Goal: Task Accomplishment & Management: Use online tool/utility

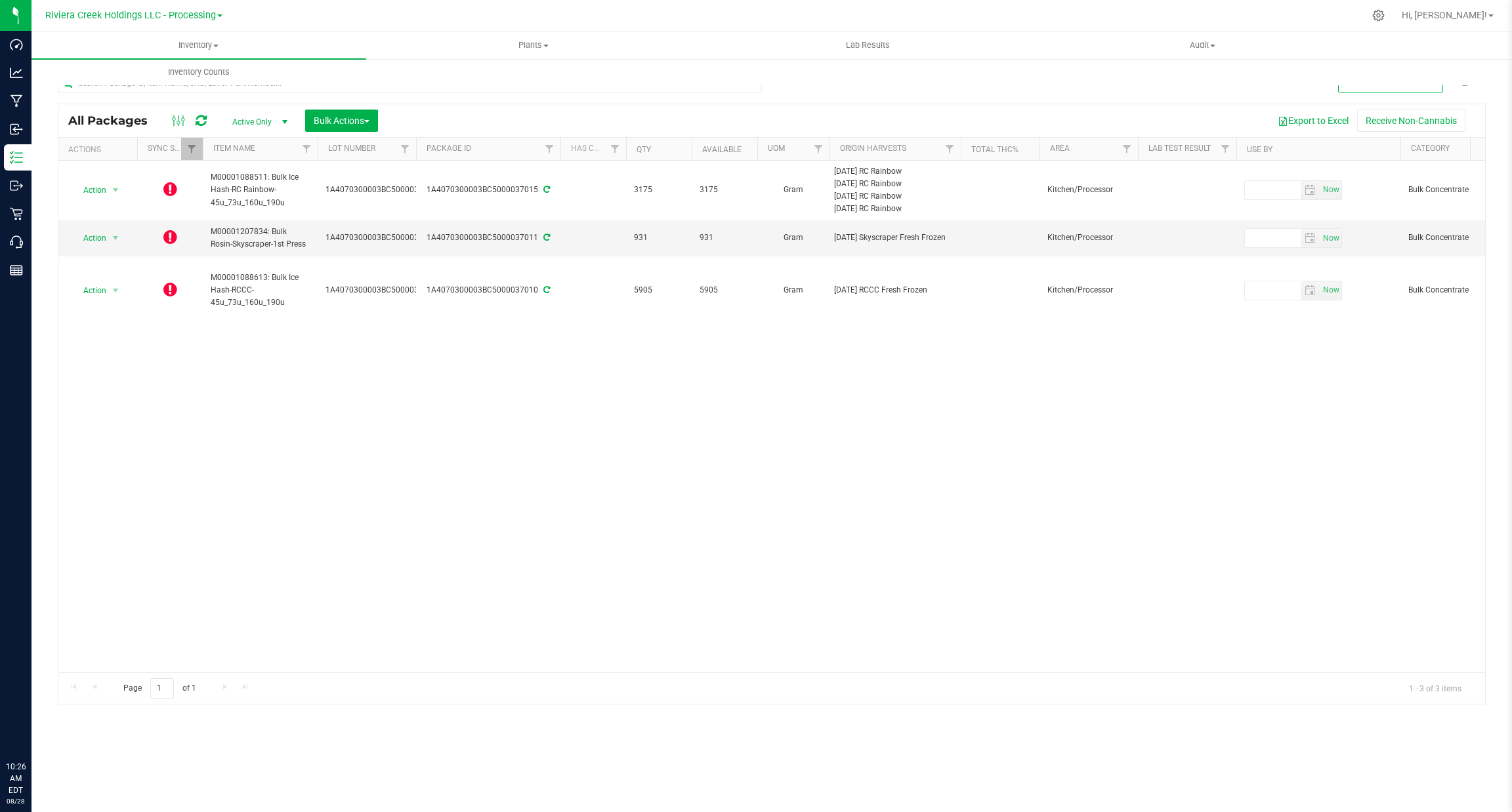
click at [250, 343] on div "Action Action Edit attributes Global inventory Lock package Package audit log P…" at bounding box center [772, 417] width 1427 height 512
drag, startPoint x: 210, startPoint y: 106, endPoint x: 200, endPoint y: 123, distance: 19.7
click at [208, 111] on div "All Packages Active Only Active Only Lab Samples Locked All External Internal B…" at bounding box center [772, 120] width 1427 height 33
click at [200, 123] on icon at bounding box center [201, 120] width 11 height 13
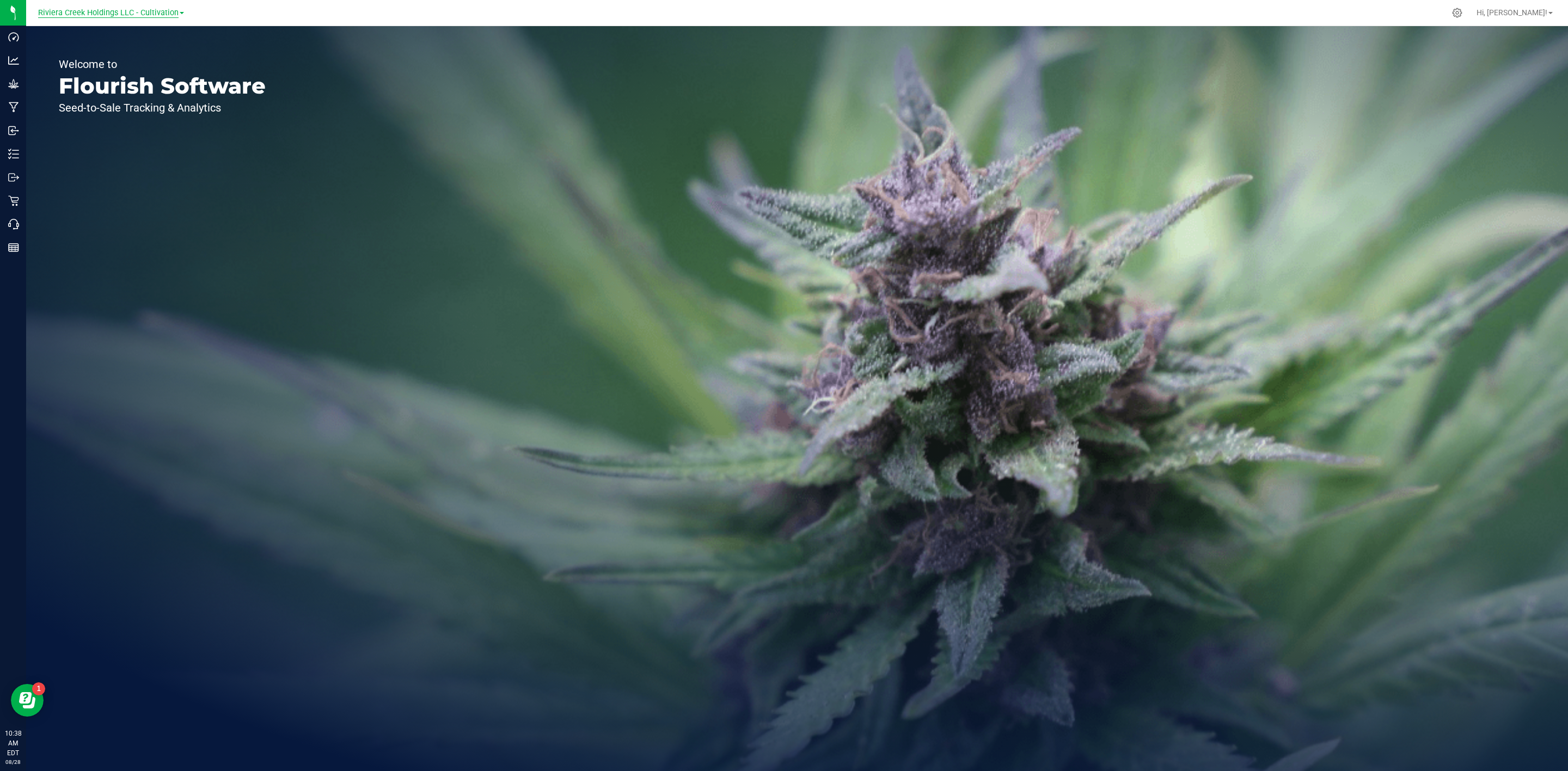
click at [136, 11] on span "Riviera Creek Holdings LLC - Cultivation" at bounding box center [108, 13] width 140 height 10
click at [172, 51] on link "Riviera Creek Holdings LLC - Processing" at bounding box center [111, 52] width 159 height 15
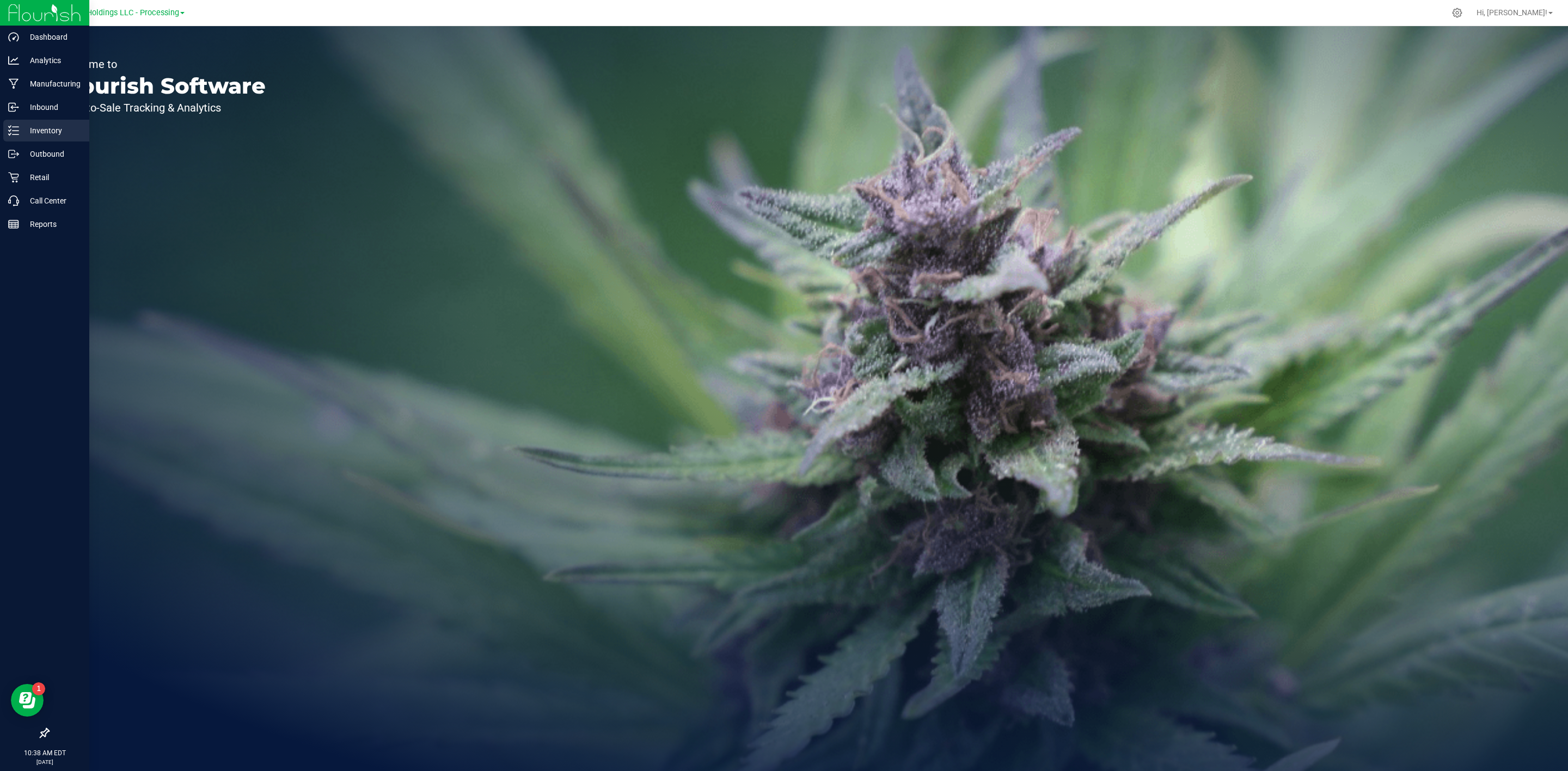
click at [11, 131] on icon at bounding box center [13, 130] width 11 height 11
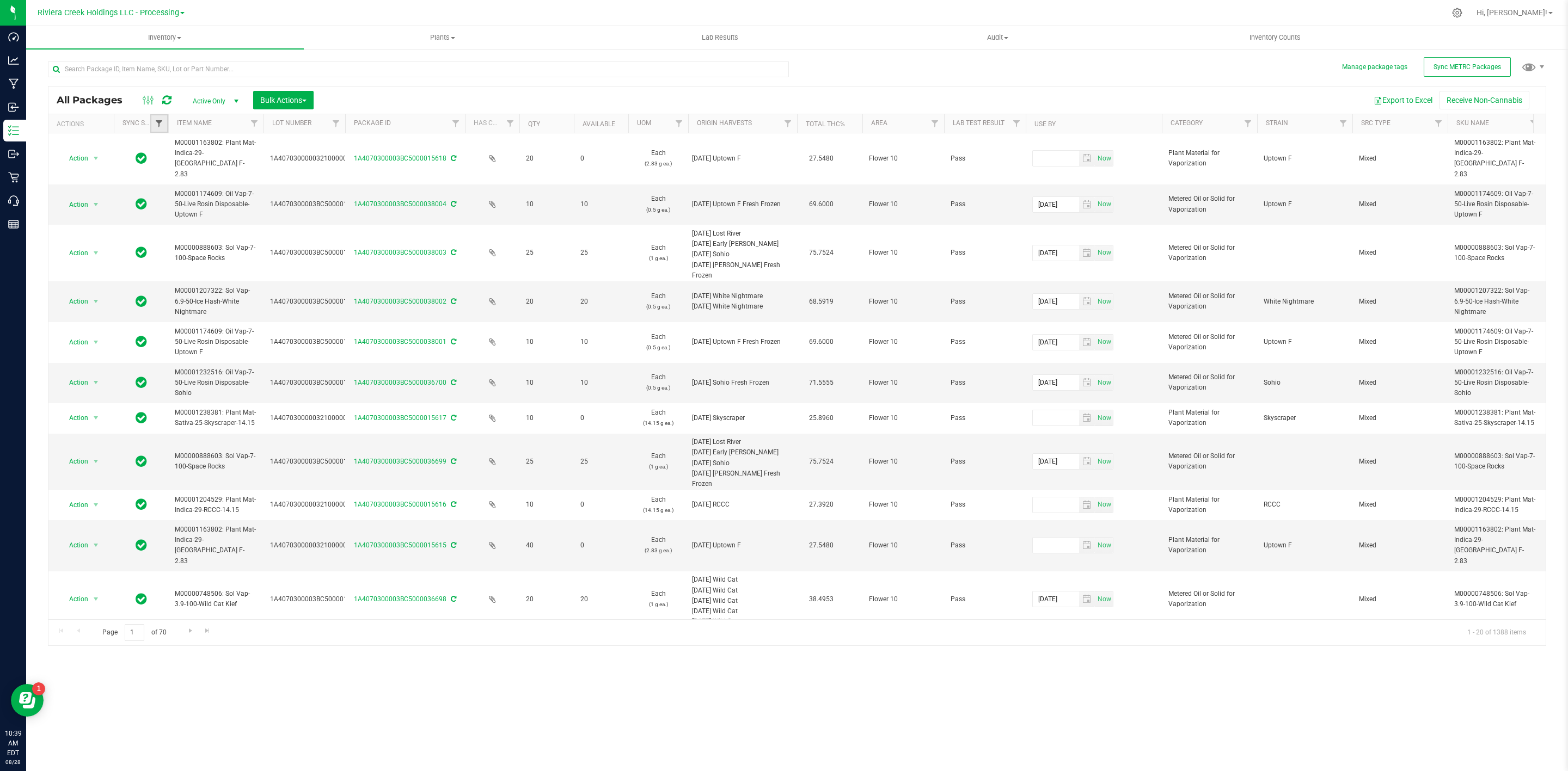
click at [157, 124] on span "Filter" at bounding box center [159, 124] width 9 height 9
click at [193, 216] on span "Out of sync" at bounding box center [190, 214] width 34 height 6
click at [168, 216] on input "Out of sync" at bounding box center [164, 214] width 7 height 7
checkbox input "true"
click at [167, 313] on div "Select All In sync Not Applicable Out of sync Partially synced Pending Pre-Sync…" at bounding box center [213, 224] width 125 height 182
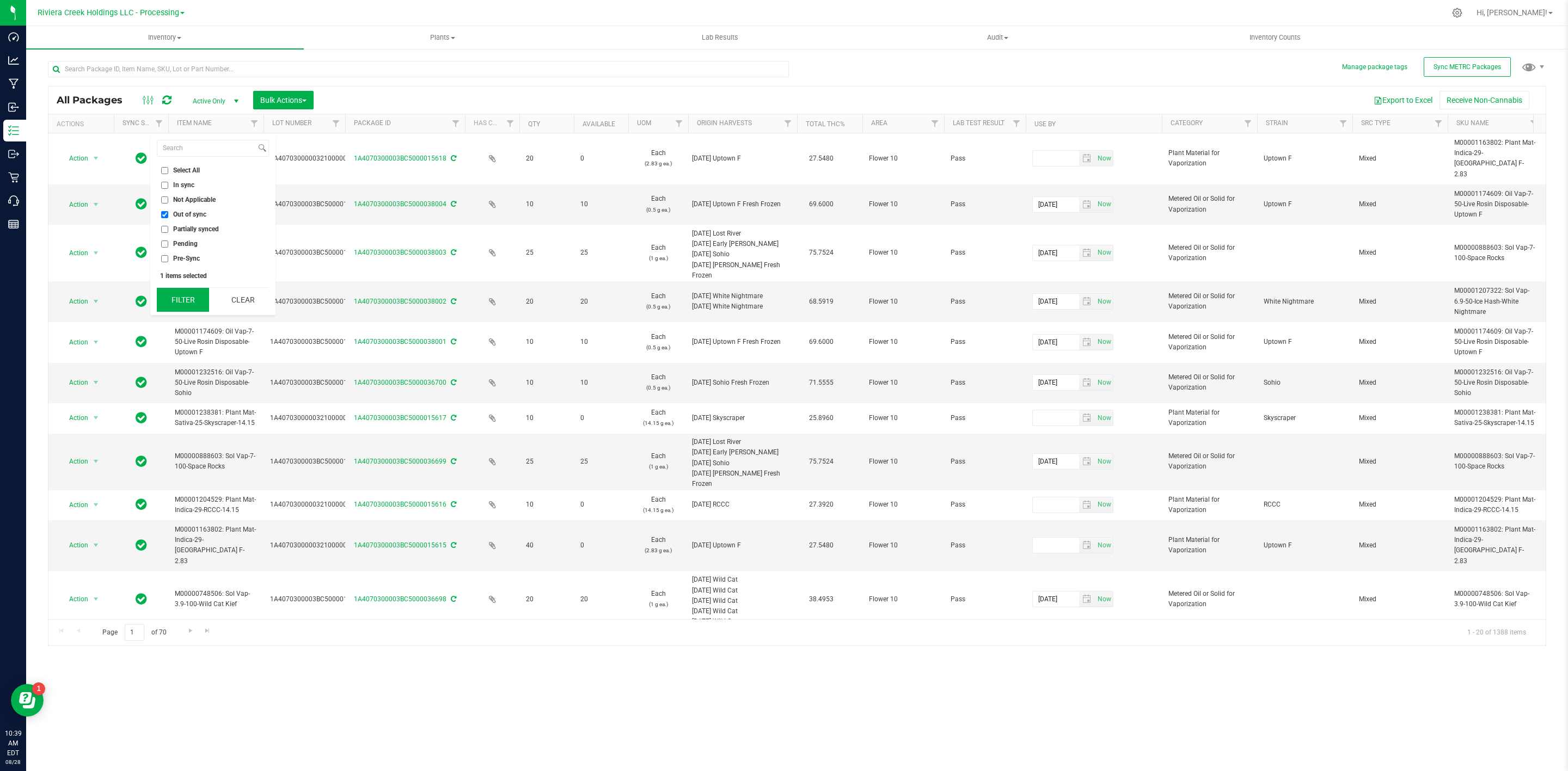
click at [176, 301] on button "Filter" at bounding box center [183, 300] width 52 height 24
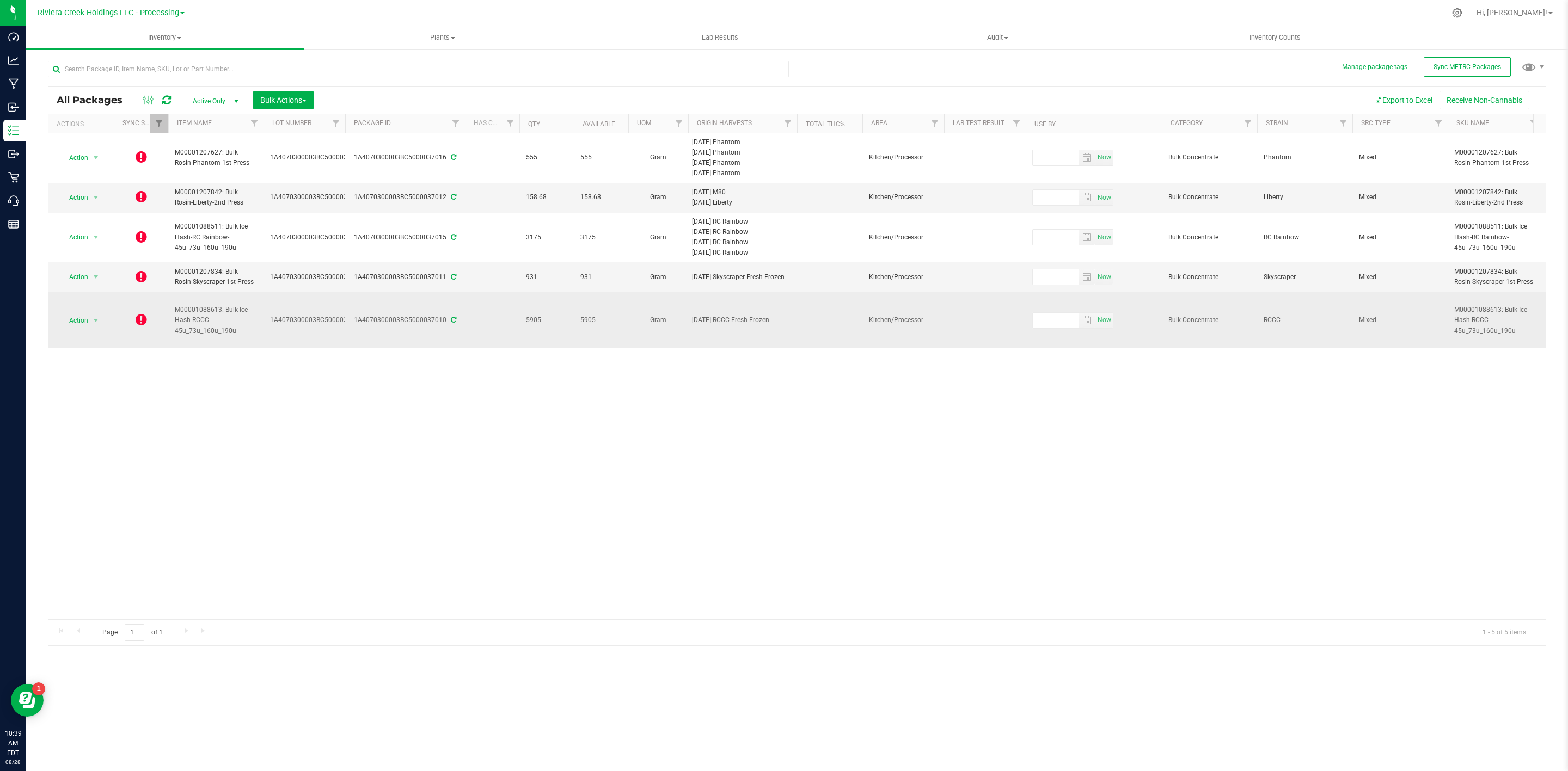
click at [144, 319] on icon at bounding box center [141, 319] width 11 height 13
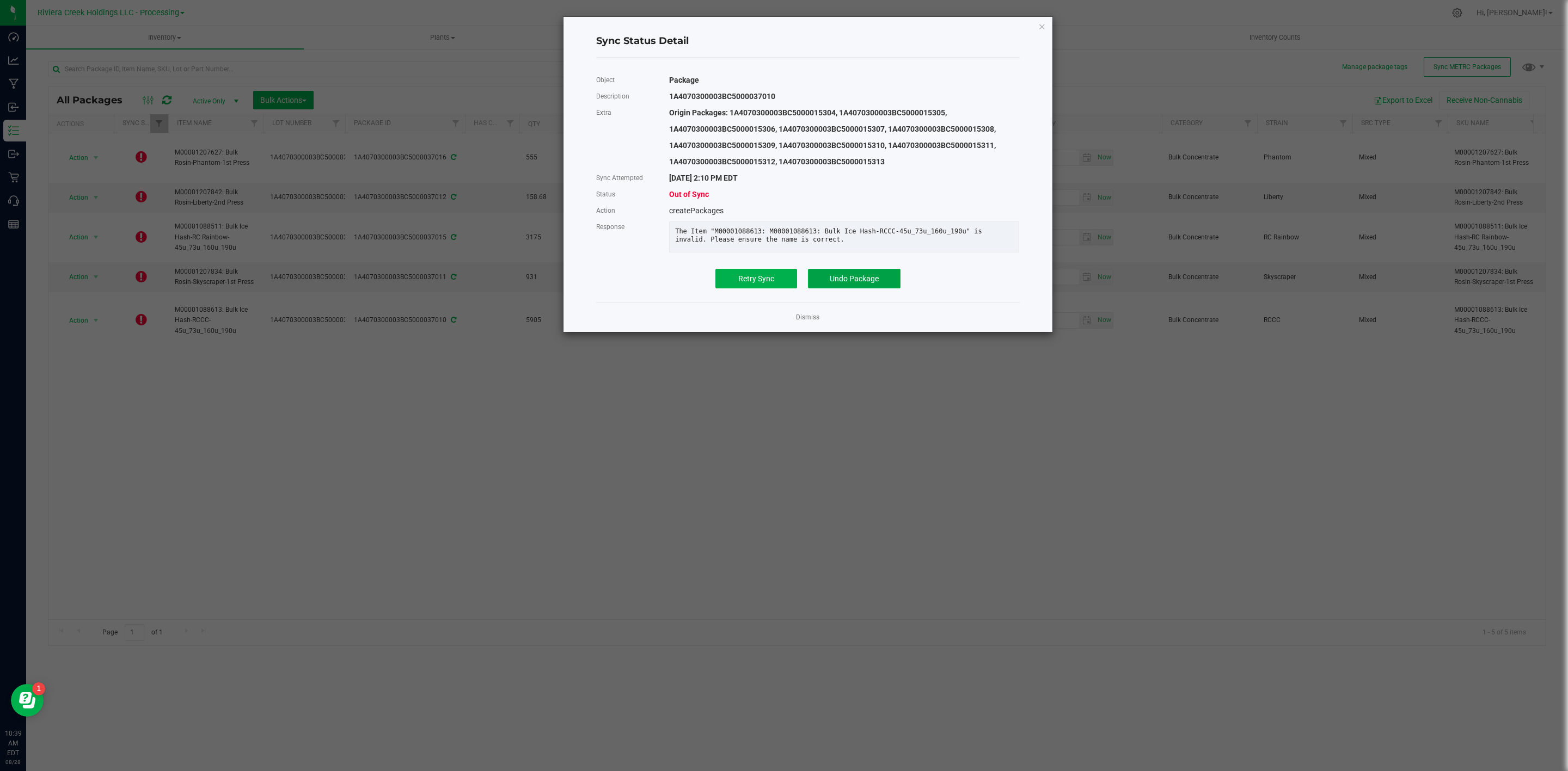
click at [854, 283] on span "Undo Package" at bounding box center [854, 279] width 49 height 9
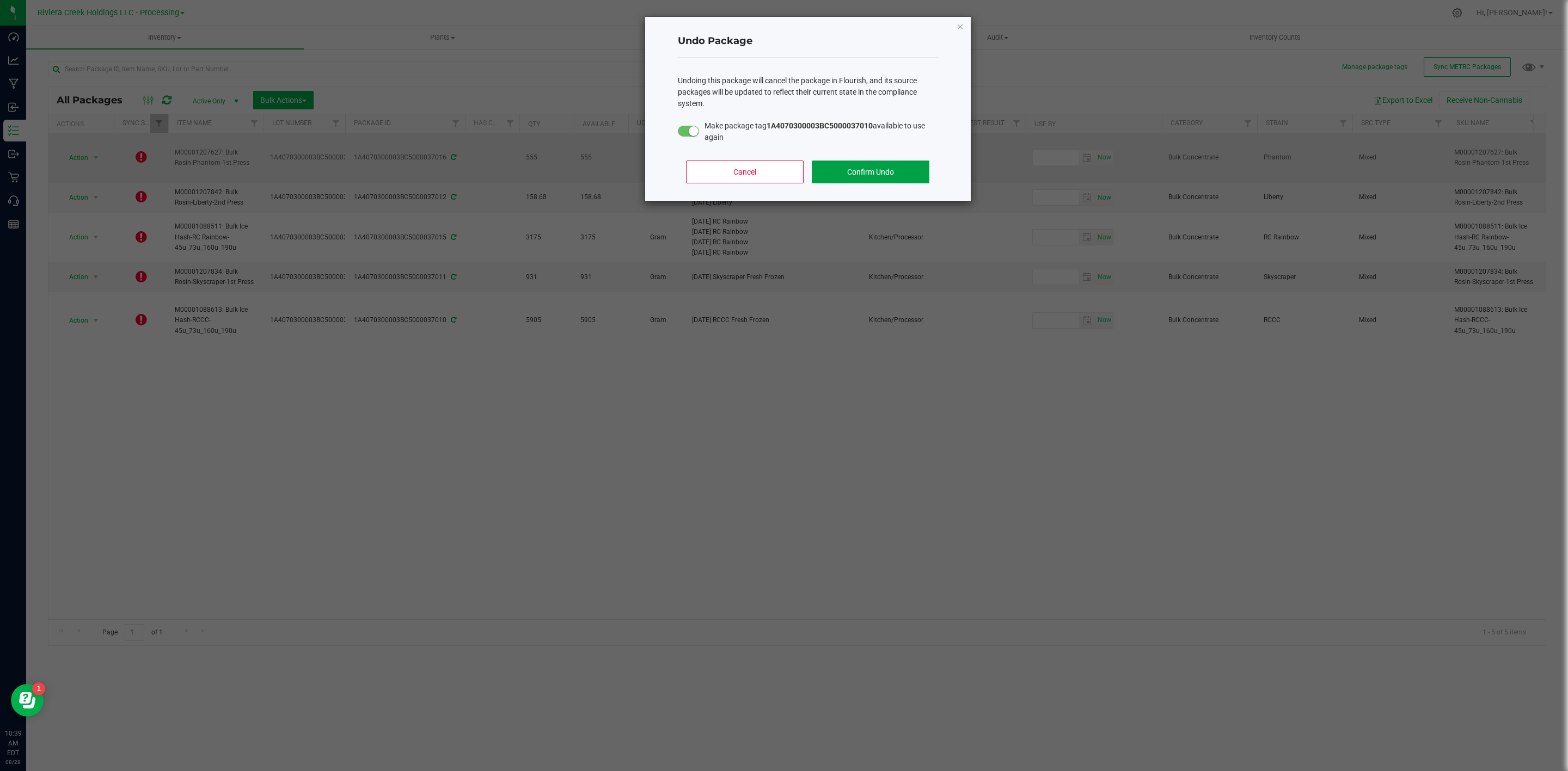
click at [852, 170] on button "Confirm Undo" at bounding box center [870, 172] width 117 height 23
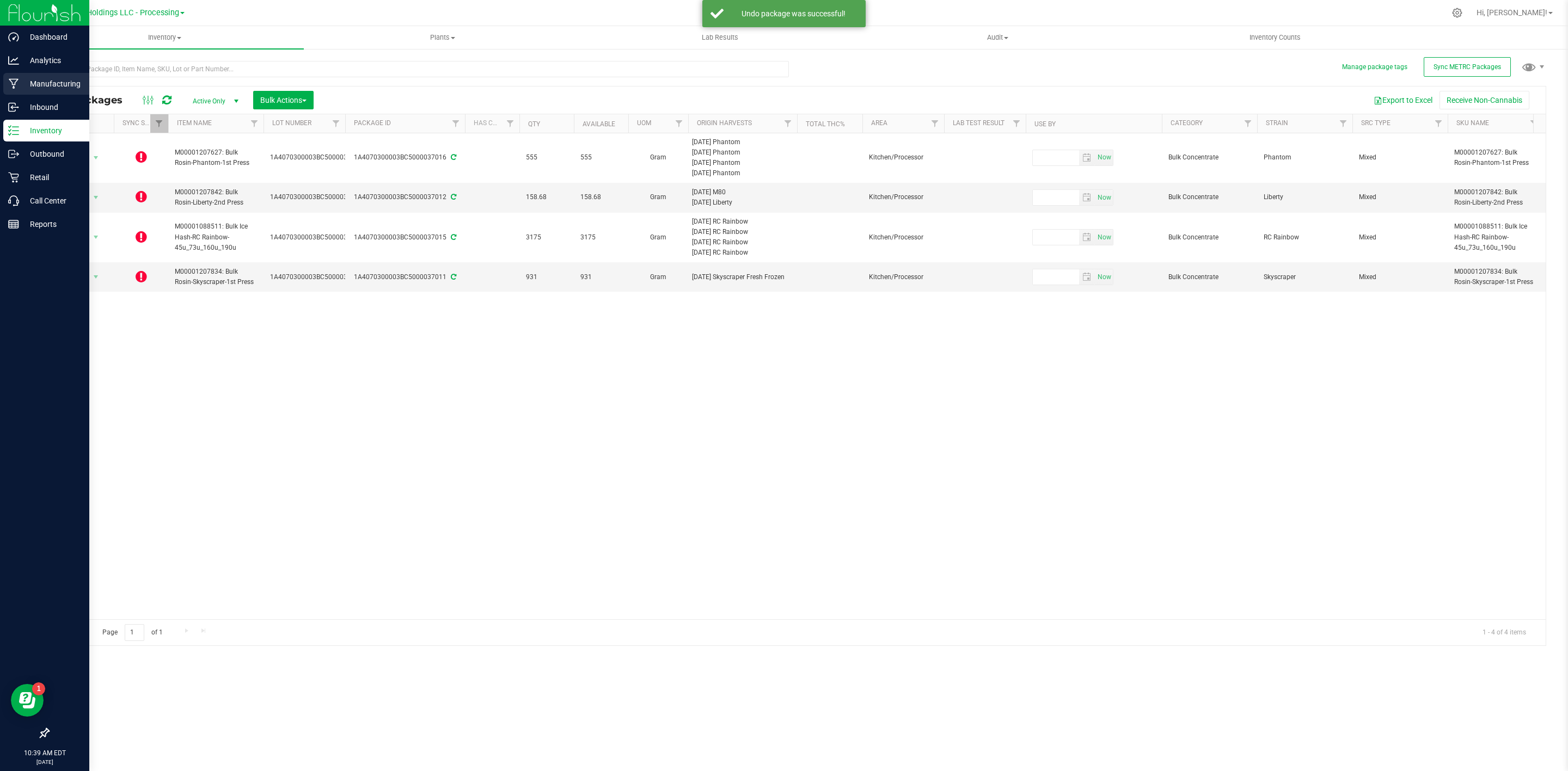
click at [54, 78] on p "Manufacturing" at bounding box center [51, 83] width 65 height 13
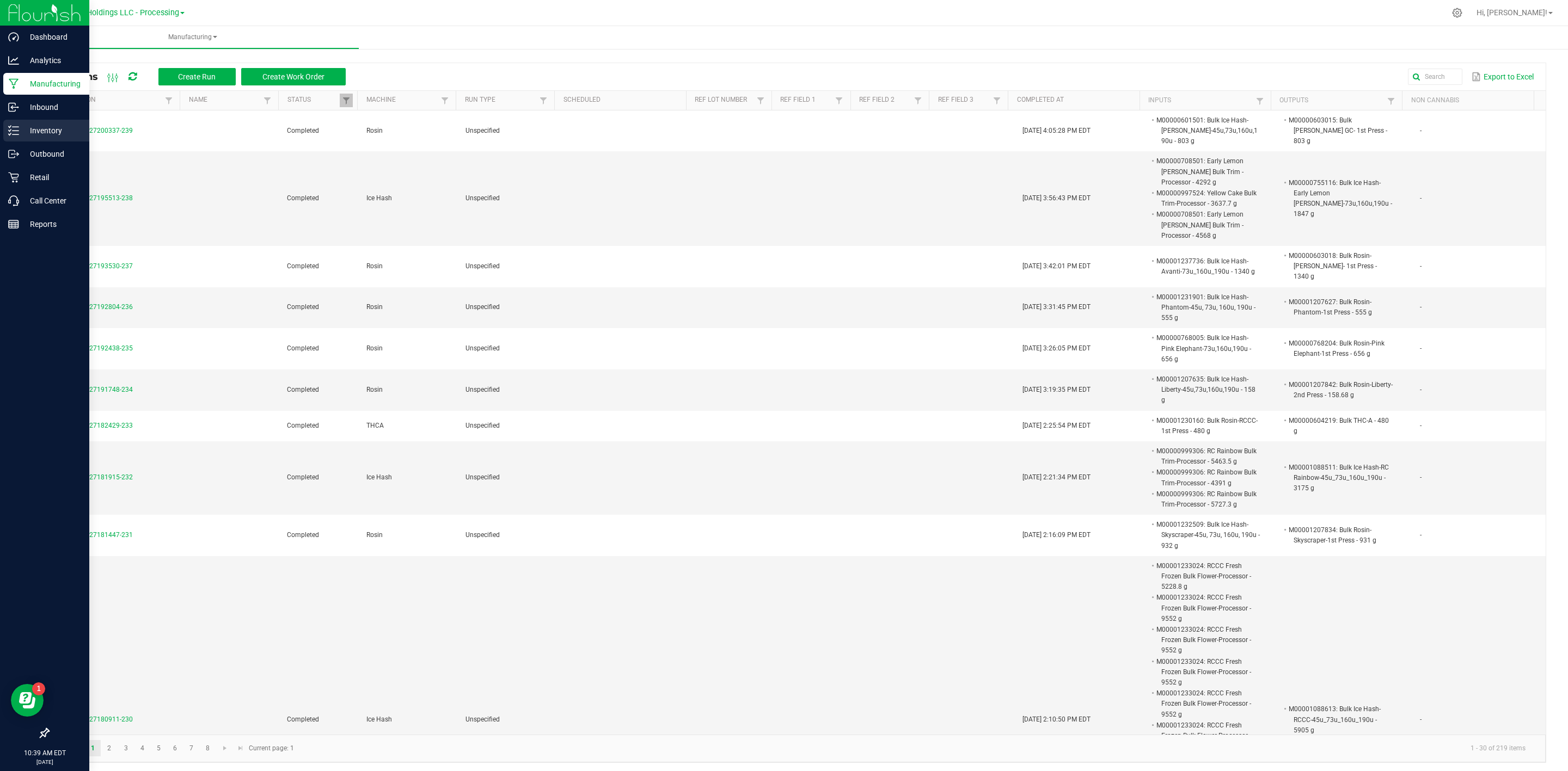
click at [15, 123] on div "Inventory" at bounding box center [46, 130] width 86 height 21
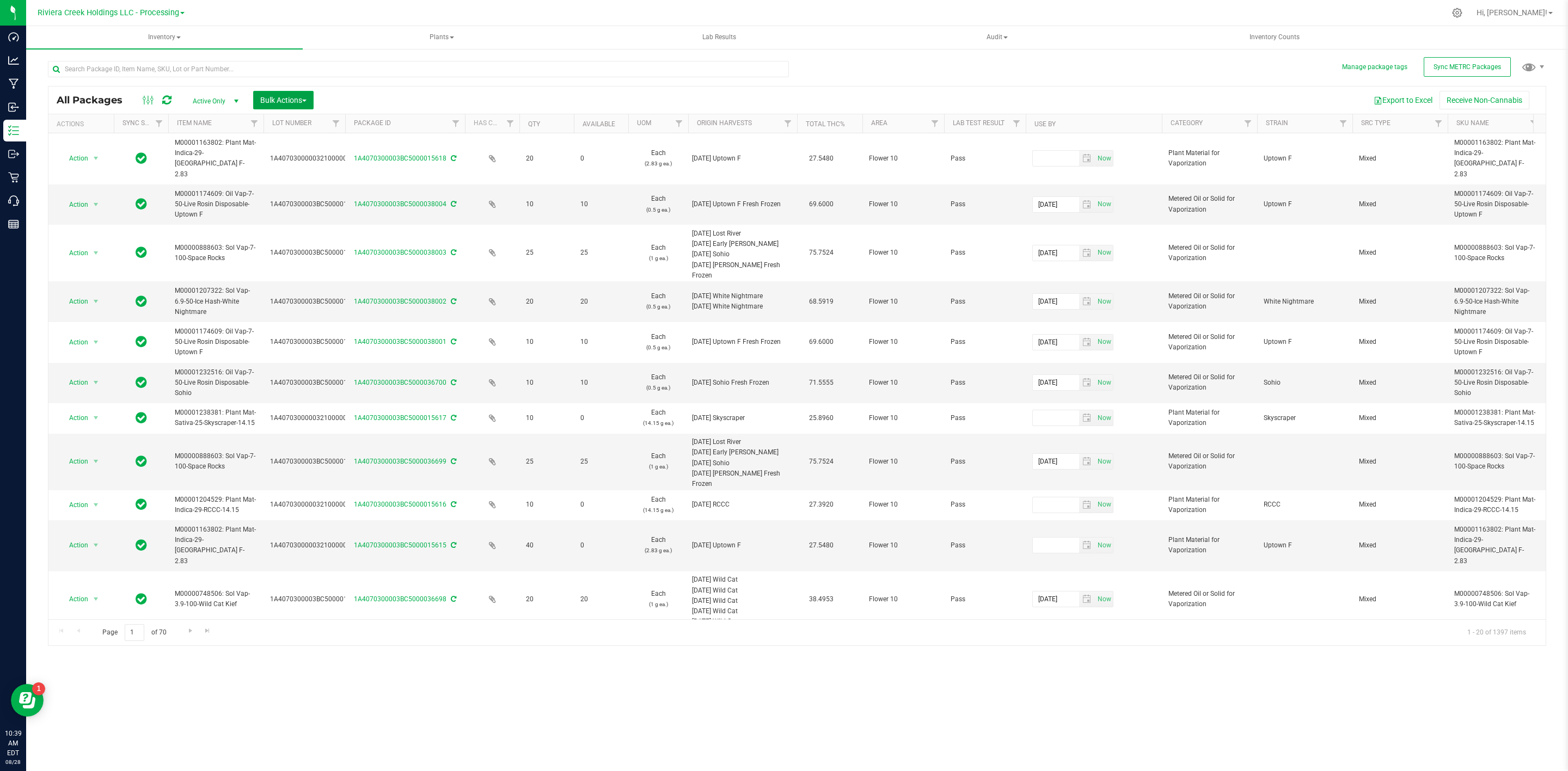
click at [294, 99] on span "Bulk Actions" at bounding box center [283, 100] width 46 height 9
click at [300, 124] on span "Add to manufacturing run" at bounding box center [301, 124] width 82 height 9
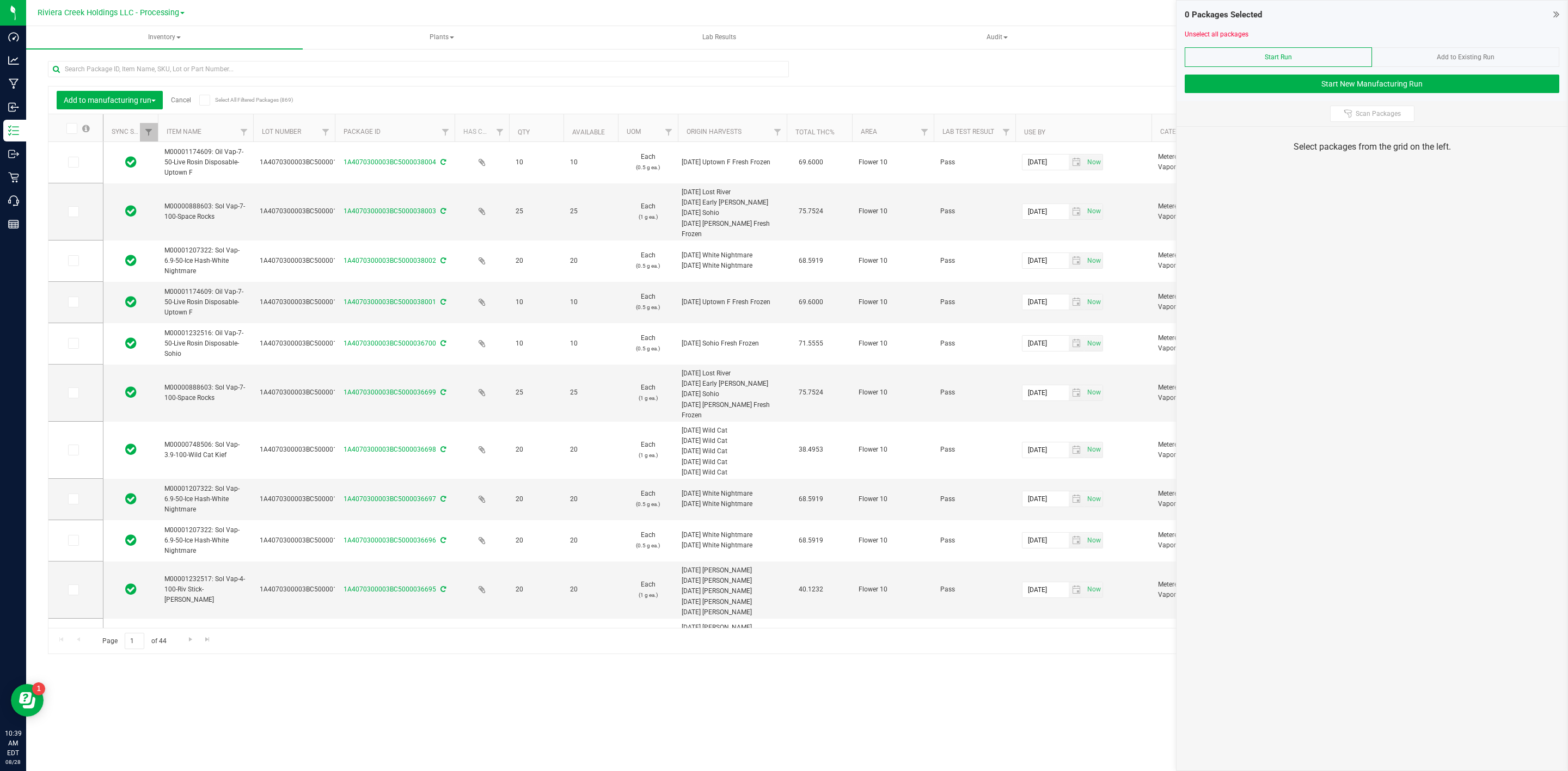
click at [142, 59] on div at bounding box center [422, 68] width 749 height 35
click at [144, 62] on input "text" at bounding box center [419, 69] width 741 height 16
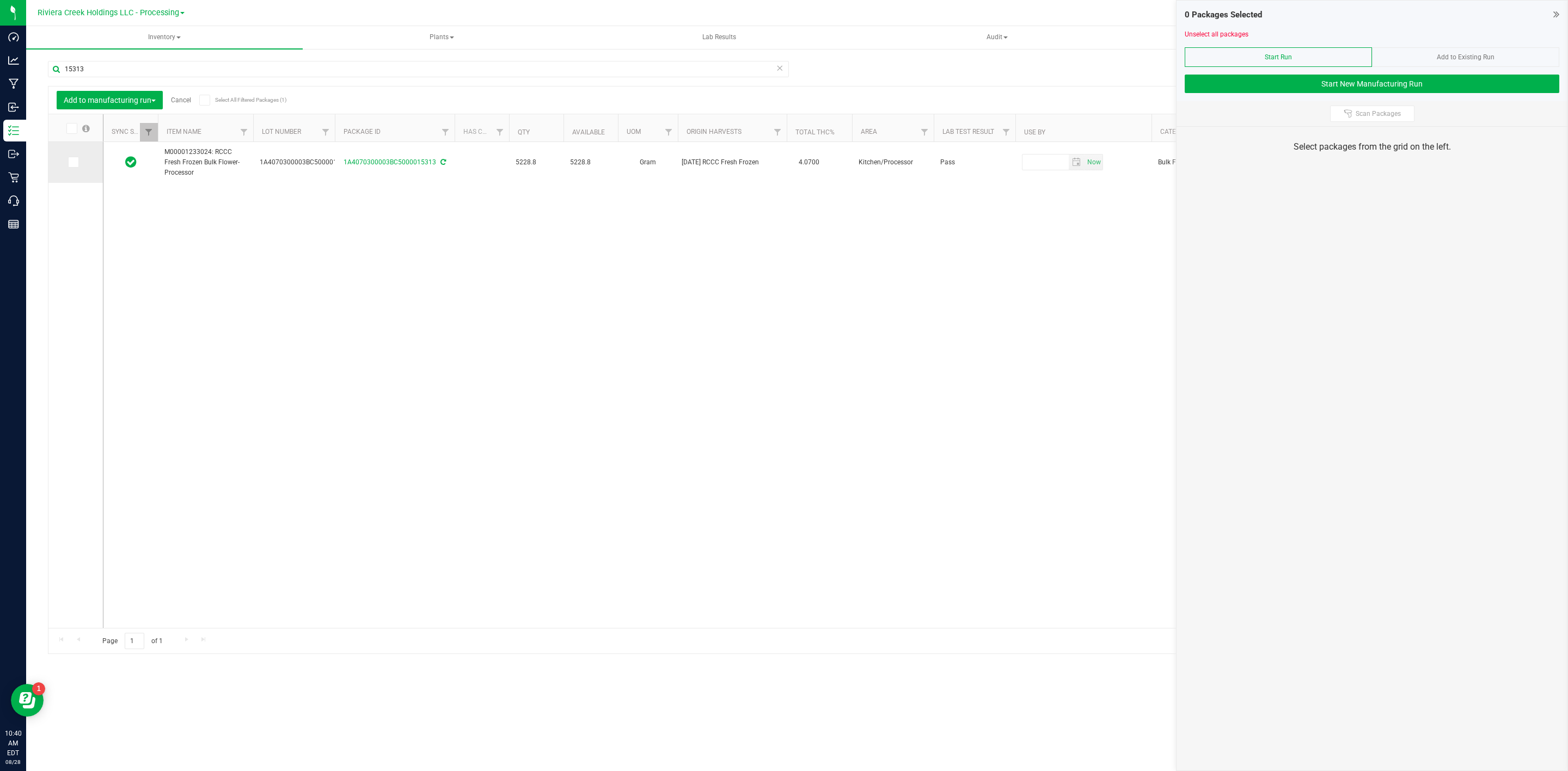
drag, startPoint x: 71, startPoint y: 167, endPoint x: 72, endPoint y: 157, distance: 10.0
click at [71, 167] on span at bounding box center [73, 162] width 11 height 11
click at [0, 0] on input "checkbox" at bounding box center [0, 0] width 0 height 0
click at [104, 64] on input "15313" at bounding box center [419, 69] width 741 height 16
click at [74, 162] on icon at bounding box center [72, 162] width 7 height 0
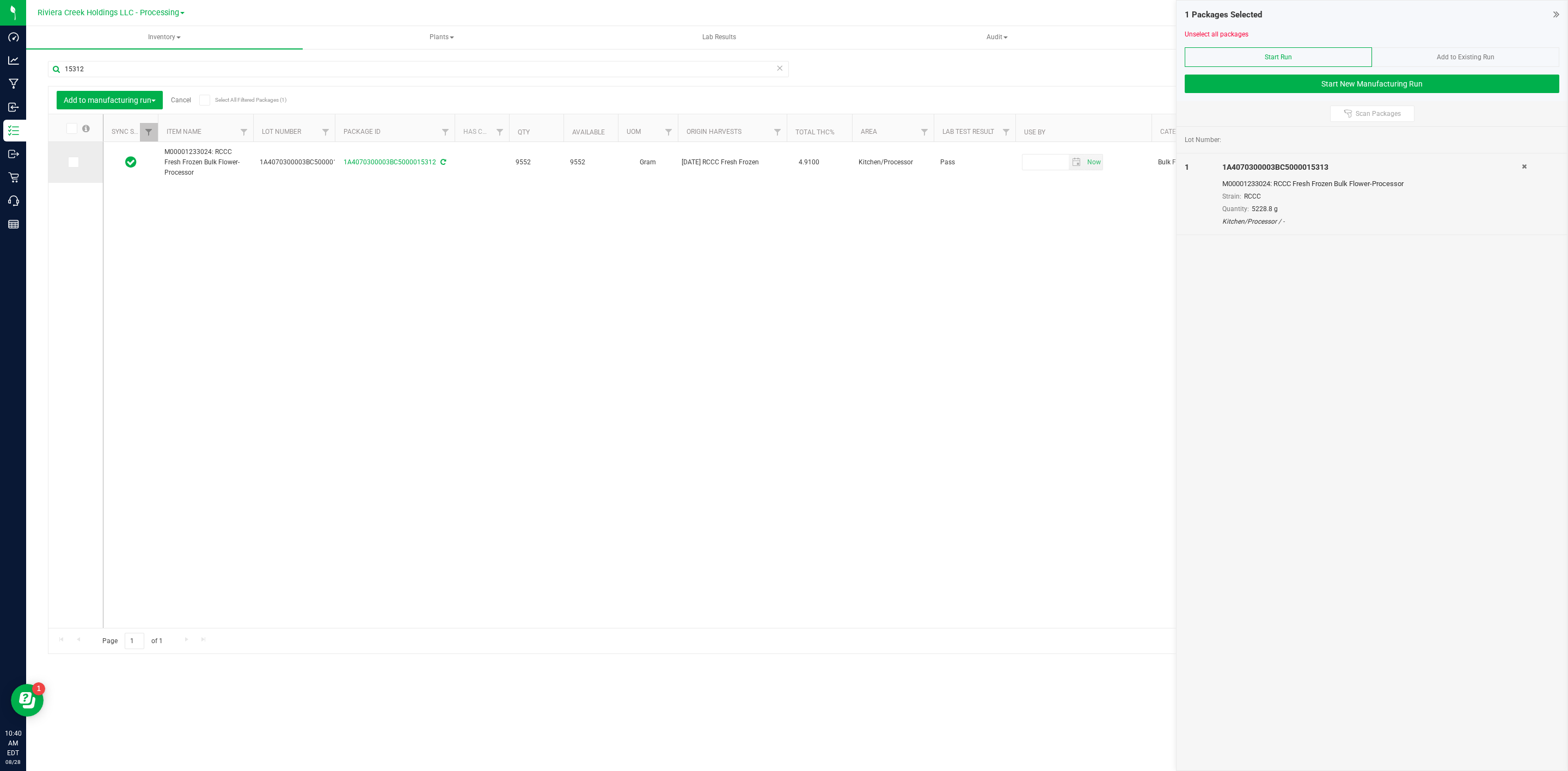
click at [0, 0] on input "checkbox" at bounding box center [0, 0] width 0 height 0
click at [113, 62] on input "15312" at bounding box center [419, 69] width 741 height 16
click at [75, 162] on icon at bounding box center [72, 162] width 7 height 0
click at [0, 0] on input "checkbox" at bounding box center [0, 0] width 0 height 0
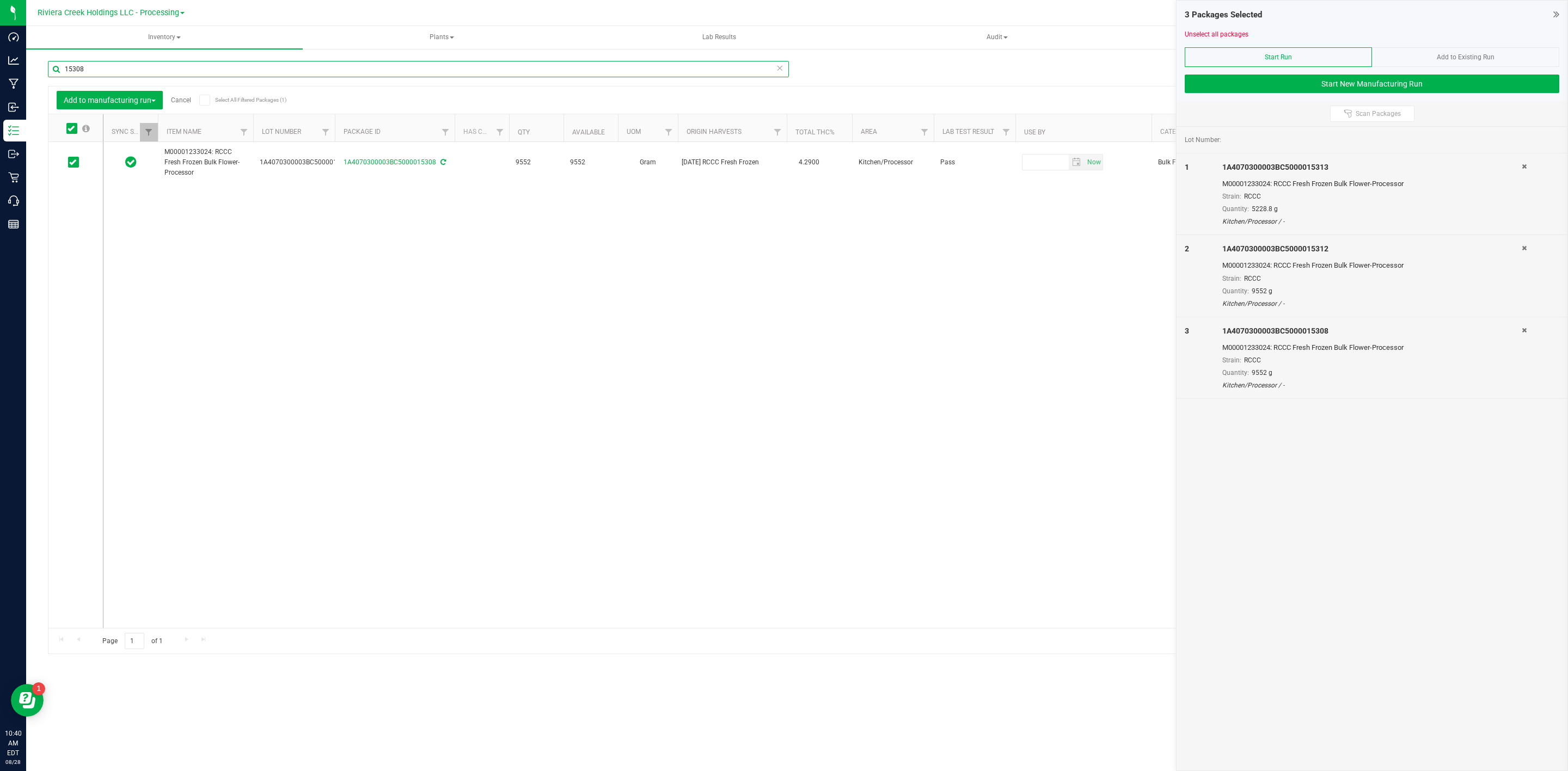
click at [130, 70] on input "15308" at bounding box center [419, 69] width 741 height 16
click at [76, 162] on icon at bounding box center [72, 162] width 7 height 0
click at [0, 0] on input "checkbox" at bounding box center [0, 0] width 0 height 0
click at [131, 74] on input "15304" at bounding box center [419, 69] width 741 height 16
click at [77, 162] on span at bounding box center [73, 162] width 11 height 11
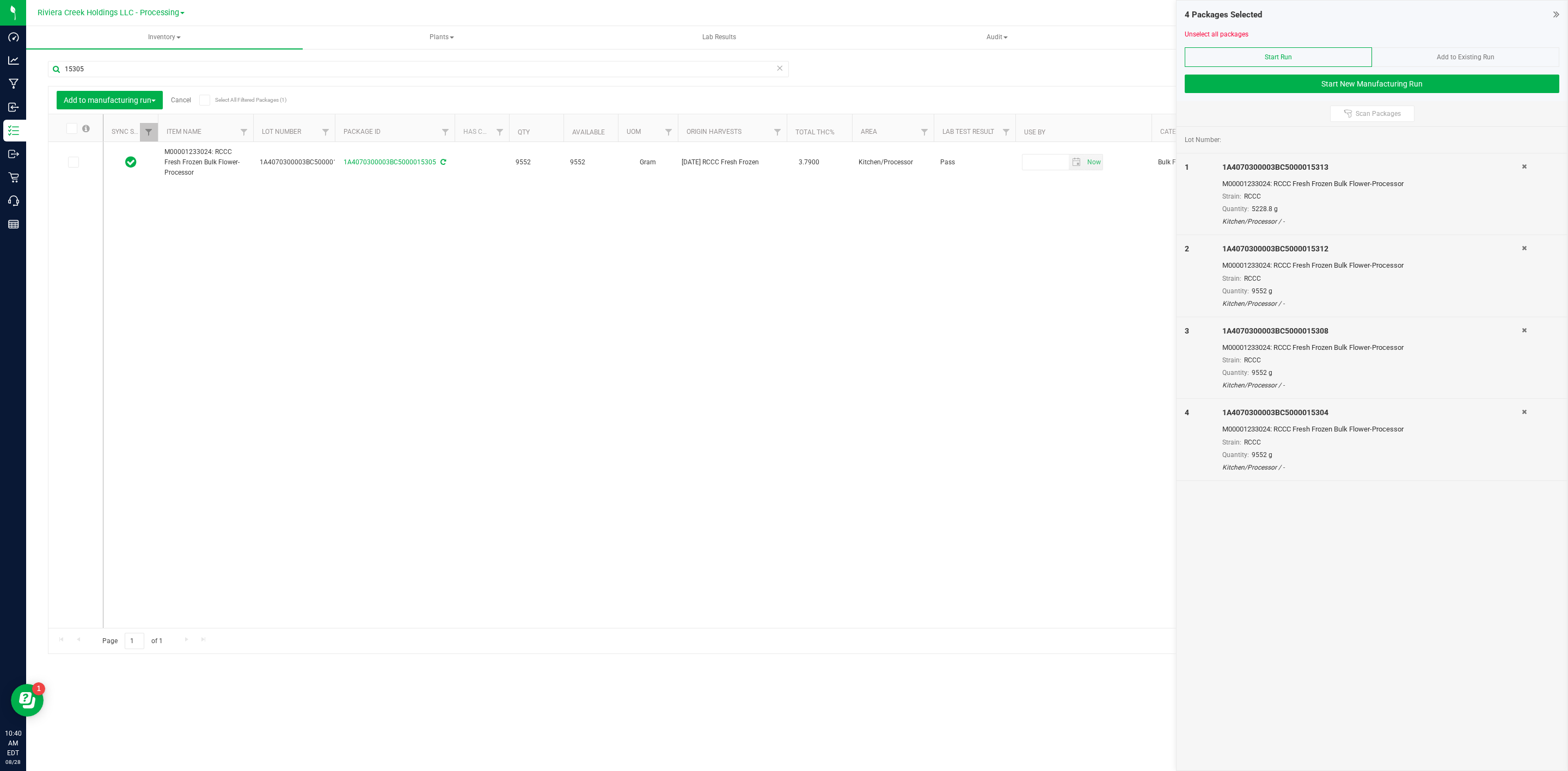
click at [0, 0] on input "checkbox" at bounding box center [0, 0] width 0 height 0
click at [135, 69] on input "15305" at bounding box center [419, 69] width 741 height 16
click at [73, 155] on td at bounding box center [76, 162] width 54 height 41
click at [77, 161] on span at bounding box center [73, 162] width 11 height 11
click at [0, 0] on input "checkbox" at bounding box center [0, 0] width 0 height 0
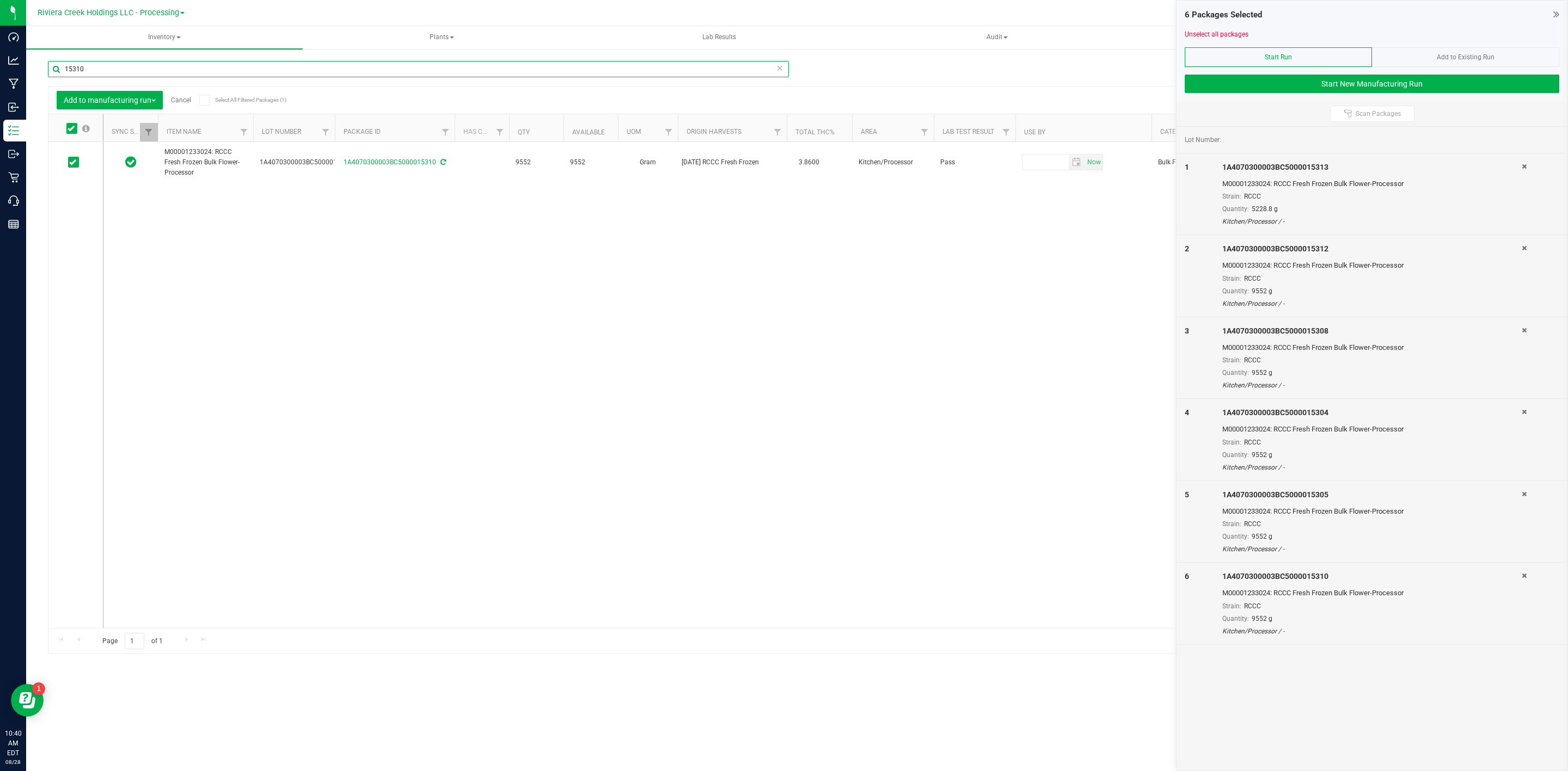
click at [139, 65] on input "15310" at bounding box center [419, 69] width 741 height 16
click at [118, 72] on input "15306" at bounding box center [419, 69] width 741 height 16
click at [74, 162] on icon at bounding box center [72, 162] width 7 height 0
click at [0, 0] on input "checkbox" at bounding box center [0, 0] width 0 height 0
click at [107, 67] on input "15307" at bounding box center [419, 69] width 741 height 16
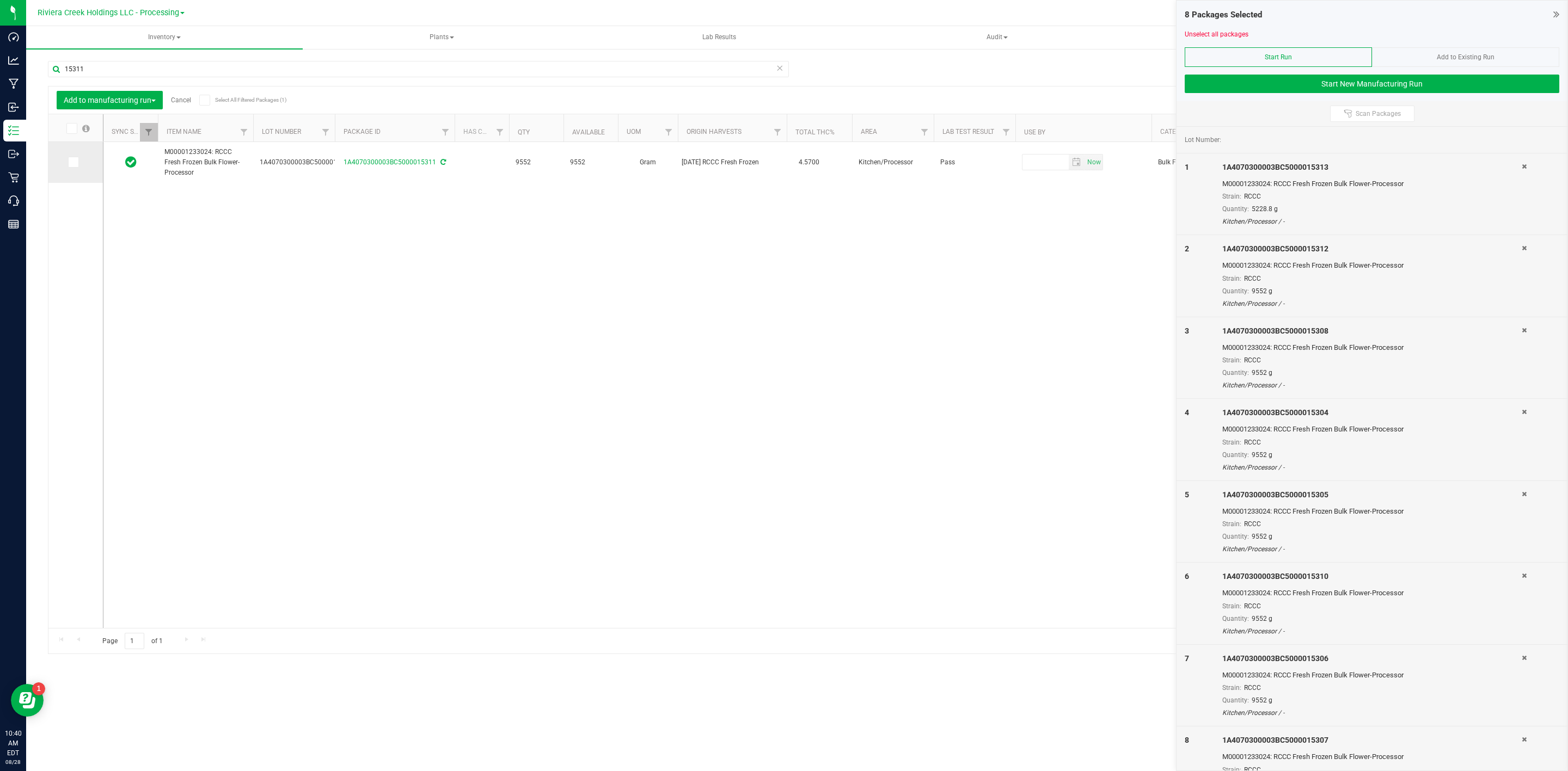
click at [76, 162] on icon at bounding box center [72, 162] width 7 height 0
click at [0, 0] on input "checkbox" at bounding box center [0, 0] width 0 height 0
click at [175, 54] on div "15311" at bounding box center [422, 68] width 749 height 35
click at [169, 69] on input "15311" at bounding box center [419, 69] width 741 height 16
type input "15309"
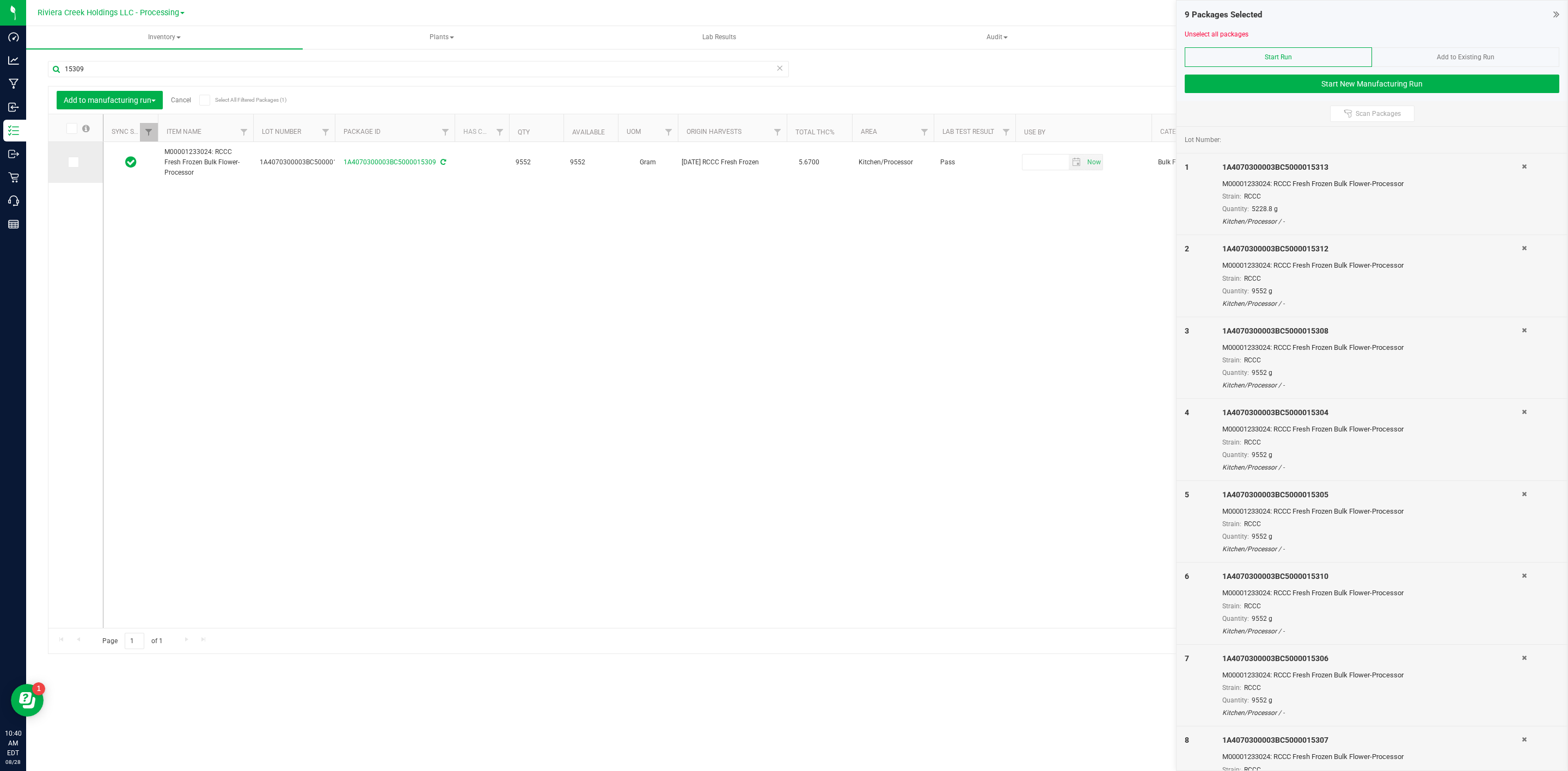
click at [72, 162] on icon at bounding box center [72, 162] width 7 height 0
click at [0, 0] on input "checkbox" at bounding box center [0, 0] width 0 height 0
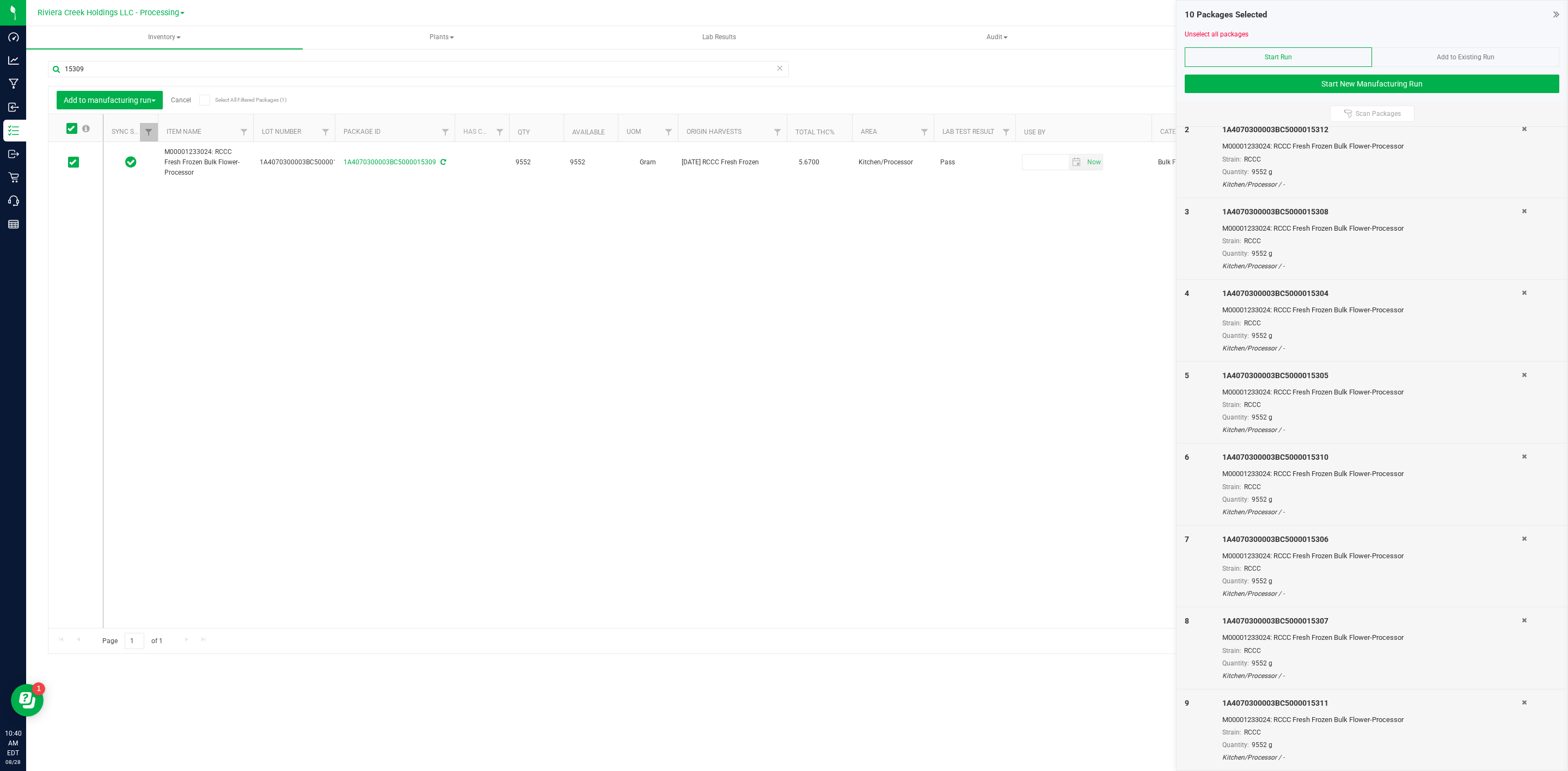
scroll to position [206, 0]
click at [1357, 80] on button "Start New Manufacturing Run" at bounding box center [1372, 83] width 374 height 18
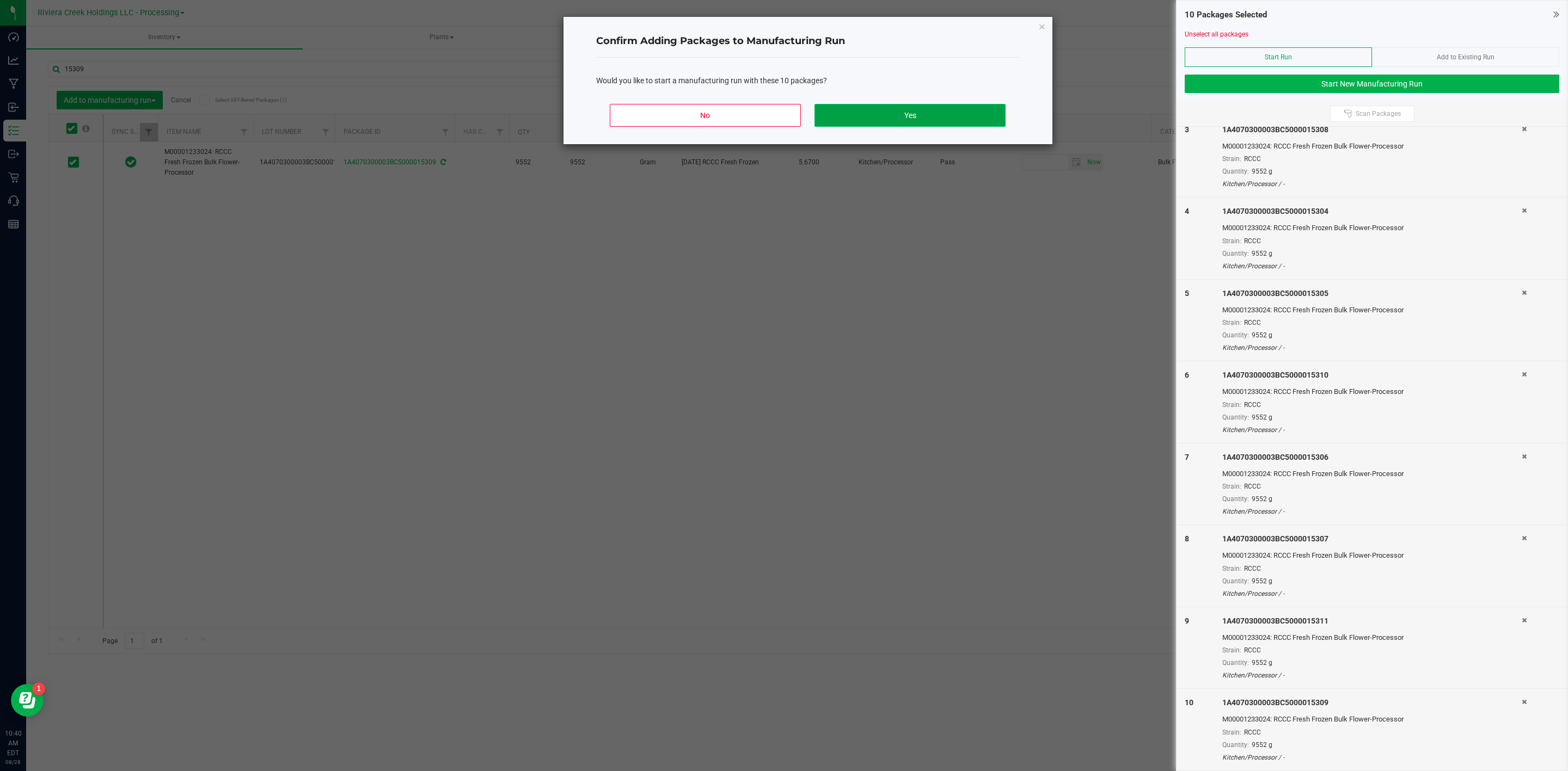
click at [889, 113] on button "Yes" at bounding box center [909, 115] width 190 height 23
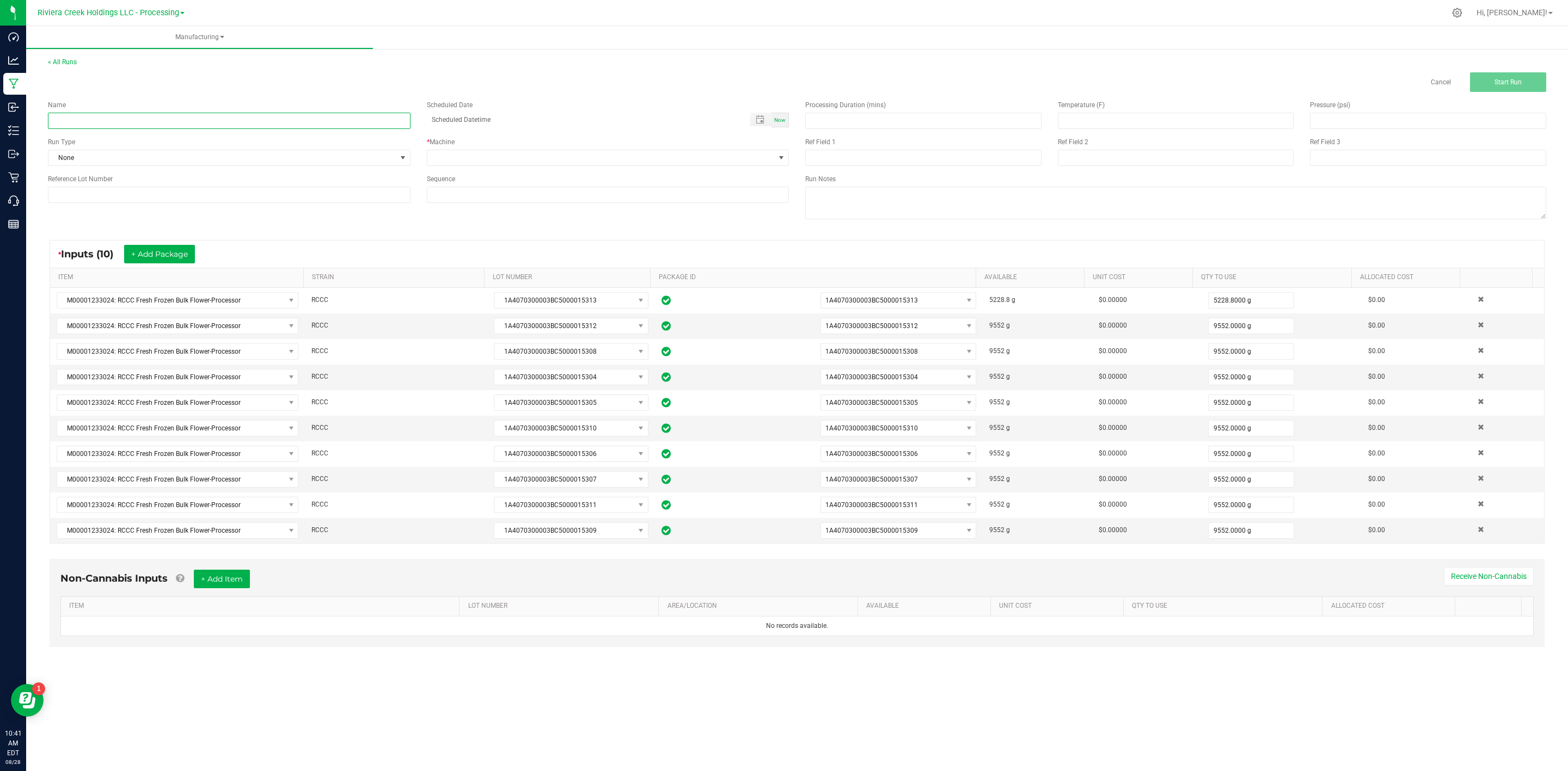
click at [345, 119] on input at bounding box center [230, 121] width 363 height 16
click at [159, 150] on span "None" at bounding box center [230, 158] width 363 height 16
click at [508, 155] on span at bounding box center [601, 158] width 348 height 15
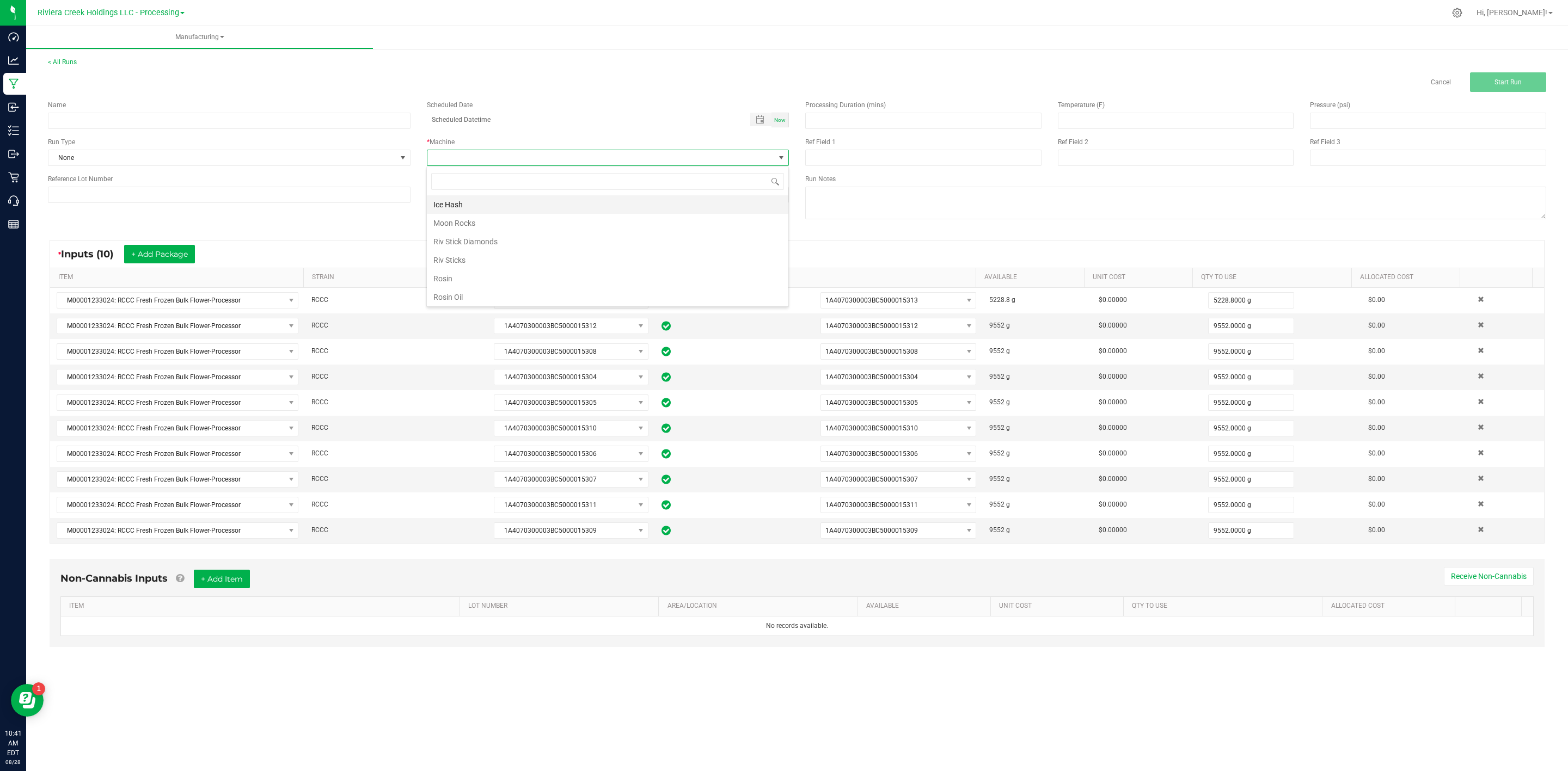
click at [462, 207] on li "Ice Hash" at bounding box center [608, 204] width 362 height 18
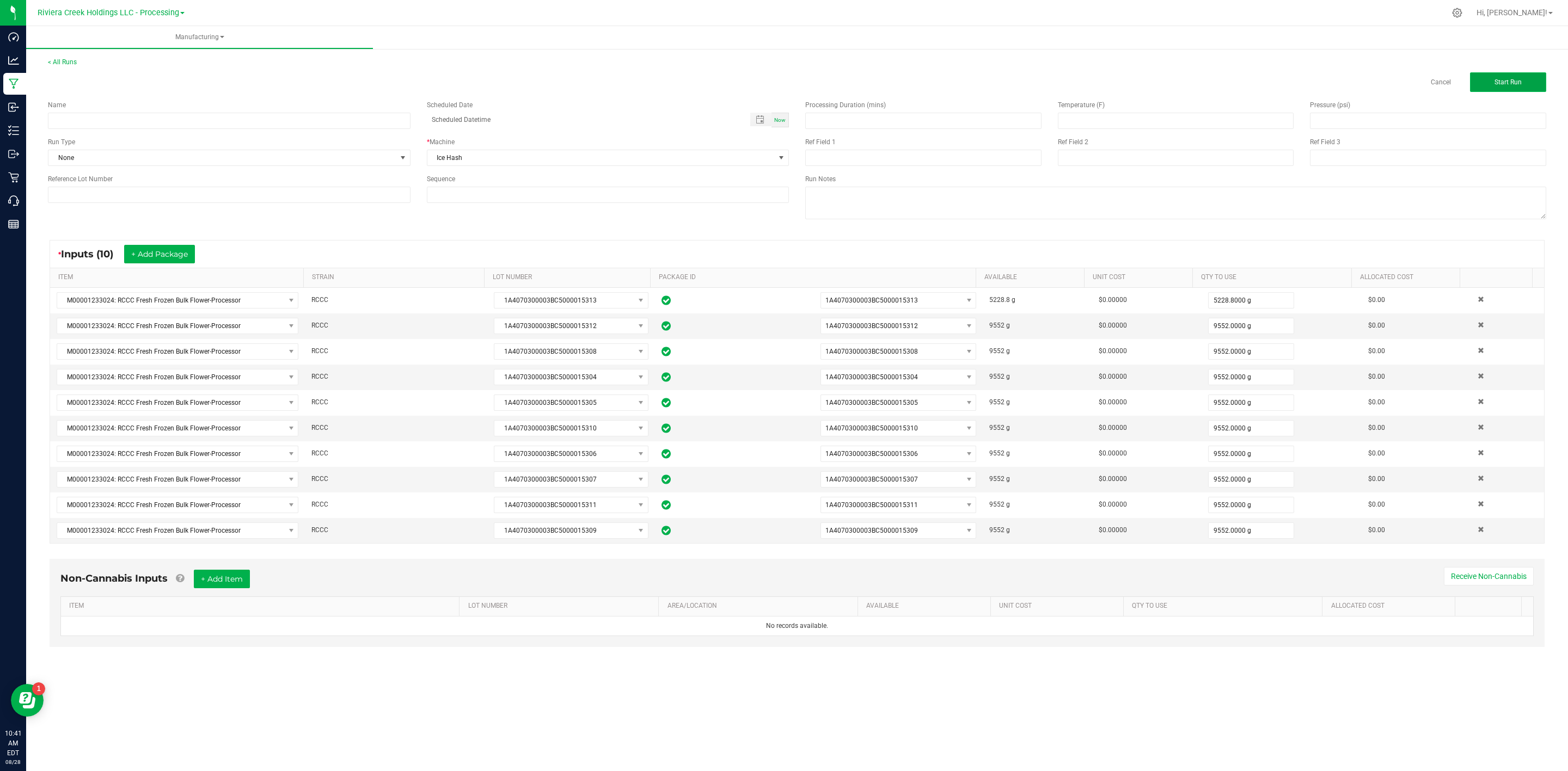
click at [1526, 79] on button "Start Run" at bounding box center [1508, 82] width 77 height 20
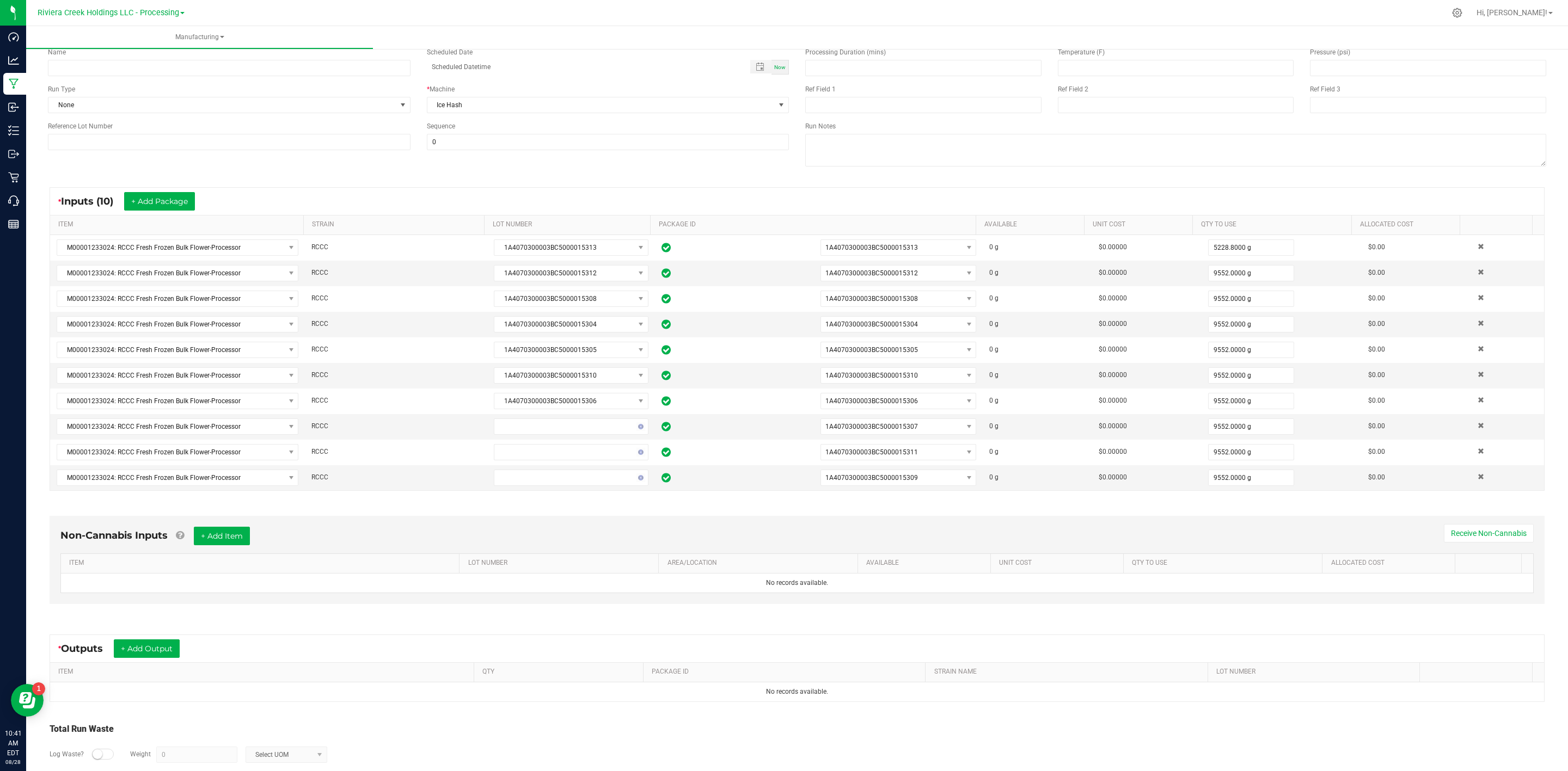
scroll to position [134, 0]
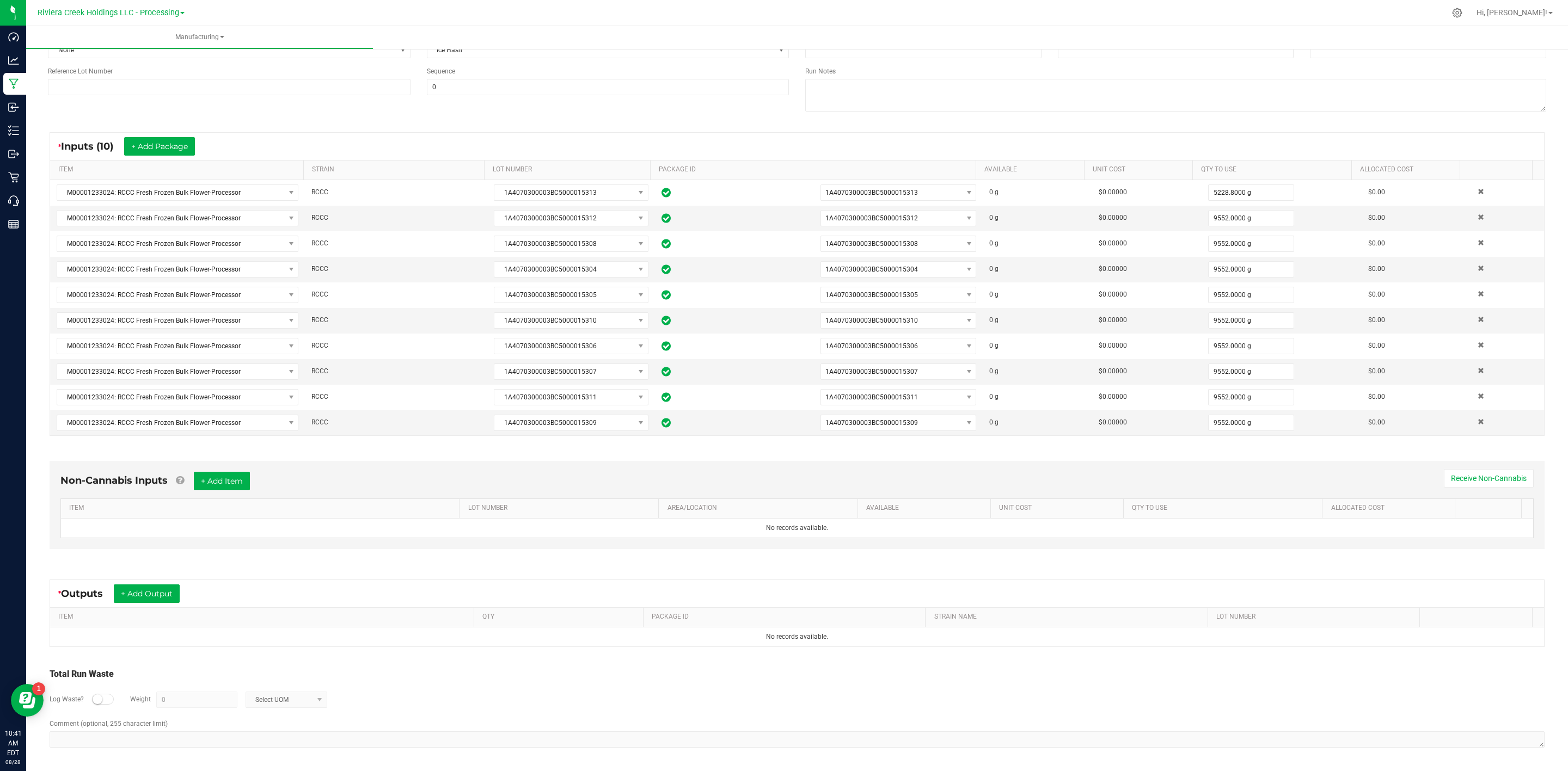
click at [139, 576] on div "* Outputs + Add Output ITEM QTY PACKAGE ID STRAIN NAME LOT NUMBER No records av…" at bounding box center [797, 614] width 1515 height 87
click at [145, 590] on button "+ Add Output" at bounding box center [147, 593] width 66 height 18
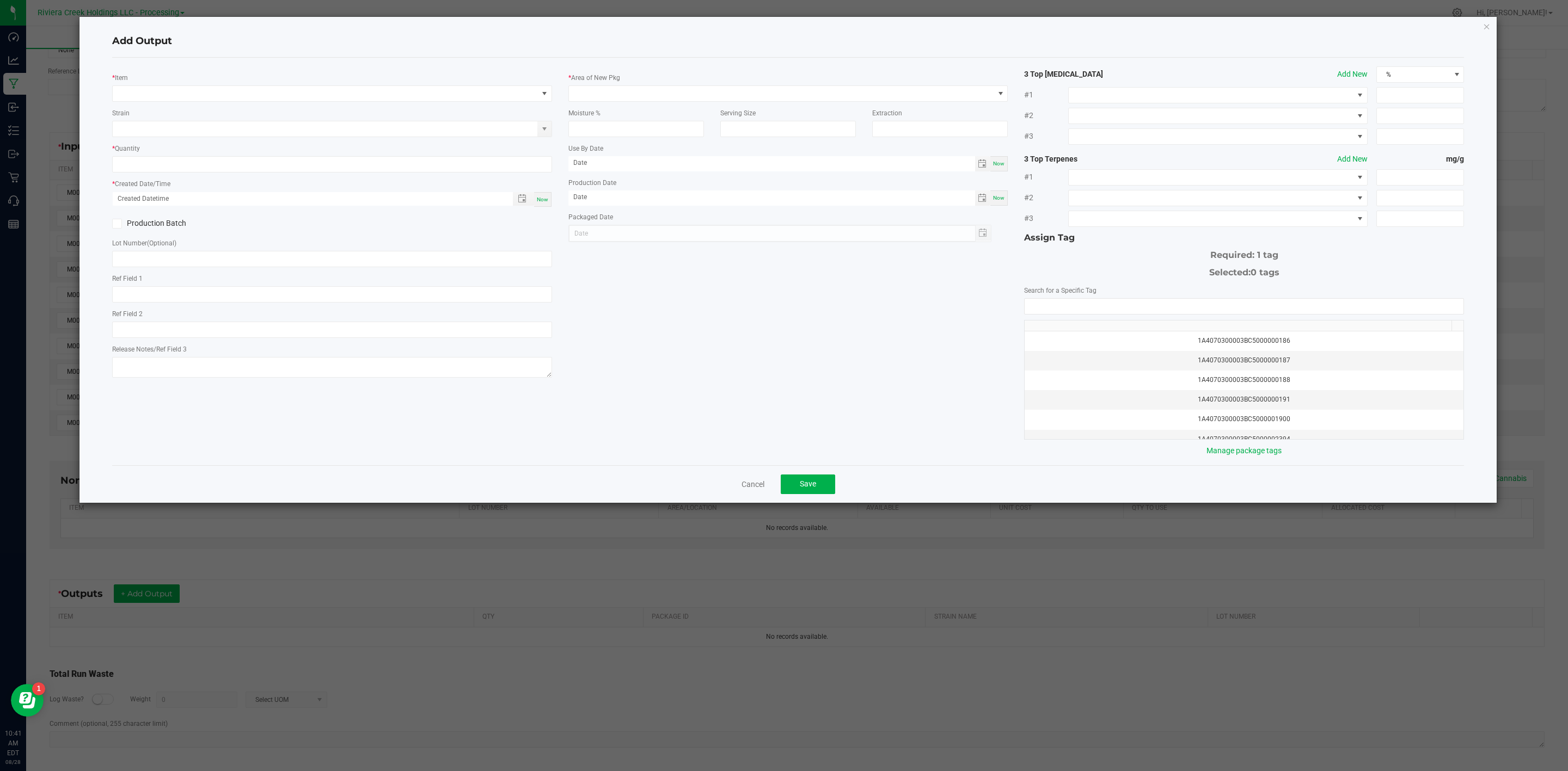
click at [386, 103] on div "* Item Strain * Quantity * Created Date/Time Now Production Batch Lot Number (O…" at bounding box center [332, 224] width 456 height 315
click at [384, 92] on span "NO DATA FOUND" at bounding box center [325, 94] width 426 height 15
type input "ice hash-rccc"
click at [152, 88] on span "NO DATA FOUND" at bounding box center [325, 94] width 426 height 15
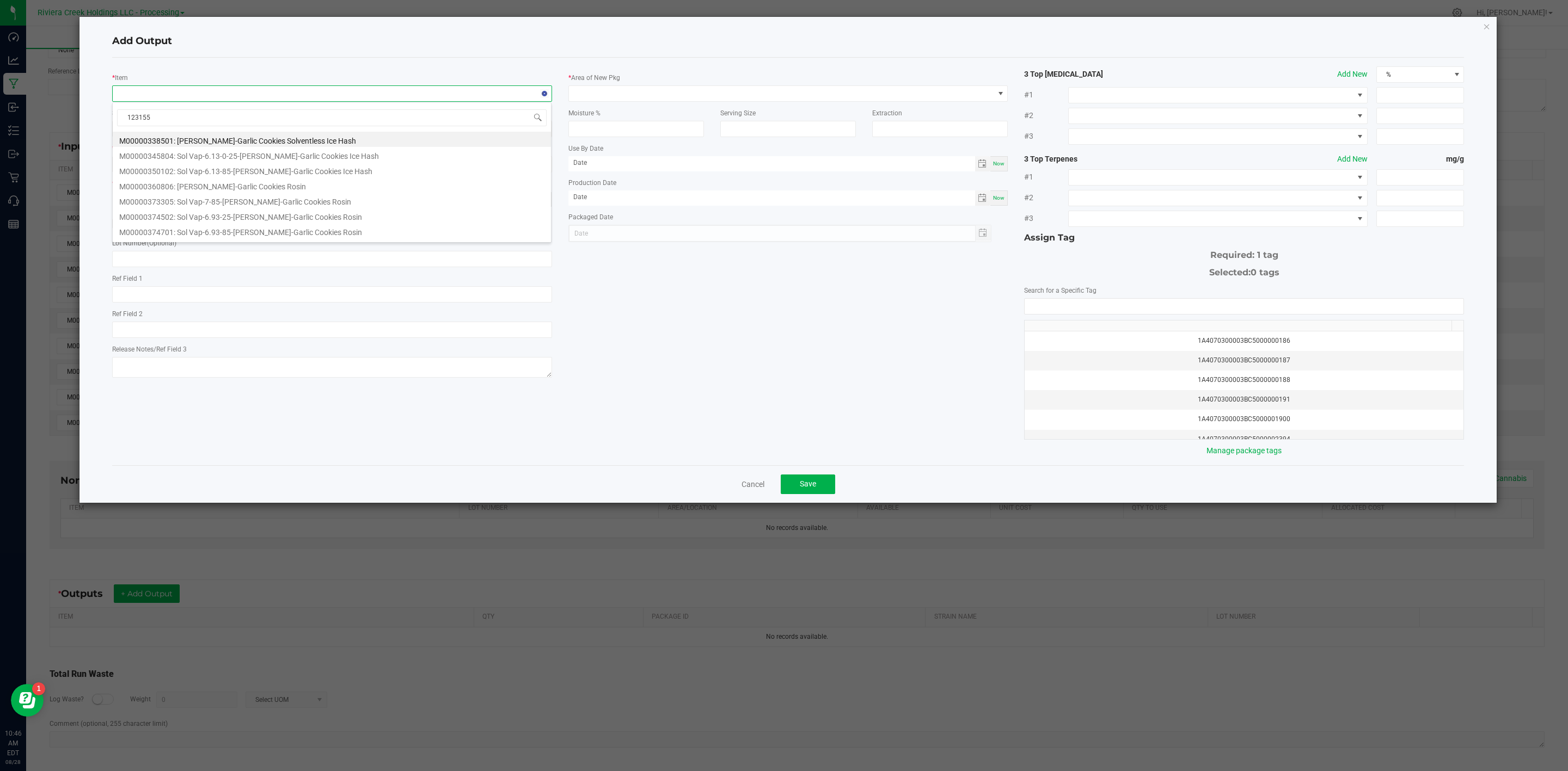
type input "1231557"
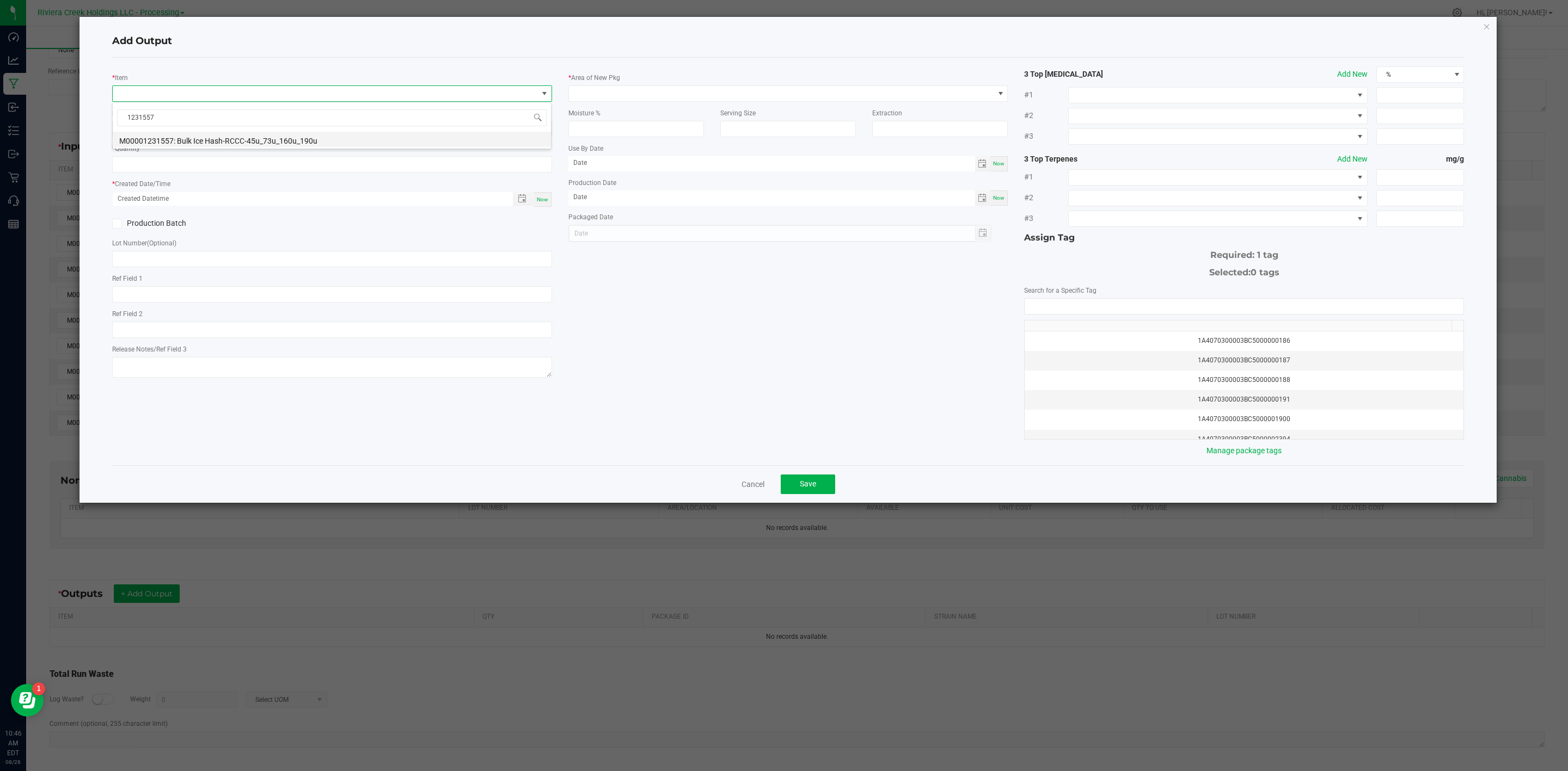
click at [304, 139] on li "M00001231557: Bulk Ice Hash-RCCC-45u_73u_160u_190u" at bounding box center [331, 139] width 438 height 15
click at [291, 167] on input "0" at bounding box center [332, 165] width 438 height 15
type input "5905.0000 g"
click at [541, 201] on span "Now" at bounding box center [542, 199] width 11 height 6
type input "08/28/2025 10:46 AM"
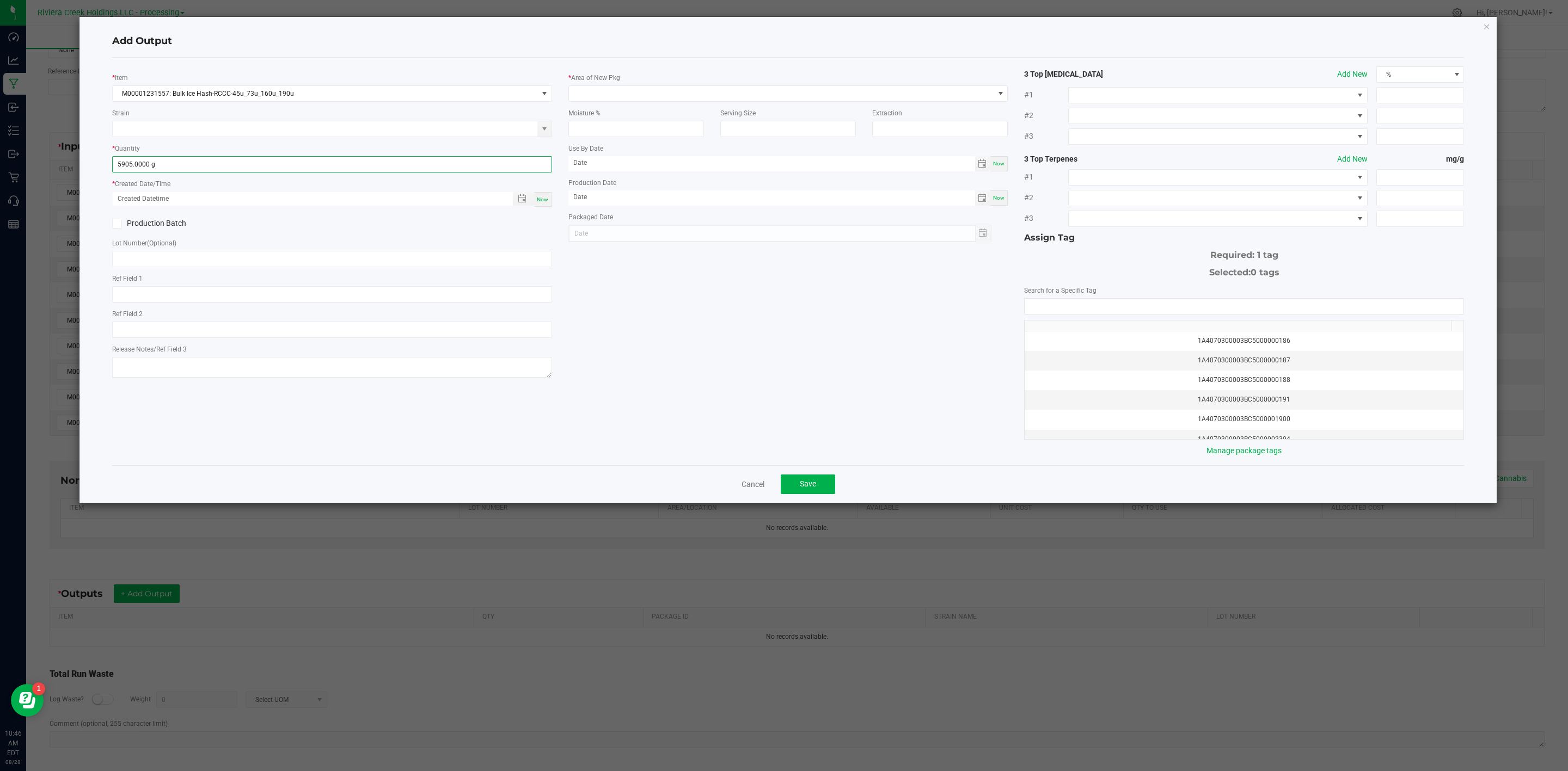
type input "[DATE]"
click at [687, 94] on span at bounding box center [781, 94] width 426 height 15
type input "kit"
click at [596, 142] on li "Kitchen/Processor" at bounding box center [788, 140] width 438 height 18
click at [658, 327] on div "* Item M00001231557: Bulk Ice Hash-RCCC-45u_73u_160u_190u Strain * Quantity 590…" at bounding box center [788, 261] width 1369 height 390
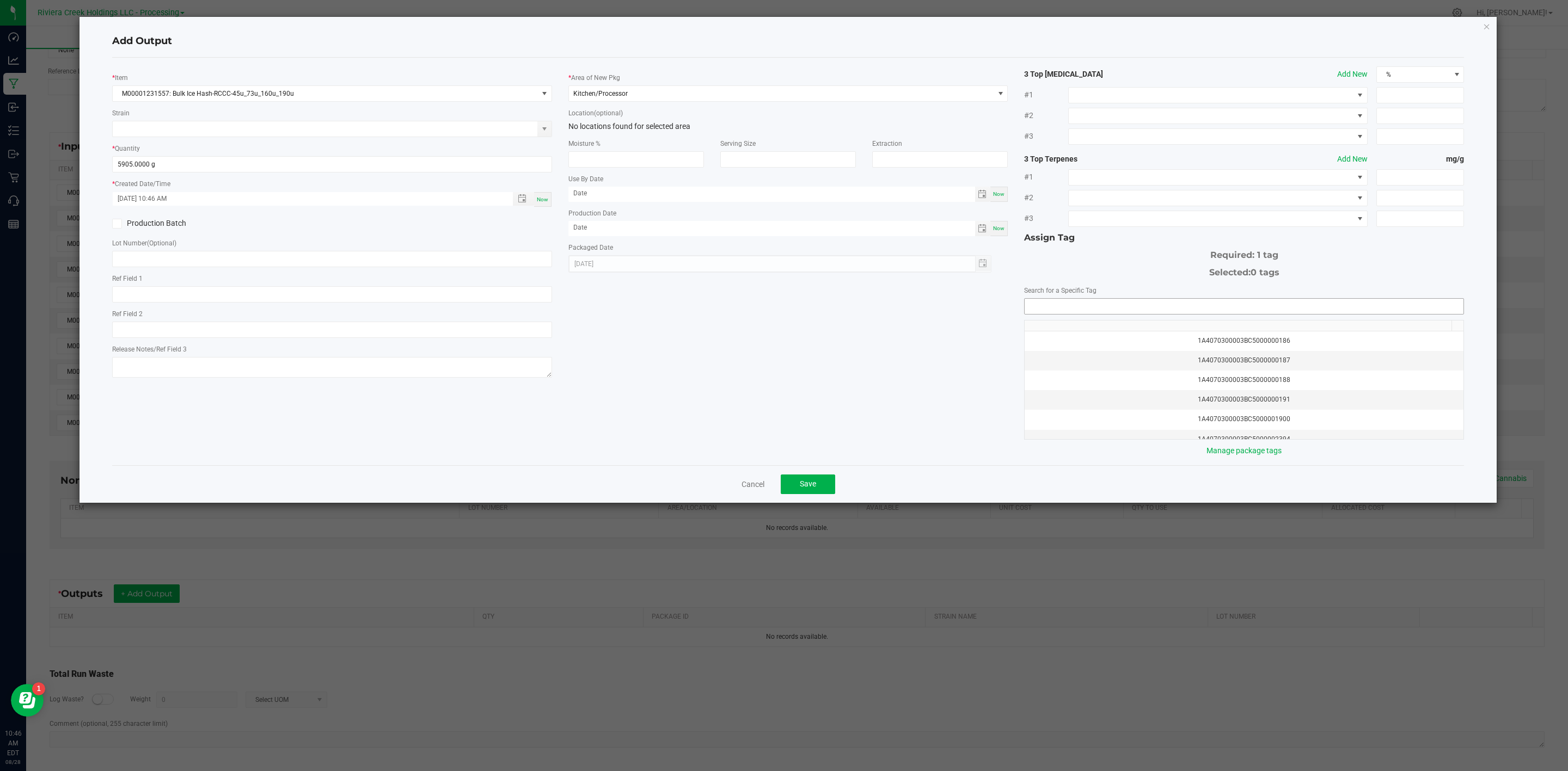
click at [1150, 304] on input "NO DATA FOUND" at bounding box center [1244, 307] width 439 height 15
click at [1119, 331] on li "1A4070300003BC5000037010" at bounding box center [1244, 330] width 438 height 18
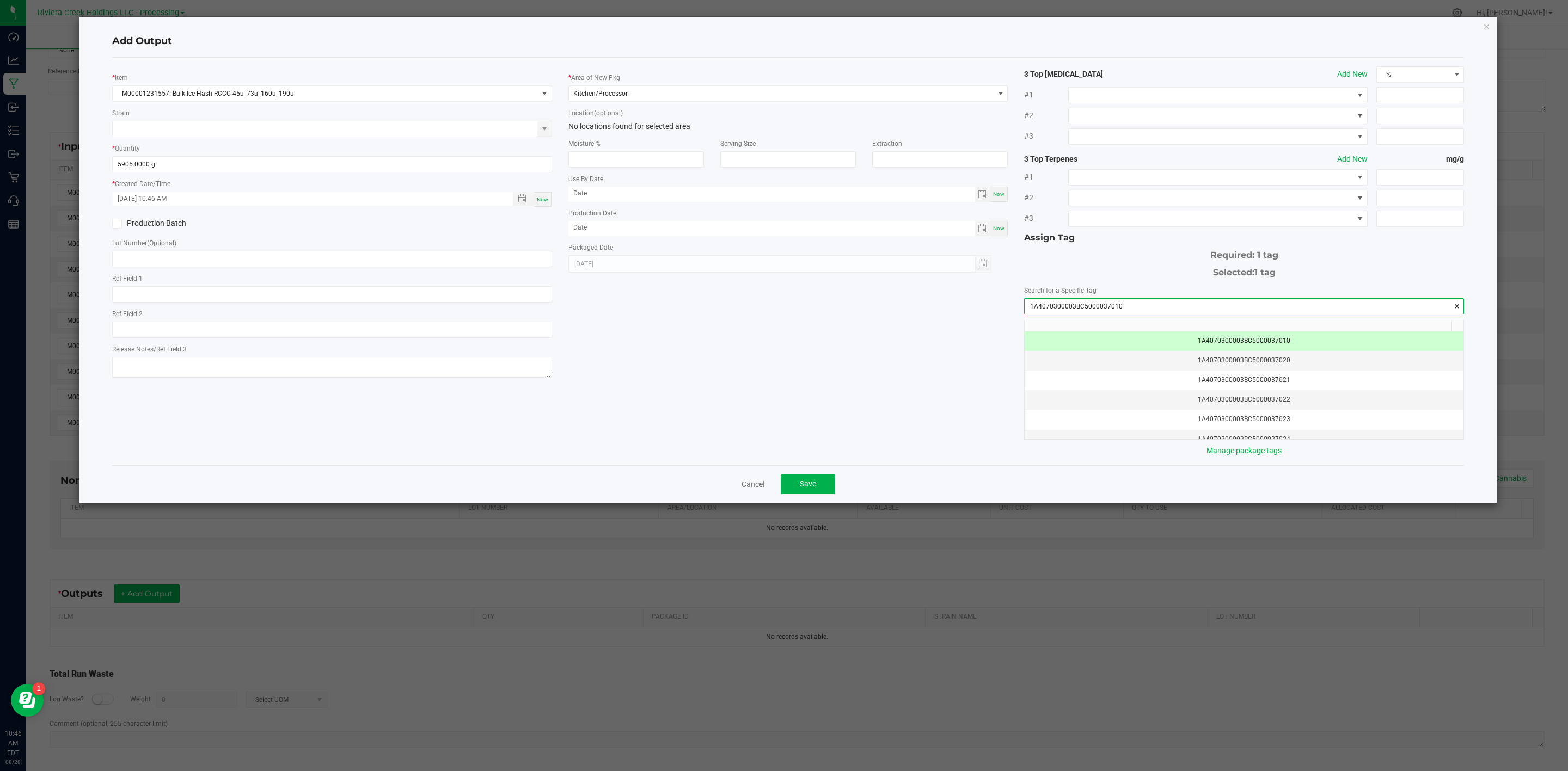
drag, startPoint x: 1163, startPoint y: 313, endPoint x: 956, endPoint y: 315, distance: 207.0
click at [959, 312] on div "* Item M00001231557: Bulk Ice Hash-RCCC-45u_73u_160u_190u Strain * Quantity 590…" at bounding box center [788, 261] width 1369 height 390
type input "1A4070300003BC5000037010"
click at [195, 253] on input "text" at bounding box center [332, 259] width 440 height 16
paste input "1A4070300003BC5000037010"
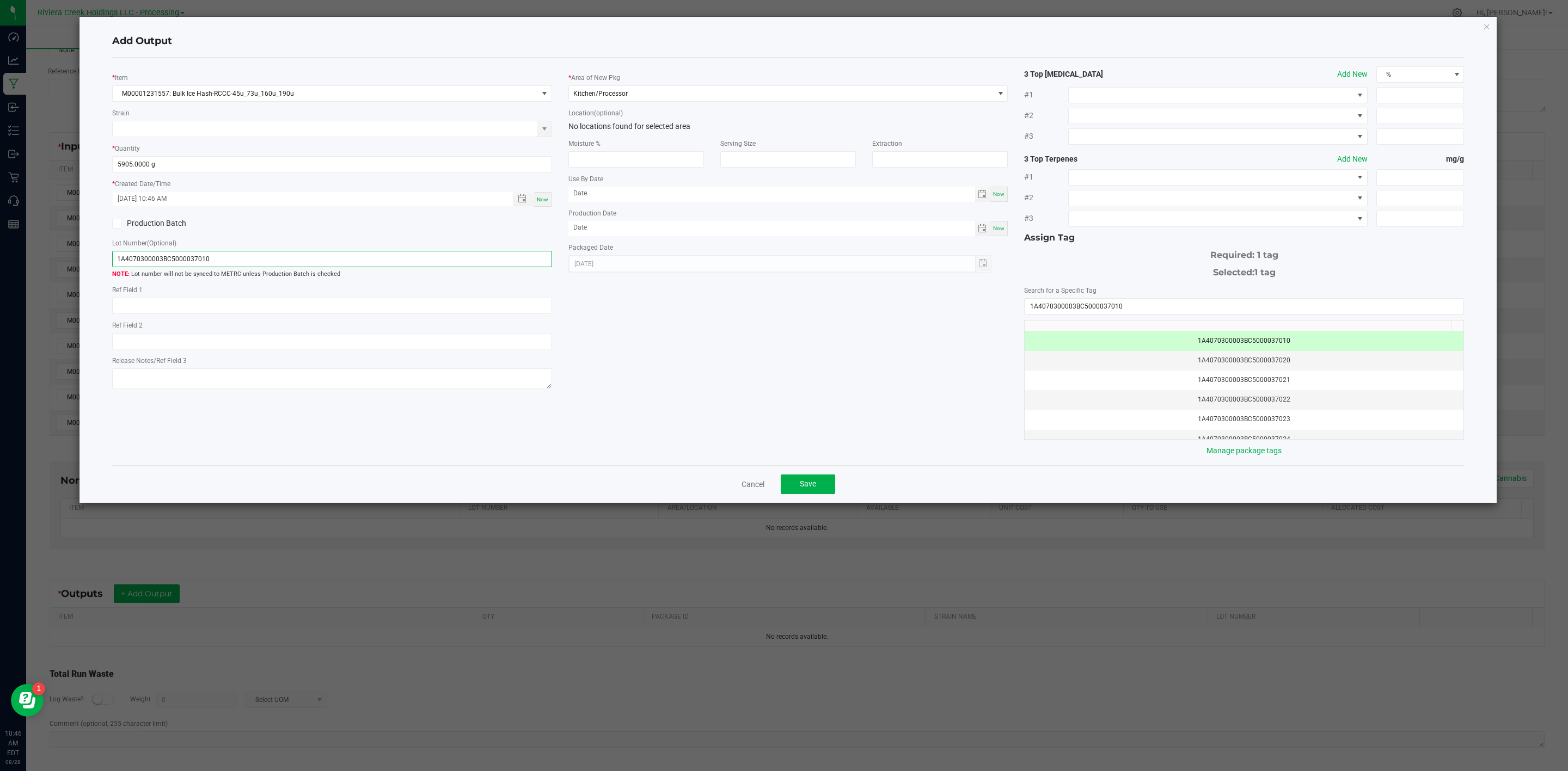
type input "1A4070300003BC5000037010"
click at [123, 222] on label "Production Batch" at bounding box center [217, 223] width 212 height 11
click at [0, 0] on input "Production Batch" at bounding box center [0, 0] width 0 height 0
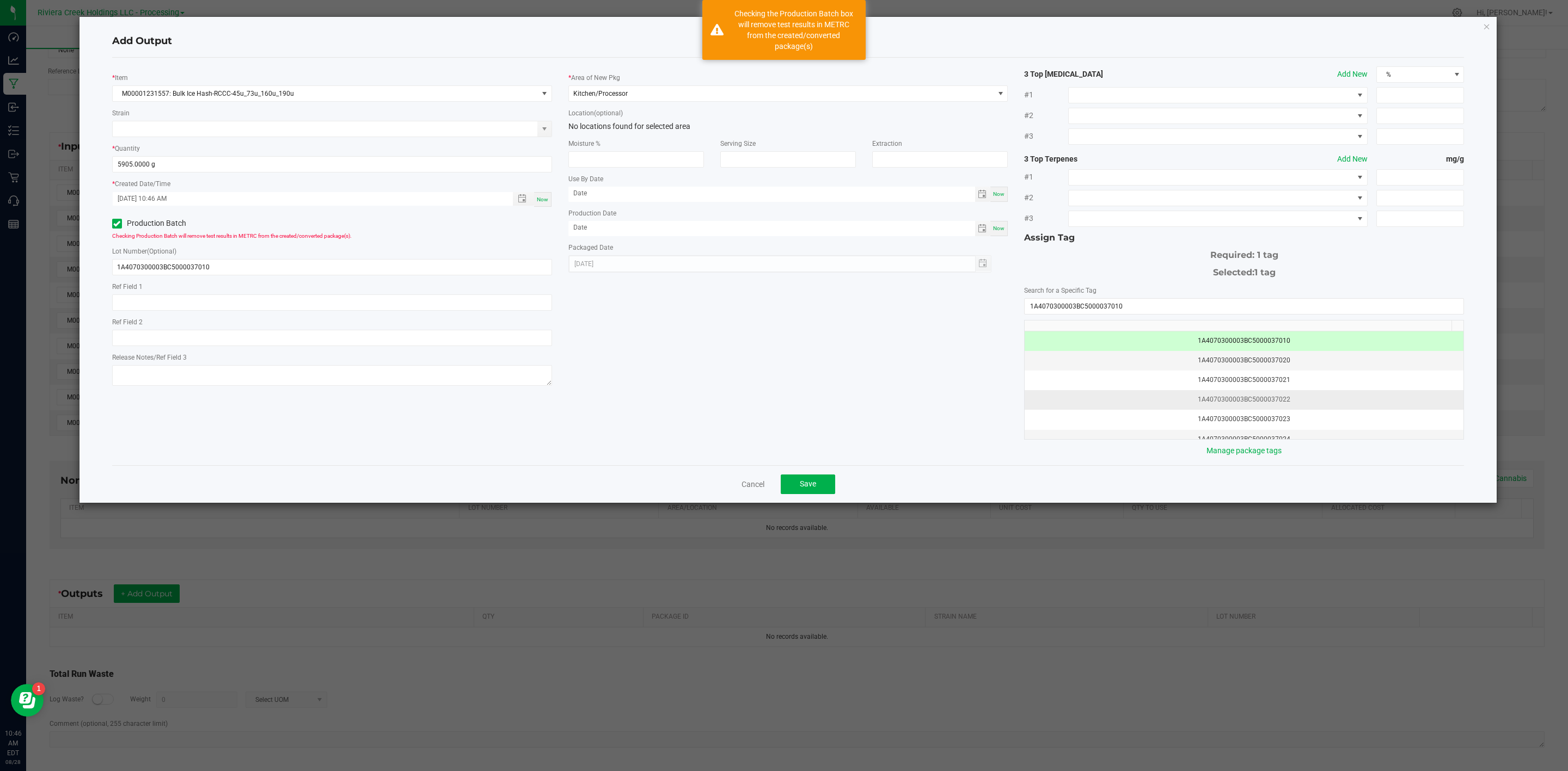
click at [1146, 405] on div "1A4070300003BC5000037022" at bounding box center [1244, 399] width 426 height 10
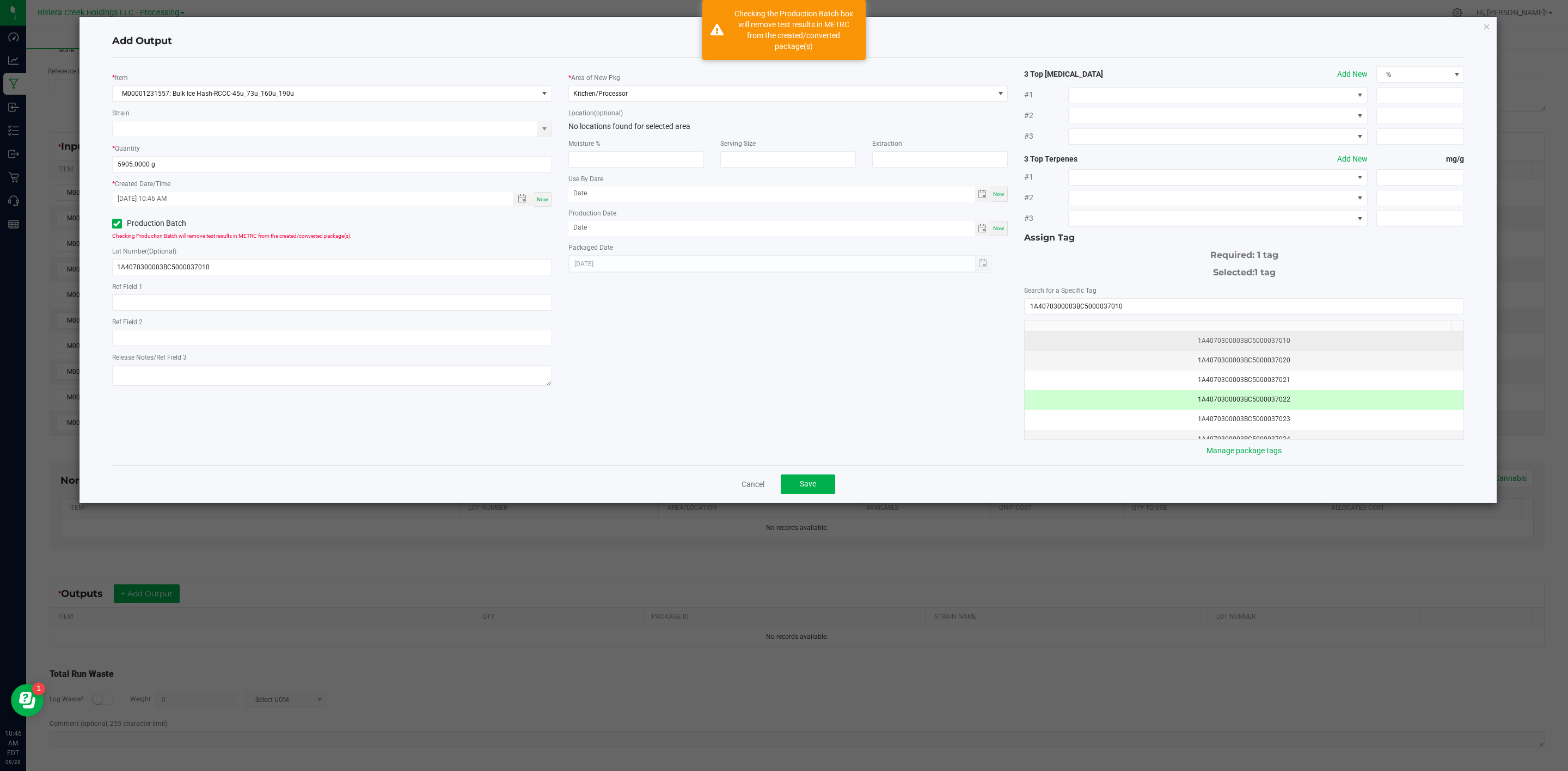
click at [1120, 338] on td "1A4070300003BC5000037010" at bounding box center [1244, 341] width 439 height 20
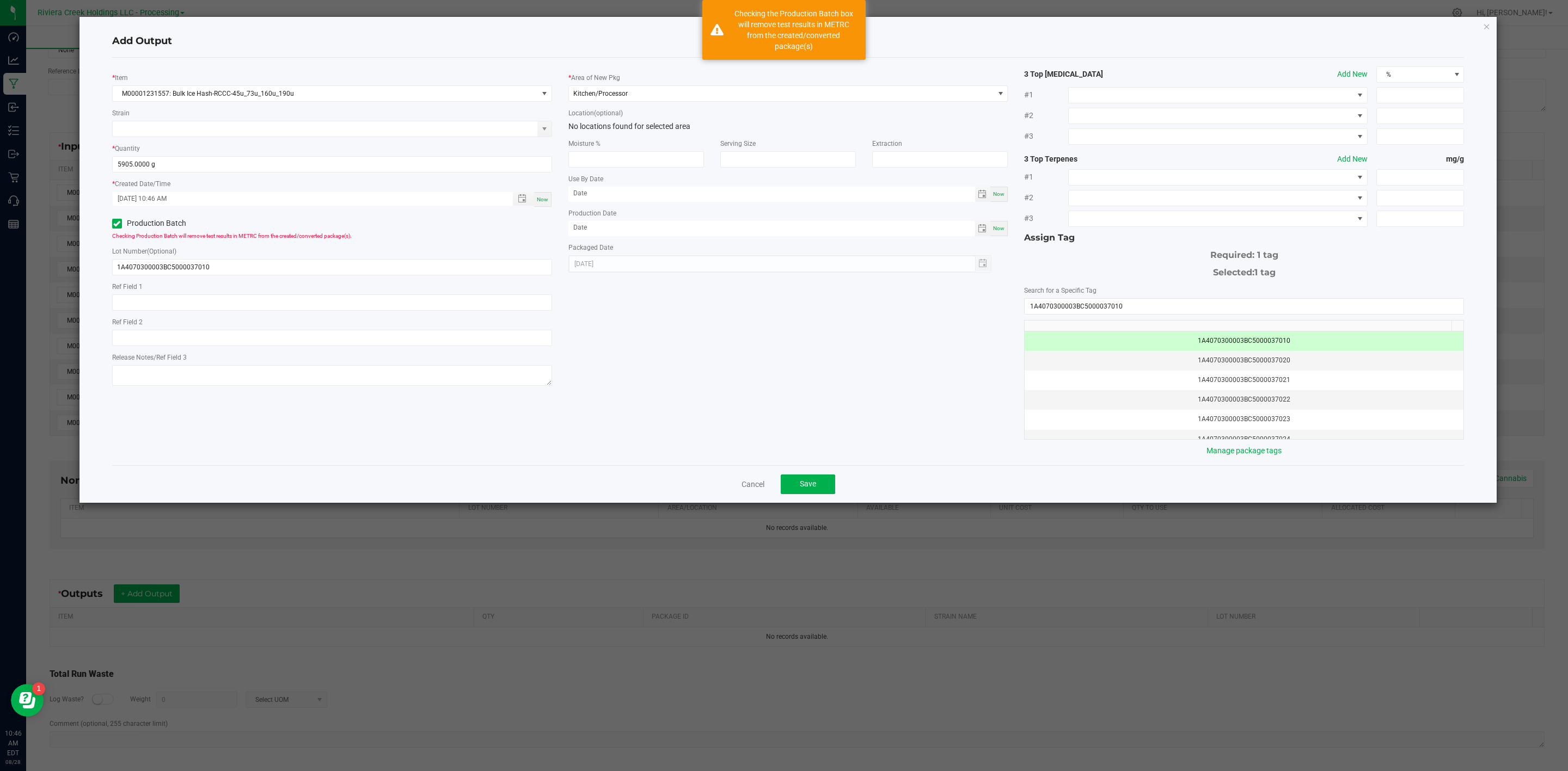
click at [960, 358] on div "* Item M00001231557: Bulk Ice Hash-RCCC-45u_73u_160u_190u Strain * Quantity 590…" at bounding box center [788, 261] width 1369 height 390
click at [804, 488] on span "Save" at bounding box center [808, 484] width 16 height 9
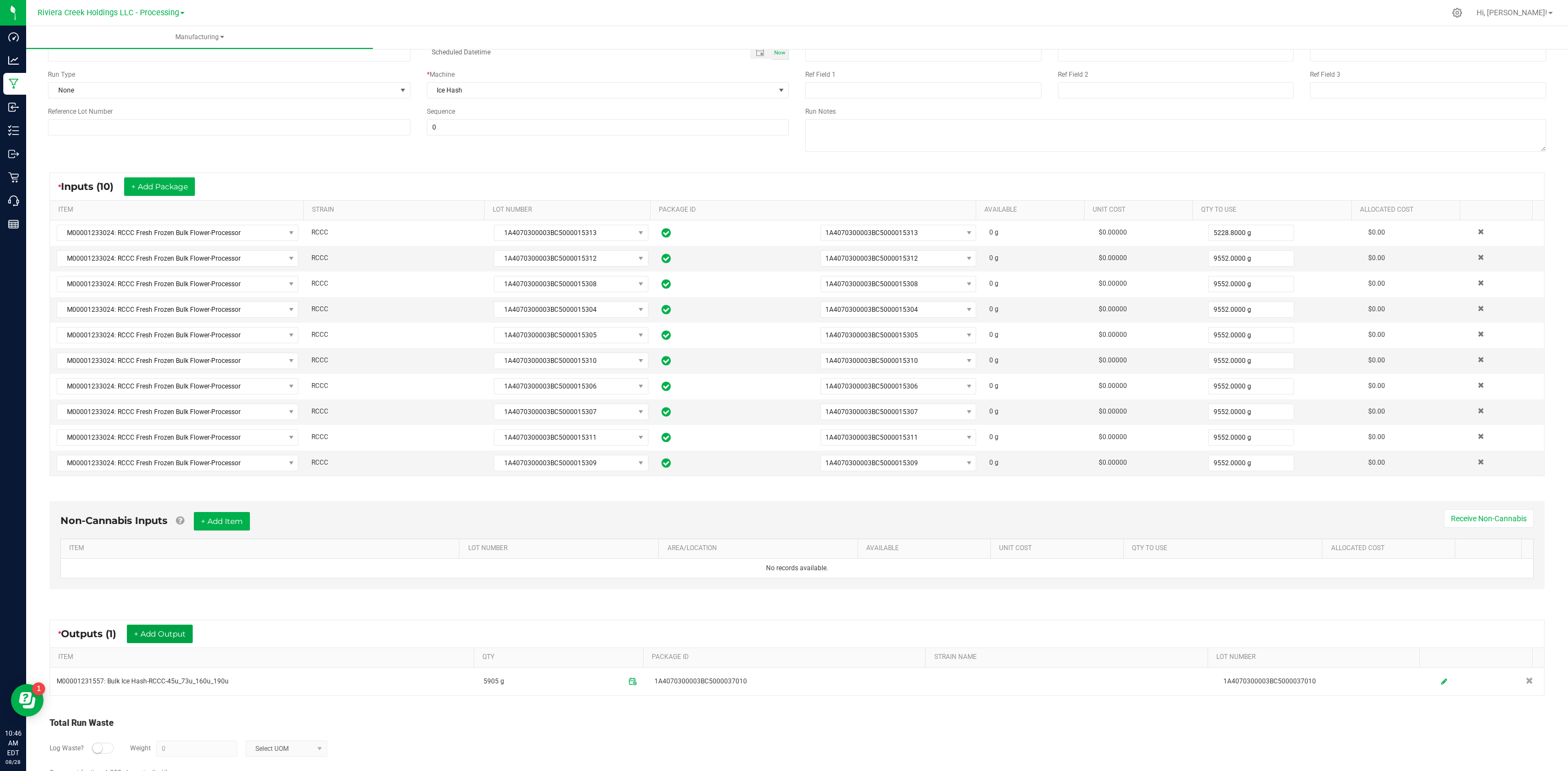
scroll to position [0, 0]
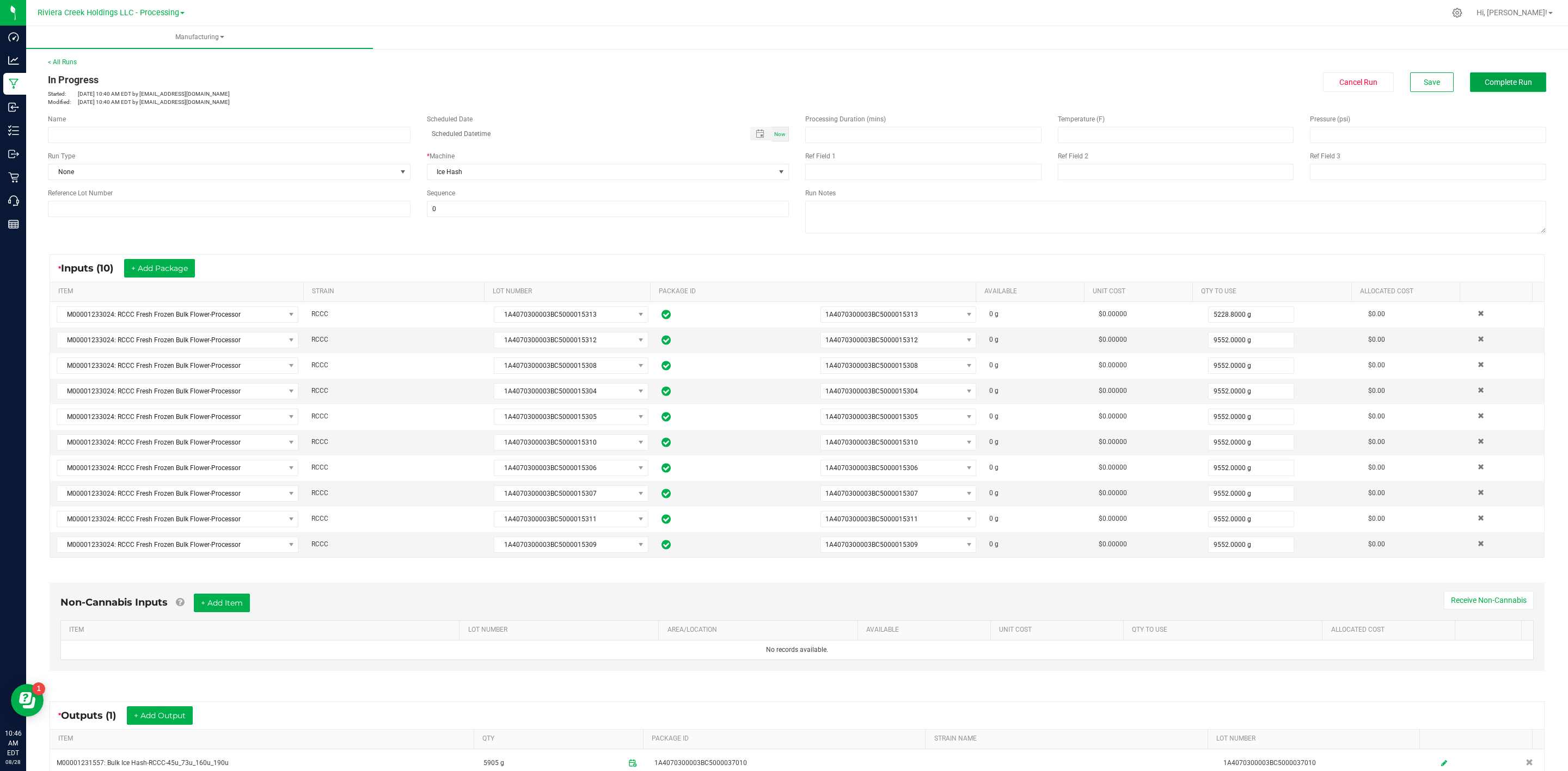
click at [1498, 80] on span "Complete Run" at bounding box center [1508, 82] width 47 height 9
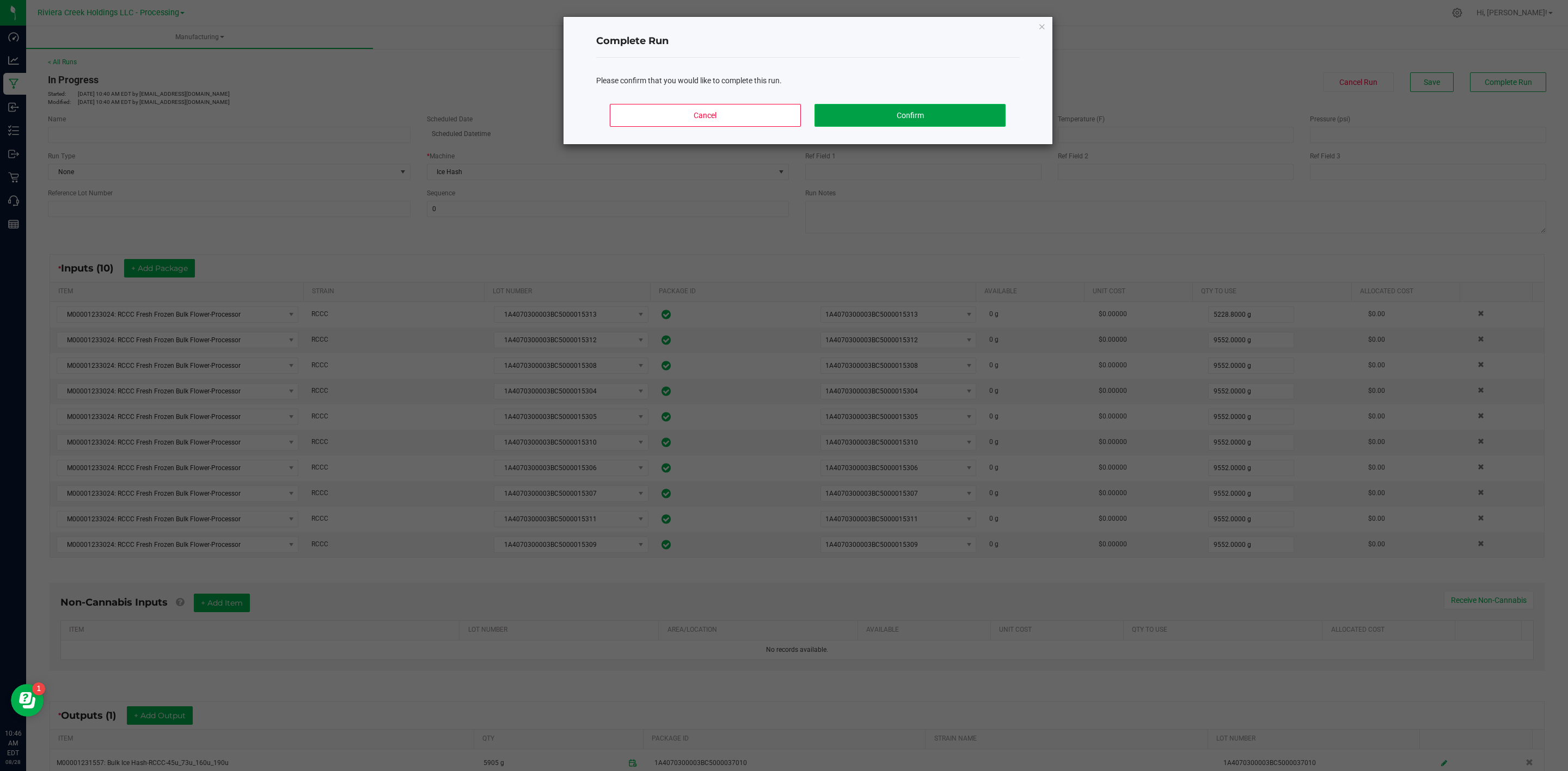
click at [912, 116] on button "Confirm" at bounding box center [909, 115] width 190 height 23
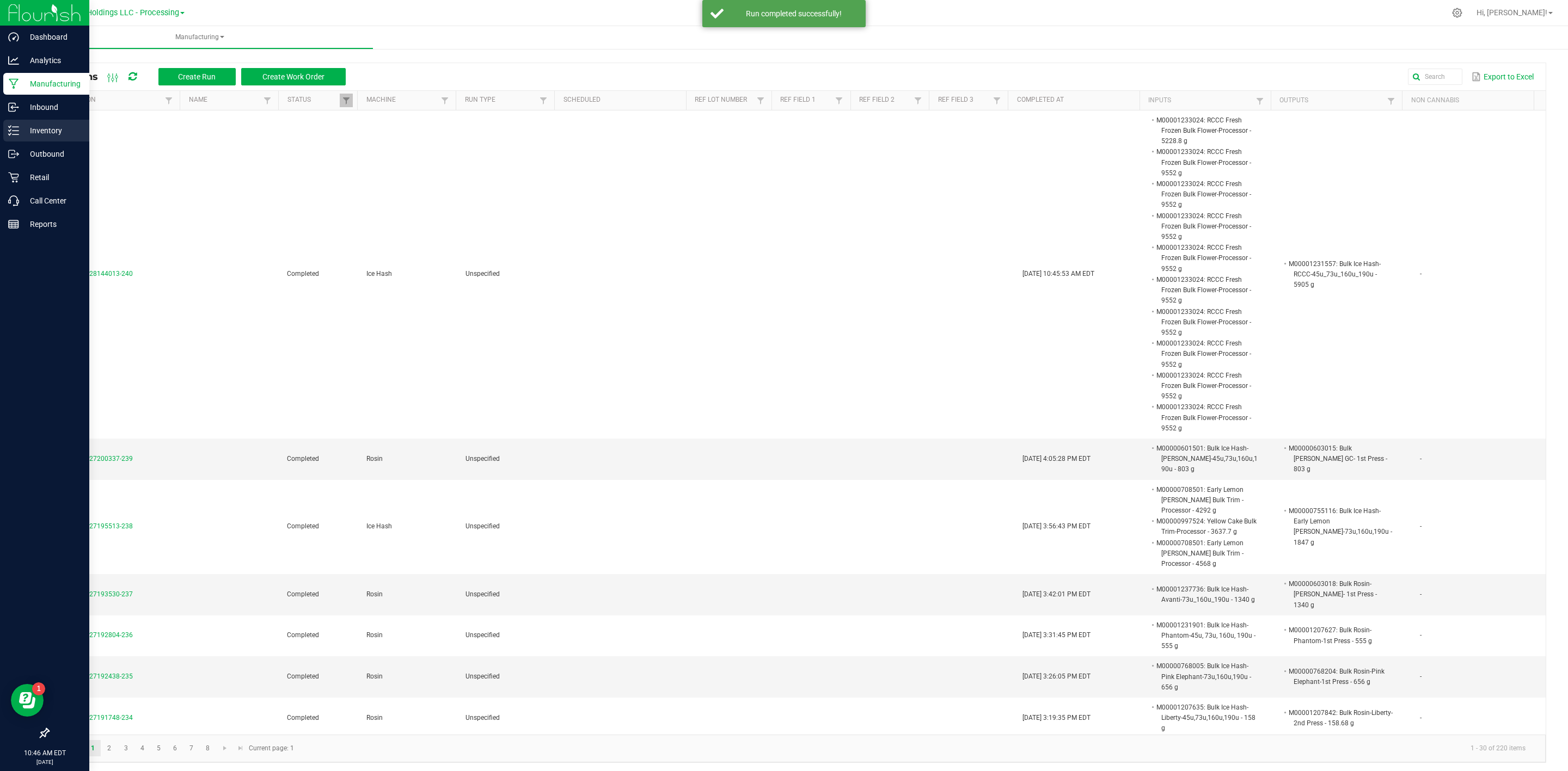
click at [42, 128] on p "Inventory" at bounding box center [51, 130] width 65 height 13
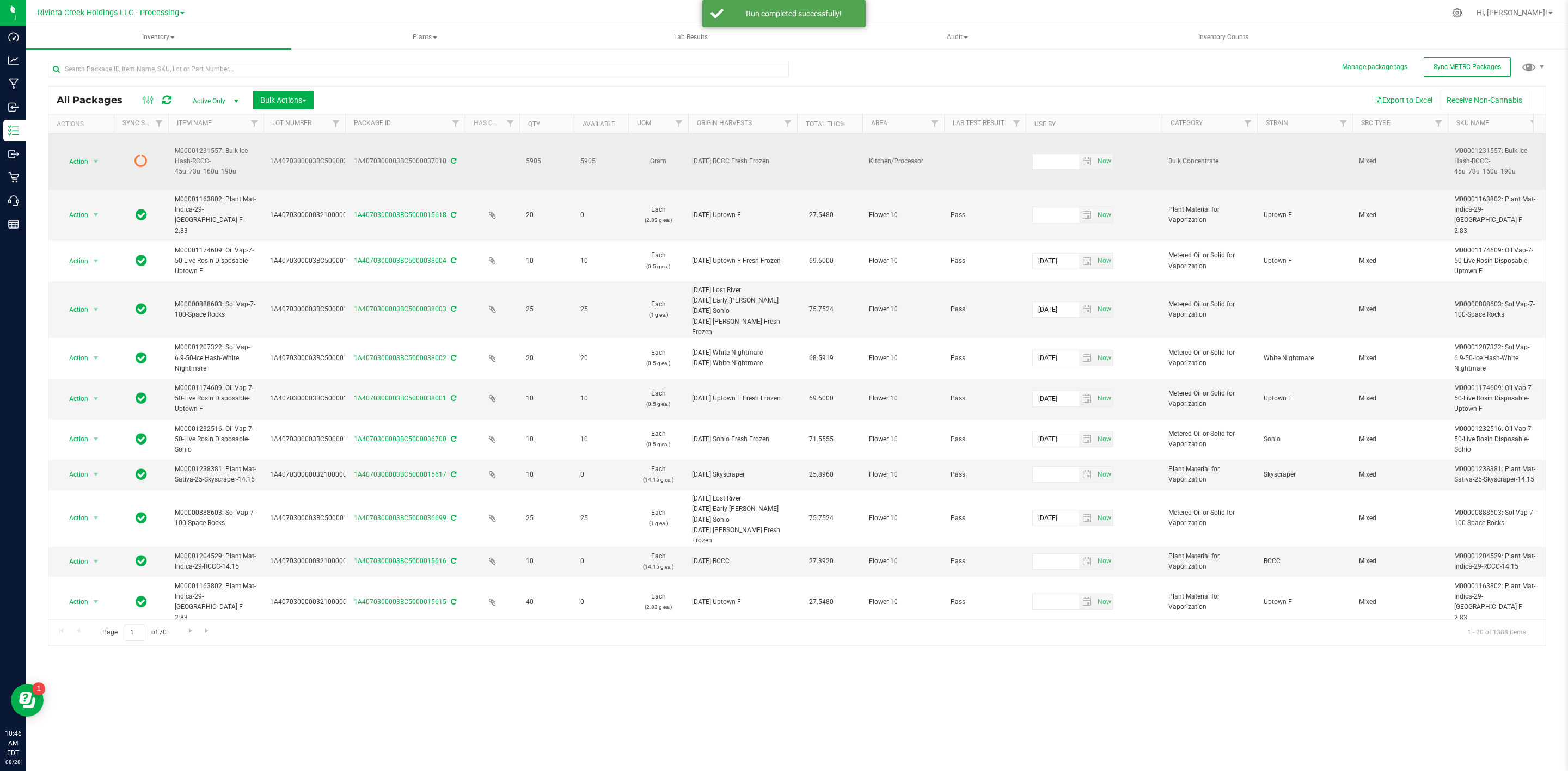
click at [456, 163] on div "1A4070300003BC5000037010" at bounding box center [405, 161] width 123 height 10
click at [453, 161] on icon at bounding box center [453, 161] width 6 height 6
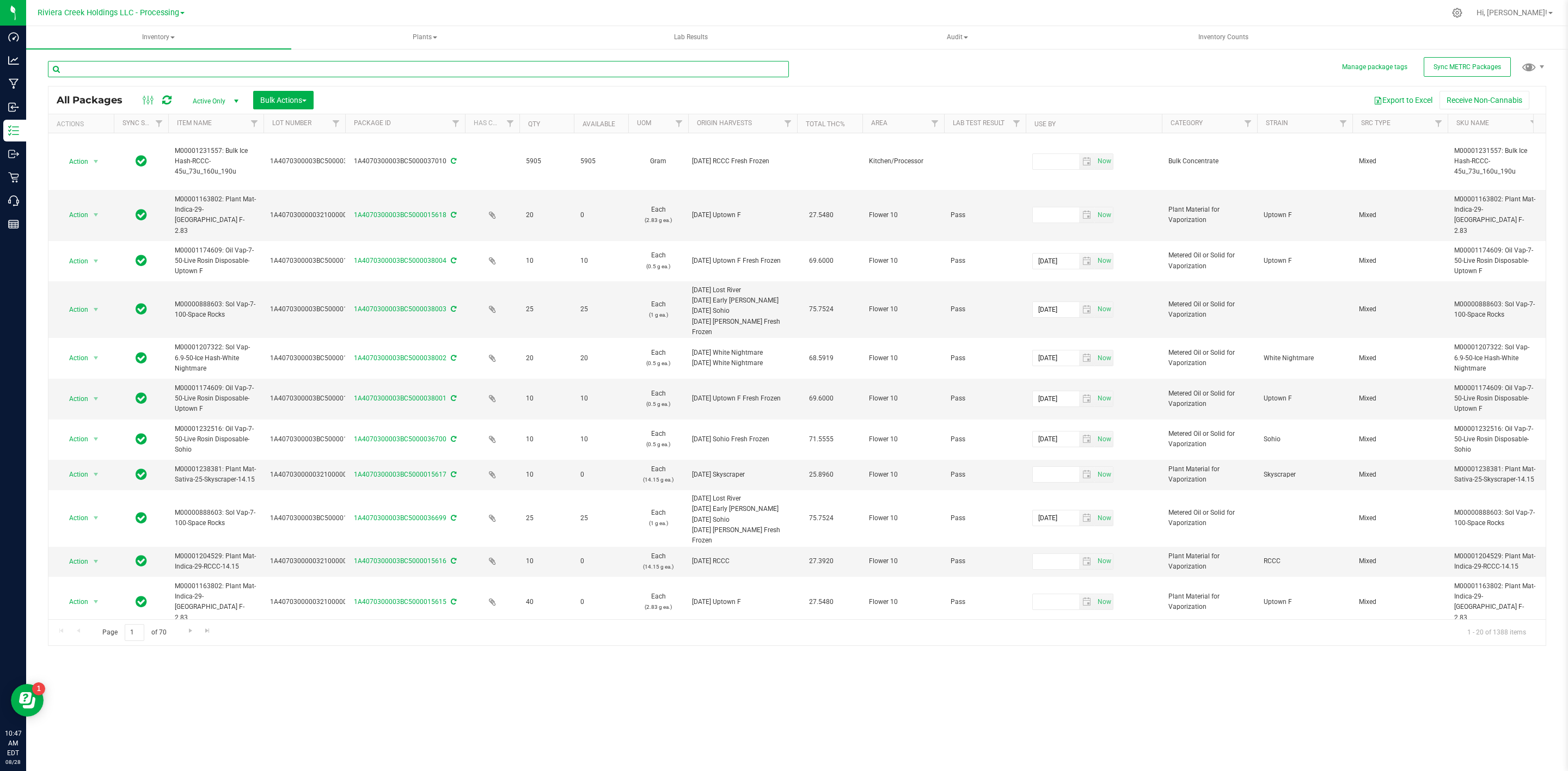
click at [152, 69] on input "text" at bounding box center [419, 69] width 741 height 16
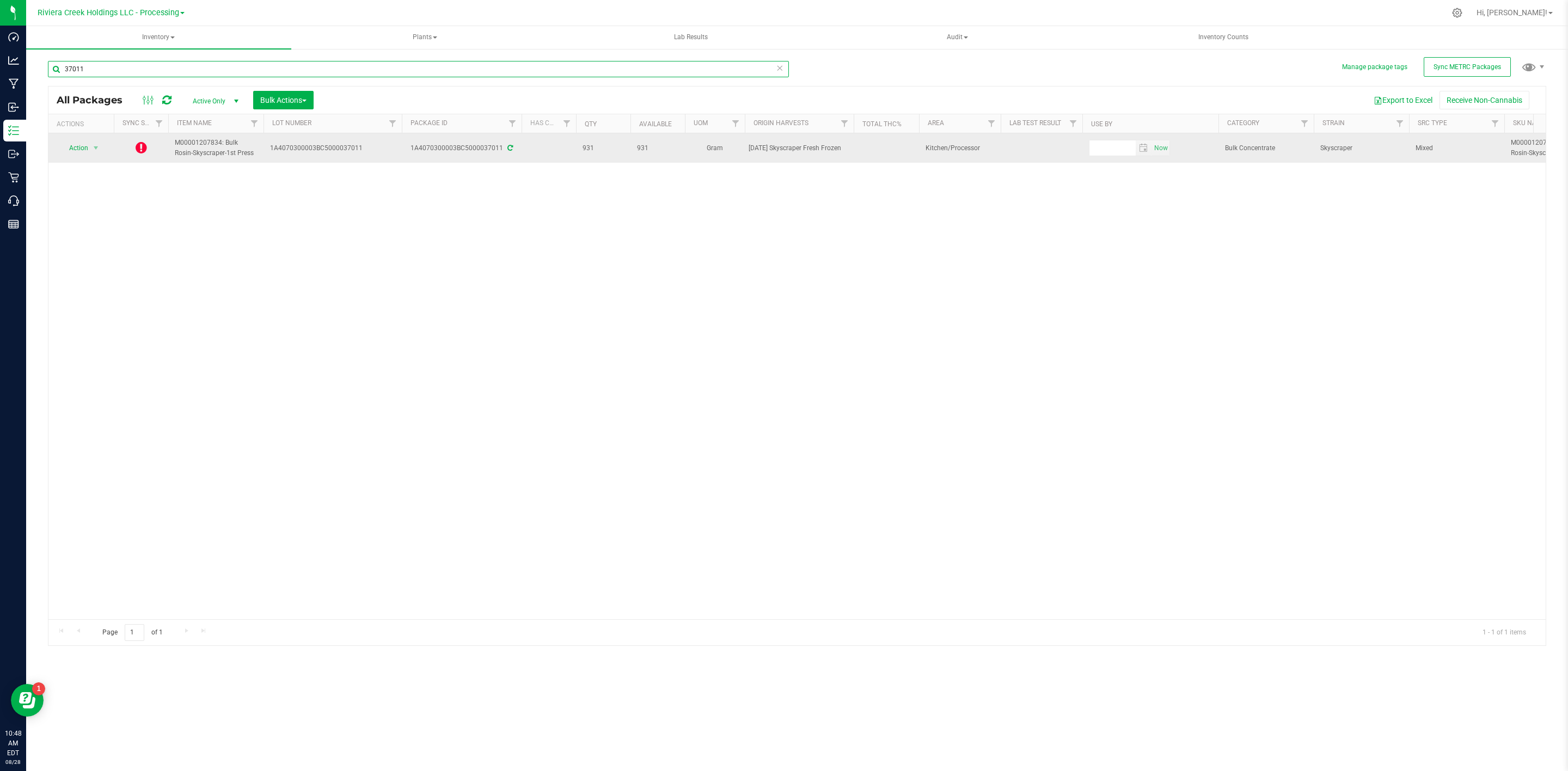
drag, startPoint x: 346, startPoint y: 126, endPoint x: 321, endPoint y: 152, distance: 36.1
click at [417, 134] on div "All Packages Active Only Active Only Lab Samples Locked All External Internal B…" at bounding box center [797, 366] width 1498 height 560
type input "37011"
click at [140, 155] on span at bounding box center [141, 148] width 11 height 15
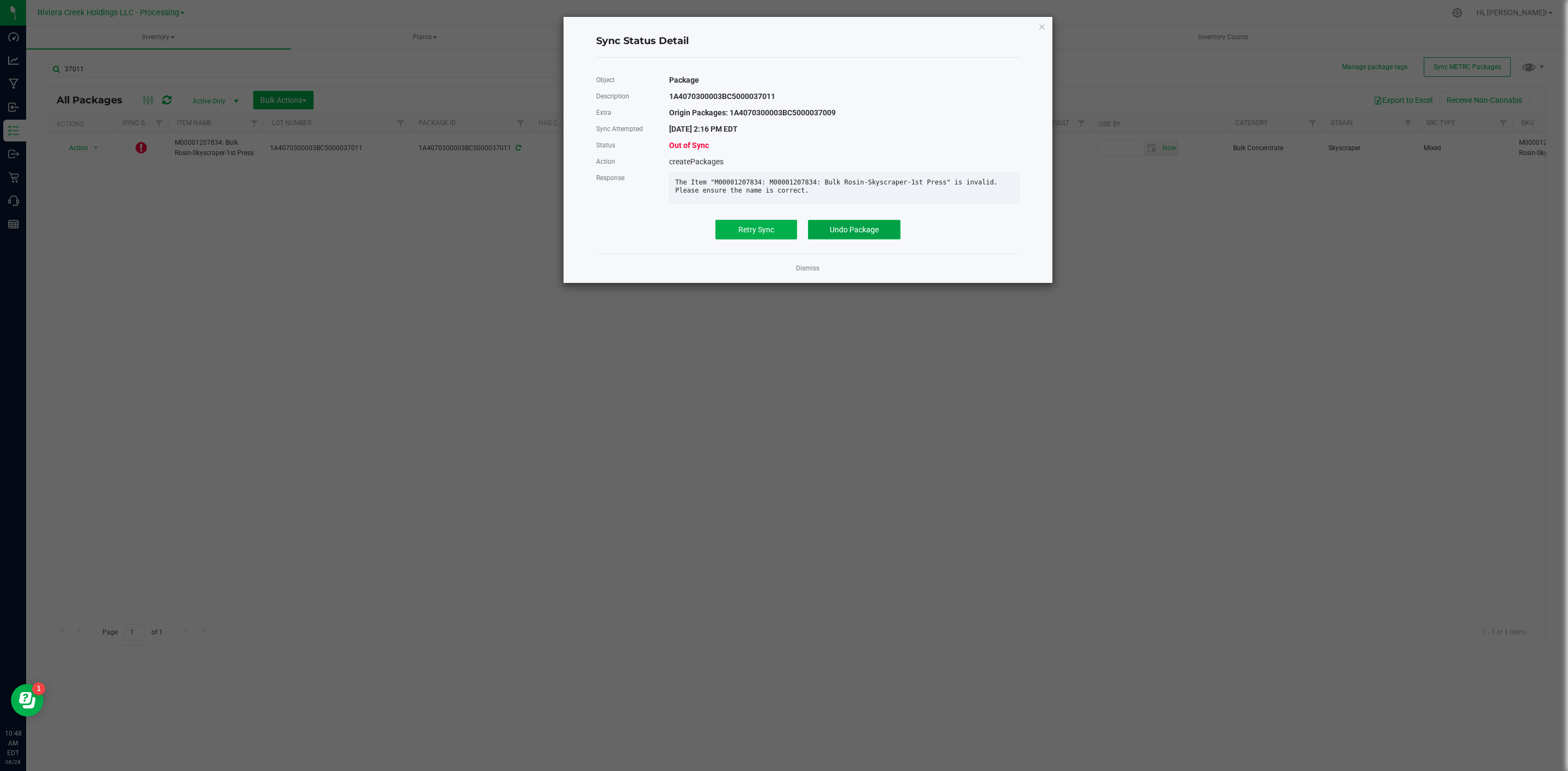
click at [864, 234] on span "Undo Package" at bounding box center [854, 230] width 49 height 9
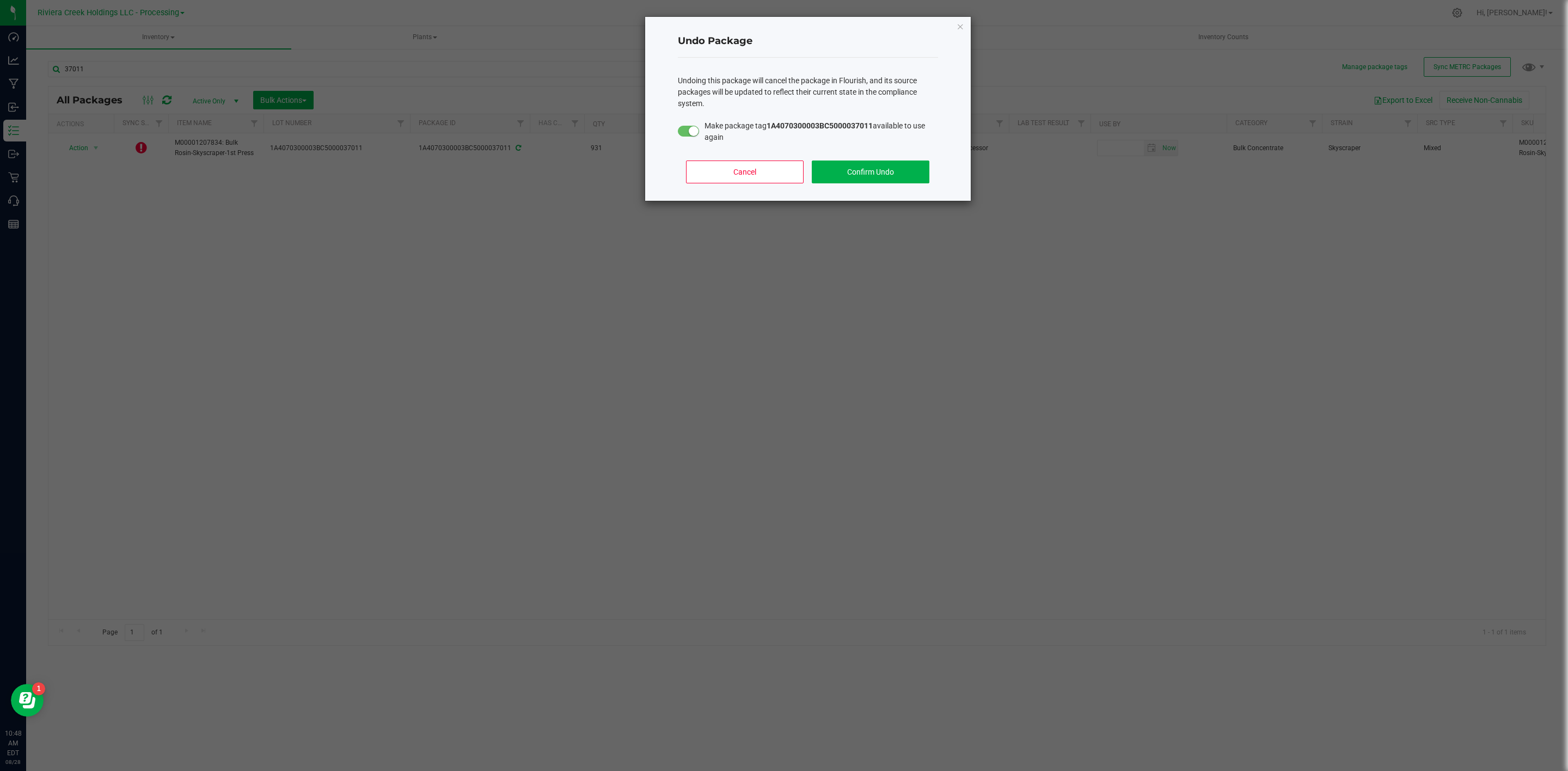
drag, startPoint x: 897, startPoint y: 157, endPoint x: 891, endPoint y: 171, distance: 15.2
click at [897, 157] on div "Cancel Confirm Undo" at bounding box center [808, 176] width 260 height 49
click at [891, 171] on button "Confirm Undo" at bounding box center [870, 172] width 117 height 23
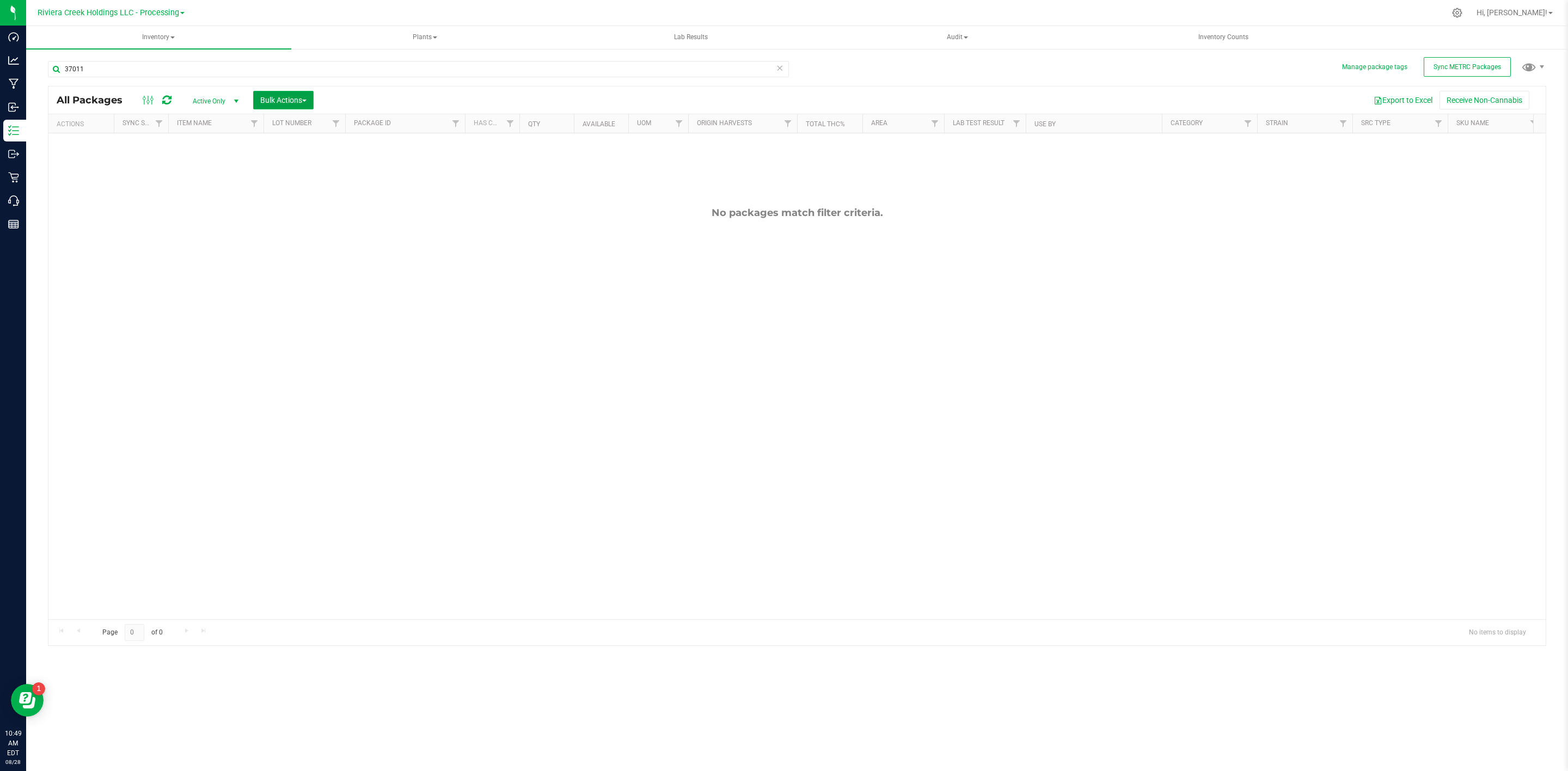
click at [289, 99] on span "Bulk Actions" at bounding box center [283, 100] width 46 height 9
click at [296, 124] on span "Add to manufacturing run" at bounding box center [301, 124] width 82 height 9
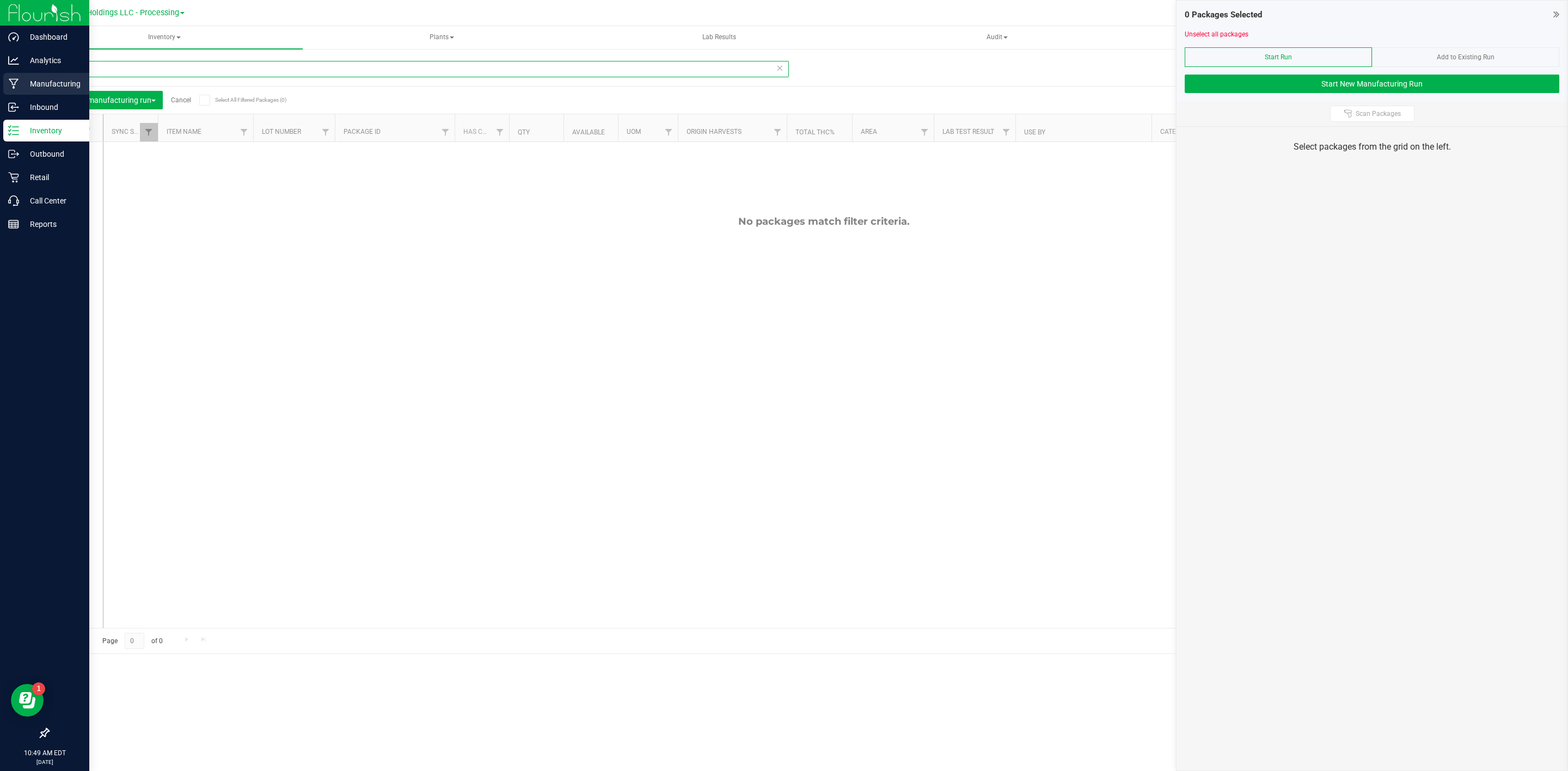
drag, startPoint x: 109, startPoint y: 67, endPoint x: 1, endPoint y: 79, distance: 108.7
click at [11, 79] on div "Dashboard Analytics Manufacturing Inbound Inventory Outbound Retail Call Center…" at bounding box center [784, 386] width 1568 height 771
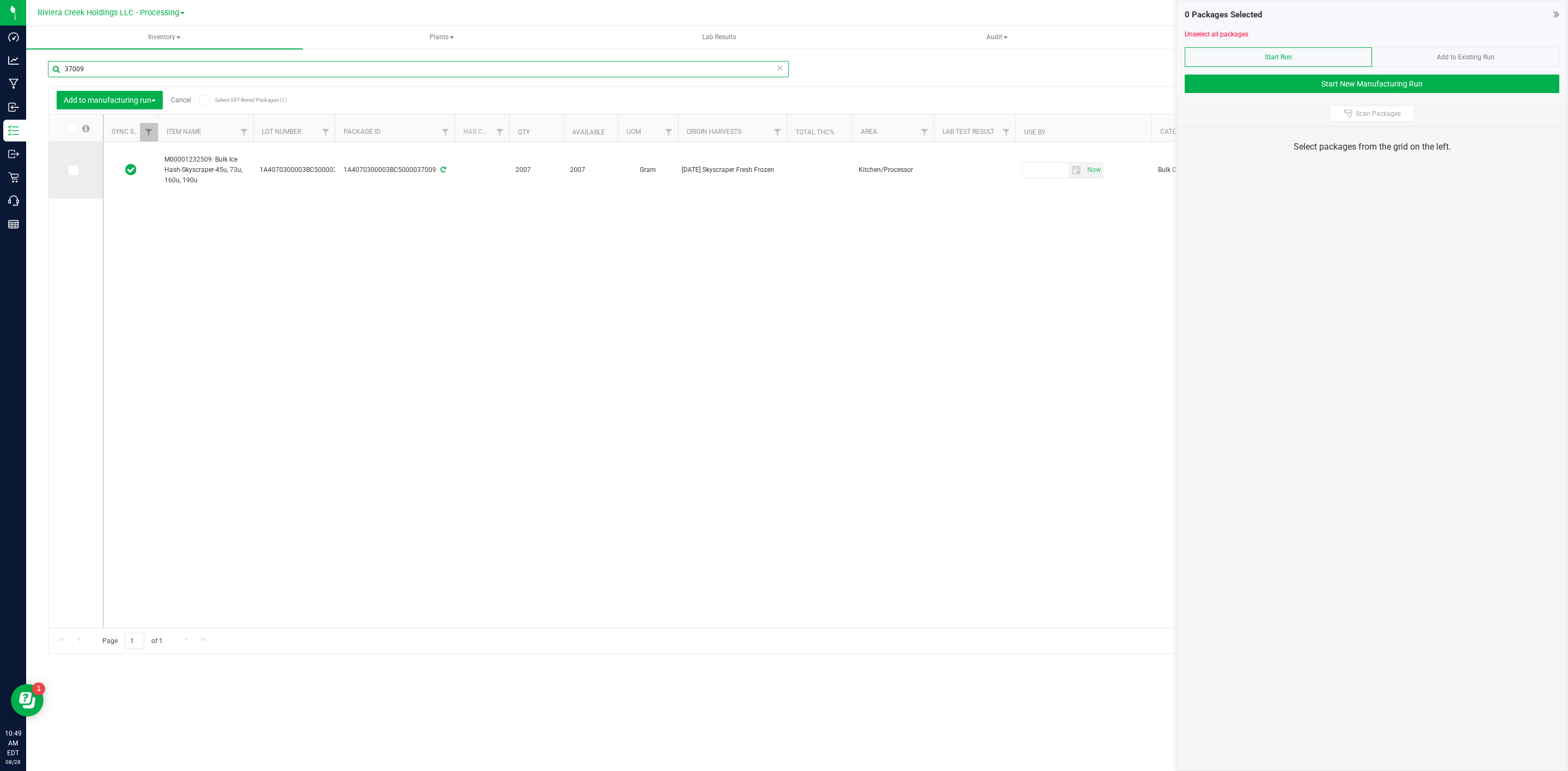
type input "37009"
click at [71, 171] on icon at bounding box center [72, 171] width 7 height 0
click at [0, 0] on input "checkbox" at bounding box center [0, 0] width 0 height 0
click at [1390, 87] on button "Start New Manufacturing Run" at bounding box center [1372, 83] width 374 height 18
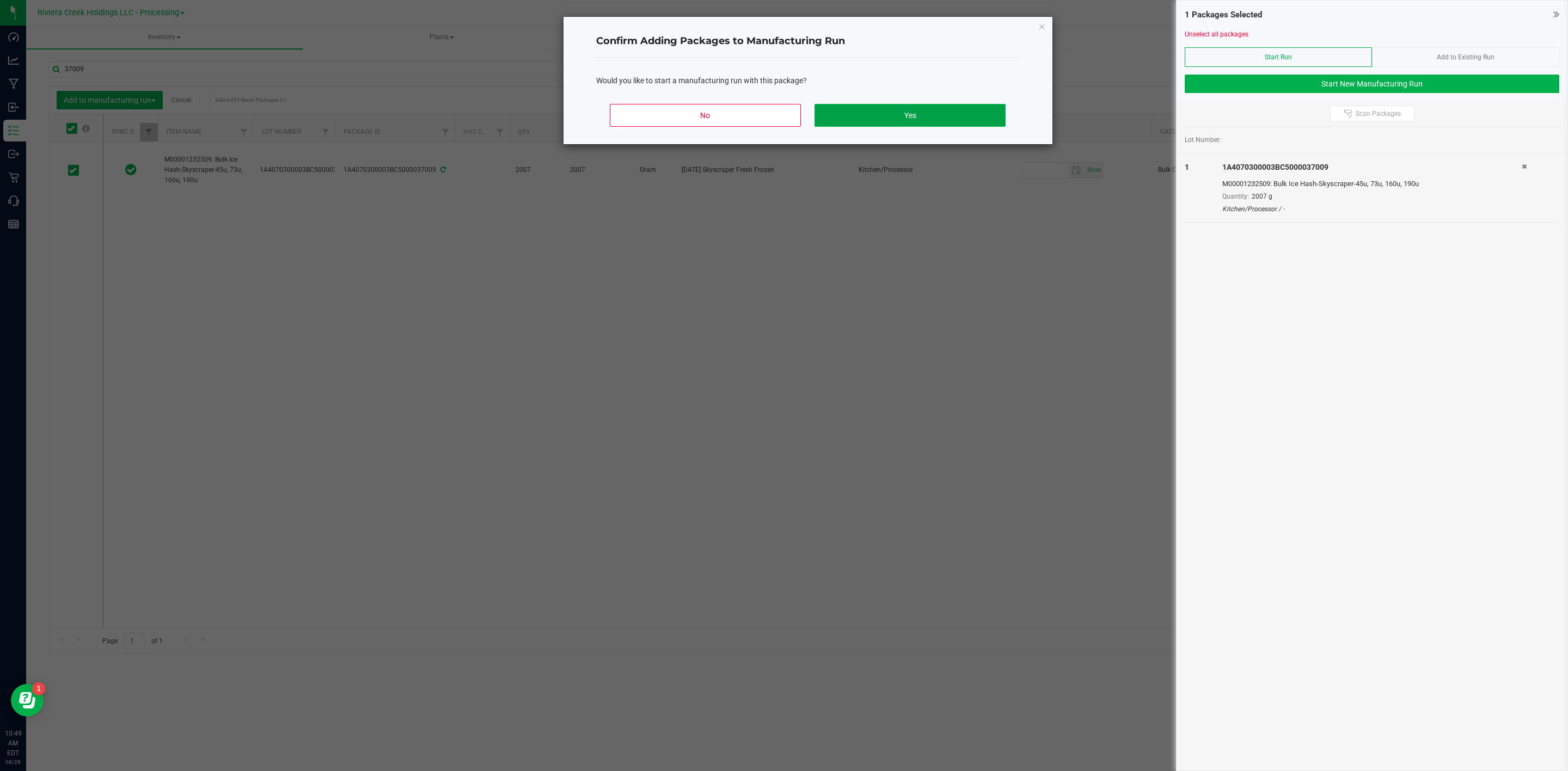
click at [910, 113] on button "Yes" at bounding box center [909, 115] width 190 height 23
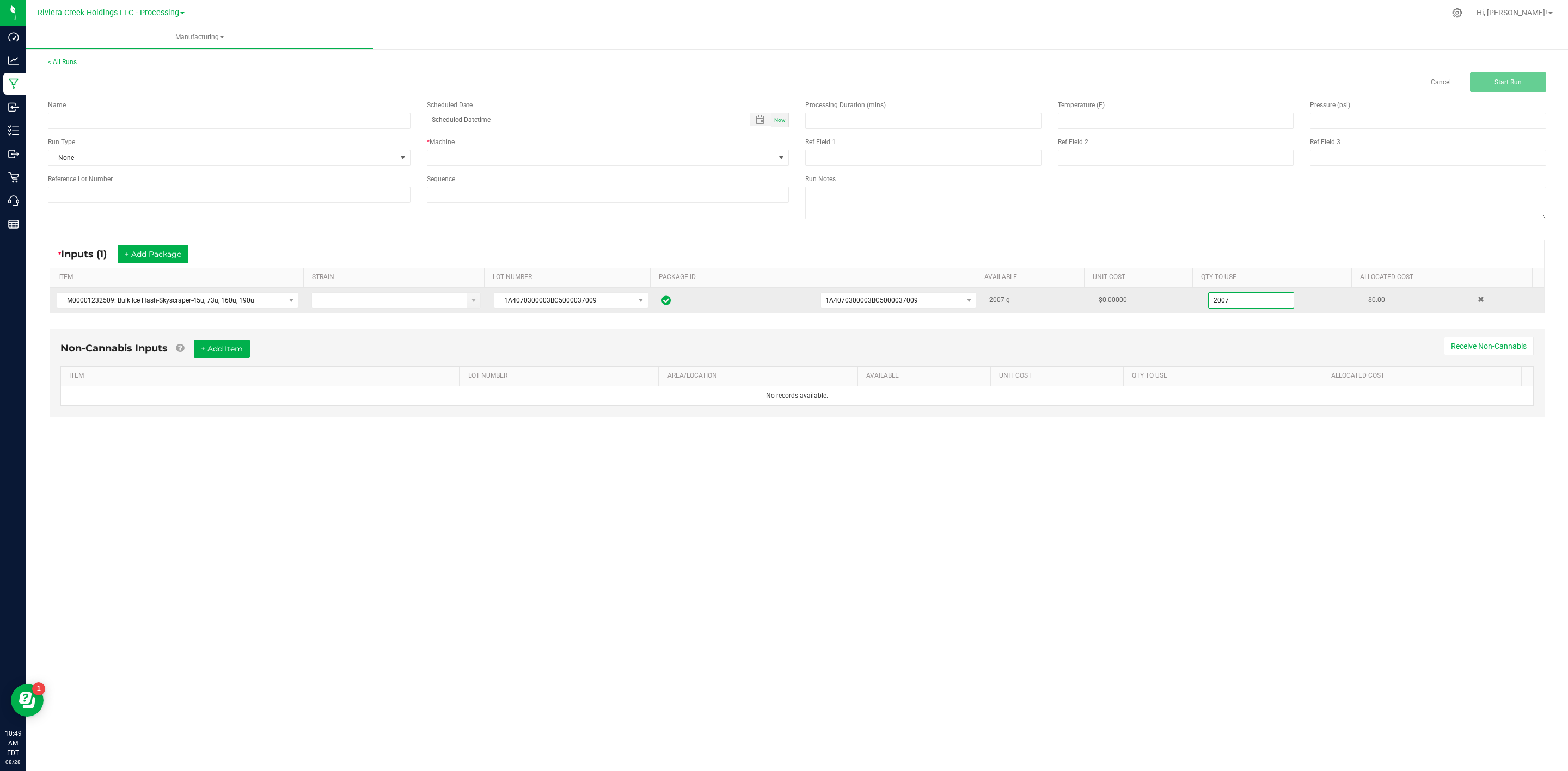
drag, startPoint x: 1246, startPoint y: 300, endPoint x: 1134, endPoint y: 304, distance: 112.1
click at [1139, 301] on tr "M00001232509: Bulk Ice Hash-Skyscraper-45u, 73u, 160u, 190u 1A4070300003BC50000…" at bounding box center [797, 301] width 1494 height 25
drag, startPoint x: 1237, startPoint y: 307, endPoint x: 1190, endPoint y: 309, distance: 47.0
click at [1190, 309] on tr "M00001232509: Bulk Ice Hash-Skyscraper-45u, 73u, 160u, 190u 1A4070300003BC50000…" at bounding box center [797, 301] width 1494 height 25
type input "932.0000 g"
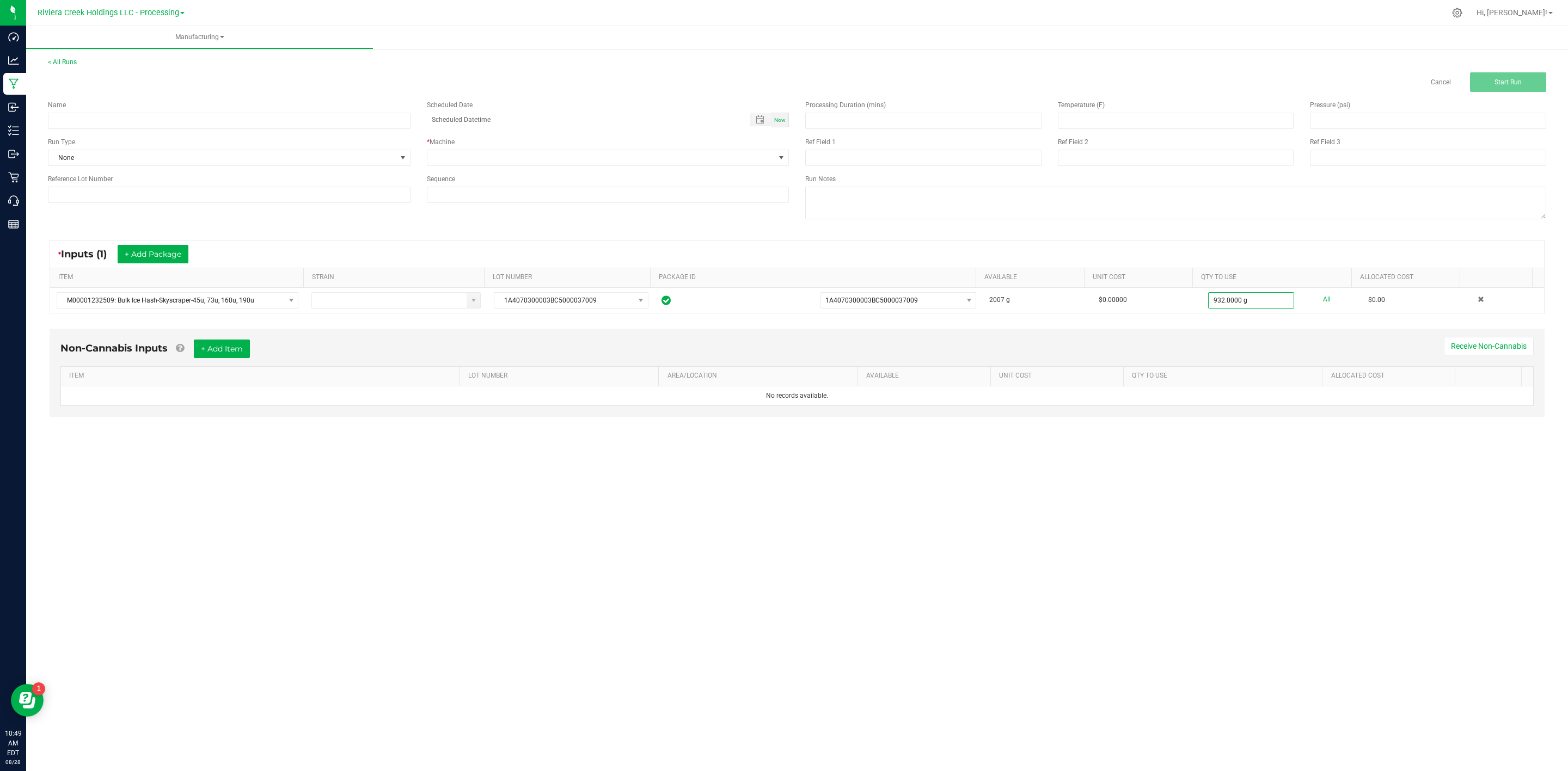
click at [1172, 338] on div "Non-Cannabis Inputs + Add Item Receive Non-Cannabis ITEM LOT NUMBER AREA/LOCATI…" at bounding box center [797, 373] width 1495 height 88
click at [929, 566] on div "Manufacturing < All Runs Cancel Start Run Name Scheduled Date Now Run Type None…" at bounding box center [797, 398] width 1542 height 745
click at [500, 155] on span at bounding box center [601, 158] width 348 height 15
click at [458, 258] on li "Rosin Oil" at bounding box center [608, 258] width 362 height 18
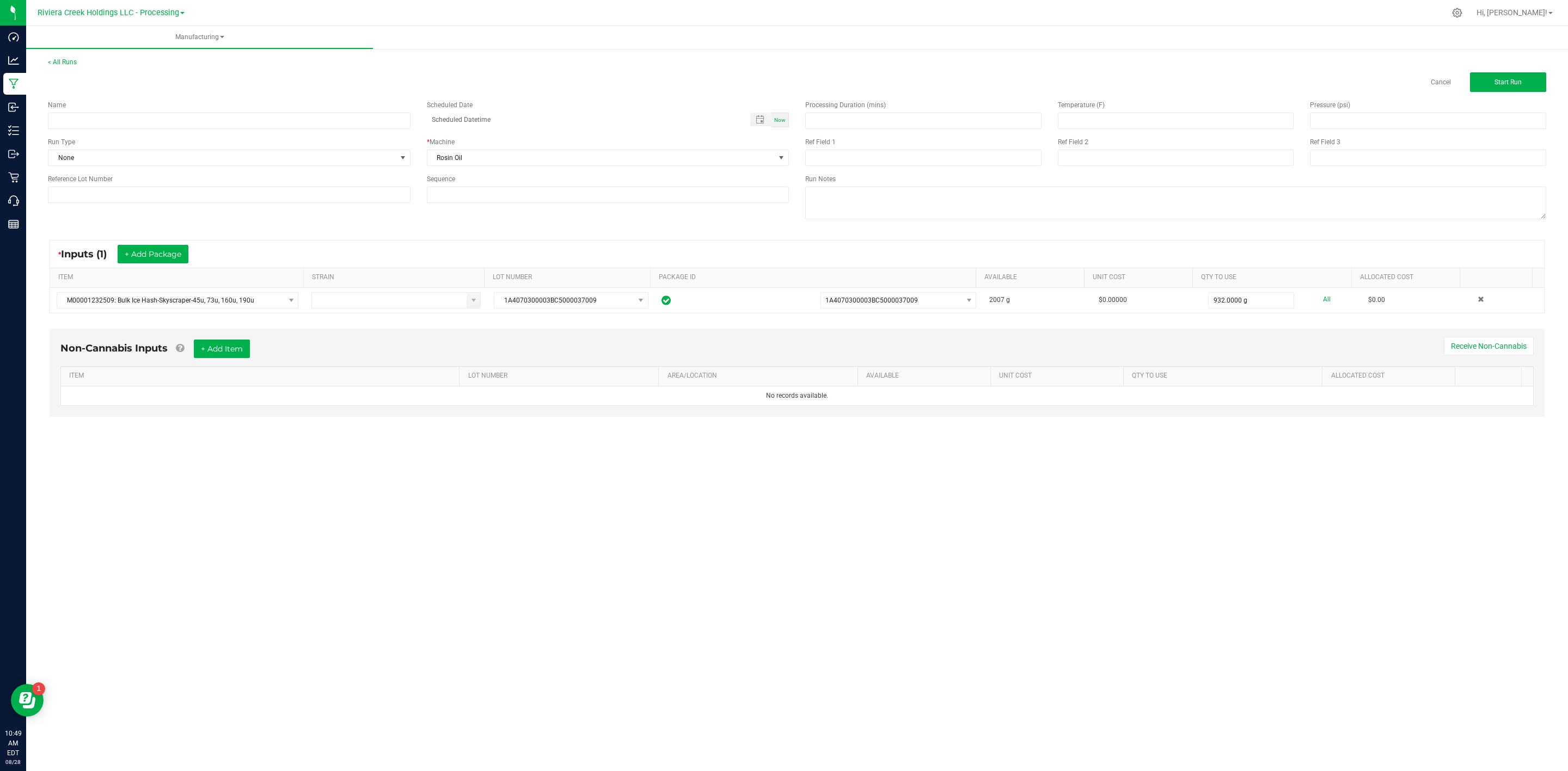
click at [516, 593] on div "Manufacturing < All Runs Cancel Start Run Name Scheduled Date Now Run Type None…" at bounding box center [797, 398] width 1542 height 745
click at [1515, 73] on button "Start Run" at bounding box center [1508, 82] width 77 height 20
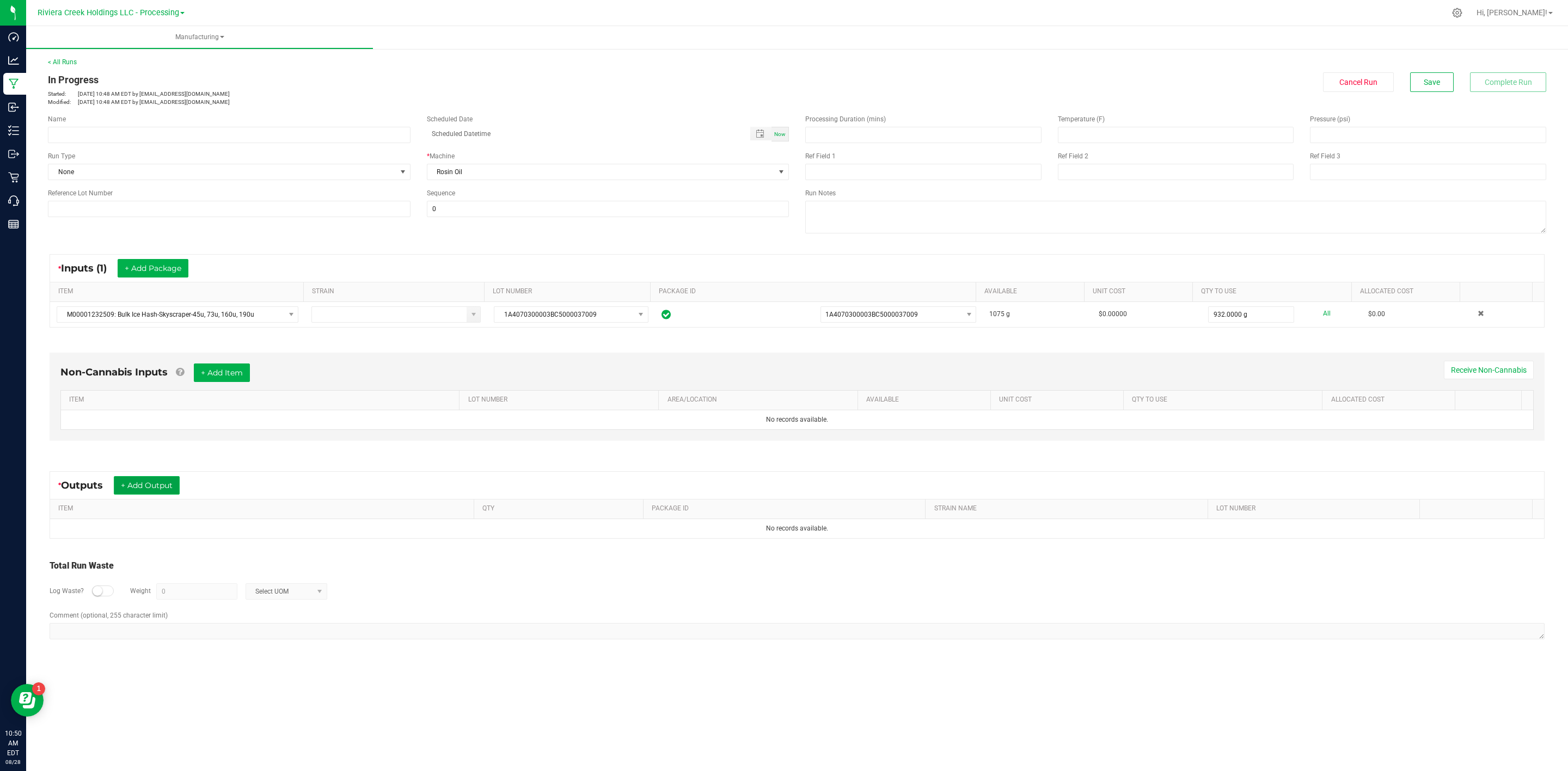
click at [159, 479] on button "+ Add Output" at bounding box center [147, 485] width 66 height 18
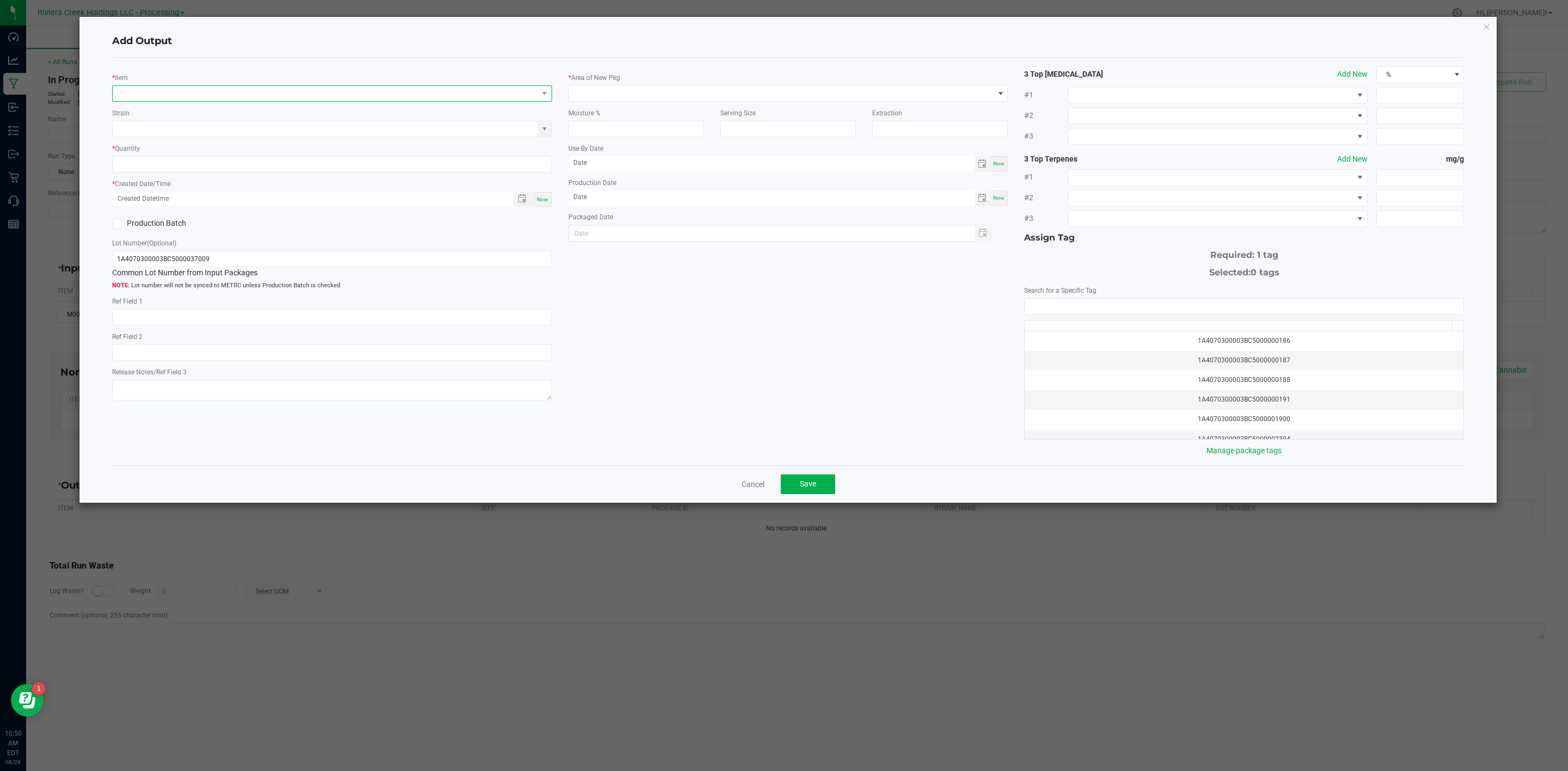
click at [237, 88] on span "NO DATA FOUND" at bounding box center [325, 94] width 426 height 15
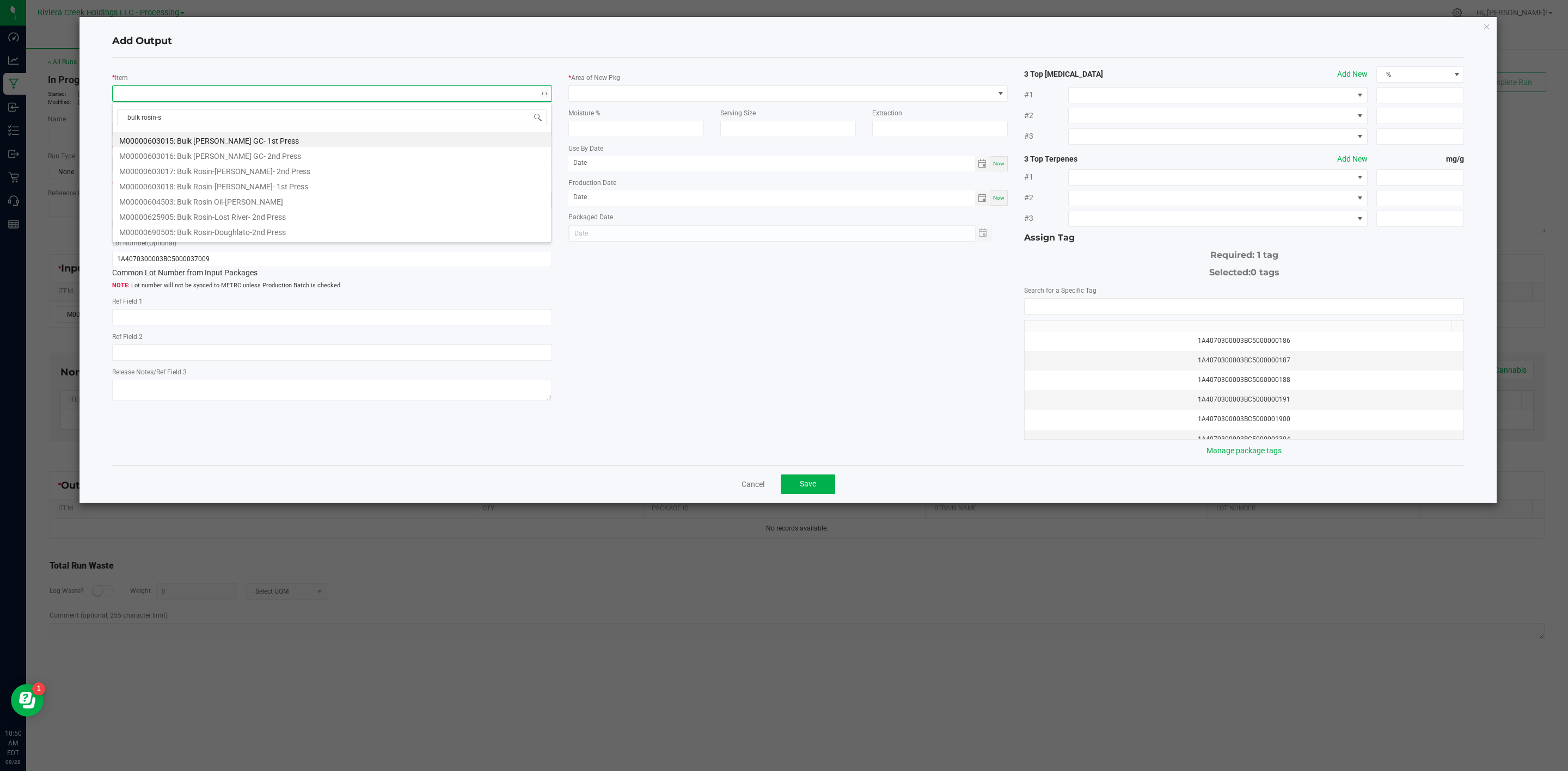
type input "bulk rosin-sk"
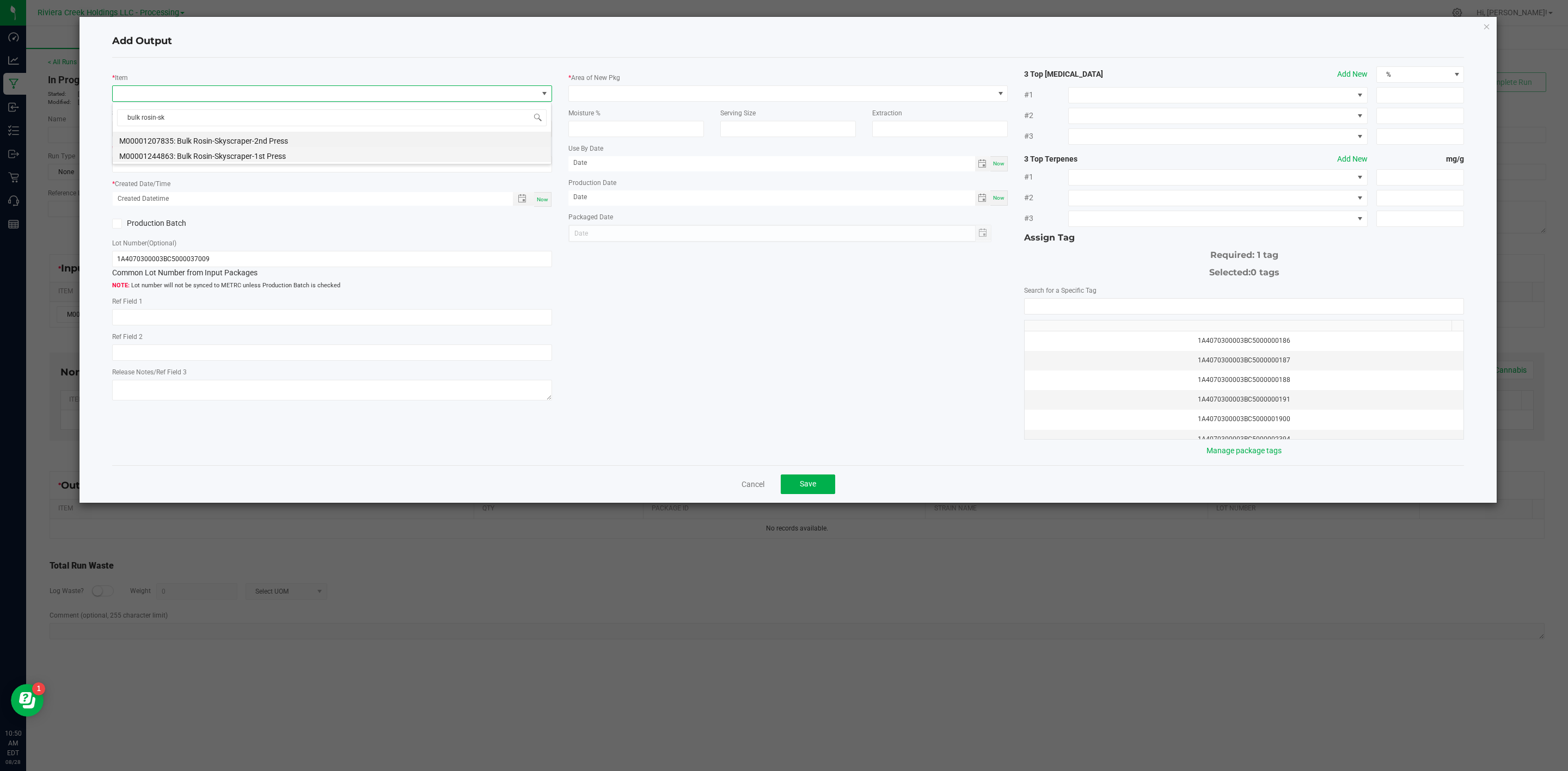
click at [298, 155] on li "M00001244863: Bulk Rosin-Skyscraper-1st Press" at bounding box center [331, 155] width 438 height 15
click at [219, 162] on input "0" at bounding box center [332, 165] width 438 height 15
type input "931.0000 g"
click at [539, 198] on span "Now" at bounding box center [542, 199] width 11 height 6
type input "08/28/2025 10:50 AM"
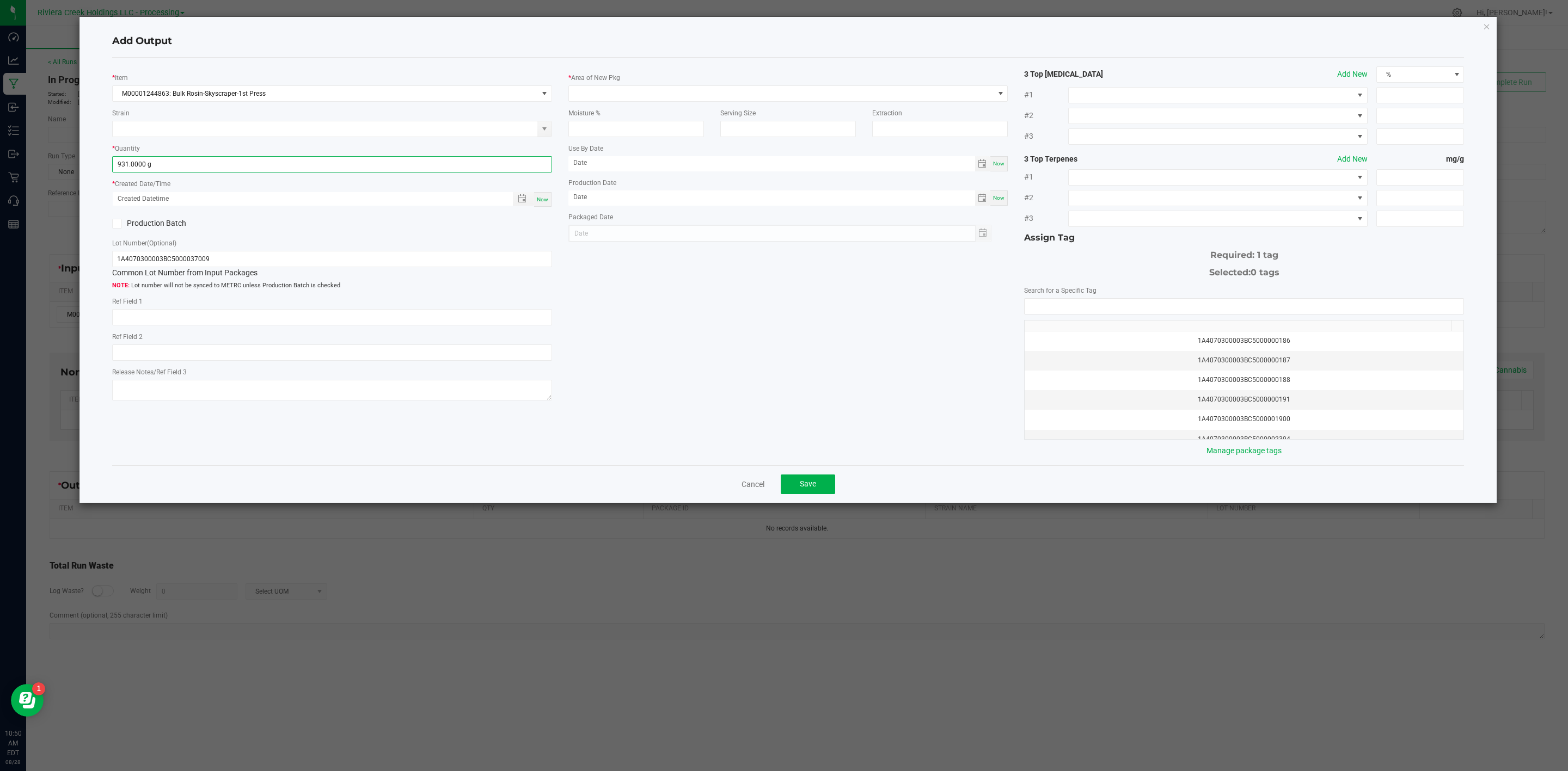
type input "[DATE]"
click at [1172, 314] on input "NO DATA FOUND" at bounding box center [1244, 307] width 439 height 15
click at [1144, 343] on div "1A4070300003BC5000000186" at bounding box center [1244, 341] width 426 height 10
drag, startPoint x: 1145, startPoint y: 317, endPoint x: 1060, endPoint y: 308, distance: 85.5
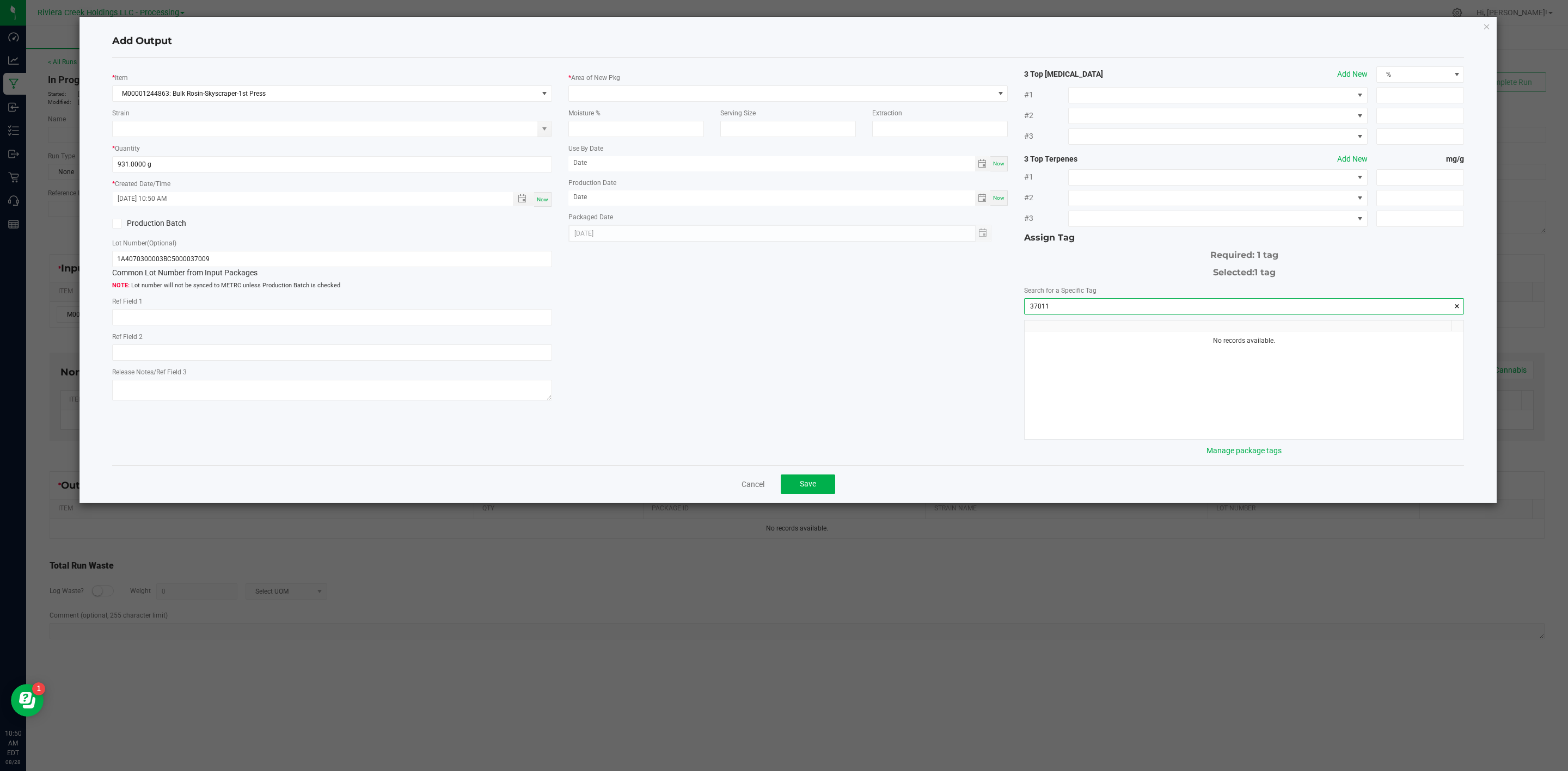
click at [1060, 308] on input "37011" at bounding box center [1244, 307] width 439 height 15
drag, startPoint x: 1049, startPoint y: 308, endPoint x: 975, endPoint y: 331, distance: 77.5
click at [998, 308] on div "* Item M00001244863: Bulk Rosin-Skyscraper-1st Press Strain * Quantity 931.0000…" at bounding box center [788, 261] width 1369 height 390
click at [1112, 331] on li "1A4070300003BC5000037011" at bounding box center [1244, 330] width 438 height 18
type input "1A4070300003BC5000037011"
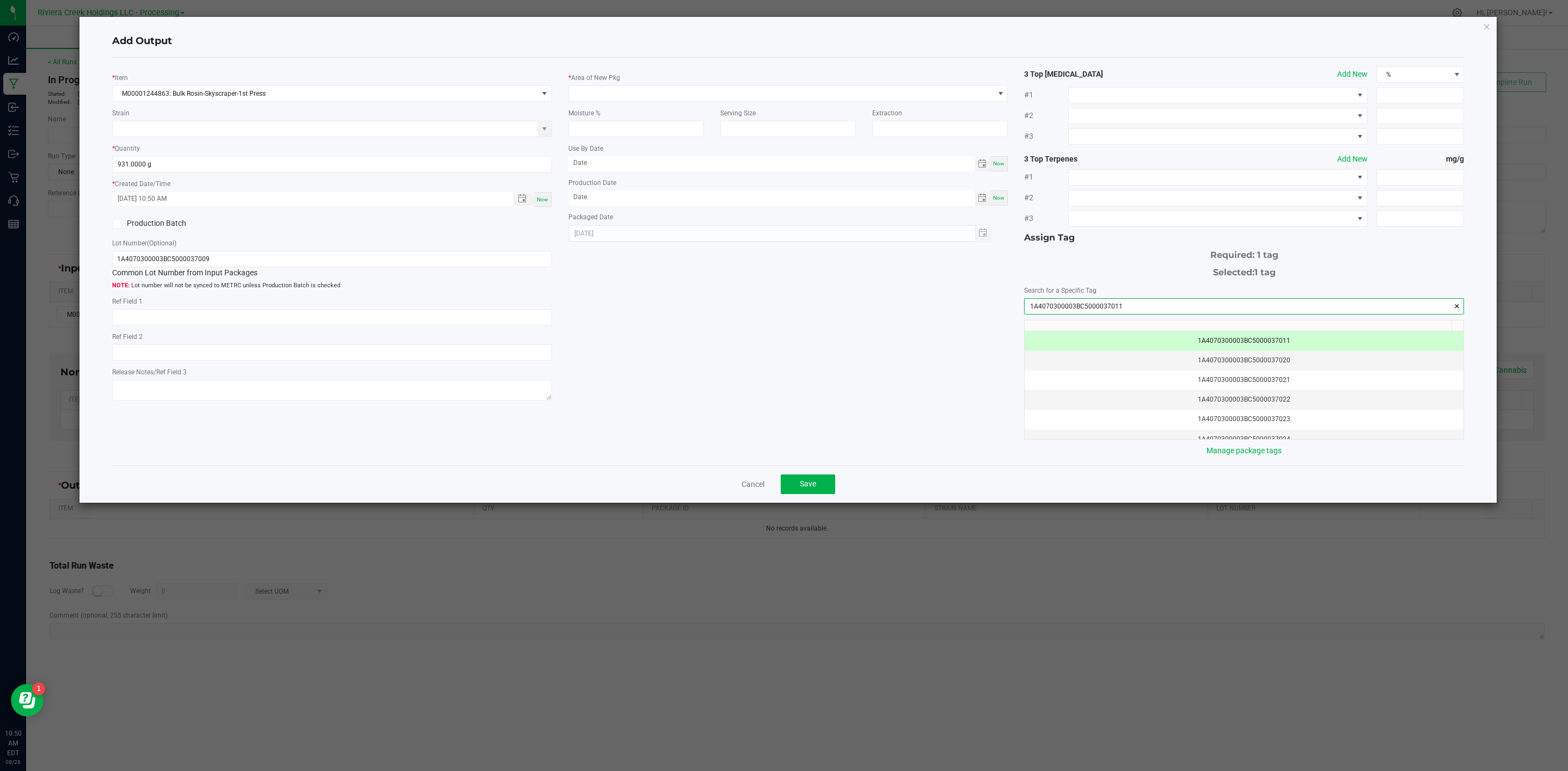
drag, startPoint x: 1154, startPoint y: 312, endPoint x: 892, endPoint y: 308, distance: 262.0
click at [905, 308] on div "* Item M00001244863: Bulk Rosin-Skyscraper-1st Press Strain * Quantity 931.0000…" at bounding box center [788, 261] width 1369 height 390
drag, startPoint x: 78, startPoint y: 258, endPoint x: -85, endPoint y: 253, distance: 163.1
click at [0, 253] on html "Dashboard Analytics Manufacturing Inbound Inventory Outbound Retail Call Center…" at bounding box center [784, 386] width 1568 height 771
paste input "11"
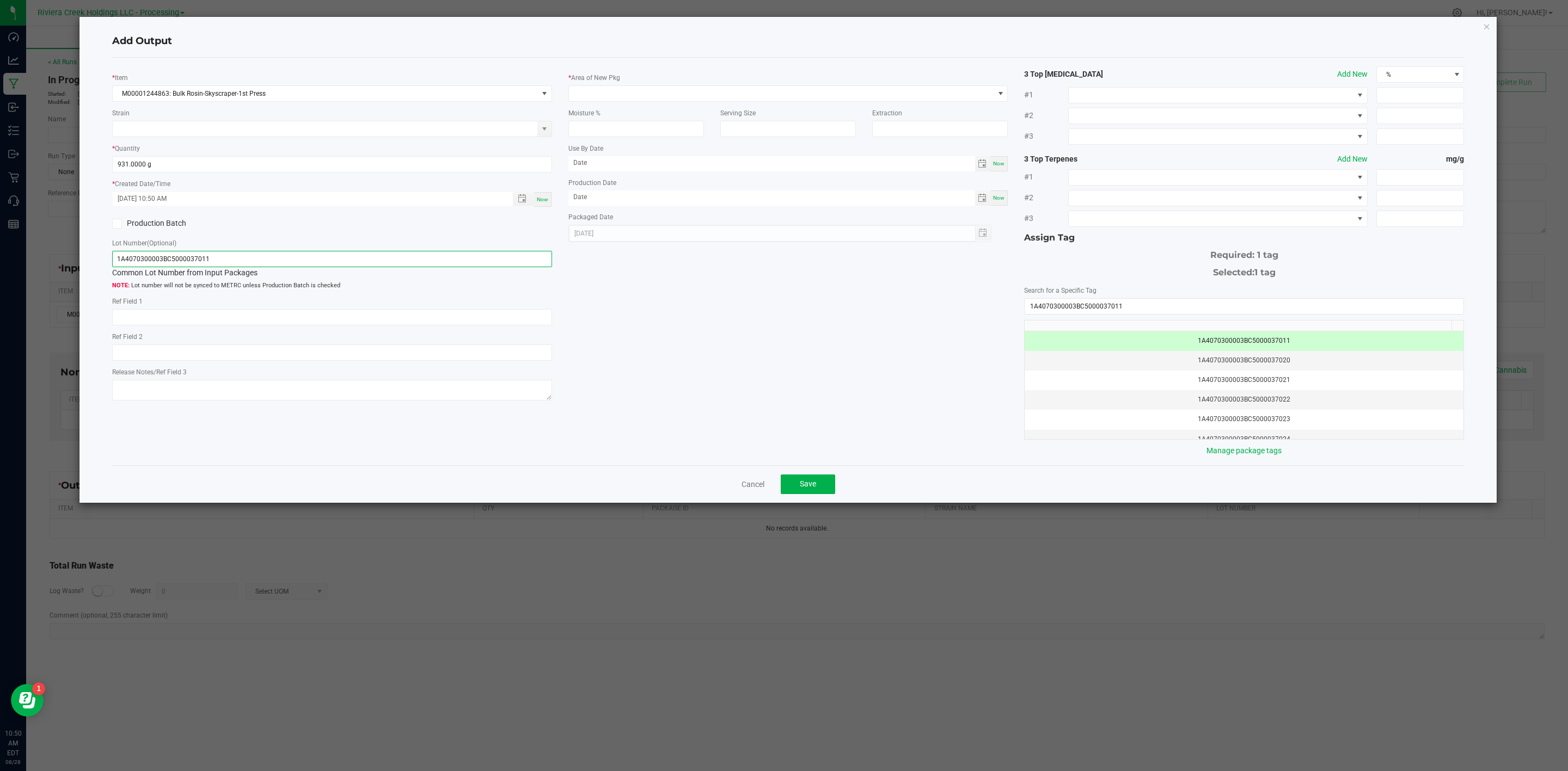
type input "1A4070300003BC5000037011"
click at [123, 226] on label "Production Batch" at bounding box center [217, 223] width 212 height 11
click at [0, 0] on input "Production Batch" at bounding box center [0, 0] width 0 height 0
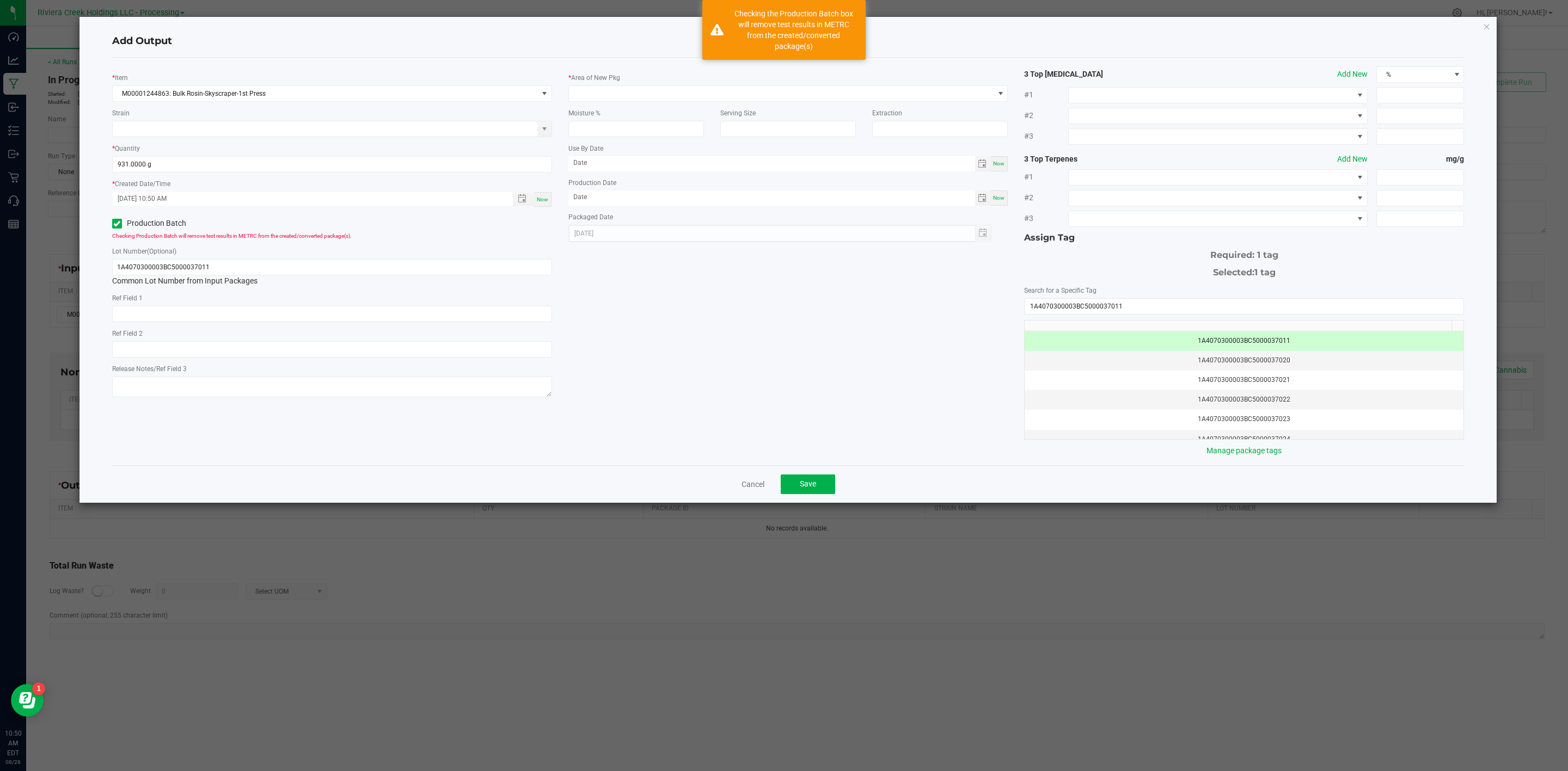
click at [820, 377] on div "* Item M00001244863: Bulk Rosin-Skyscraper-1st Press Strain * Quantity 931.0000…" at bounding box center [788, 261] width 1369 height 390
click at [761, 100] on span at bounding box center [781, 94] width 426 height 15
type input "kit"
click at [675, 139] on li "Kitchen/Processor" at bounding box center [788, 140] width 438 height 18
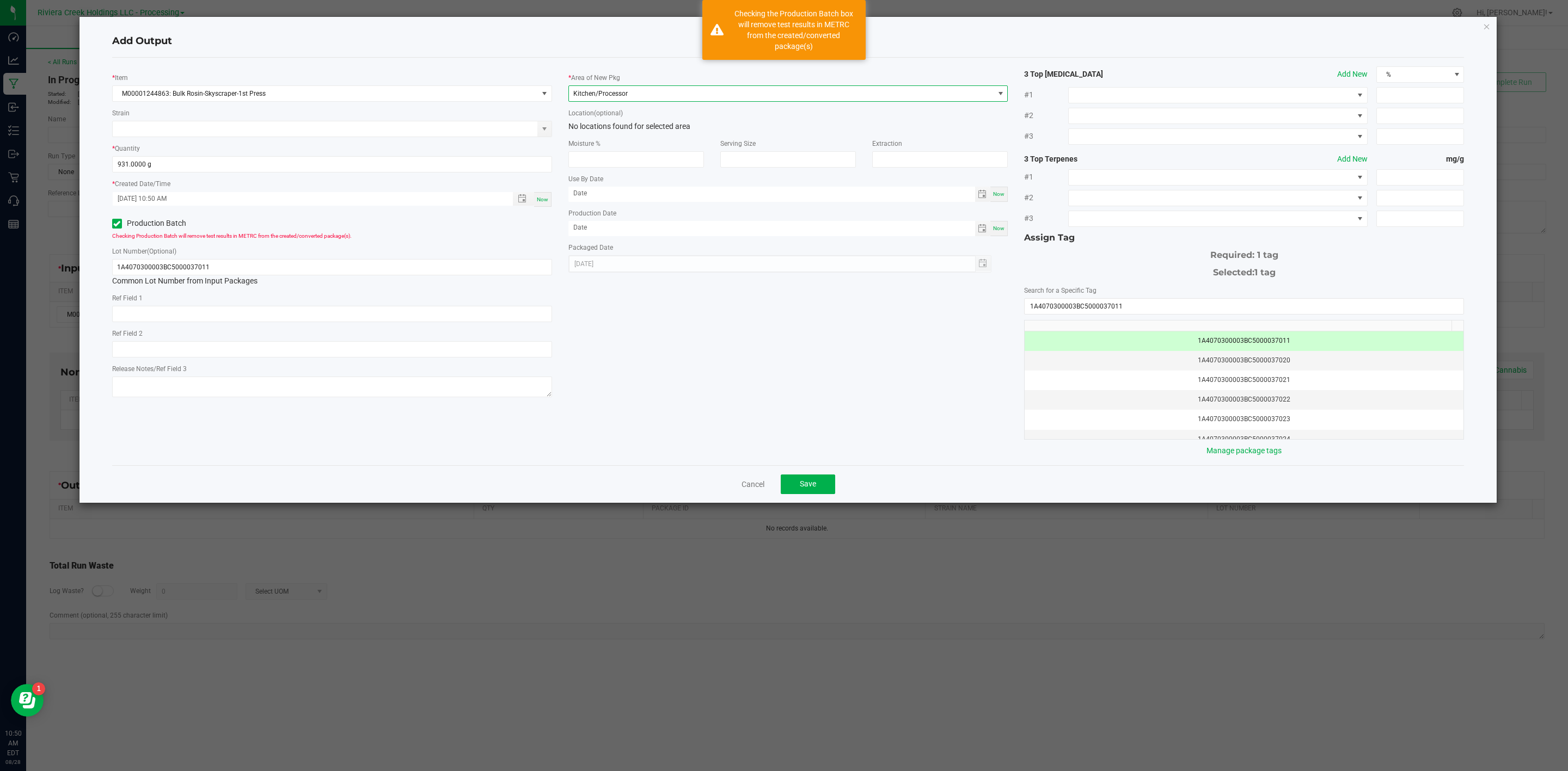
click at [718, 335] on div "* Item M00001244863: Bulk Rosin-Skyscraper-1st Press Strain * Quantity 931.0000…" at bounding box center [788, 261] width 1369 height 390
click at [800, 487] on span "Save" at bounding box center [808, 484] width 16 height 9
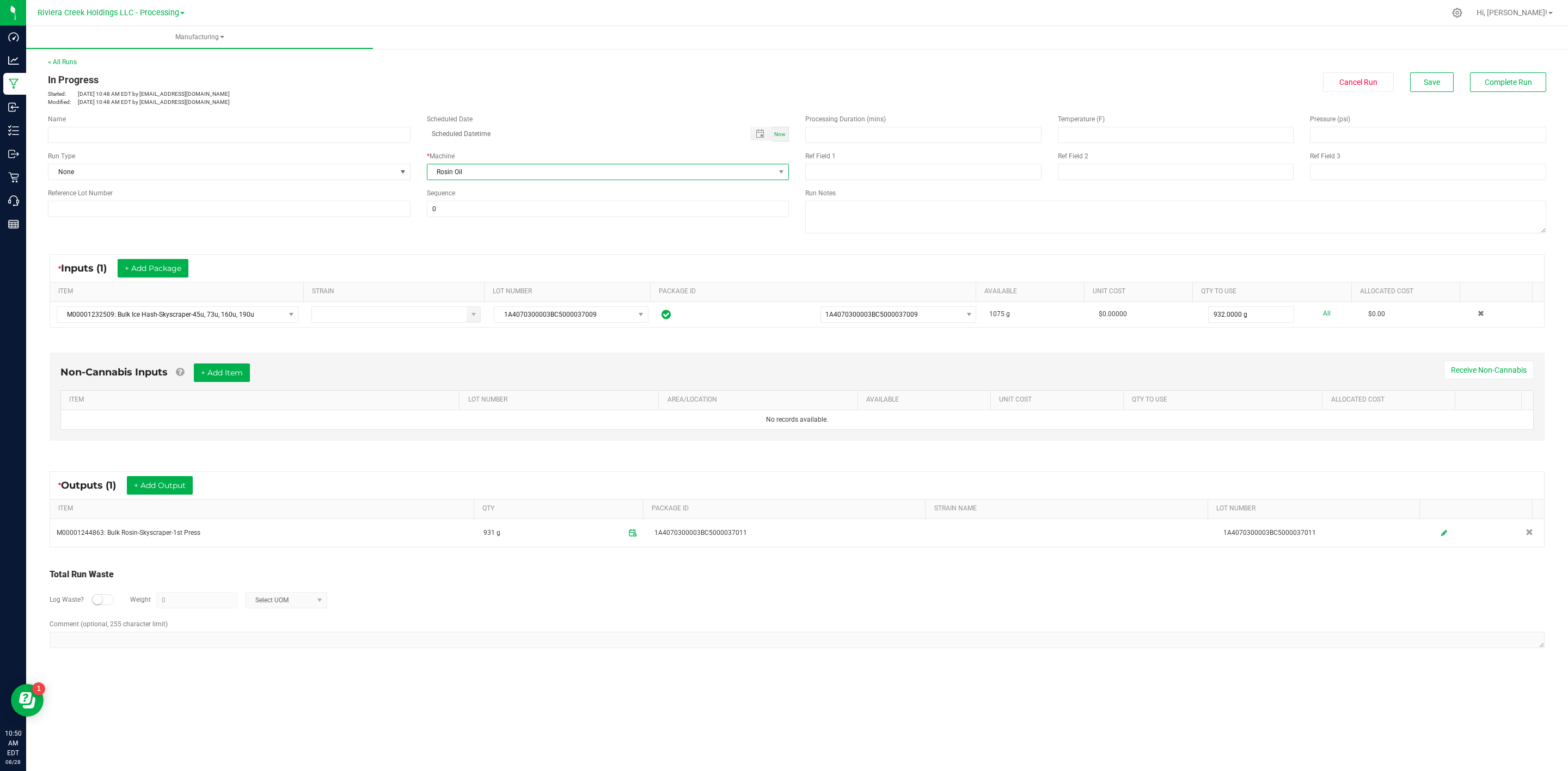
click at [551, 166] on span "Rosin Oil" at bounding box center [601, 172] width 348 height 15
click at [474, 293] on li "Rosin" at bounding box center [608, 287] width 362 height 18
click at [436, 250] on div "* Inputs (1) + Add Package ITEM STRAIN LOT NUMBER PACKAGE ID AVAILABLE Unit Cos…" at bounding box center [797, 291] width 1515 height 93
click at [1491, 83] on span "Complete Run" at bounding box center [1508, 82] width 47 height 9
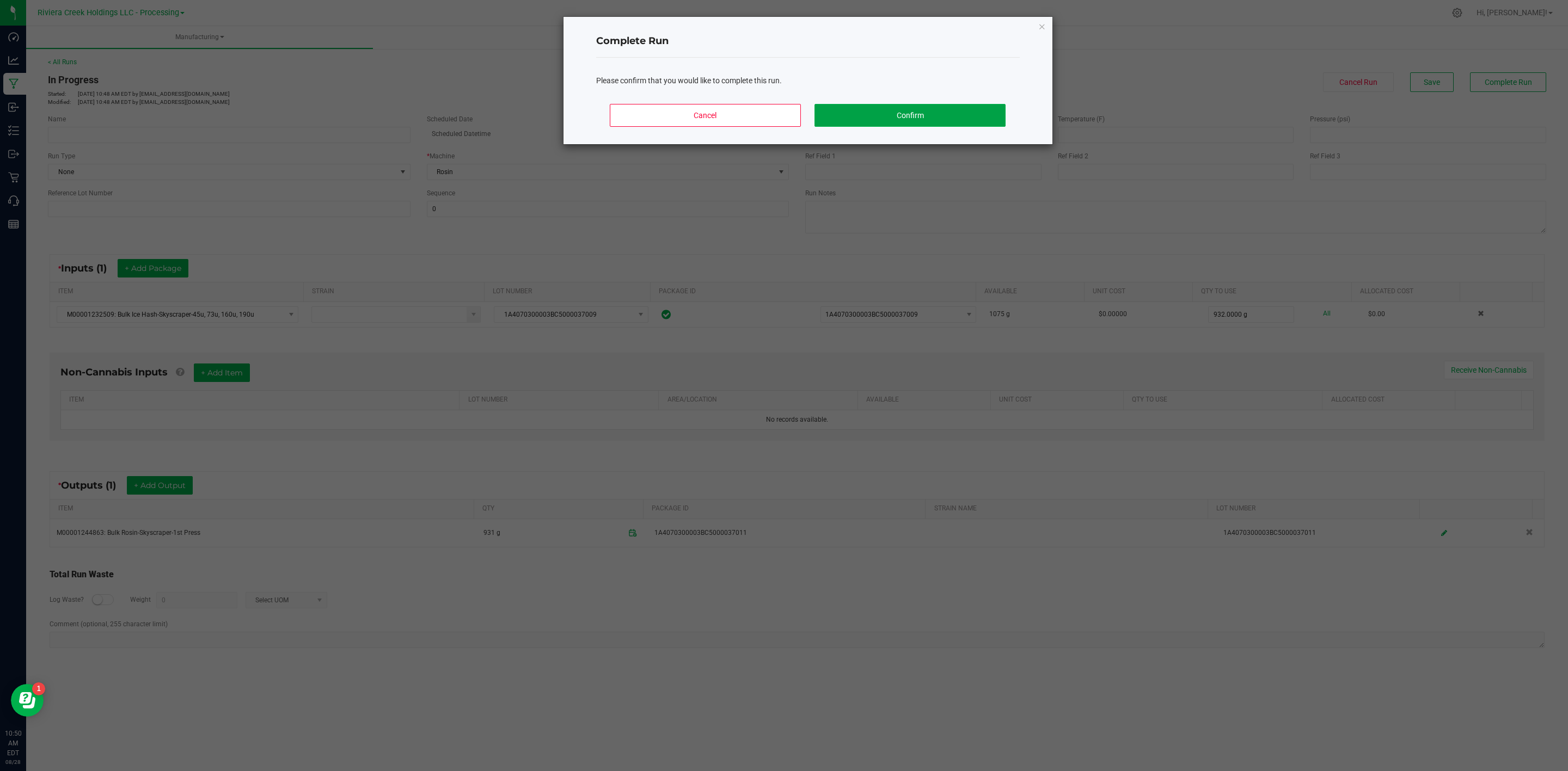
click at [920, 110] on button "Confirm" at bounding box center [909, 115] width 190 height 23
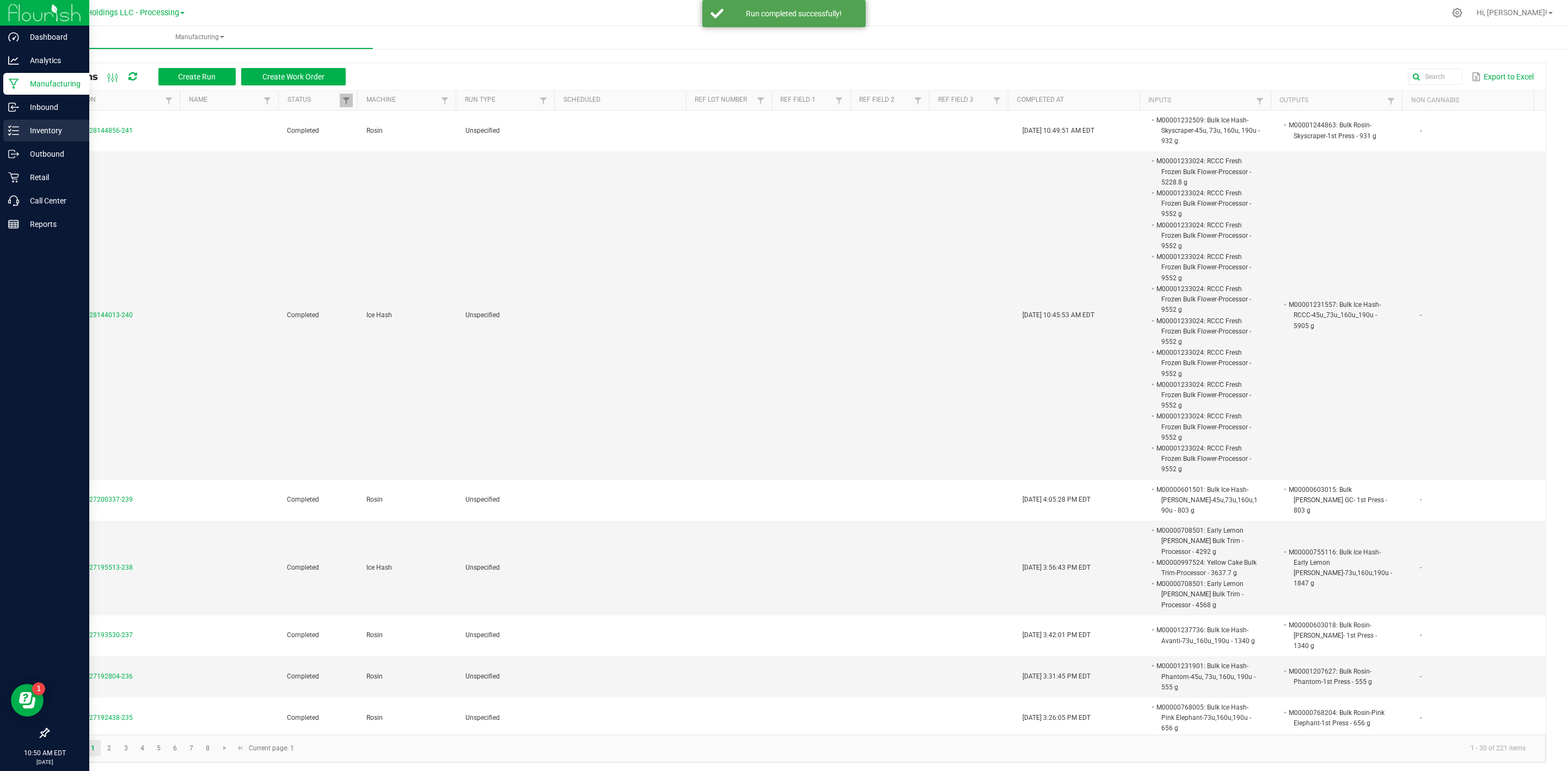
click at [28, 124] on p "Inventory" at bounding box center [51, 130] width 65 height 13
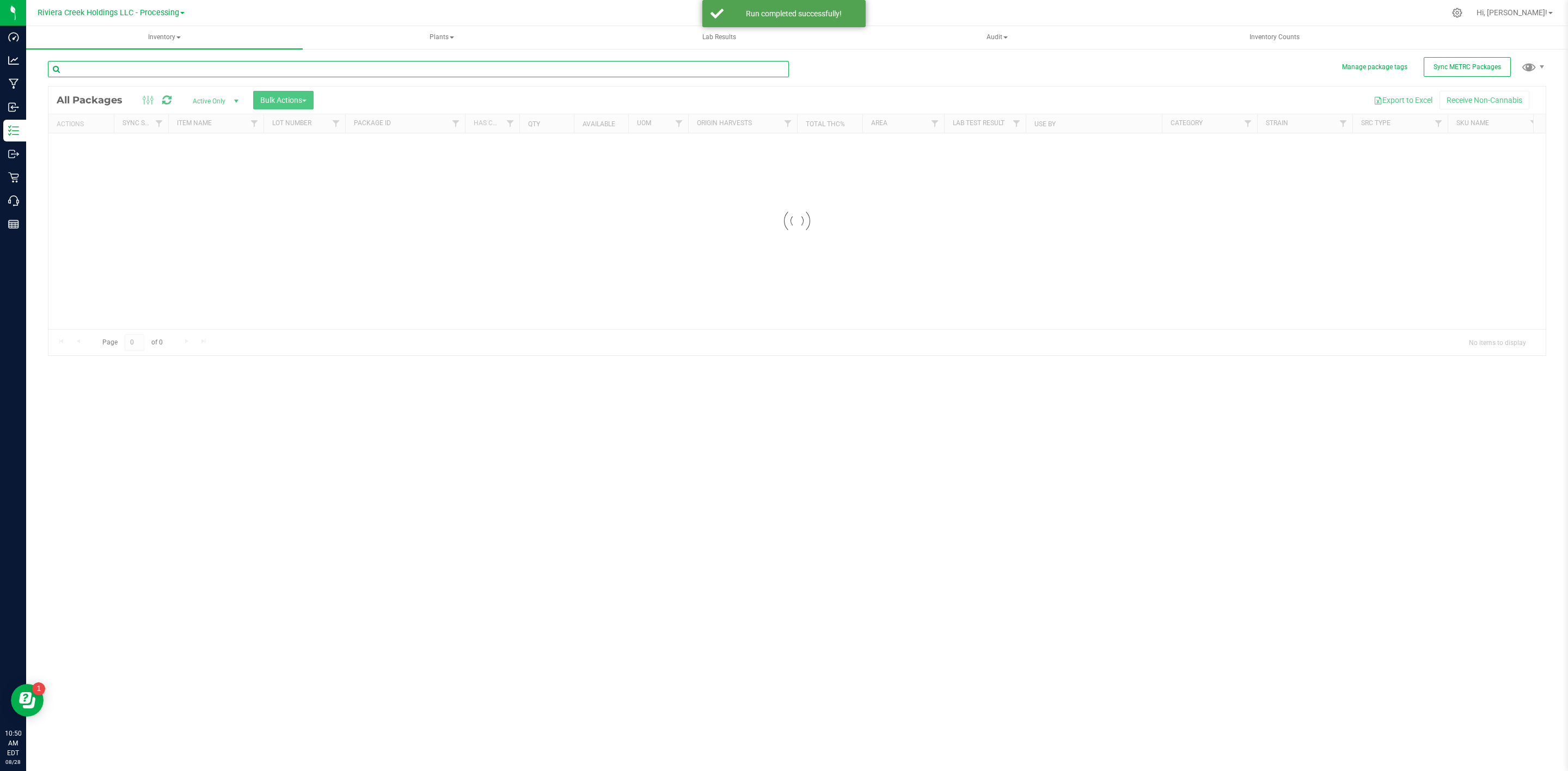
click at [136, 67] on input "text" at bounding box center [419, 69] width 741 height 16
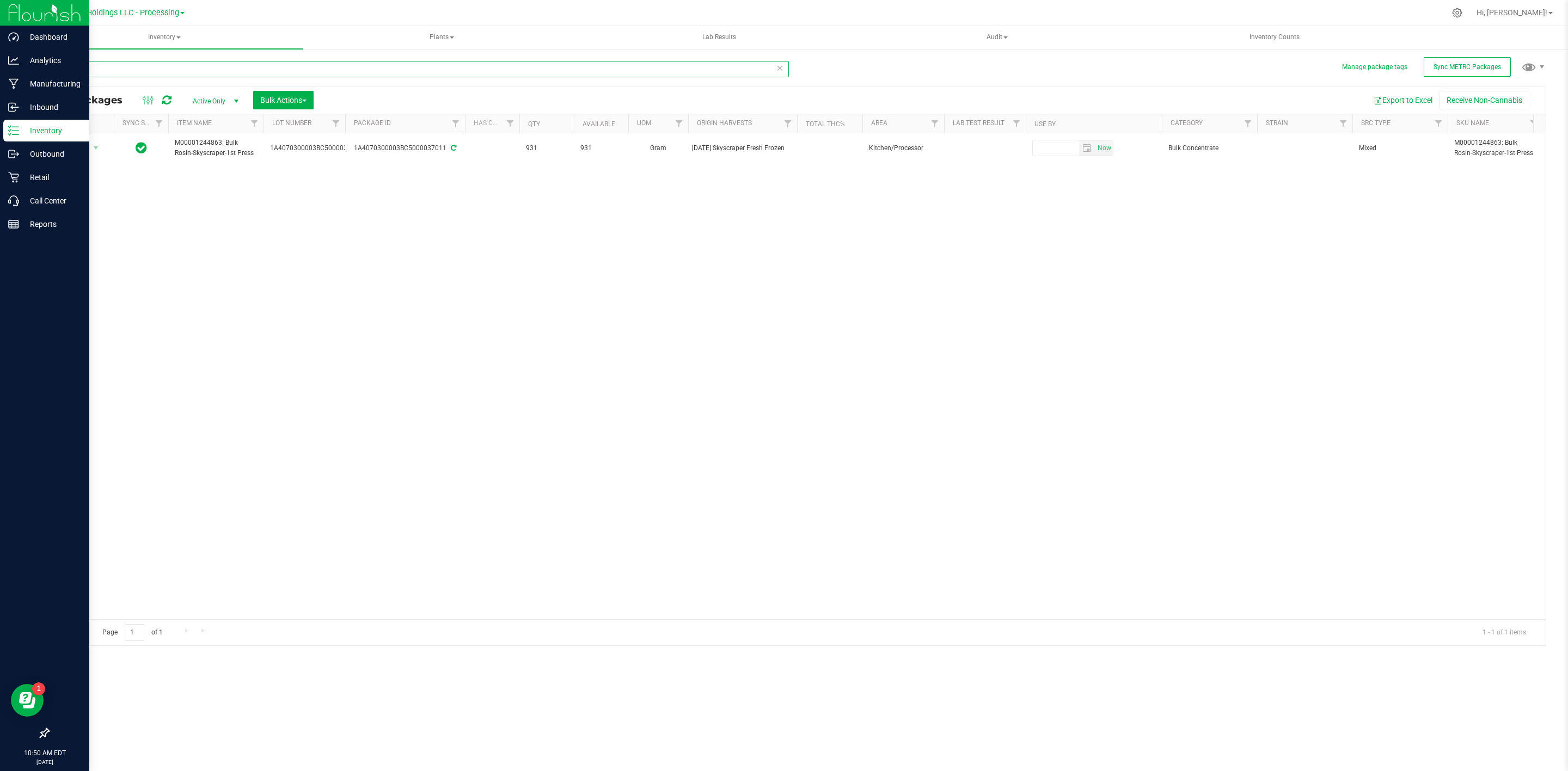
type input "37011"
click at [13, 131] on icon at bounding box center [13, 130] width 11 height 11
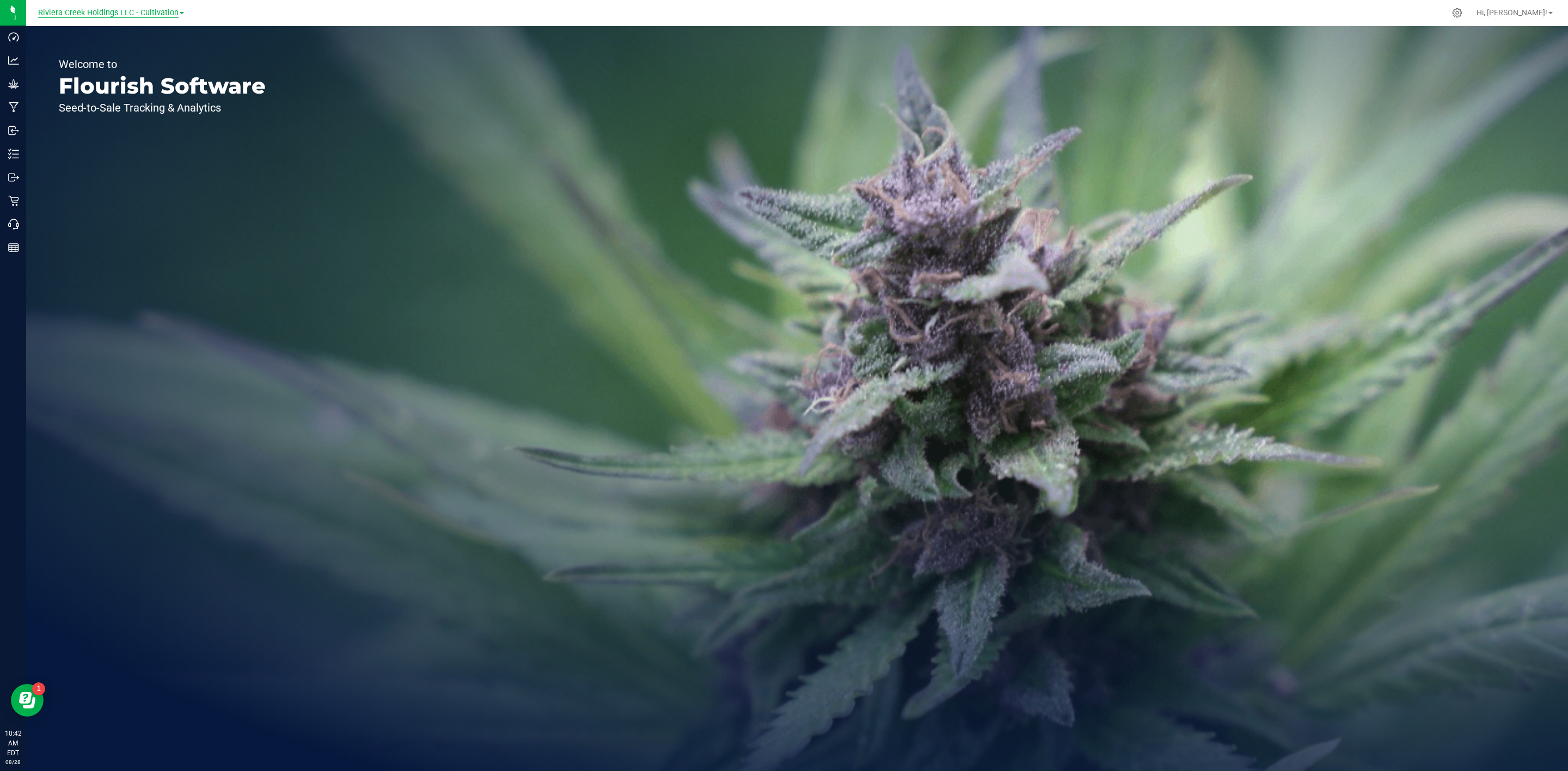
click at [155, 8] on span "Riviera Creek Holdings LLC - Cultivation" at bounding box center [108, 13] width 140 height 10
click at [161, 49] on link "Riviera Creek Holdings LLC - Processing" at bounding box center [111, 52] width 159 height 15
click at [1463, 15] on icon at bounding box center [1457, 13] width 11 height 11
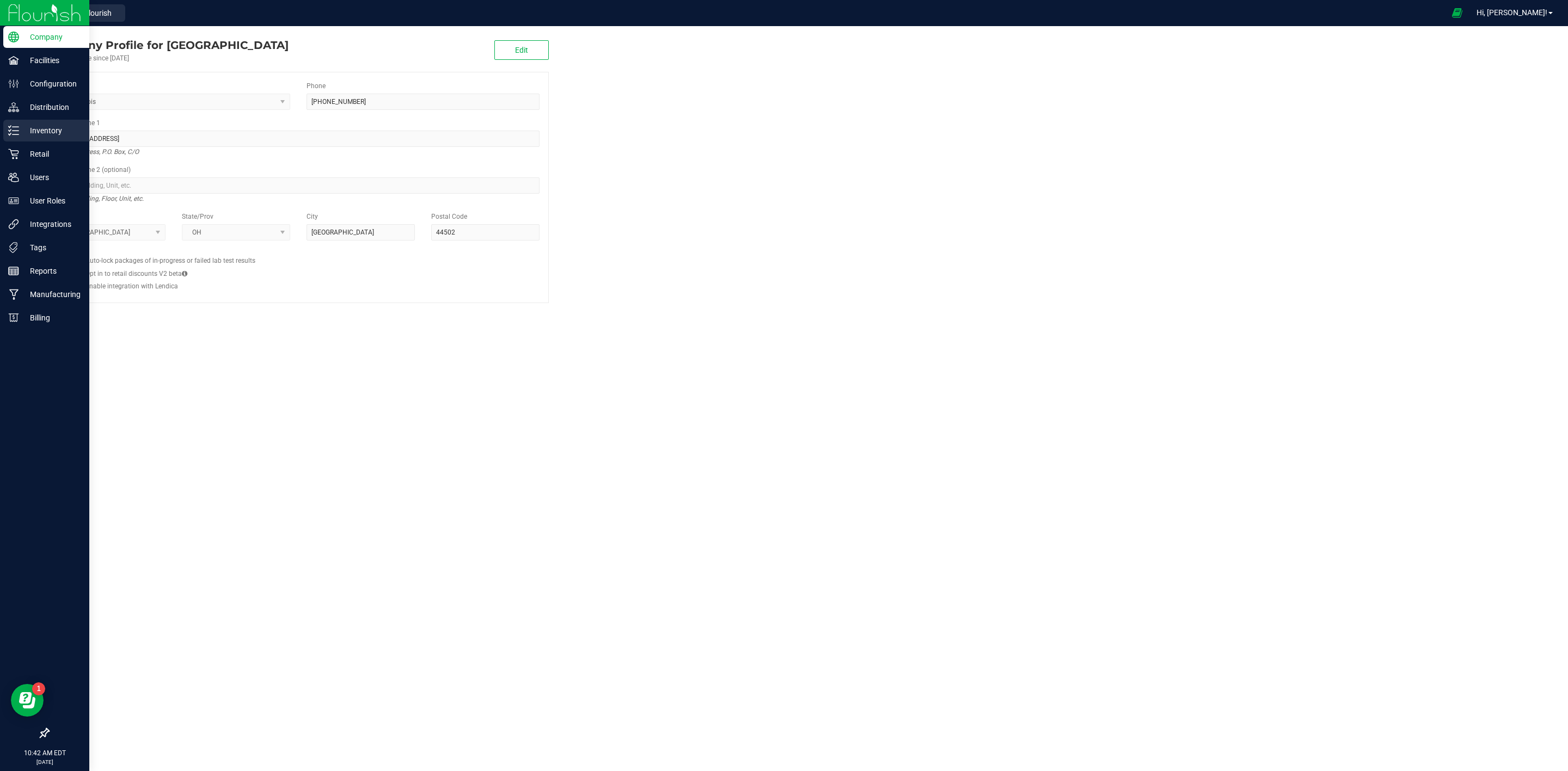
click at [37, 130] on p "Inventory" at bounding box center [51, 130] width 65 height 13
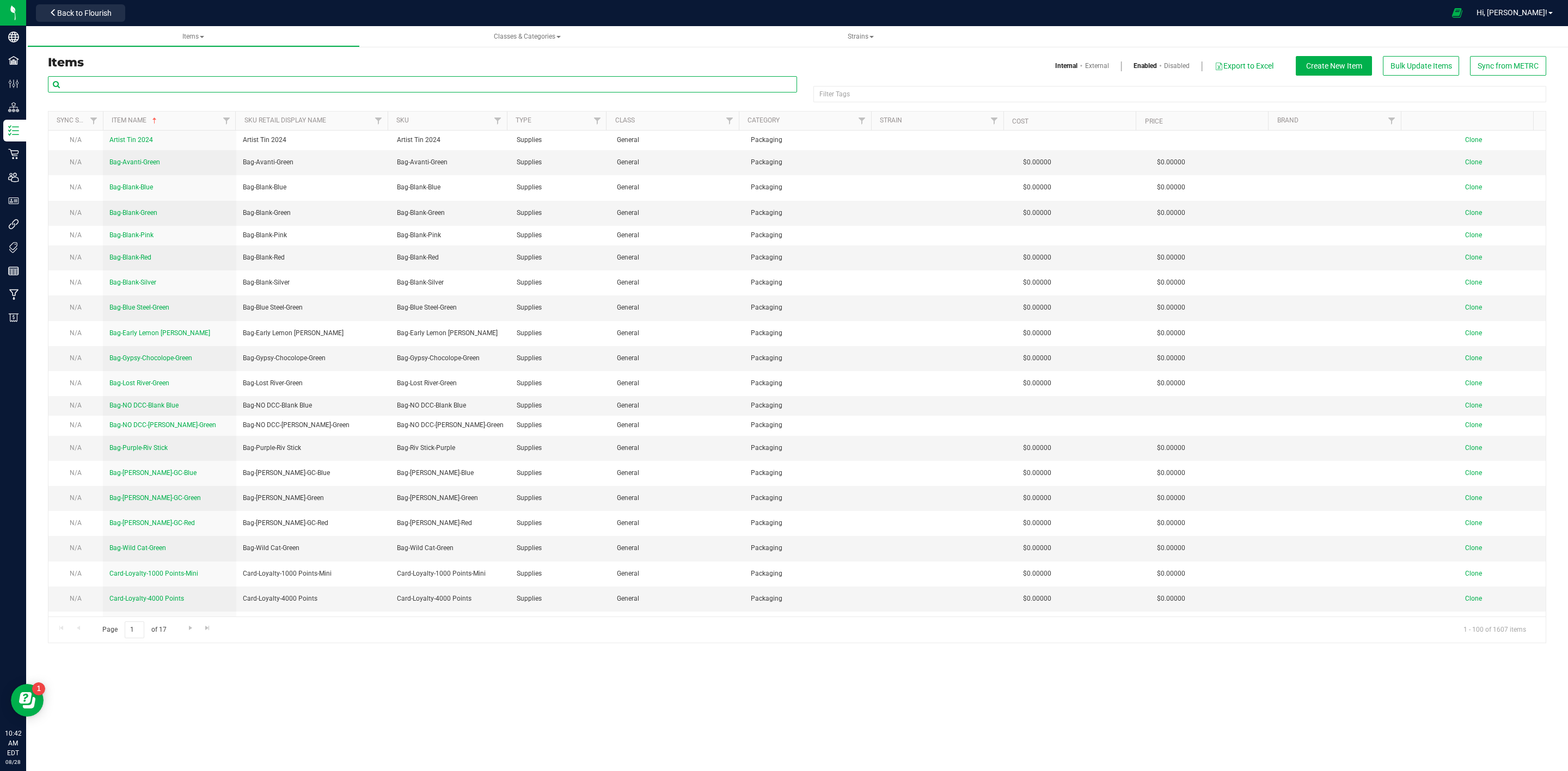
click at [167, 85] on input "text" at bounding box center [422, 85] width 749 height 16
type input "i"
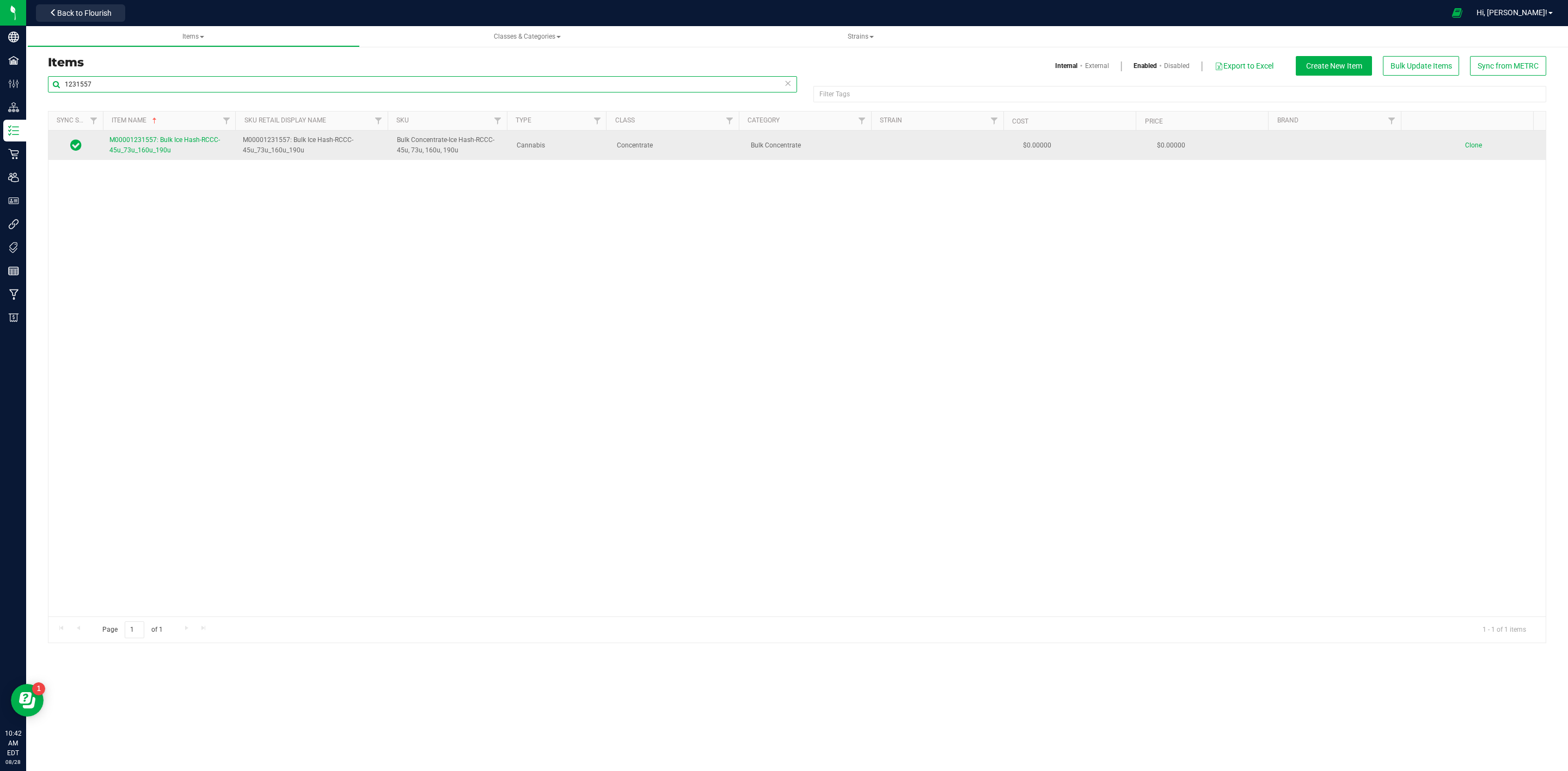
type input "1231557"
click at [145, 150] on span "M00001231557: Bulk Ice Hash-RCCC-45u_73u_160u_190u" at bounding box center [164, 145] width 111 height 18
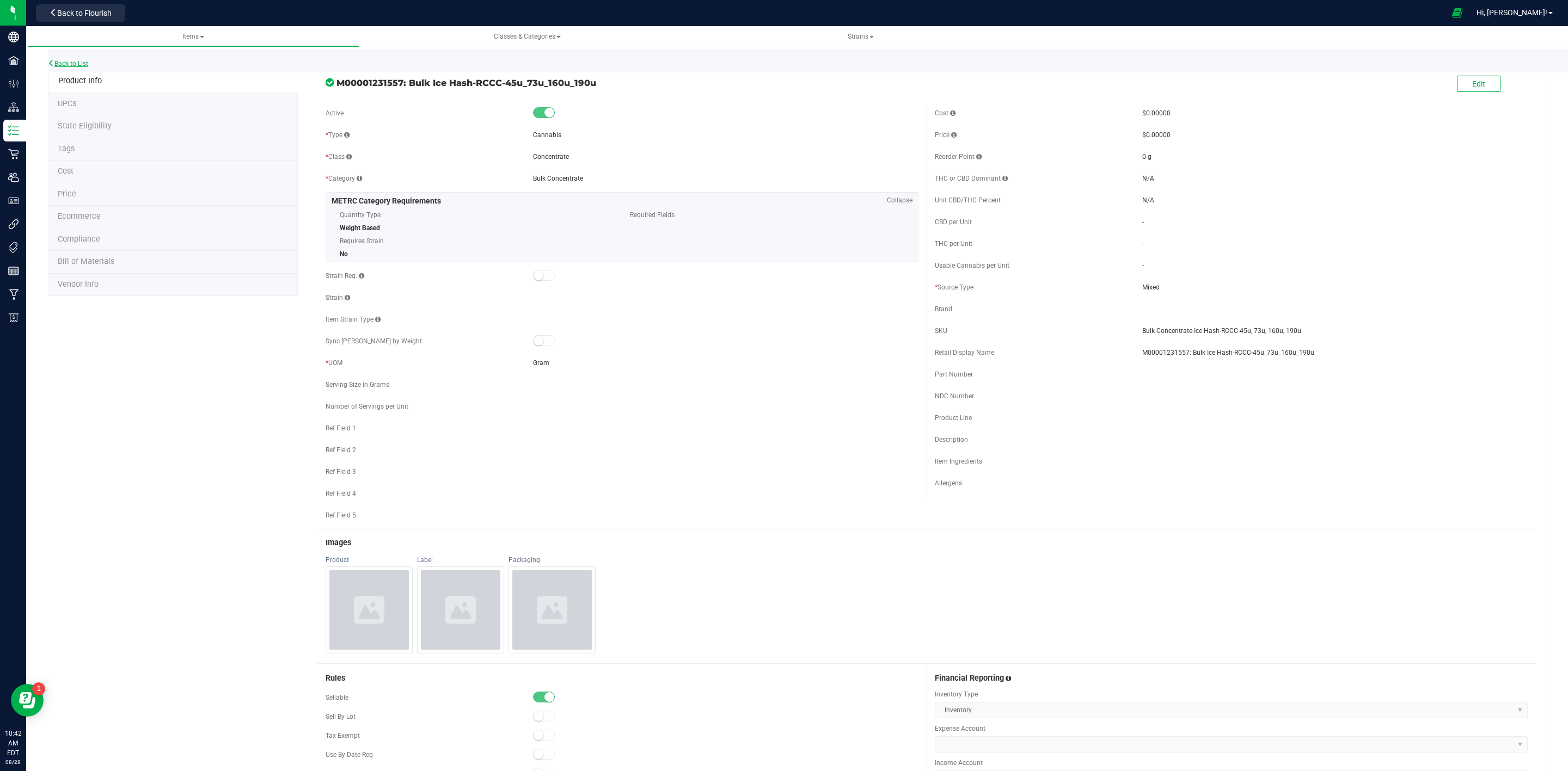
click at [76, 63] on link "Back to List" at bounding box center [68, 64] width 40 height 8
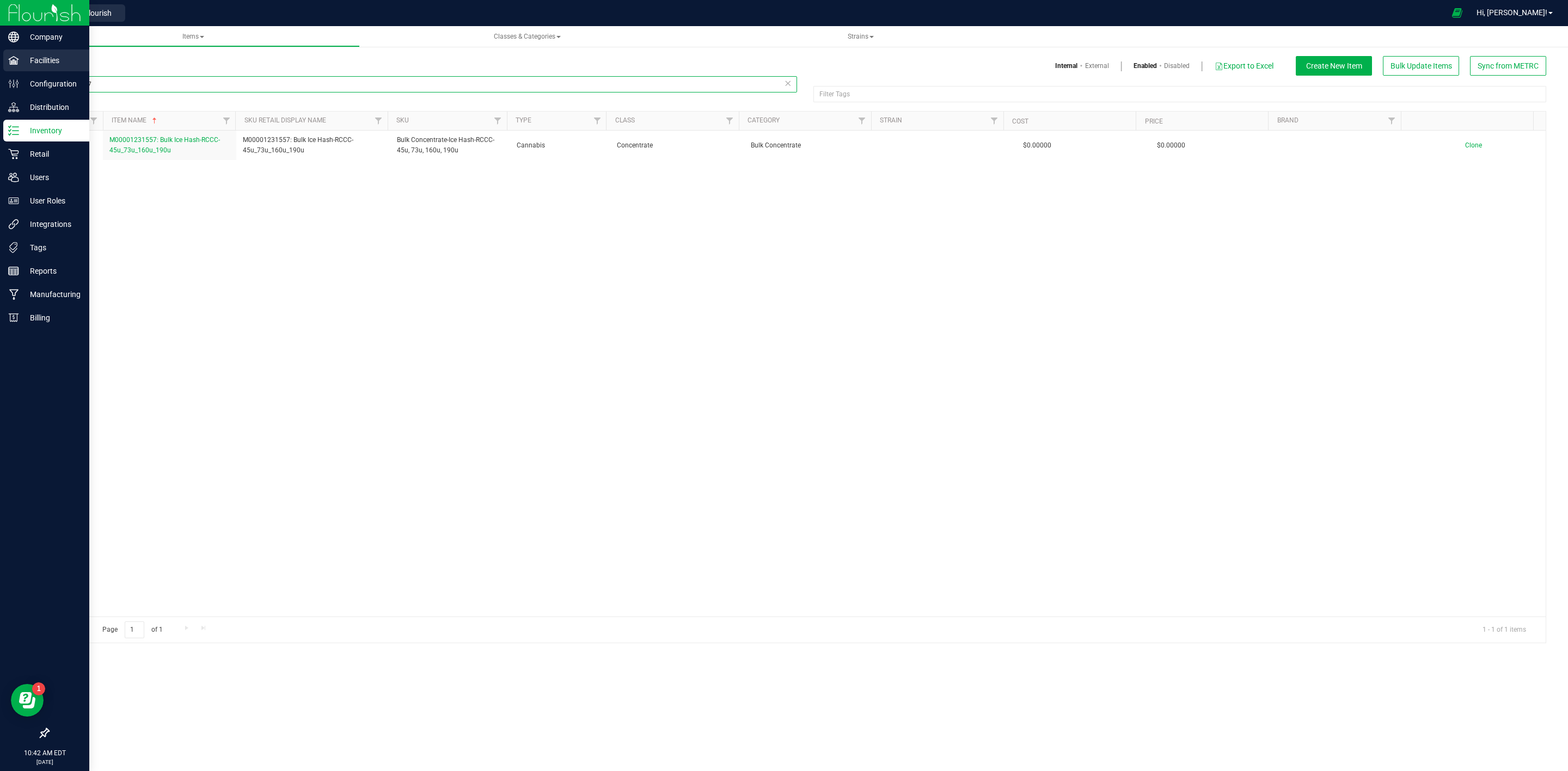
drag, startPoint x: 157, startPoint y: 82, endPoint x: 0, endPoint y: 71, distance: 157.4
click at [0, 71] on div "Company Facilities Configuration Distribution Inventory Retail Users User Roles…" at bounding box center [784, 386] width 1568 height 771
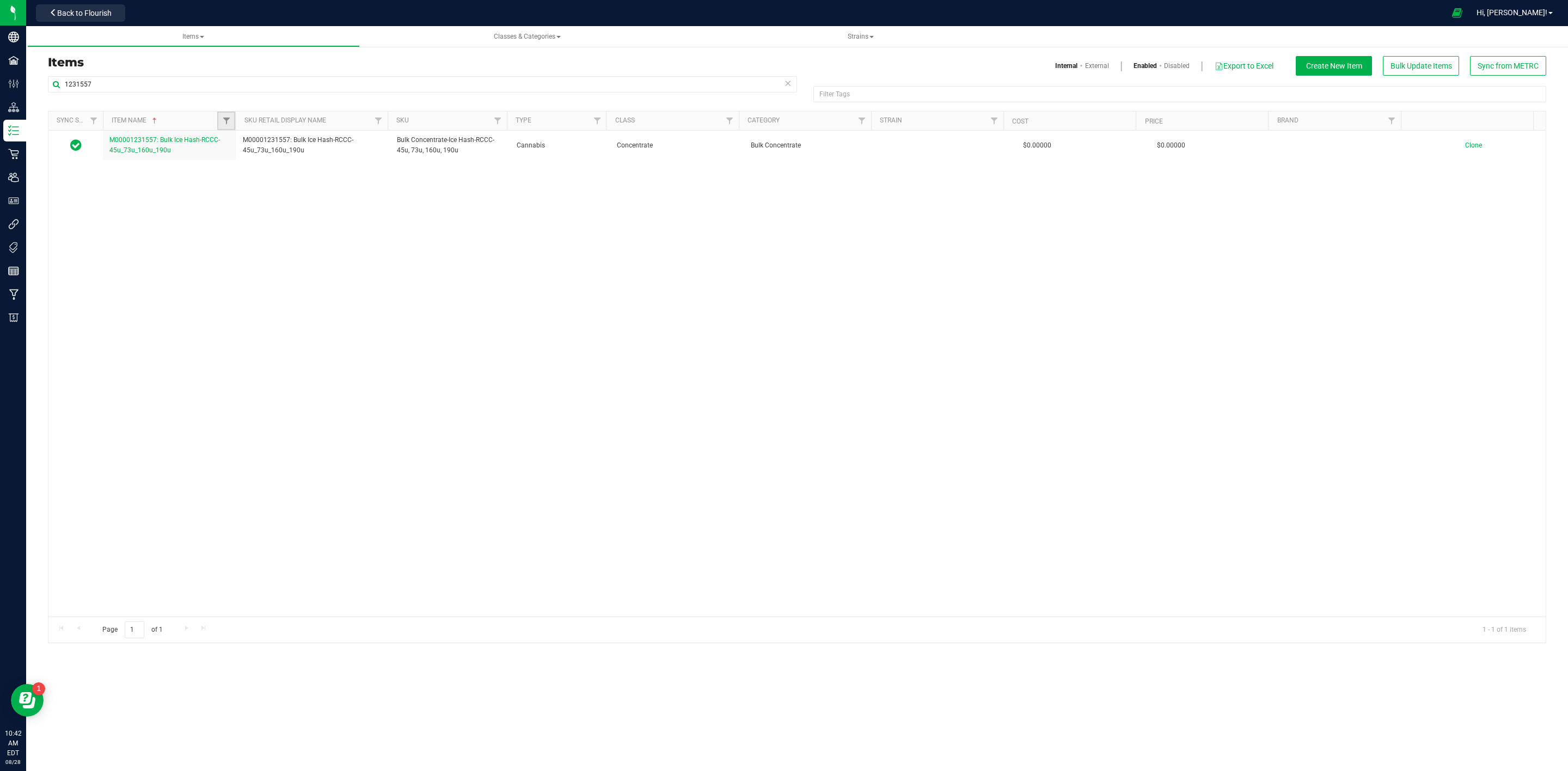
click at [231, 116] on link "Filter" at bounding box center [226, 121] width 18 height 18
click at [263, 183] on button "Filter" at bounding box center [250, 174] width 52 height 24
drag, startPoint x: 139, startPoint y: 85, endPoint x: 48, endPoint y: 79, distance: 91.2
click at [48, 79] on input "1231557" at bounding box center [422, 85] width 749 height 16
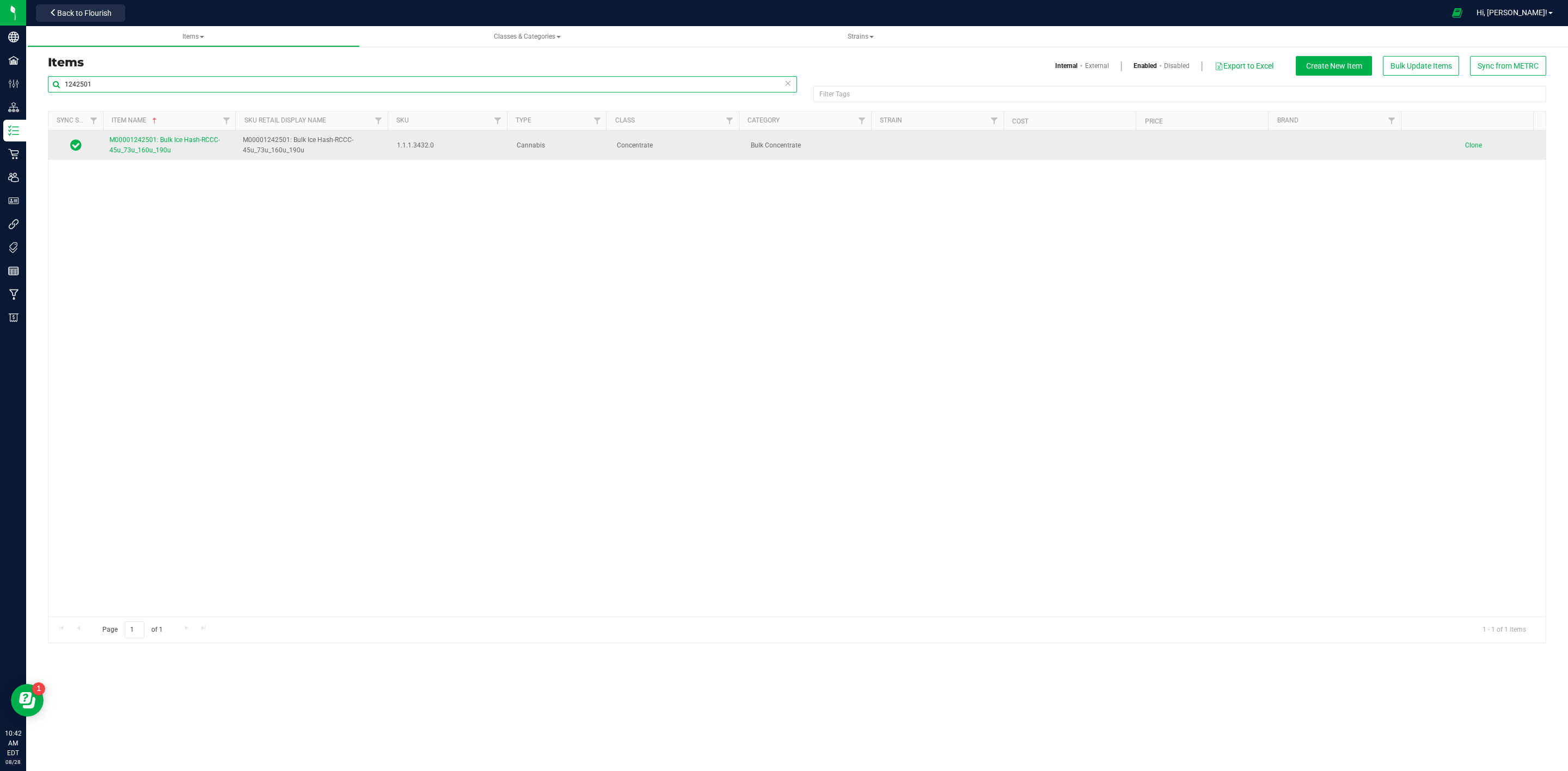
type input "1242501"
click at [191, 151] on link "M00001242501: Bulk Ice Hash-RCCC-45u_73u_160u_190u" at bounding box center [169, 145] width 120 height 21
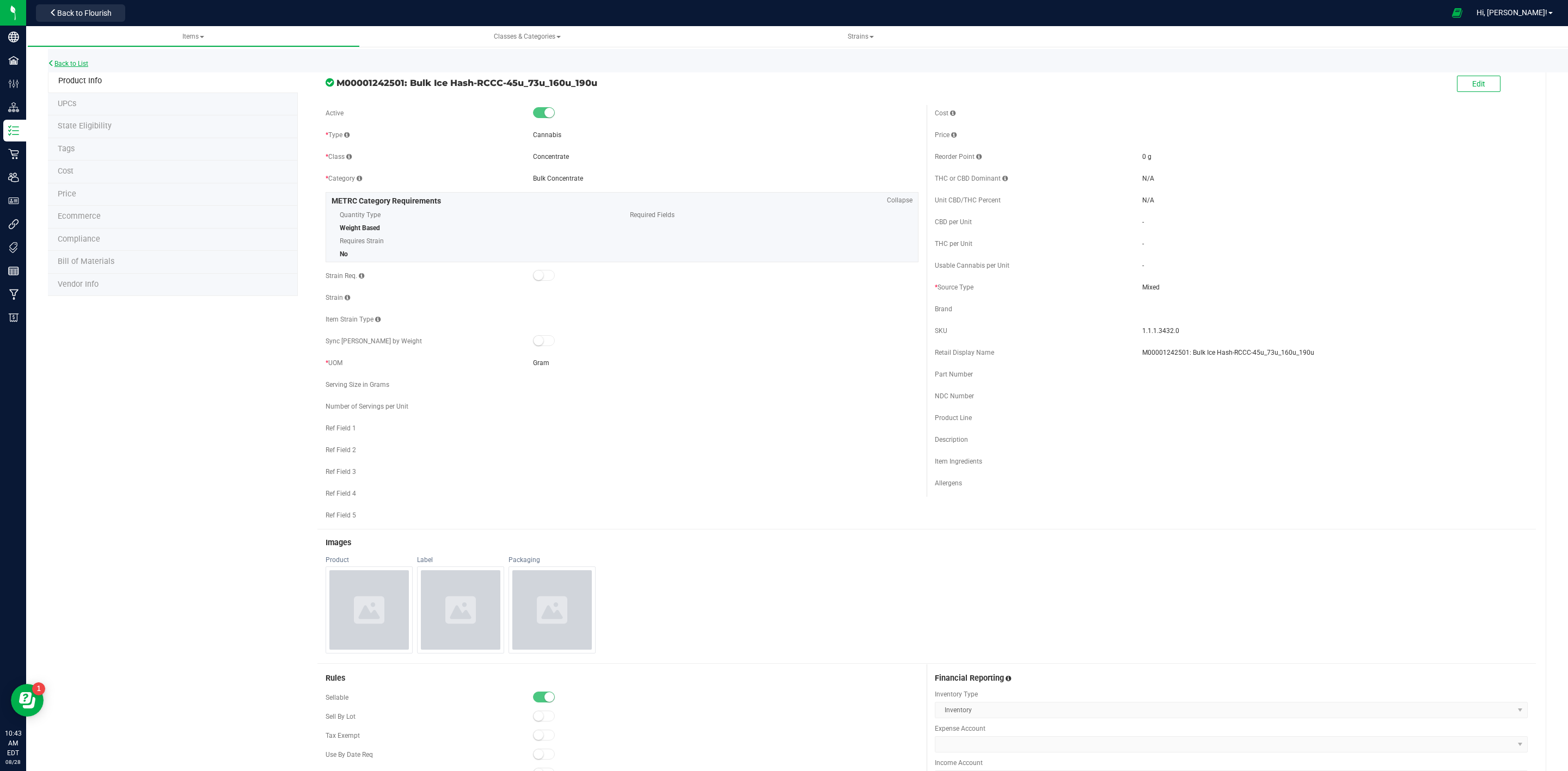
click at [61, 63] on link "Back to List" at bounding box center [68, 64] width 40 height 8
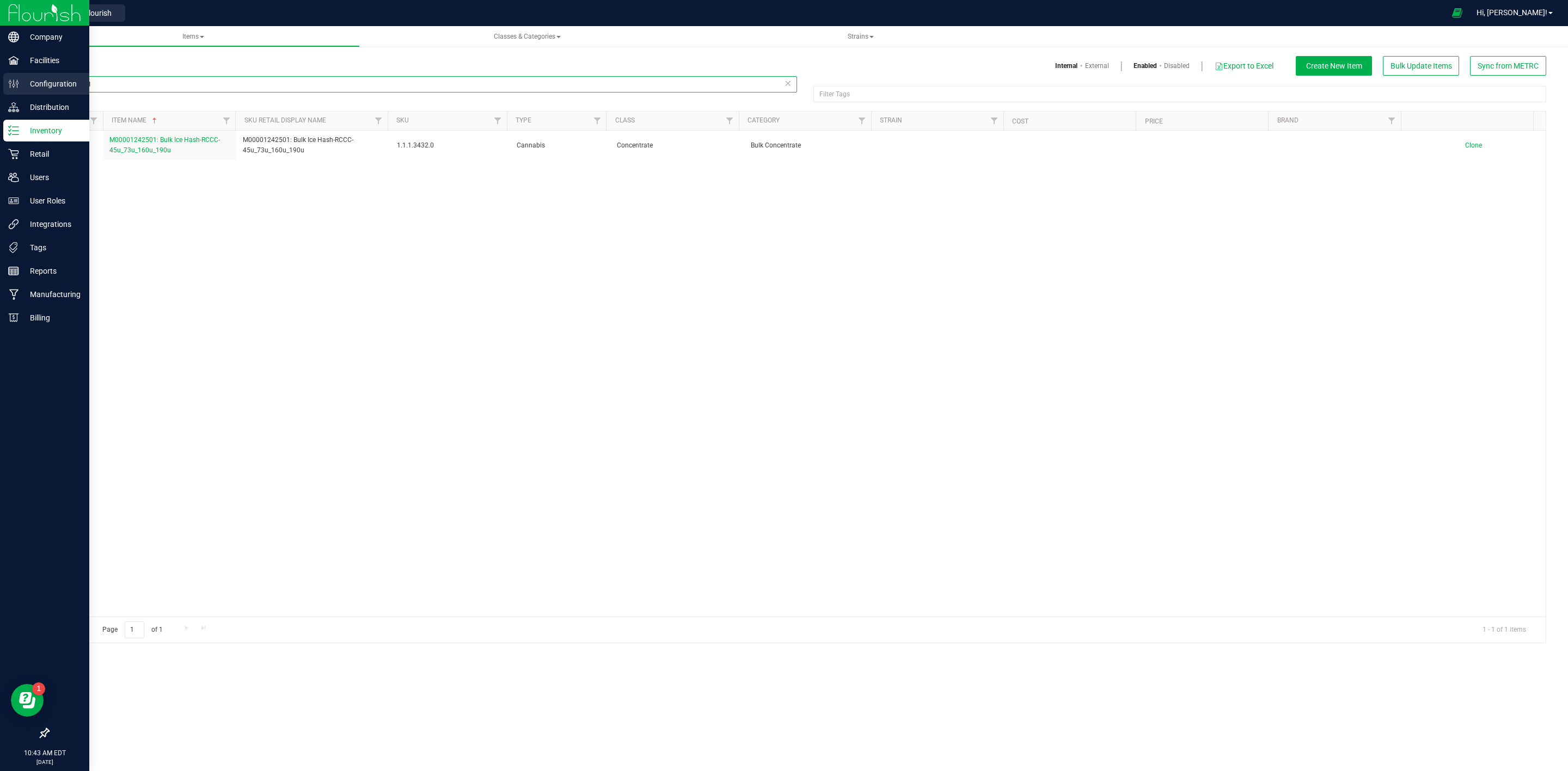
drag, startPoint x: 7, startPoint y: 84, endPoint x: 0, endPoint y: 88, distance: 8.1
click at [0, 84] on div "Company Facilities Configuration Distribution Inventory Retail Users User Roles…" at bounding box center [784, 386] width 1568 height 771
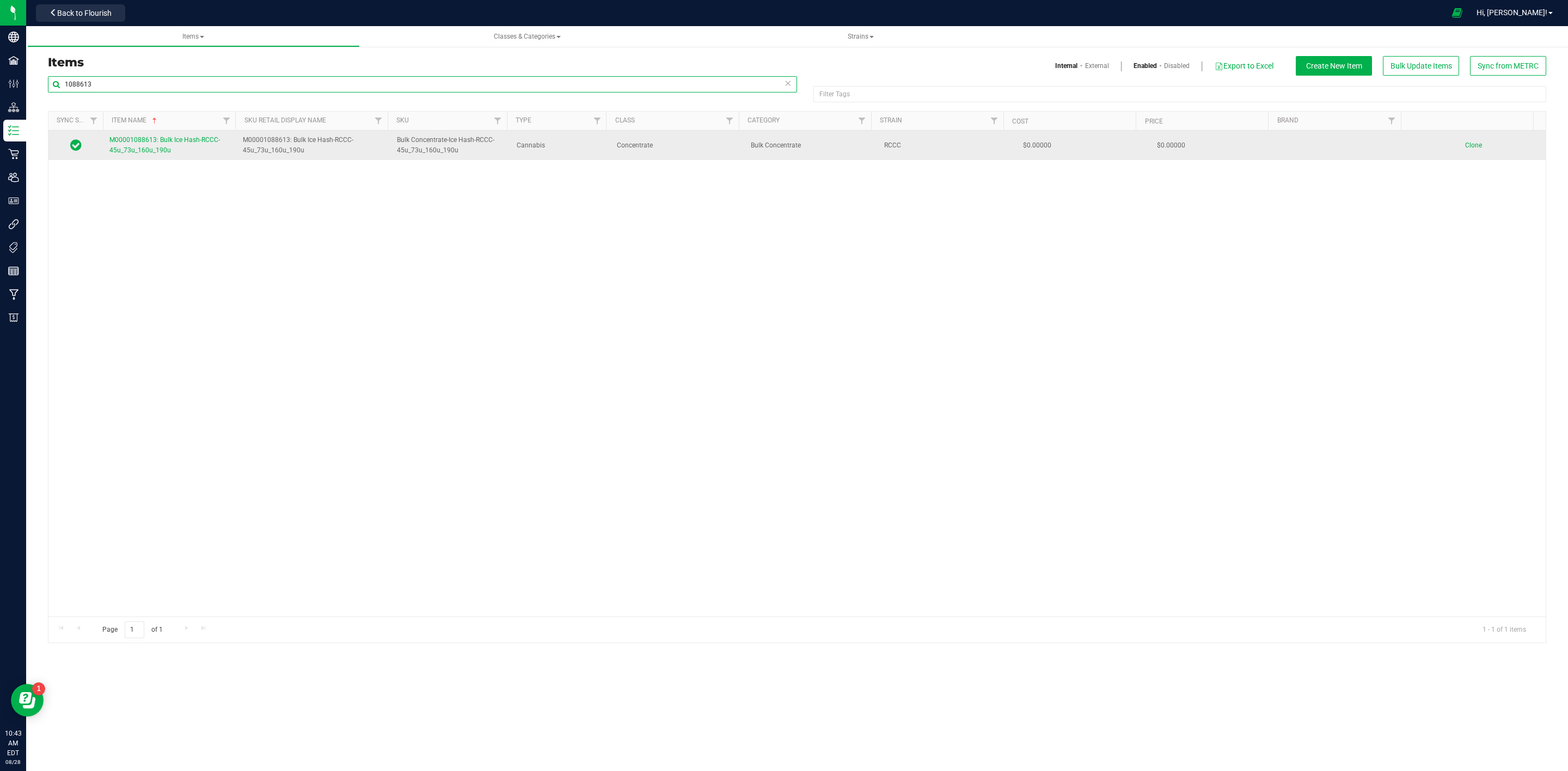
type input "1088613"
click at [162, 149] on span "M00001088613: Bulk Ice Hash-RCCC-45u_73u_160u_190u" at bounding box center [164, 145] width 111 height 18
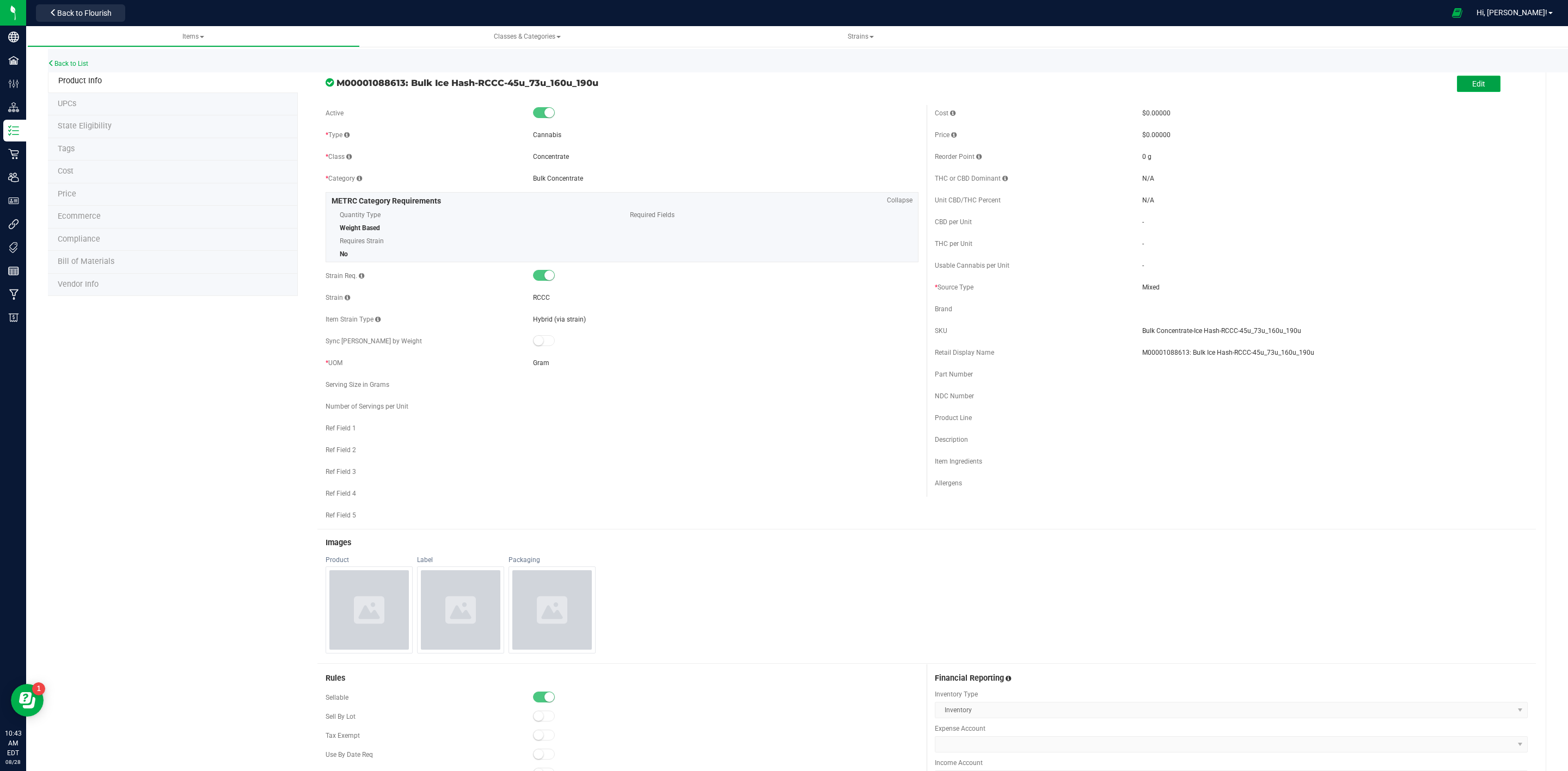
click at [1457, 85] on button "Edit" at bounding box center [1478, 84] width 44 height 16
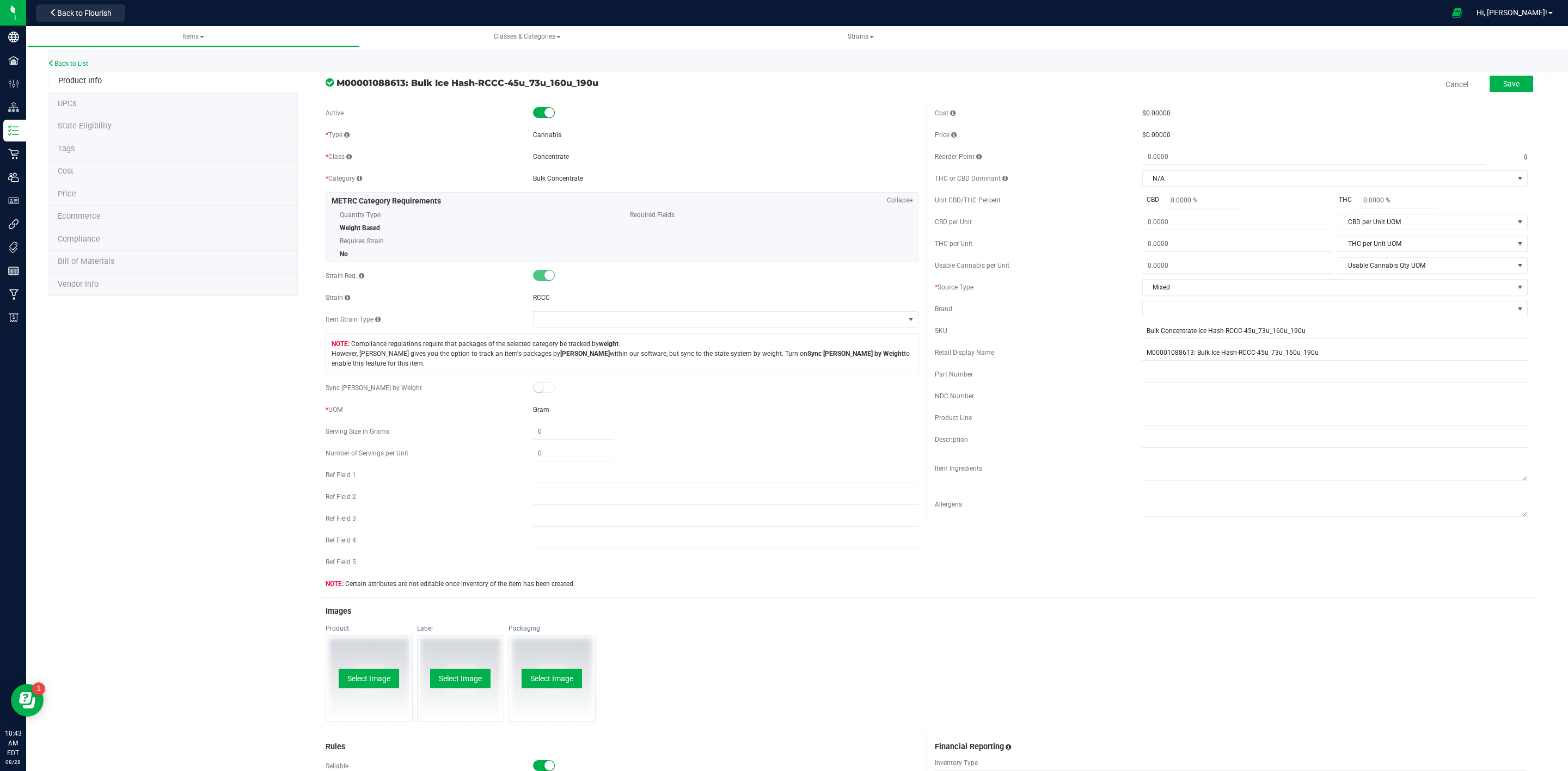
click at [539, 111] on span at bounding box center [544, 112] width 21 height 11
click at [1496, 90] on button "Save" at bounding box center [1511, 84] width 44 height 16
click at [89, 65] on link "Back to List" at bounding box center [68, 64] width 40 height 8
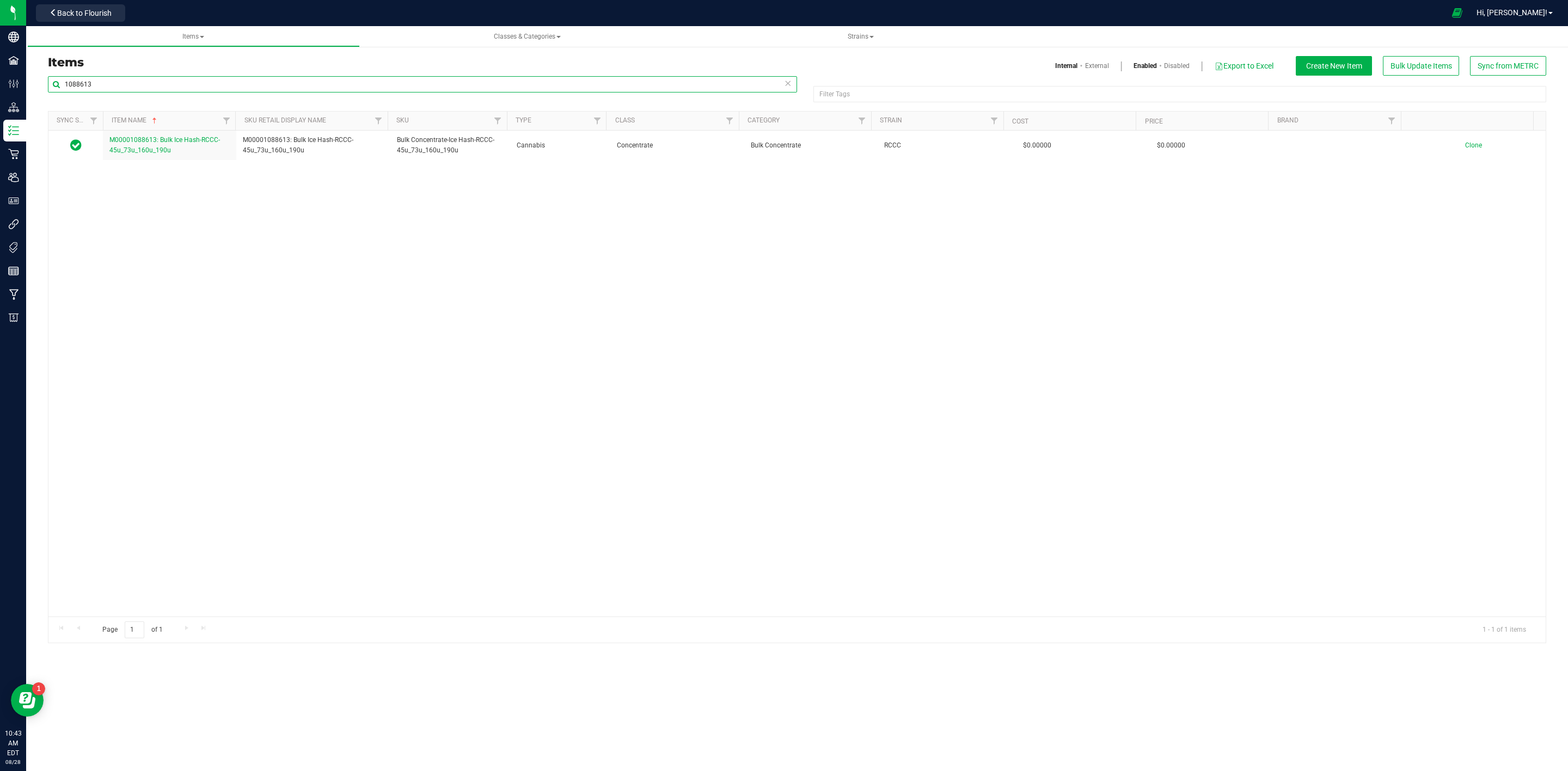
drag, startPoint x: 151, startPoint y: 88, endPoint x: 54, endPoint y: 105, distance: 98.5
click at [75, 98] on div "1088613" at bounding box center [422, 89] width 749 height 25
click at [97, 80] on input "1088613" at bounding box center [422, 85] width 749 height 16
drag, startPoint x: 92, startPoint y: 87, endPoint x: 35, endPoint y: 95, distance: 57.6
click at [35, 95] on div "Items Internal External Enabled Disabled Export to Excel Create New Item Bulk U…" at bounding box center [797, 343] width 1542 height 622
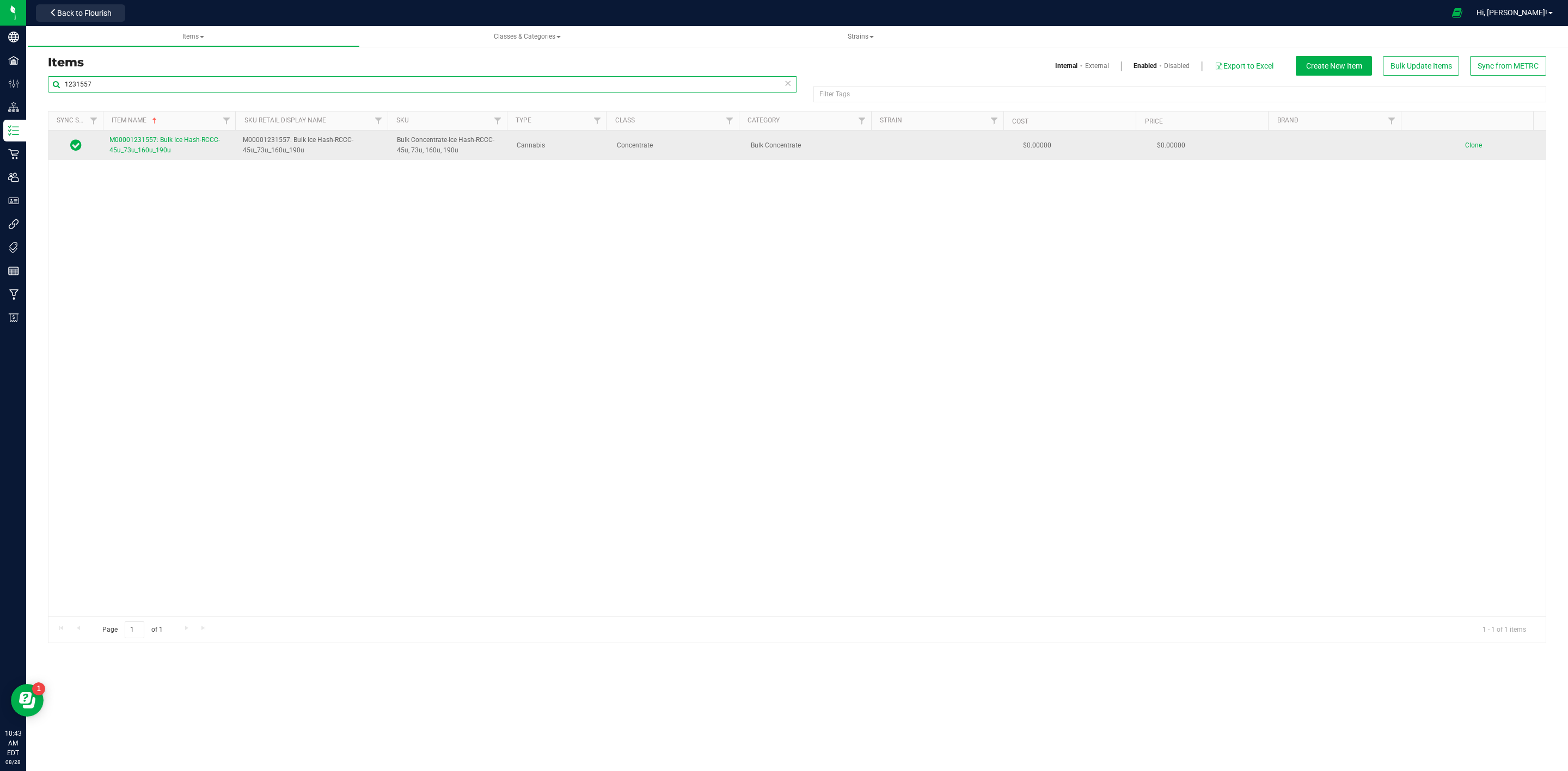
type input "1231557"
click at [159, 150] on span "M00001231557: Bulk Ice Hash-RCCC-45u_73u_160u_190u" at bounding box center [164, 145] width 111 height 18
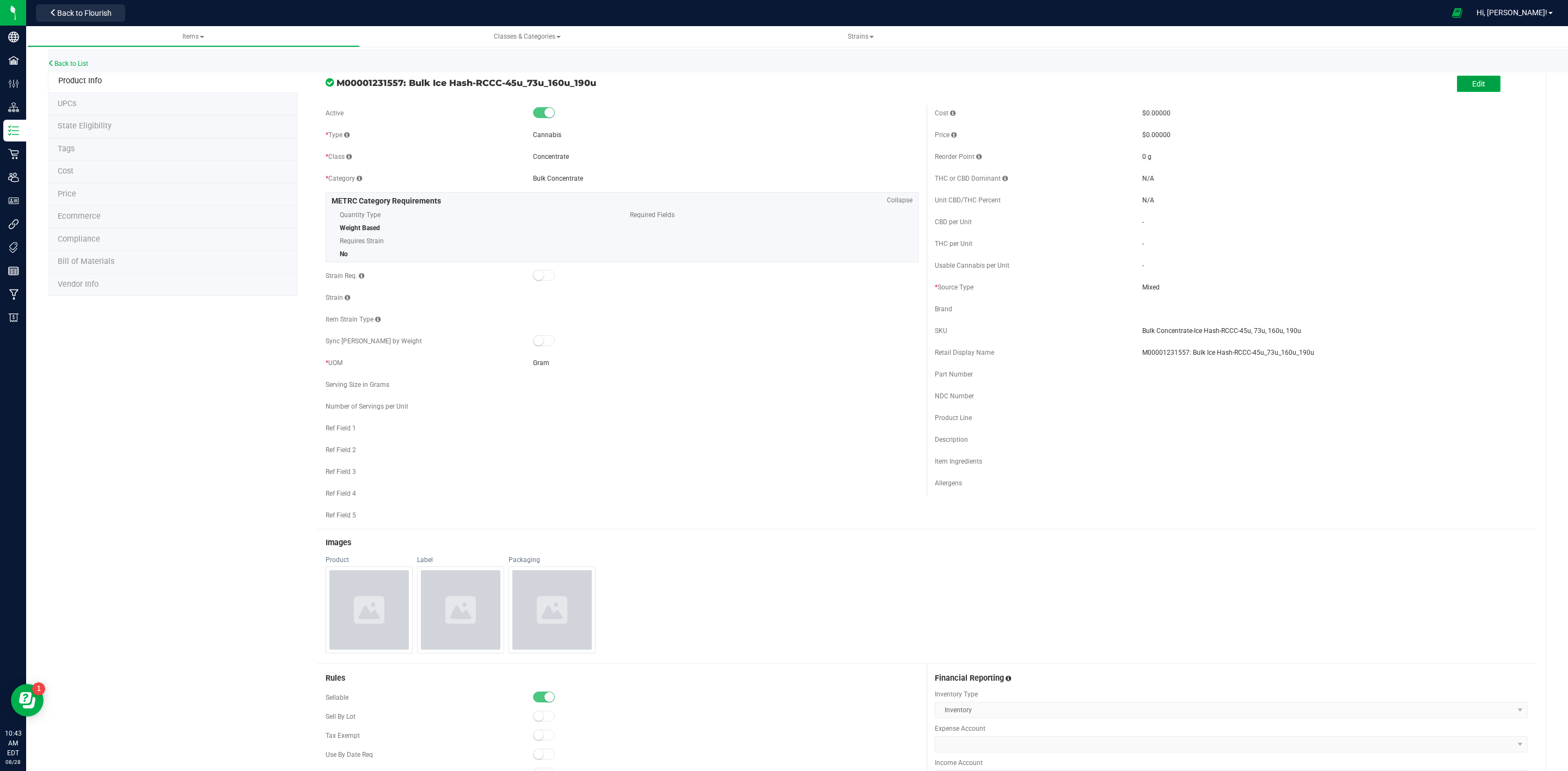
click at [1457, 87] on button "Edit" at bounding box center [1478, 84] width 44 height 16
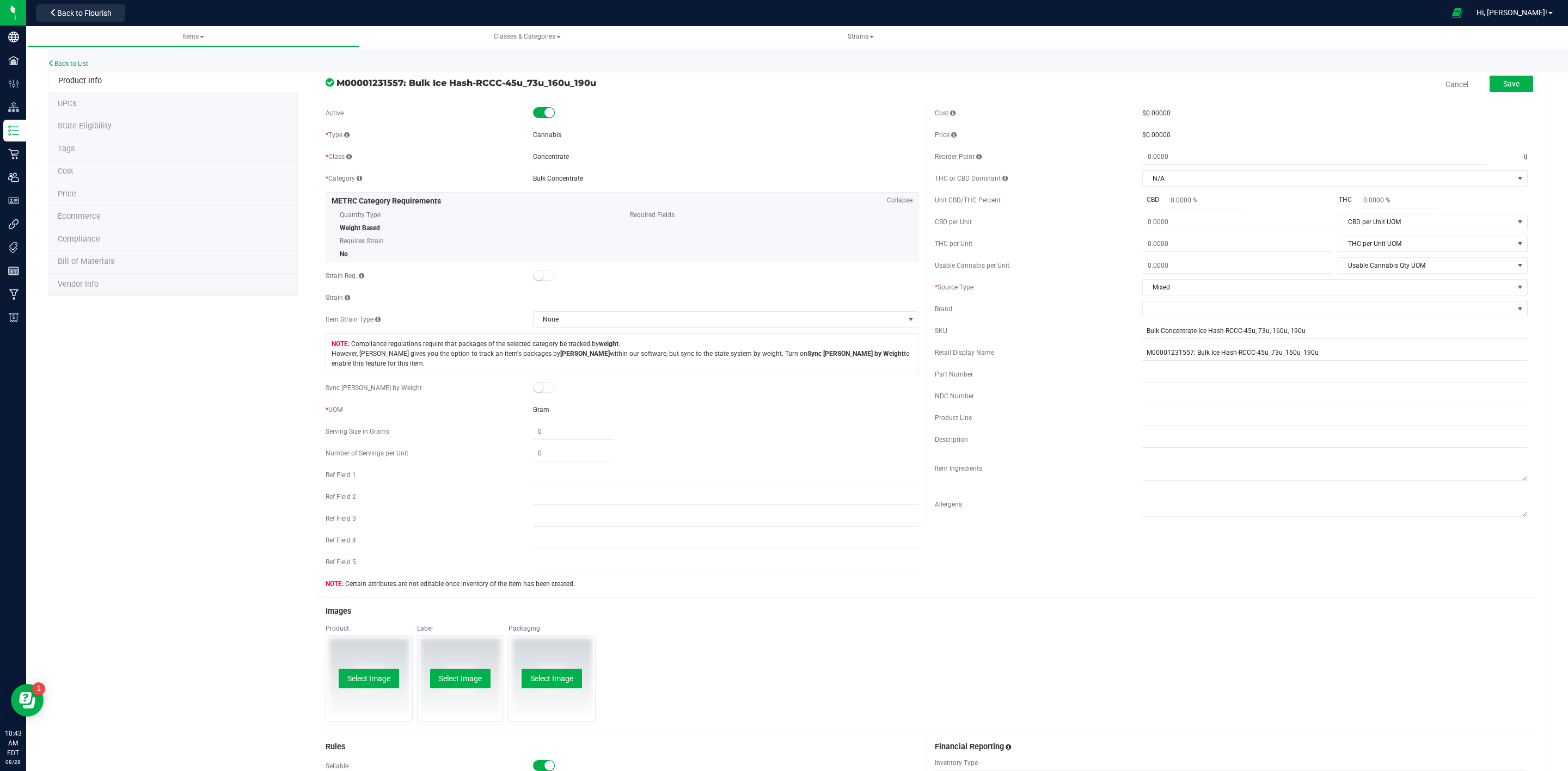
click at [544, 106] on div "Active" at bounding box center [622, 113] width 593 height 16
click at [533, 112] on span at bounding box center [544, 112] width 21 height 11
click at [1490, 80] on button "Save" at bounding box center [1511, 84] width 44 height 16
click at [67, 61] on link "Back to List" at bounding box center [68, 64] width 40 height 8
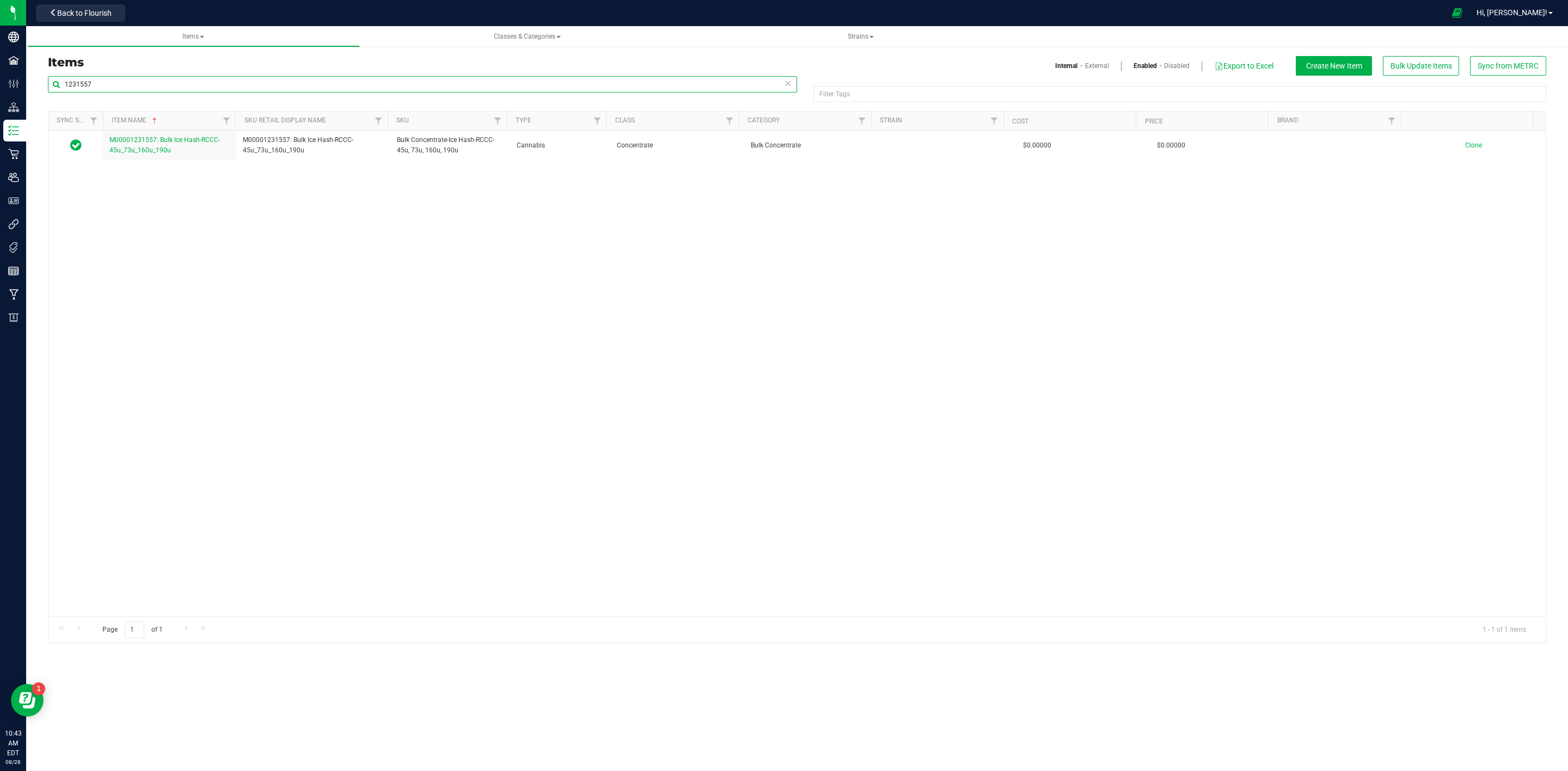
drag, startPoint x: 157, startPoint y: 87, endPoint x: 92, endPoint y: 87, distance: 65.0
click at [95, 87] on input "1231557" at bounding box center [422, 85] width 749 height 16
click at [113, 90] on input "1231557" at bounding box center [422, 85] width 749 height 16
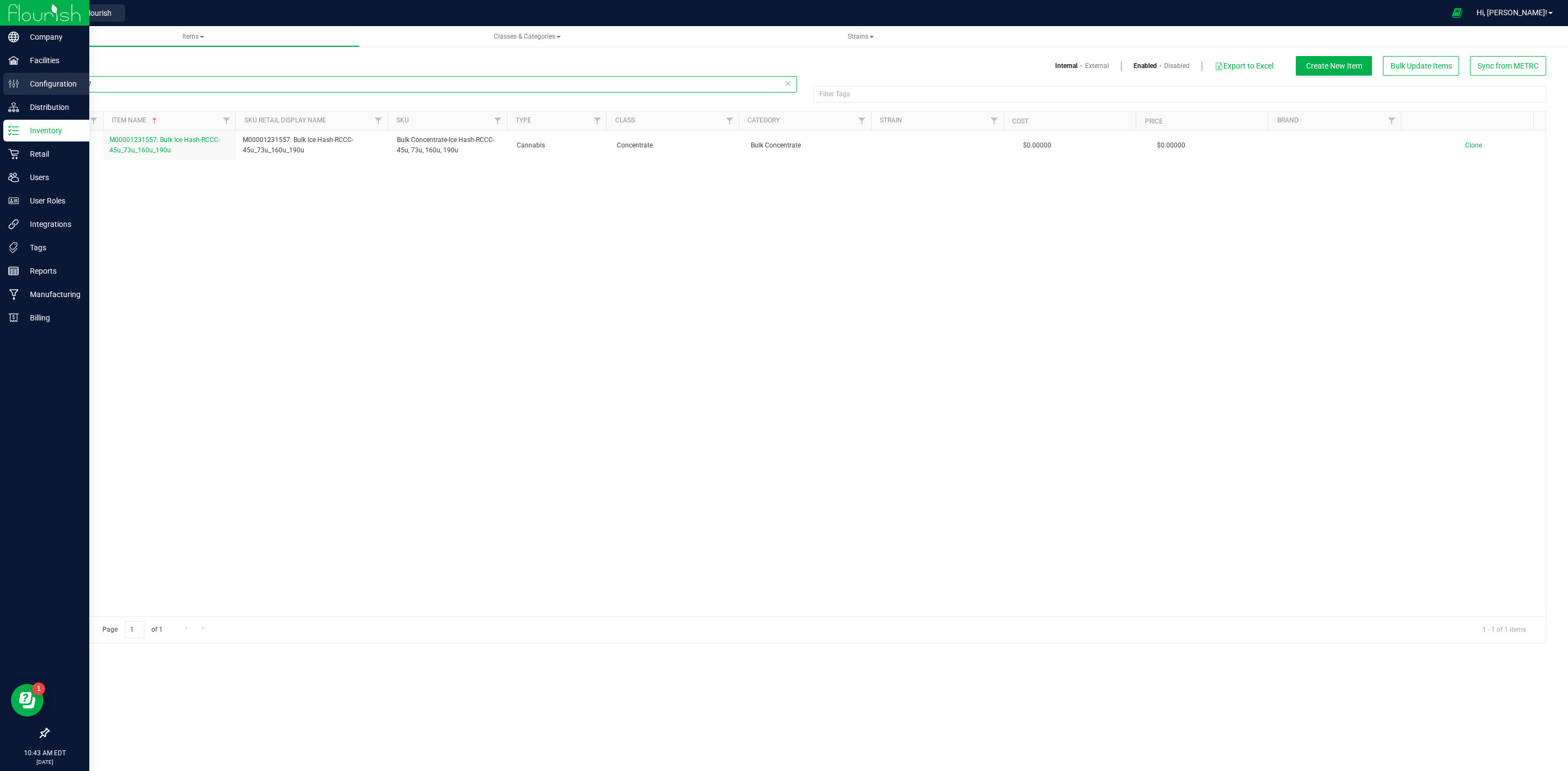
drag, startPoint x: 119, startPoint y: 85, endPoint x: 4, endPoint y: 90, distance: 115.1
click at [4, 90] on div "Company Facilities Configuration Distribution Inventory Retail Users User Roles…" at bounding box center [784, 386] width 1568 height 771
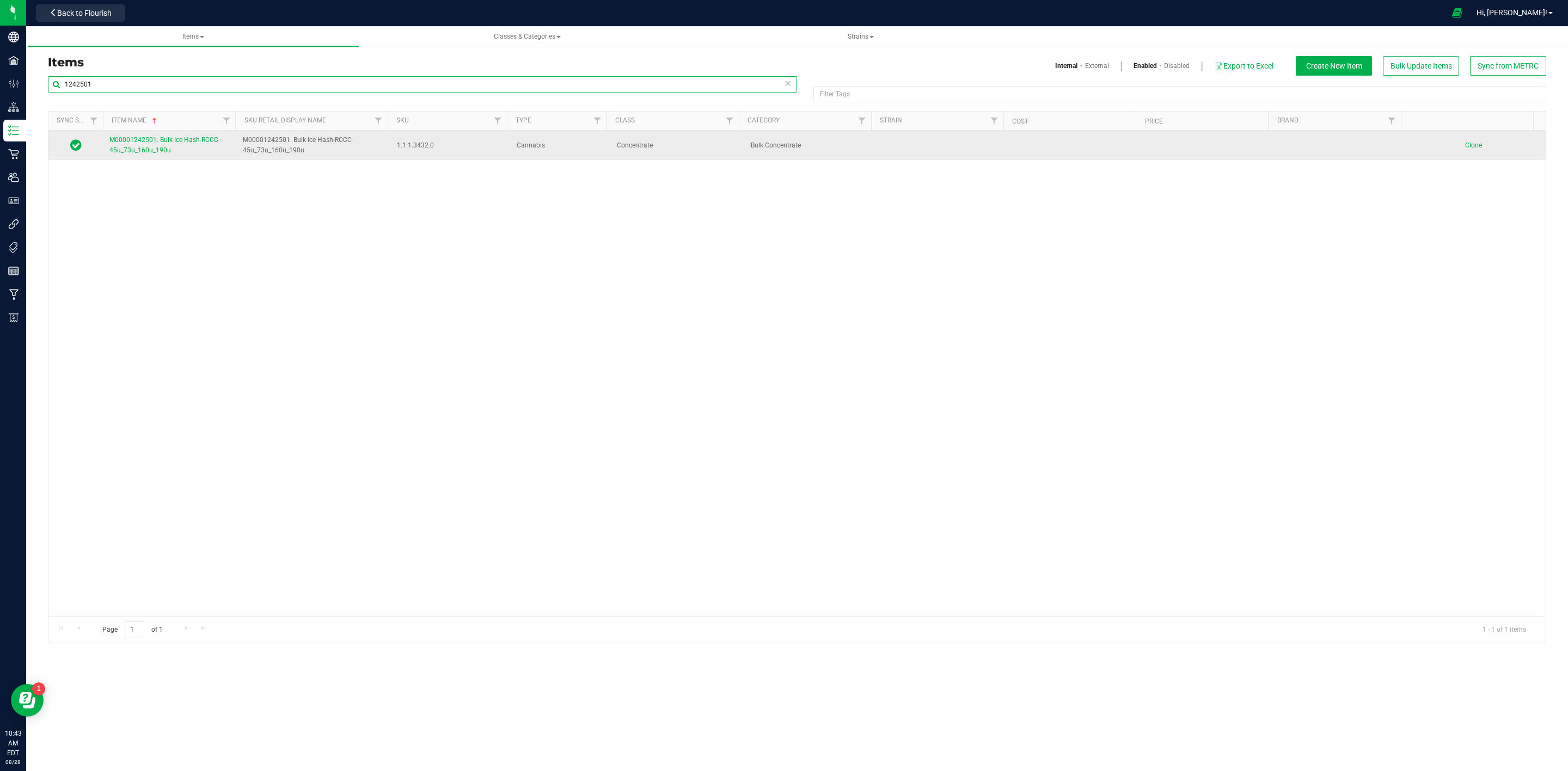
type input "1242501"
click at [154, 147] on span "M00001242501: Bulk Ice Hash-RCCC-45u_73u_160u_190u" at bounding box center [164, 145] width 111 height 18
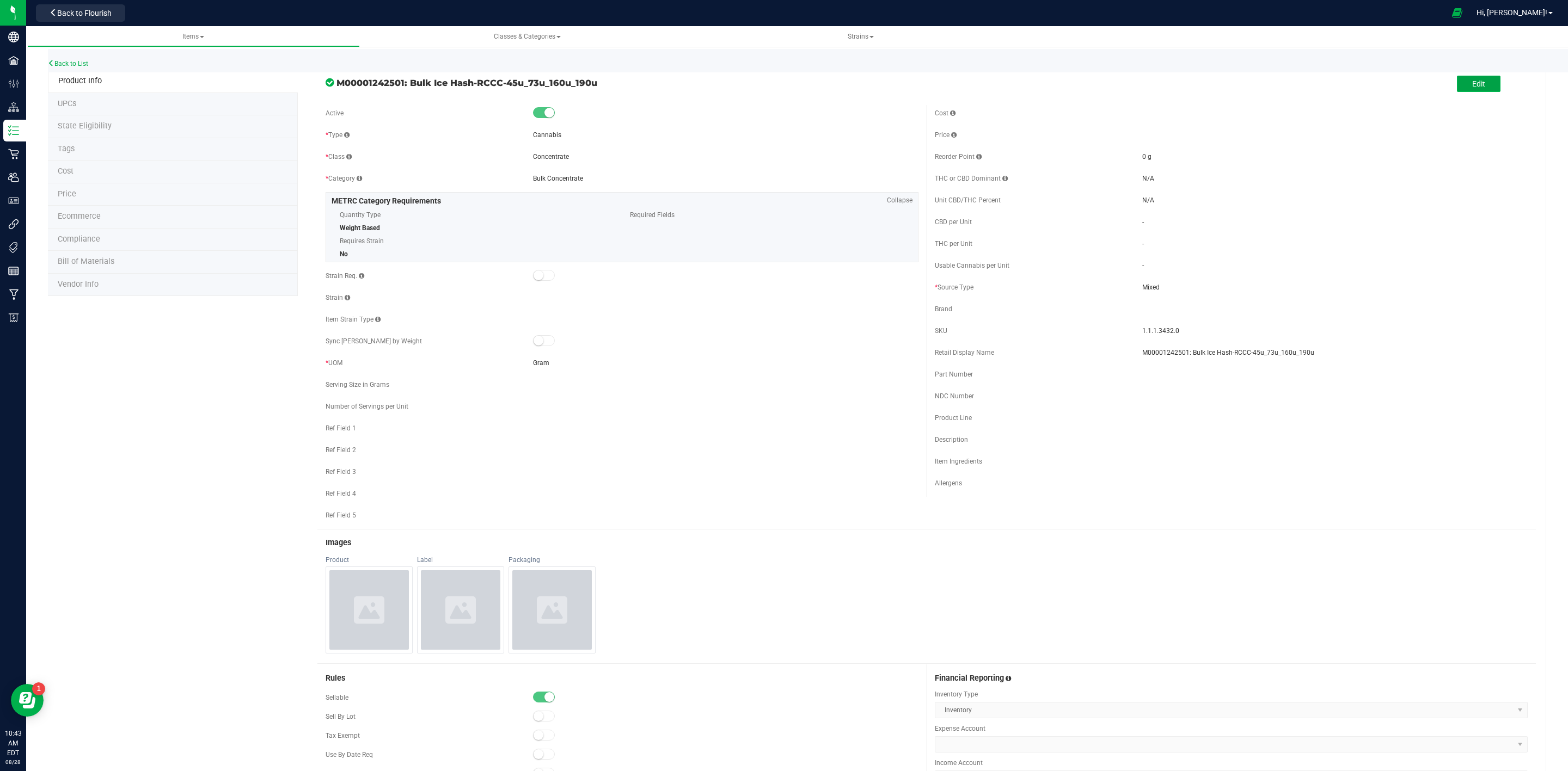
click at [1479, 83] on button "Edit" at bounding box center [1478, 84] width 44 height 16
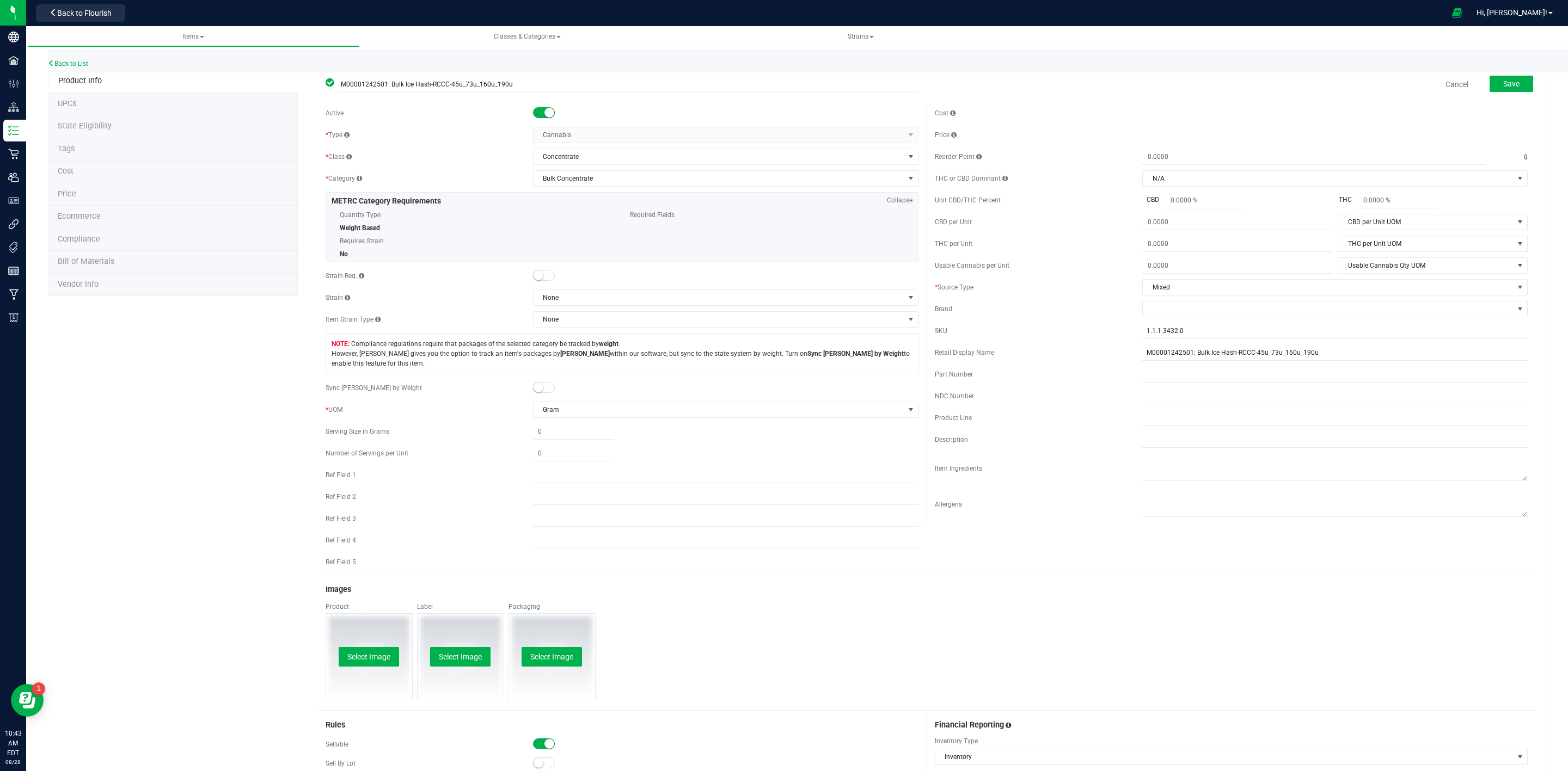
click at [536, 113] on span at bounding box center [544, 112] width 21 height 11
click at [1505, 80] on span "Save" at bounding box center [1512, 84] width 16 height 9
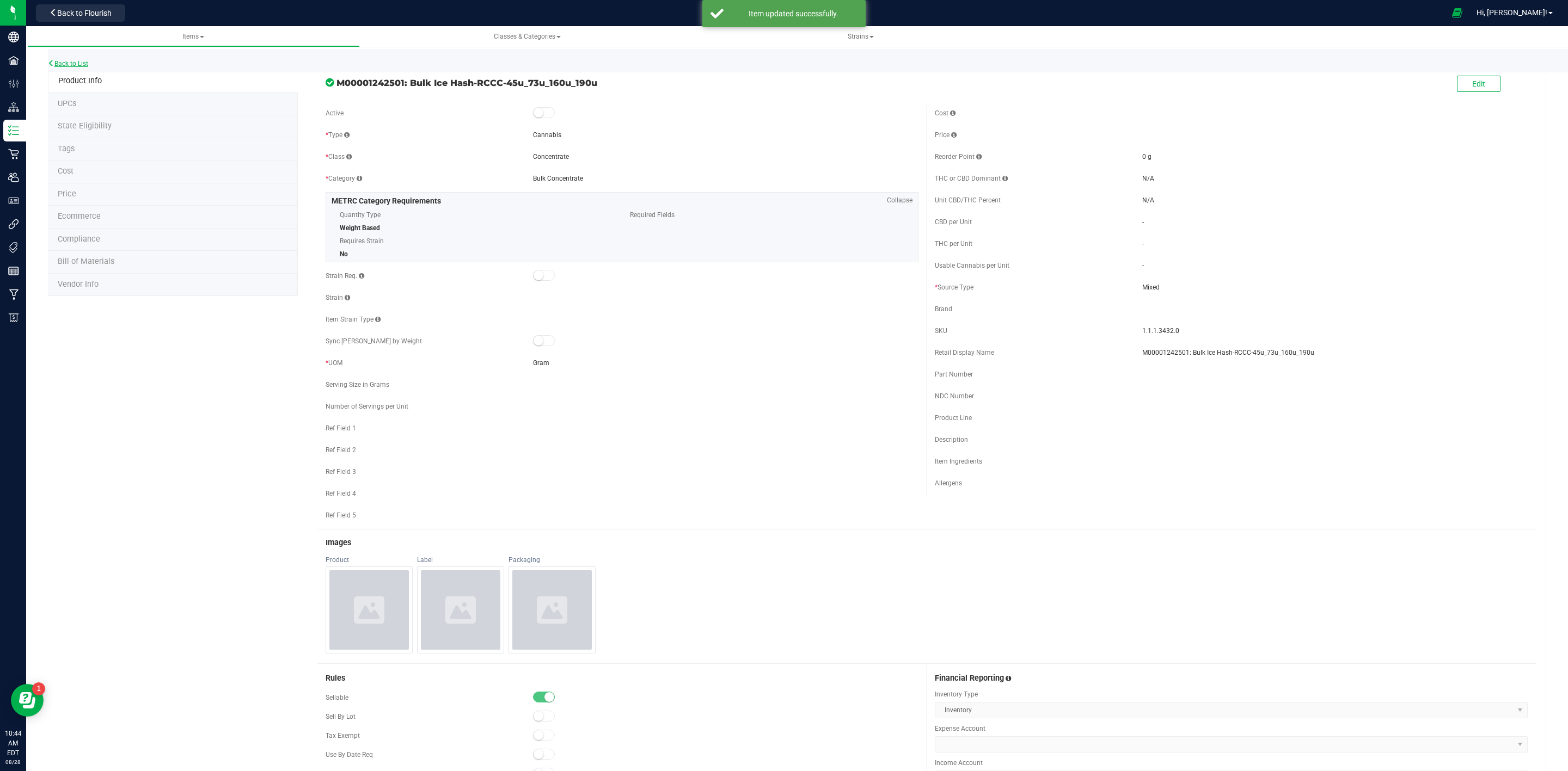
click at [87, 60] on link "Back to List" at bounding box center [68, 64] width 40 height 8
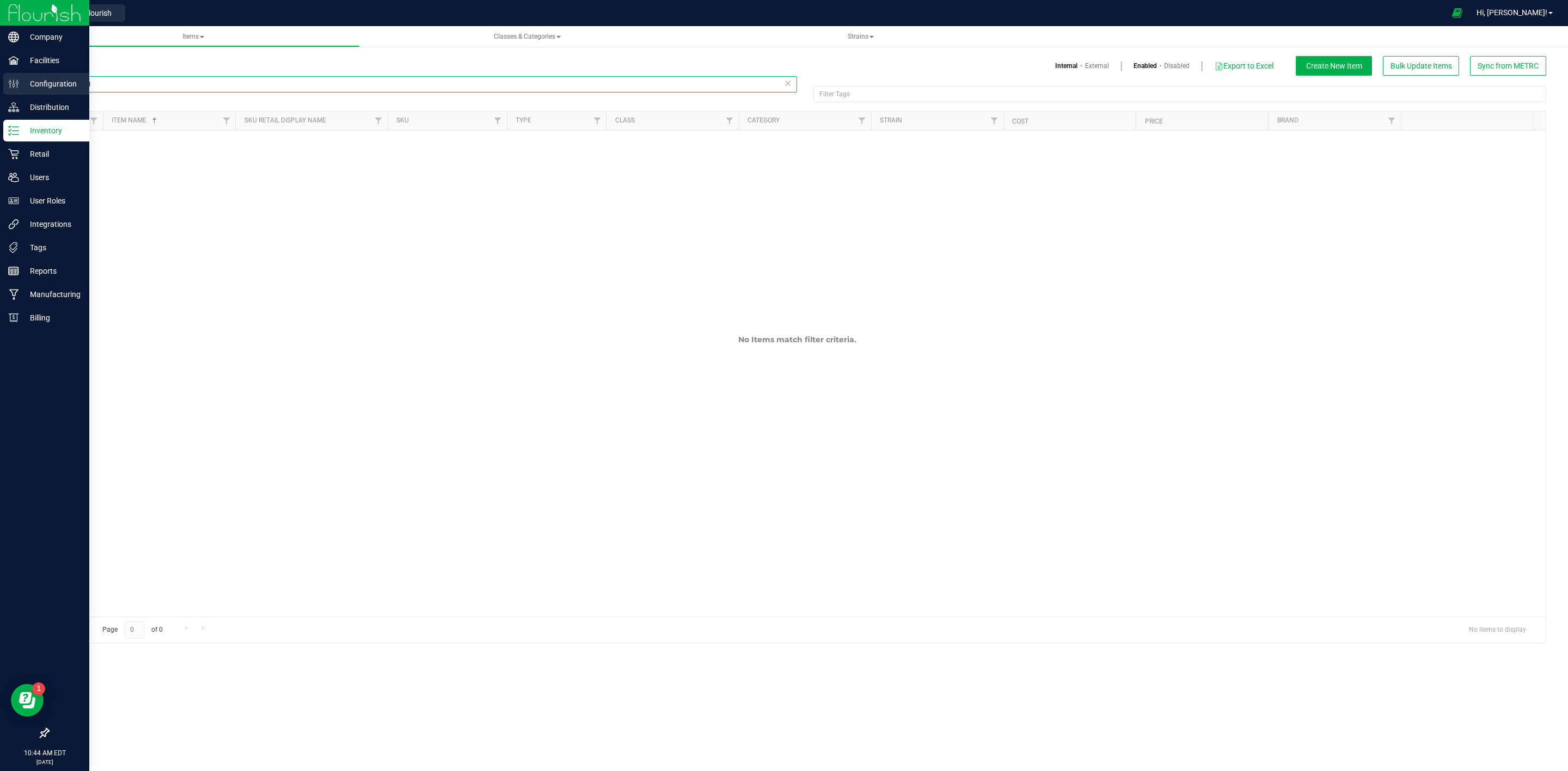
drag, startPoint x: 44, startPoint y: 85, endPoint x: 10, endPoint y: 88, distance: 34.1
click at [10, 88] on div "Company Facilities Configuration Distribution Inventory Retail Users User Roles…" at bounding box center [784, 386] width 1568 height 771
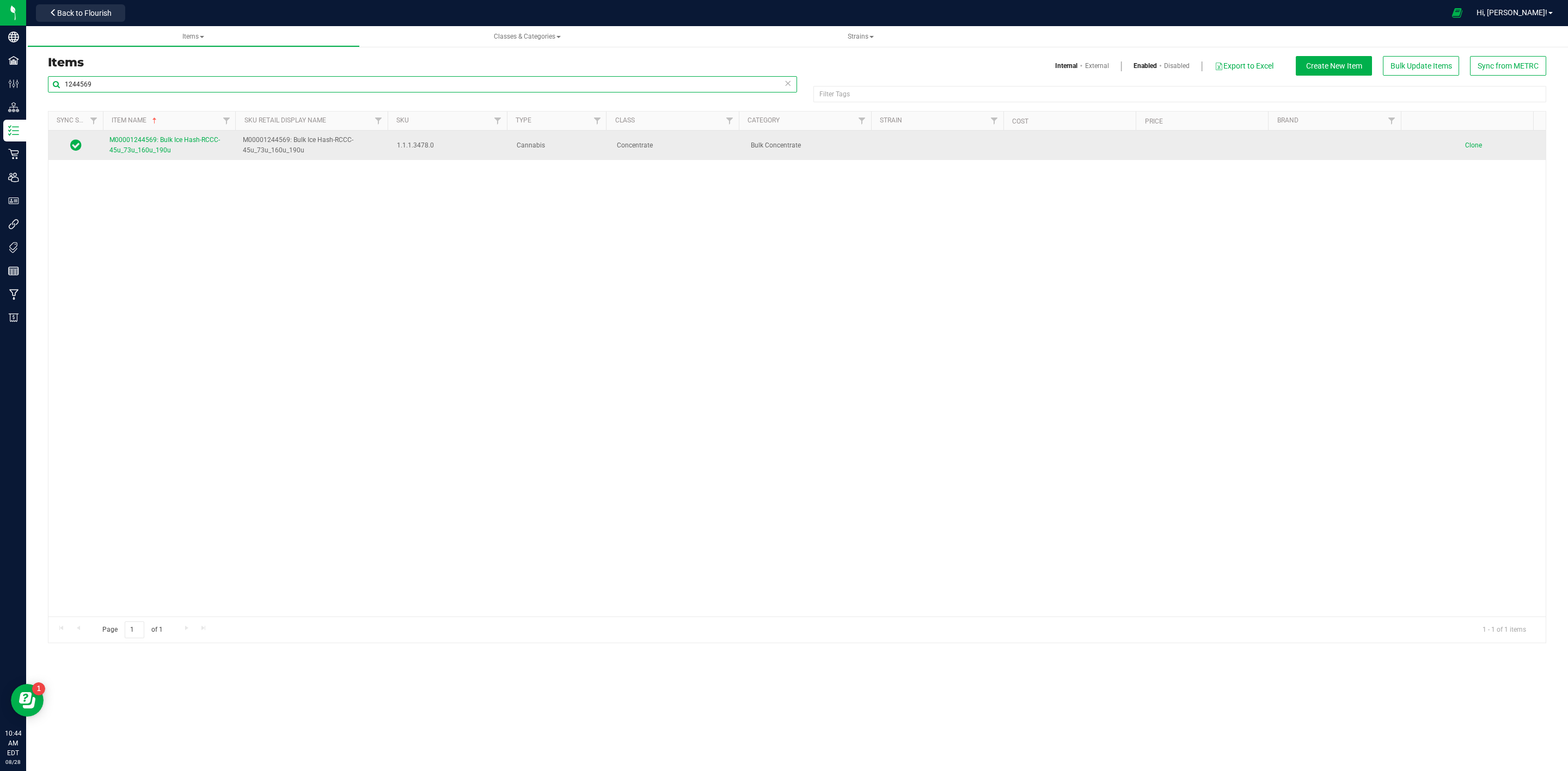
type input "1244569"
click at [128, 154] on span "M00001244569: Bulk Ice Hash-RCCC-45u_73u_160u_190u" at bounding box center [164, 145] width 111 height 18
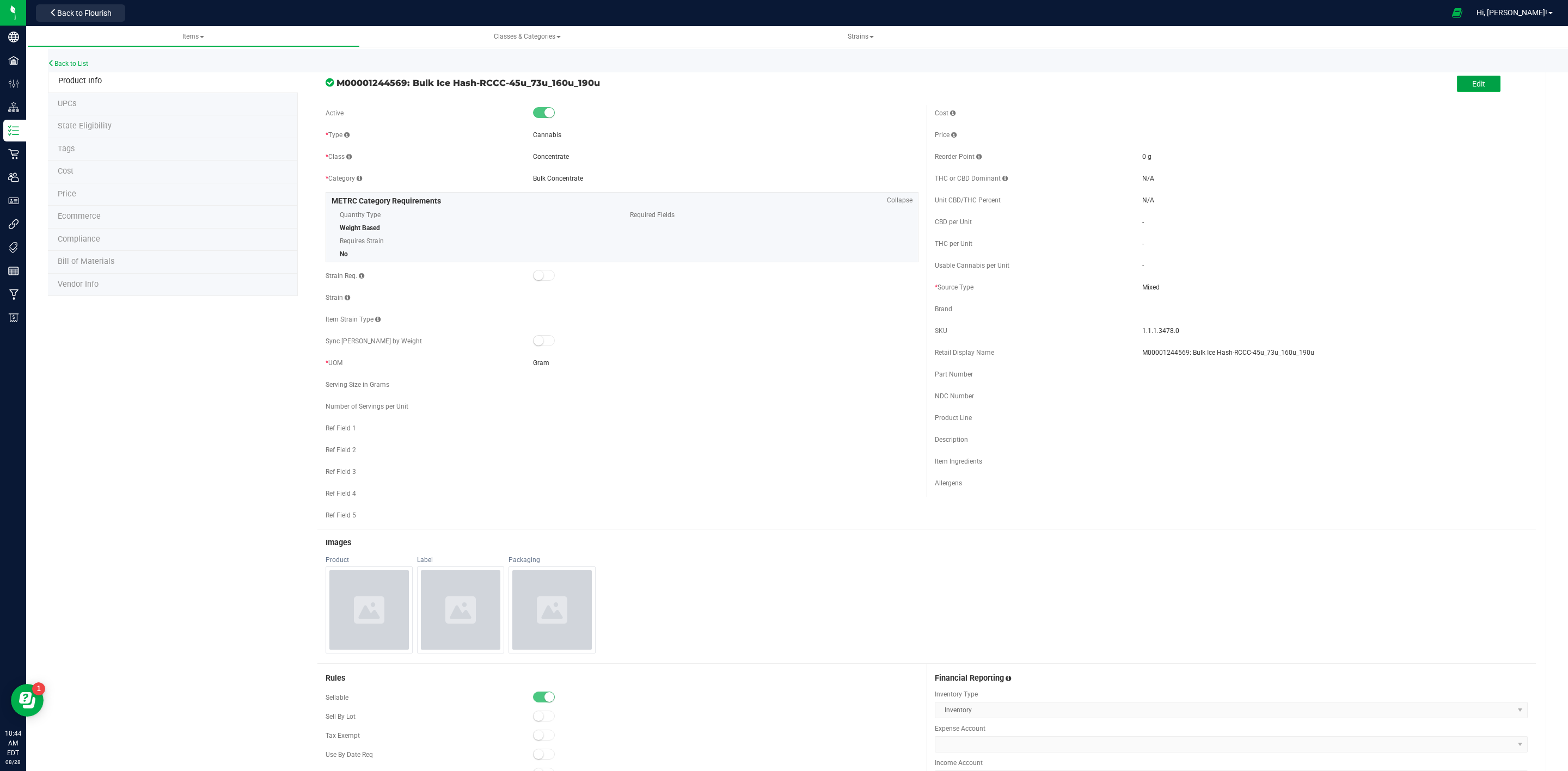
click at [1461, 90] on button "Edit" at bounding box center [1478, 84] width 44 height 16
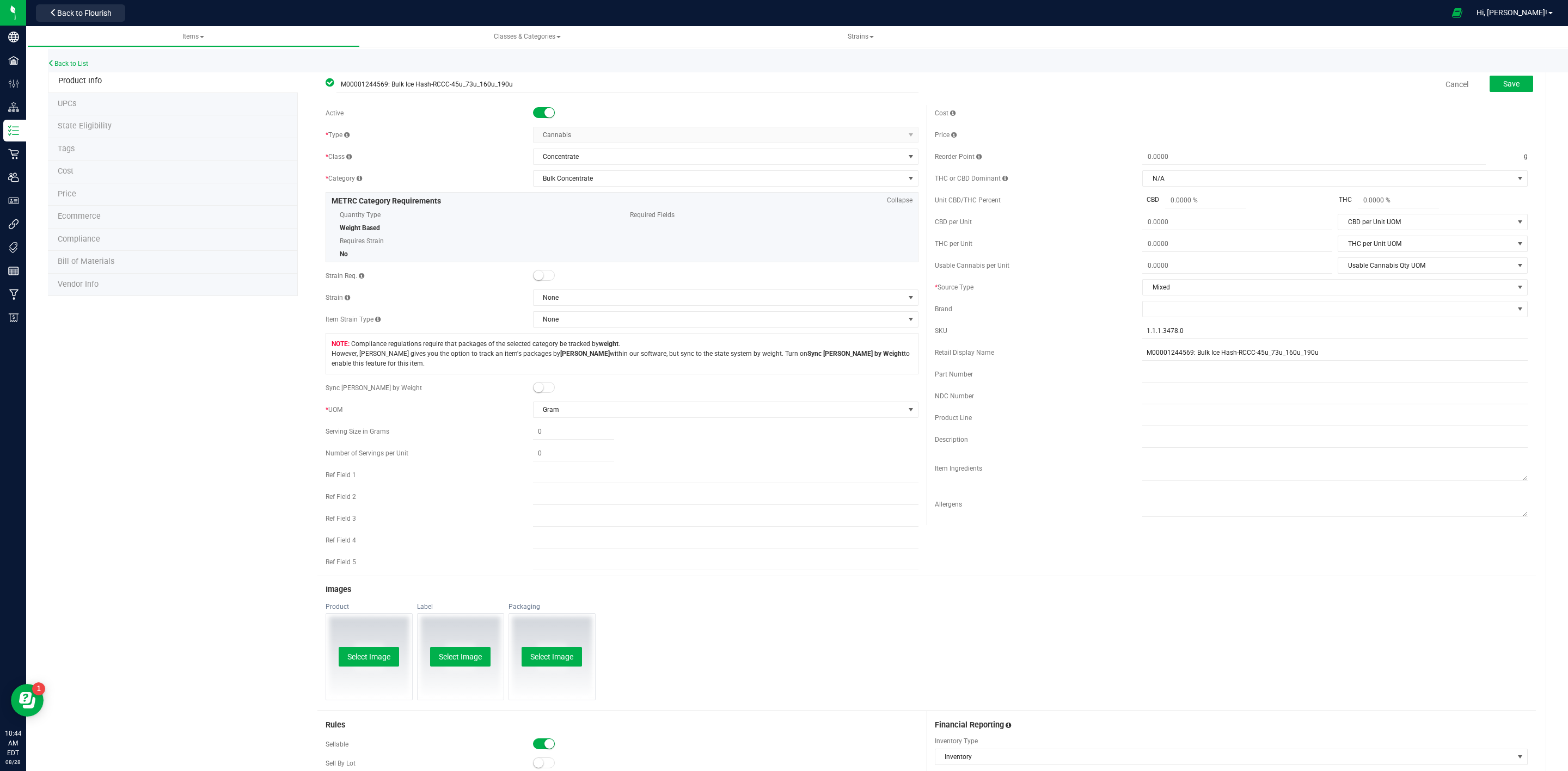
click at [542, 107] on span at bounding box center [544, 112] width 21 height 11
click at [1490, 78] on button "Save" at bounding box center [1511, 84] width 44 height 16
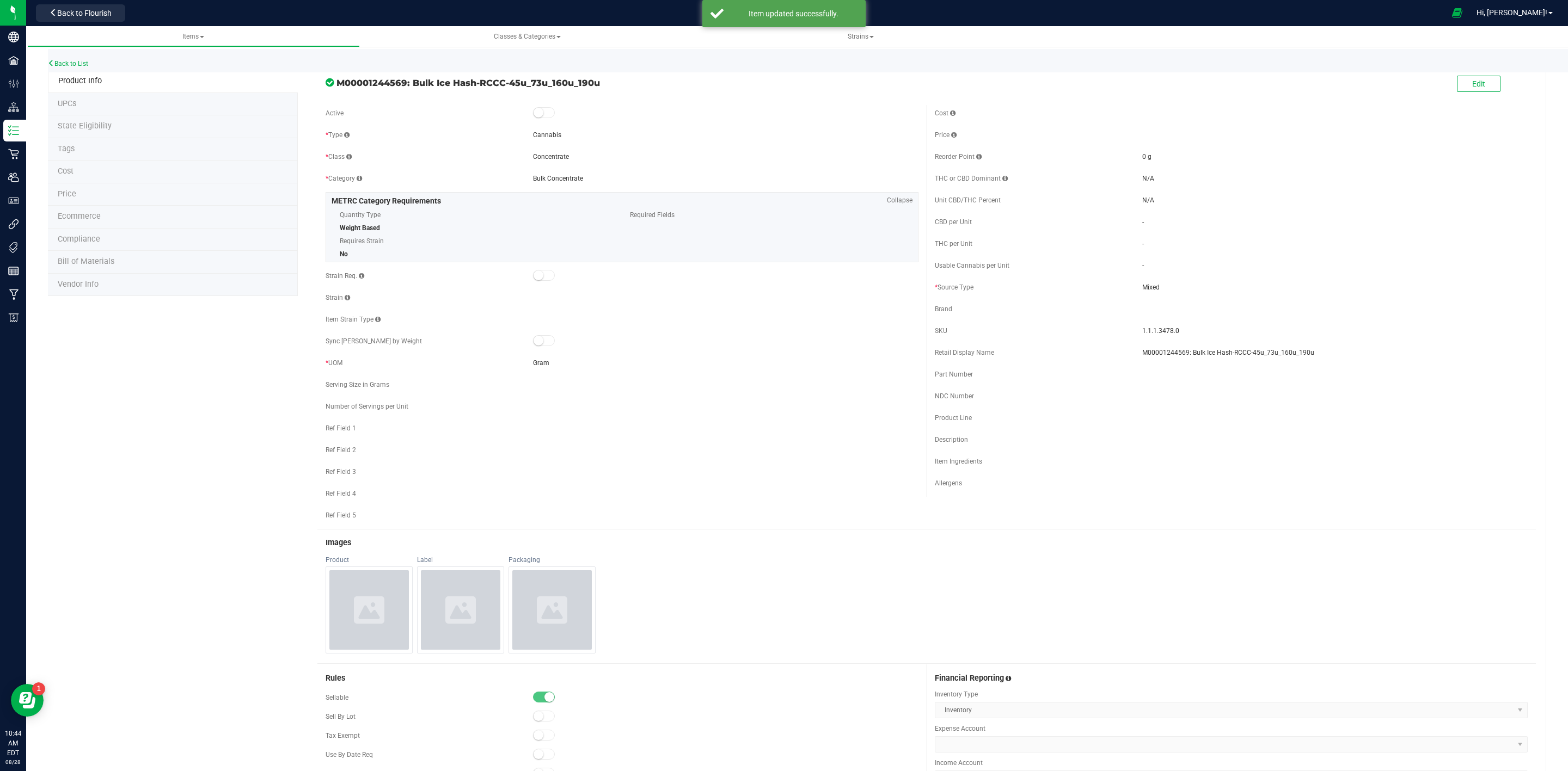
click at [147, 124] on li "State Eligibility" at bounding box center [173, 127] width 250 height 23
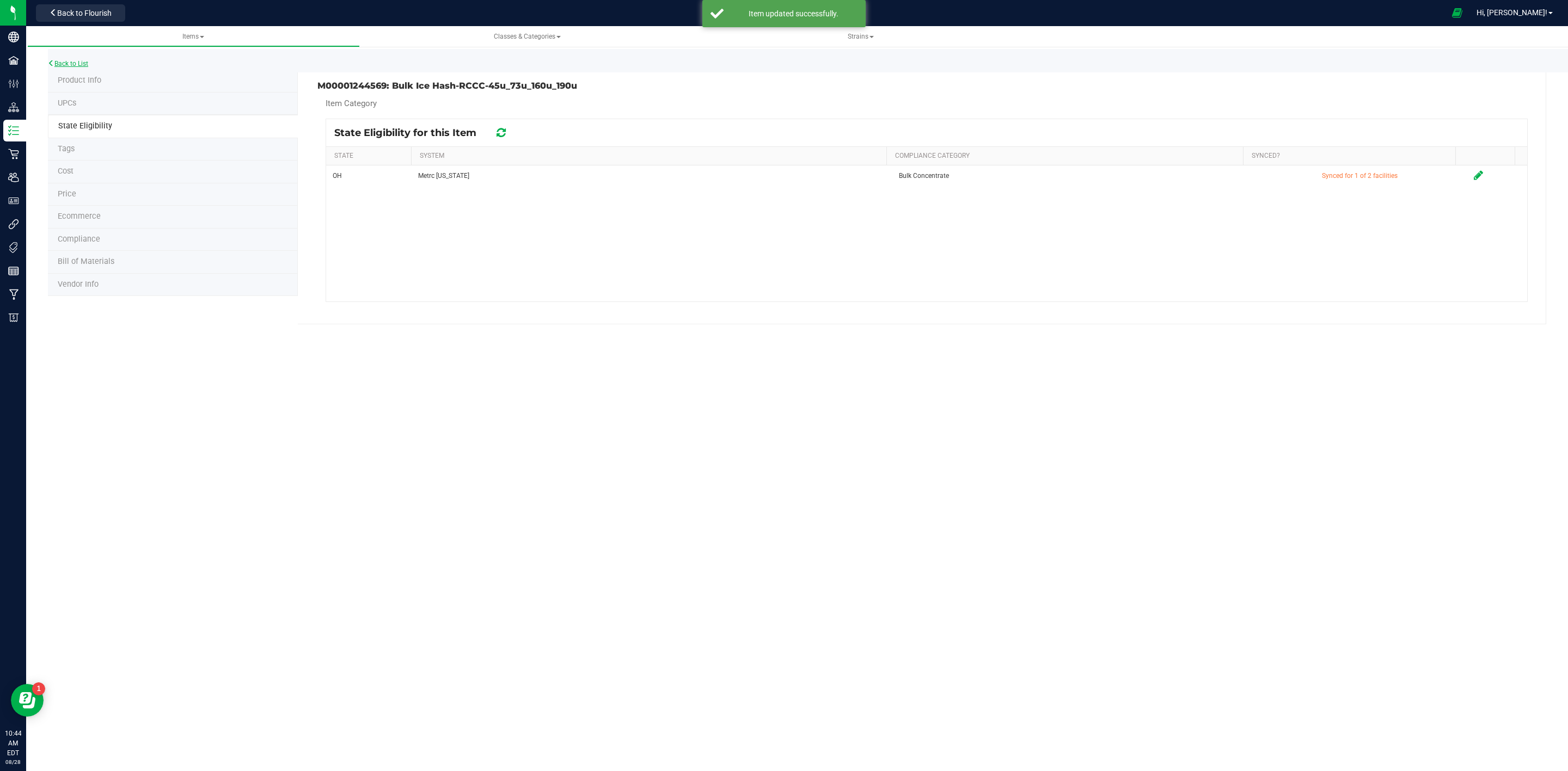
click at [52, 60] on icon at bounding box center [51, 63] width 6 height 6
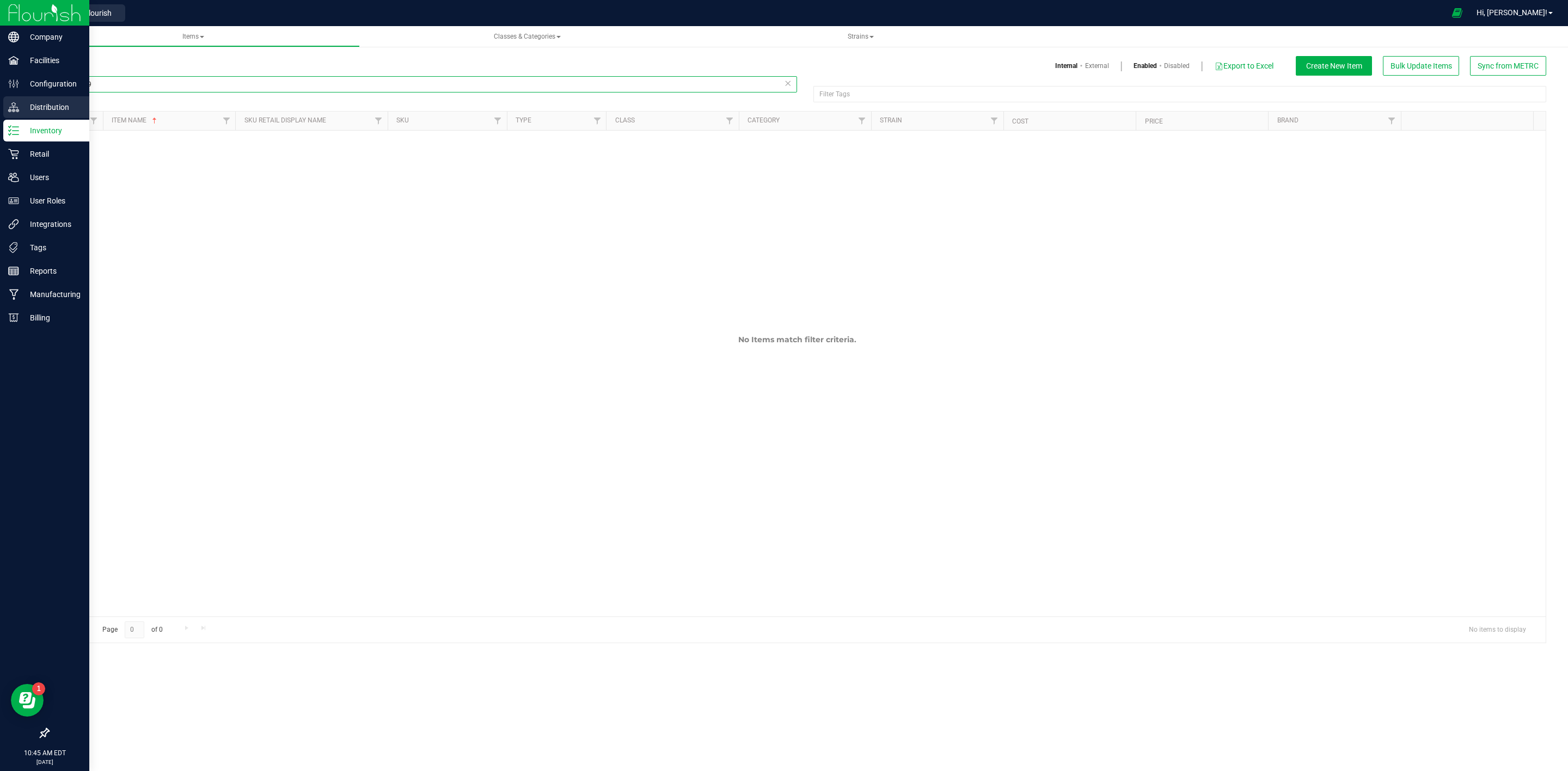
drag, startPoint x: 119, startPoint y: 85, endPoint x: 0, endPoint y: 101, distance: 120.1
click at [0, 101] on div "Company Facilities Configuration Distribution Inventory Retail Users User Roles…" at bounding box center [784, 386] width 1568 height 771
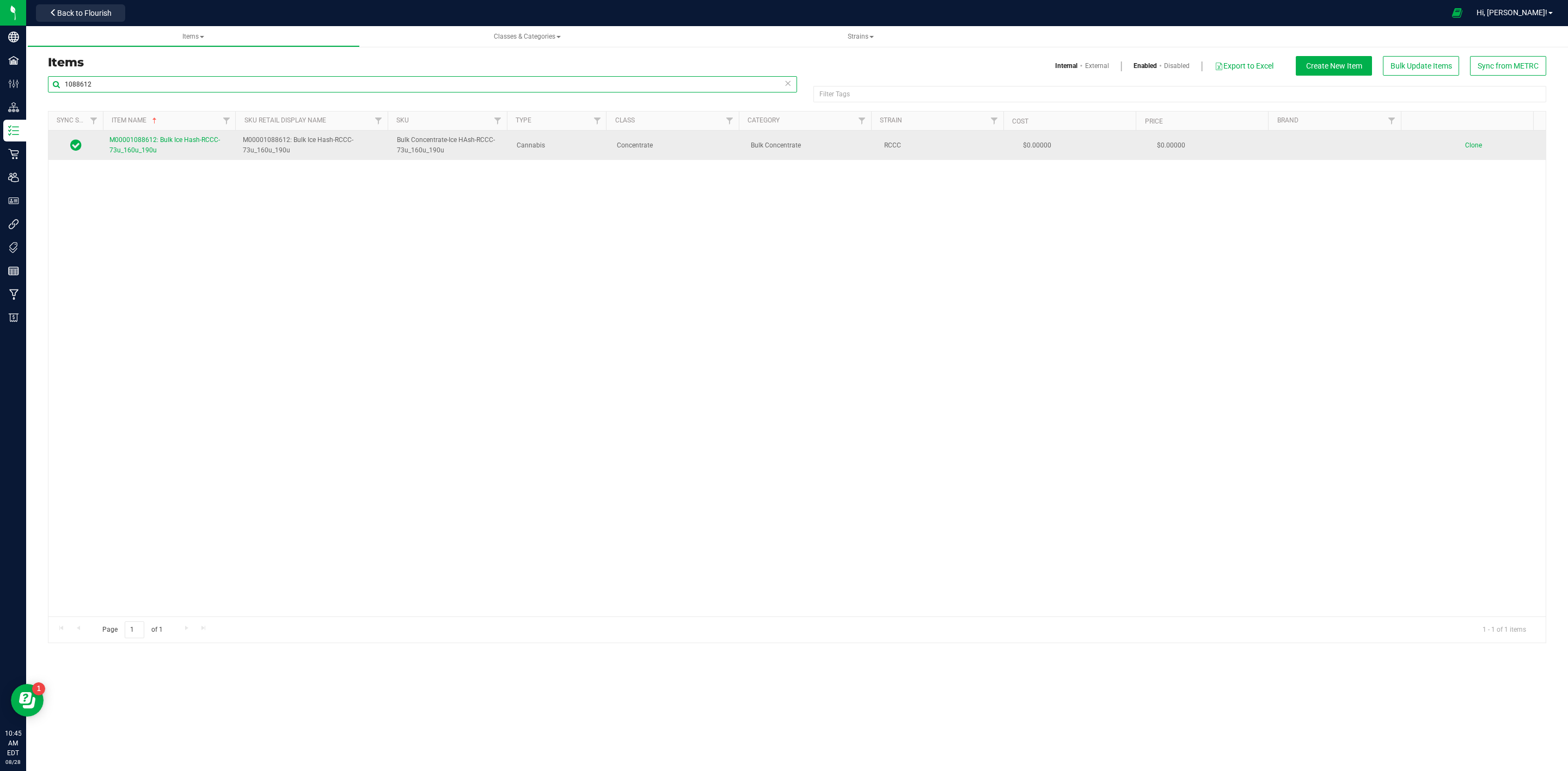
type input "1088612"
click at [162, 140] on span "M00001088612: Bulk Ice Hash-RCCC-73u_160u_190u" at bounding box center [164, 145] width 111 height 18
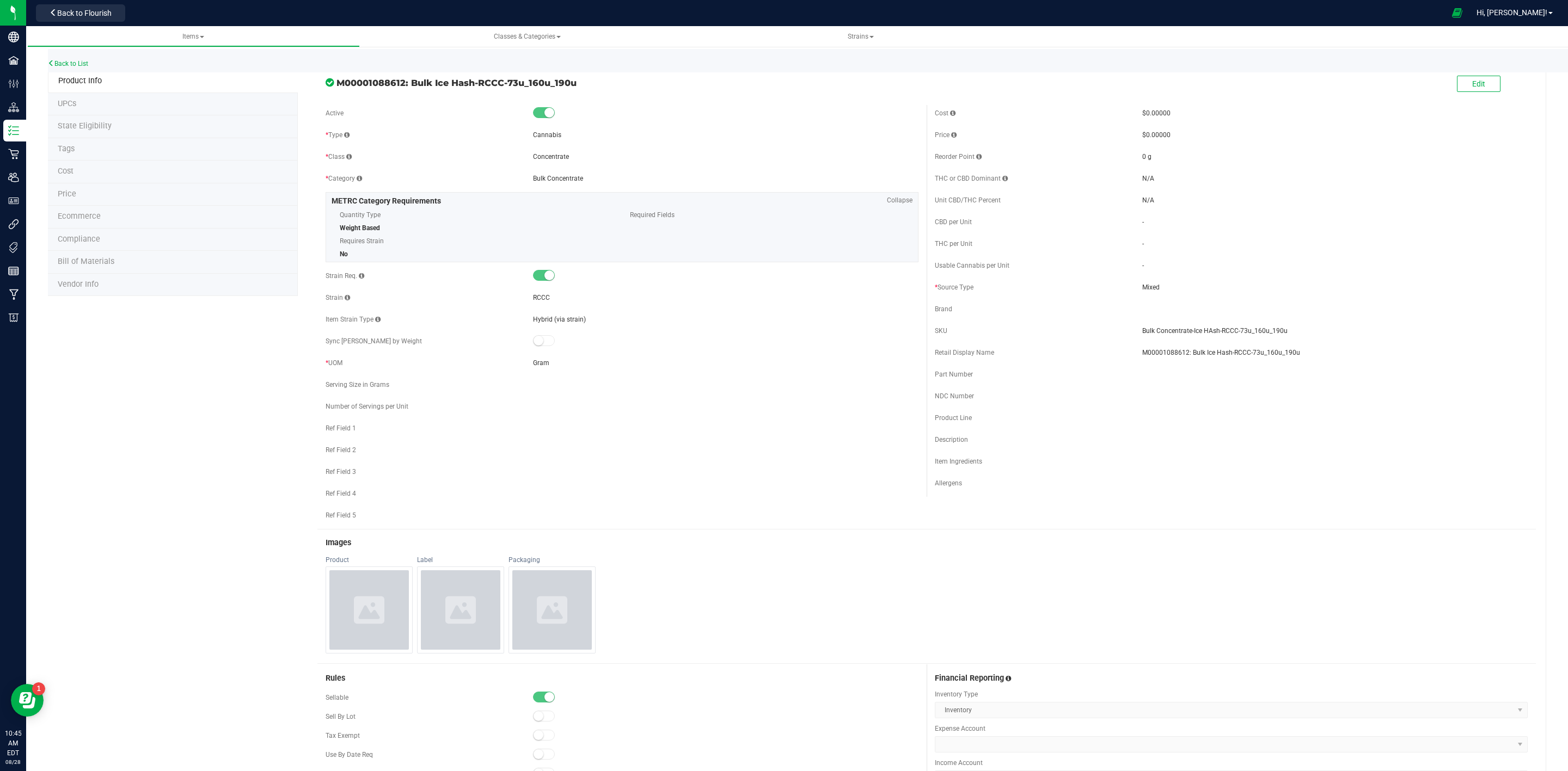
click at [1491, 70] on div "Back to List" at bounding box center [832, 61] width 1568 height 23
drag, startPoint x: 1487, startPoint y: 74, endPoint x: 1475, endPoint y: 85, distance: 16.3
click at [1486, 74] on div "Edit" at bounding box center [1478, 84] width 44 height 22
click at [1472, 87] on span "Edit" at bounding box center [1478, 84] width 13 height 9
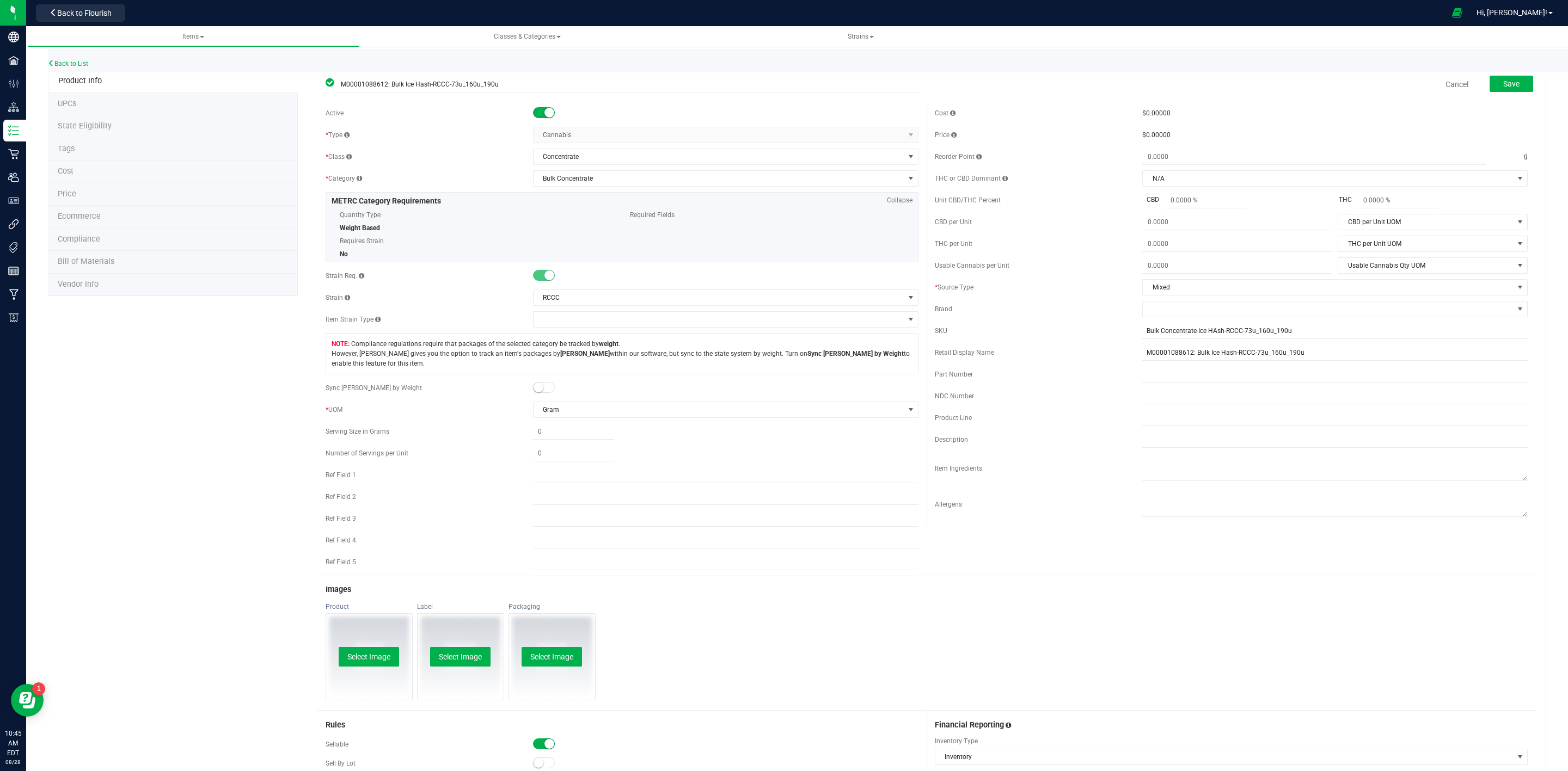
click at [544, 109] on small at bounding box center [549, 113] width 10 height 10
click at [1490, 87] on button "Save" at bounding box center [1511, 84] width 44 height 16
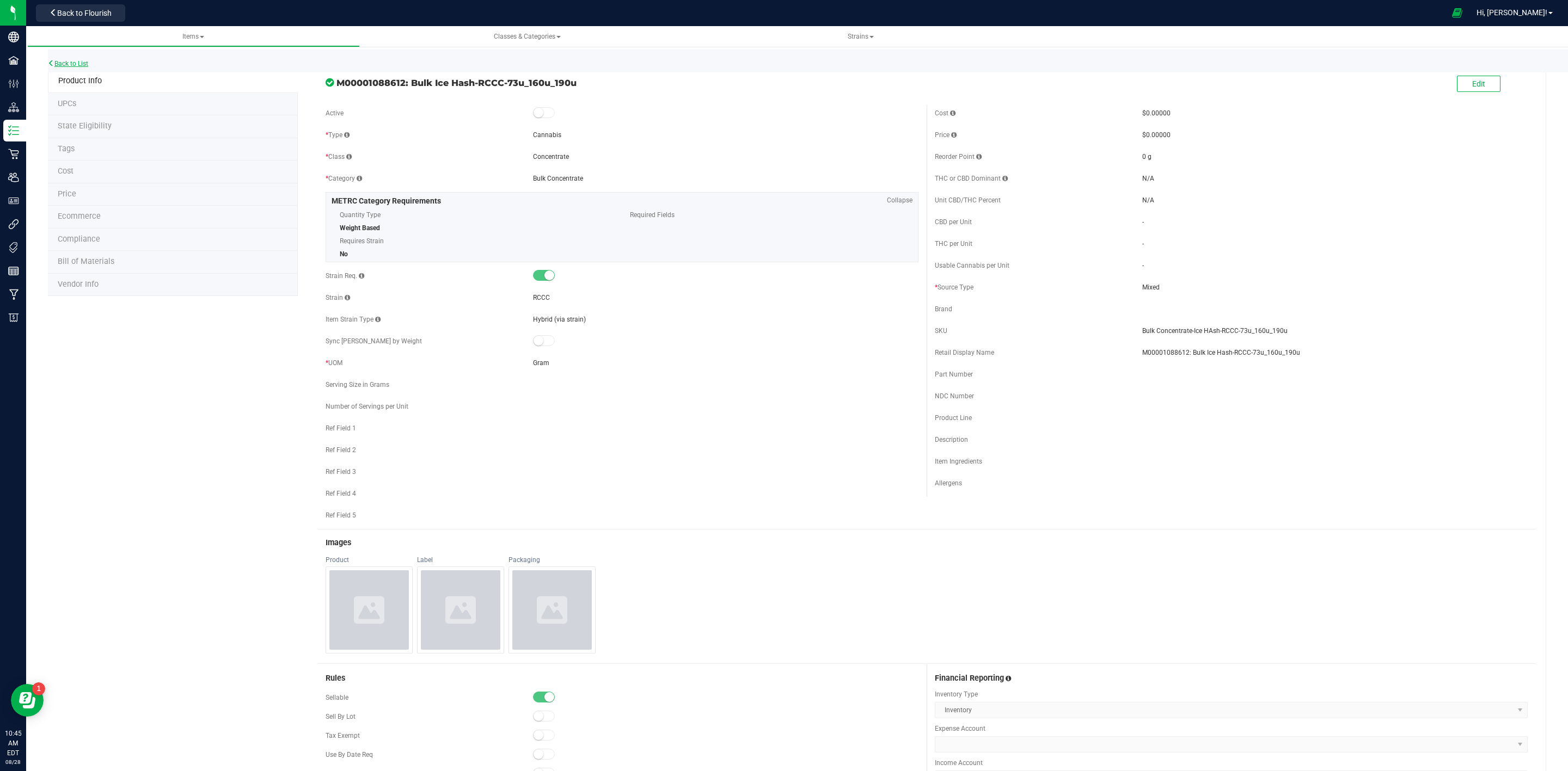
click at [80, 62] on link "Back to List" at bounding box center [68, 64] width 40 height 8
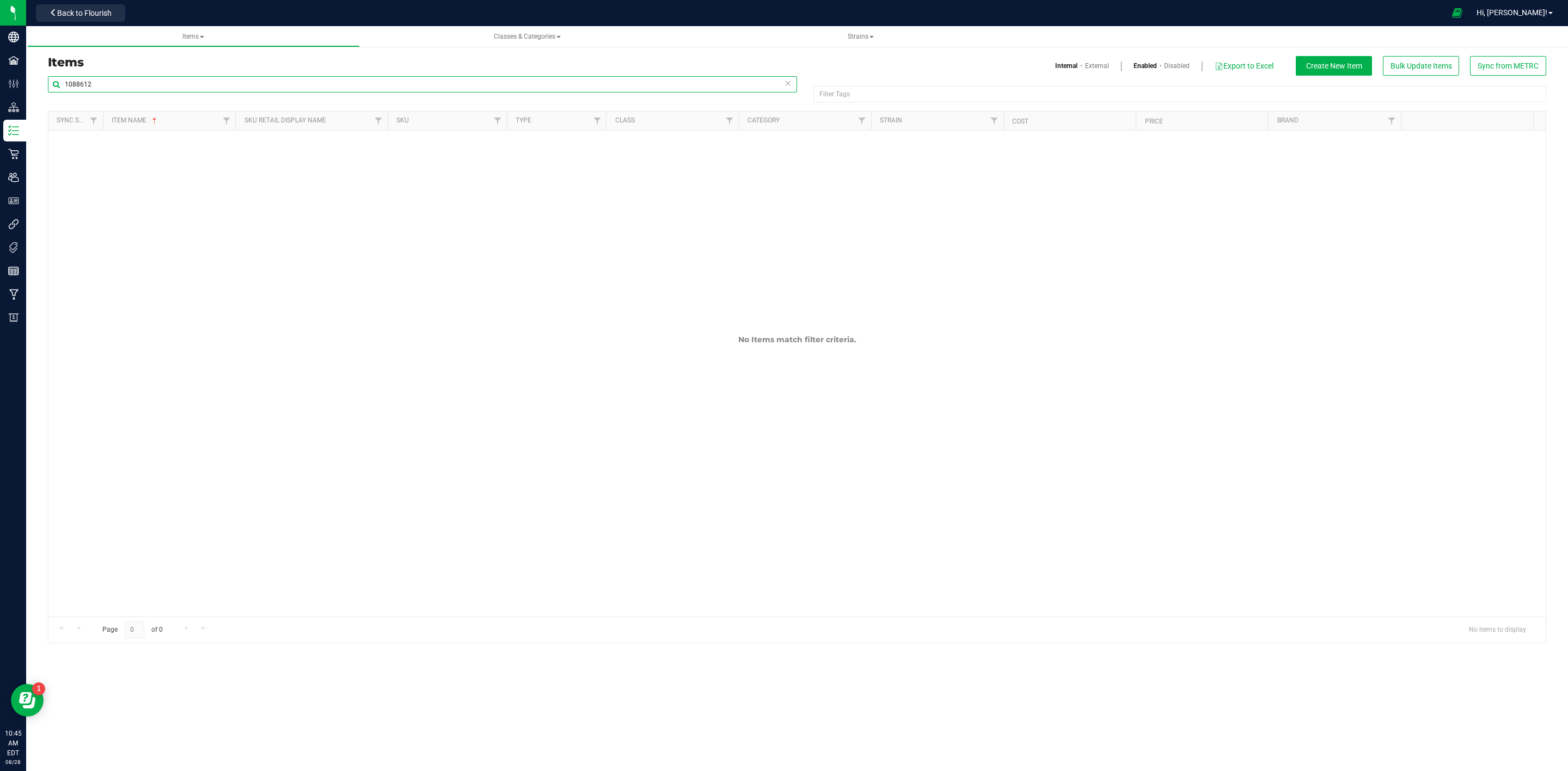
click at [123, 82] on input "1088612" at bounding box center [422, 85] width 749 height 16
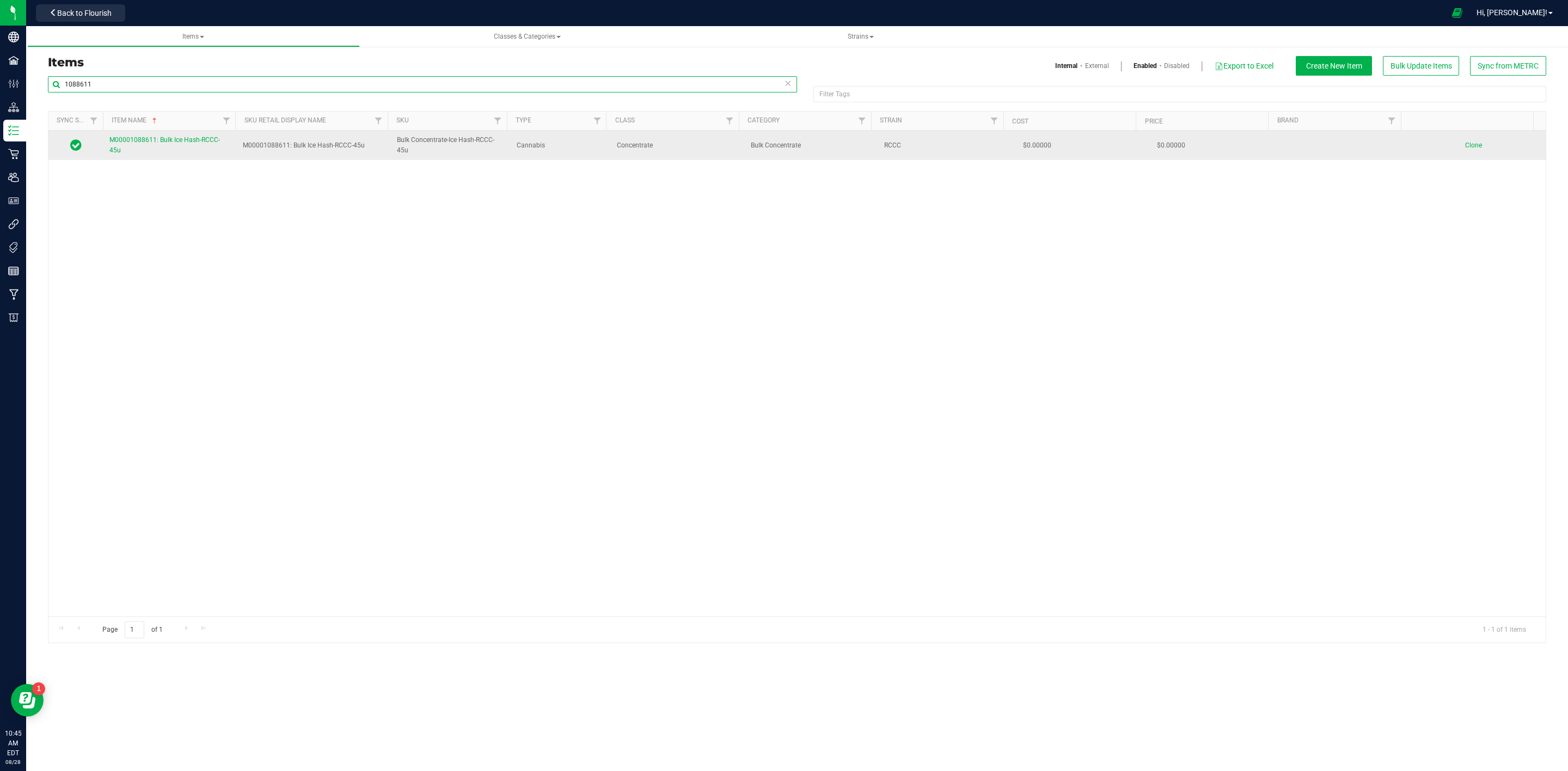
type input "1088611"
click at [164, 136] on span "M00001088611: Bulk Ice Hash-RCCC-45u" at bounding box center [164, 145] width 111 height 18
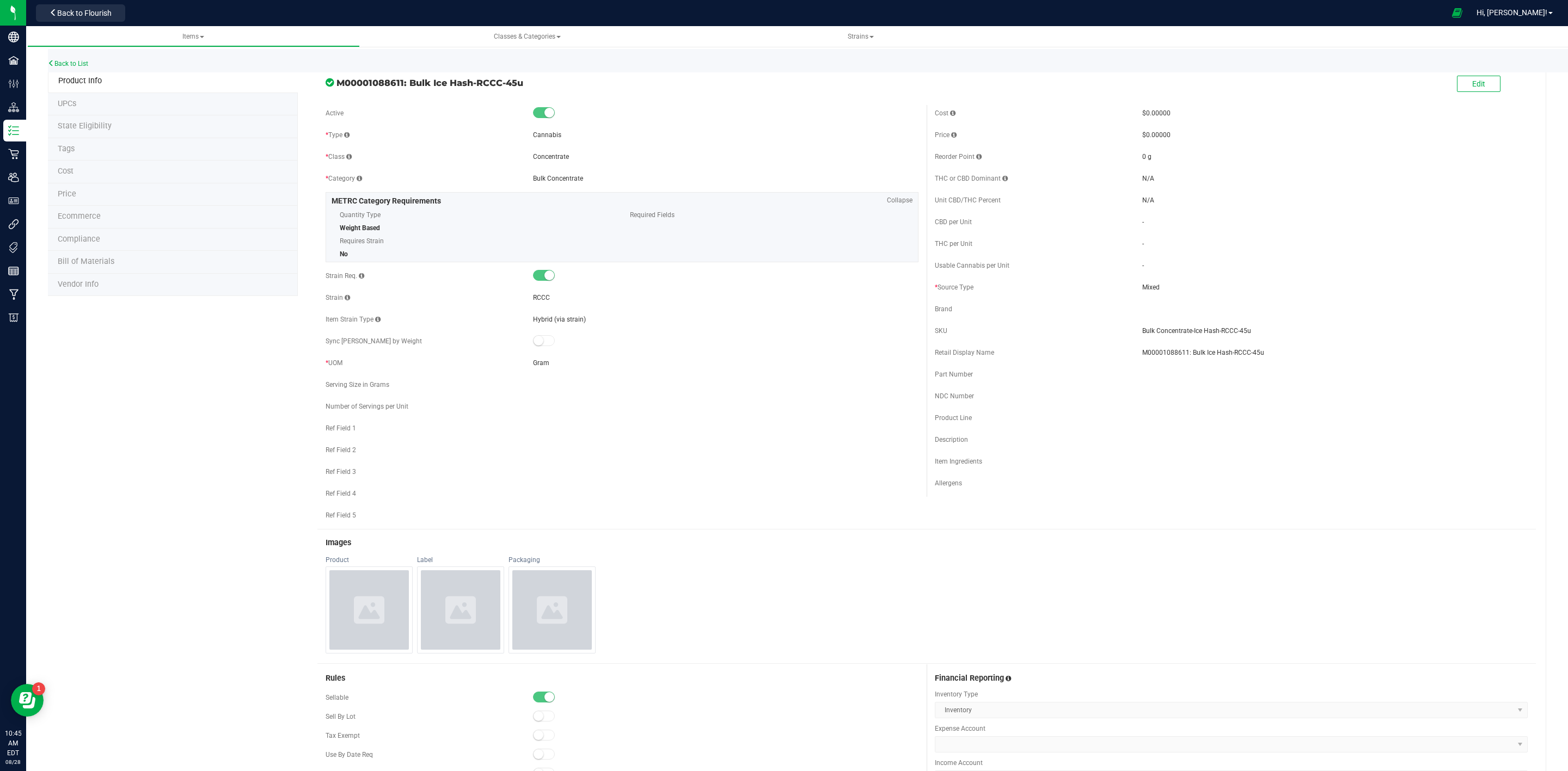
click at [1464, 69] on div "Back to List" at bounding box center [832, 61] width 1568 height 23
click at [1461, 76] on button "Edit" at bounding box center [1478, 84] width 44 height 16
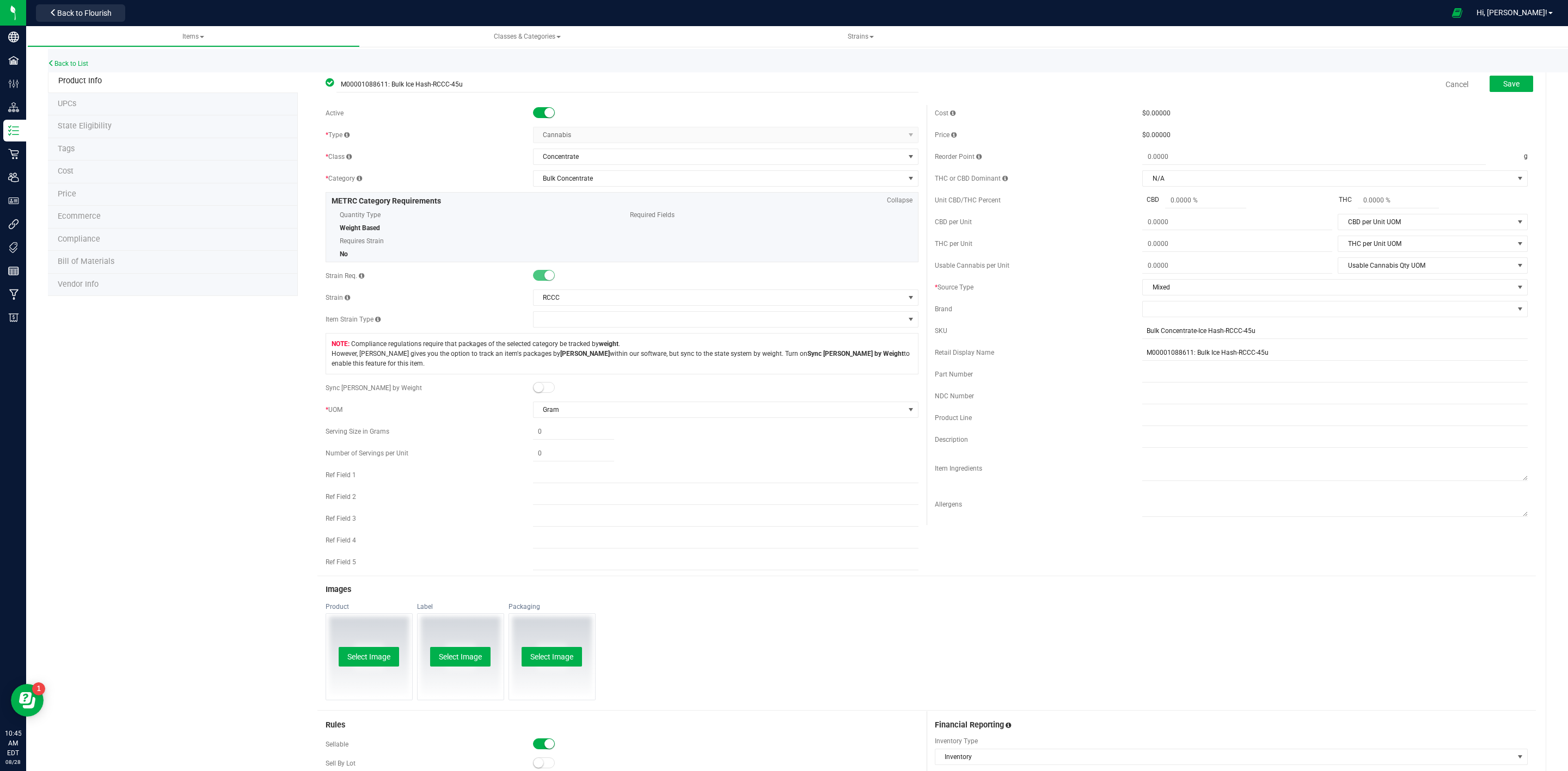
click at [537, 111] on span at bounding box center [544, 112] width 21 height 11
drag, startPoint x: 1506, startPoint y: 82, endPoint x: 1495, endPoint y: 85, distance: 11.4
click at [1506, 82] on span "Save" at bounding box center [1512, 84] width 16 height 9
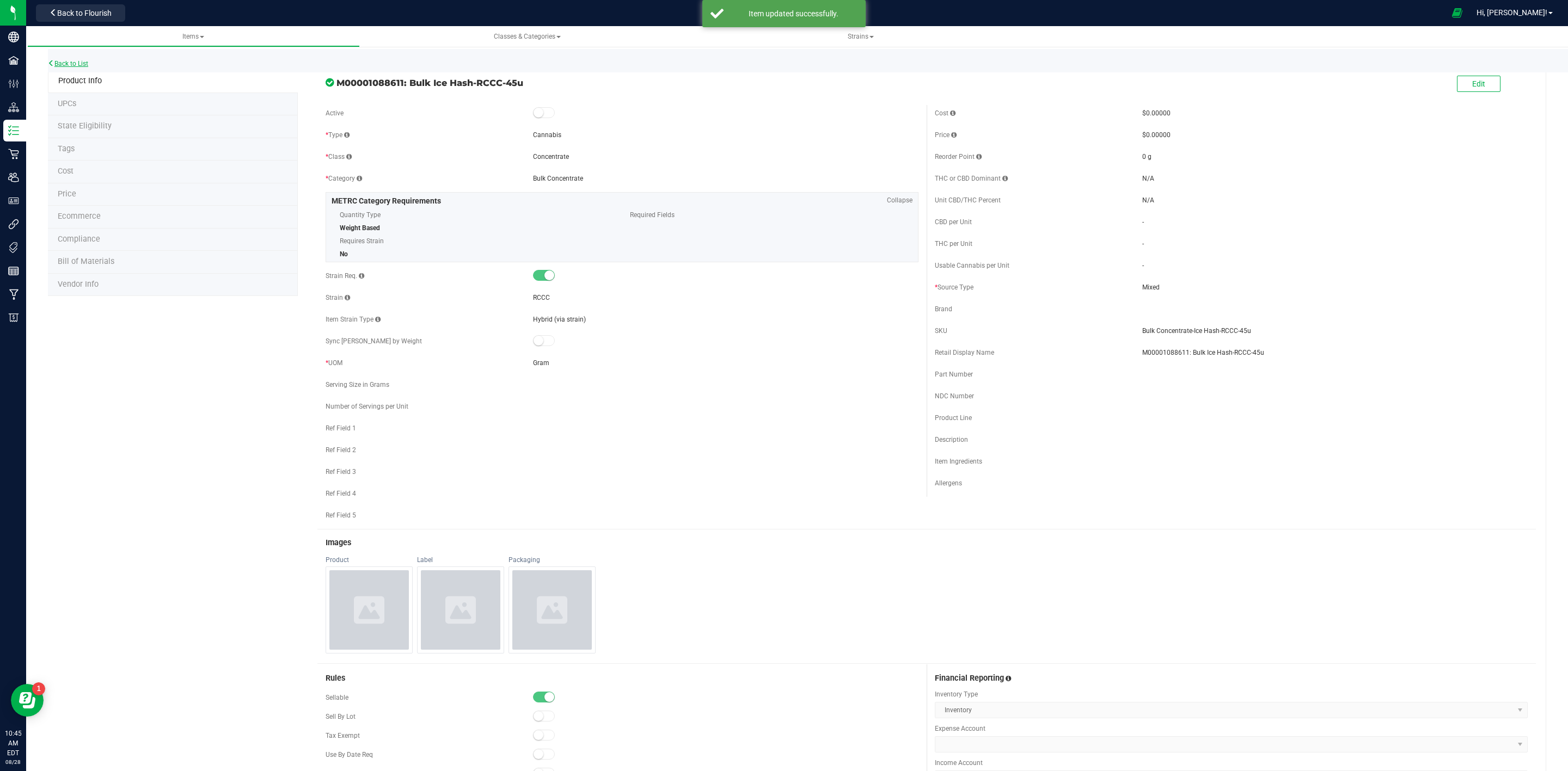
click at [66, 62] on link "Back to List" at bounding box center [68, 64] width 40 height 8
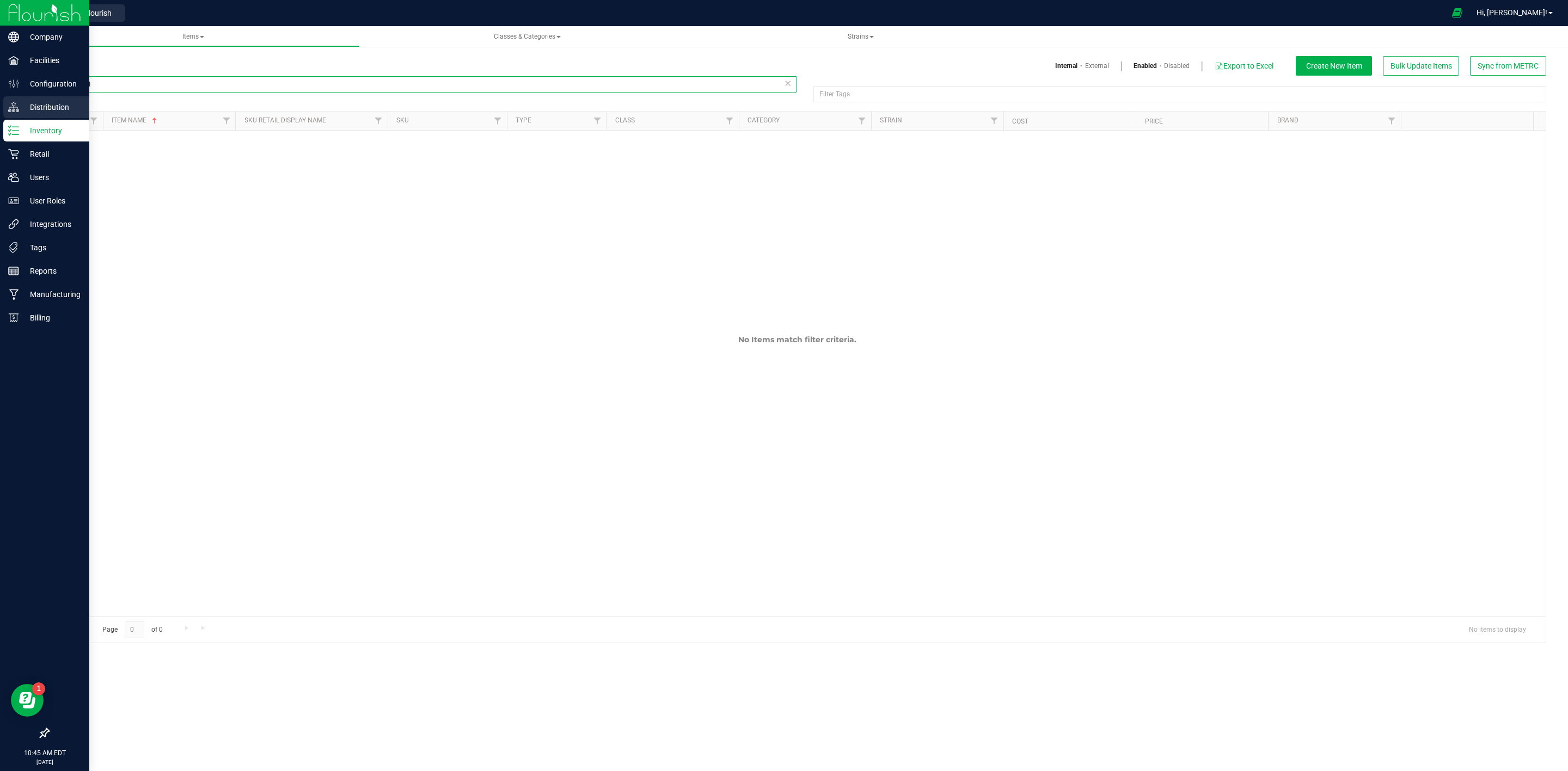
drag, startPoint x: 108, startPoint y: 76, endPoint x: 18, endPoint y: 95, distance: 92.0
click at [20, 93] on div "Company Facilities Configuration Distribution Inventory Retail Users User Roles…" at bounding box center [784, 386] width 1568 height 771
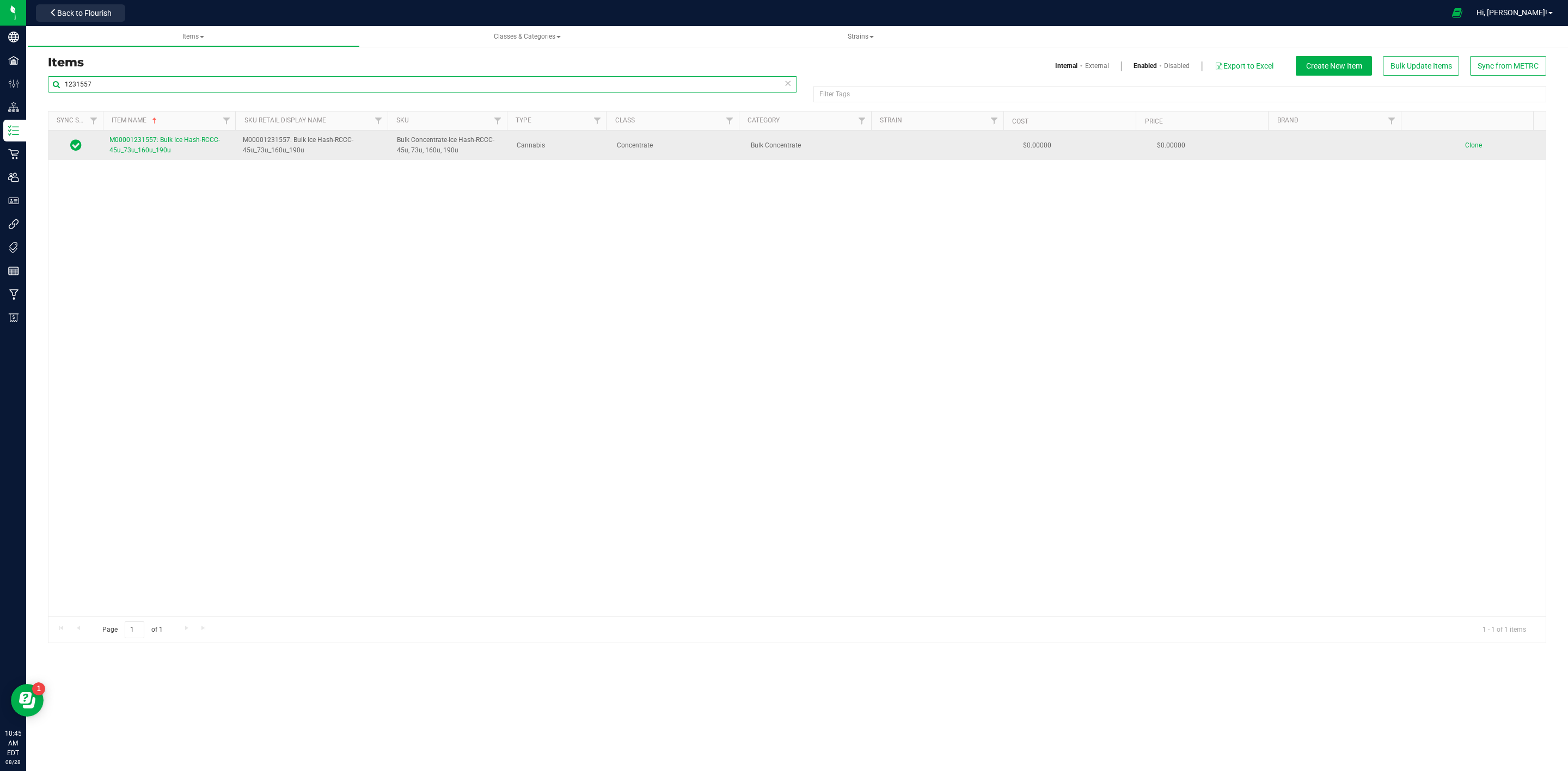
type input "1231557"
click at [176, 142] on span "M00001231557: Bulk Ice Hash-RCCC-45u_73u_160u_190u" at bounding box center [164, 145] width 111 height 18
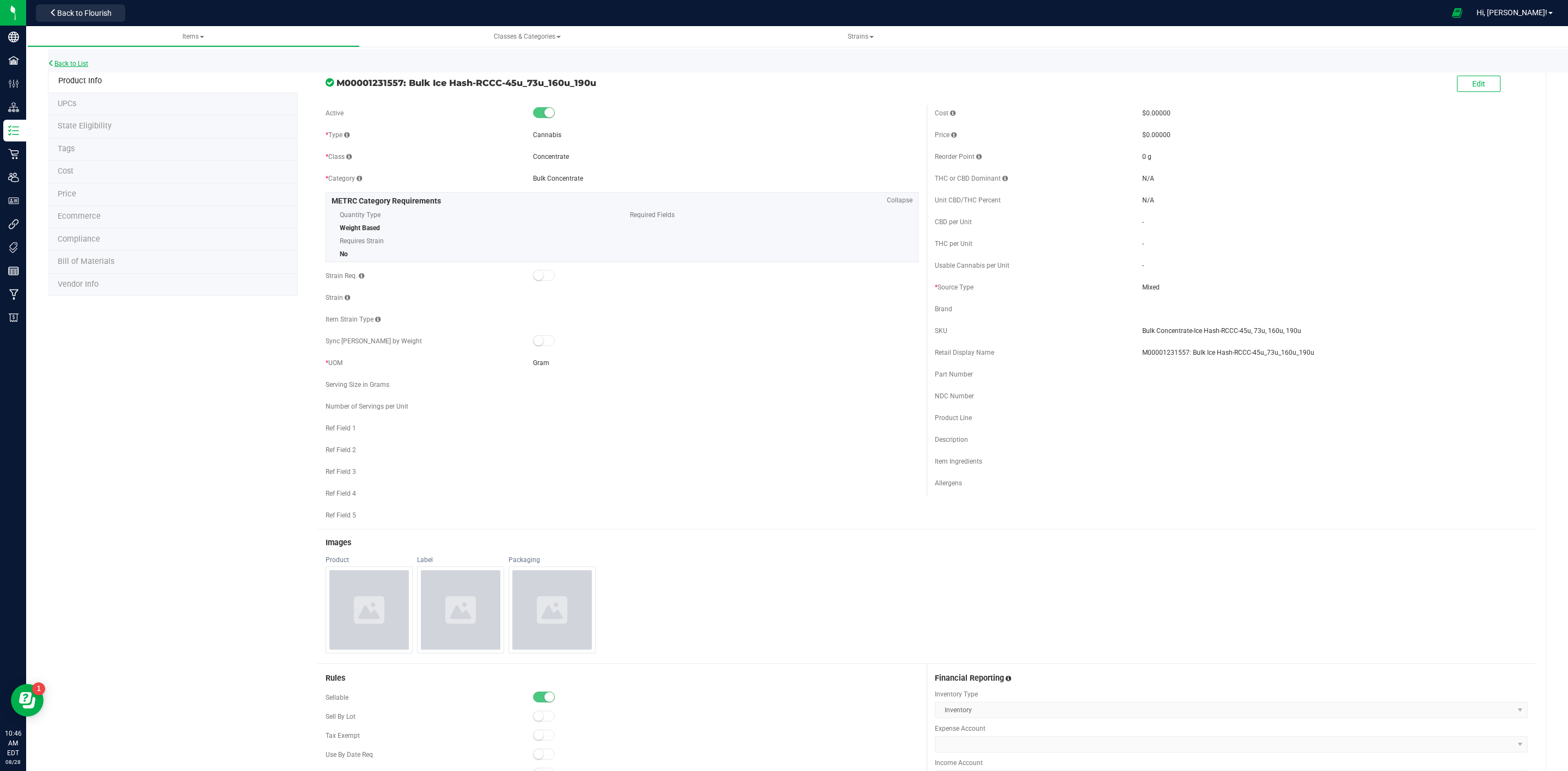
click at [83, 61] on link "Back to List" at bounding box center [68, 64] width 40 height 8
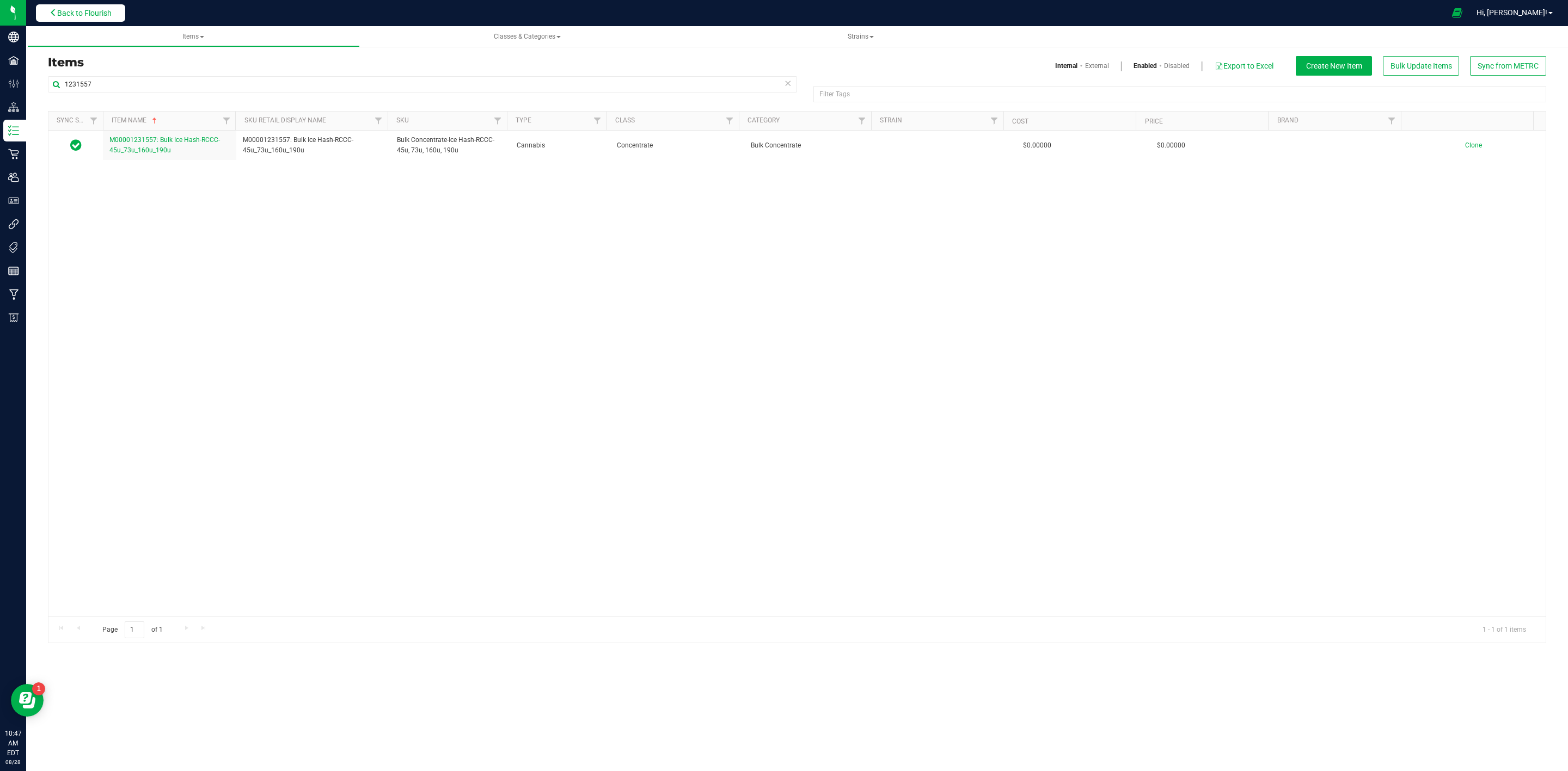
click at [104, 9] on span "Back to Flourish" at bounding box center [84, 13] width 54 height 9
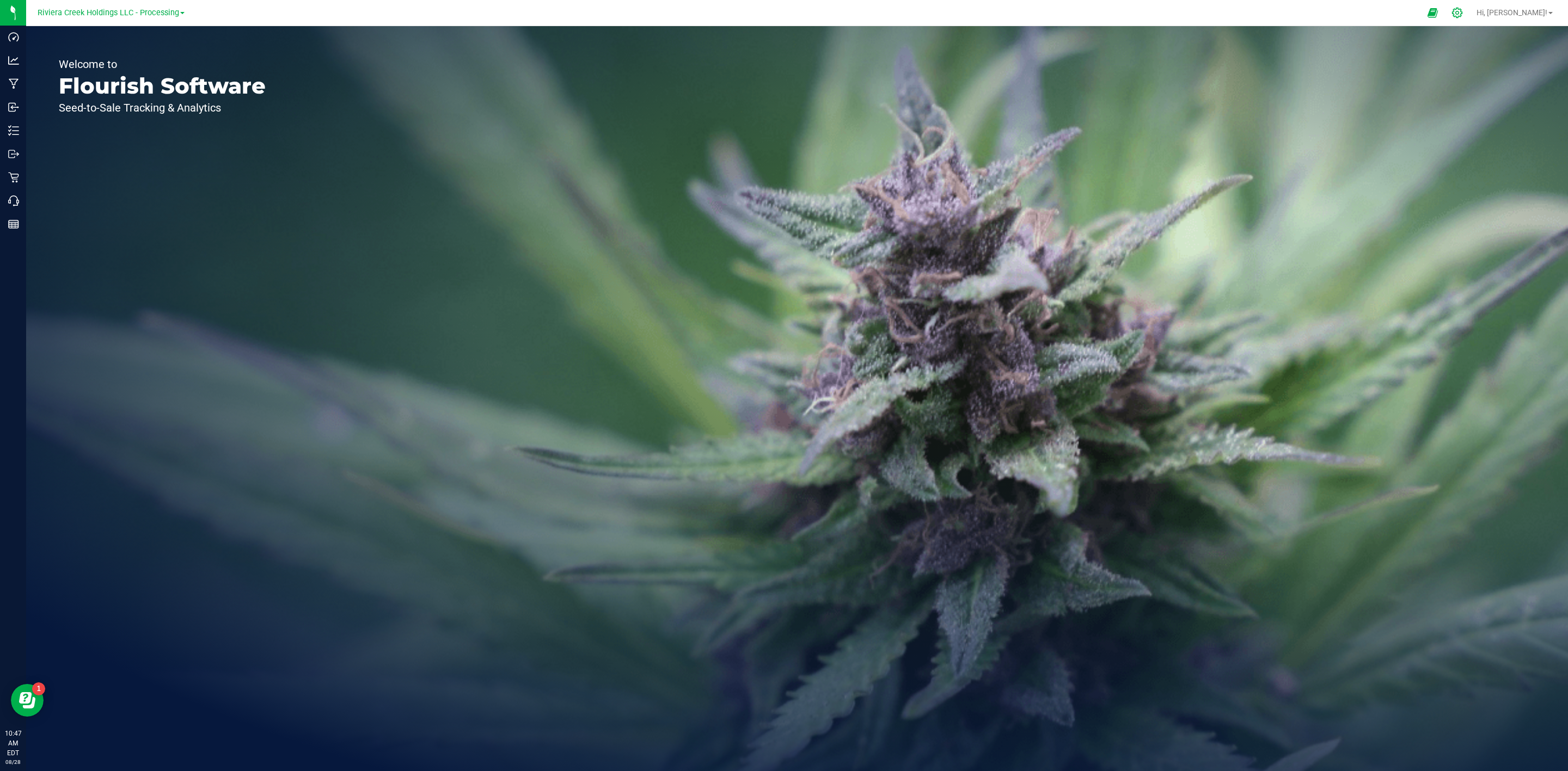
click at [1463, 10] on icon at bounding box center [1457, 13] width 11 height 11
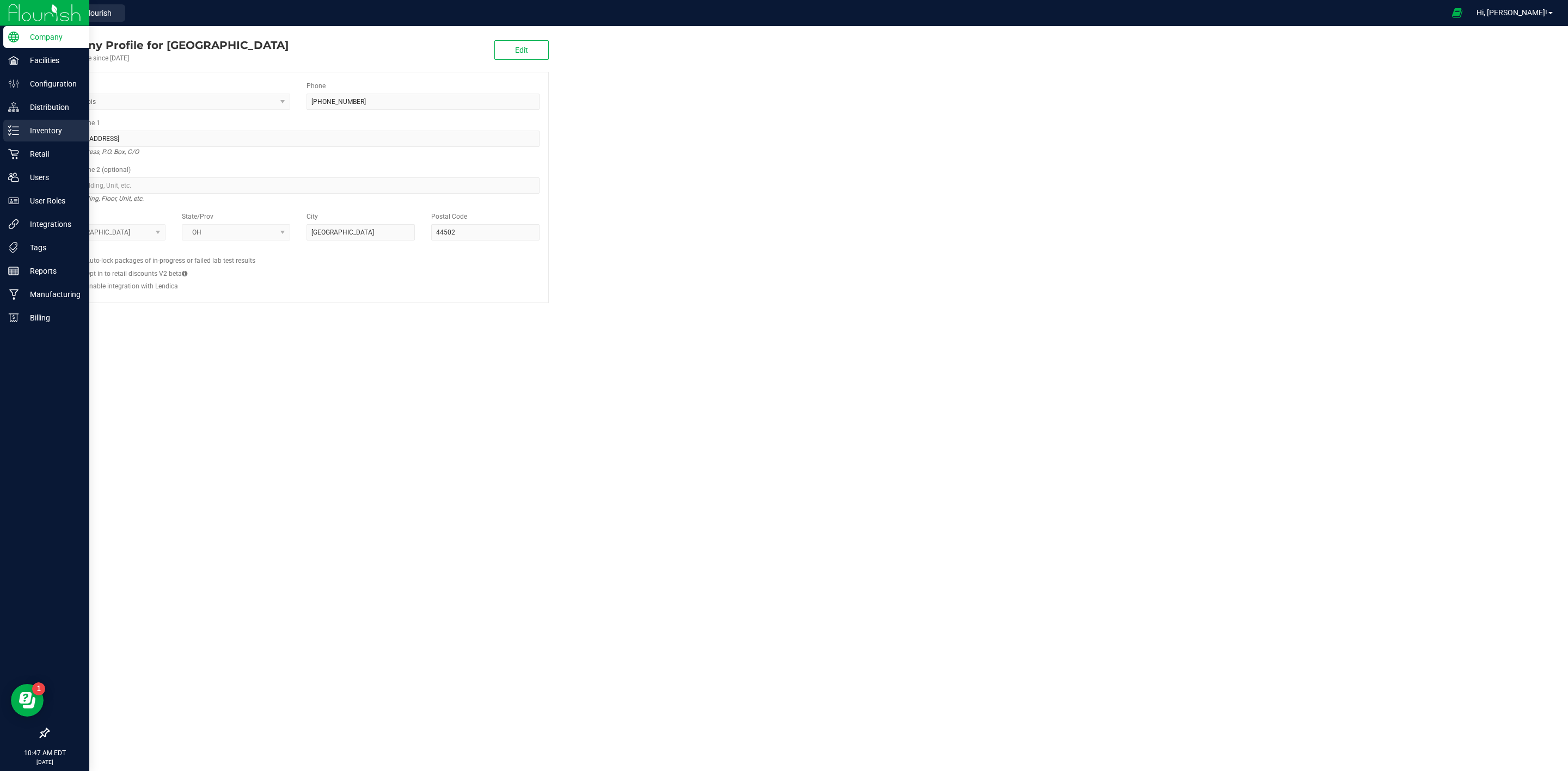
click at [41, 133] on p "Inventory" at bounding box center [51, 130] width 65 height 13
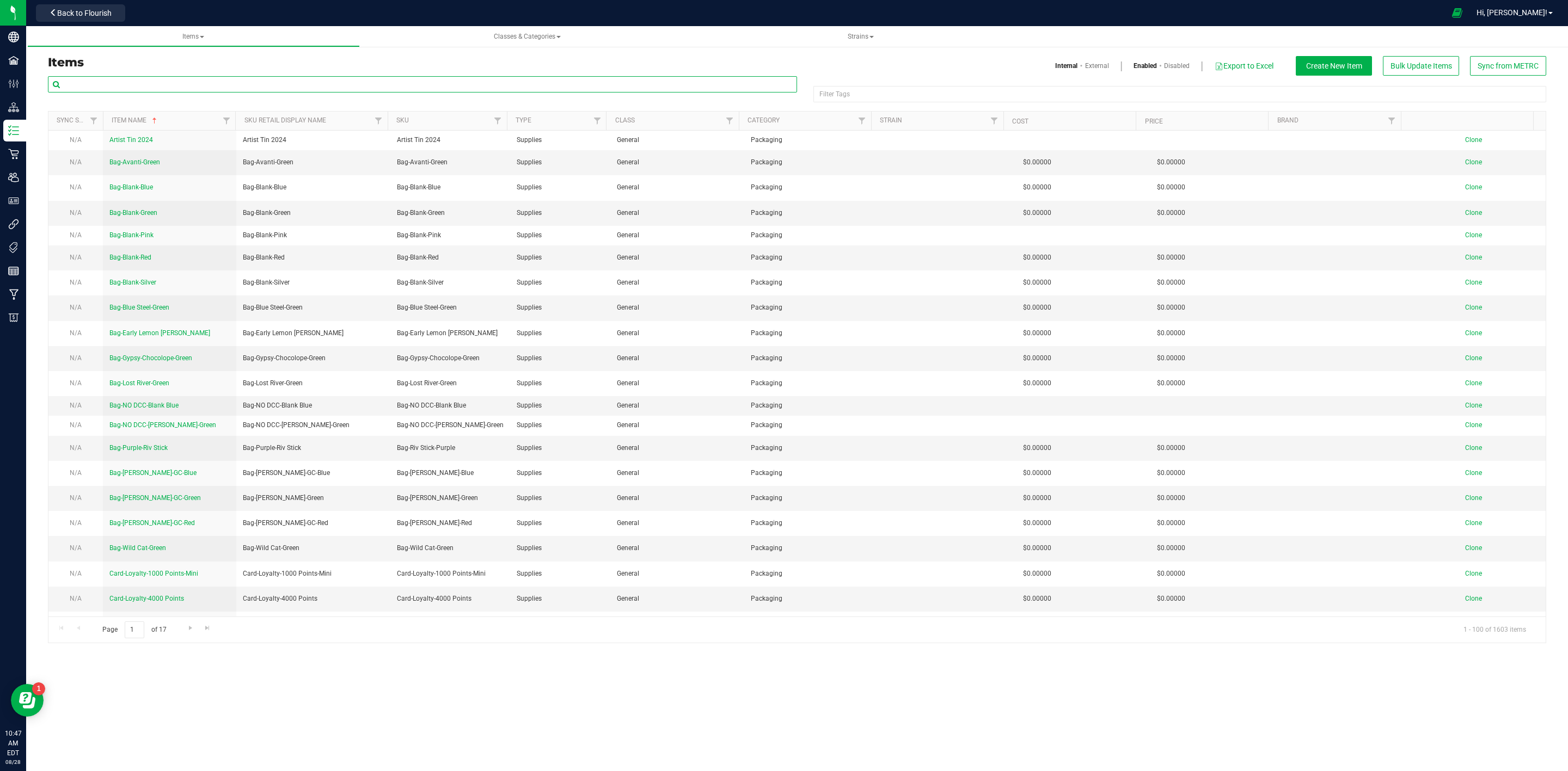
paste input "M00001232509: Bulk Ice Hash-Skyscraper-45u, 73u, 160u, 190u"
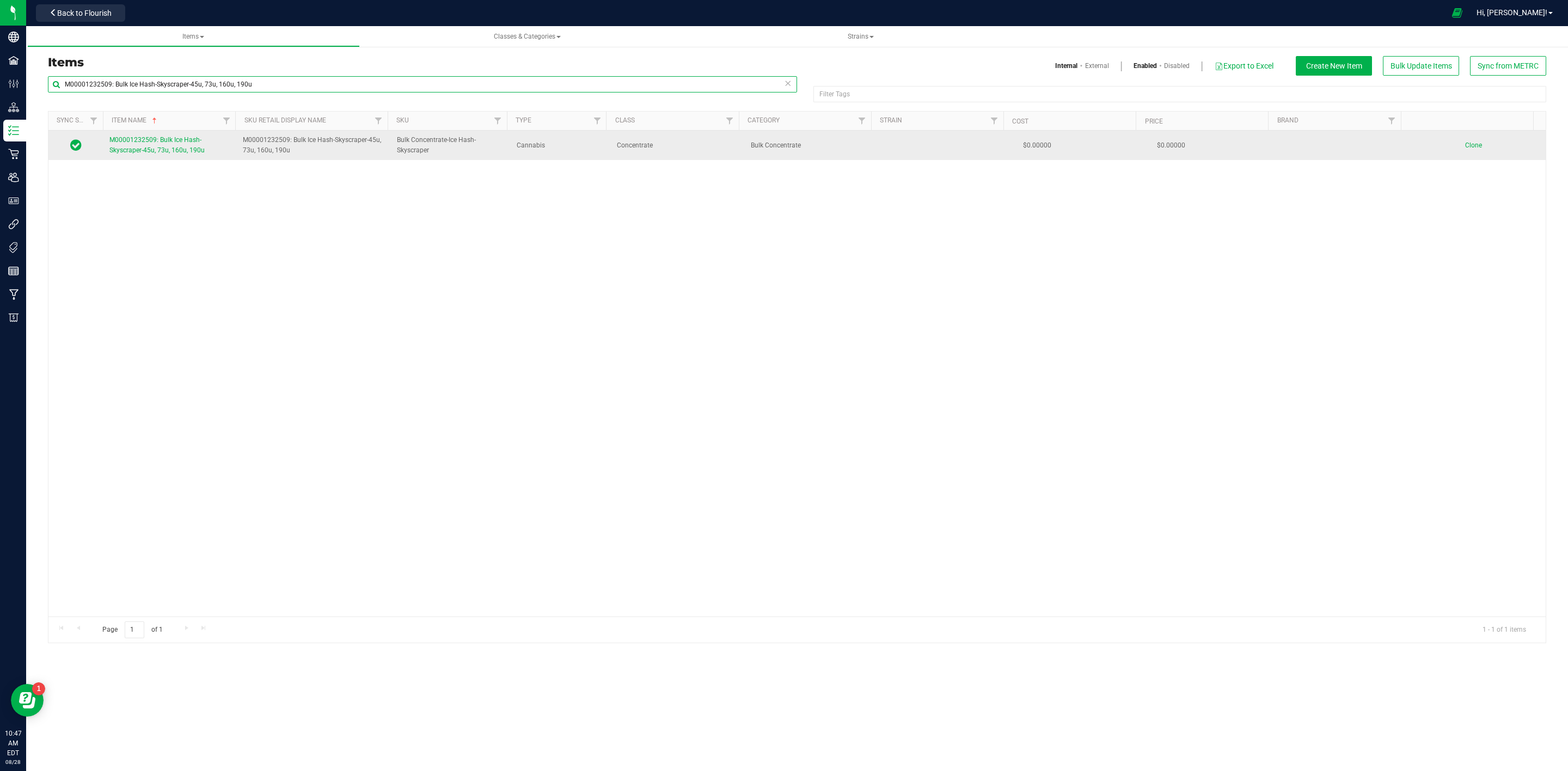
type input "M00001232509: Bulk Ice Hash-Skyscraper-45u, 73u, 160u, 190u"
click at [145, 143] on span "M00001232509: Bulk Ice Hash-Skyscraper-45u, 73u, 160u, 190u" at bounding box center [157, 145] width 95 height 18
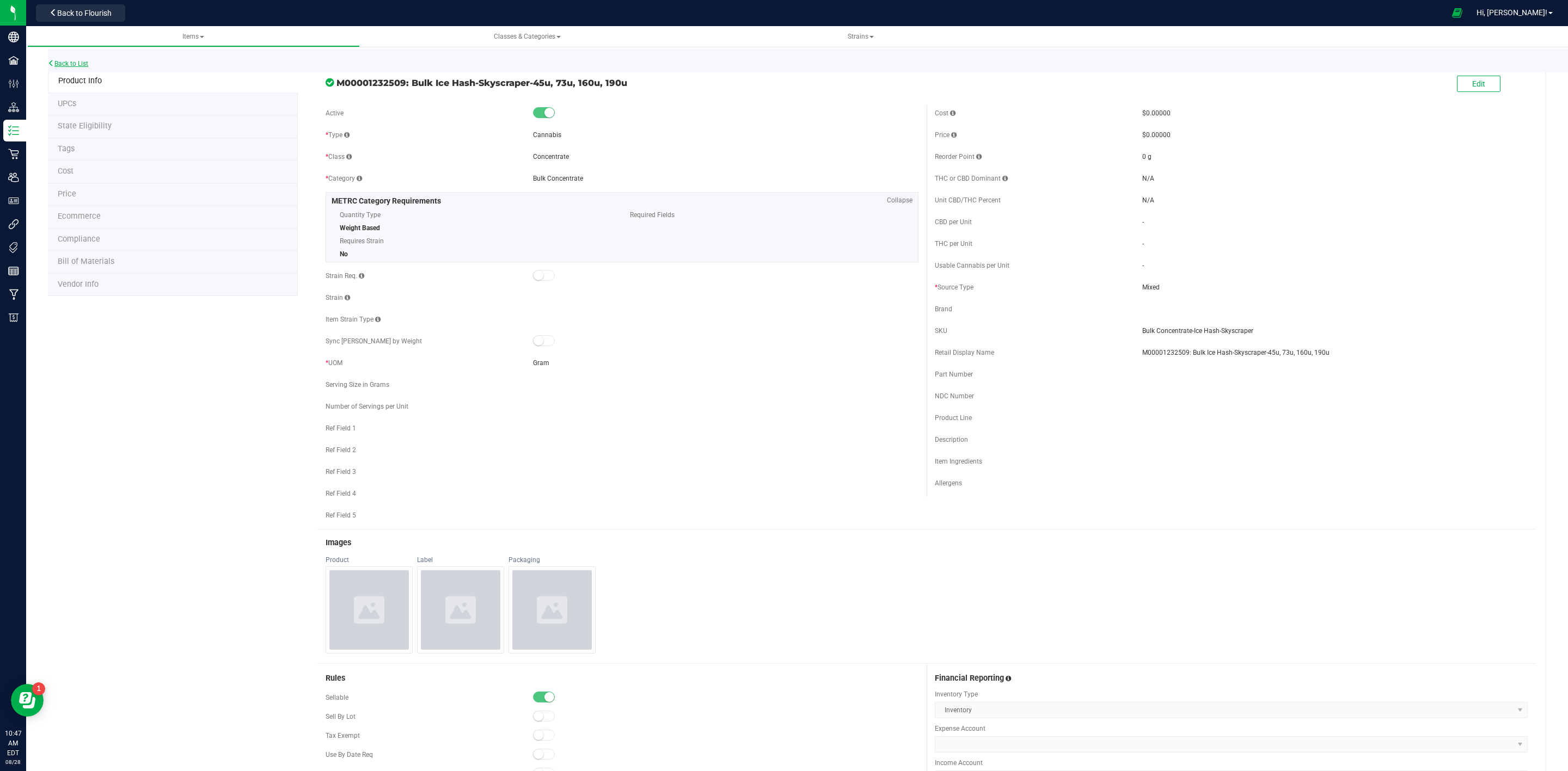
click at [71, 61] on link "Back to List" at bounding box center [68, 64] width 40 height 8
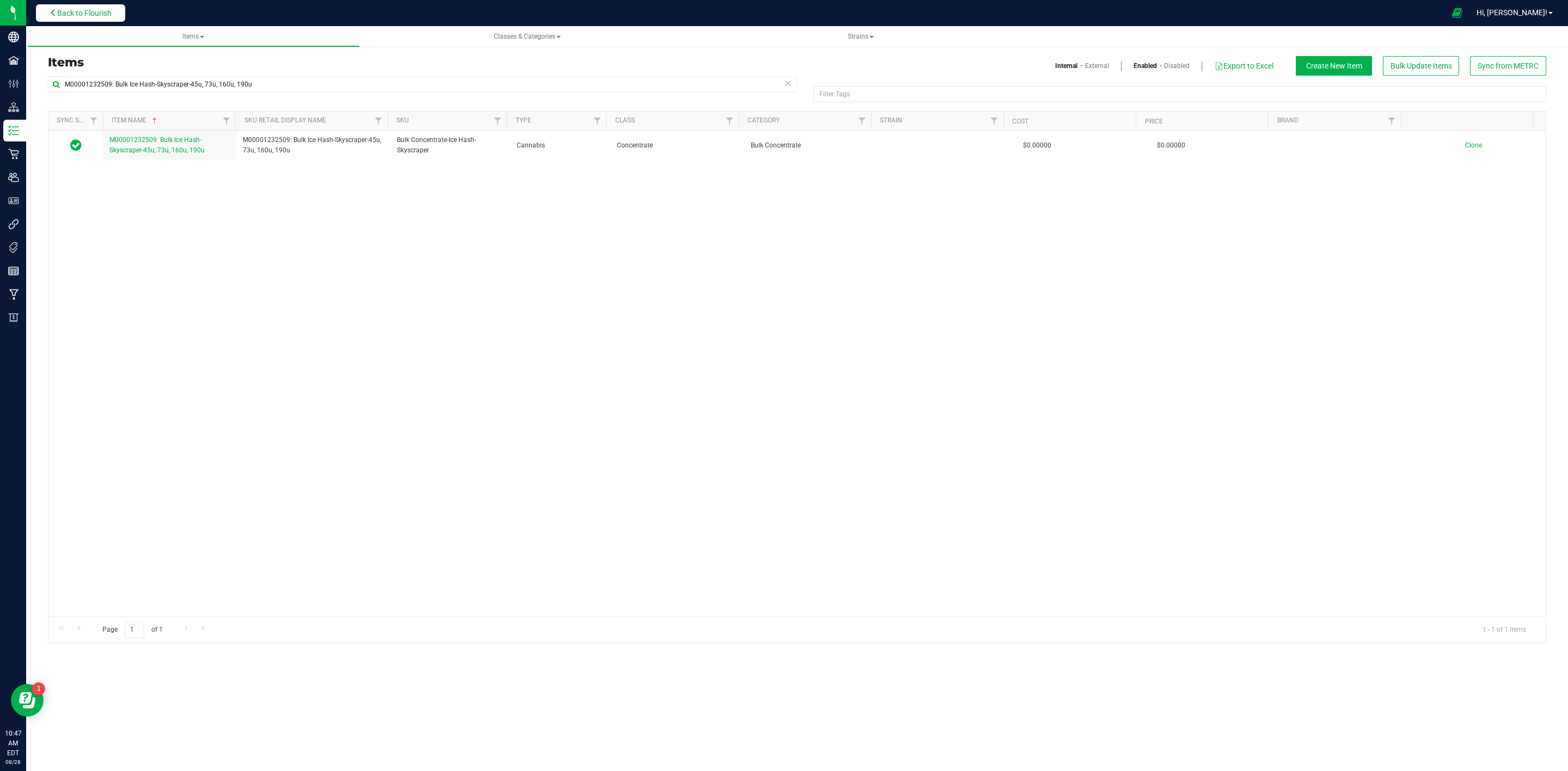
click at [80, 9] on span "Back to Flourish" at bounding box center [84, 13] width 54 height 9
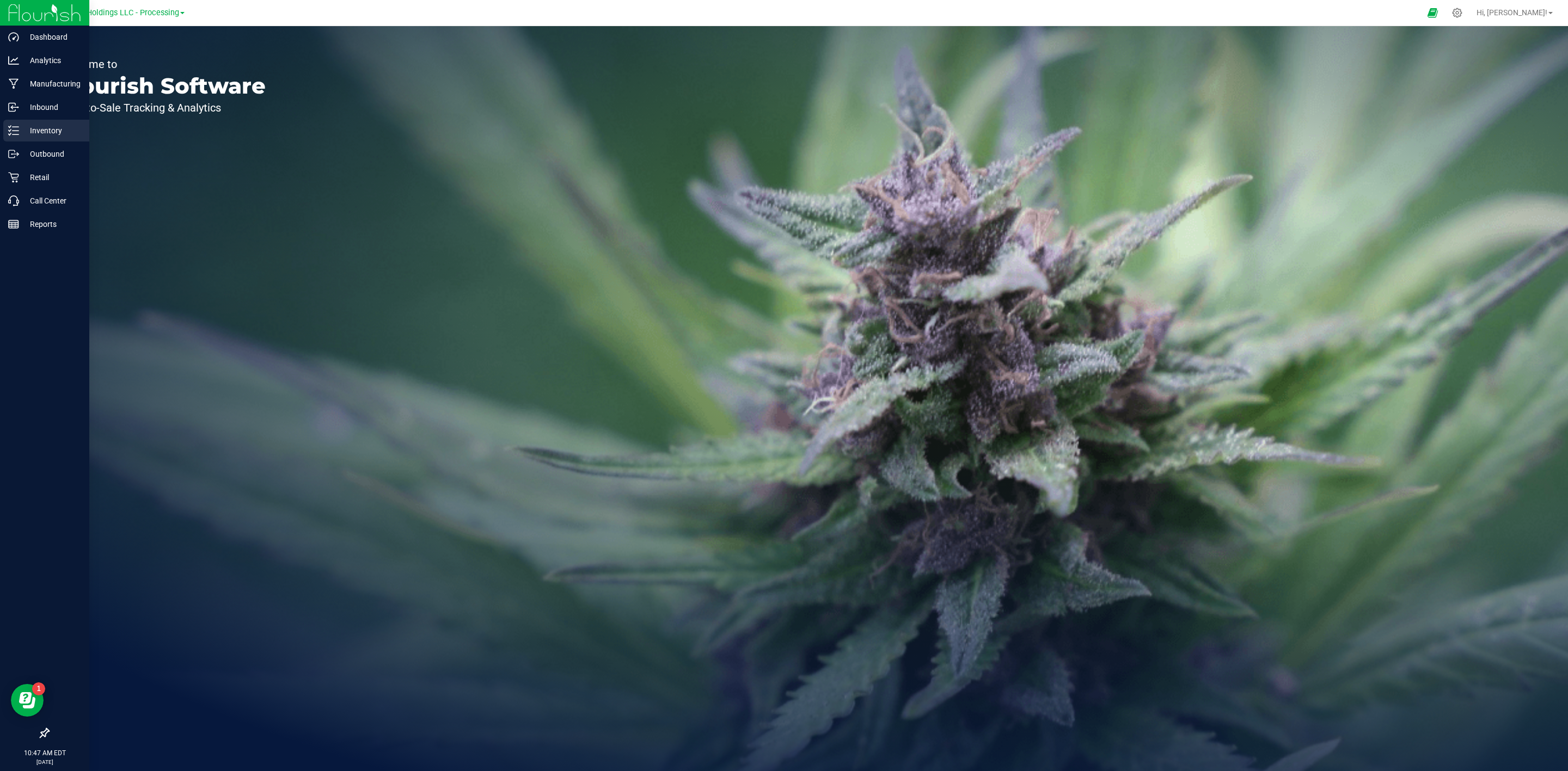
click at [21, 128] on p "Inventory" at bounding box center [51, 130] width 65 height 13
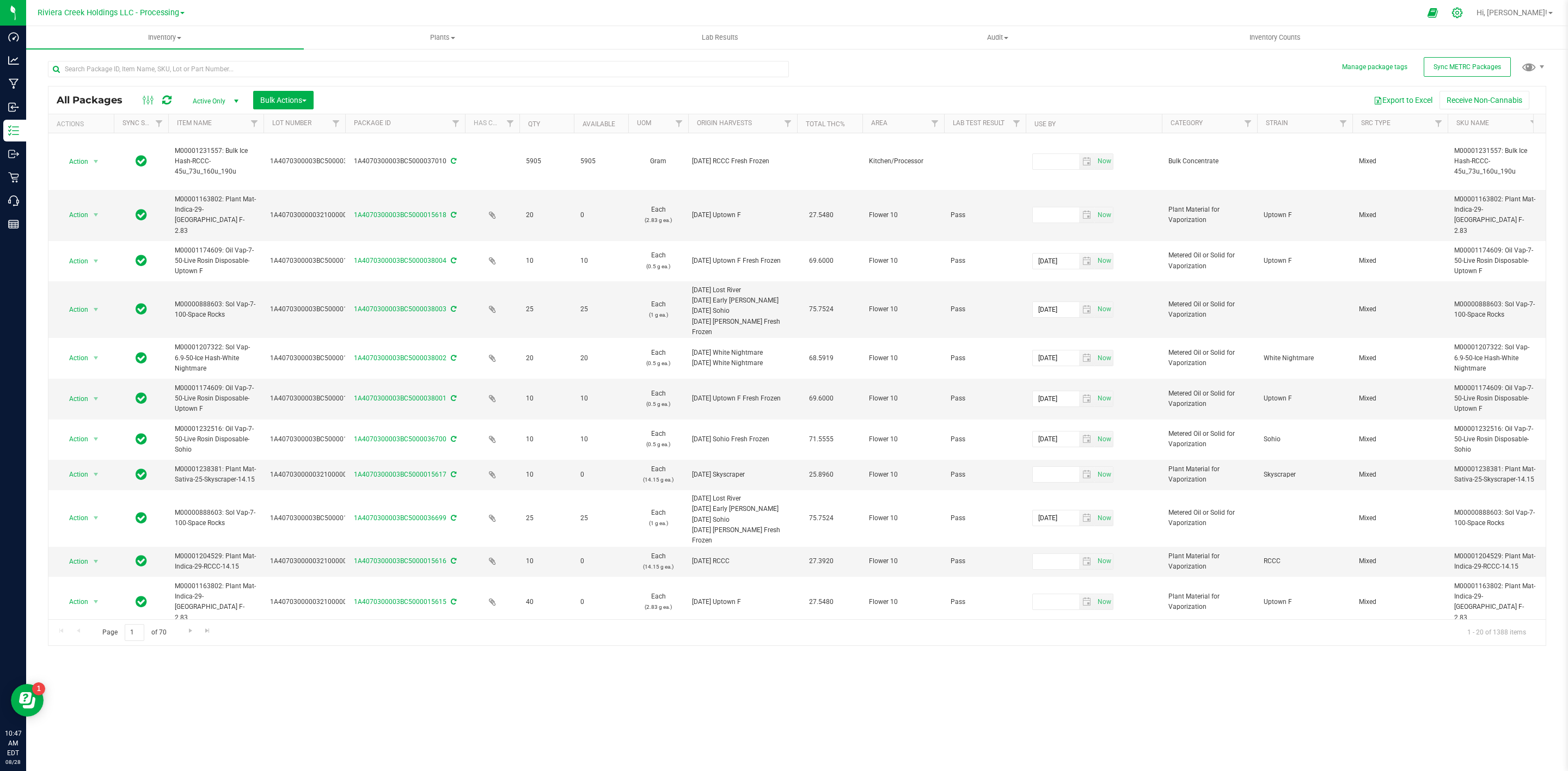
click at [1463, 15] on icon at bounding box center [1457, 13] width 11 height 11
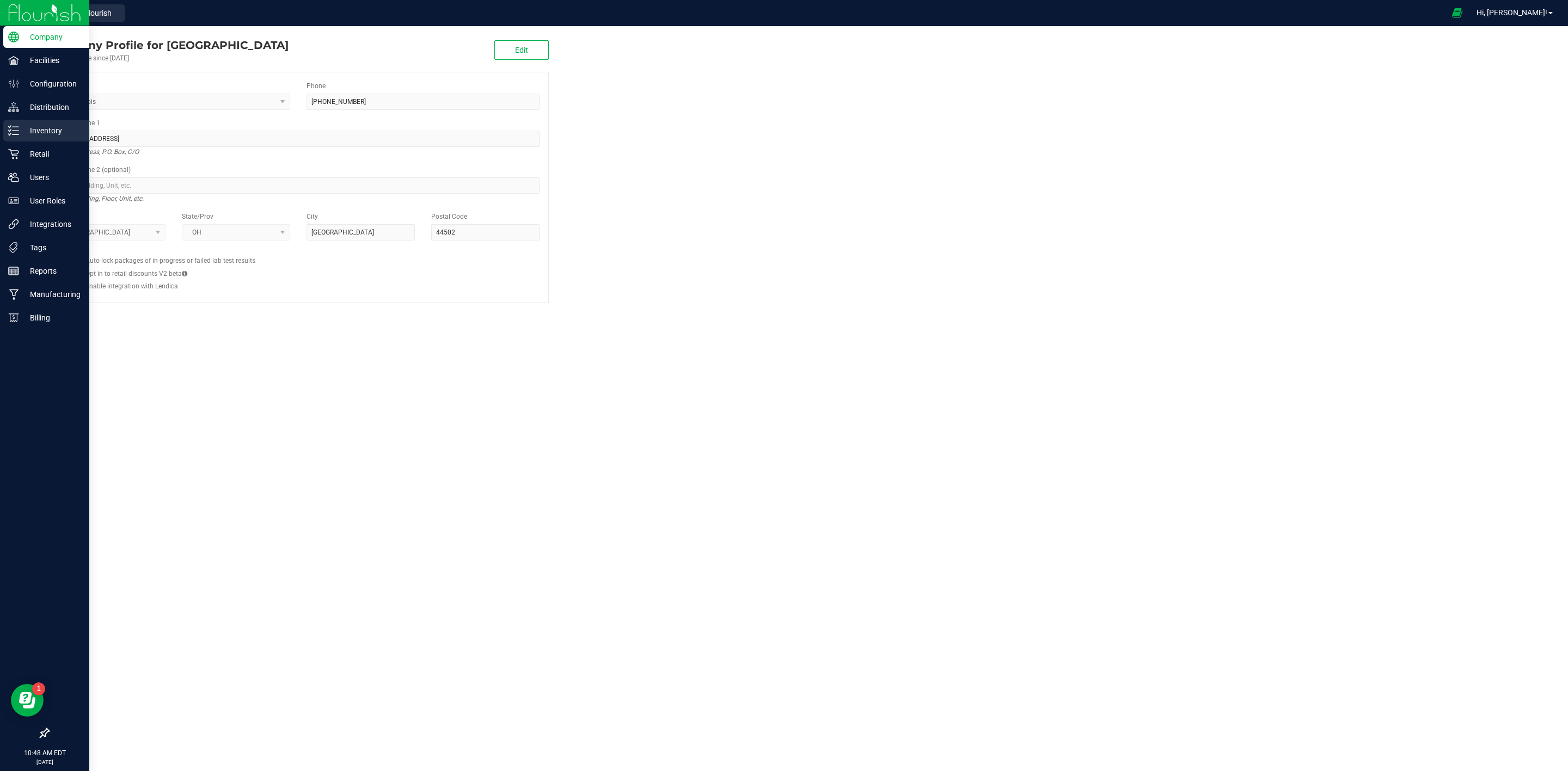
click at [48, 135] on p "Inventory" at bounding box center [51, 130] width 65 height 13
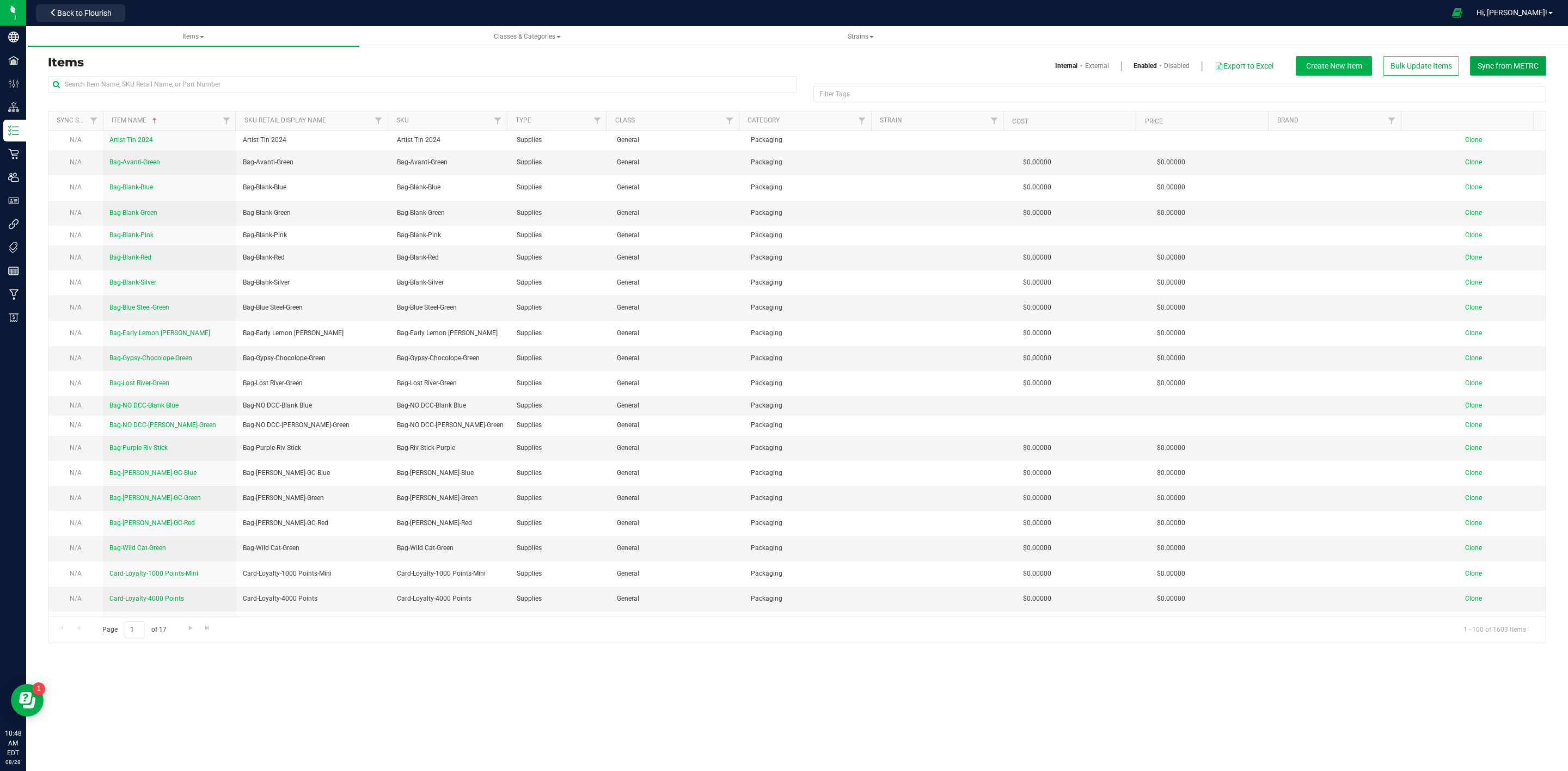
click at [1531, 69] on span "Sync from METRC" at bounding box center [1508, 66] width 61 height 9
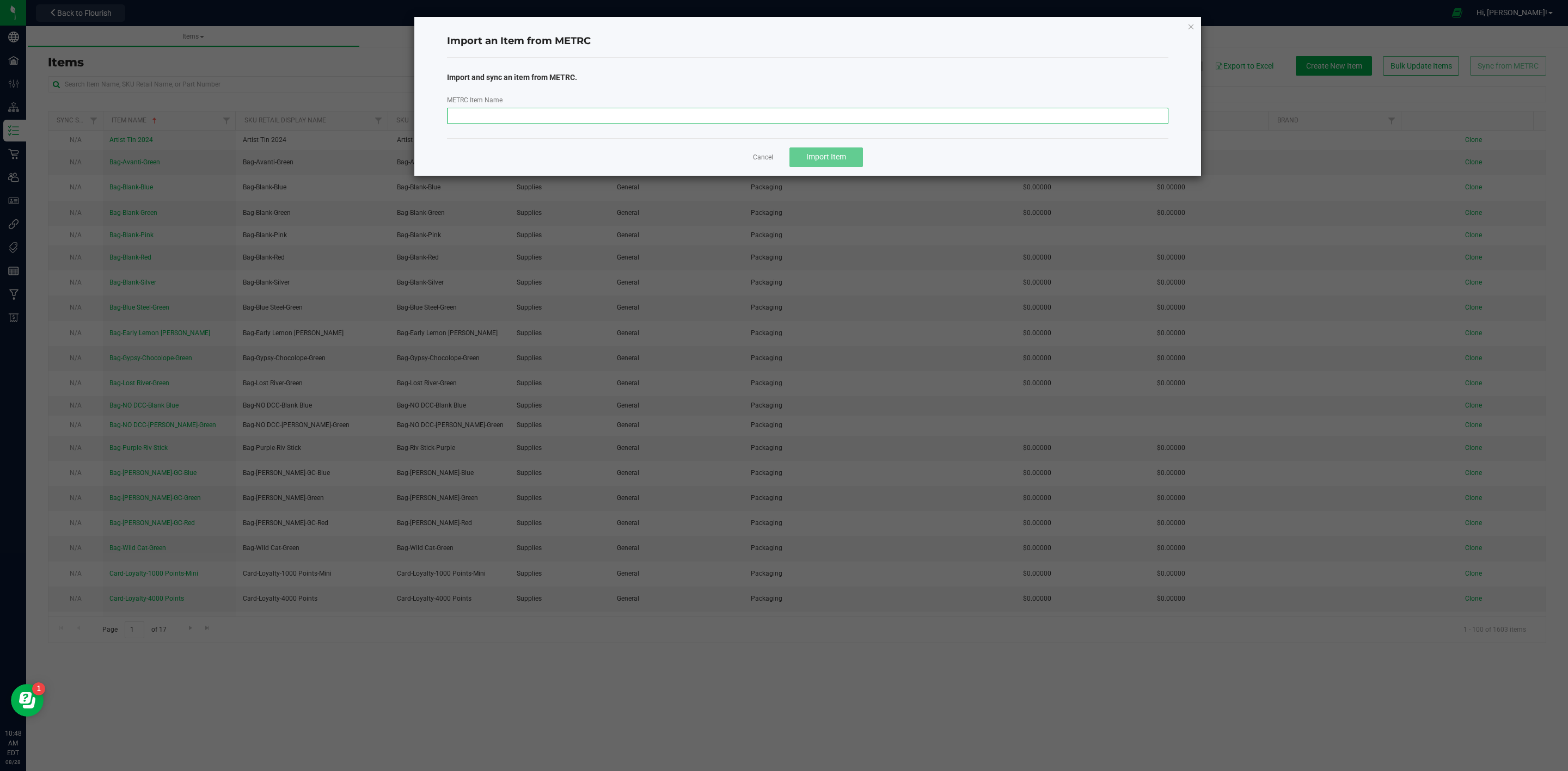
click at [789, 123] on input "METRC Item Name" at bounding box center [808, 116] width 722 height 16
paste input "M00001244863: Bulk Rosin-Skyscraper-1st Press"
type input "M00001244863: Bulk Rosin-Skyscraper-1st Press"
click at [823, 160] on span "Import Item" at bounding box center [826, 157] width 40 height 9
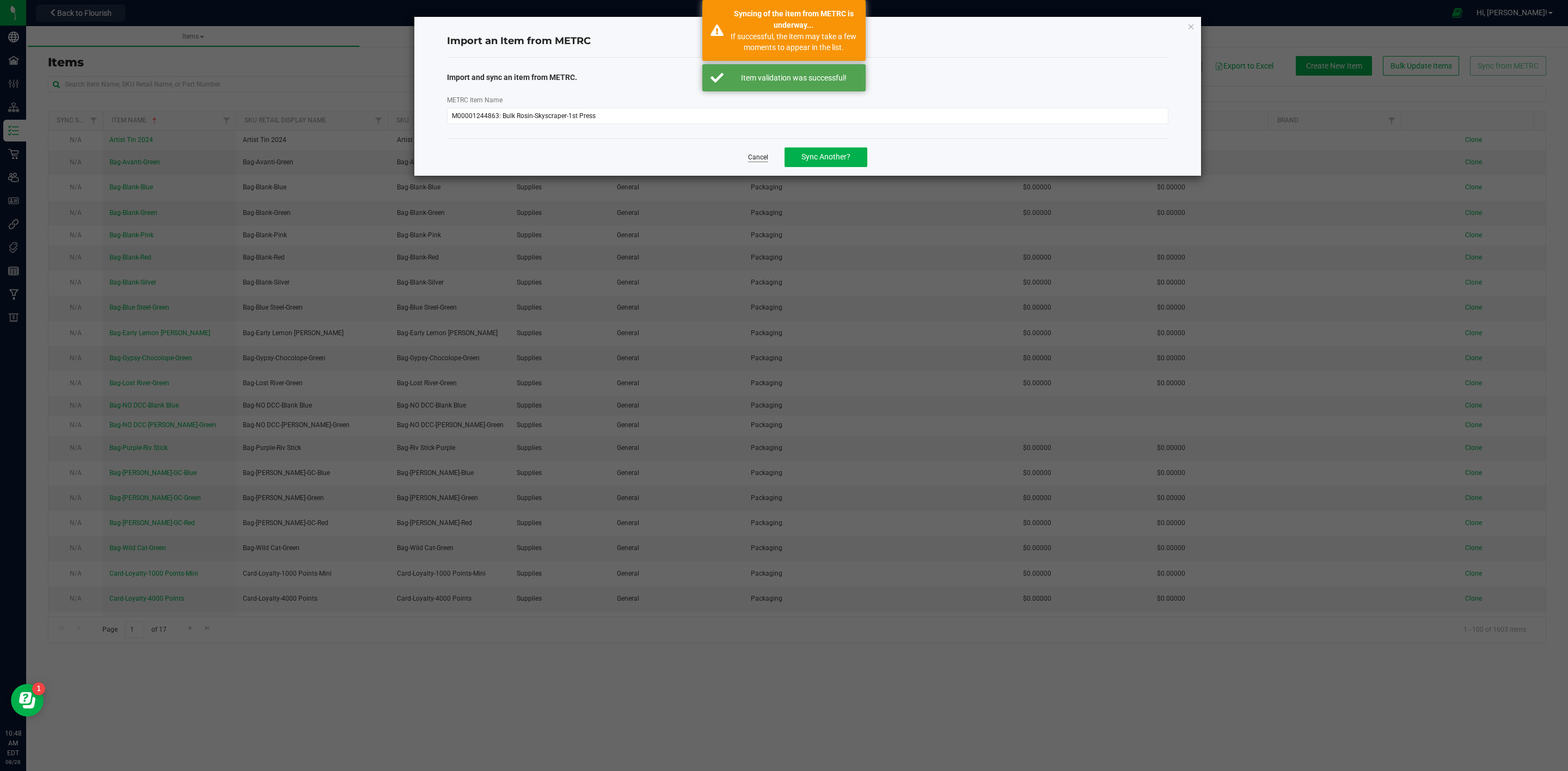
click at [761, 154] on link "Cancel" at bounding box center [758, 157] width 20 height 9
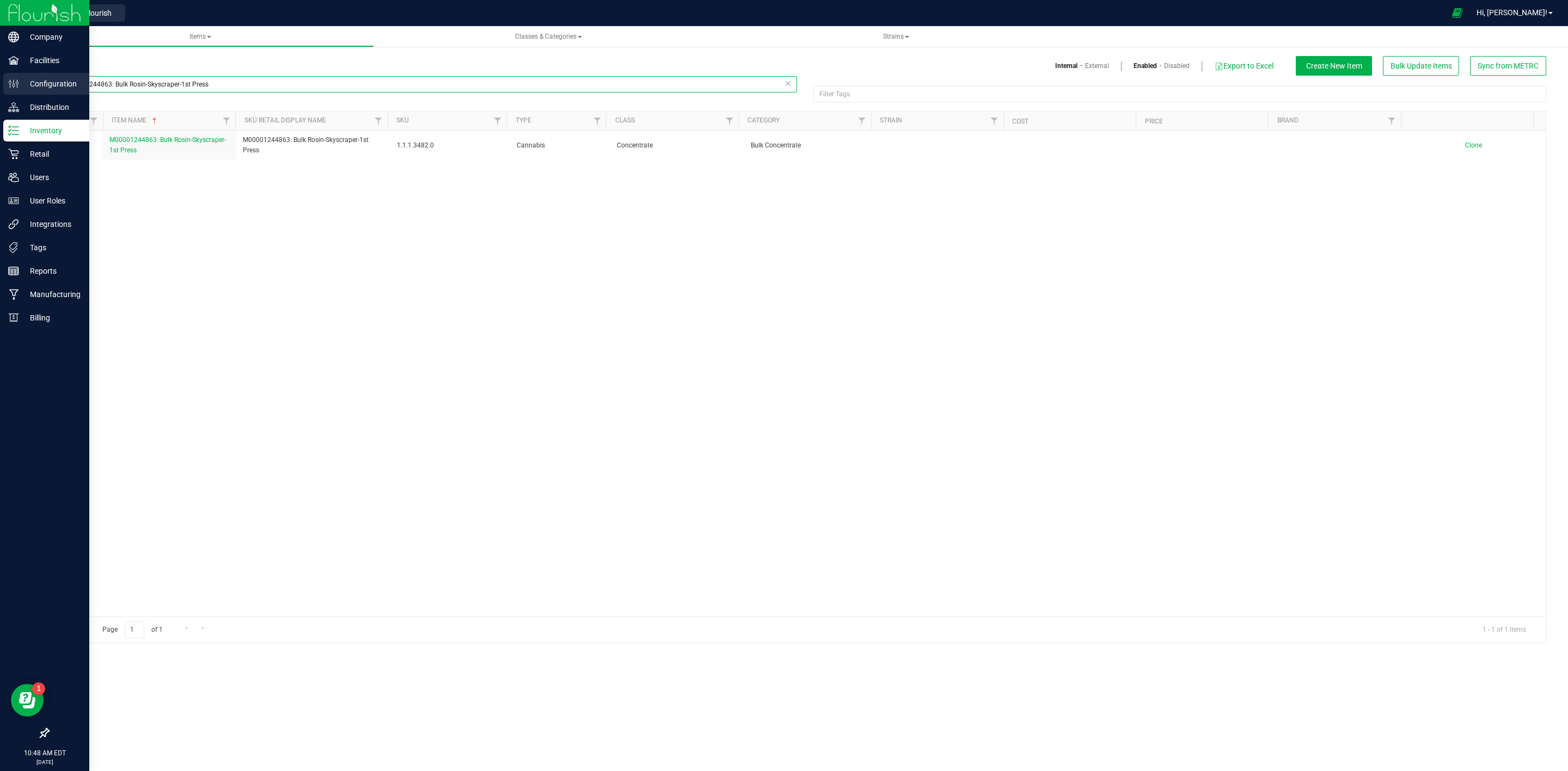
drag, startPoint x: 115, startPoint y: 82, endPoint x: 23, endPoint y: 88, distance: 92.2
click at [23, 88] on div "Company Facilities Configuration Distribution Inventory Retail Users User Roles…" at bounding box center [784, 386] width 1568 height 771
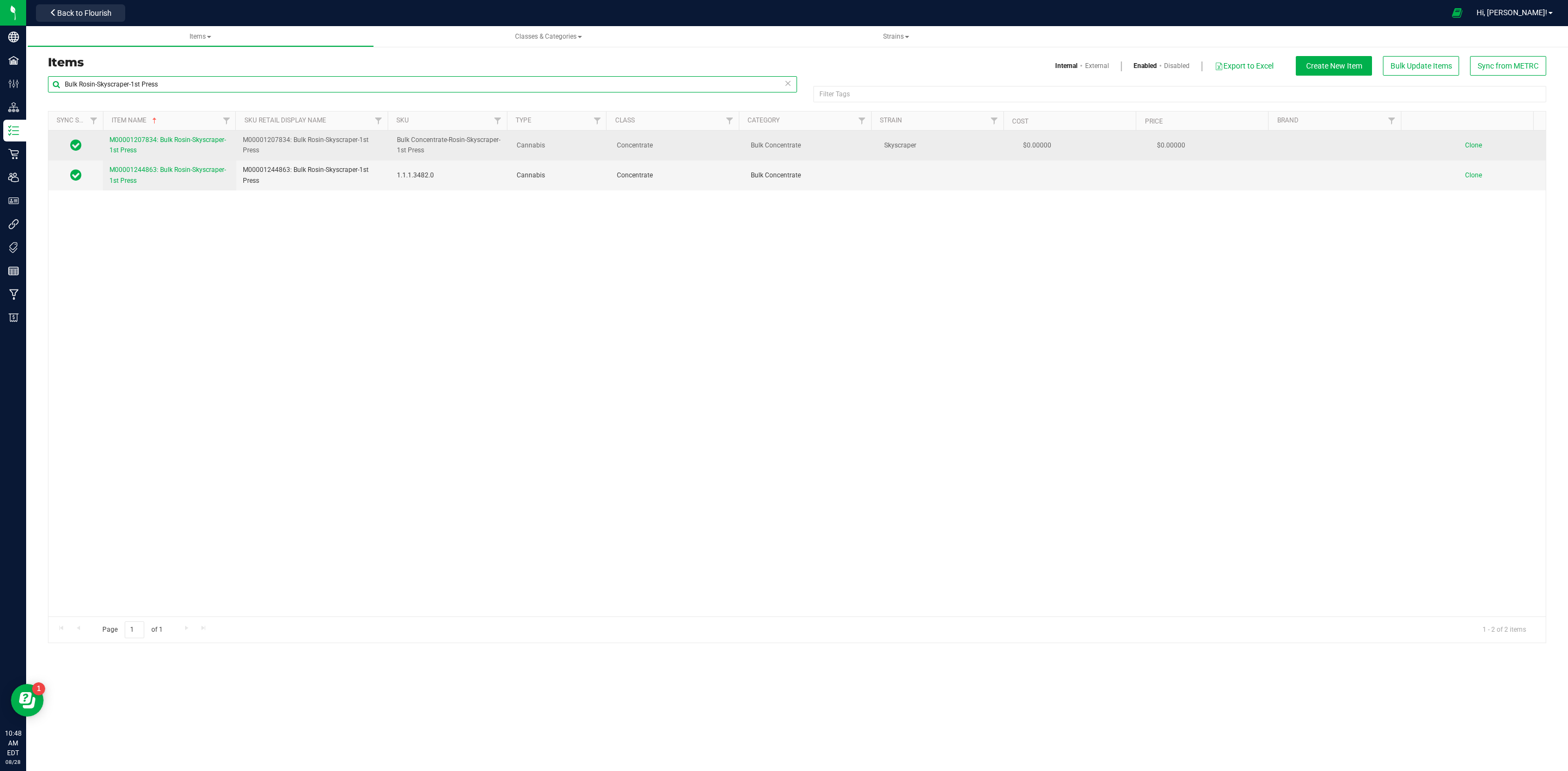
type input "Bulk Rosin-Skyscraper-1st Press"
click at [161, 145] on link "M00001207834: Bulk Rosin-Skyscraper-1st Press" at bounding box center [169, 145] width 120 height 21
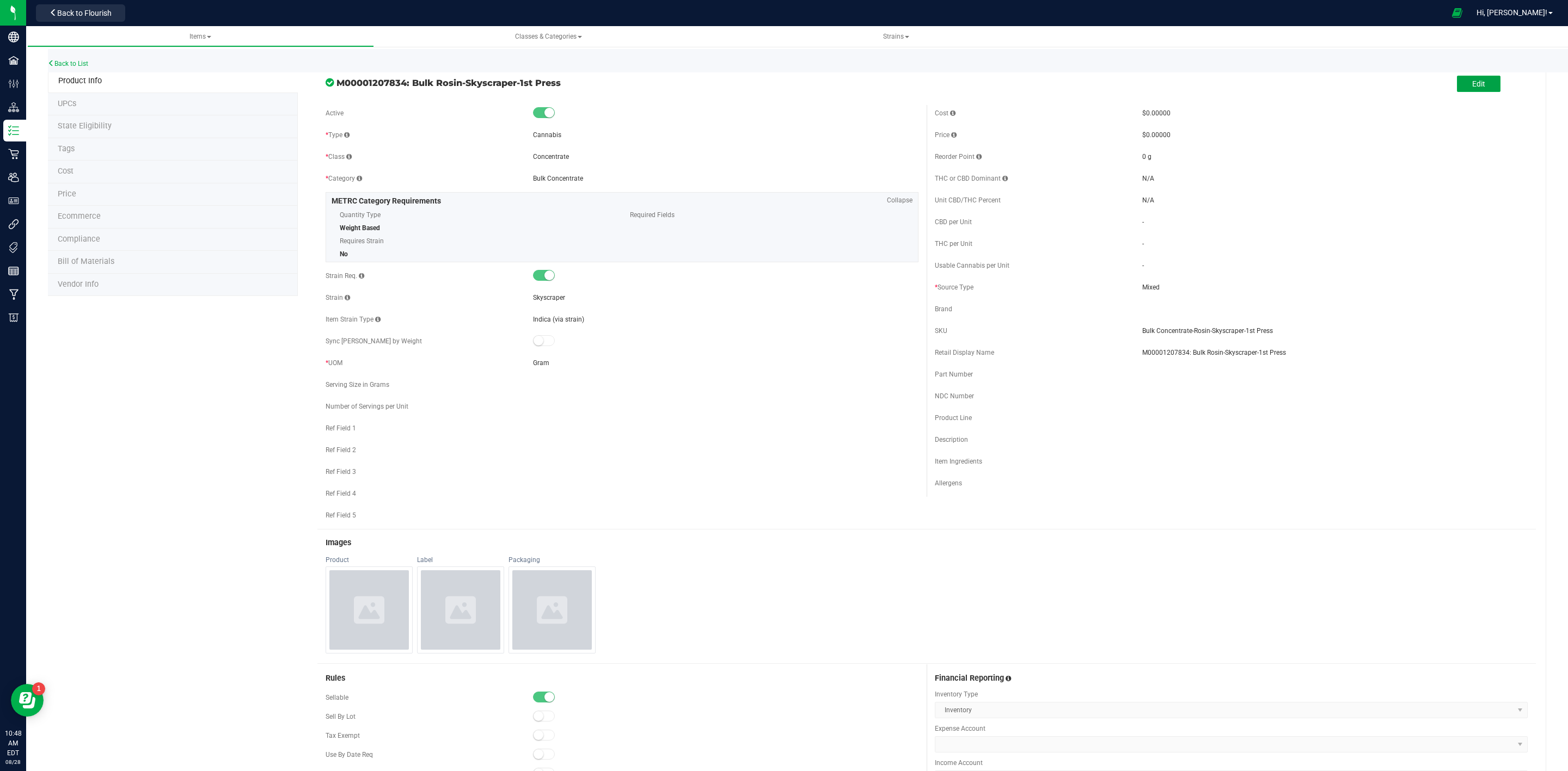
drag, startPoint x: 1482, startPoint y: 82, endPoint x: 1395, endPoint y: 95, distance: 88.0
click at [1482, 82] on button "Edit" at bounding box center [1478, 84] width 44 height 16
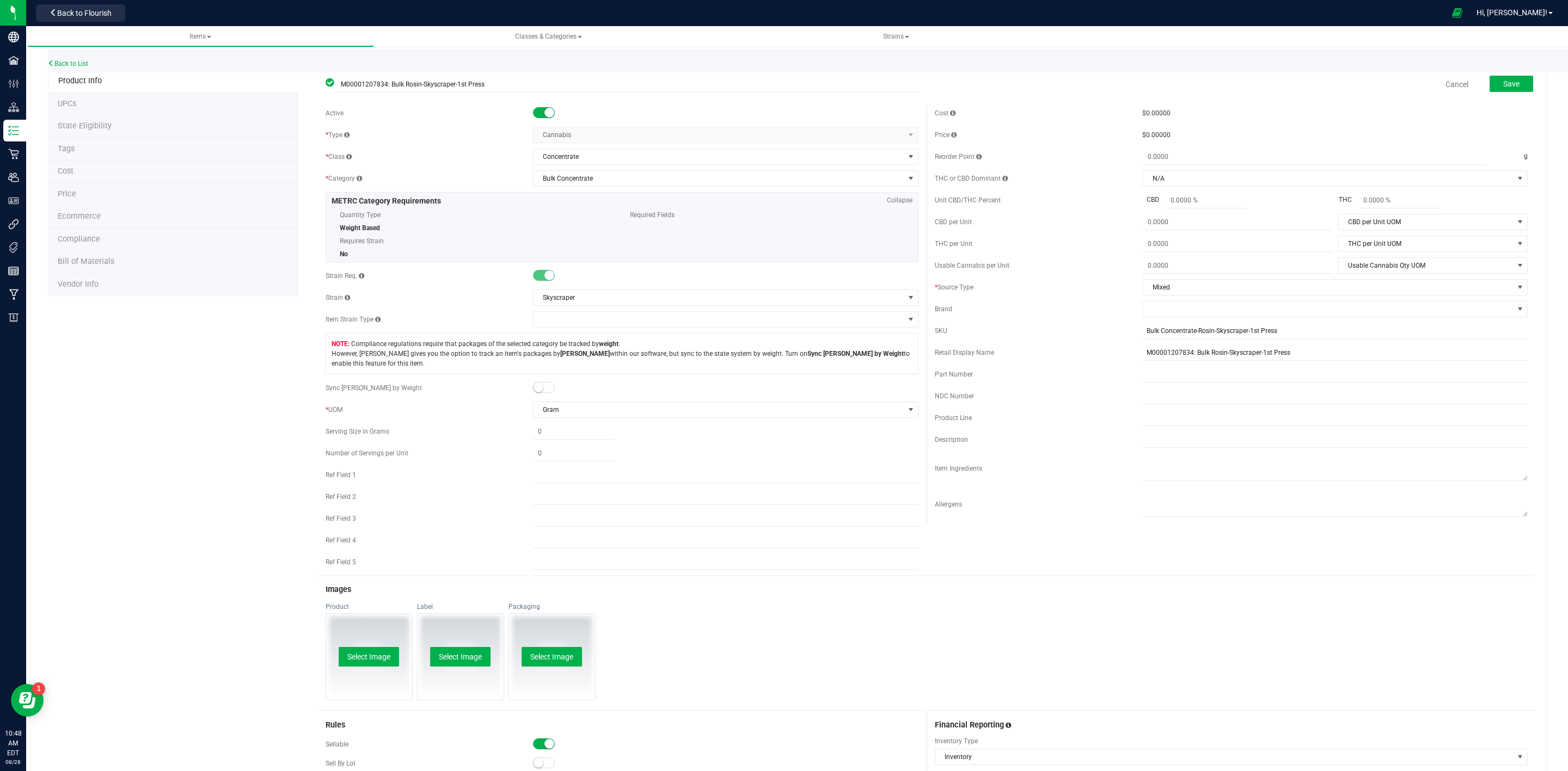
click at [533, 110] on span at bounding box center [544, 112] width 21 height 11
click at [1504, 80] on span "Save" at bounding box center [1512, 84] width 16 height 9
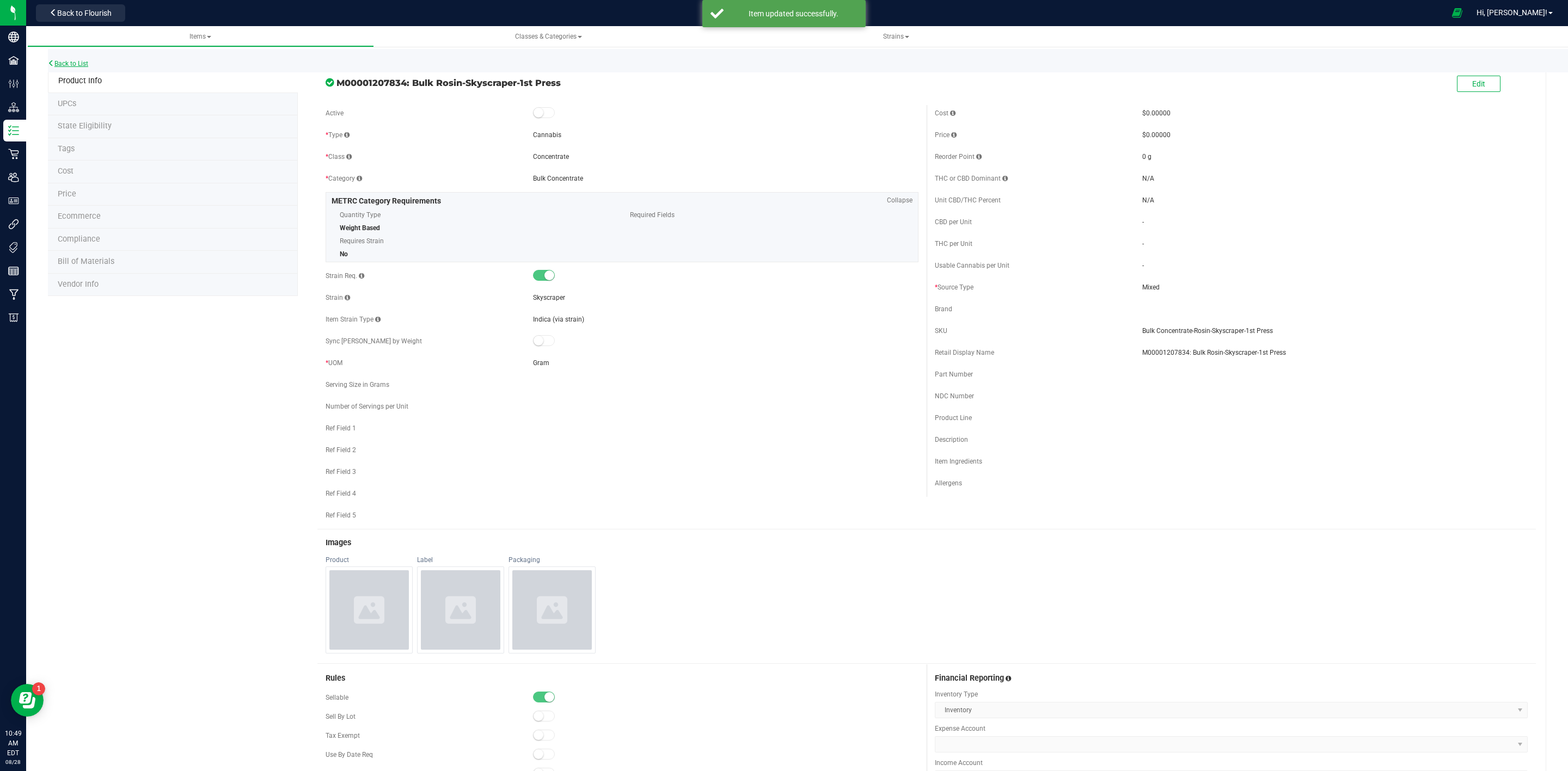
click at [73, 62] on link "Back to List" at bounding box center [68, 64] width 40 height 8
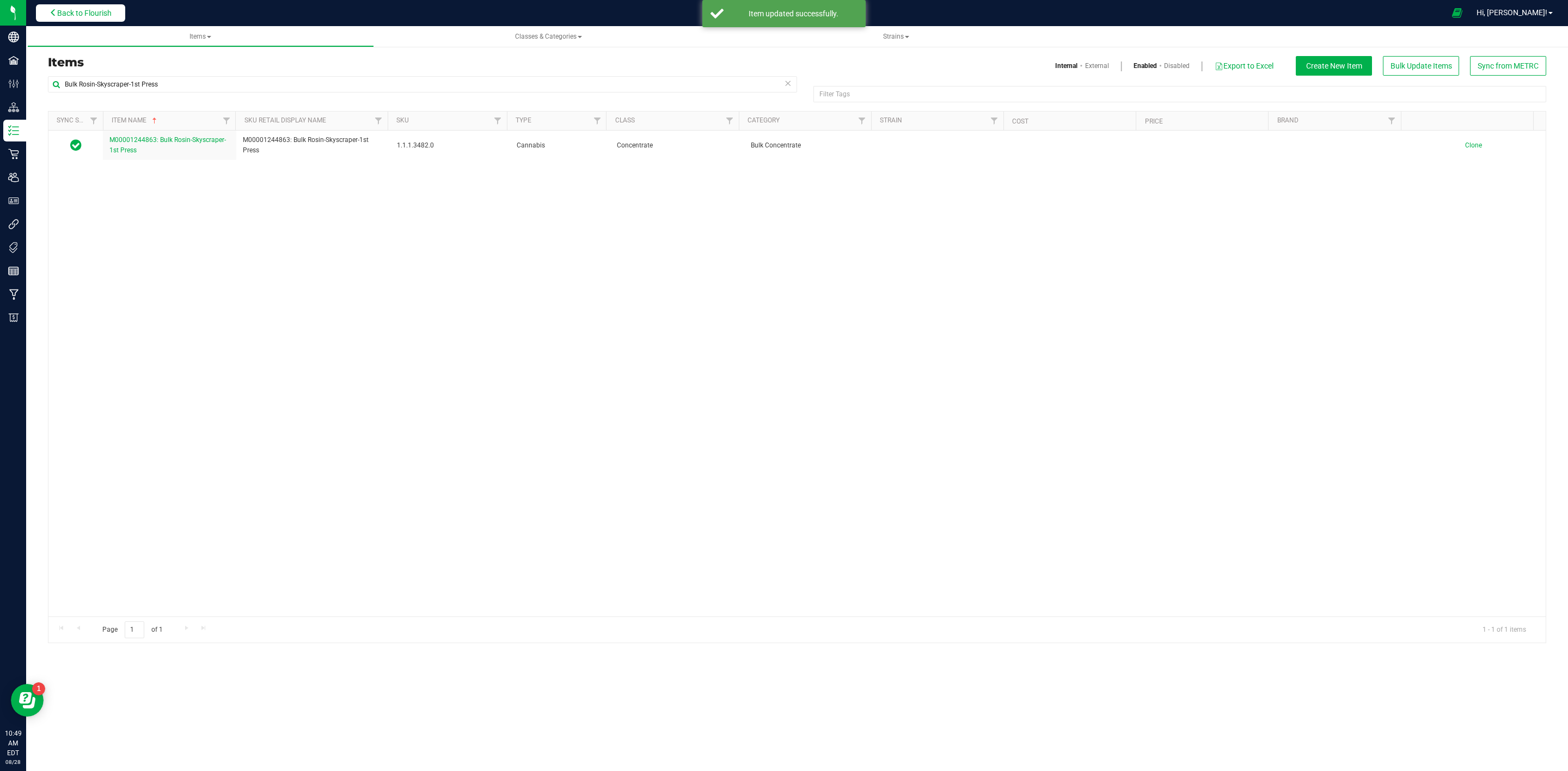
click at [82, 10] on span "Back to Flourish" at bounding box center [84, 13] width 54 height 9
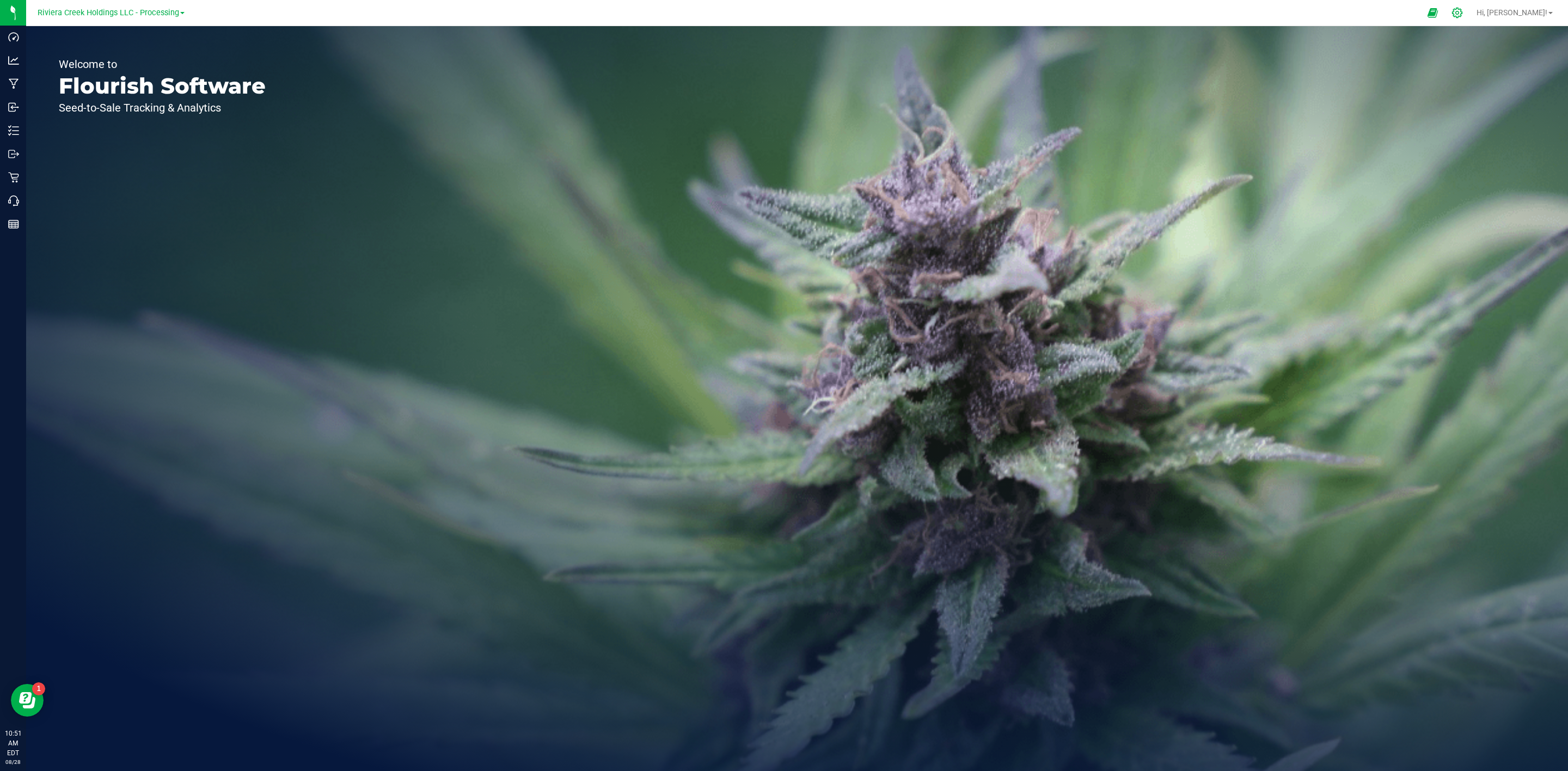
click at [1465, 12] on div at bounding box center [1457, 13] width 15 height 11
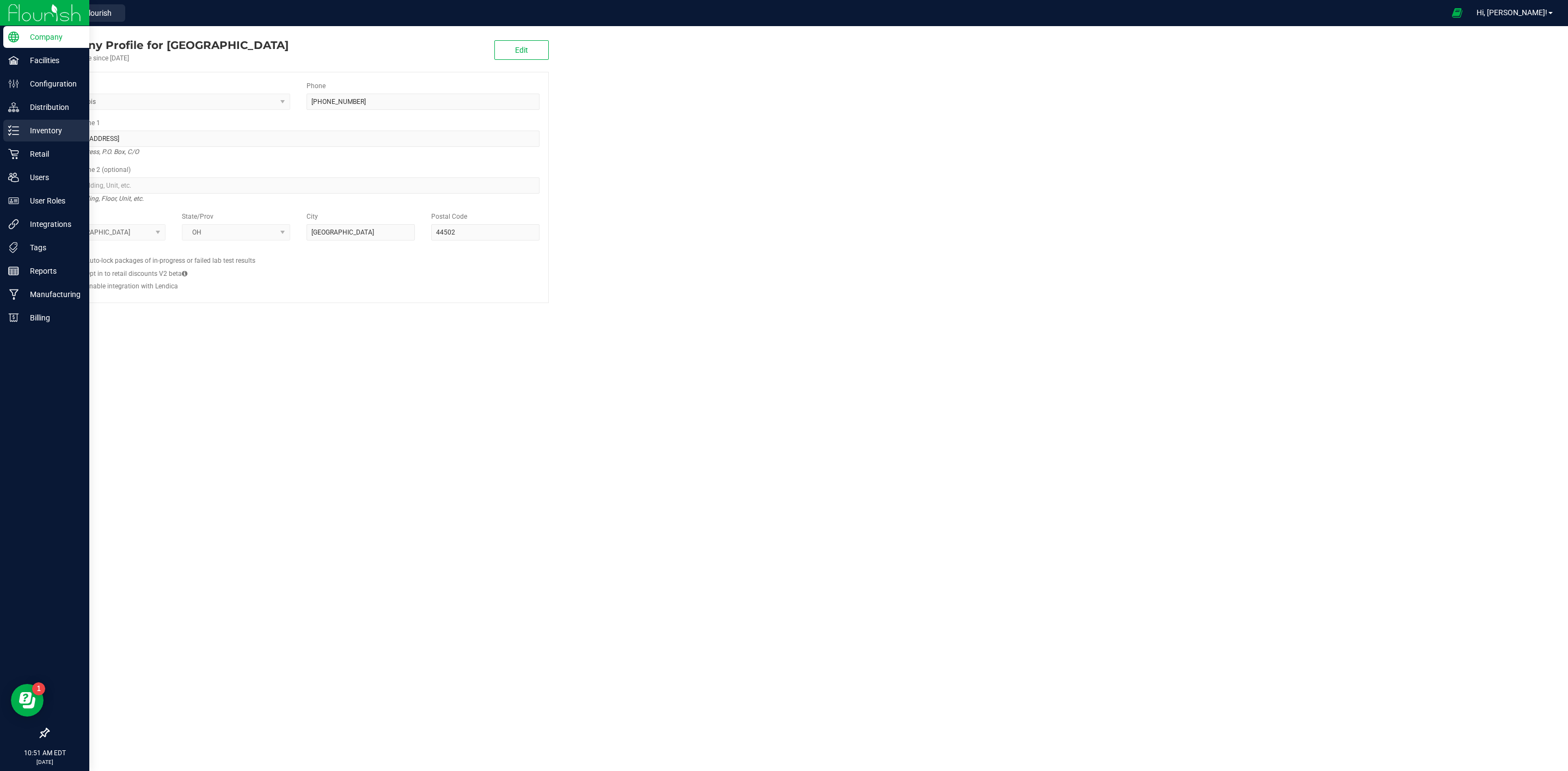
click at [31, 132] on p "Inventory" at bounding box center [51, 130] width 65 height 13
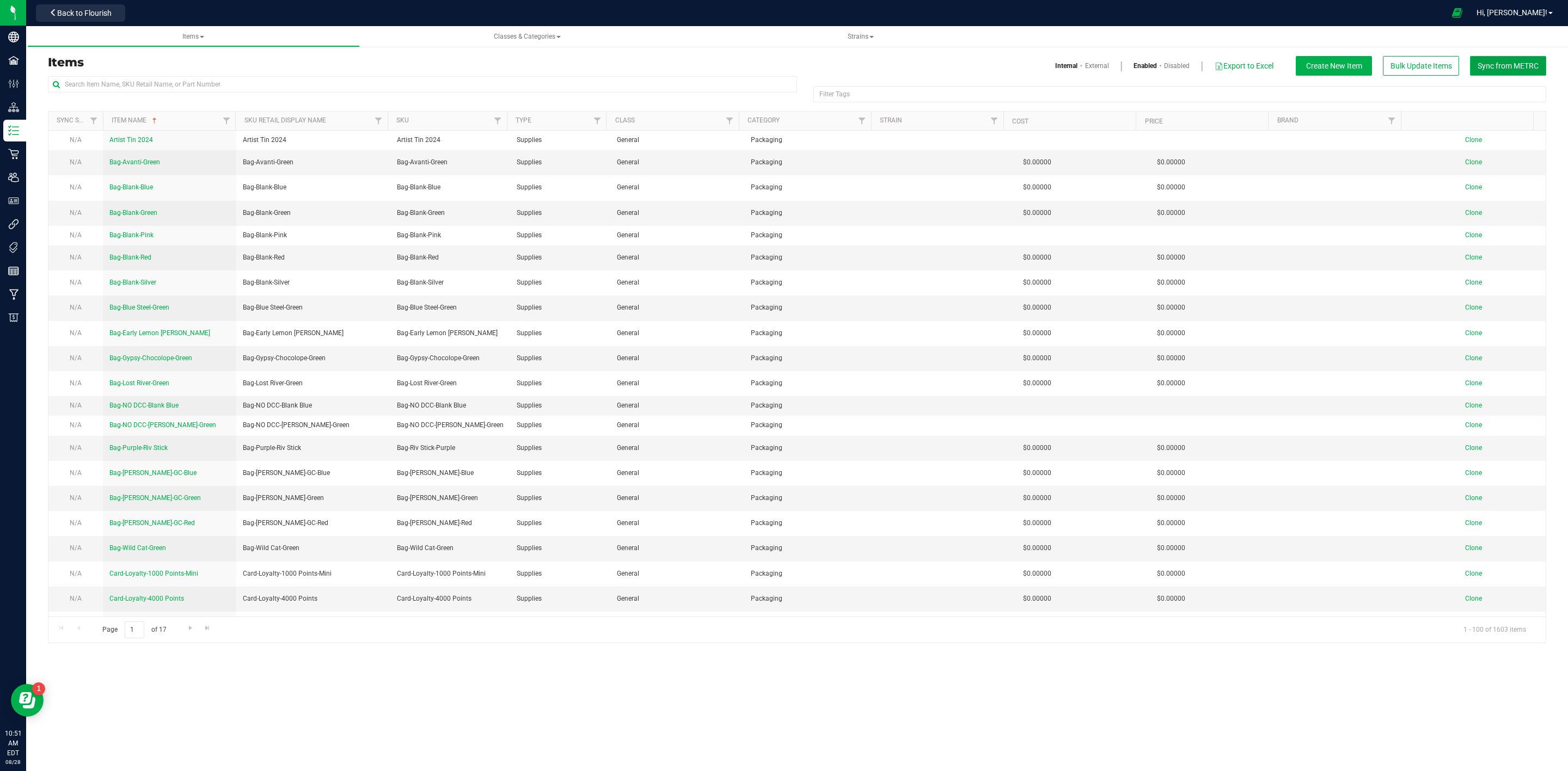
click at [1543, 62] on button "Sync from METRC" at bounding box center [1508, 66] width 77 height 20
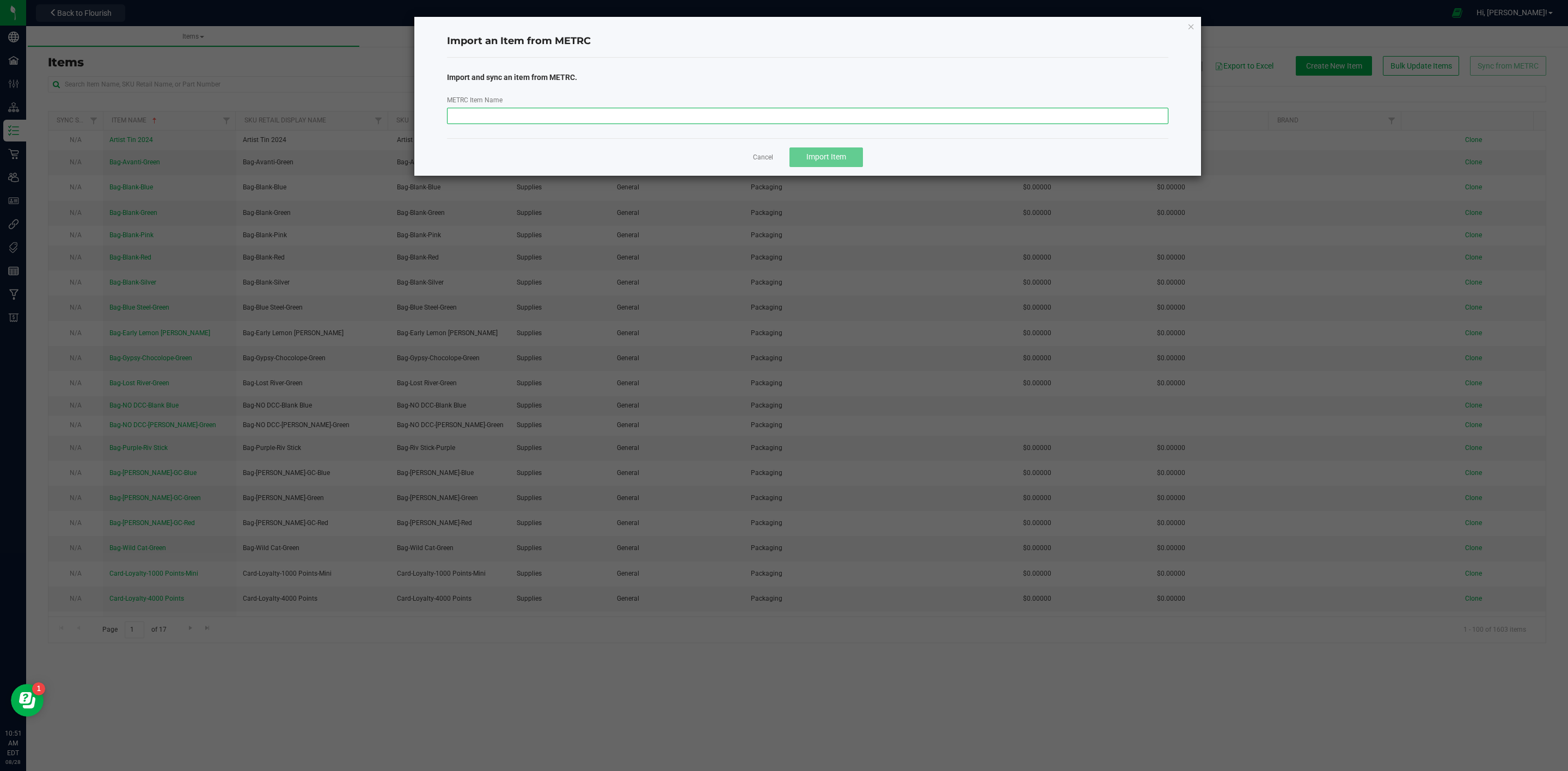
click at [827, 123] on input "METRC Item Name" at bounding box center [808, 116] width 722 height 16
paste input "M00001244968: Bulk Rosin-Phantom-1st Press"
type input "M00001244968: Bulk Rosin-Phantom-1st Press"
click at [858, 157] on button "Import Item" at bounding box center [826, 157] width 73 height 20
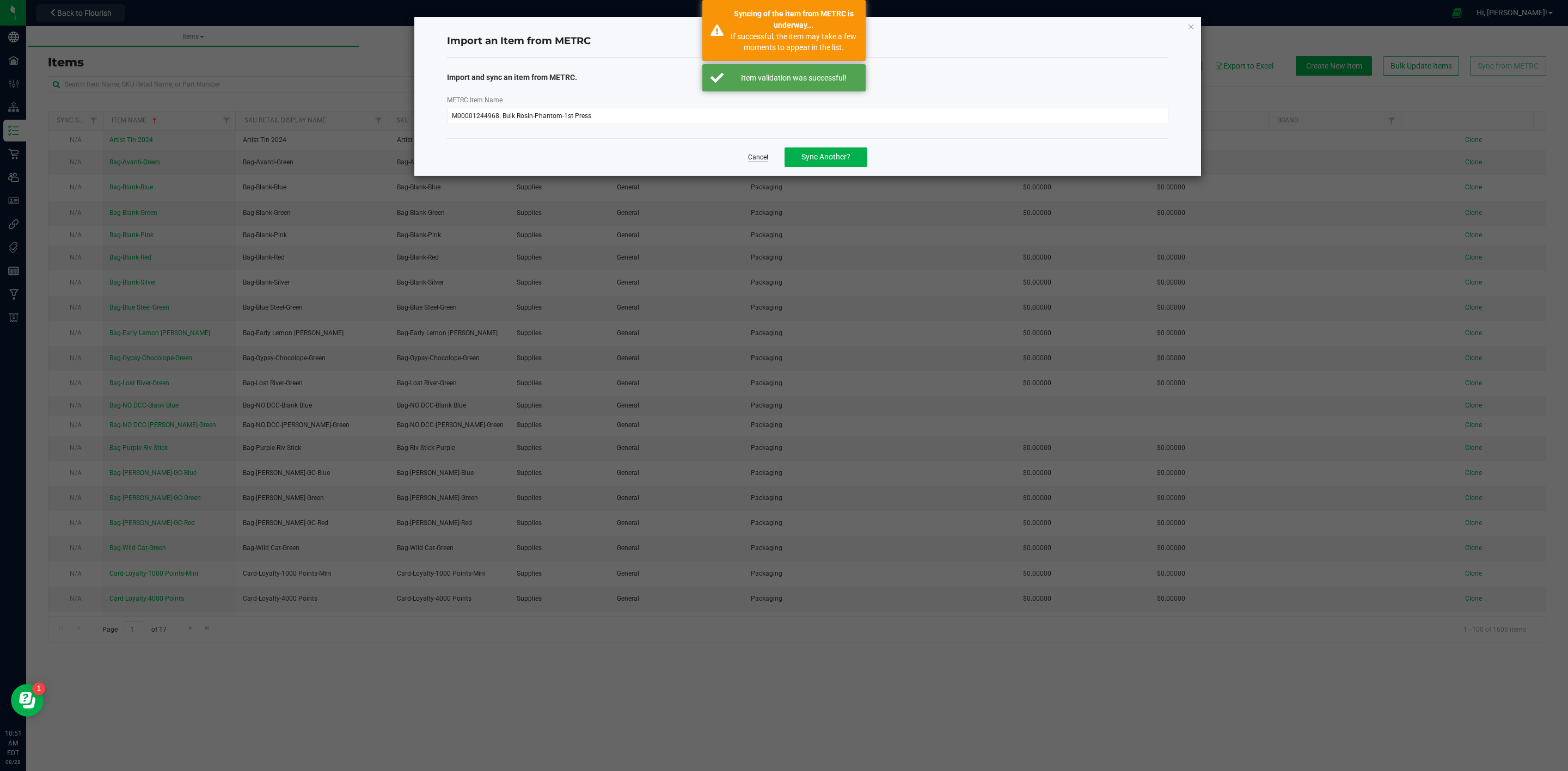
click at [759, 159] on link "Cancel" at bounding box center [758, 157] width 20 height 9
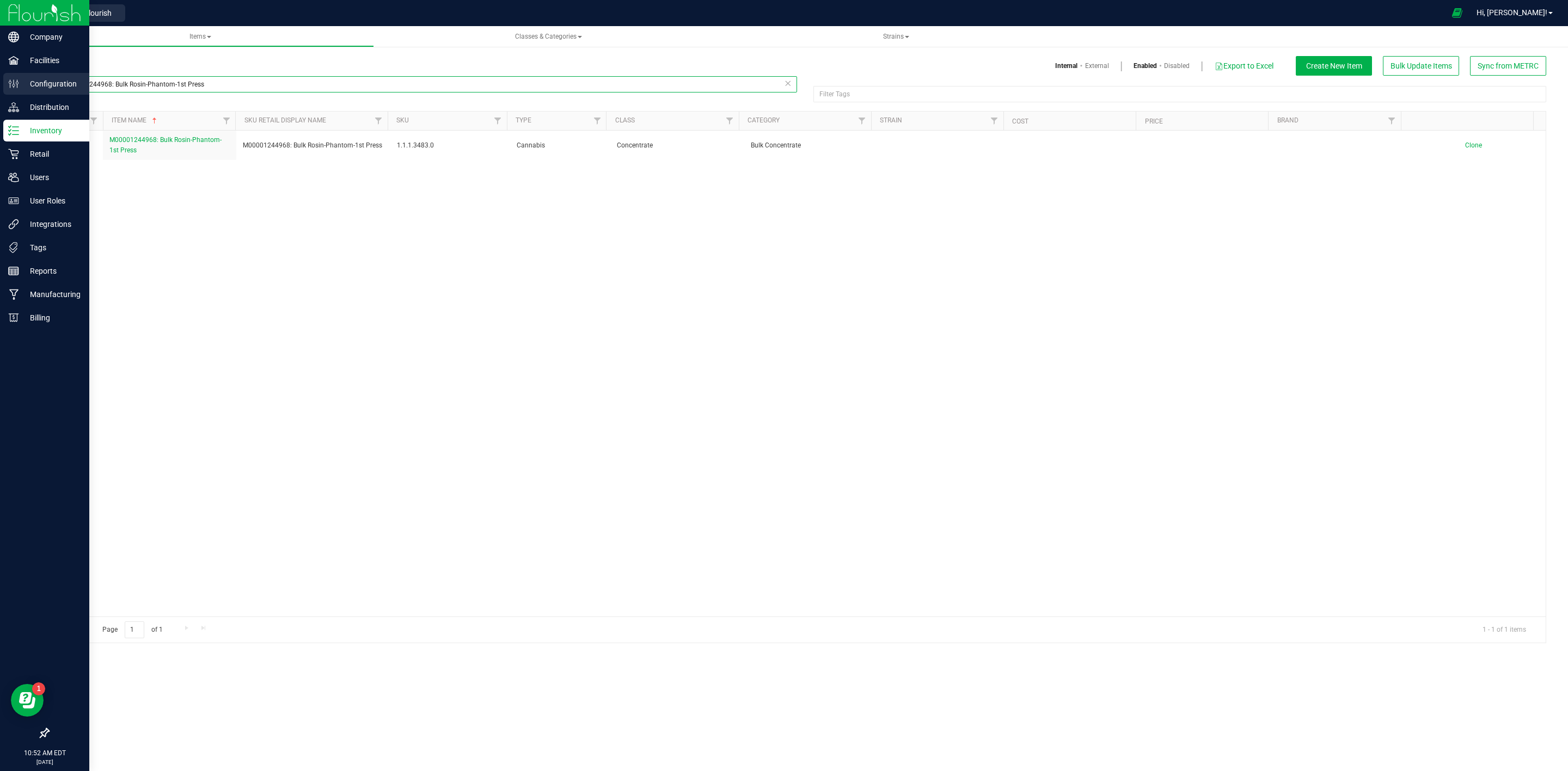
drag, startPoint x: 227, startPoint y: 80, endPoint x: 16, endPoint y: 76, distance: 211.0
click at [20, 76] on div "Company Facilities Configuration Distribution Inventory Retail Users User Roles…" at bounding box center [784, 386] width 1568 height 771
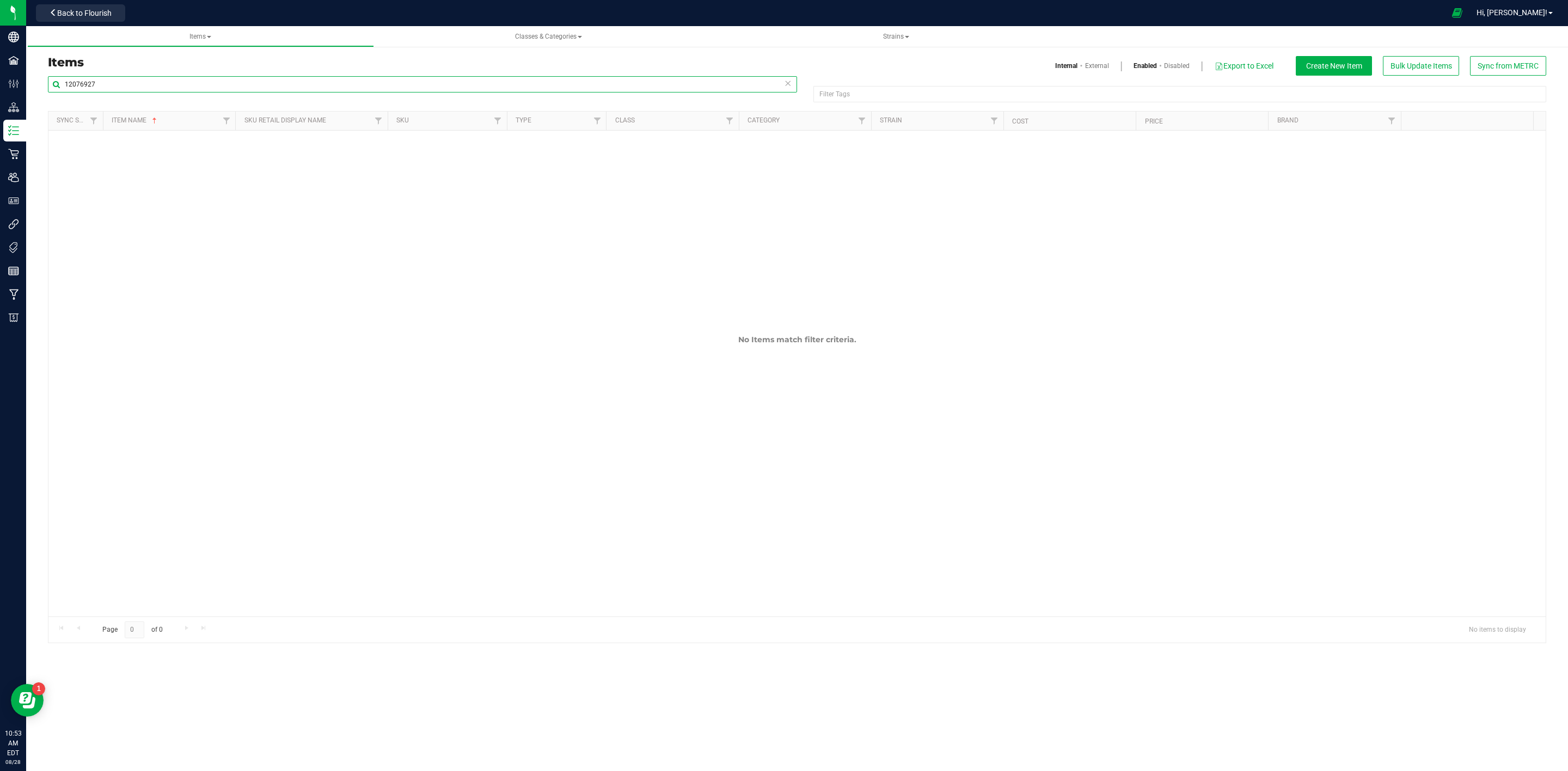
drag, startPoint x: 89, startPoint y: 77, endPoint x: 317, endPoint y: 168, distance: 245.5
click at [89, 77] on input "12076927" at bounding box center [422, 85] width 749 height 16
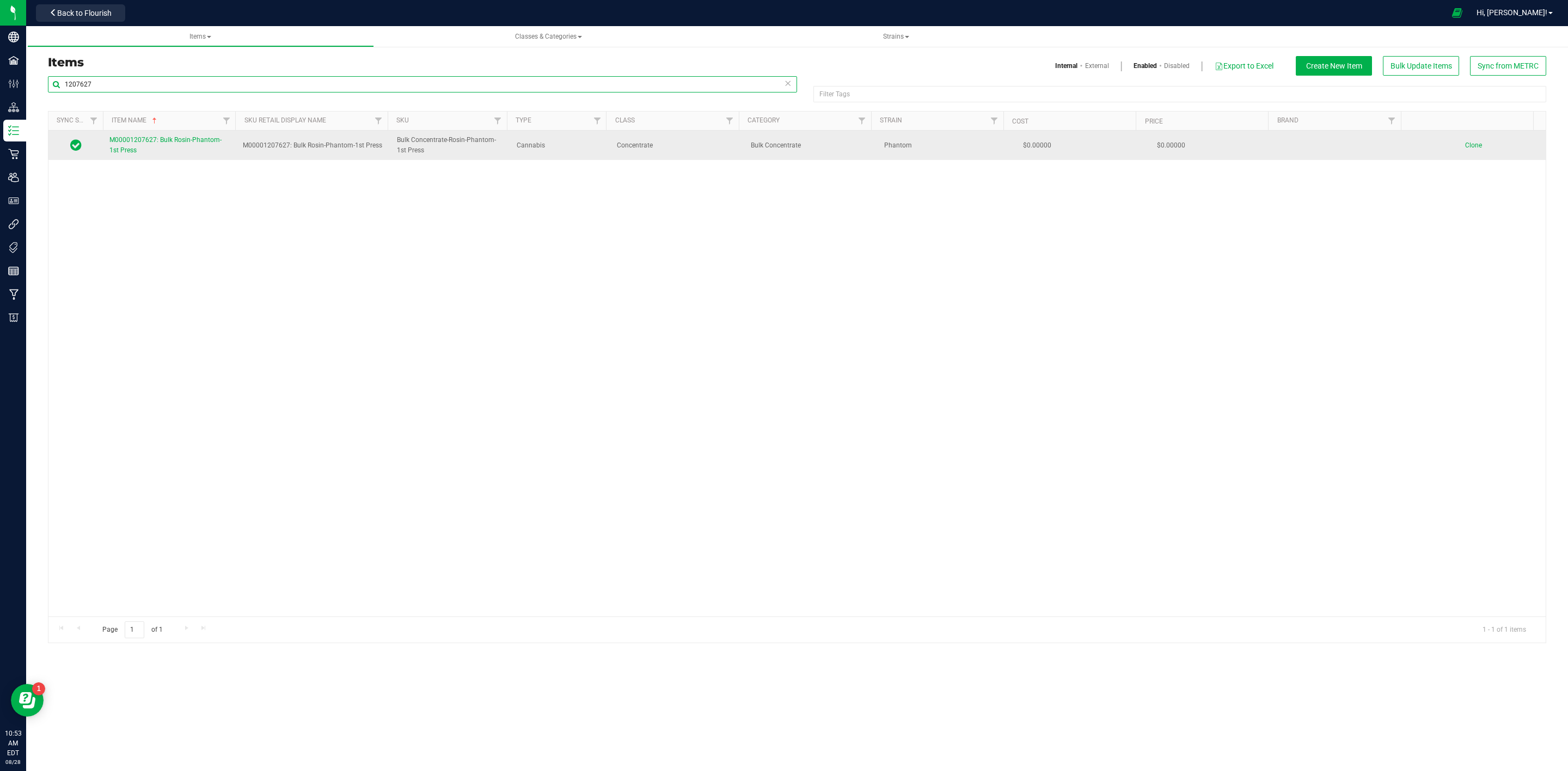
type input "1207627"
click at [152, 143] on span "M00001207627: Bulk Rosin-Phantom-1st Press" at bounding box center [165, 145] width 112 height 18
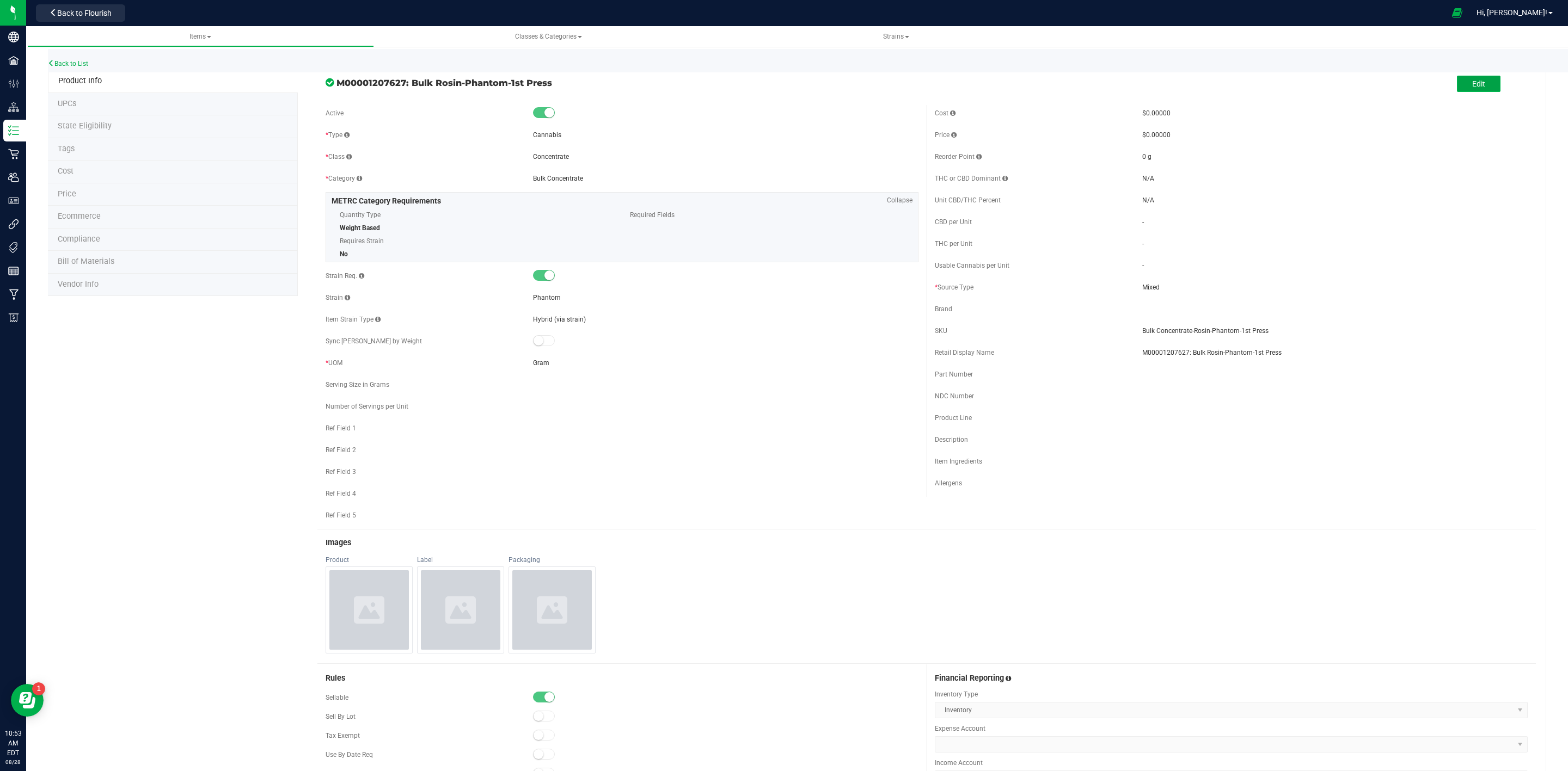
click at [1474, 76] on button "Edit" at bounding box center [1478, 84] width 44 height 16
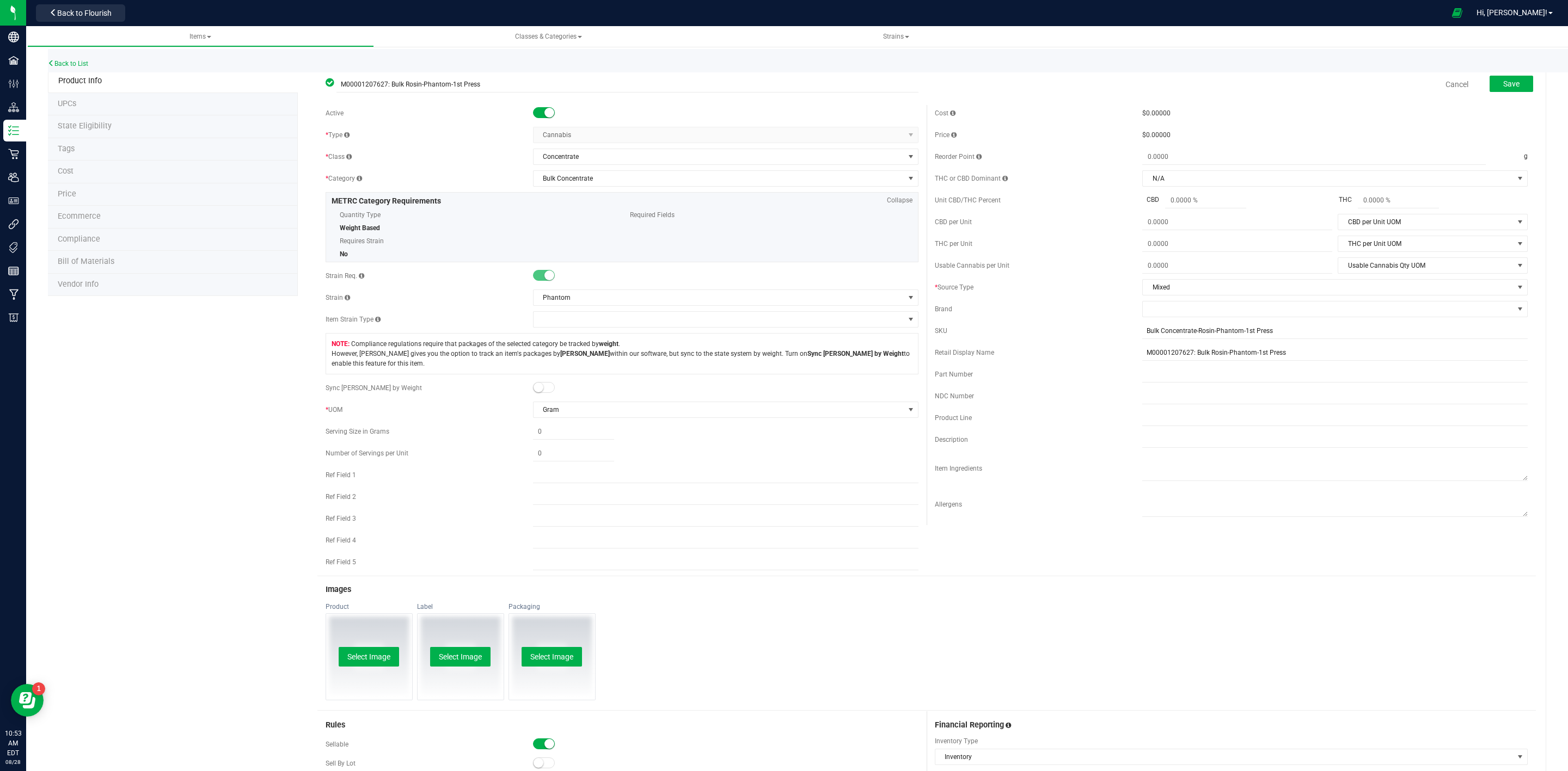
click at [534, 105] on div "Active" at bounding box center [622, 113] width 593 height 16
click at [534, 110] on span at bounding box center [544, 112] width 21 height 11
click at [1504, 83] on span "Save" at bounding box center [1512, 84] width 16 height 9
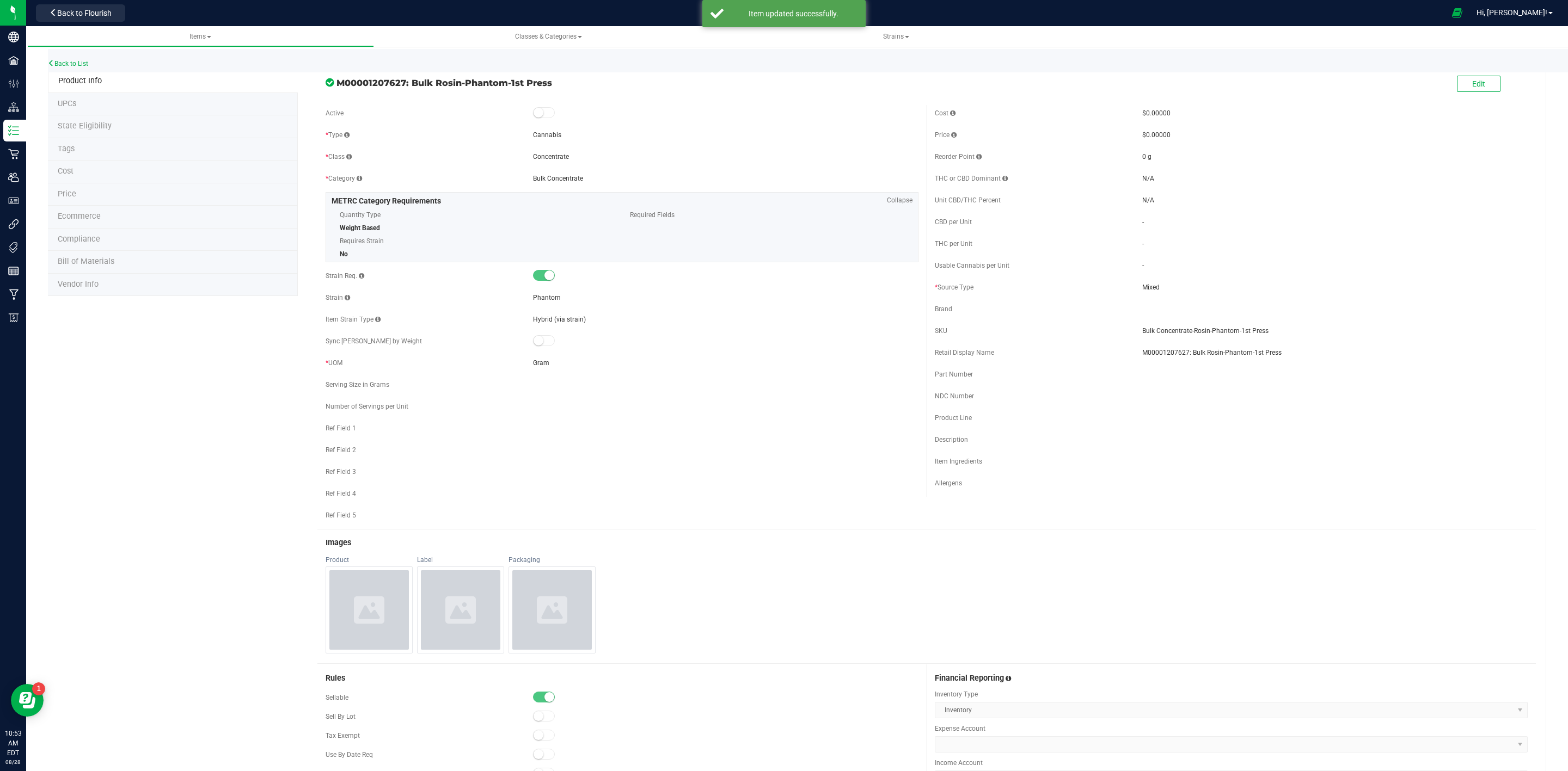
click at [80, 54] on div "Back to List" at bounding box center [832, 61] width 1568 height 23
click at [75, 60] on link "Back to List" at bounding box center [68, 64] width 40 height 8
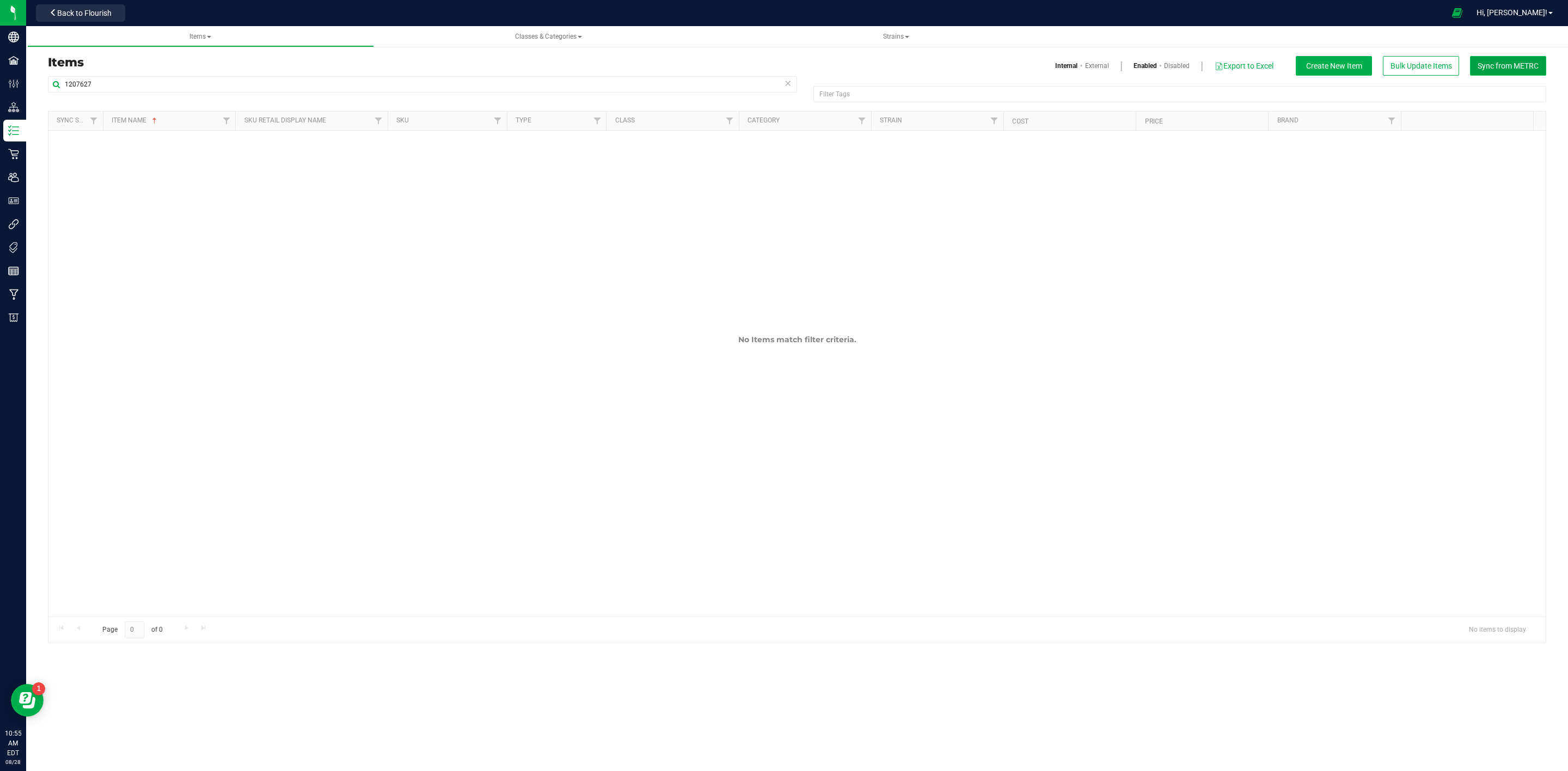
click at [1511, 59] on button "Sync from METRC" at bounding box center [1508, 66] width 77 height 20
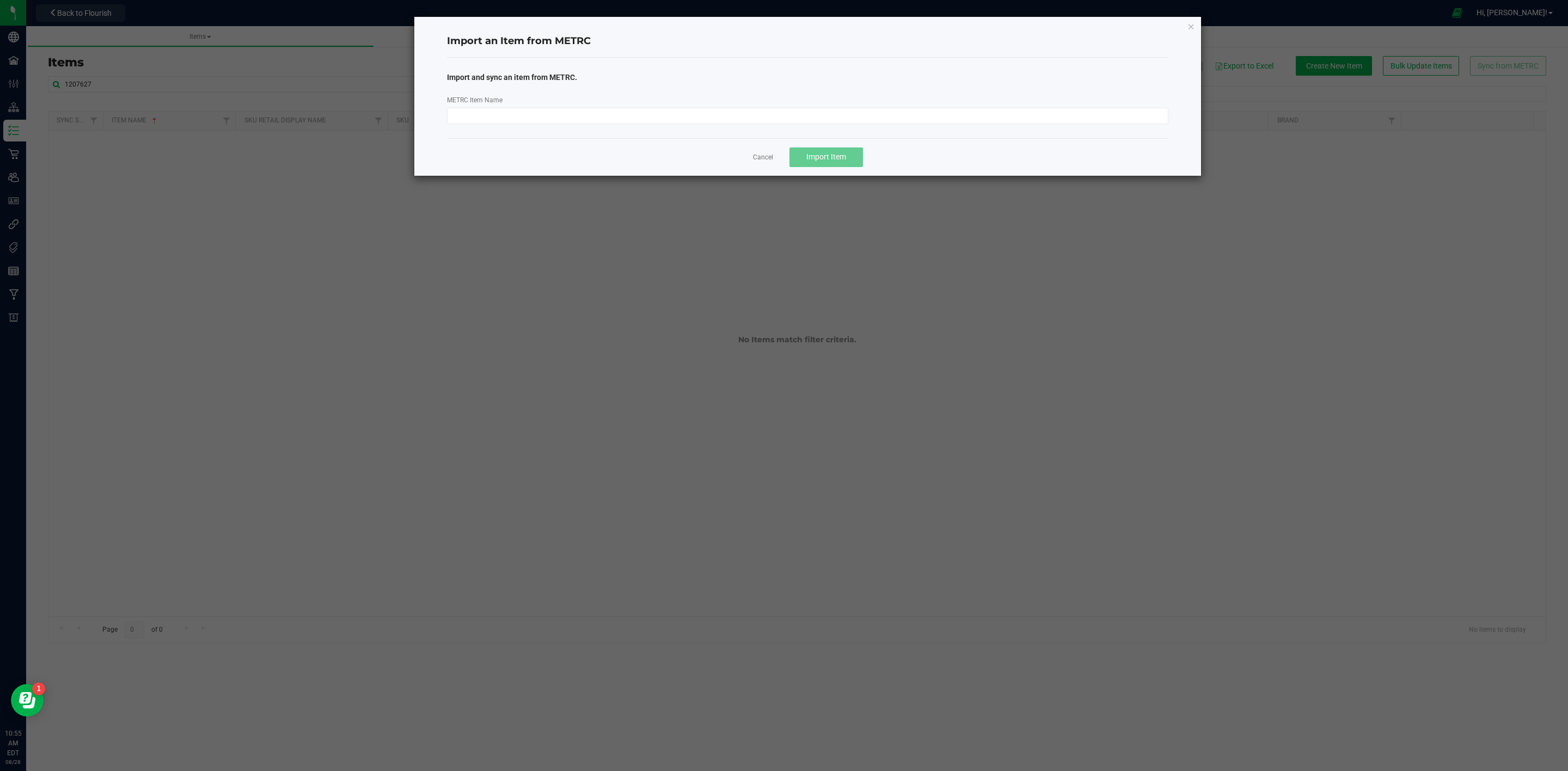
drag, startPoint x: 742, startPoint y: 131, endPoint x: 740, endPoint y: 126, distance: 5.4
click at [742, 131] on div "Import and sync an item from METRC. METRC Item Name" at bounding box center [808, 95] width 722 height 75
click at [738, 116] on input "METRC Item Name" at bounding box center [808, 116] width 722 height 16
paste input "M00001244969: Bulk Rosin-Liberty-2nd Press"
type input "M00001244969: Bulk Rosin-Liberty-2nd Press"
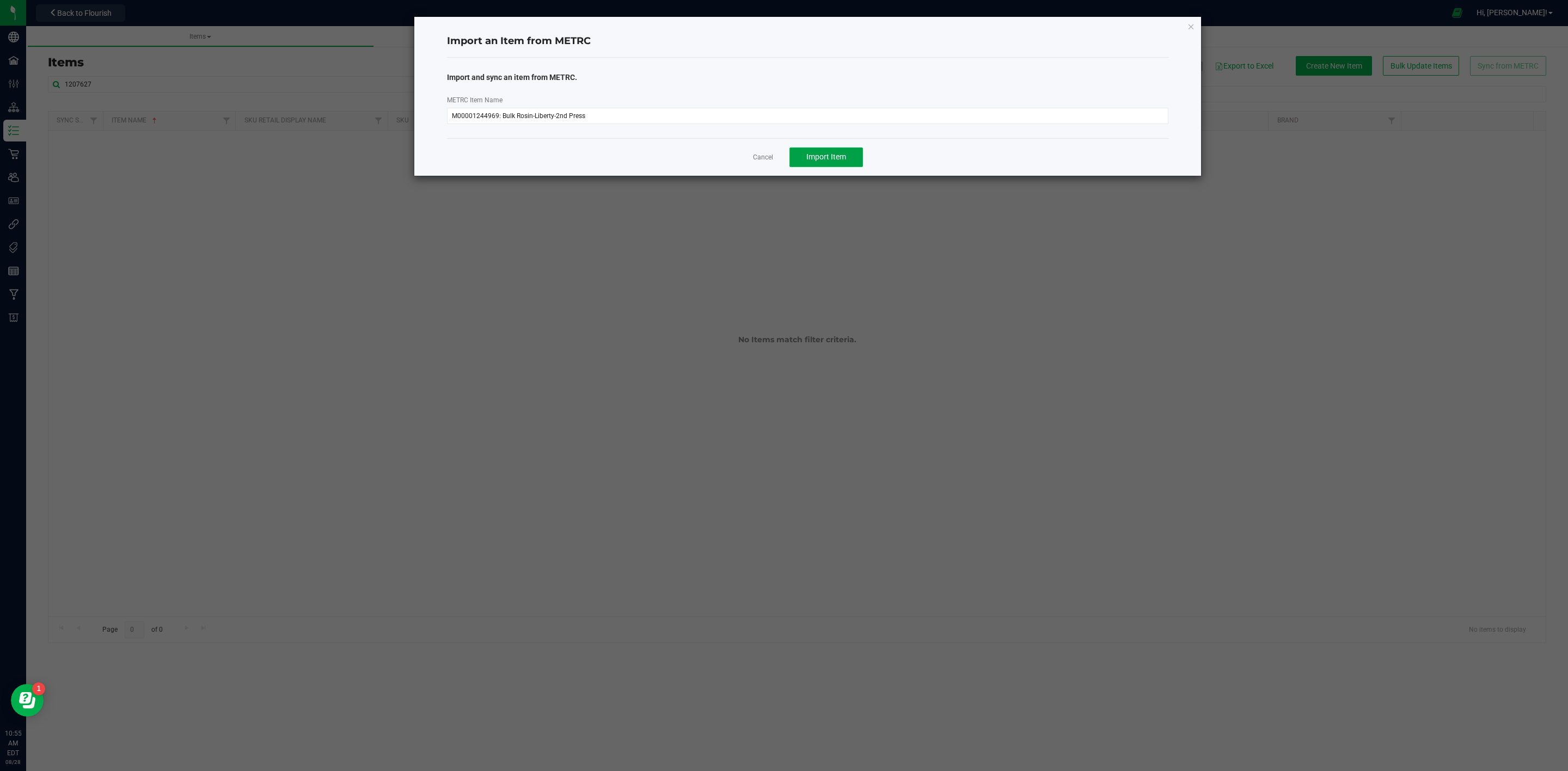
click at [821, 155] on span "Import Item" at bounding box center [826, 157] width 40 height 9
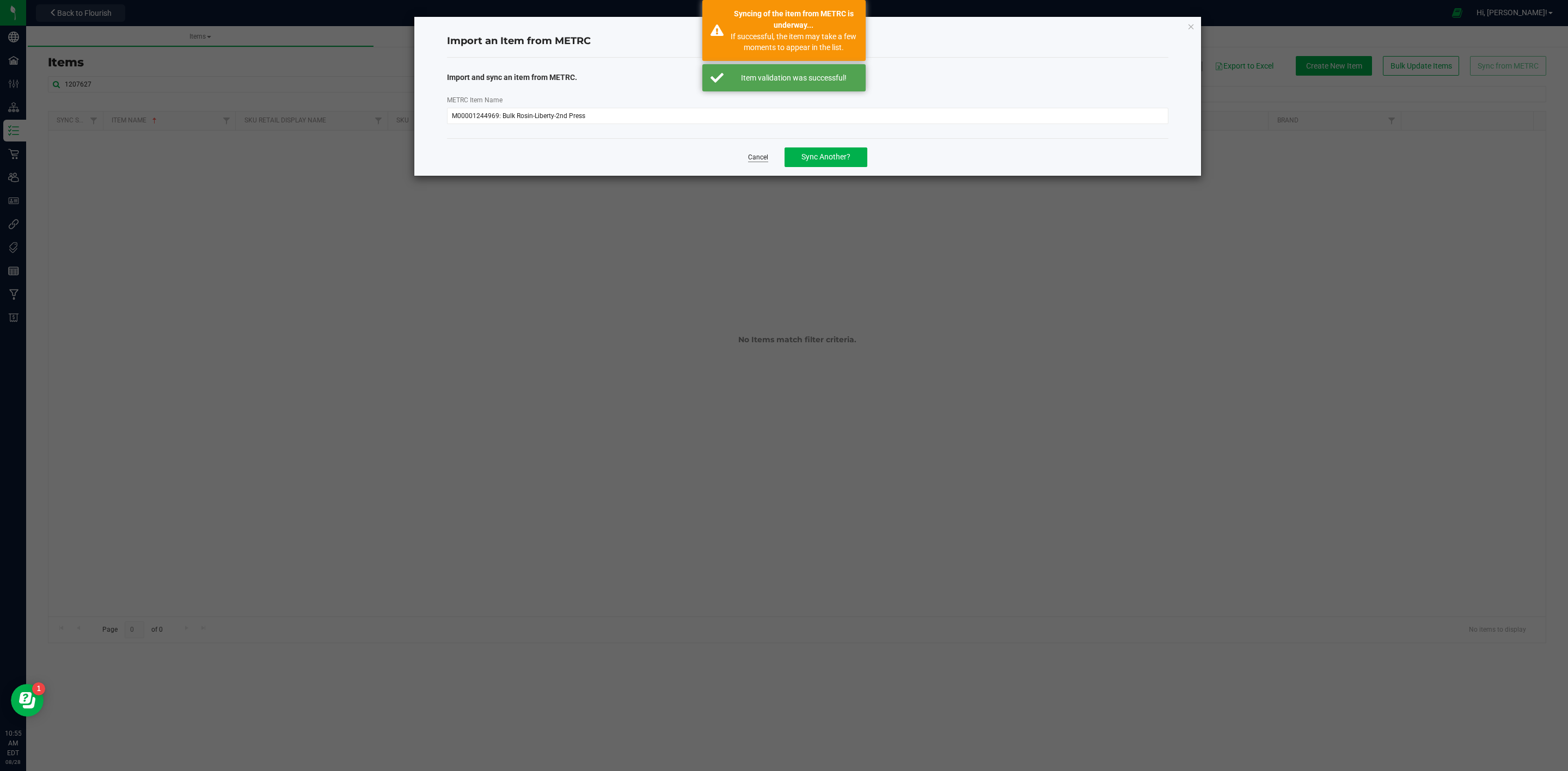
click at [755, 153] on link "Cancel" at bounding box center [758, 157] width 20 height 9
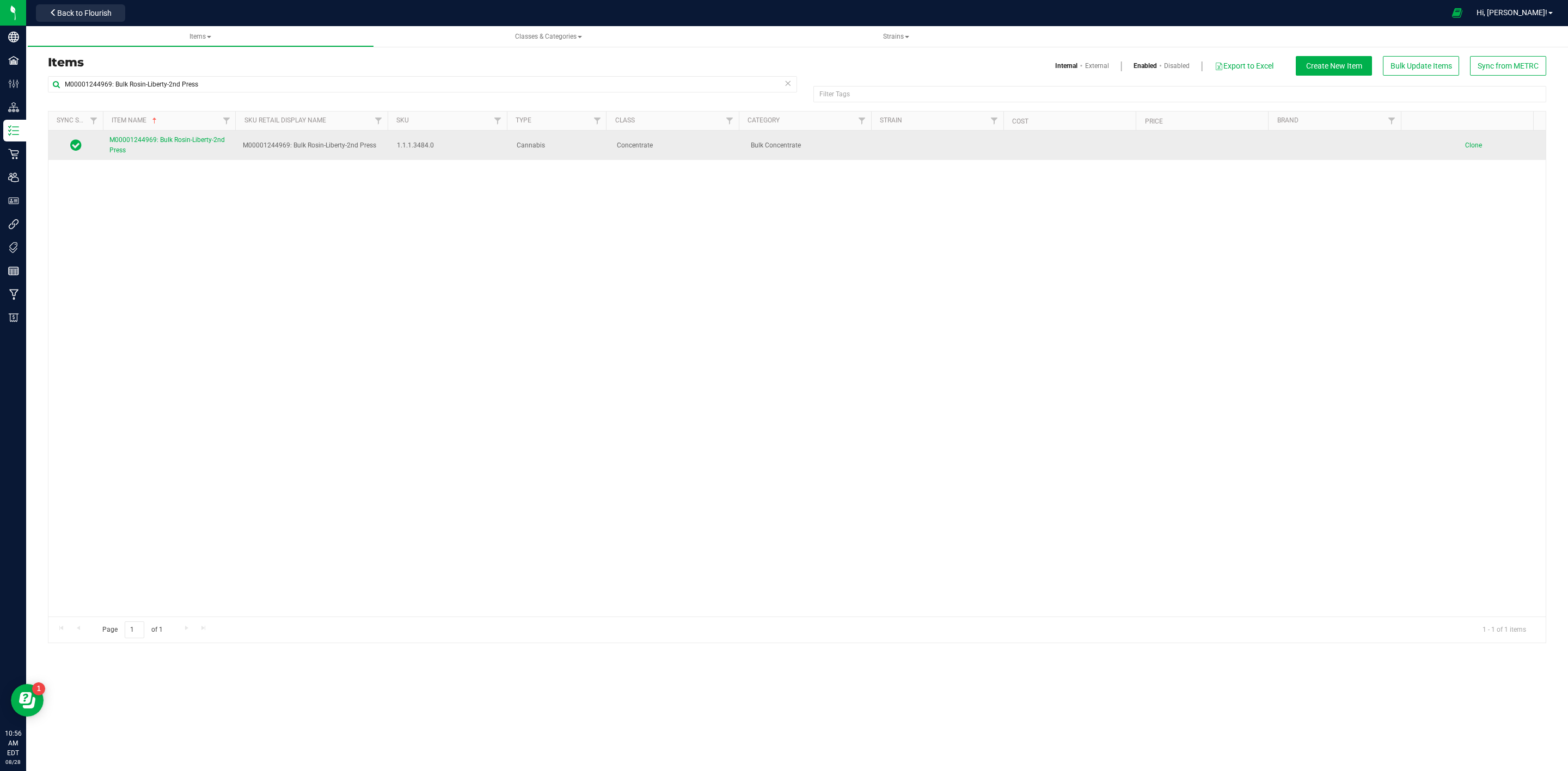
click at [213, 146] on link "M00001244969: Bulk Rosin-Liberty-2nd Press" at bounding box center [169, 145] width 120 height 21
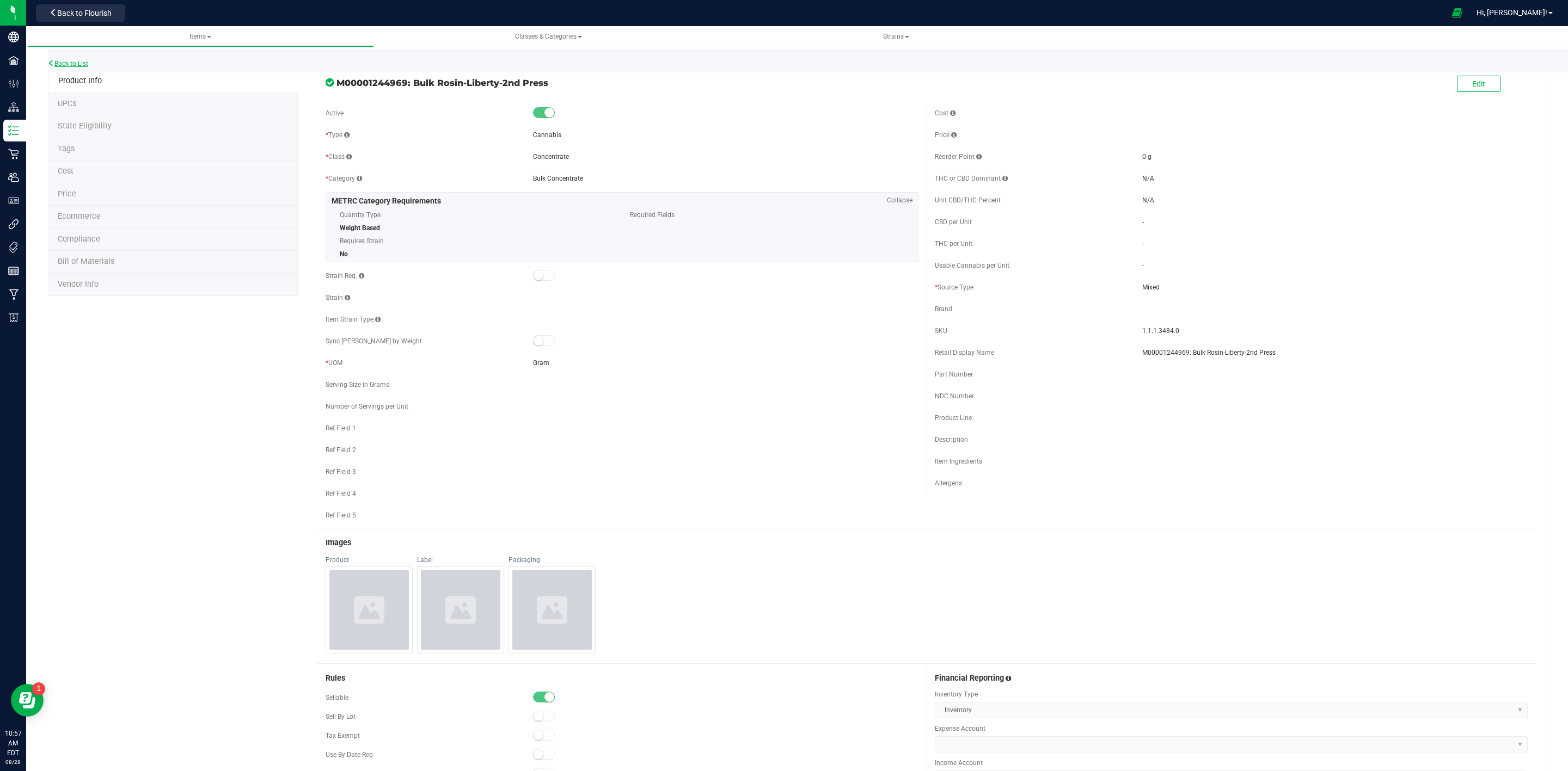
click at [79, 64] on link "Back to List" at bounding box center [68, 64] width 40 height 8
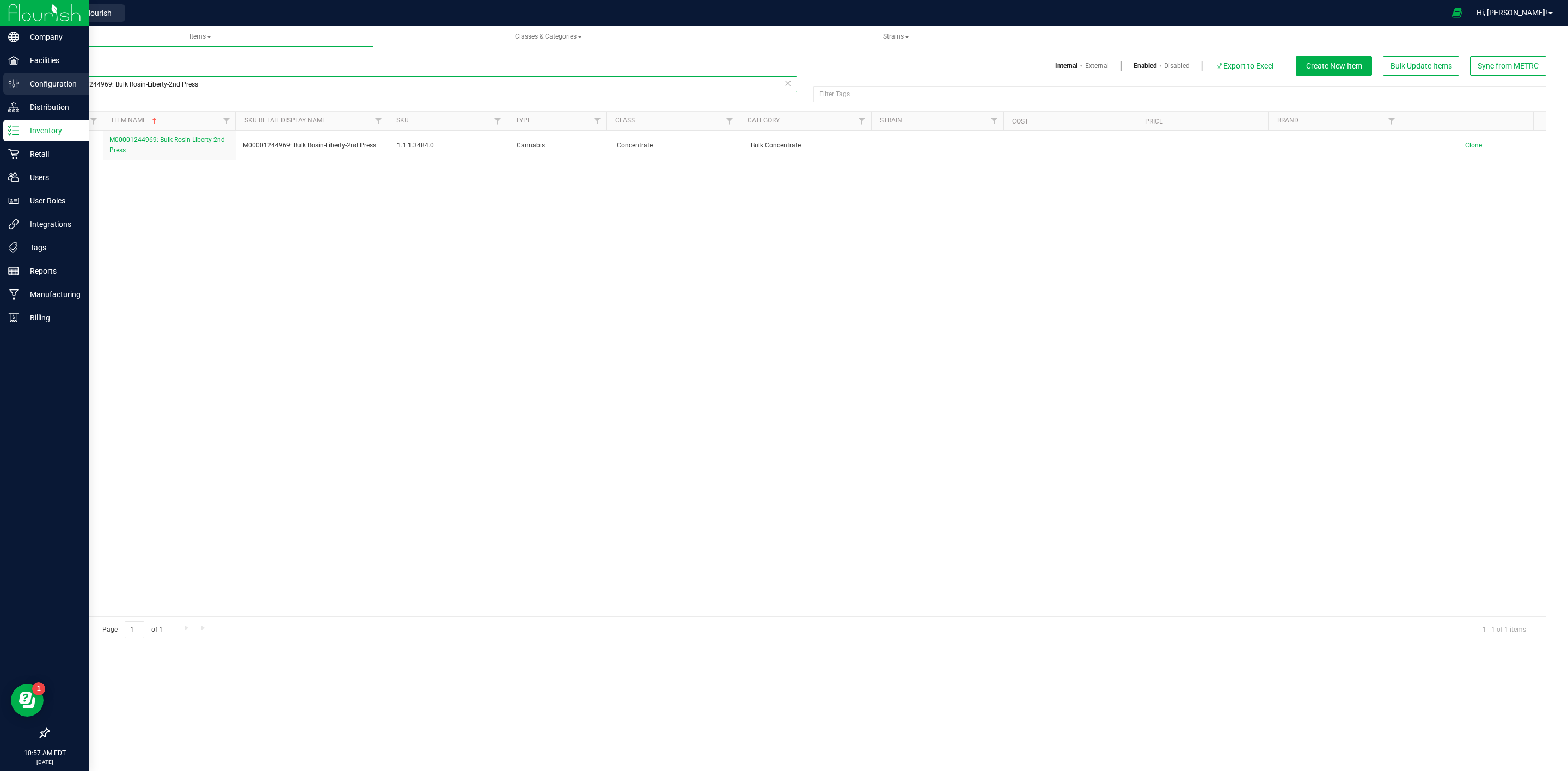
drag, startPoint x: 286, startPoint y: 79, endPoint x: 0, endPoint y: 73, distance: 286.1
click at [0, 73] on div "Company Facilities Configuration Distribution Inventory Retail Users User Roles…" at bounding box center [784, 386] width 1568 height 771
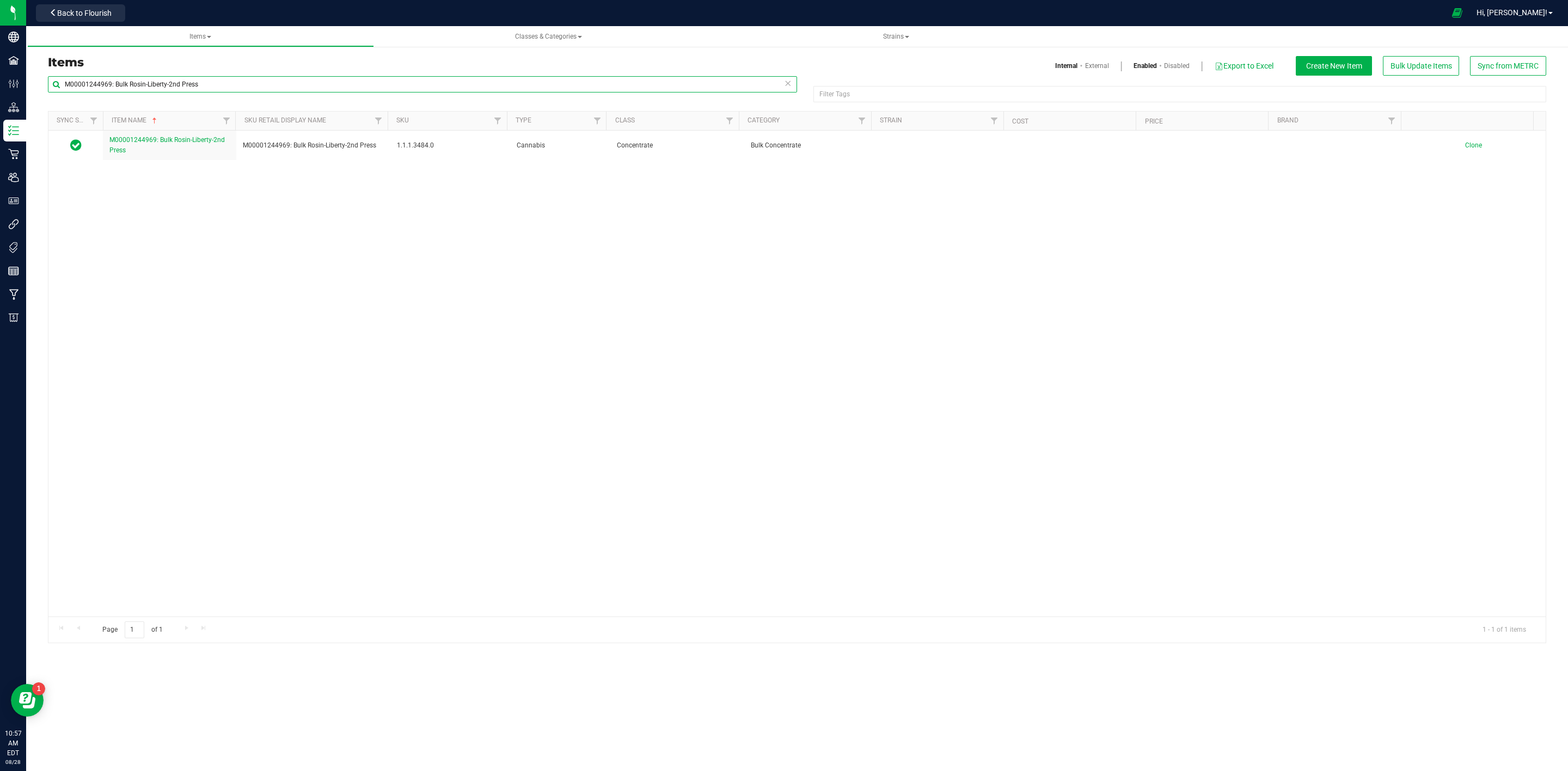
paste input "text"
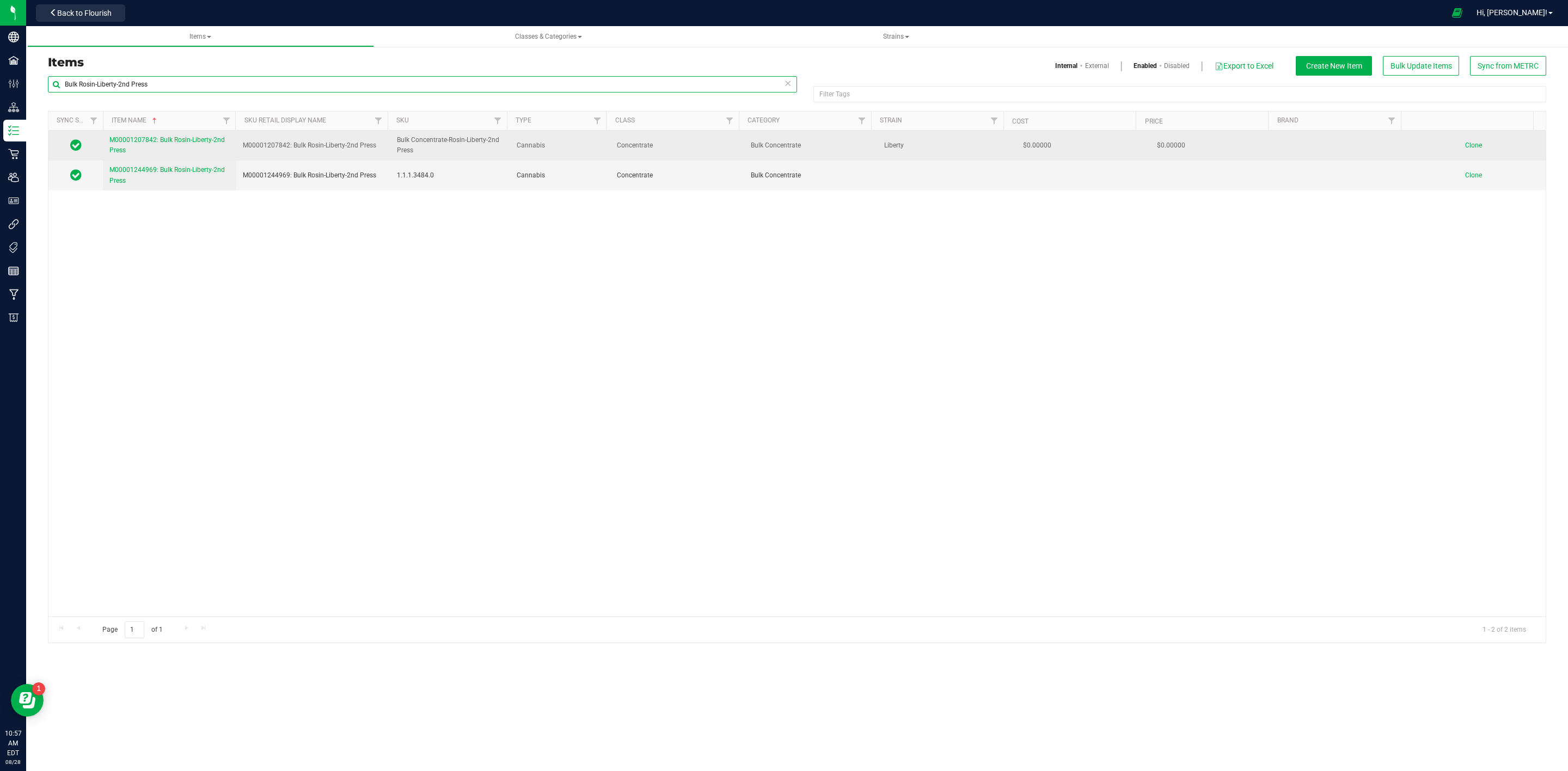
type input "Bulk Rosin-Liberty-2nd Press"
click at [193, 152] on link "M00001207842: Bulk Rosin-Liberty-2nd Press" at bounding box center [169, 145] width 120 height 21
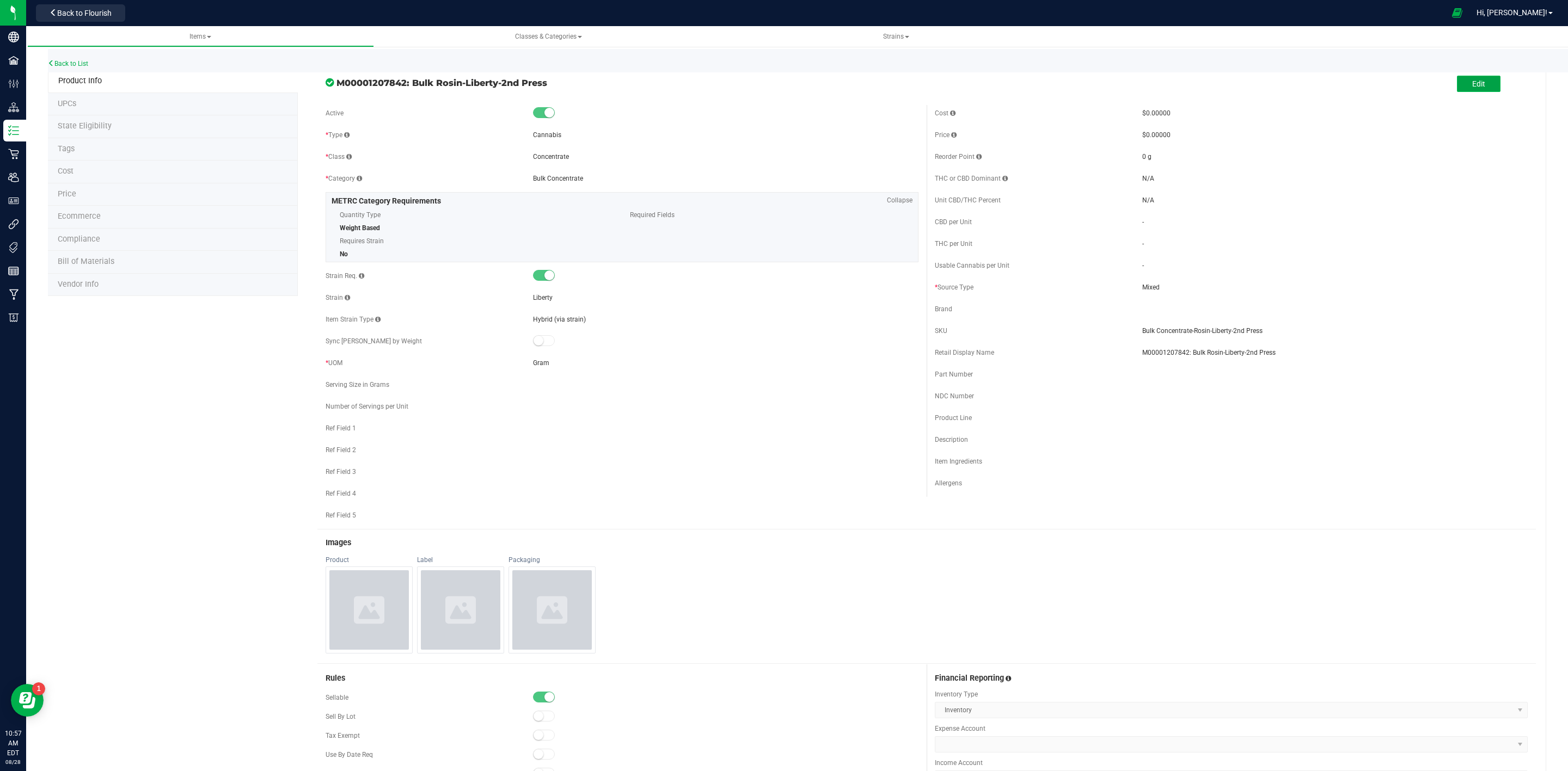
click at [1471, 76] on button "Edit" at bounding box center [1478, 84] width 44 height 16
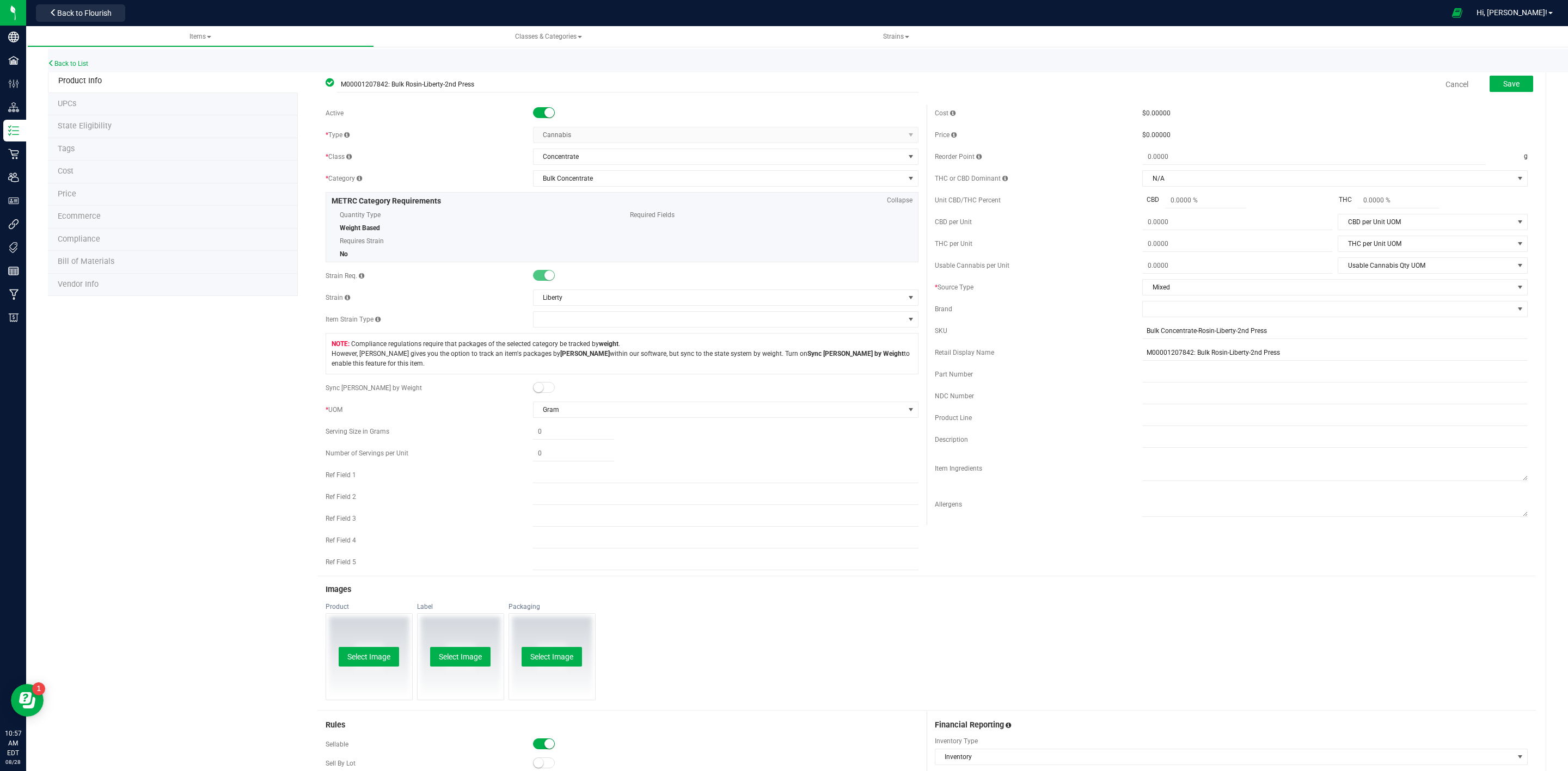
click at [527, 112] on div "Active" at bounding box center [429, 113] width 207 height 10
click at [533, 115] on span at bounding box center [544, 112] width 21 height 11
click at [1504, 80] on span "Save" at bounding box center [1512, 84] width 16 height 9
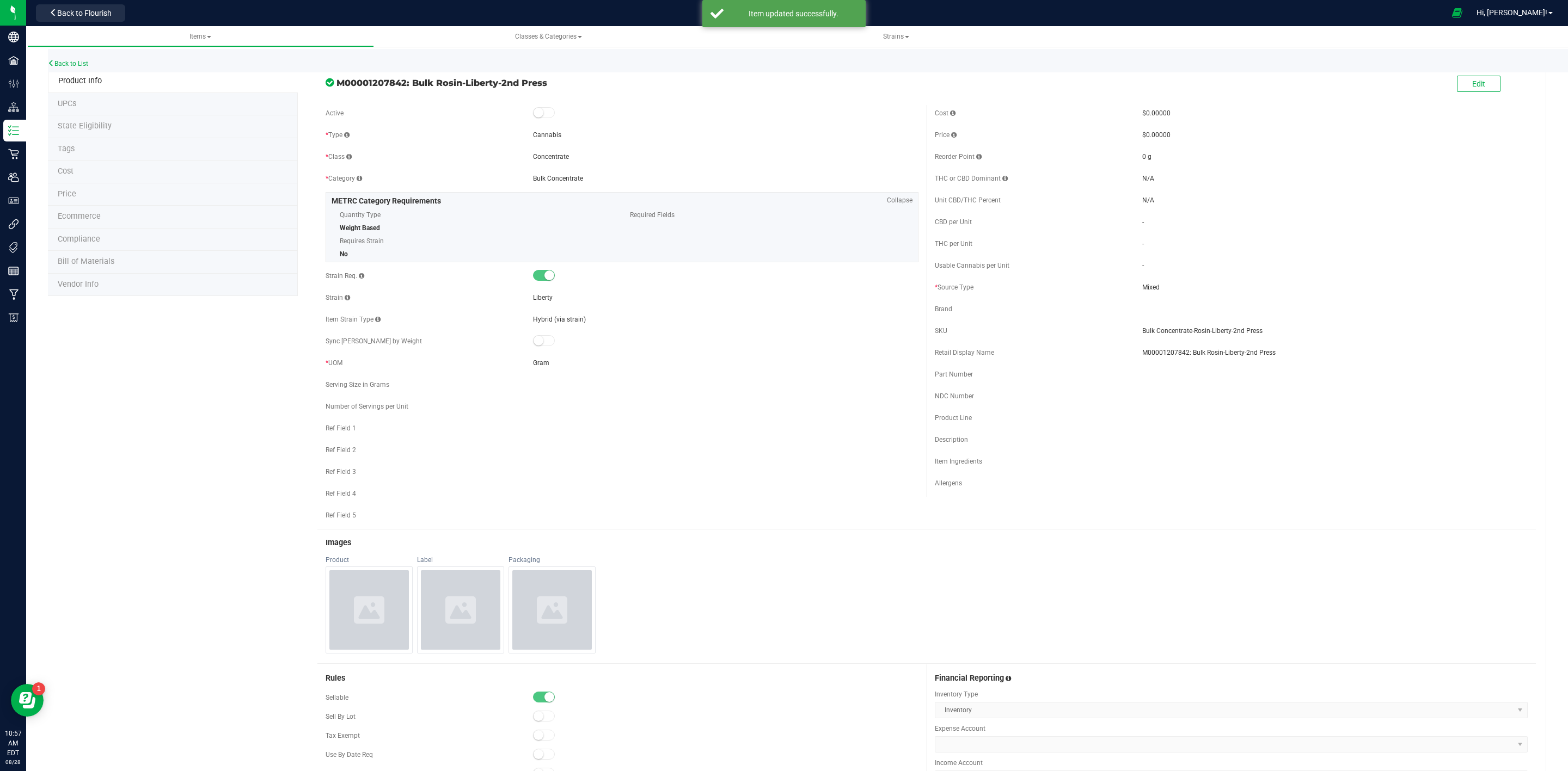
click at [69, 56] on div "Back to List" at bounding box center [832, 61] width 1568 height 23
click at [59, 64] on link "Back to List" at bounding box center [68, 64] width 40 height 8
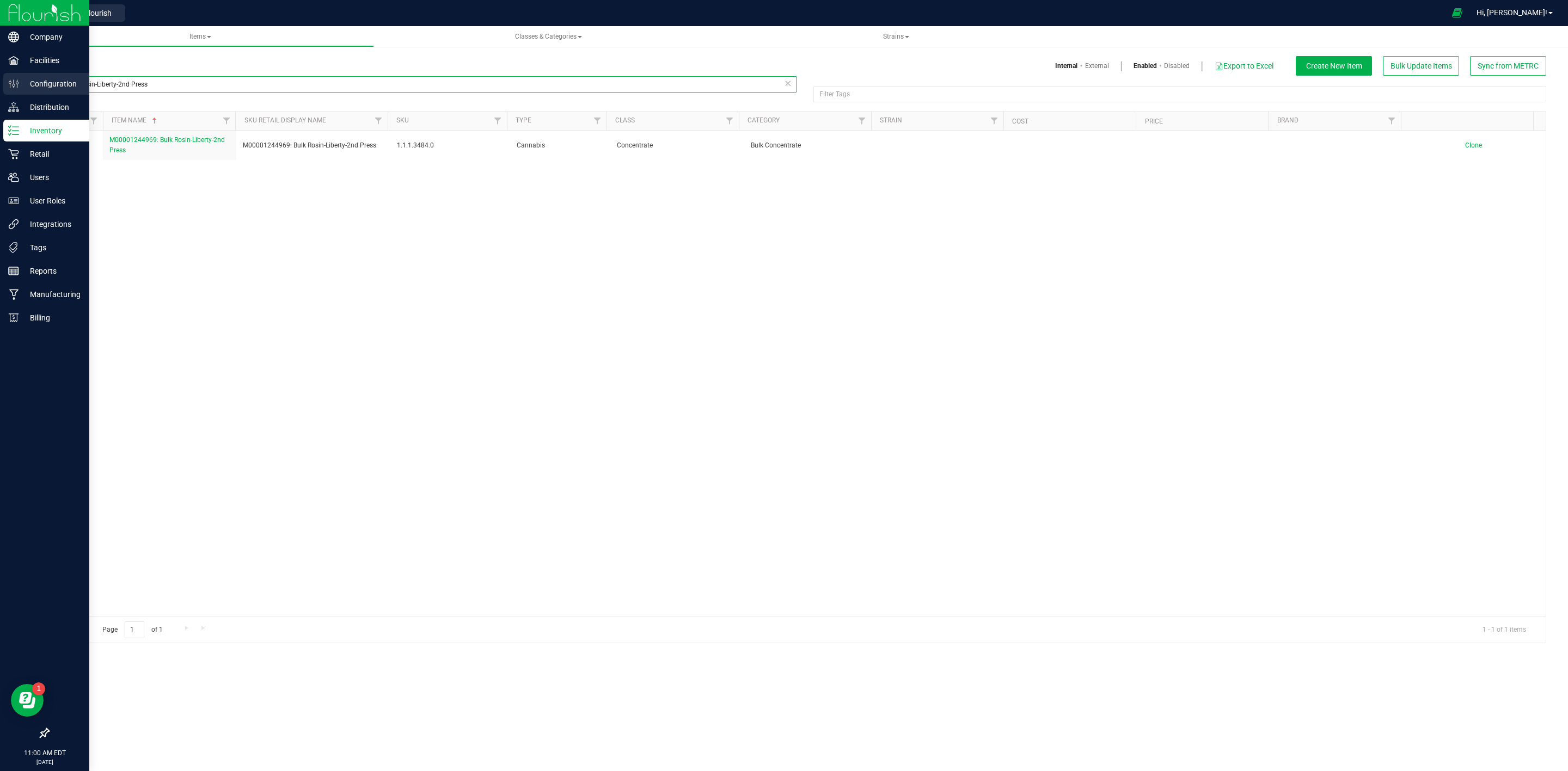
drag, startPoint x: 181, startPoint y: 82, endPoint x: 0, endPoint y: 87, distance: 181.1
click at [0, 87] on div "Company Facilities Configuration Distribution Inventory Retail Users User Roles…" at bounding box center [784, 386] width 1568 height 771
paste input "M00001088511: Bulk Ice Hash-RC Rainbow-45u_73u_160u_190u"
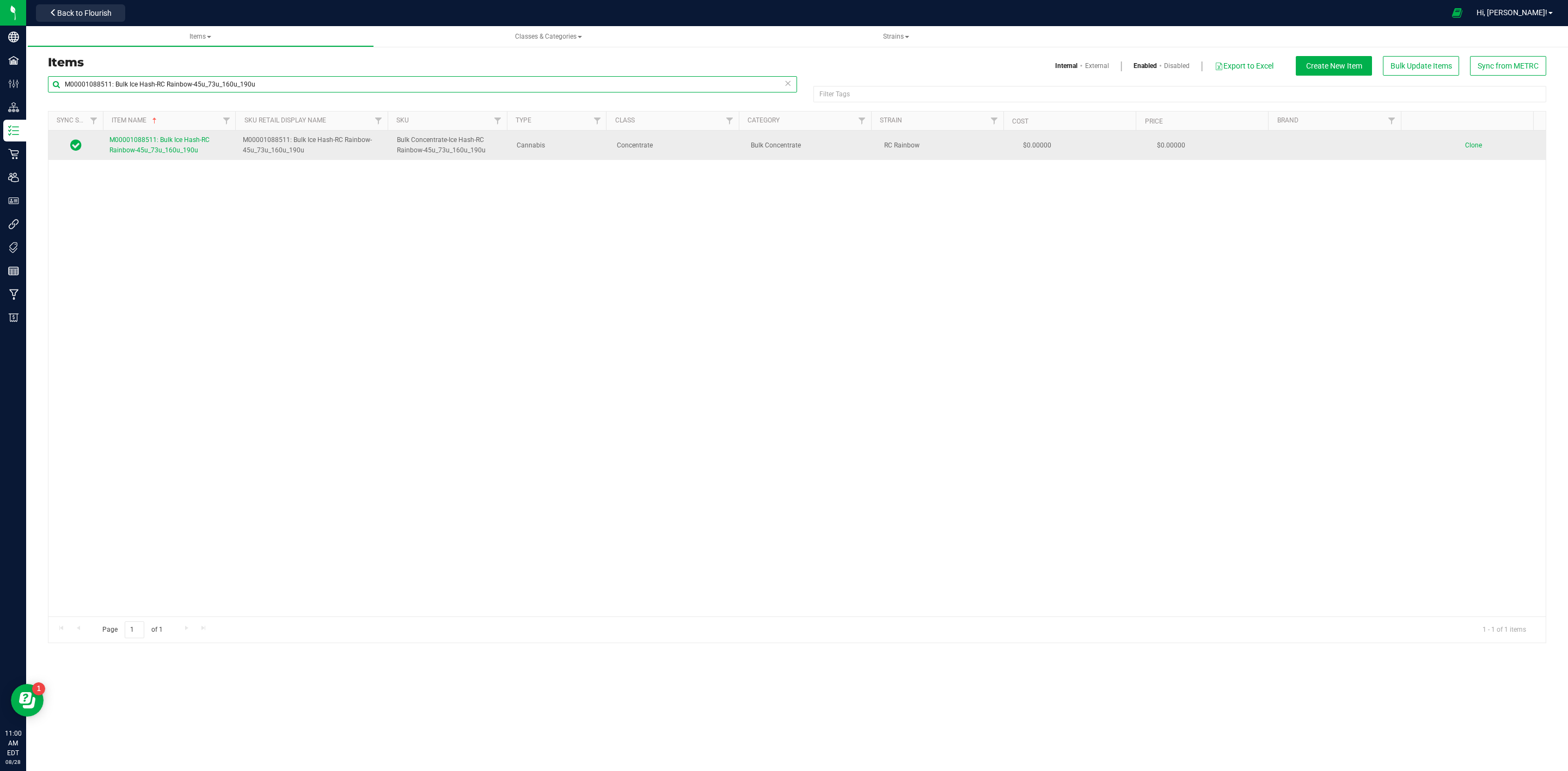
type input "M00001088511: Bulk Ice Hash-RC Rainbow-45u_73u_160u_190u"
click at [180, 147] on span "M00001088511: Bulk Ice Hash-RC Rainbow-45u_73u_160u_190u" at bounding box center [159, 145] width 100 height 18
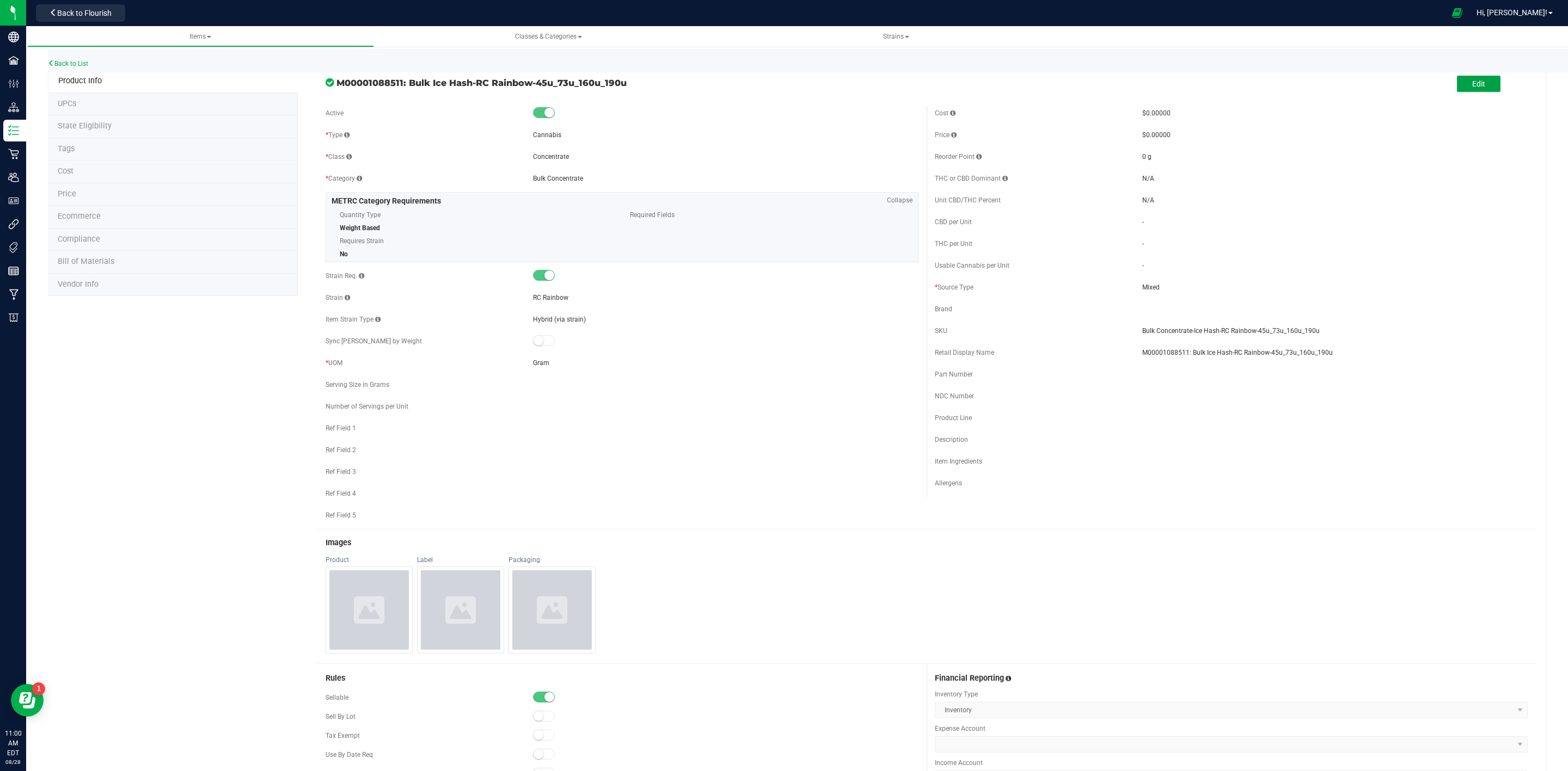
click at [1472, 80] on span "Edit" at bounding box center [1478, 84] width 13 height 9
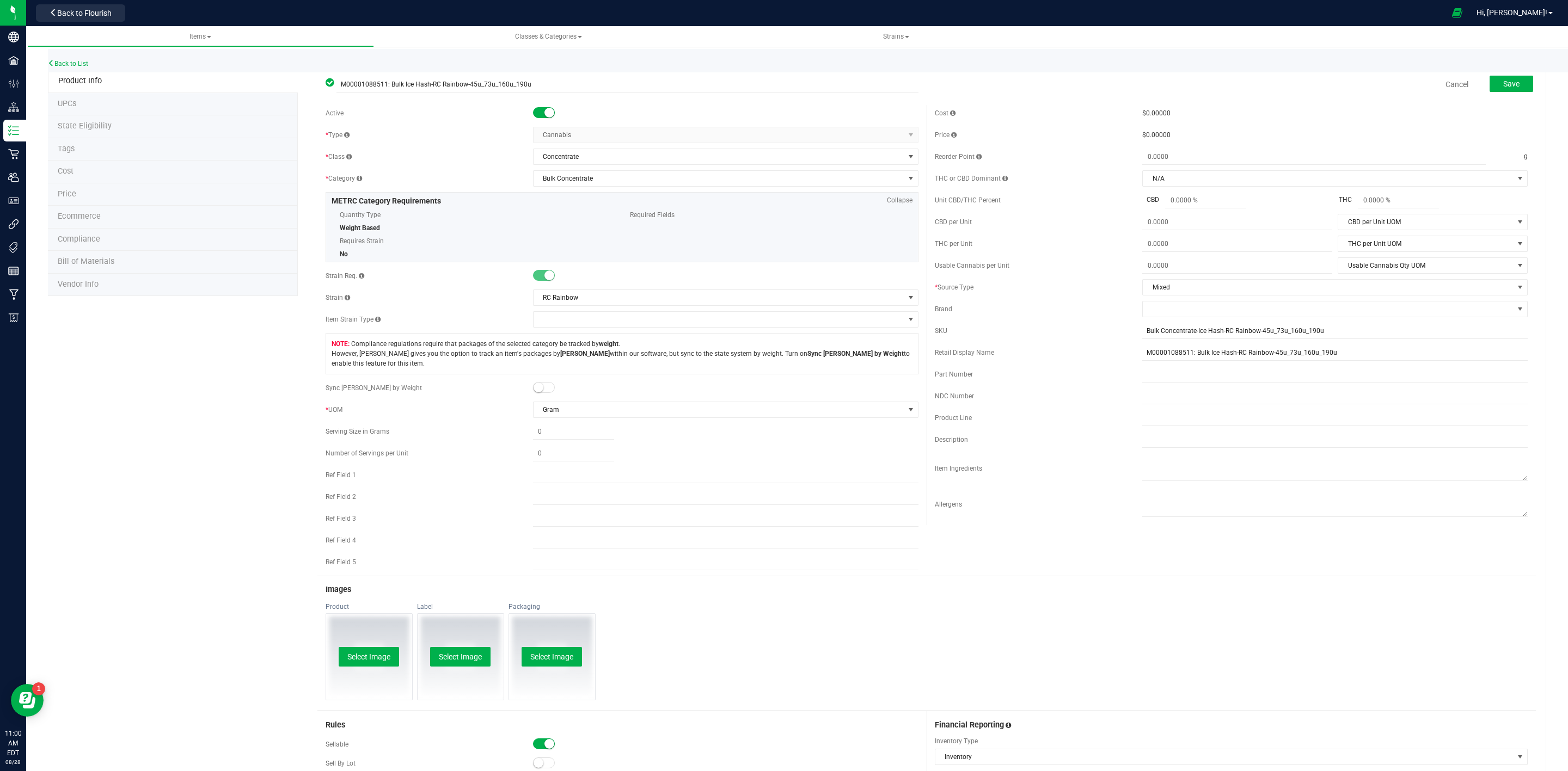
click at [544, 109] on small at bounding box center [549, 113] width 10 height 10
click at [1500, 76] on button "Save" at bounding box center [1511, 84] width 44 height 16
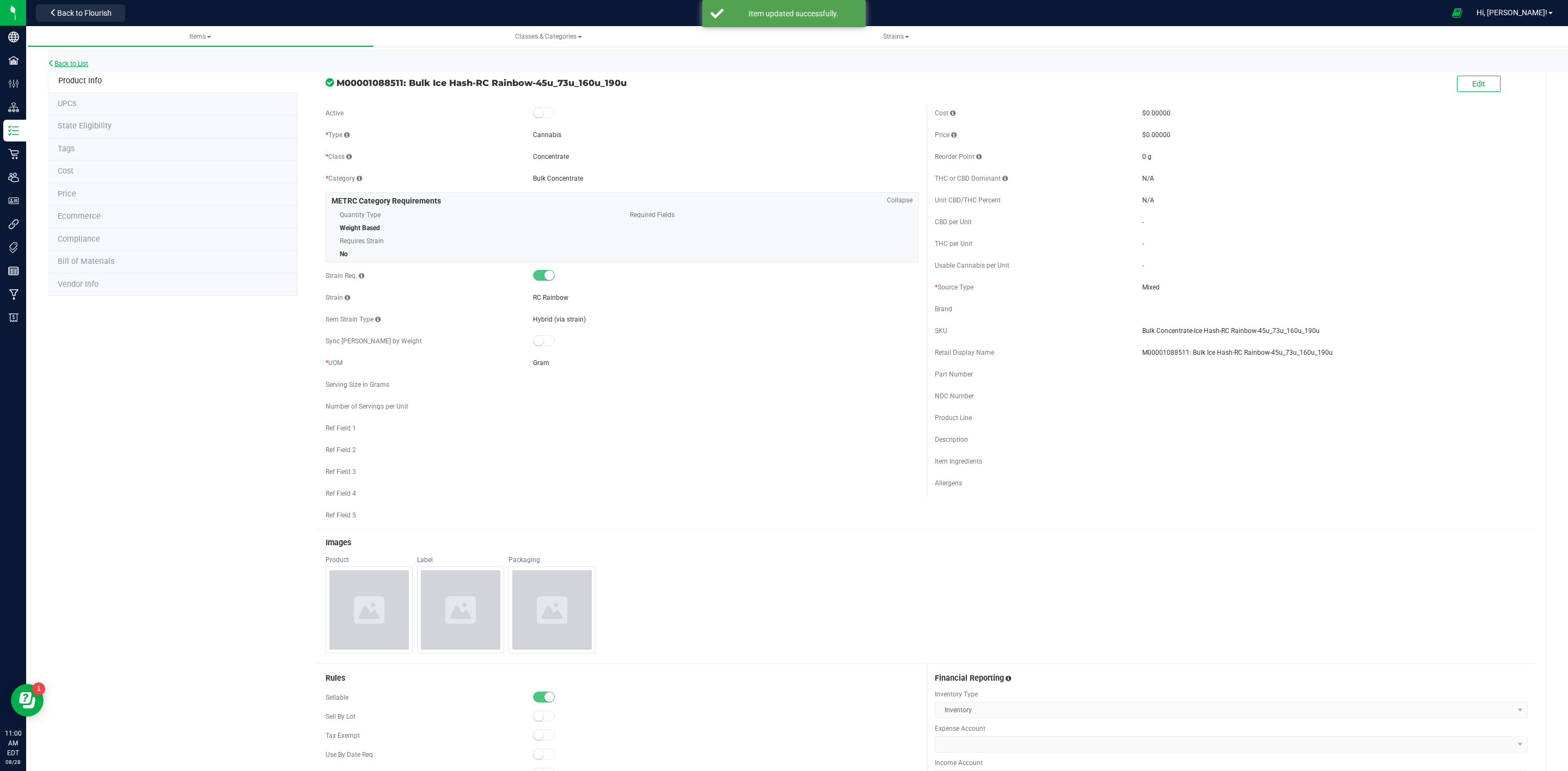
click at [71, 61] on link "Back to List" at bounding box center [68, 64] width 40 height 8
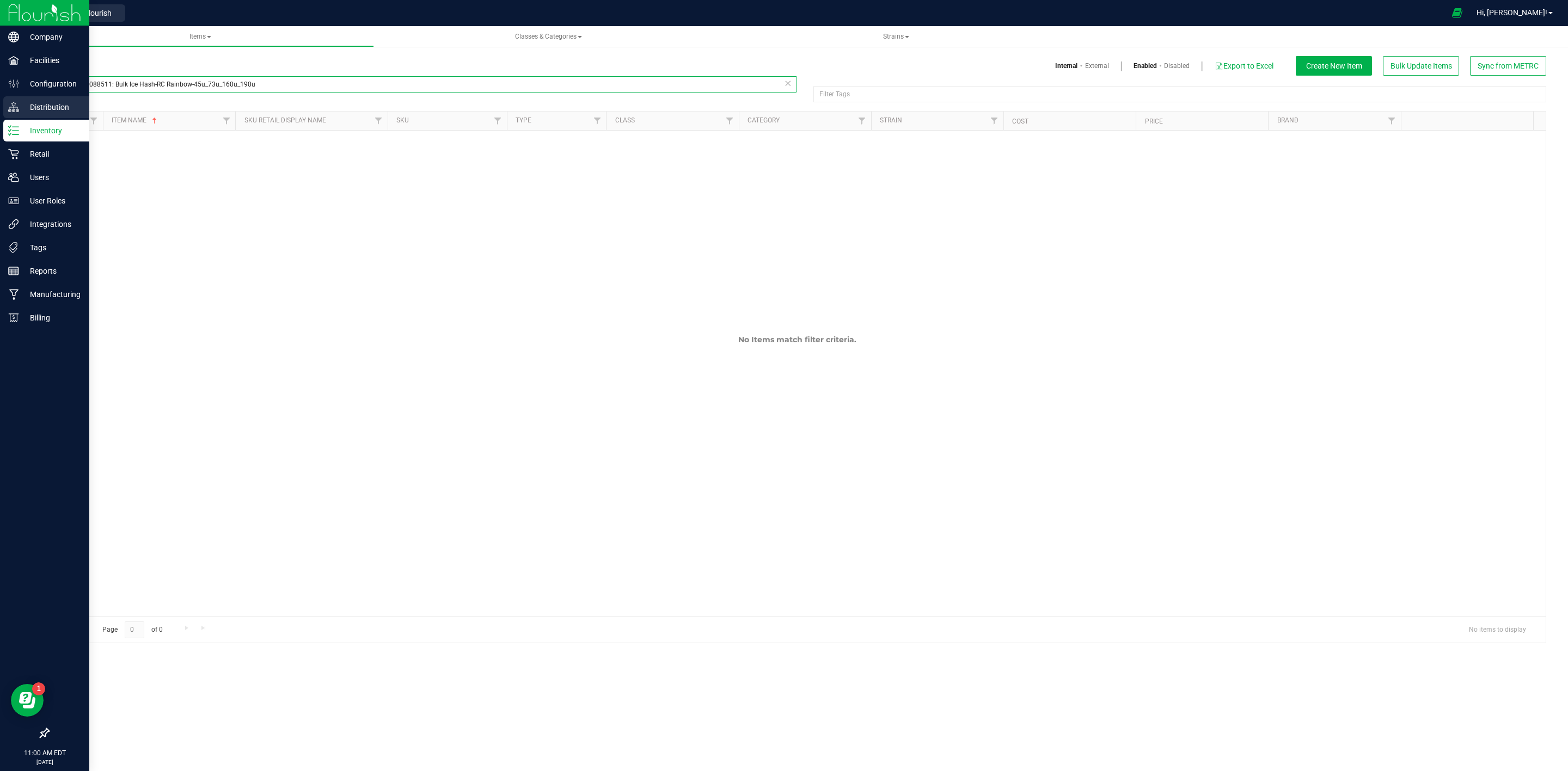
drag, startPoint x: 295, startPoint y: 90, endPoint x: 0, endPoint y: 116, distance: 296.1
click at [0, 116] on div "Company Facilities Configuration Distribution Inventory Retail Users User Roles…" at bounding box center [784, 386] width 1568 height 771
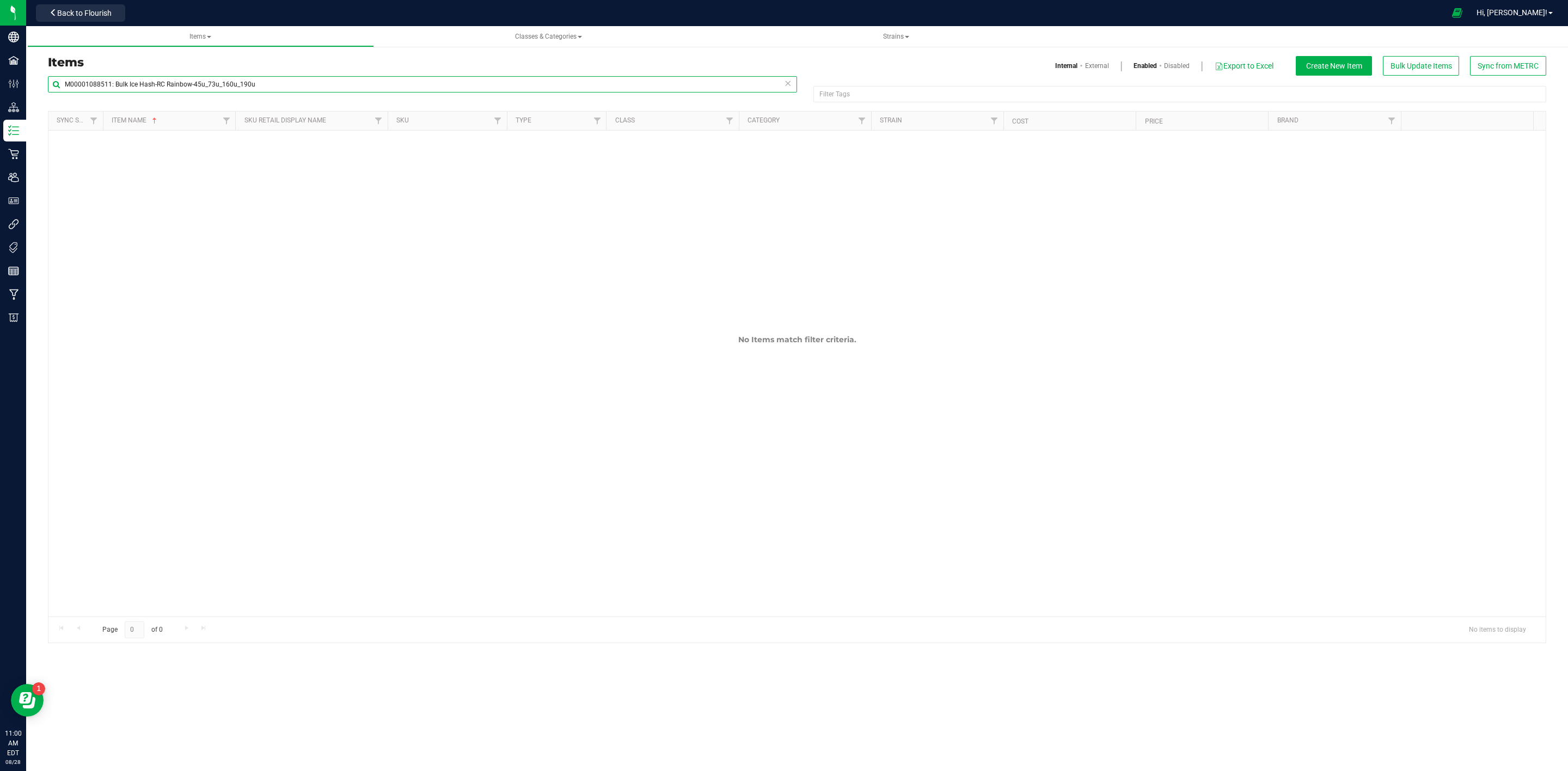
paste input "237737"
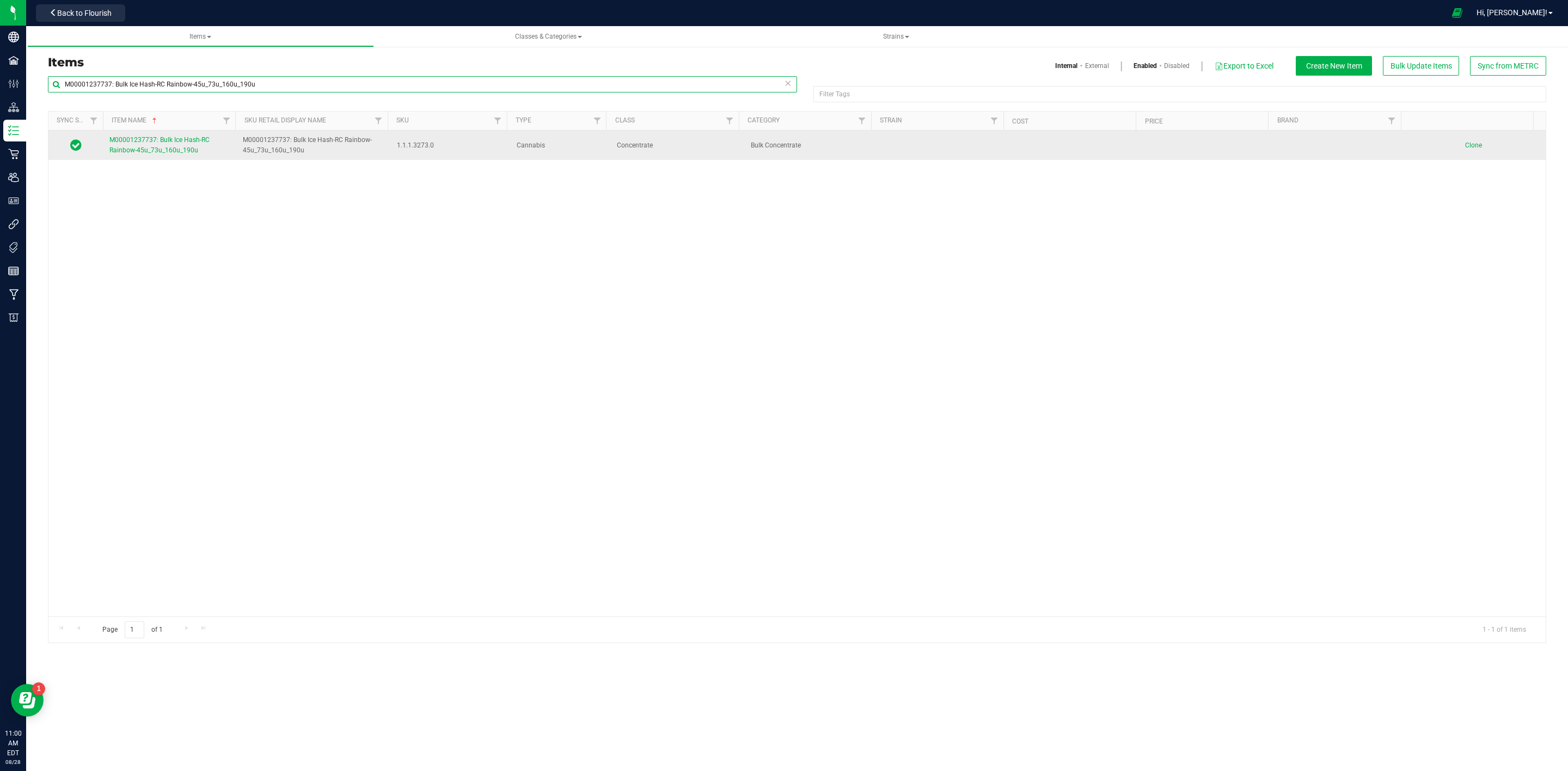
type input "M00001237737: Bulk Ice Hash-RC Rainbow-45u_73u_160u_190u"
click at [169, 160] on td "M00001237737: Bulk Ice Hash-RC Rainbow-45u_73u_160u_190u" at bounding box center [169, 145] width 133 height 30
click at [185, 147] on span "M00001237737: Bulk Ice Hash-RC Rainbow-45u_73u_160u_190u" at bounding box center [159, 145] width 100 height 18
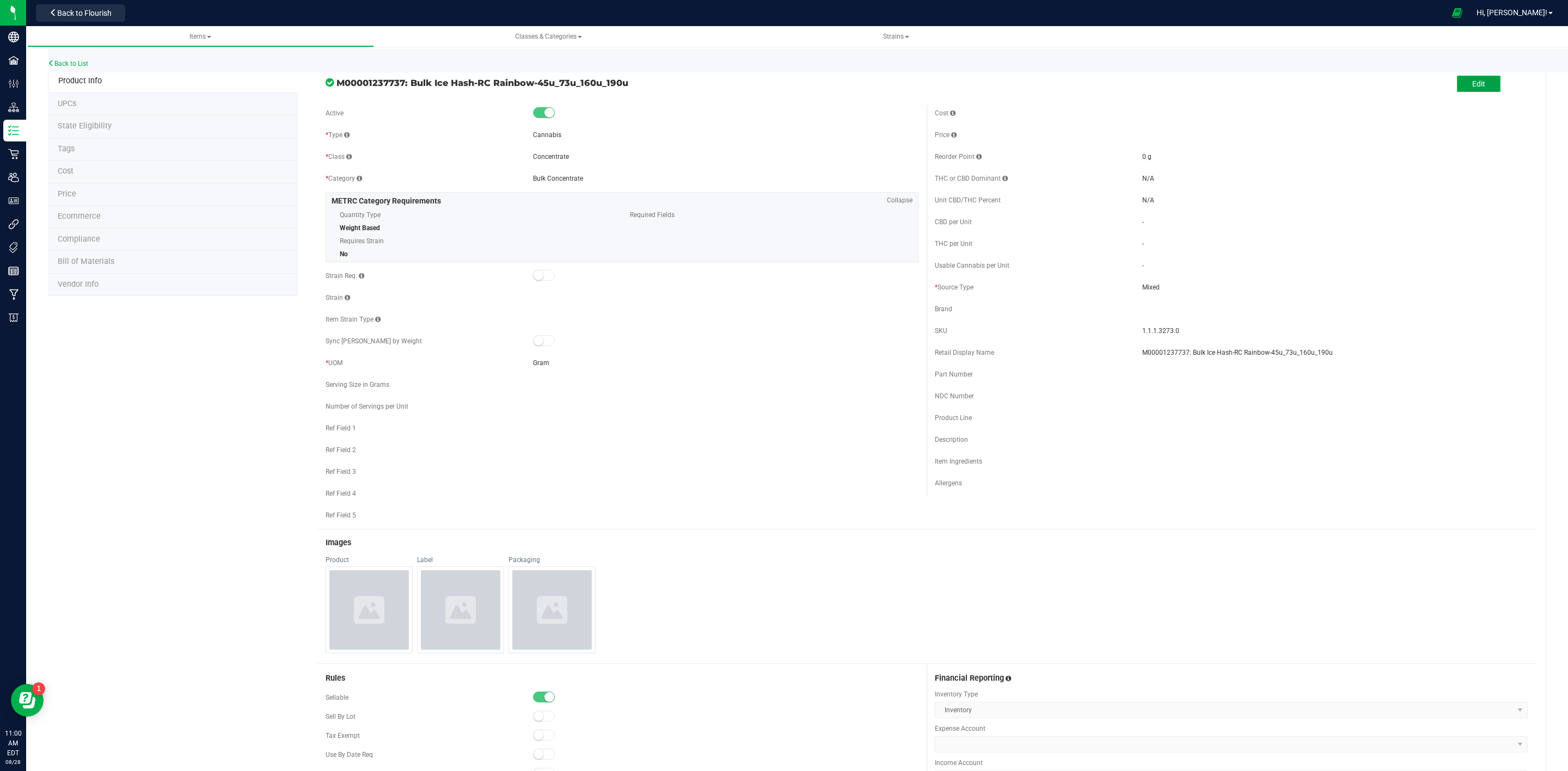
click at [1457, 87] on button "Edit" at bounding box center [1478, 84] width 44 height 16
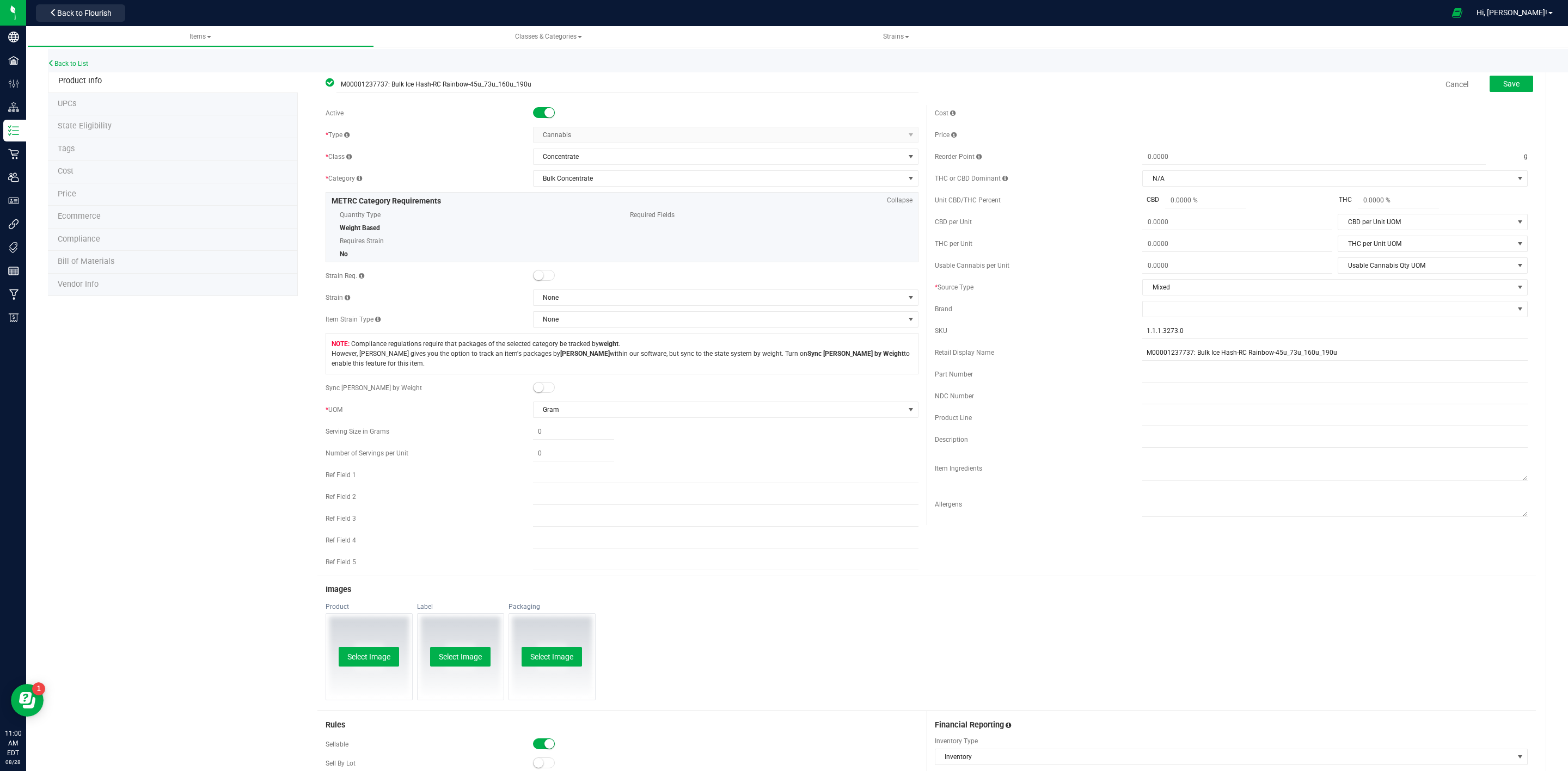
click at [546, 112] on small at bounding box center [549, 113] width 10 height 10
click at [1486, 93] on div "Save" at bounding box center [1503, 84] width 60 height 22
click at [1490, 88] on button "Save" at bounding box center [1511, 84] width 44 height 16
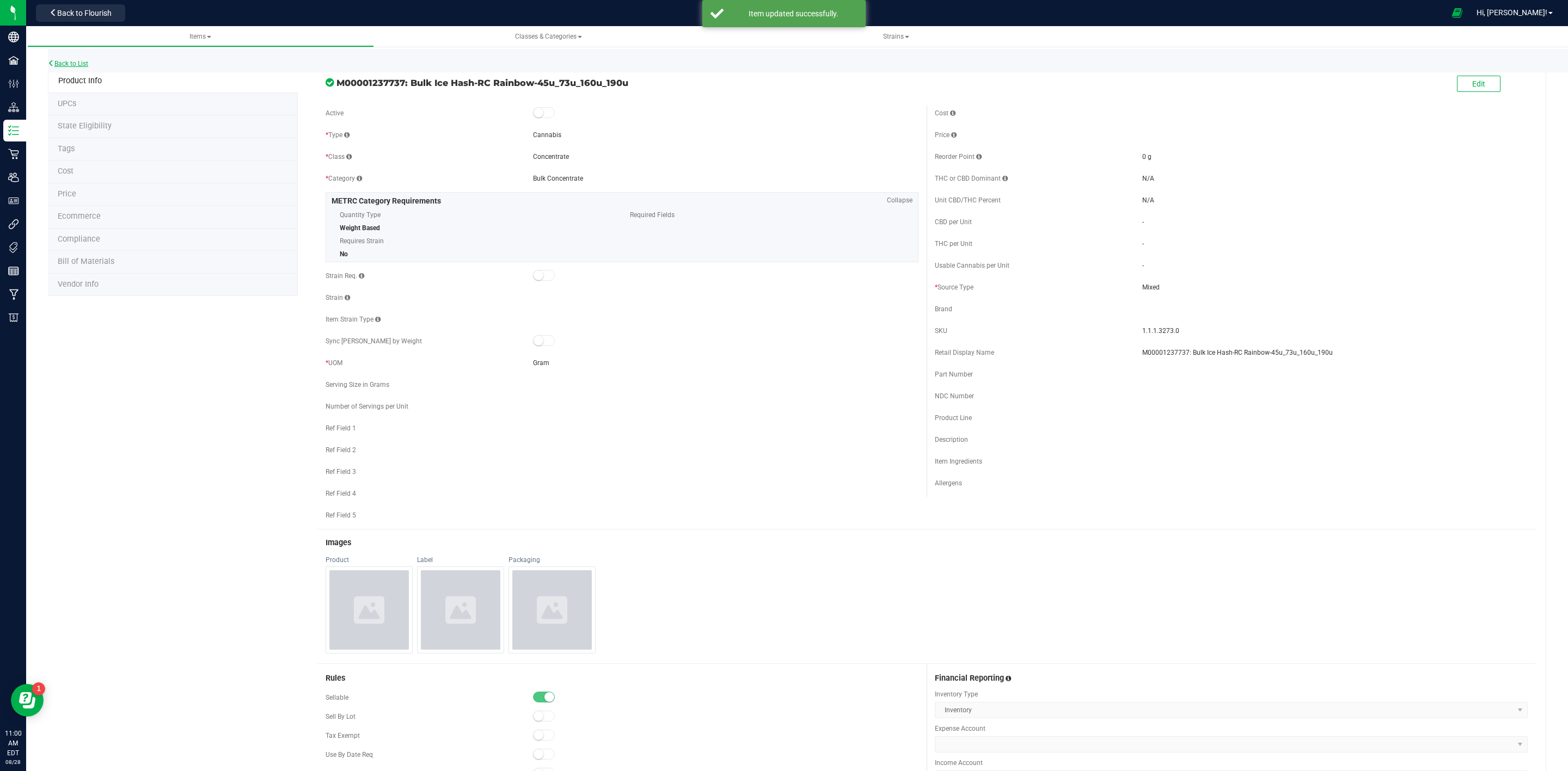
click at [73, 65] on link "Back to List" at bounding box center [68, 64] width 40 height 8
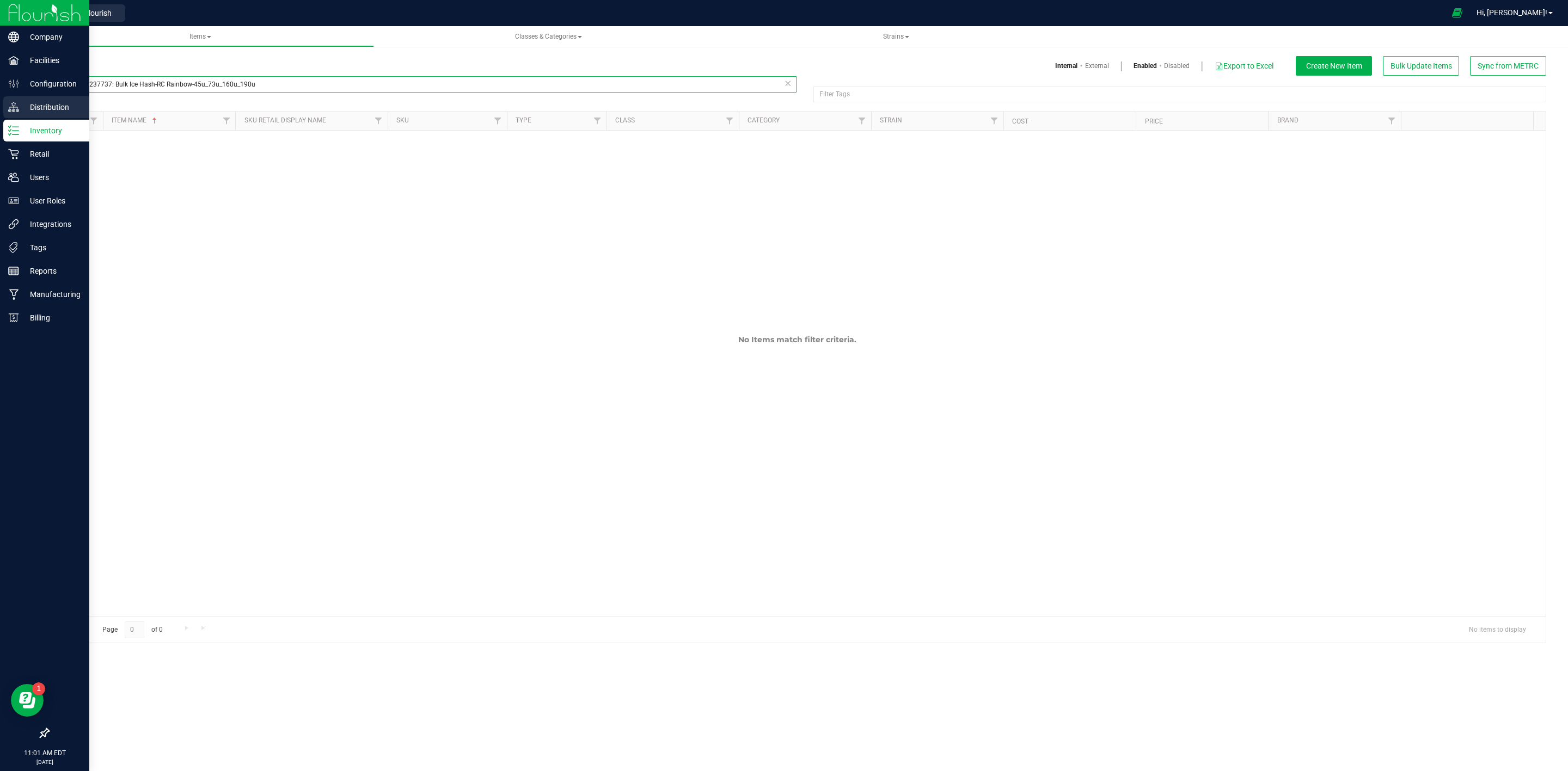
drag, startPoint x: 321, startPoint y: 80, endPoint x: 0, endPoint y: 102, distance: 321.8
click at [5, 104] on div "Company Facilities Configuration Distribution Inventory Retail Users User Roles…" at bounding box center [784, 386] width 1568 height 771
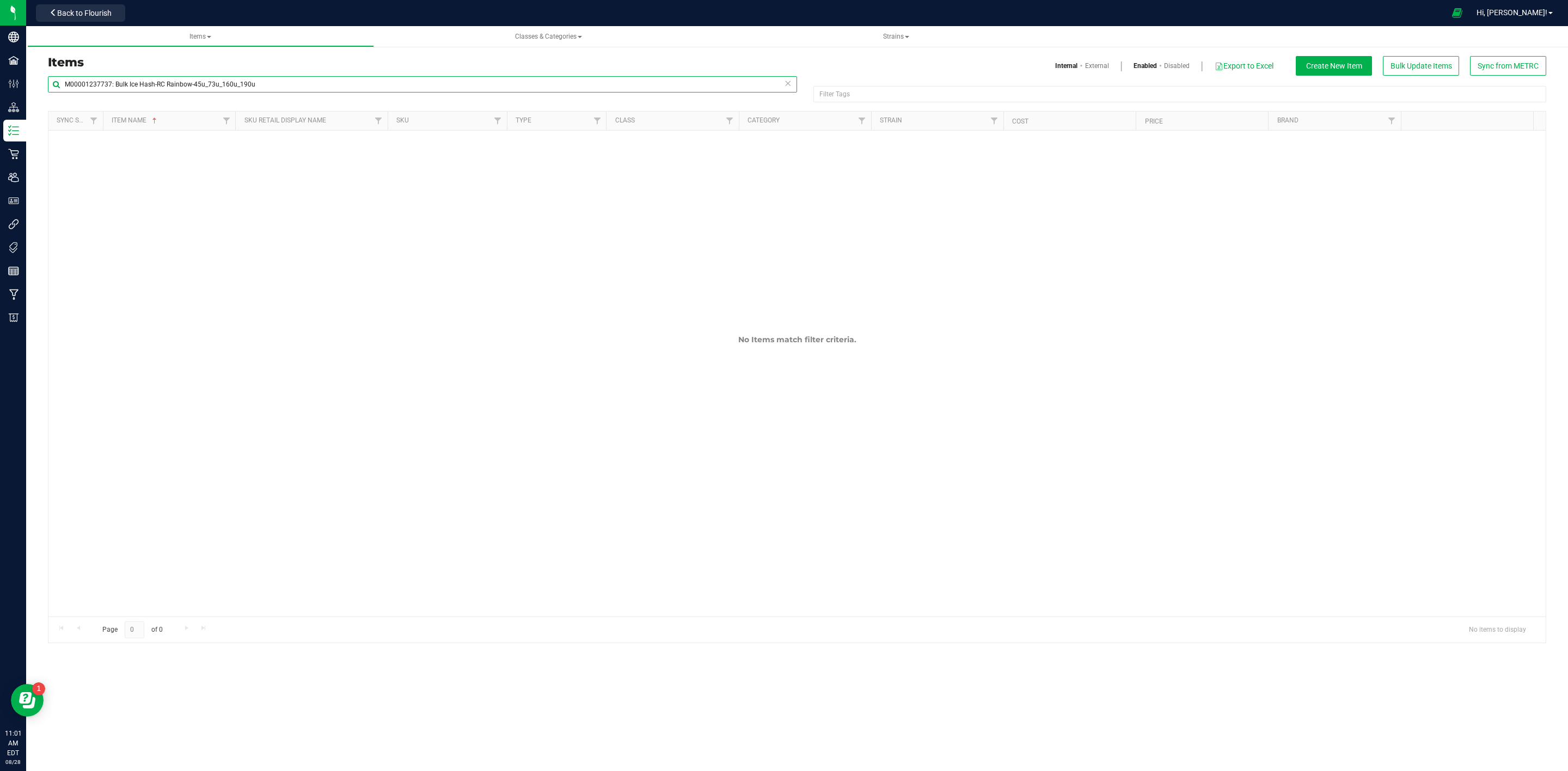
paste input "8819"
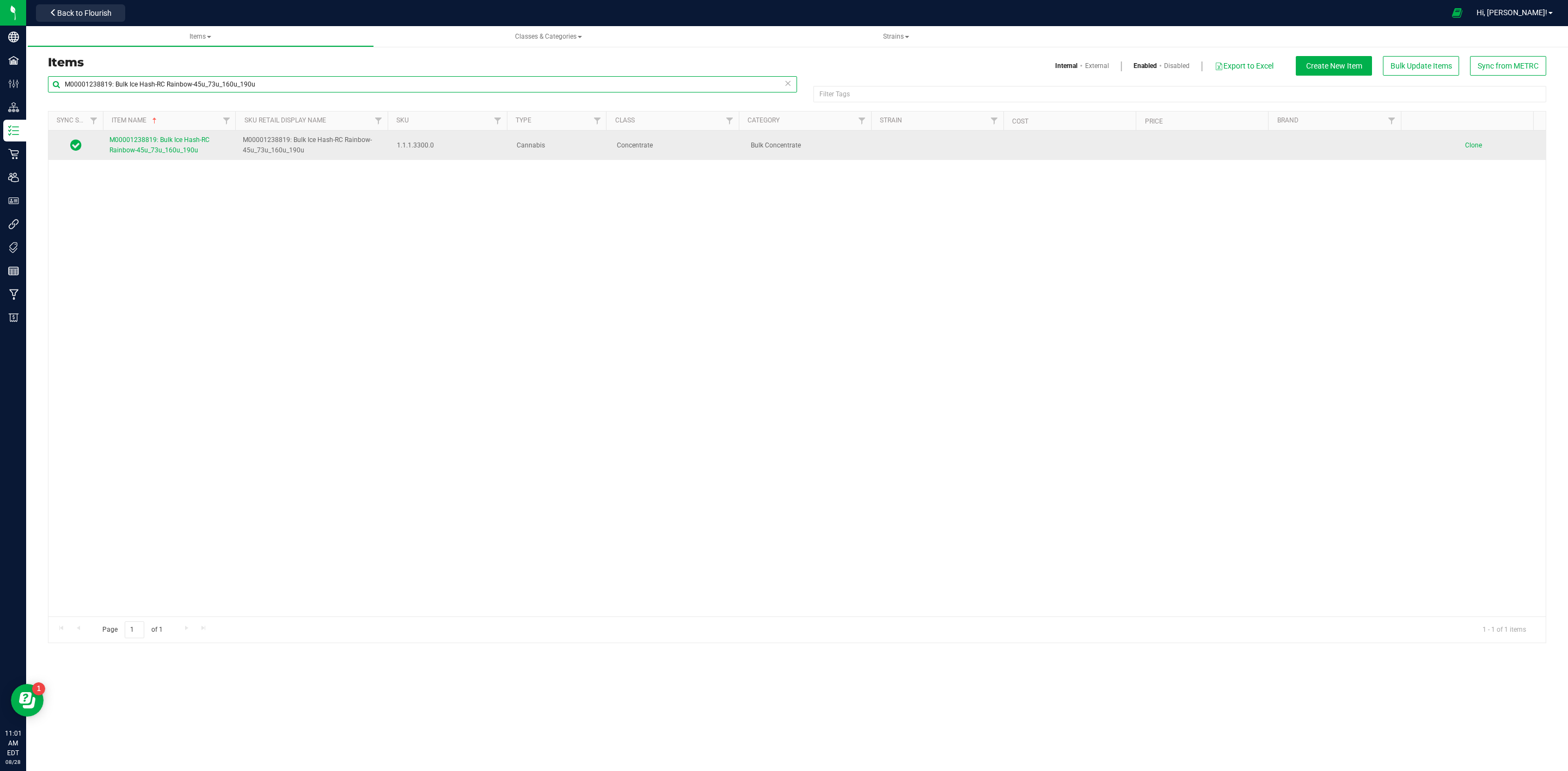
type input "M00001238819: Bulk Ice Hash-RC Rainbow-45u_73u_160u_190u"
click at [181, 138] on span "M00001238819: Bulk Ice Hash-RC Rainbow-45u_73u_160u_190u" at bounding box center [159, 145] width 100 height 18
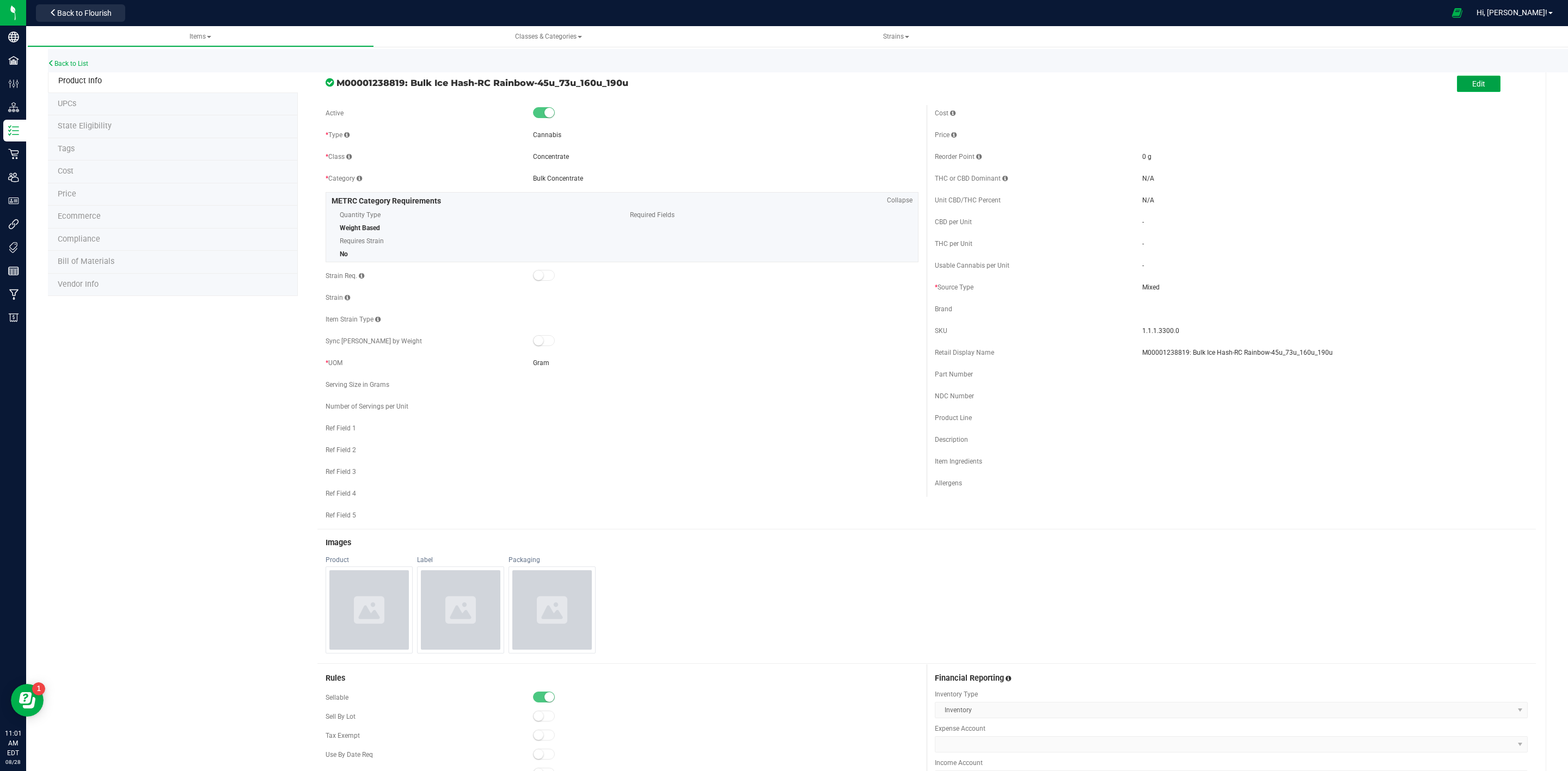
click at [1457, 82] on button "Edit" at bounding box center [1478, 84] width 44 height 16
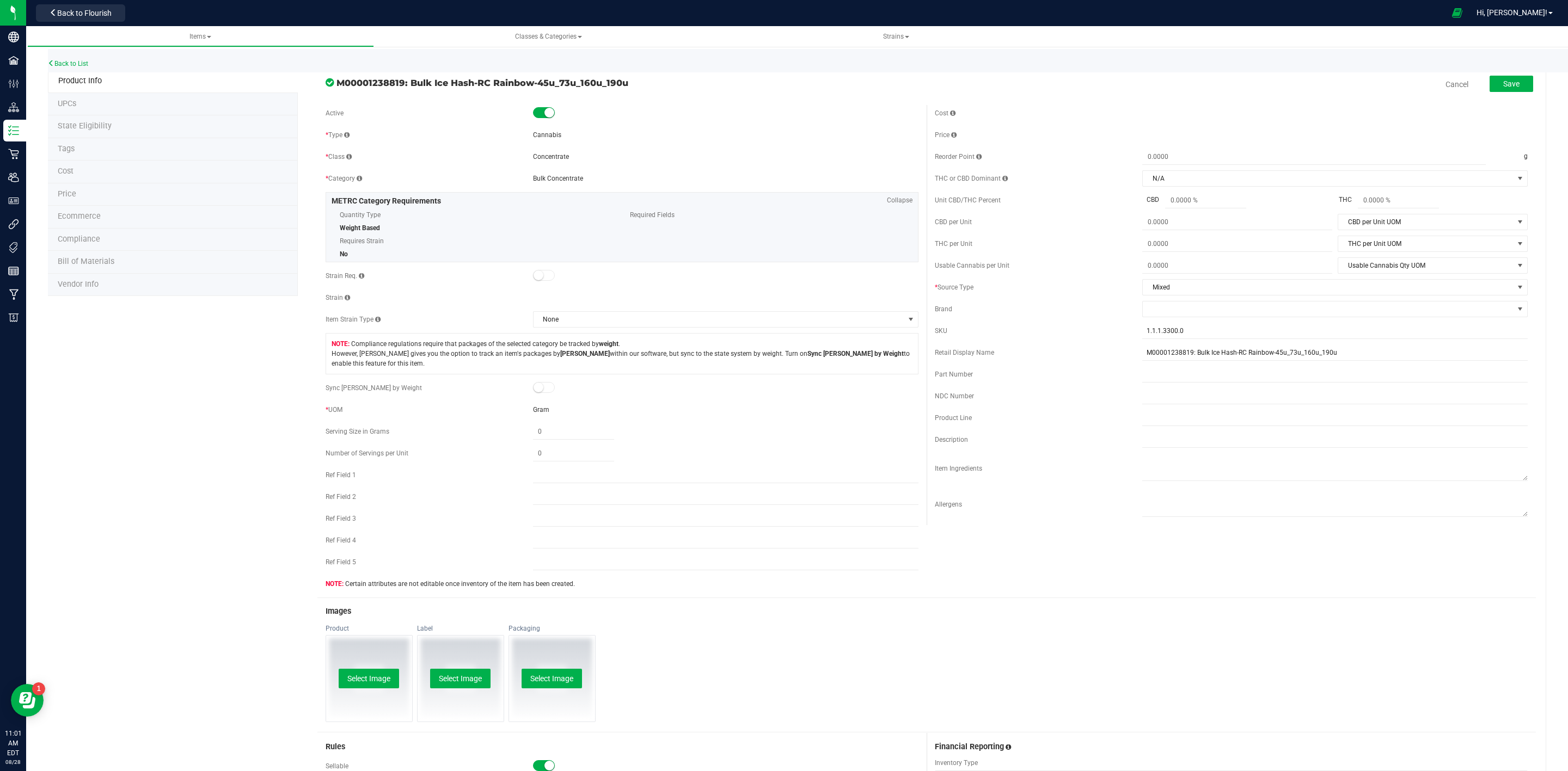
click at [536, 107] on span at bounding box center [544, 112] width 21 height 11
click at [1511, 83] on button "Save" at bounding box center [1511, 84] width 44 height 16
click at [69, 60] on link "Back to List" at bounding box center [68, 64] width 40 height 8
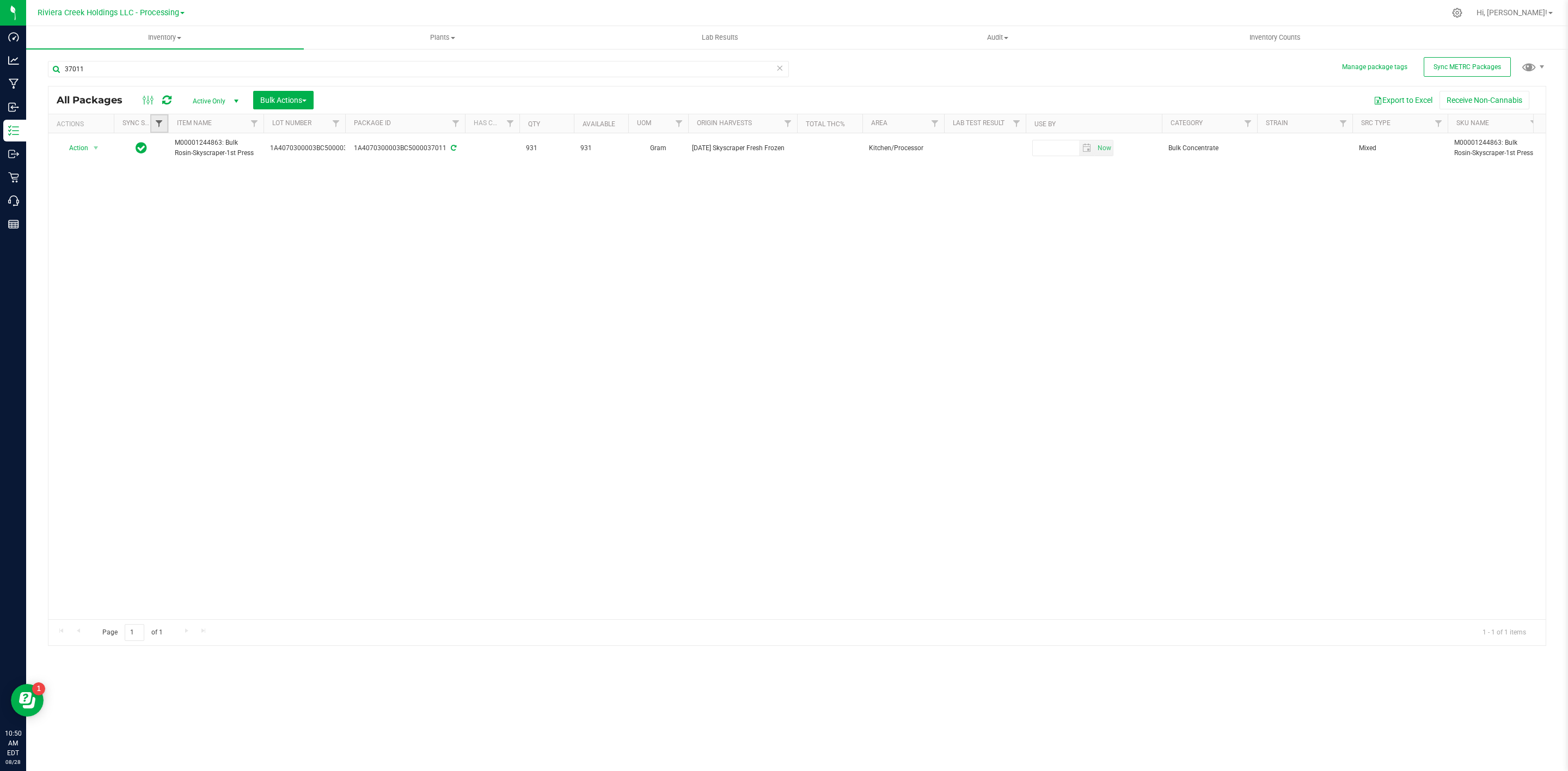
click at [162, 124] on span "Filter" at bounding box center [159, 124] width 9 height 9
click at [194, 212] on span "Out of sync" at bounding box center [190, 214] width 34 height 6
click at [168, 212] on input "Out of sync" at bounding box center [164, 214] width 7 height 7
checkbox input "true"
click at [183, 296] on button "Filter" at bounding box center [183, 300] width 52 height 24
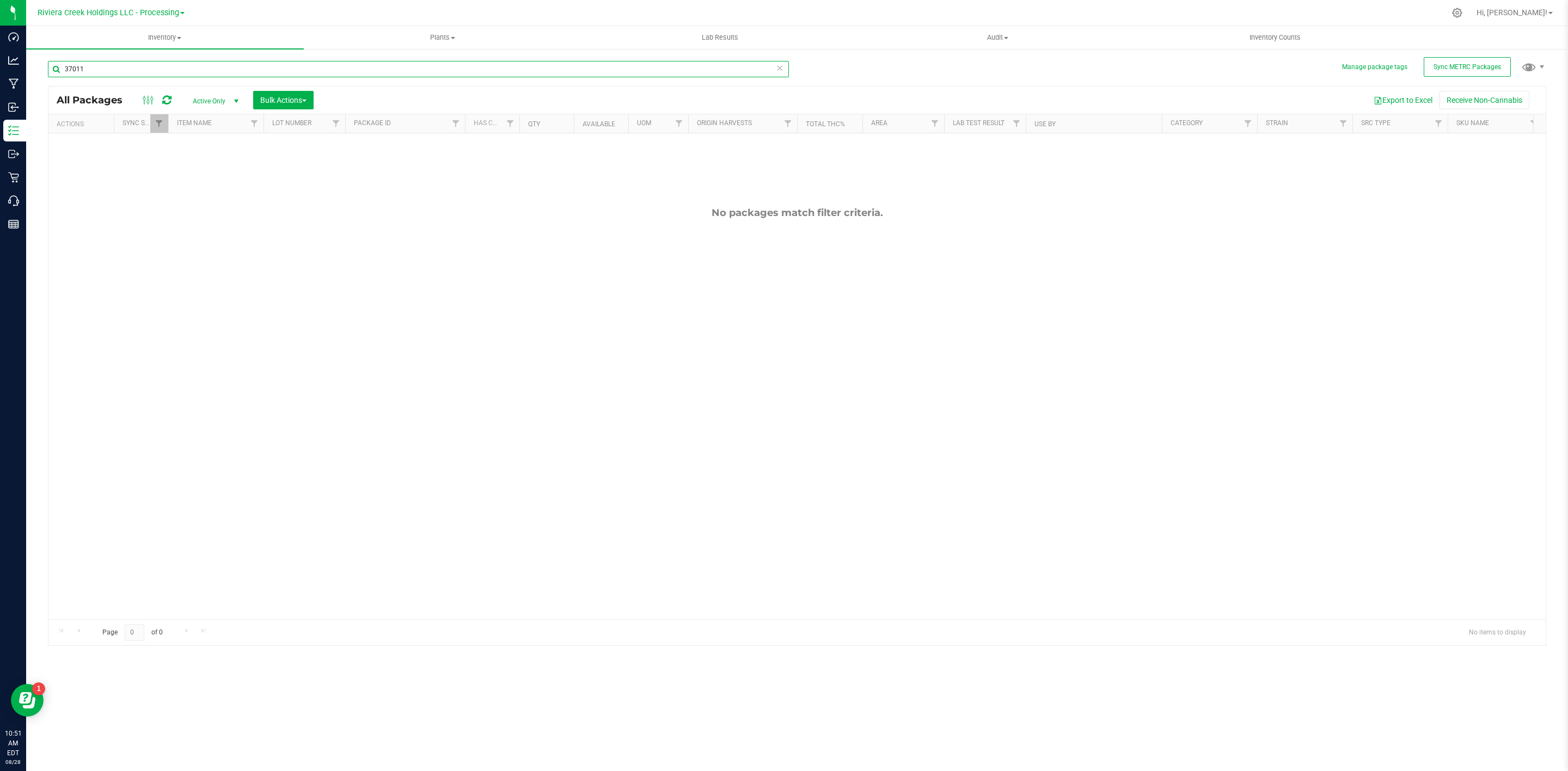
drag, startPoint x: 104, startPoint y: 67, endPoint x: 32, endPoint y: 76, distance: 72.6
click at [34, 76] on div "Manage package tags Sync METRC Packages 37011 All Packages Active Only Active O…" at bounding box center [797, 214] width 1542 height 332
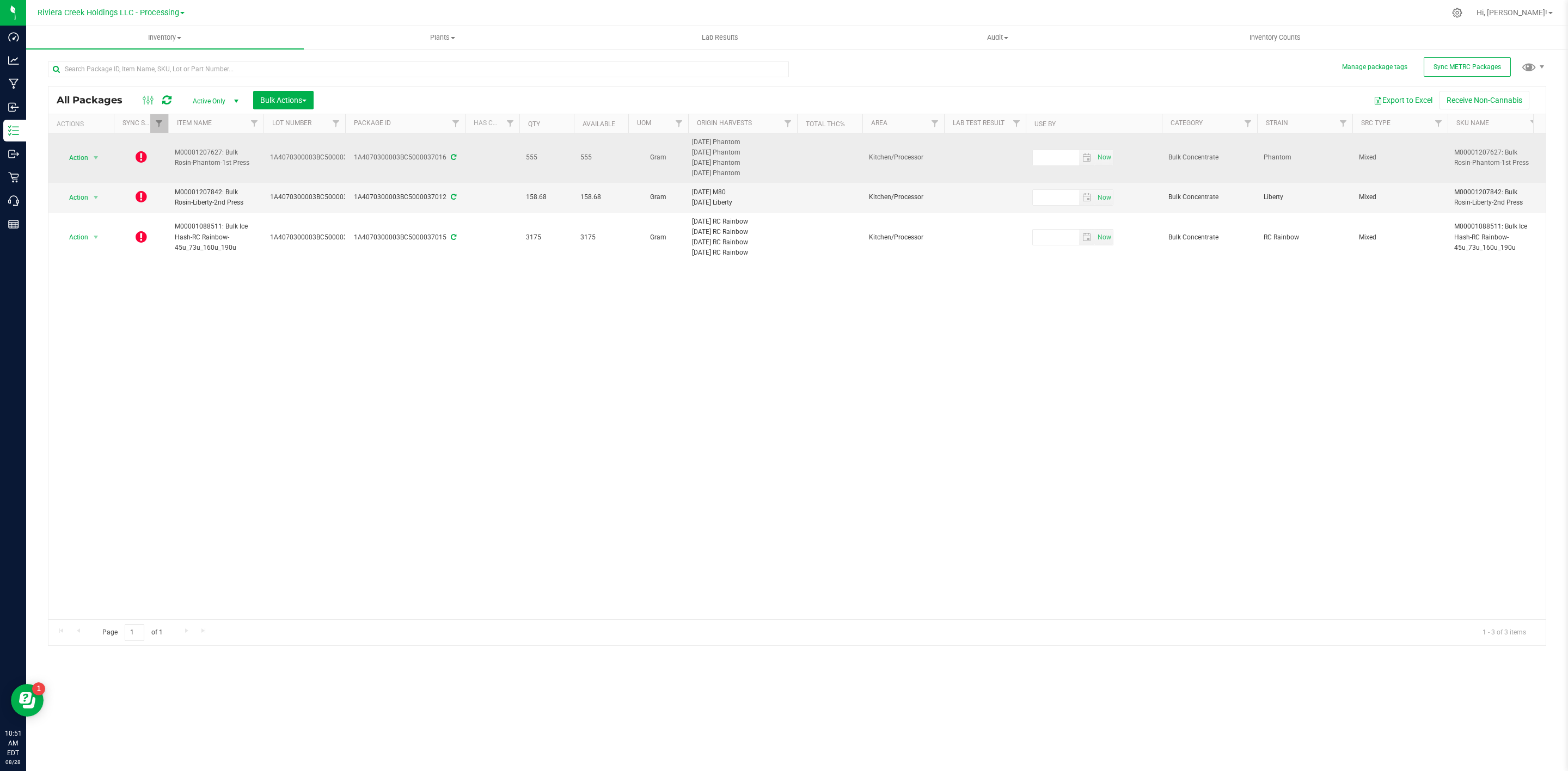
drag, startPoint x: 231, startPoint y: 168, endPoint x: 226, endPoint y: 151, distance: 17.7
click at [226, 151] on span "M00001207627: Bulk Rosin-Phantom-1st Press" at bounding box center [216, 157] width 82 height 21
copy span "Bulk Rosin-Phantom-1st Press"
click at [193, 173] on td "M00001207627: Bulk Rosin-Phantom-1st Press" at bounding box center [216, 158] width 95 height 49
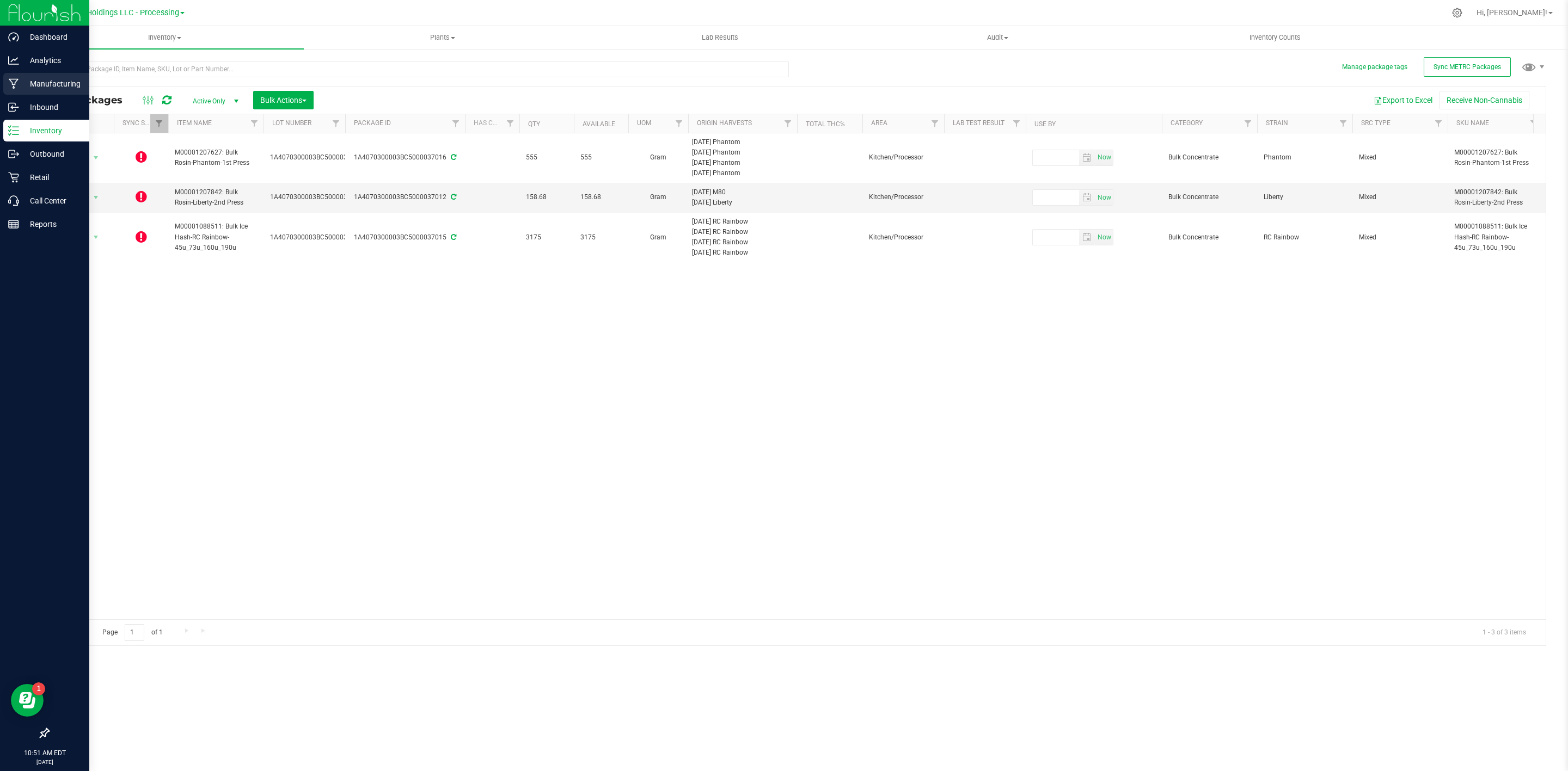
click at [45, 92] on div "Manufacturing" at bounding box center [46, 83] width 86 height 21
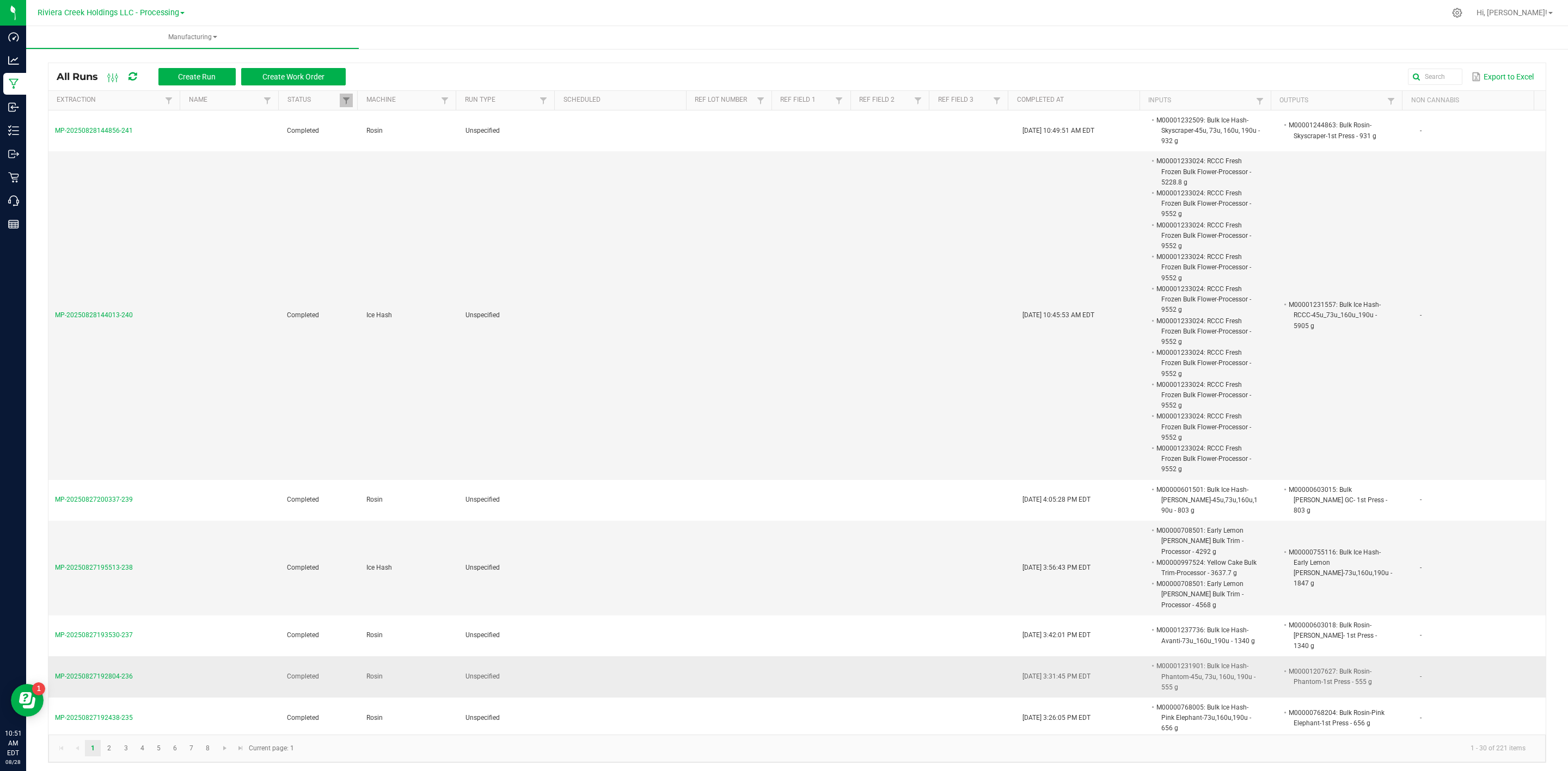
click at [105, 672] on span "MP-20250827192804-236" at bounding box center [94, 676] width 78 height 8
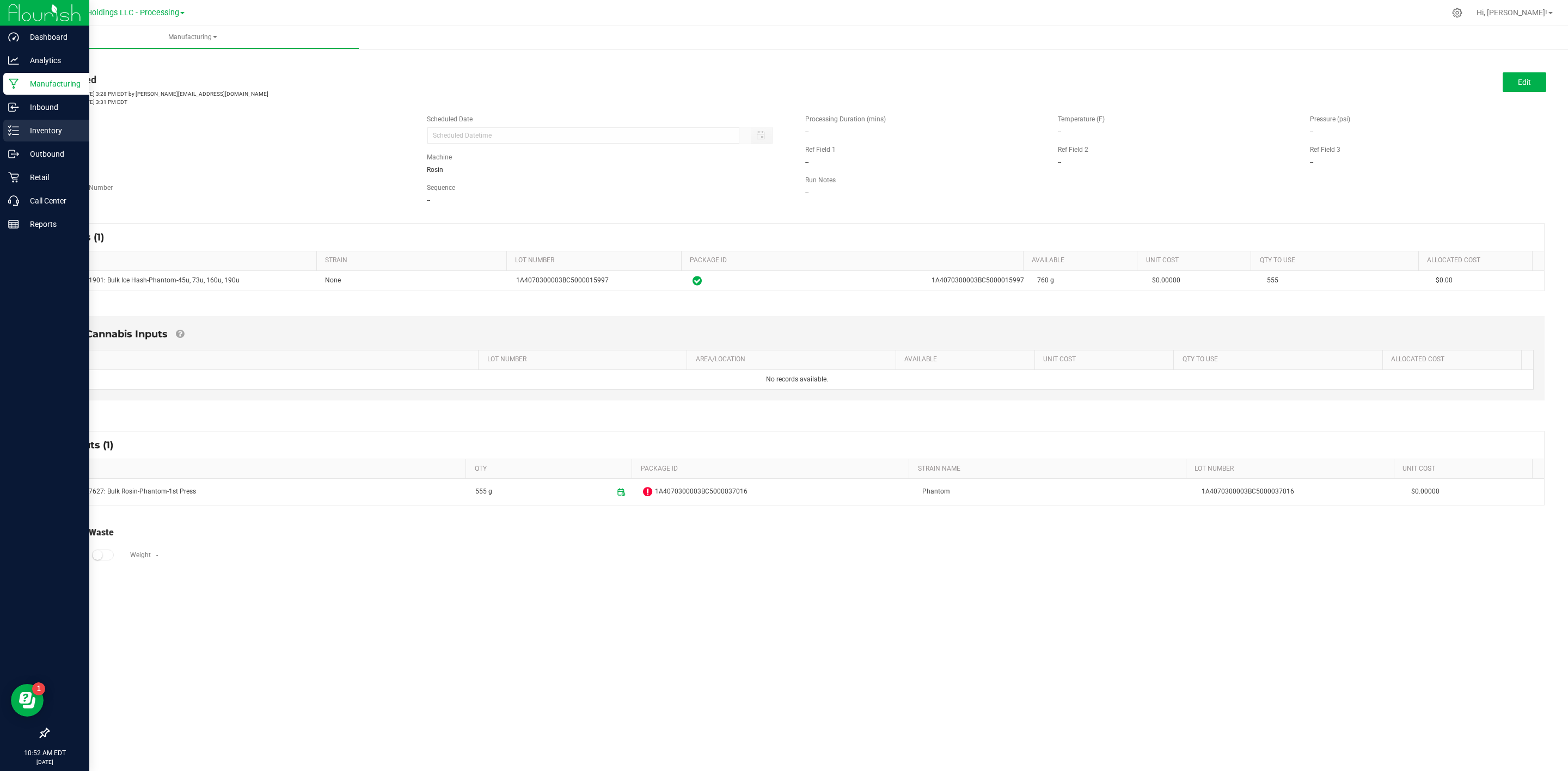
click at [8, 135] on icon at bounding box center [13, 130] width 11 height 11
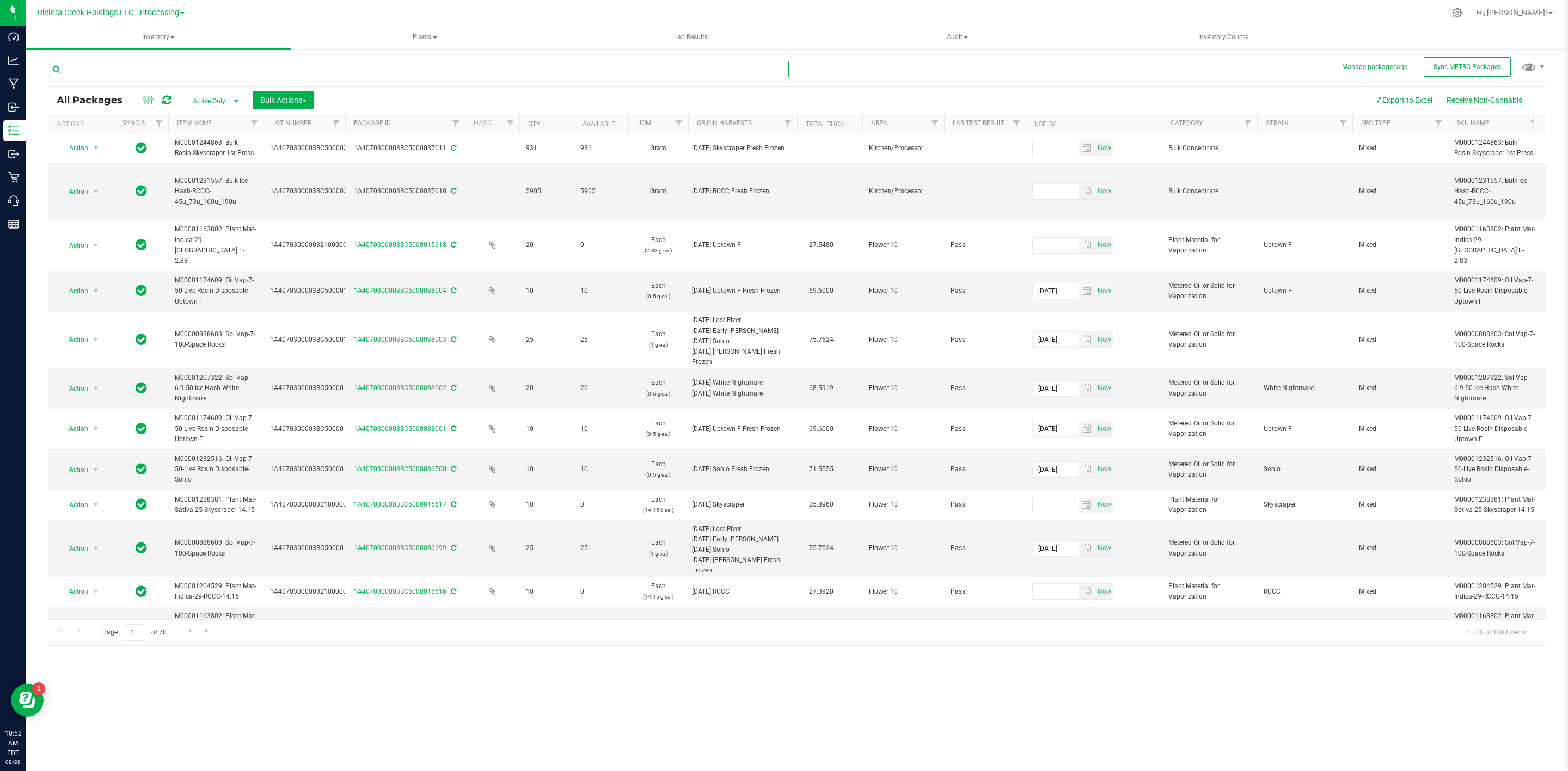
click at [197, 65] on input "text" at bounding box center [419, 69] width 741 height 16
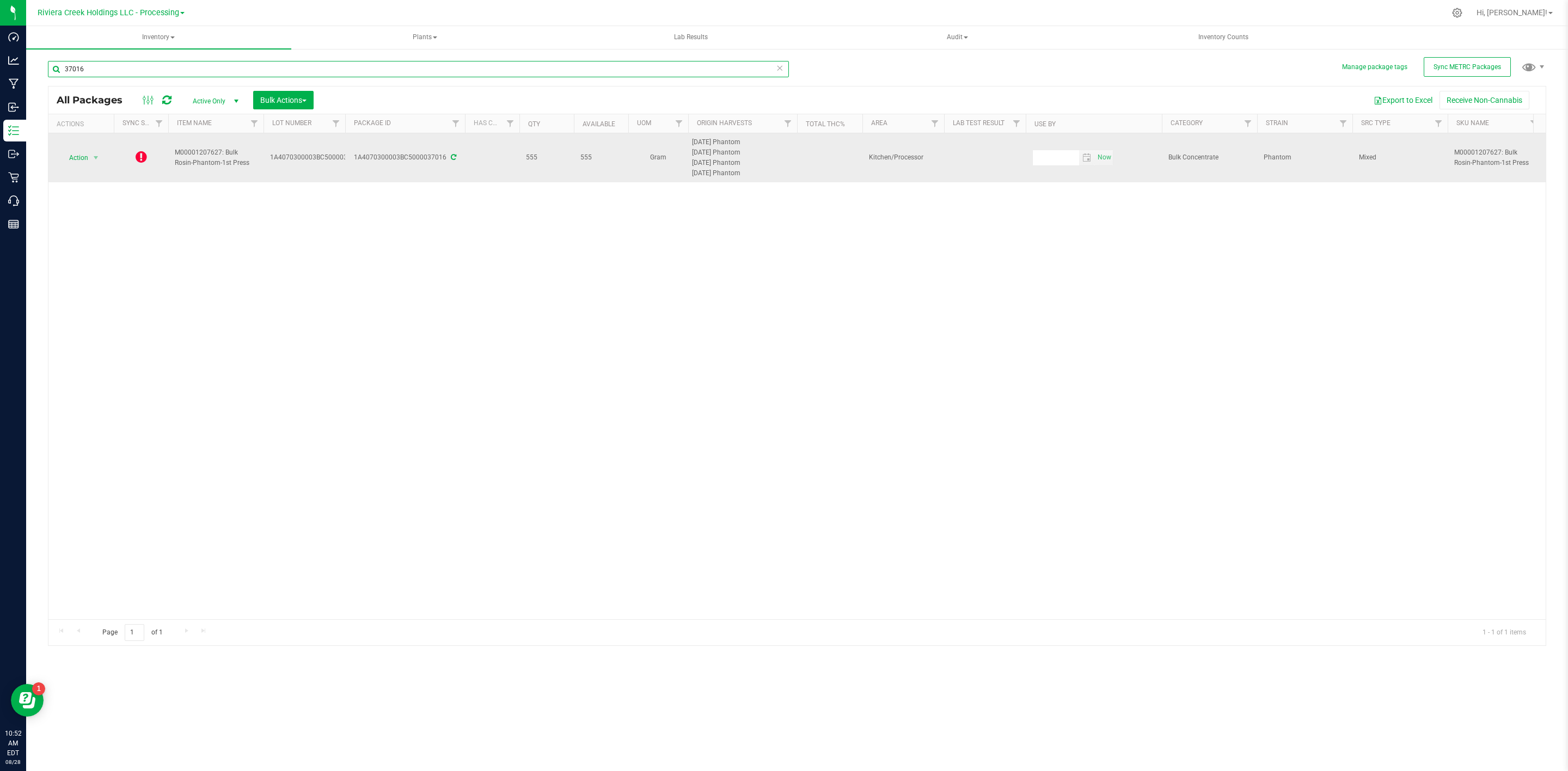
type input "37016"
click at [135, 161] on icon at bounding box center [141, 157] width 11 height 13
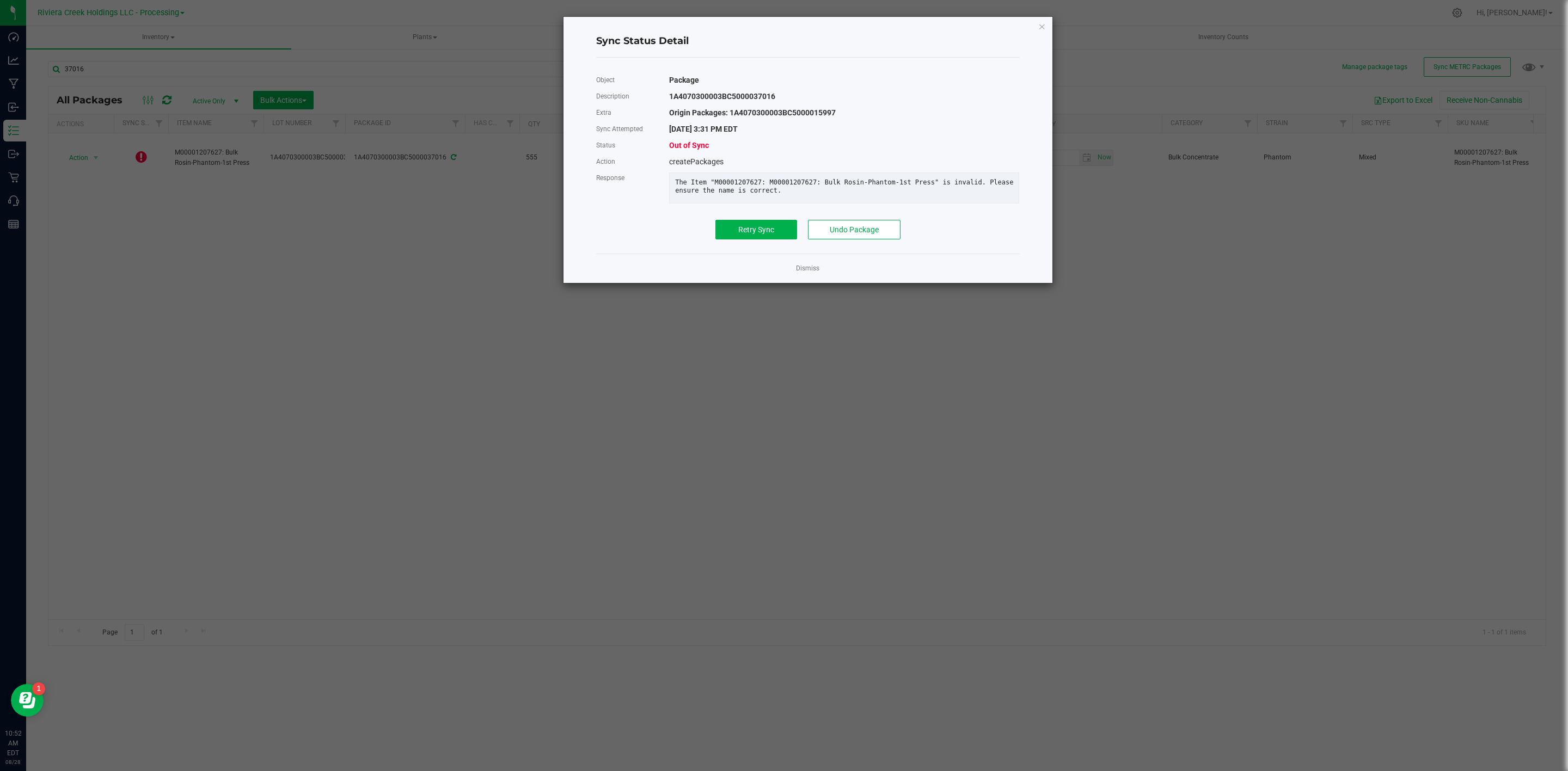
click at [853, 228] on div "Object Package Description 1A4070300003BC5000037016 Extra Origin Packages: 1A40…" at bounding box center [808, 155] width 424 height 167
drag, startPoint x: 850, startPoint y: 236, endPoint x: 847, endPoint y: 255, distance: 19.2
click at [850, 237] on button "Undo Package" at bounding box center [854, 229] width 92 height 20
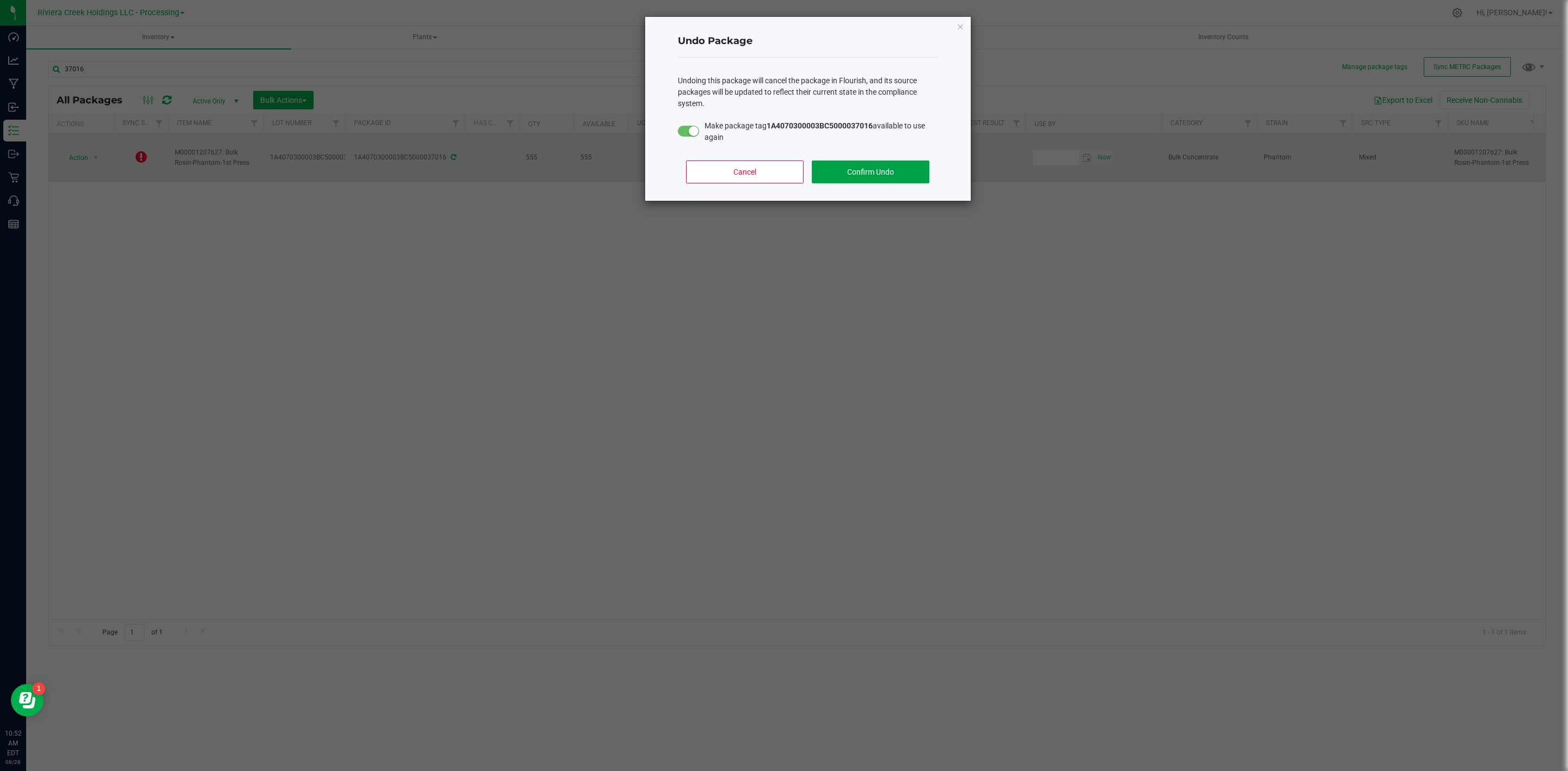
click at [866, 171] on button "Confirm Undo" at bounding box center [870, 172] width 117 height 23
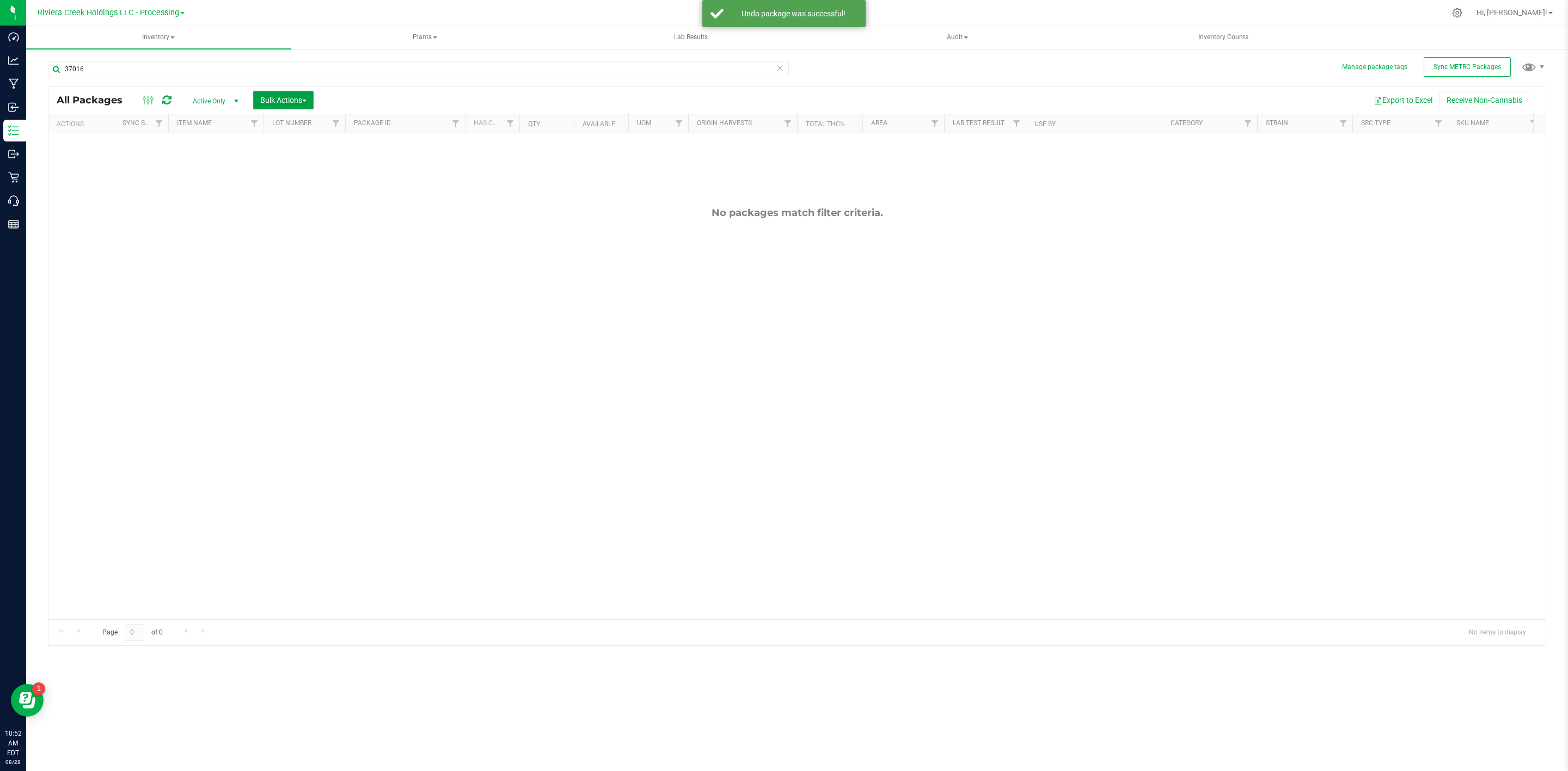
click at [283, 99] on span "Bulk Actions" at bounding box center [283, 100] width 46 height 9
click at [334, 128] on span "Add to manufacturing run" at bounding box center [301, 124] width 82 height 9
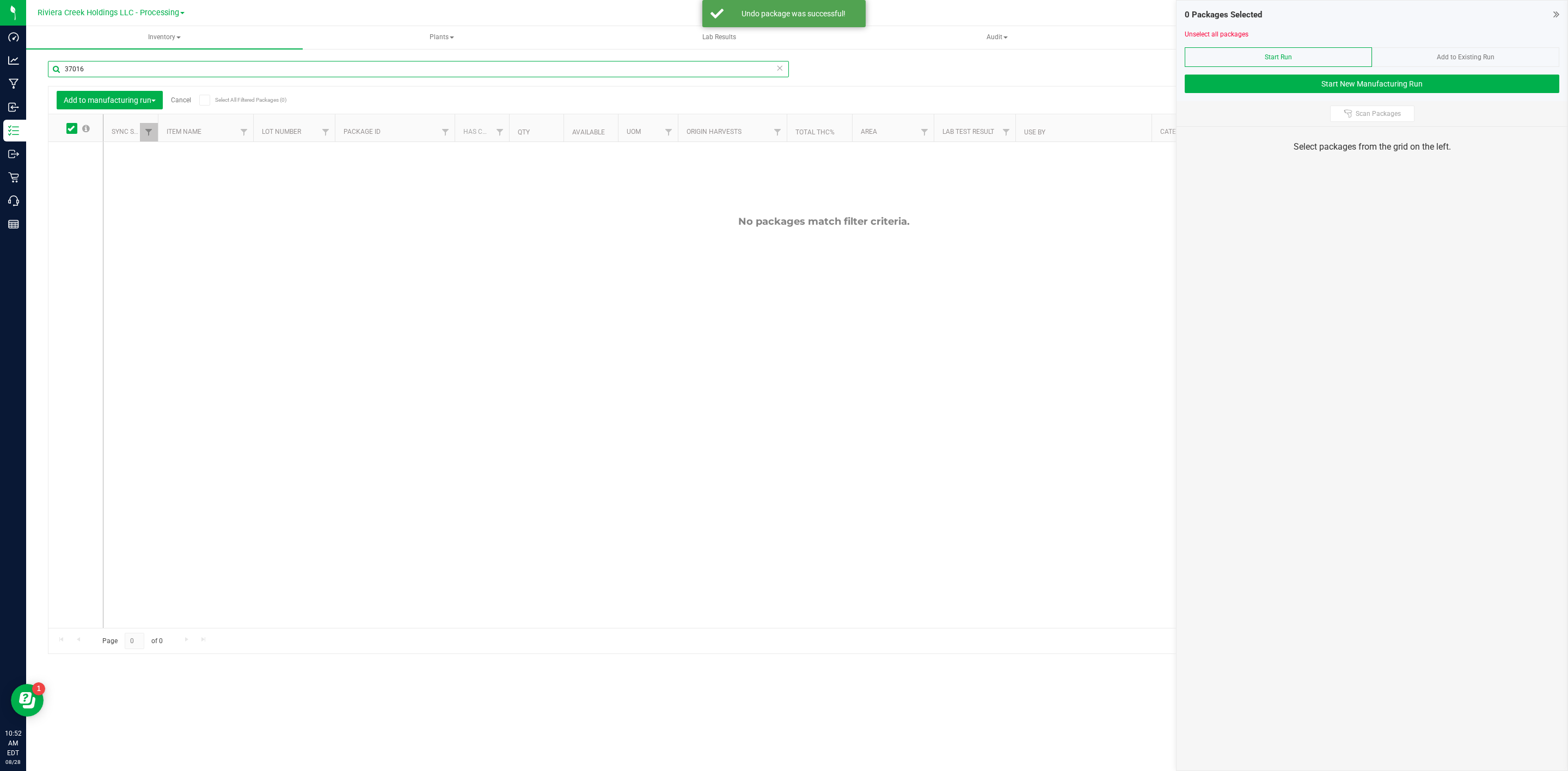
click at [196, 69] on input "37016" at bounding box center [419, 69] width 741 height 16
drag, startPoint x: 196, startPoint y: 69, endPoint x: -61, endPoint y: 80, distance: 257.2
click at [0, 80] on html "Dashboard Analytics Manufacturing Inbound Inventory Outbound Retail Call Center…" at bounding box center [784, 386] width 1568 height 771
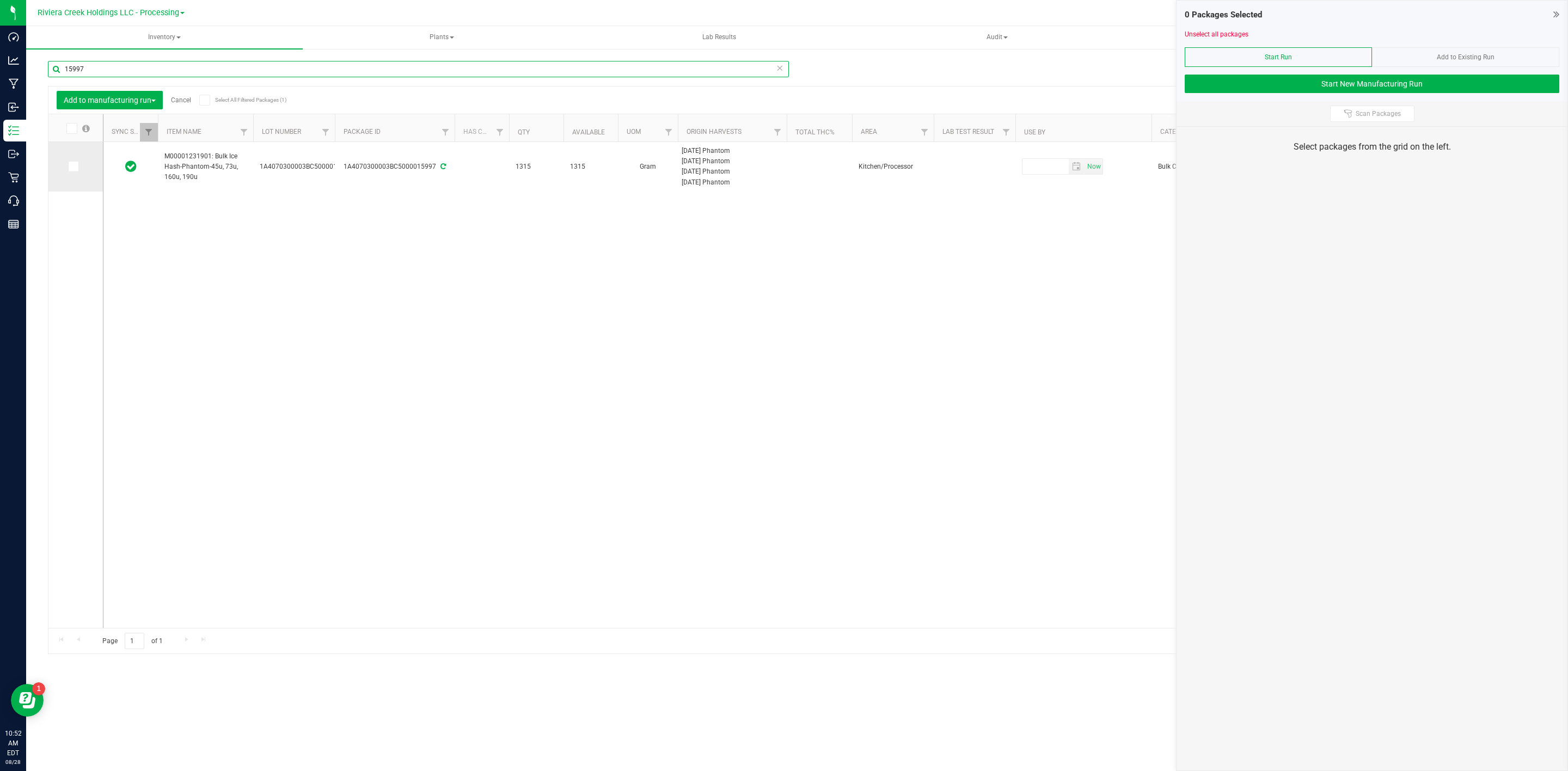
type input "15997"
click at [78, 170] on span at bounding box center [73, 166] width 11 height 11
click at [0, 0] on input "checkbox" at bounding box center [0, 0] width 0 height 0
click at [1476, 73] on div at bounding box center [1372, 70] width 374 height 8
click at [1467, 83] on button "Start New Manufacturing Run" at bounding box center [1372, 83] width 374 height 18
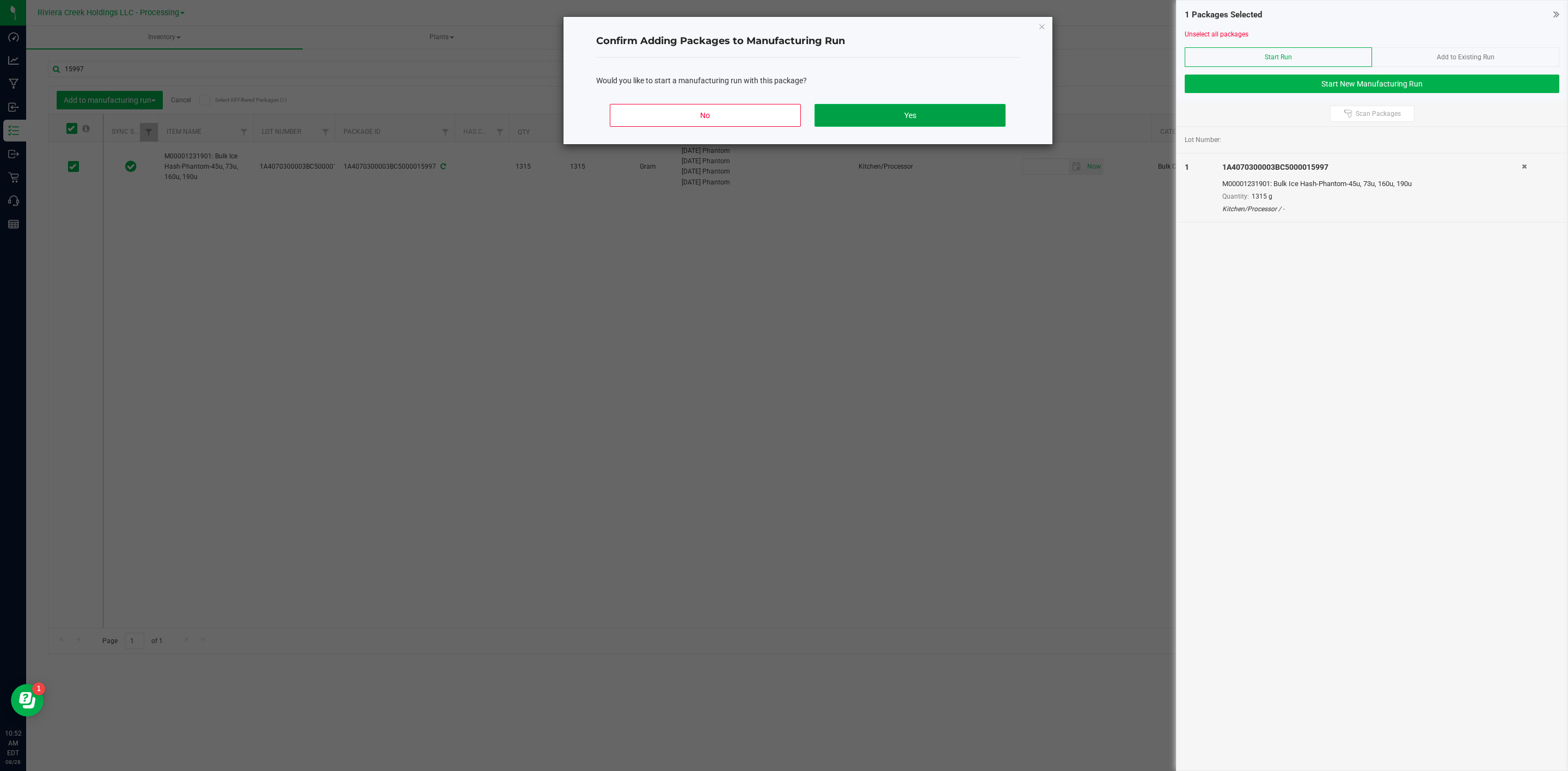
click at [907, 119] on button "Yes" at bounding box center [909, 115] width 190 height 23
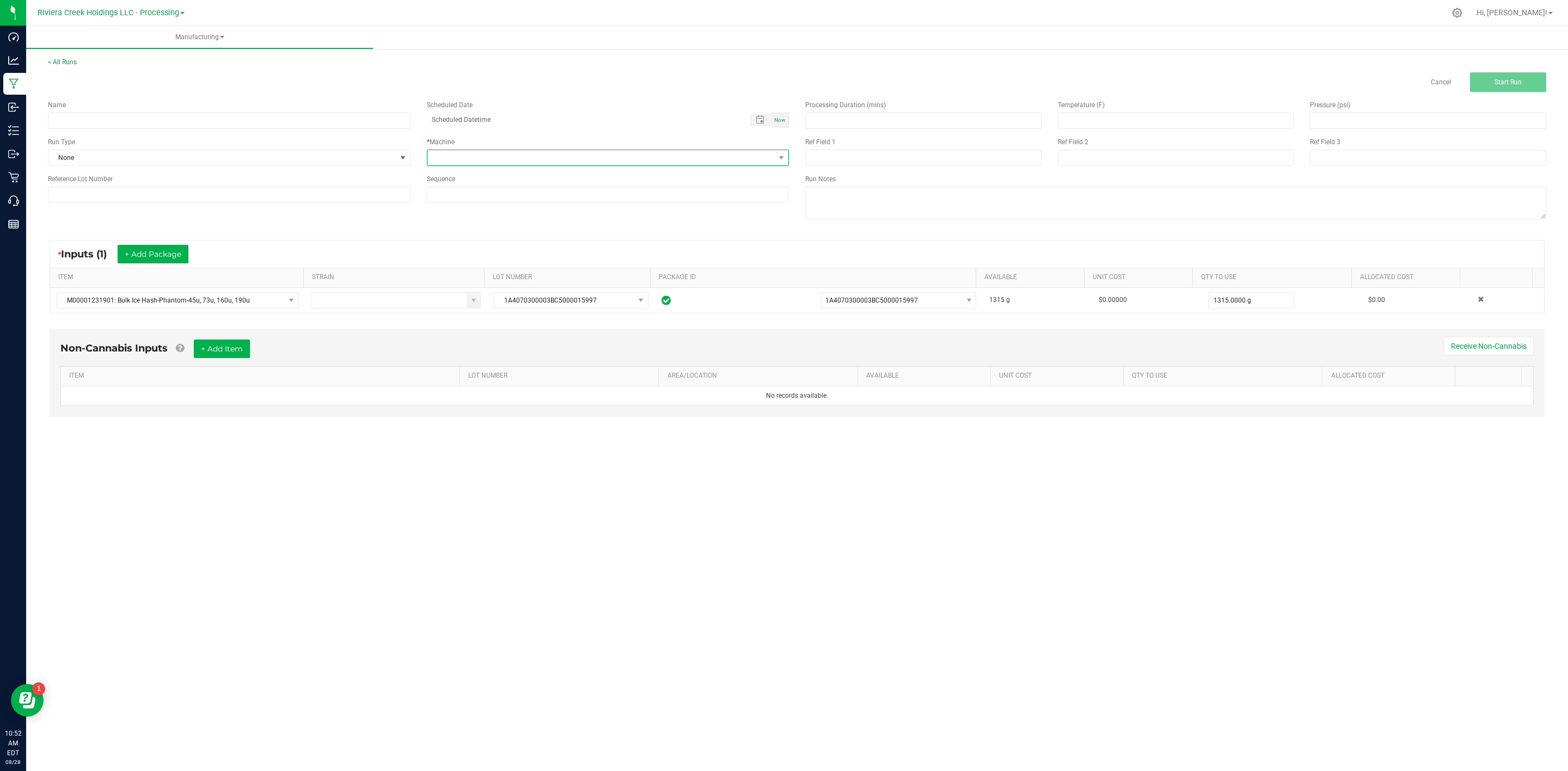
click at [537, 154] on span at bounding box center [601, 158] width 348 height 15
click at [487, 276] on li "Rosin" at bounding box center [608, 278] width 362 height 18
drag, startPoint x: 1521, startPoint y: 78, endPoint x: 1393, endPoint y: 114, distance: 133.0
click at [1521, 78] on span "Start Run" at bounding box center [1508, 82] width 27 height 8
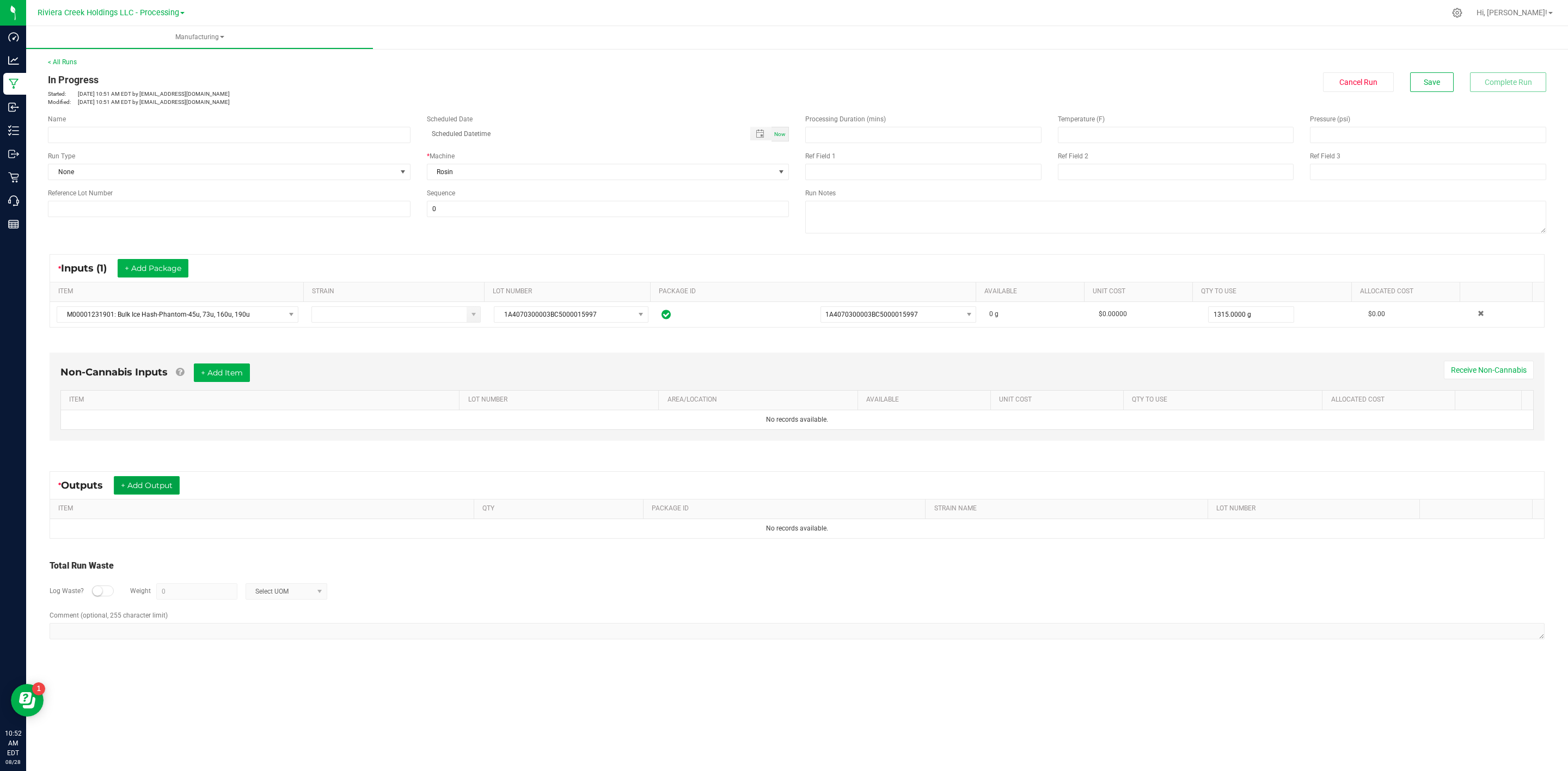
click at [157, 495] on button "+ Add Output" at bounding box center [147, 485] width 66 height 18
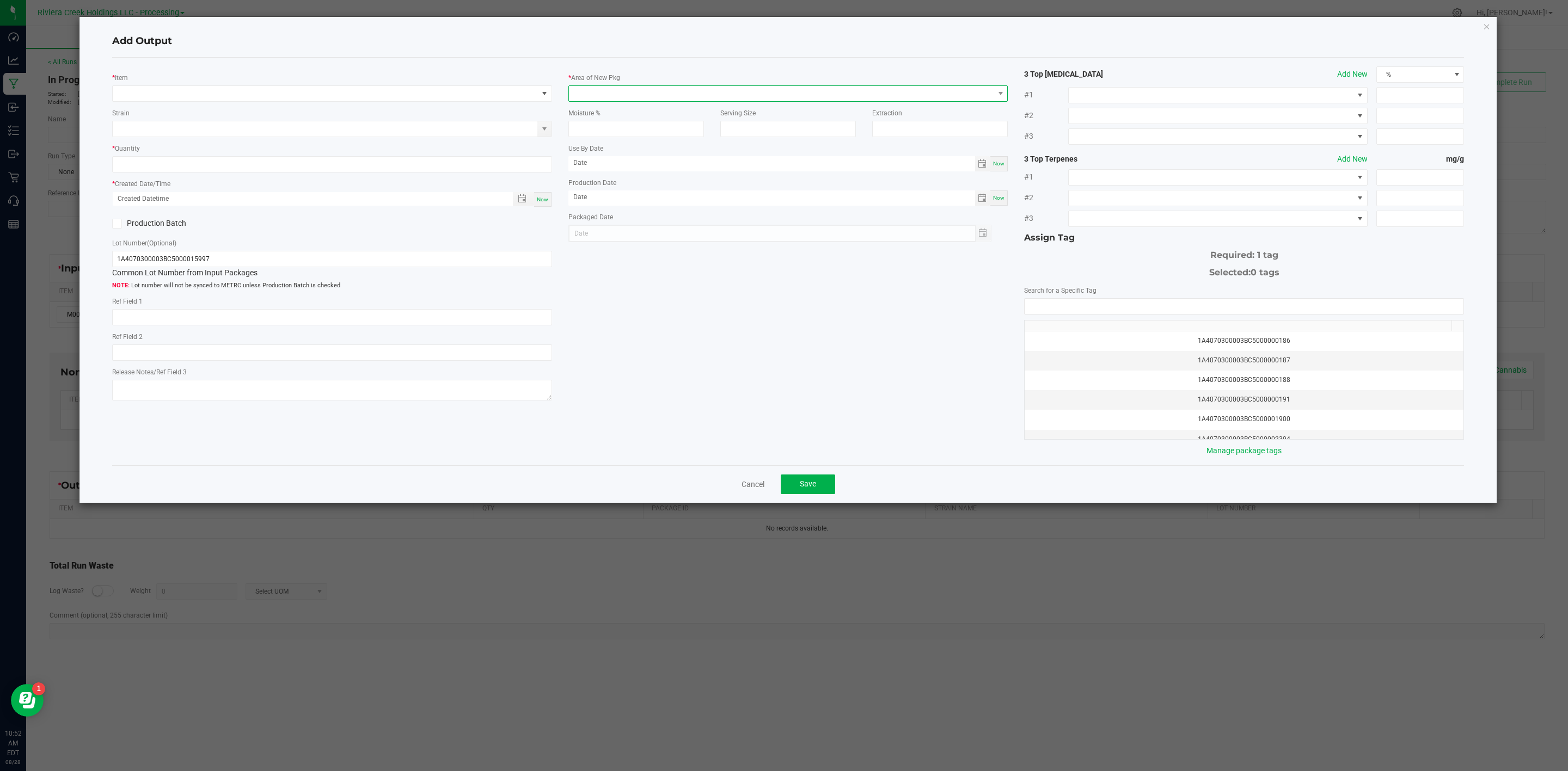
click at [642, 99] on span at bounding box center [781, 94] width 426 height 15
type input "kit"
click at [634, 146] on li "Kitchen/Processor" at bounding box center [788, 140] width 438 height 18
click at [328, 102] on span "NO DATA FOUND" at bounding box center [332, 94] width 440 height 16
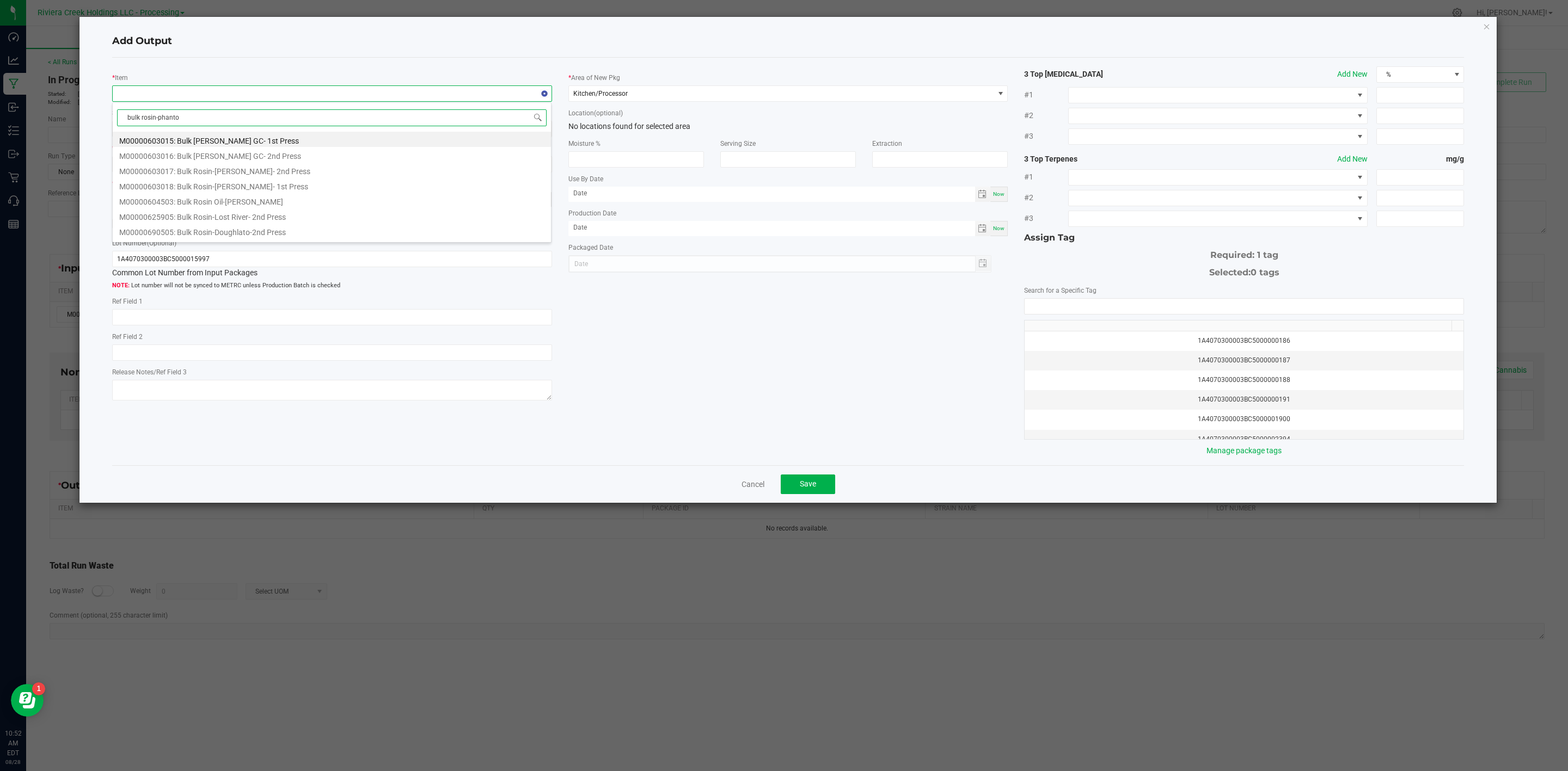
type input "bulk rosin-phantom"
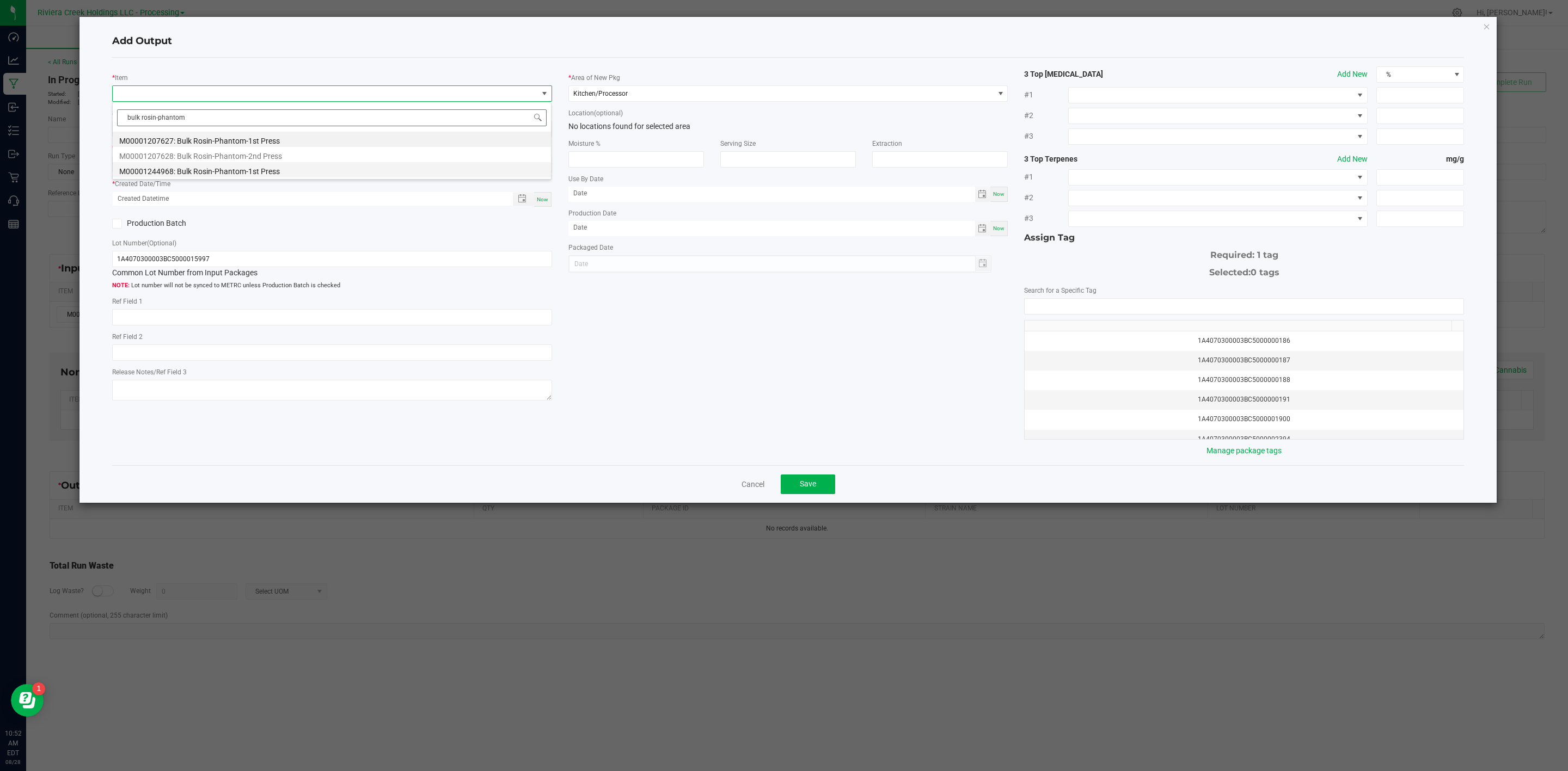
click at [257, 170] on li "M00001244968: Bulk Rosin-Phantom-1st Press" at bounding box center [331, 170] width 438 height 15
click at [198, 172] on input "0" at bounding box center [332, 165] width 438 height 15
type input "555.0000 g"
drag, startPoint x: 253, startPoint y: 263, endPoint x: 110, endPoint y: 268, distance: 143.1
click at [79, 260] on div "Add Output * Item M00001244968: Bulk Rosin-Phantom-1st Press Strain * Quantity …" at bounding box center [788, 260] width 1419 height 487
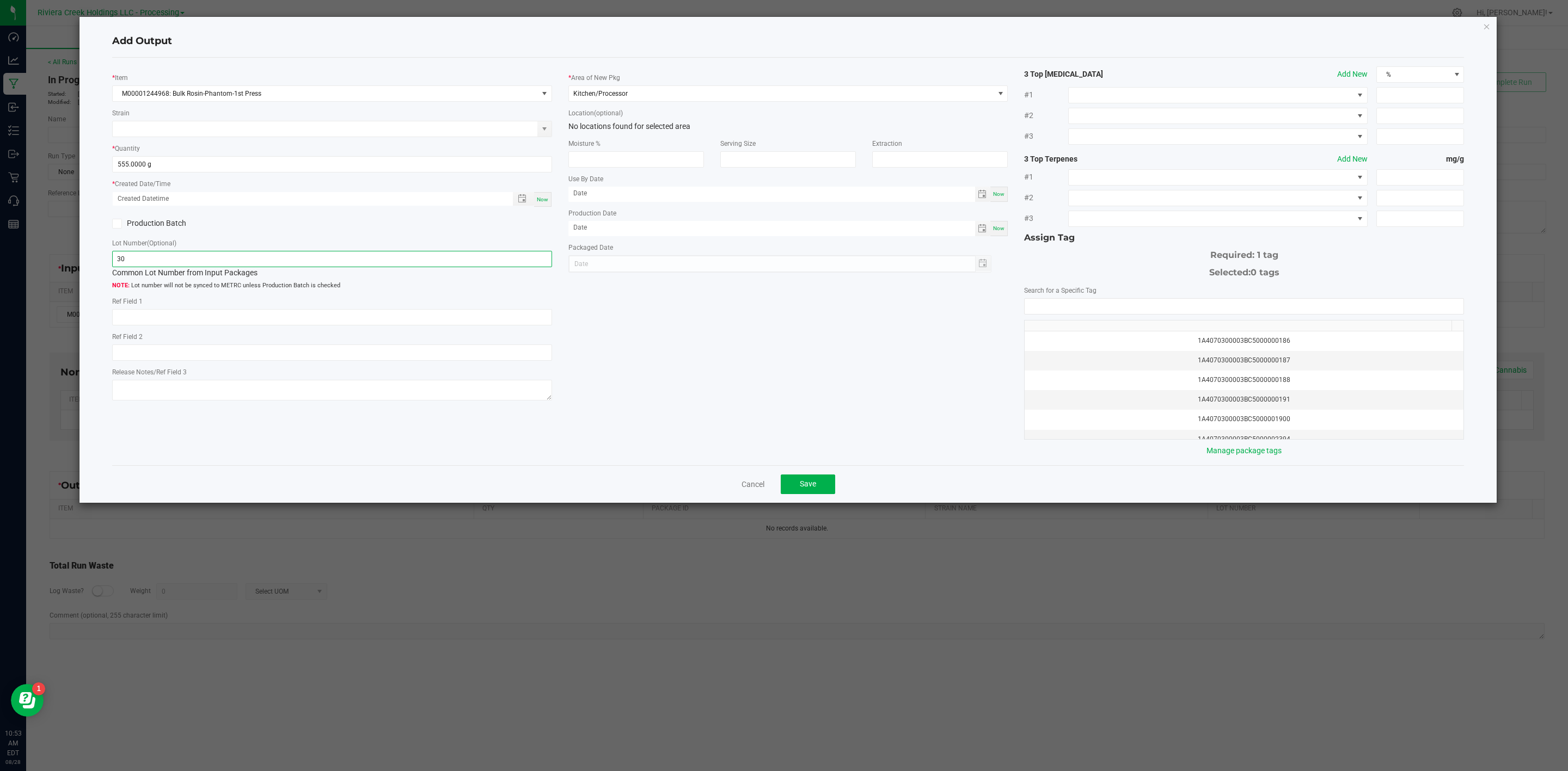
type input "3"
click at [1094, 312] on input "NO DATA FOUND" at bounding box center [1244, 307] width 439 height 15
click at [1110, 332] on li "1A4070300003BC5000037016" at bounding box center [1244, 330] width 438 height 18
drag, startPoint x: 1141, startPoint y: 310, endPoint x: 848, endPoint y: 298, distance: 293.2
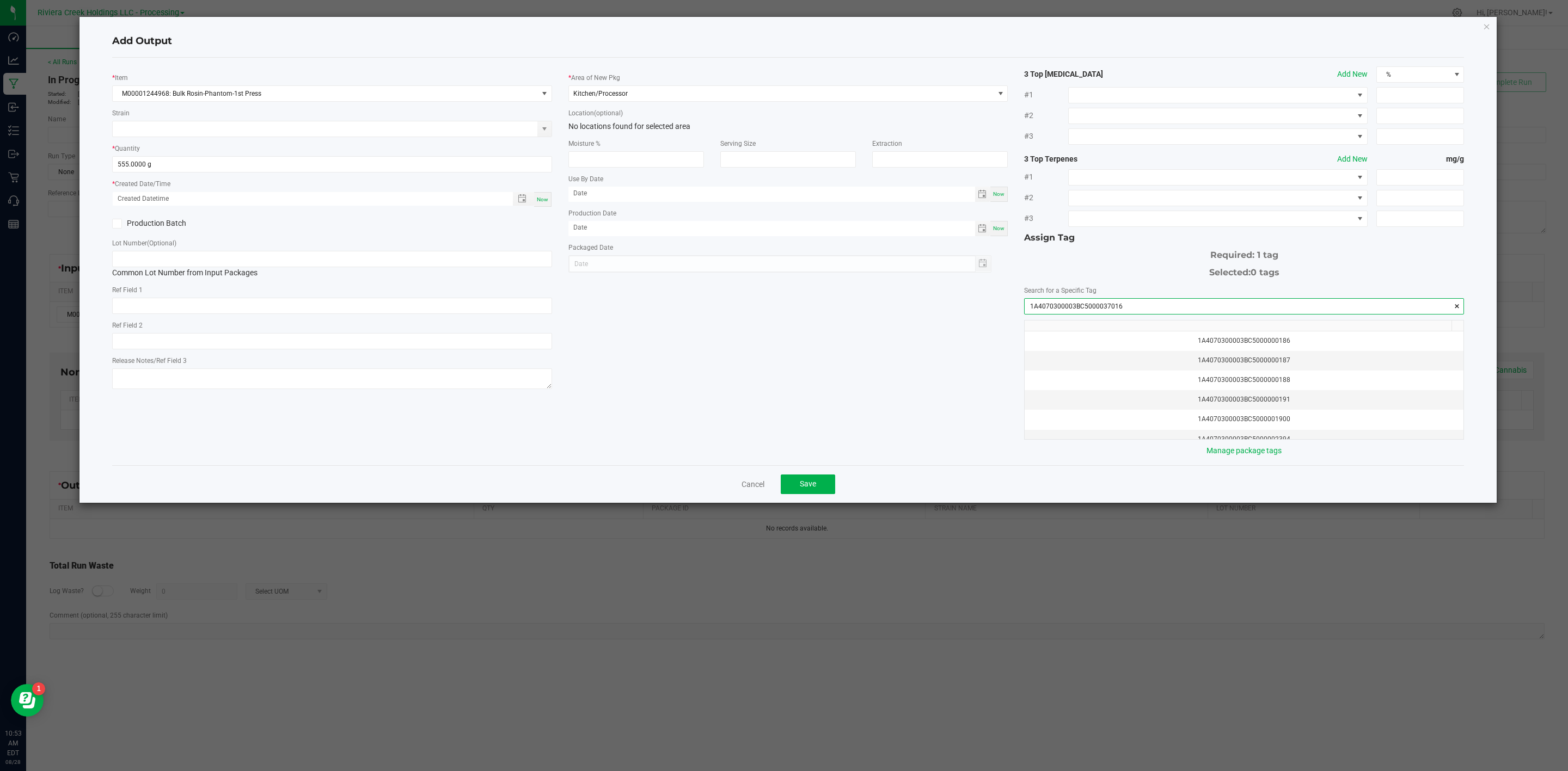
click at [848, 298] on div "* Item M00001244968: Bulk Rosin-Phantom-1st Press Strain * Quantity 555.0000 g …" at bounding box center [788, 261] width 1369 height 390
type input "1A4070300003BC5000037016"
click at [293, 260] on input "text" at bounding box center [332, 259] width 440 height 16
paste input "1A4070300003BC5000037016"
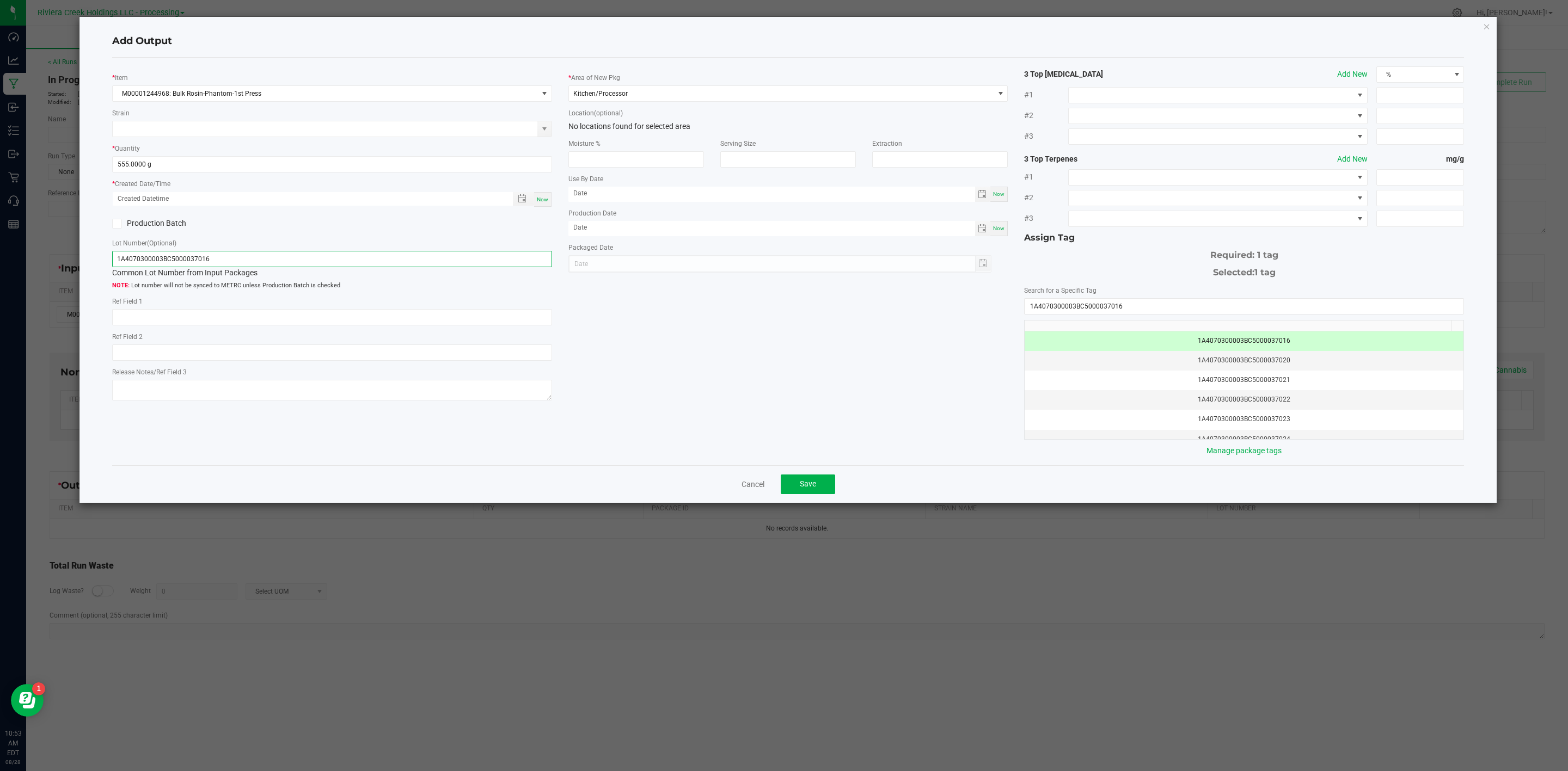
type input "1A4070300003BC5000037016"
click at [114, 224] on icon at bounding box center [116, 224] width 7 height 0
click at [0, 0] on input "Production Batch" at bounding box center [0, 0] width 0 height 0
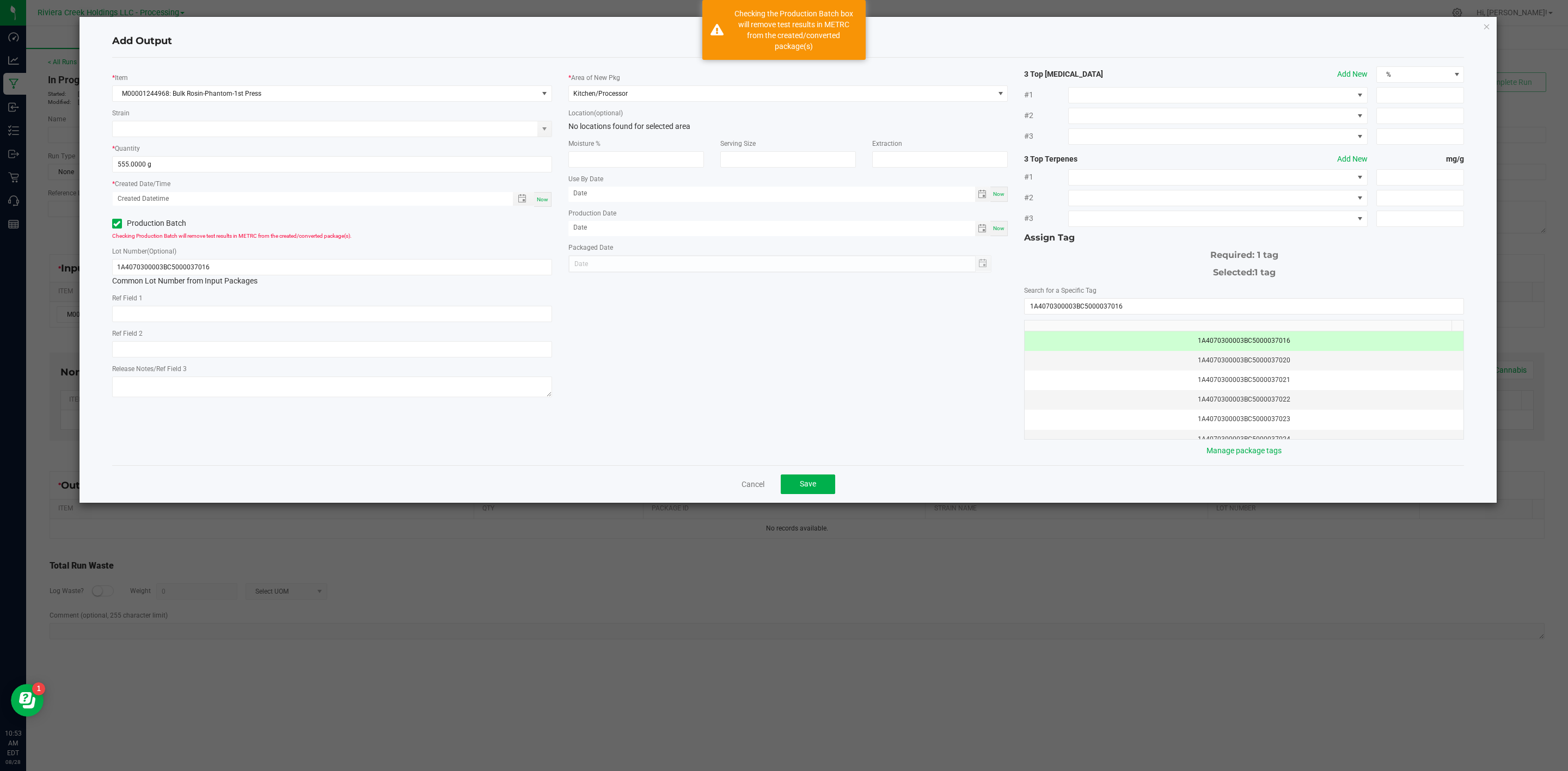
click at [807, 343] on div "* Item M00001244968: Bulk Rosin-Phantom-1st Press Strain * Quantity 555.0000 g …" at bounding box center [788, 261] width 1369 height 390
click at [811, 488] on span "Save" at bounding box center [808, 484] width 16 height 9
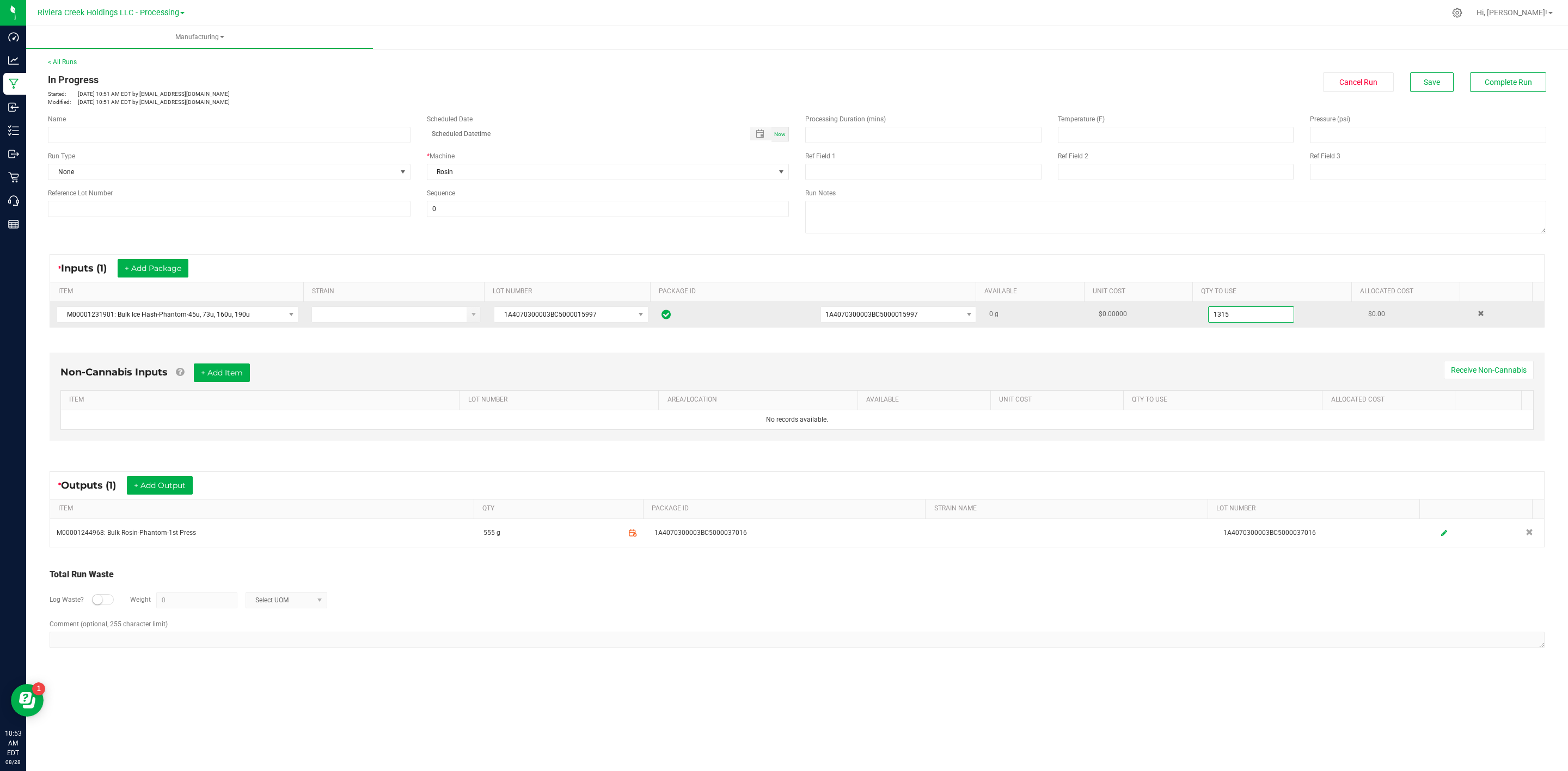
drag, startPoint x: 1263, startPoint y: 308, endPoint x: 1178, endPoint y: 328, distance: 87.3
click at [1179, 327] on tr "M00001231901: Bulk Ice Hash-Phantom-45u, 73u, 160u, 190u 1A4070300003BC50000159…" at bounding box center [797, 315] width 1494 height 25
drag, startPoint x: 1217, startPoint y: 320, endPoint x: 1182, endPoint y: 320, distance: 35.0
click at [1182, 320] on tr "M00001231901: Bulk Ice Hash-Phantom-45u, 73u, 160u, 190u 1A4070300003BC50000159…" at bounding box center [797, 315] width 1494 height 25
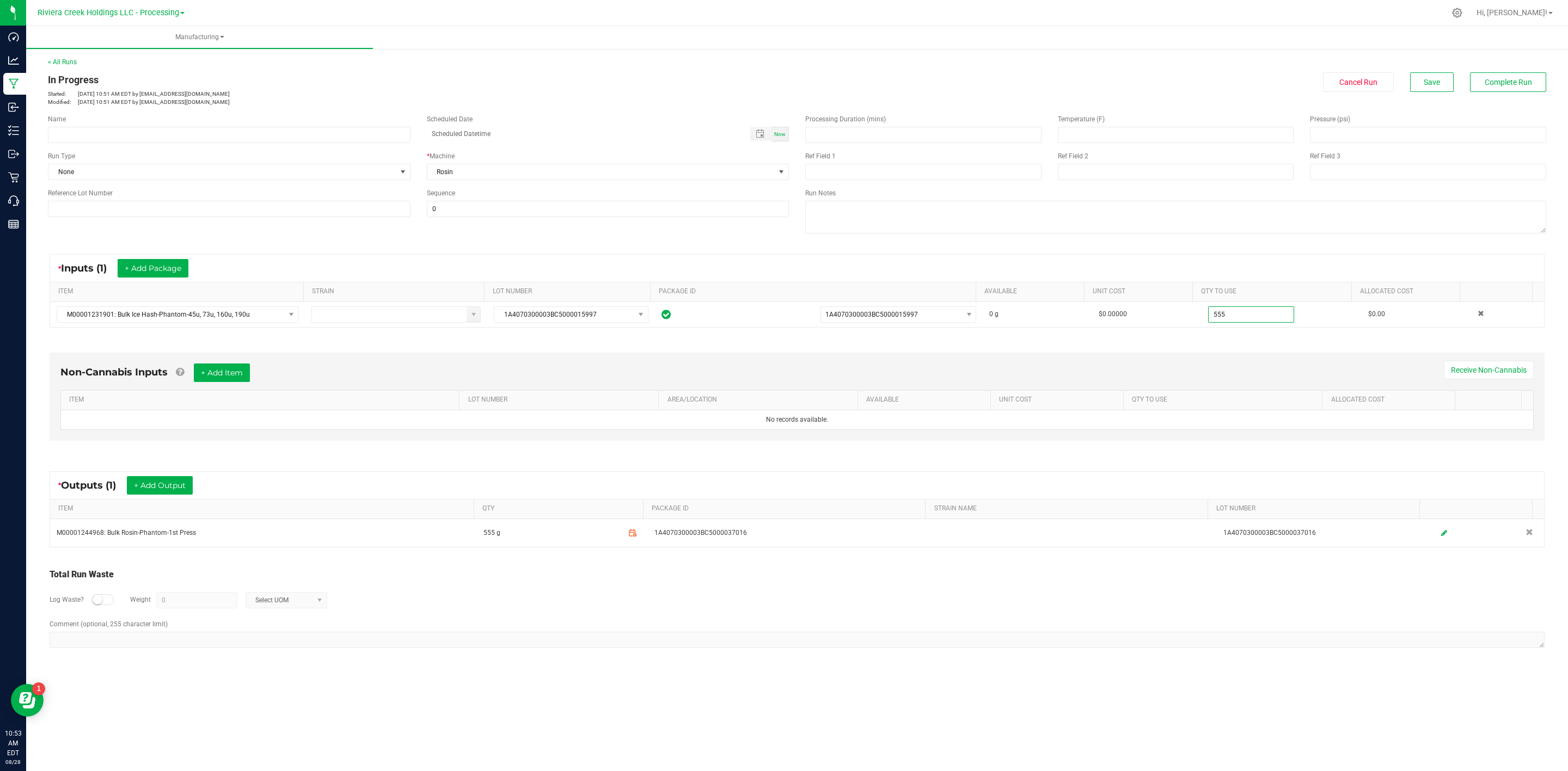
type input "555.0000 g"
click at [1151, 456] on div "Non-Cannabis Inputs + Add Item Receive Non-Cannabis ITEM LOT NUMBER AREA/LOCATI…" at bounding box center [797, 399] width 1515 height 124
click at [154, 493] on button "+ Add Output" at bounding box center [160, 485] width 66 height 18
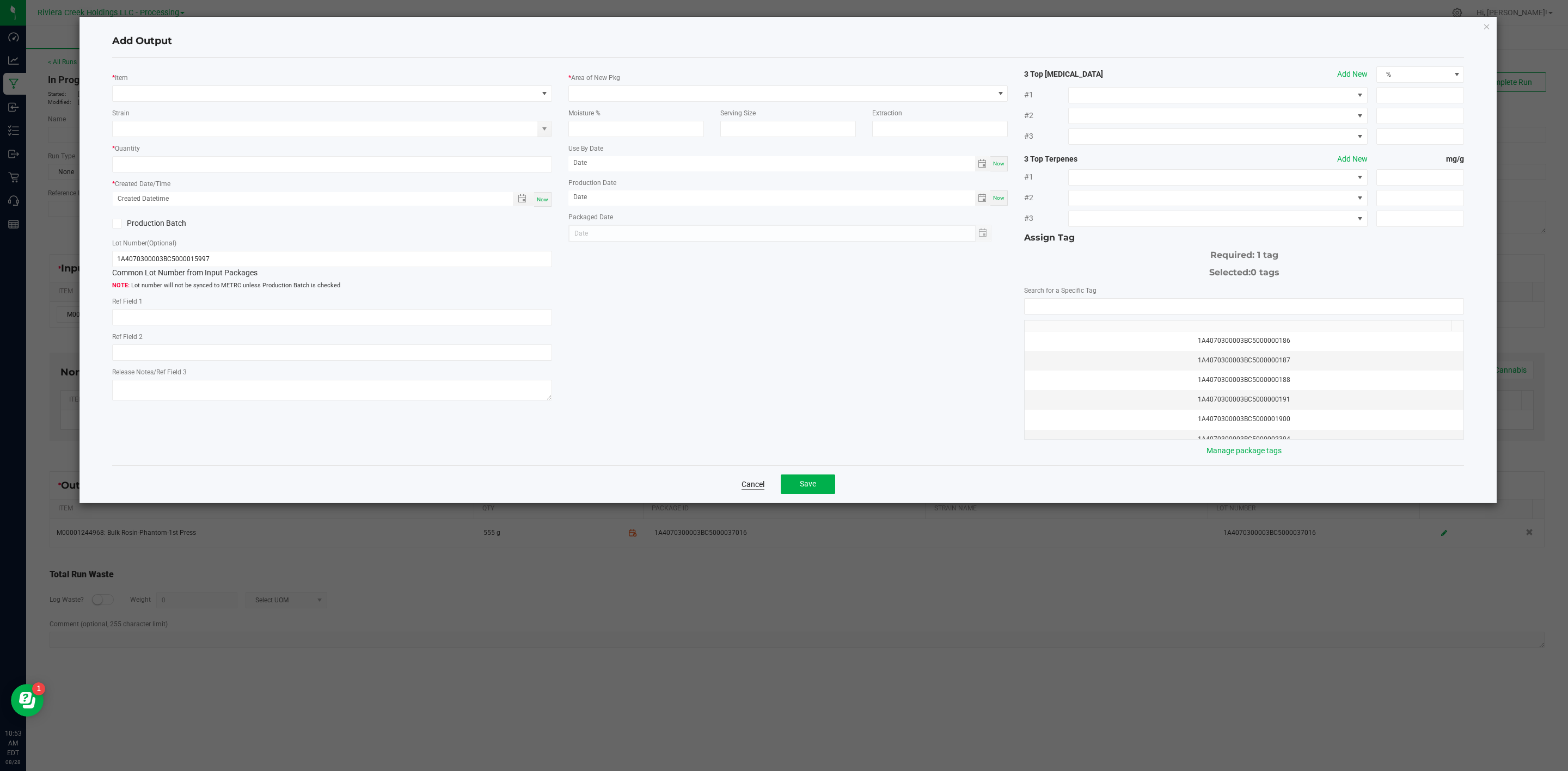
click at [759, 489] on link "Cancel" at bounding box center [753, 484] width 23 height 11
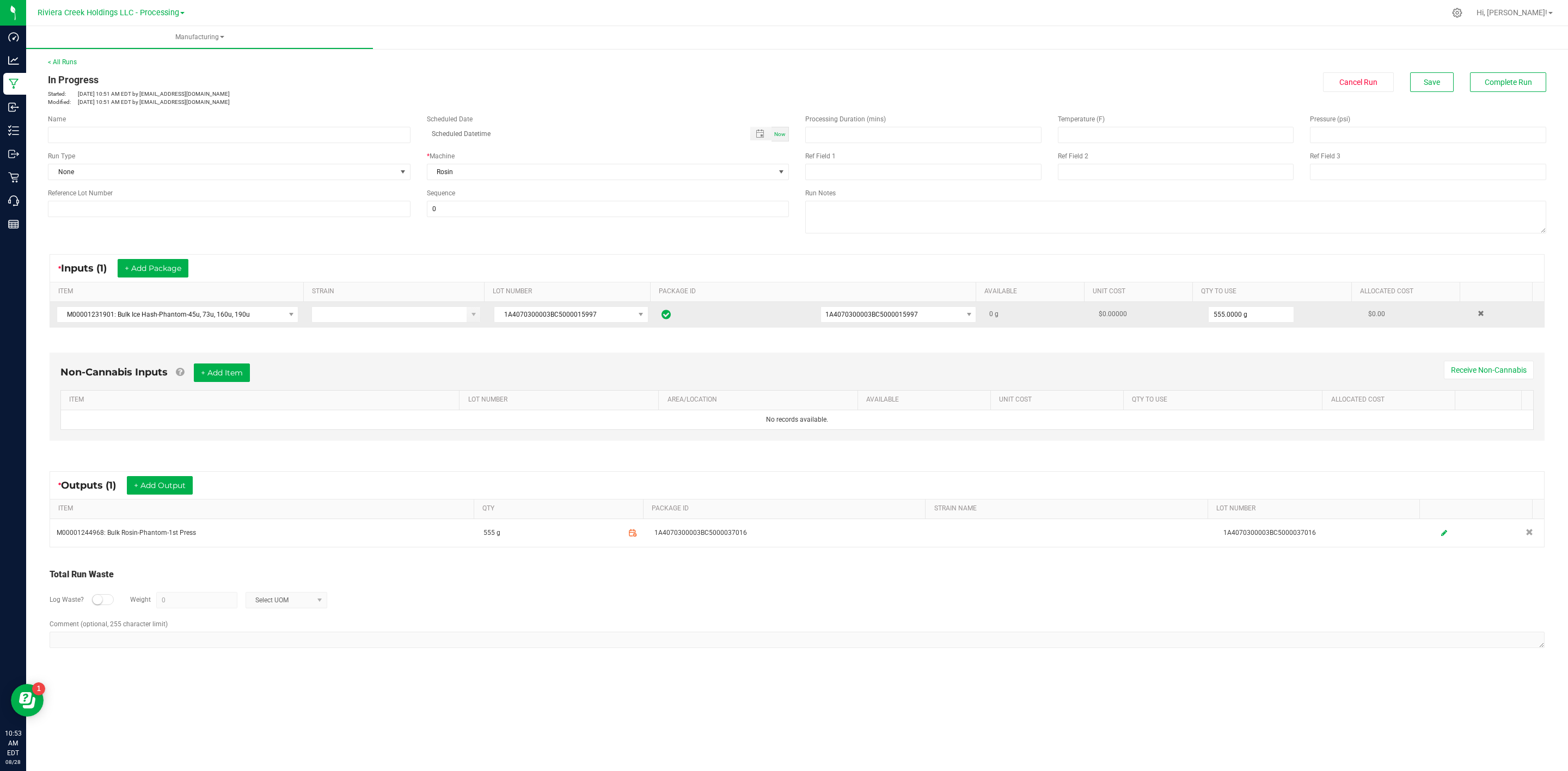
click at [1020, 312] on td "0 g" at bounding box center [1037, 315] width 109 height 25
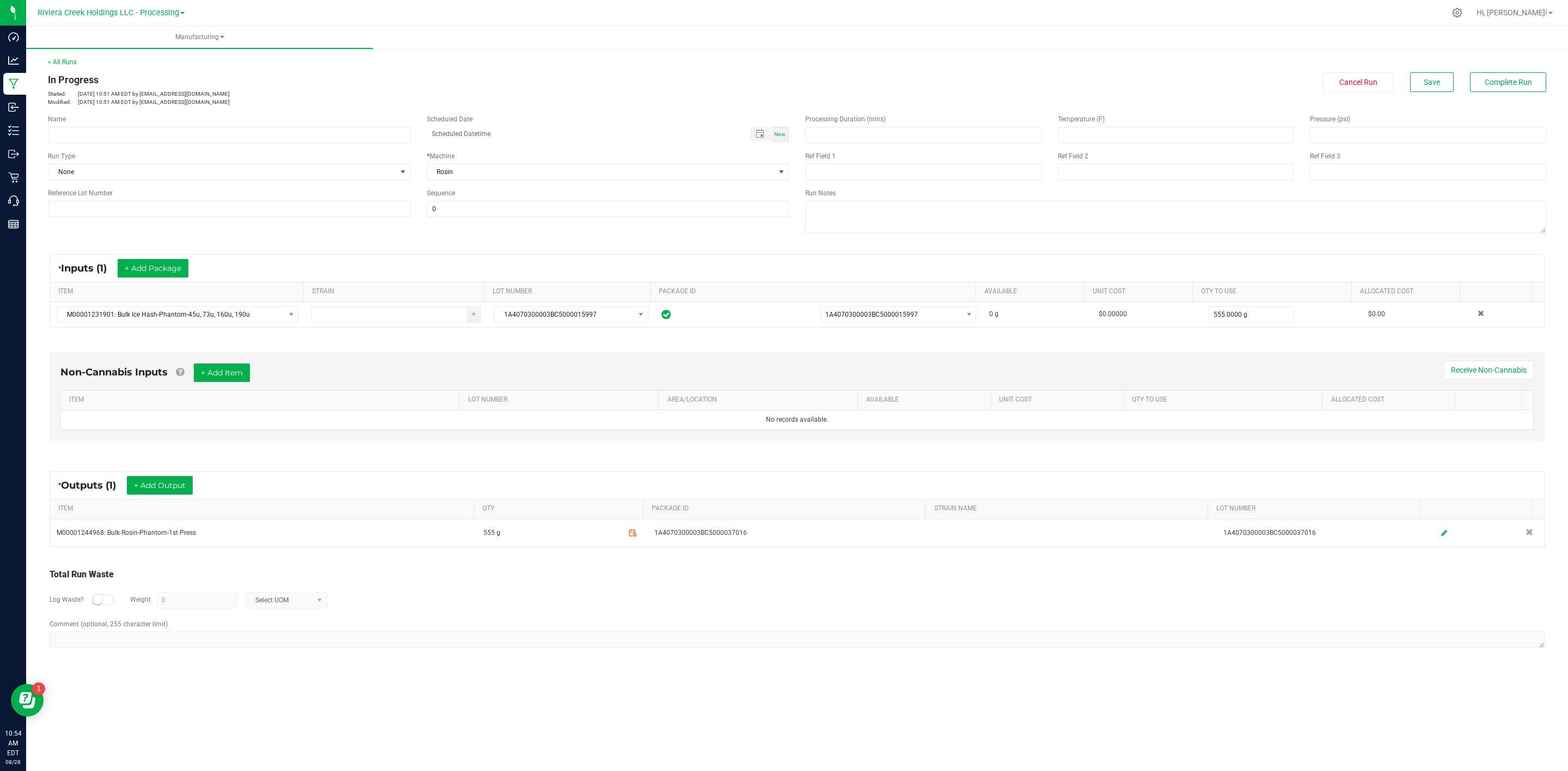
drag, startPoint x: 146, startPoint y: 532, endPoint x: 687, endPoint y: 570, distance: 542.3
click at [687, 570] on div "* Inputs (1) + Add Package ITEM STRAIN LOT NUMBER PACKAGE ID AVAILABLE Unit Cos…" at bounding box center [797, 452] width 1515 height 416
click at [796, 557] on div "* Outputs (1) + Add Output ITEM QTY PACKAGE ID STRAIN NAME LOT NUMBER M00001244…" at bounding box center [797, 509] width 1515 height 96
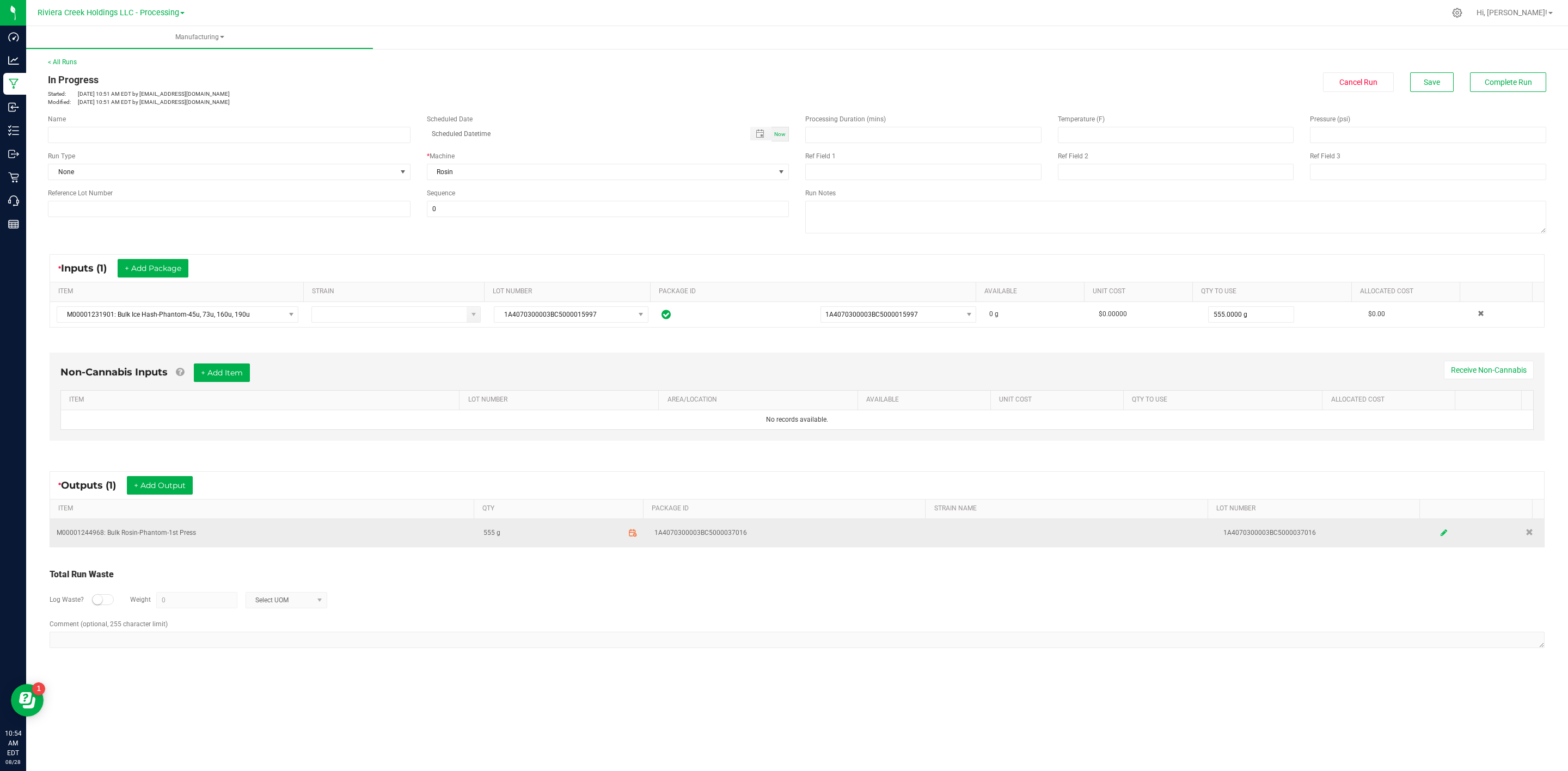
click at [1441, 537] on icon at bounding box center [1444, 533] width 6 height 8
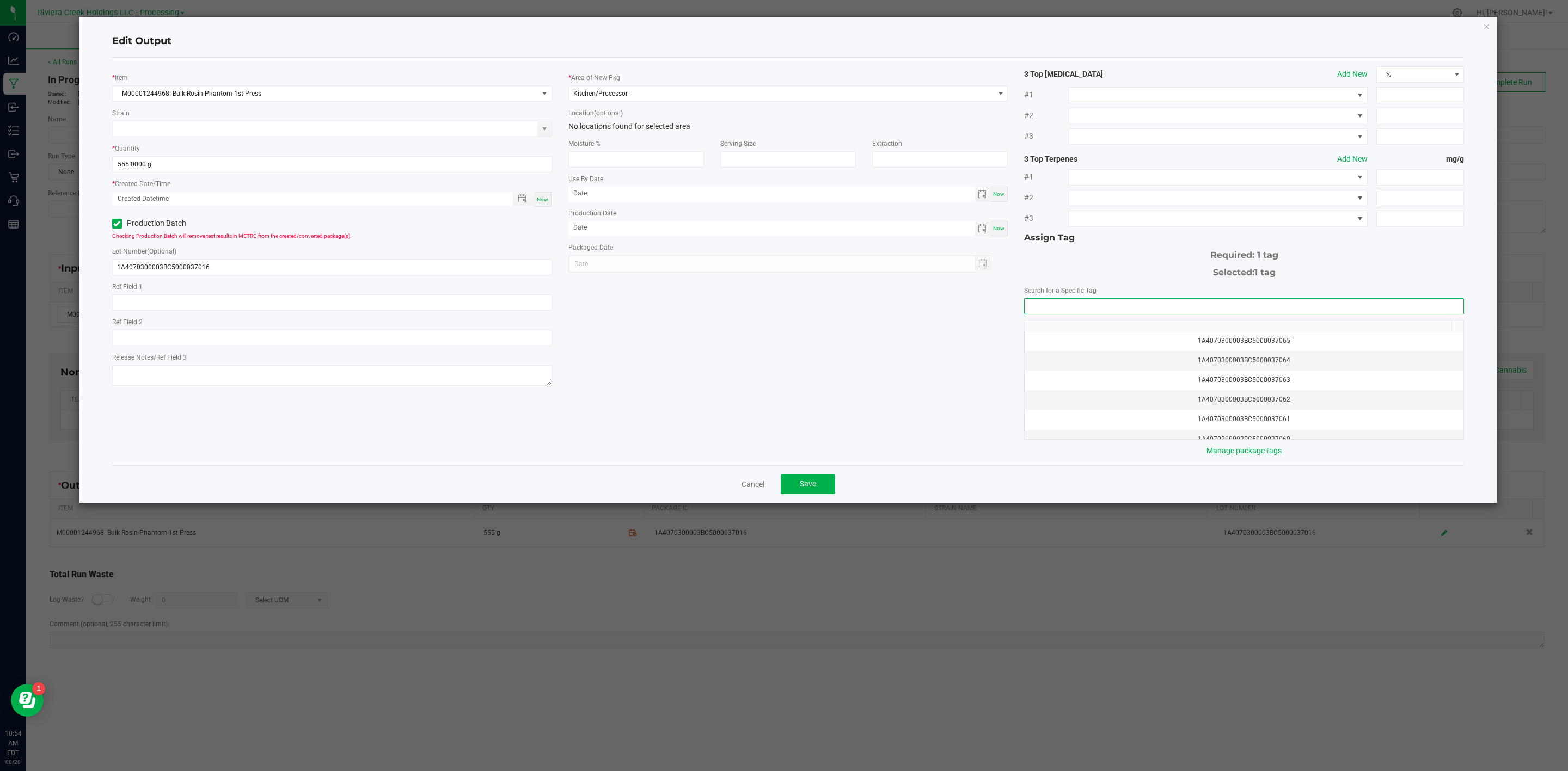
click at [1151, 304] on input "NO DATA FOUND" at bounding box center [1244, 307] width 439 height 15
click at [1182, 327] on li "1A4070300003BC5000037016" at bounding box center [1244, 330] width 438 height 18
type input "1A4070300003BC5000037016"
click at [983, 356] on div "* Item M00001244968: Bulk Rosin-Phantom-1st Press Strain * Quantity 555.0000 g …" at bounding box center [788, 261] width 1369 height 390
click at [802, 485] on span "Save" at bounding box center [808, 484] width 16 height 9
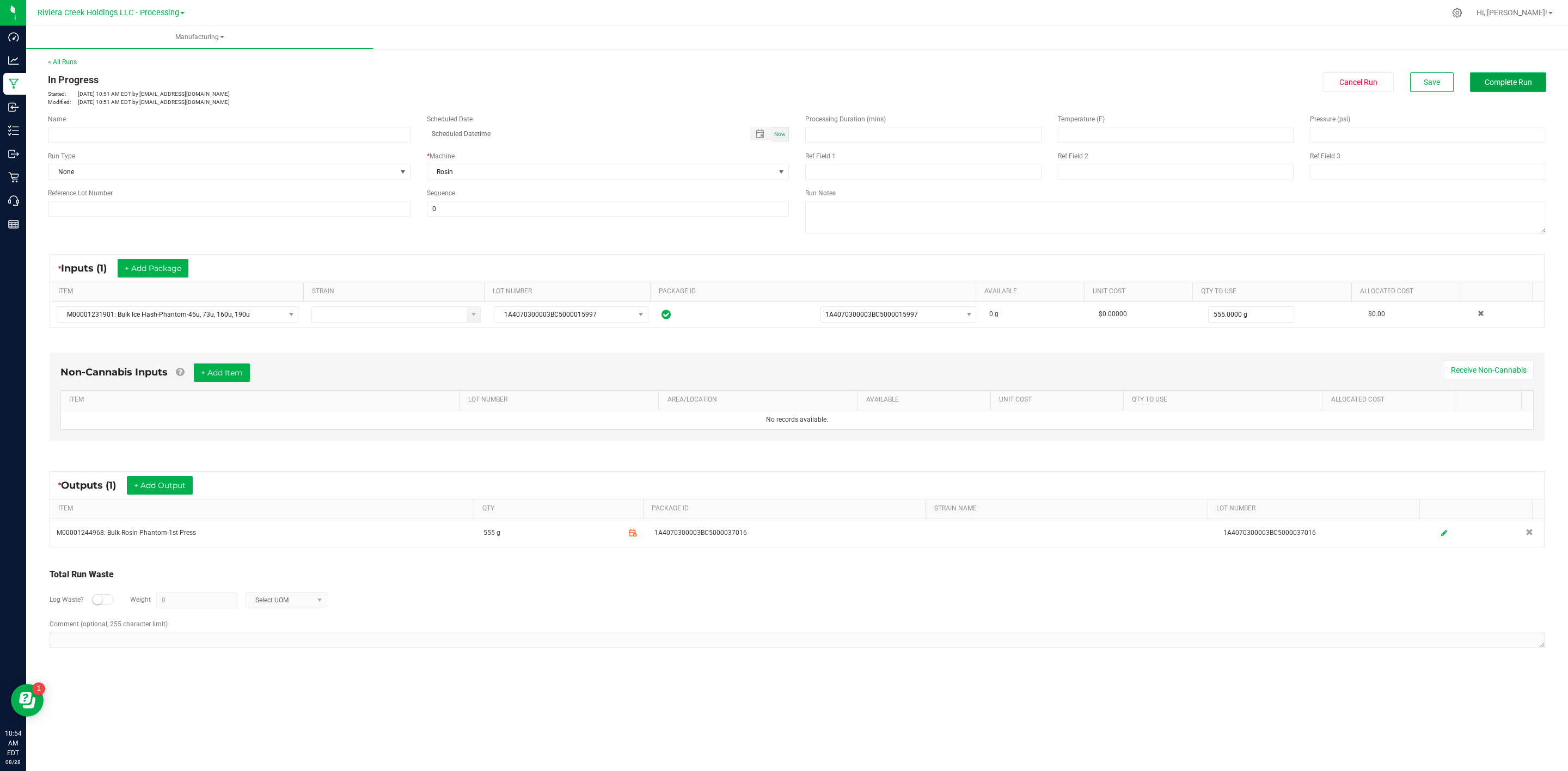
click at [1498, 82] on span "Complete Run" at bounding box center [1508, 82] width 47 height 9
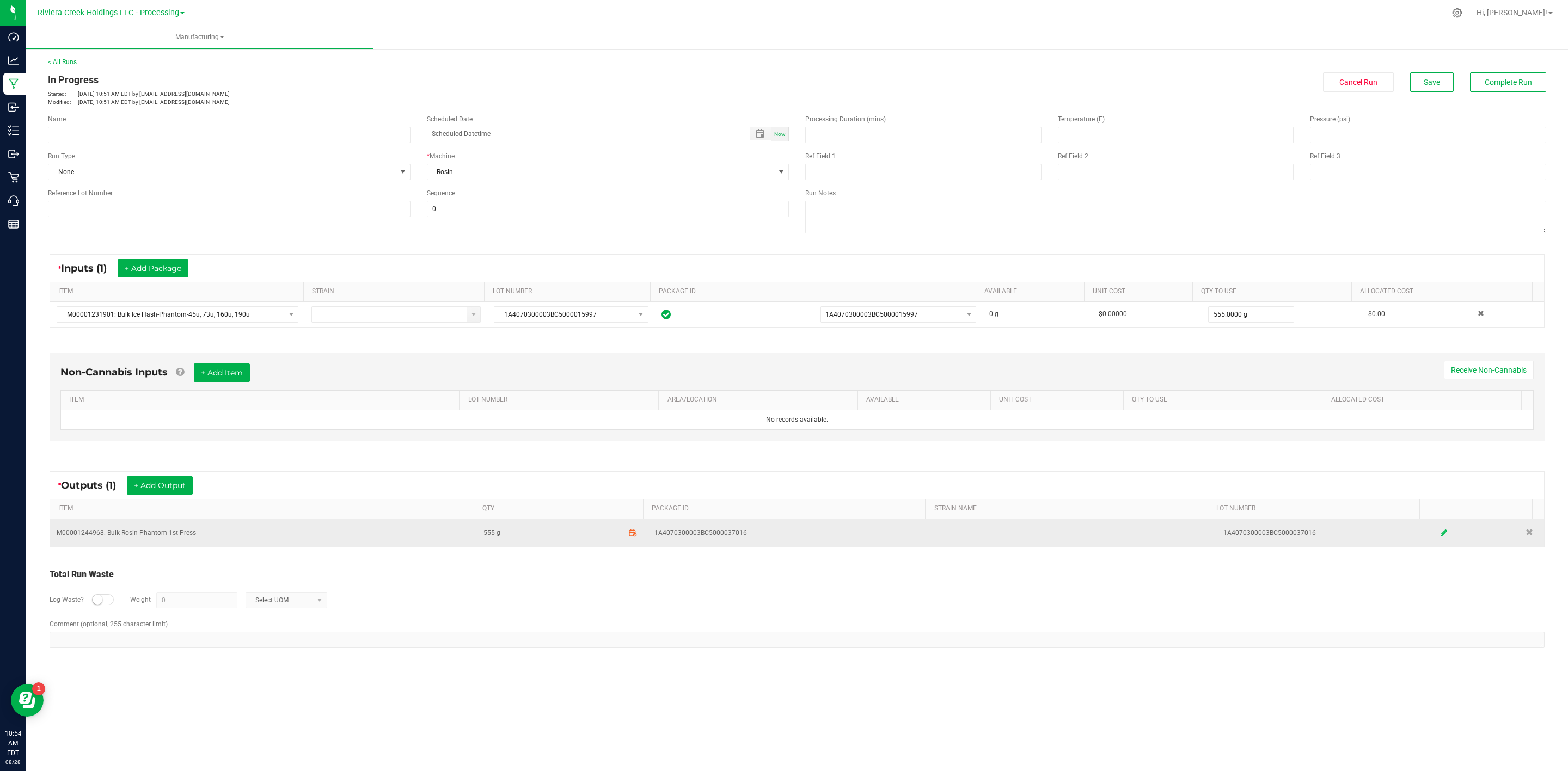
click at [1441, 536] on icon at bounding box center [1444, 533] width 6 height 8
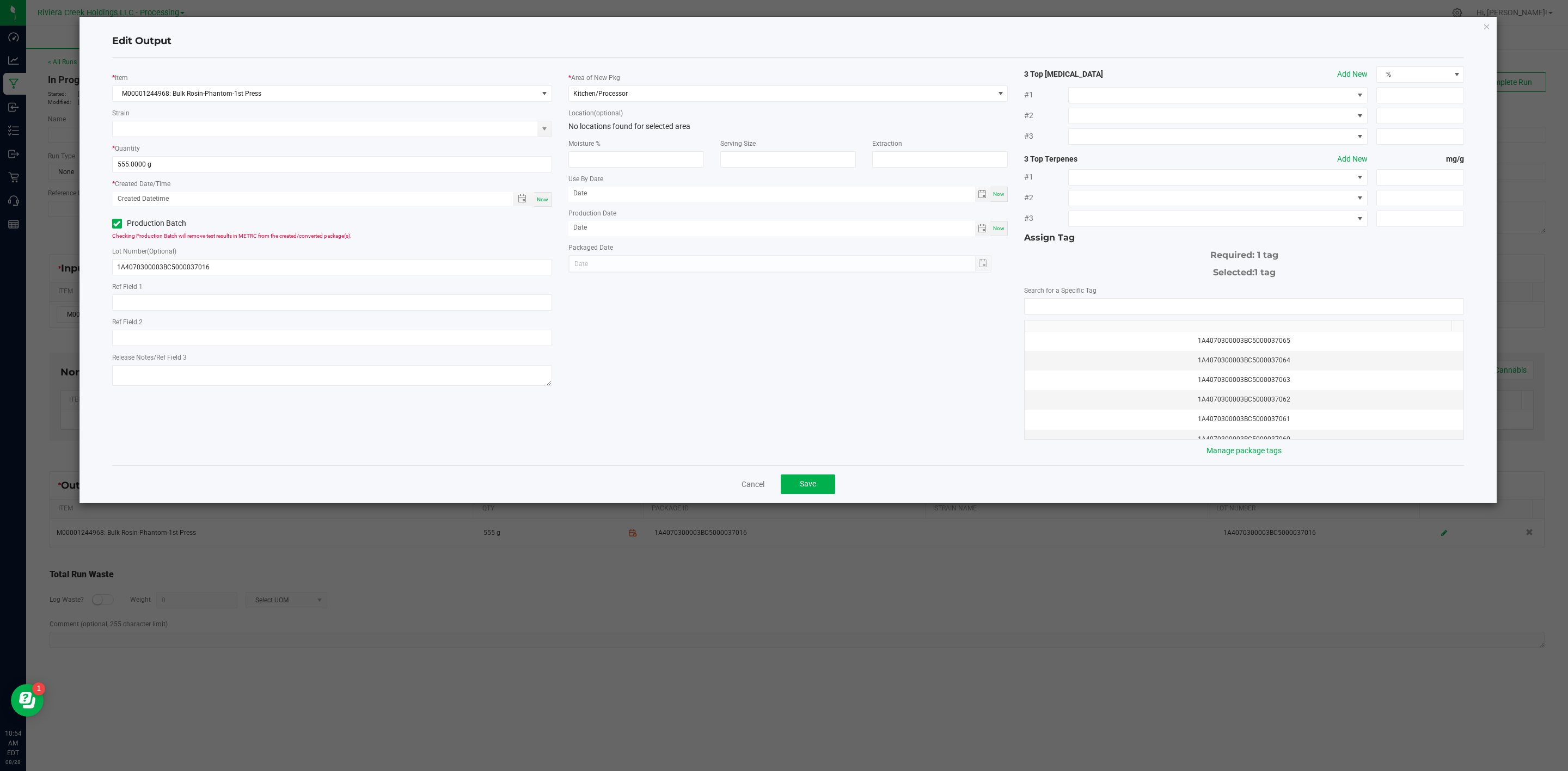
click at [544, 198] on span "Now" at bounding box center [542, 199] width 11 height 6
type input "08/28/2025 10:54 AM"
type input "[DATE]"
click at [1170, 311] on input "NO DATA FOUND" at bounding box center [1244, 307] width 439 height 15
click at [1150, 328] on li "1A4070300003BC5000037016" at bounding box center [1244, 330] width 438 height 18
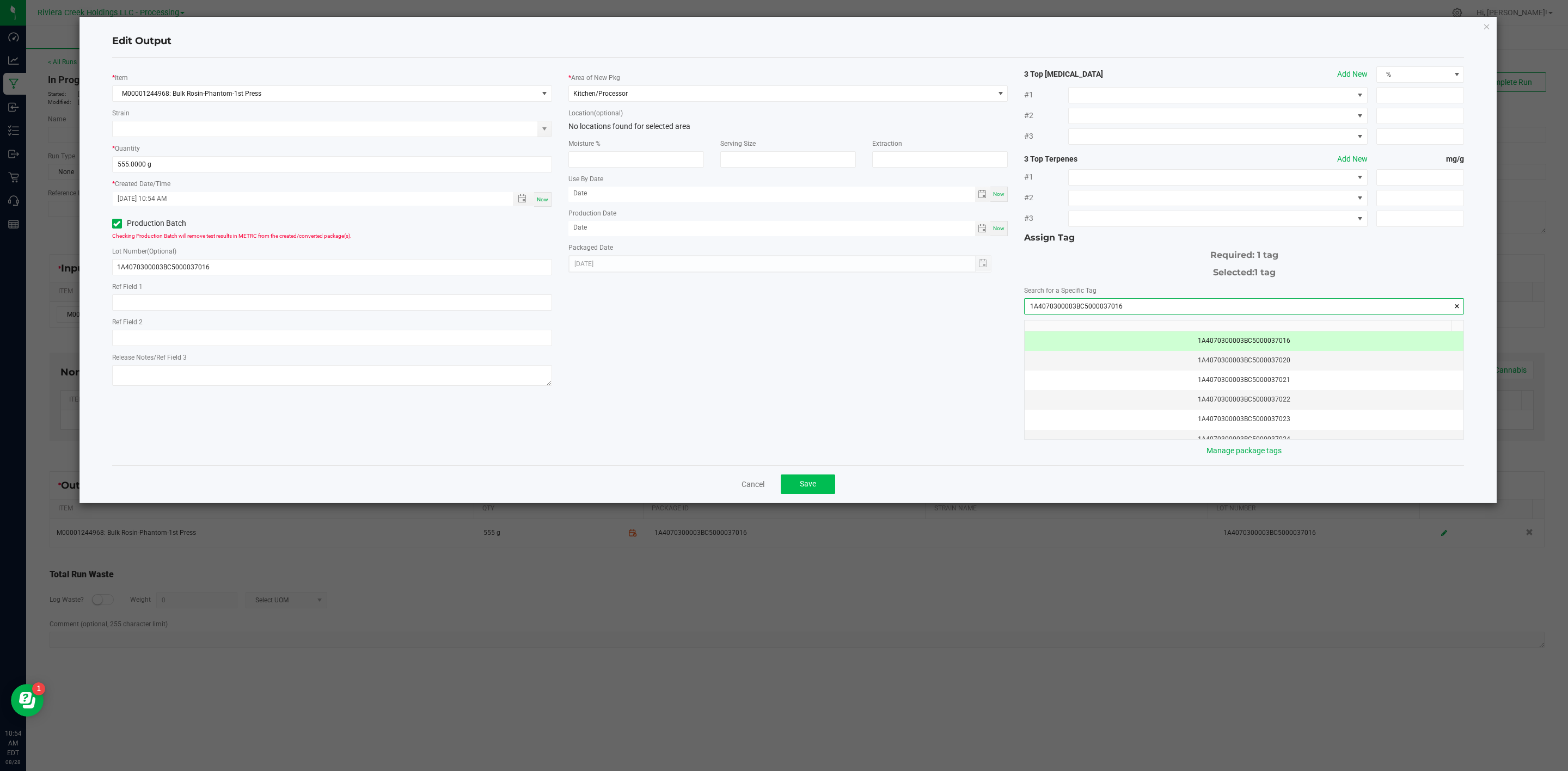
type input "1A4070300003BC5000037016"
click at [783, 494] on button "Save" at bounding box center [808, 484] width 54 height 20
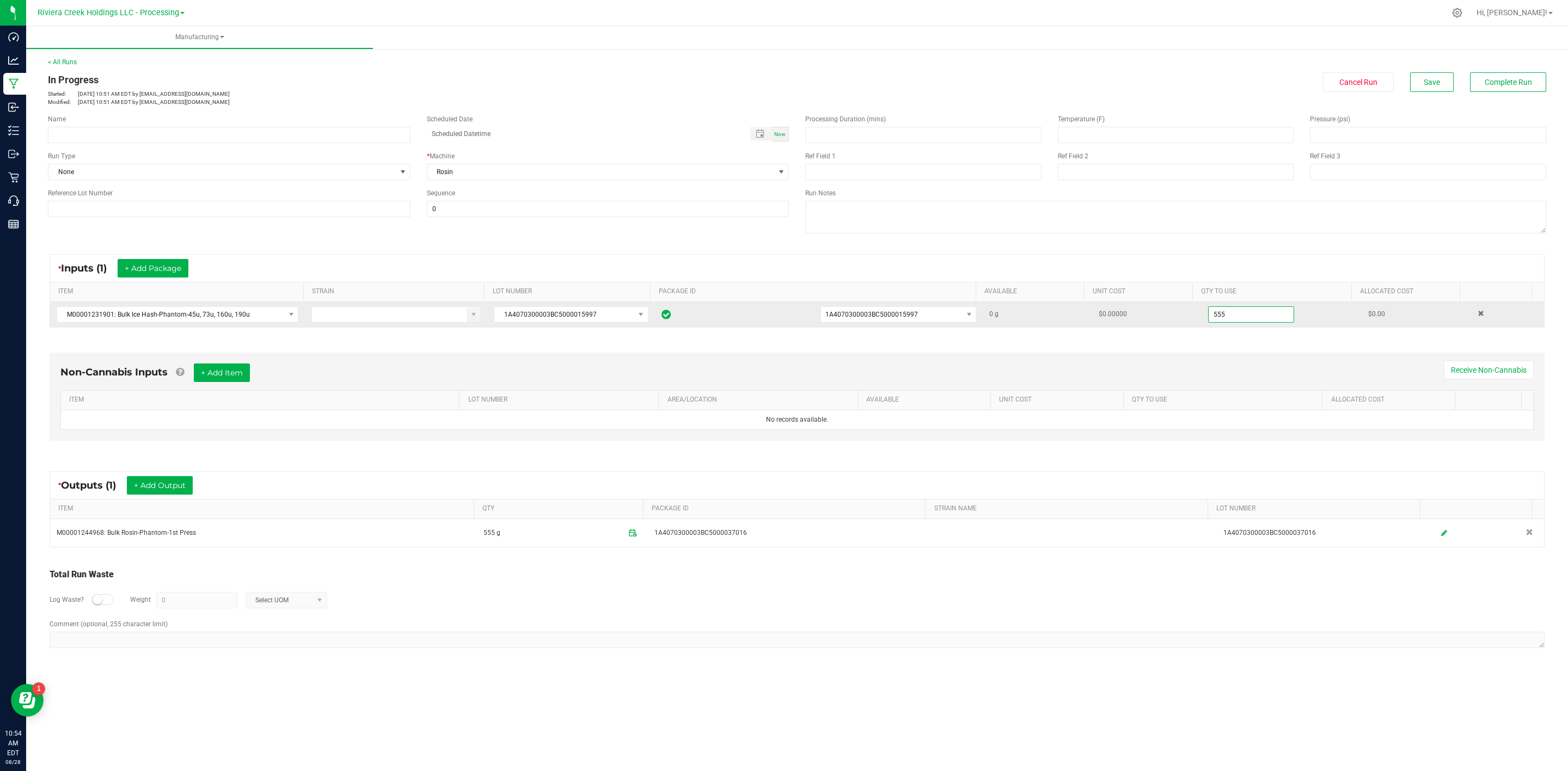
click at [1253, 322] on input "555" at bounding box center [1251, 315] width 85 height 15
click at [1252, 312] on input "555" at bounding box center [1251, 315] width 85 height 15
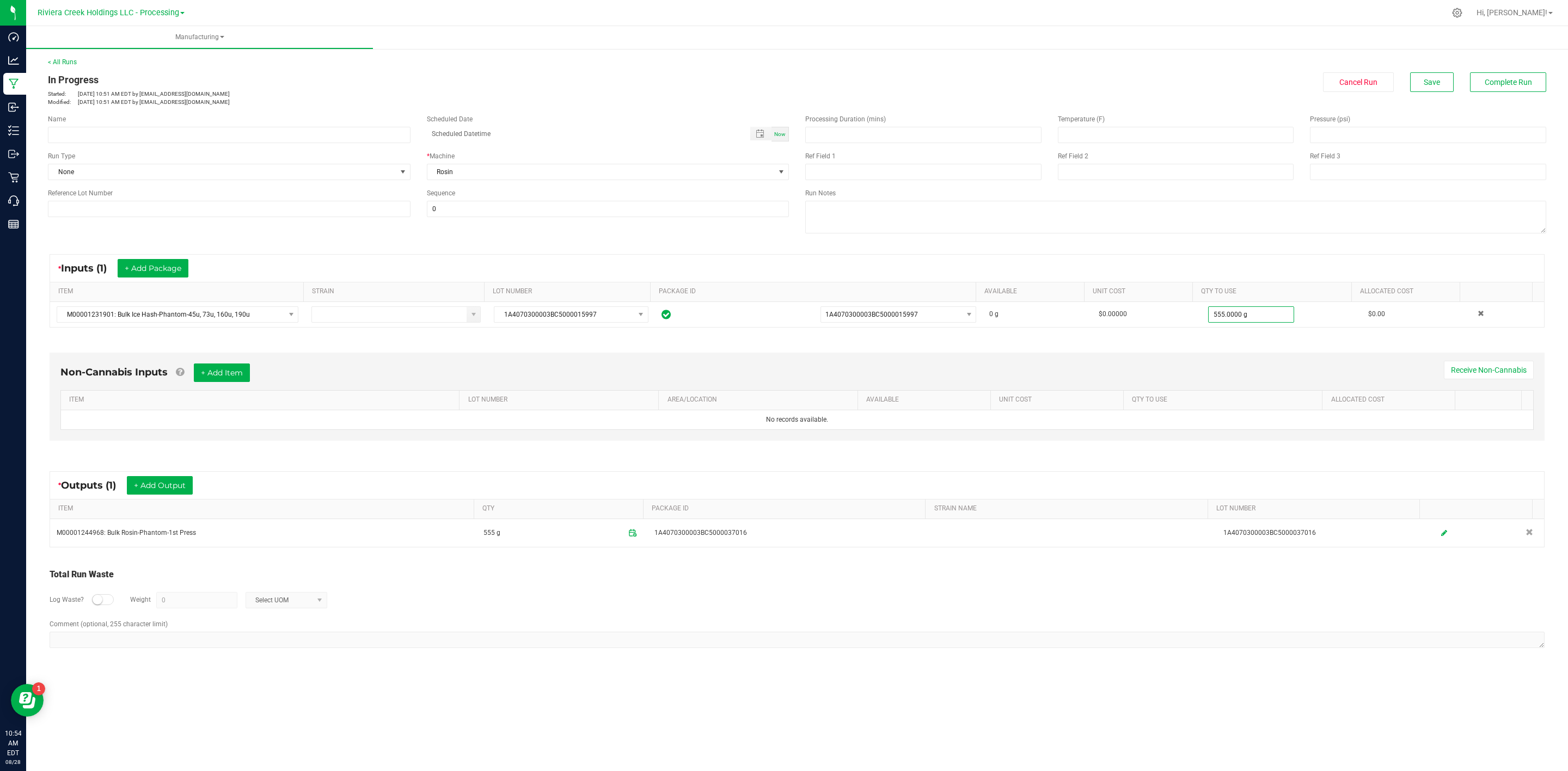
click at [1295, 351] on div "Non-Cannabis Inputs + Add Item Receive Non-Cannabis ITEM LOT NUMBER AREA/LOCATI…" at bounding box center [797, 399] width 1515 height 124
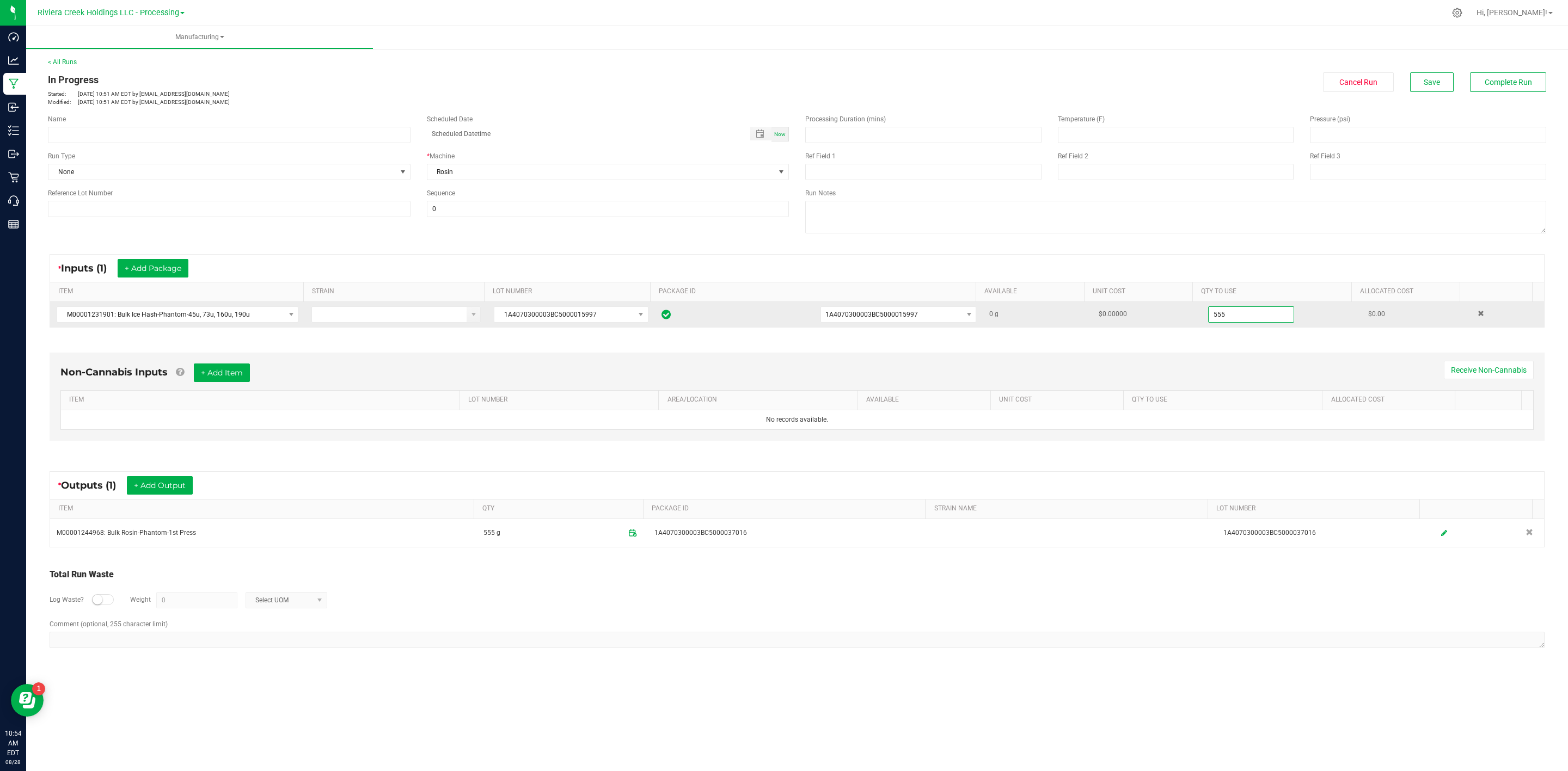
click at [1221, 320] on input "555" at bounding box center [1251, 315] width 85 height 15
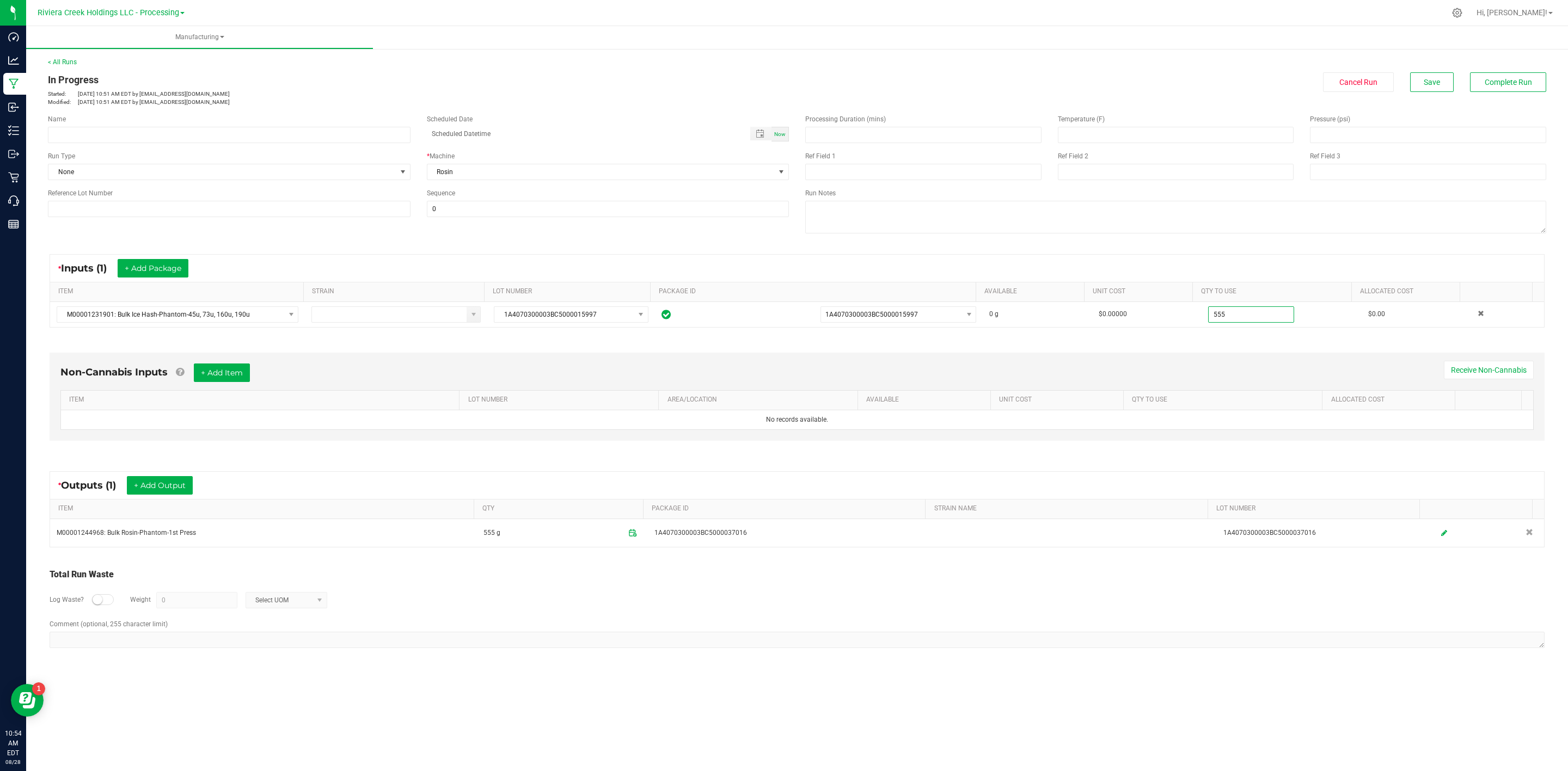
type input "555.0000 g"
click at [1201, 370] on div "Non-Cannabis Inputs + Add Item Receive Non-Cannabis" at bounding box center [797, 377] width 1473 height 27
click at [1519, 79] on span "Complete Run" at bounding box center [1508, 82] width 47 height 9
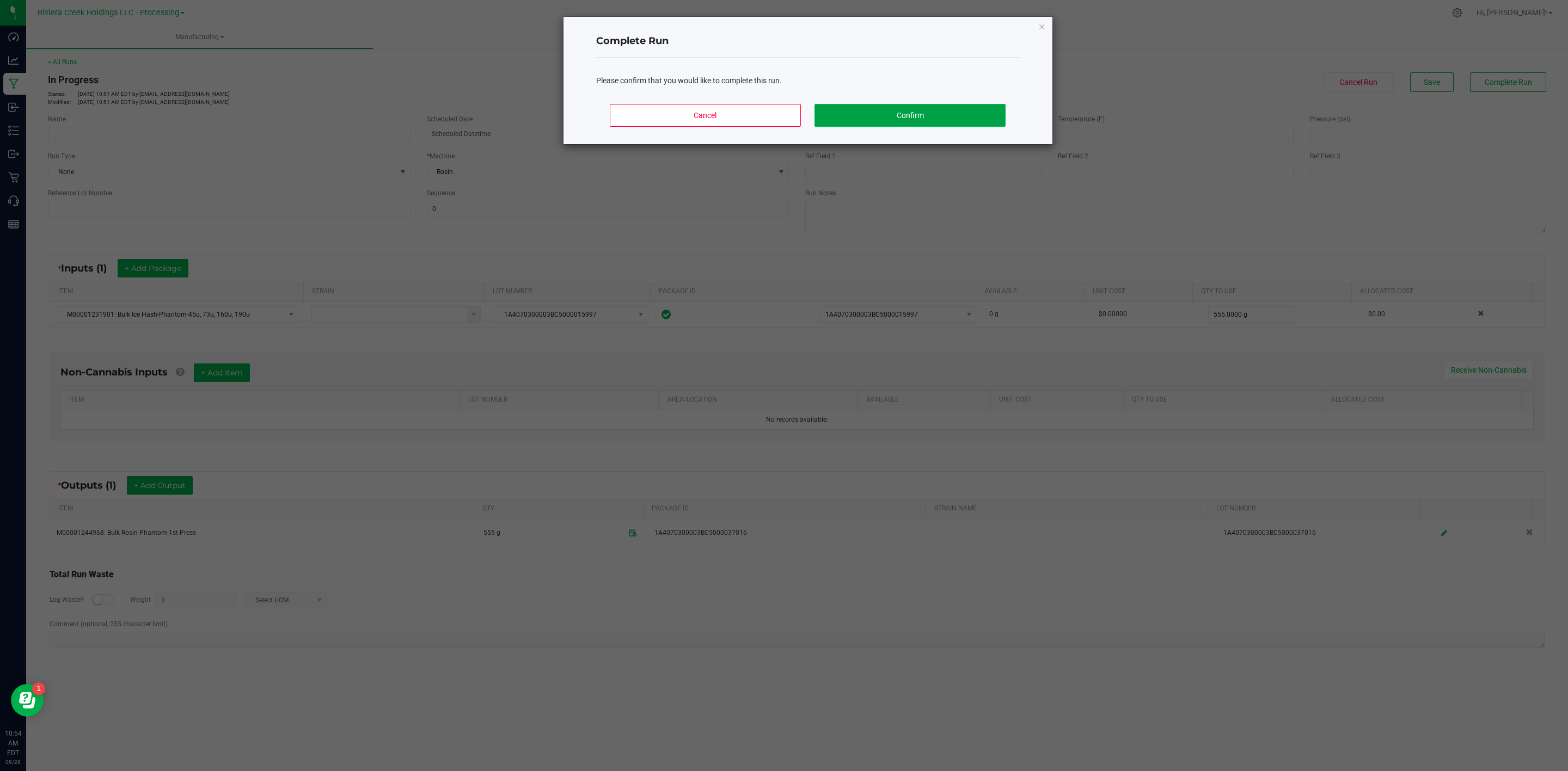
click at [915, 110] on button "Confirm" at bounding box center [909, 115] width 190 height 23
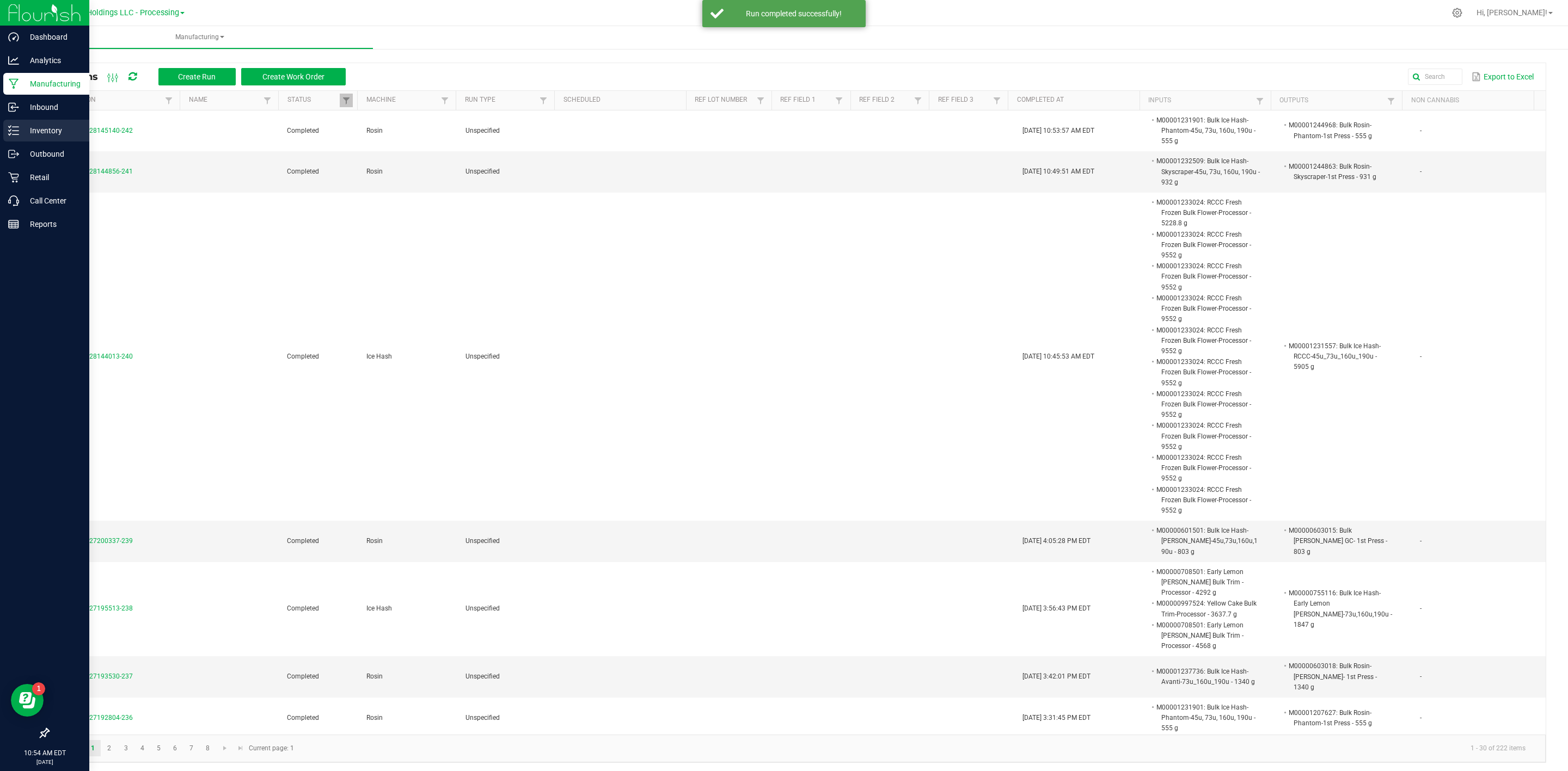
click at [34, 126] on p "Inventory" at bounding box center [51, 130] width 65 height 13
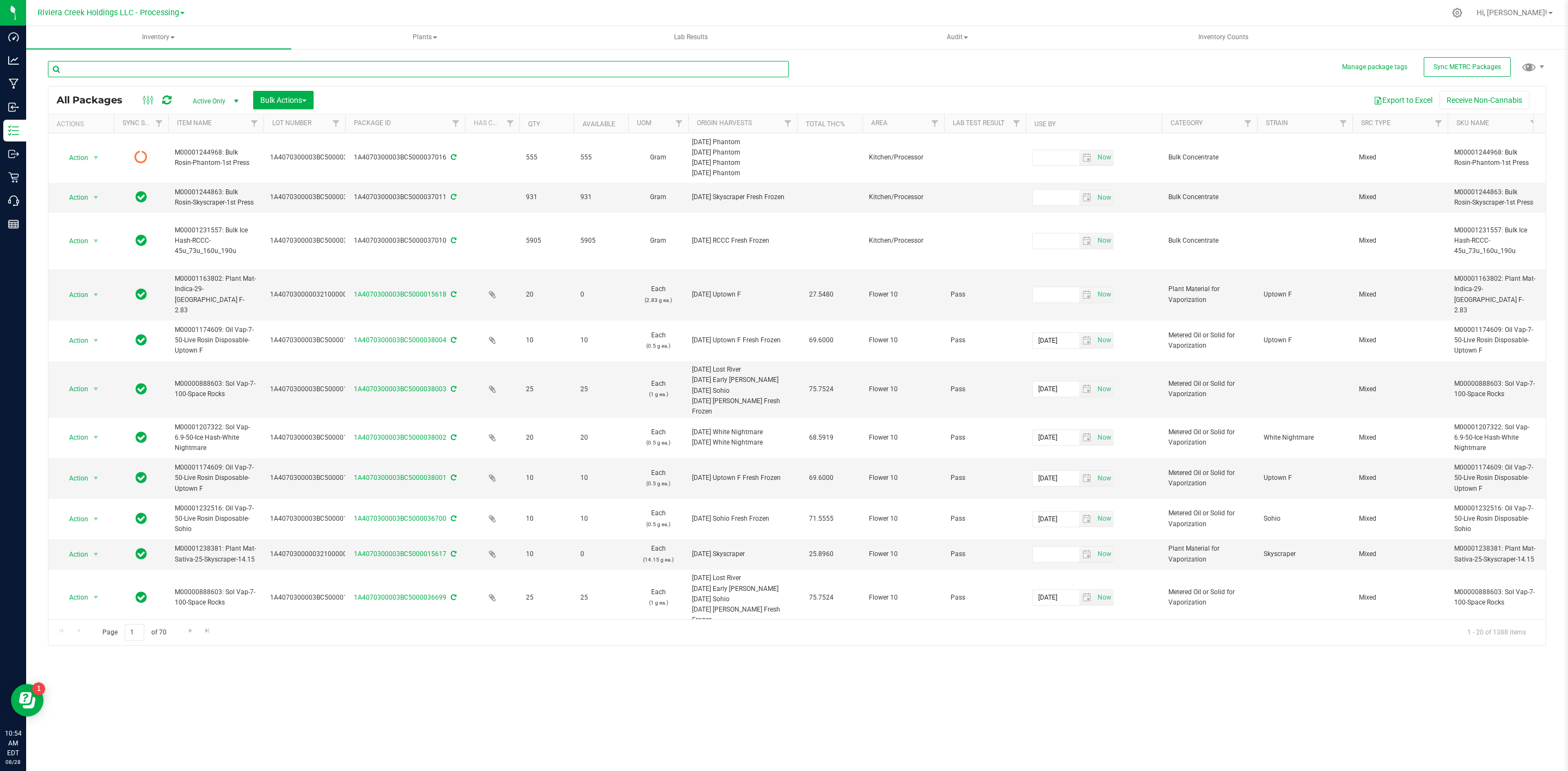
drag, startPoint x: 259, startPoint y: 63, endPoint x: 253, endPoint y: 61, distance: 6.3
click at [259, 63] on input "text" at bounding box center [419, 69] width 741 height 16
type input "15997"
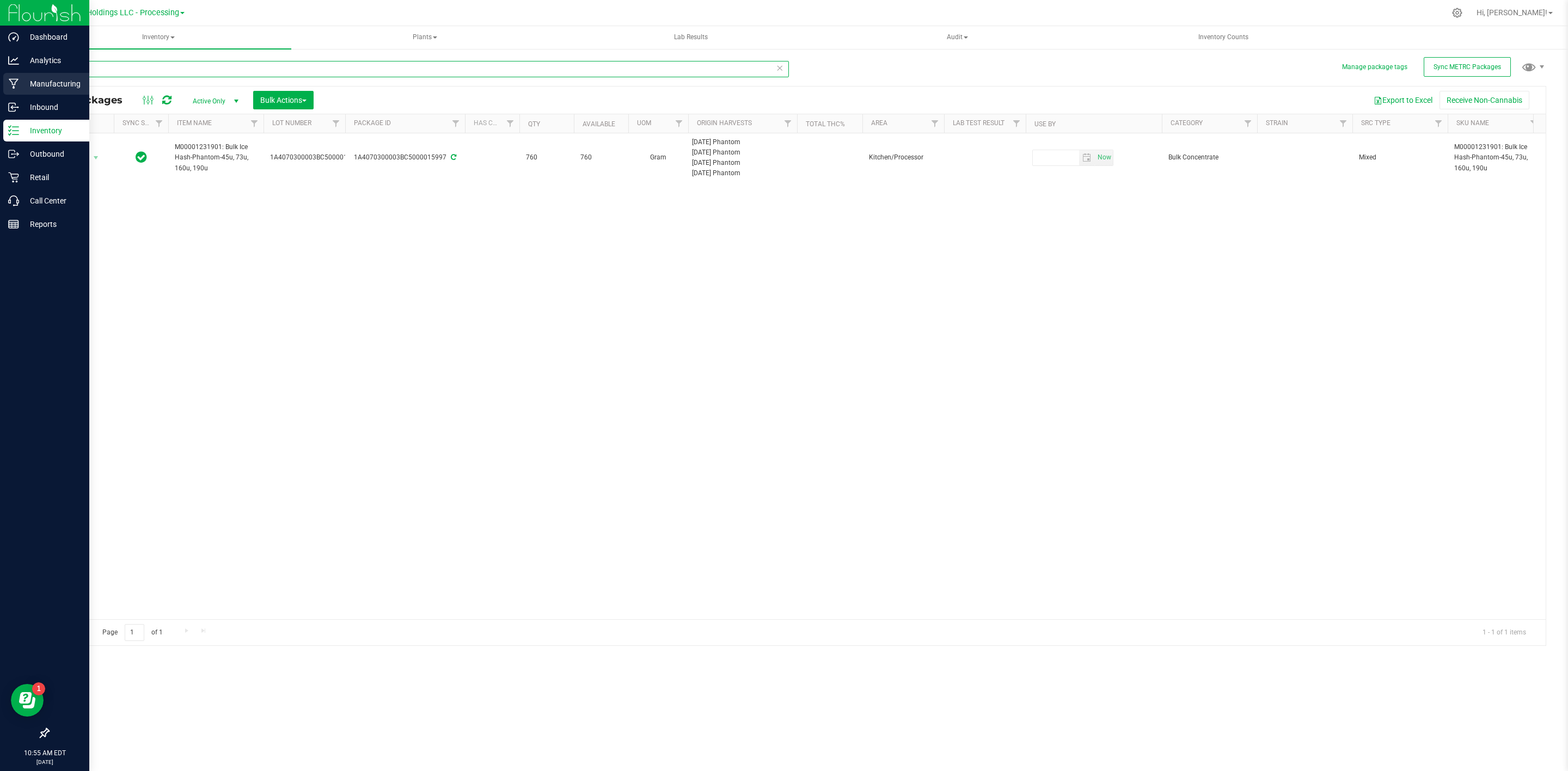
drag, startPoint x: 95, startPoint y: 65, endPoint x: 6, endPoint y: 76, distance: 89.7
click at [18, 76] on div "Dashboard Analytics Manufacturing Inbound Inventory Outbound Retail Call Center…" at bounding box center [784, 386] width 1568 height 771
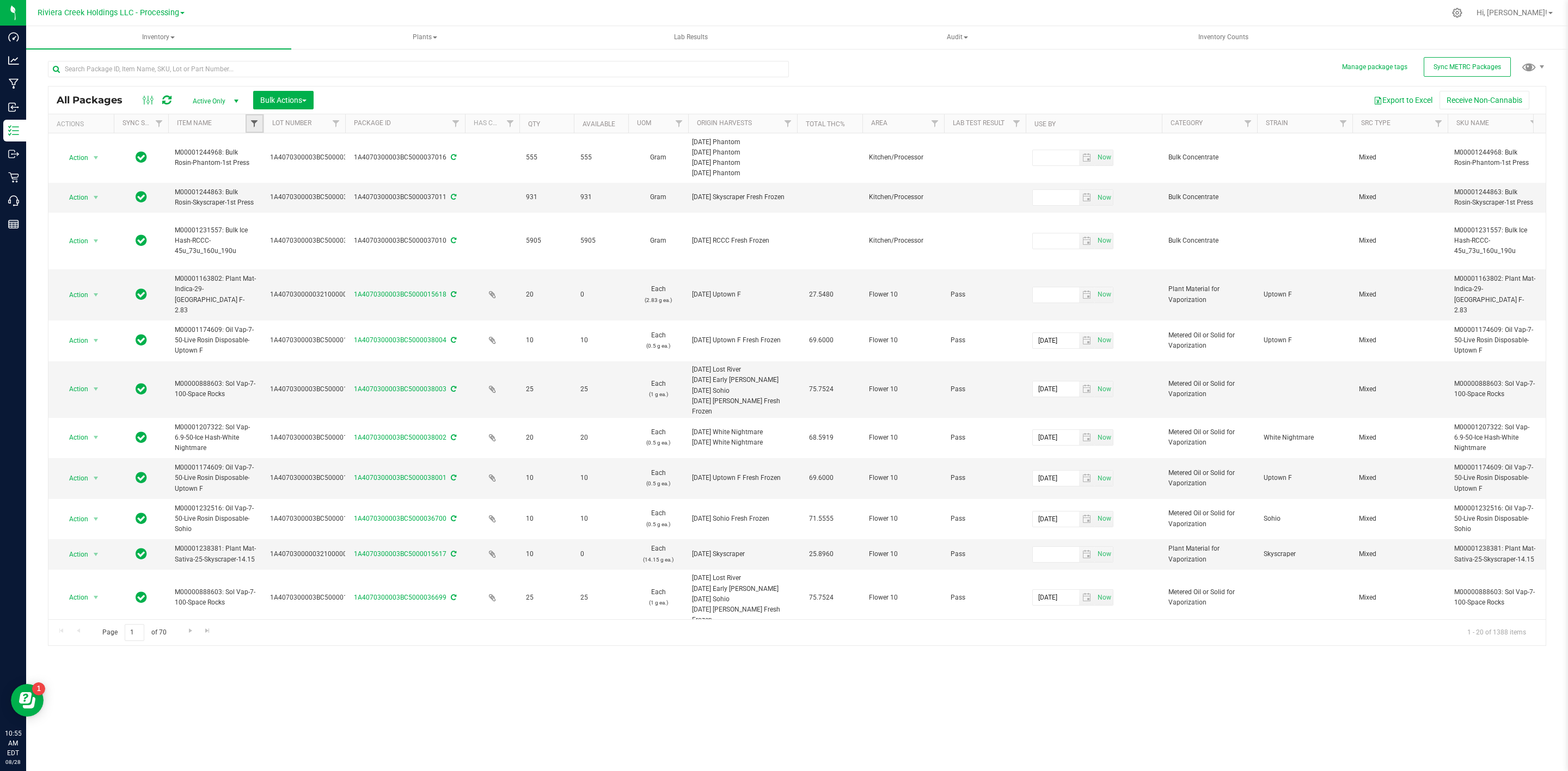
click at [258, 119] on span "Filter" at bounding box center [254, 124] width 9 height 9
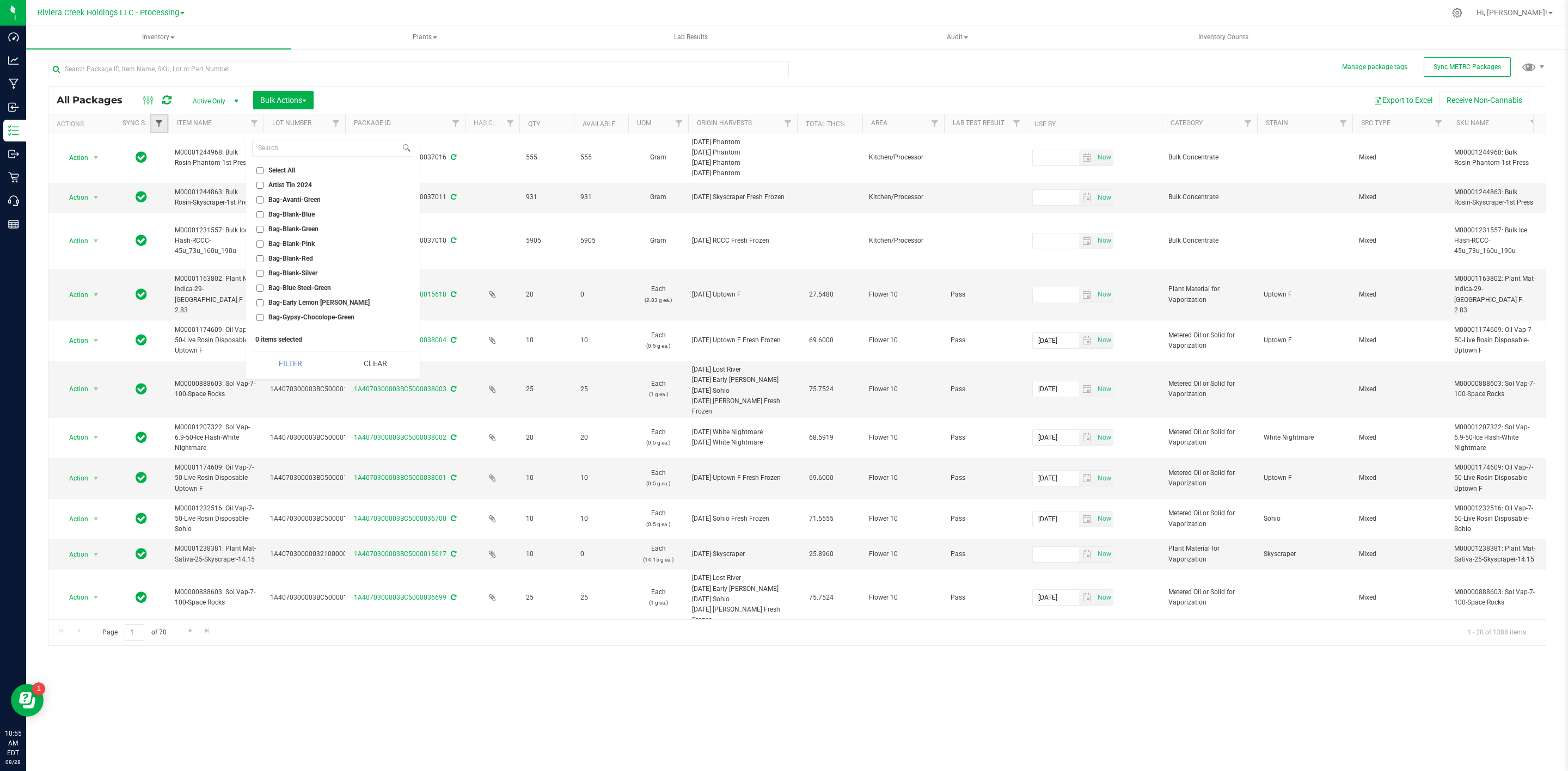
click at [156, 119] on span "Filter" at bounding box center [159, 124] width 9 height 9
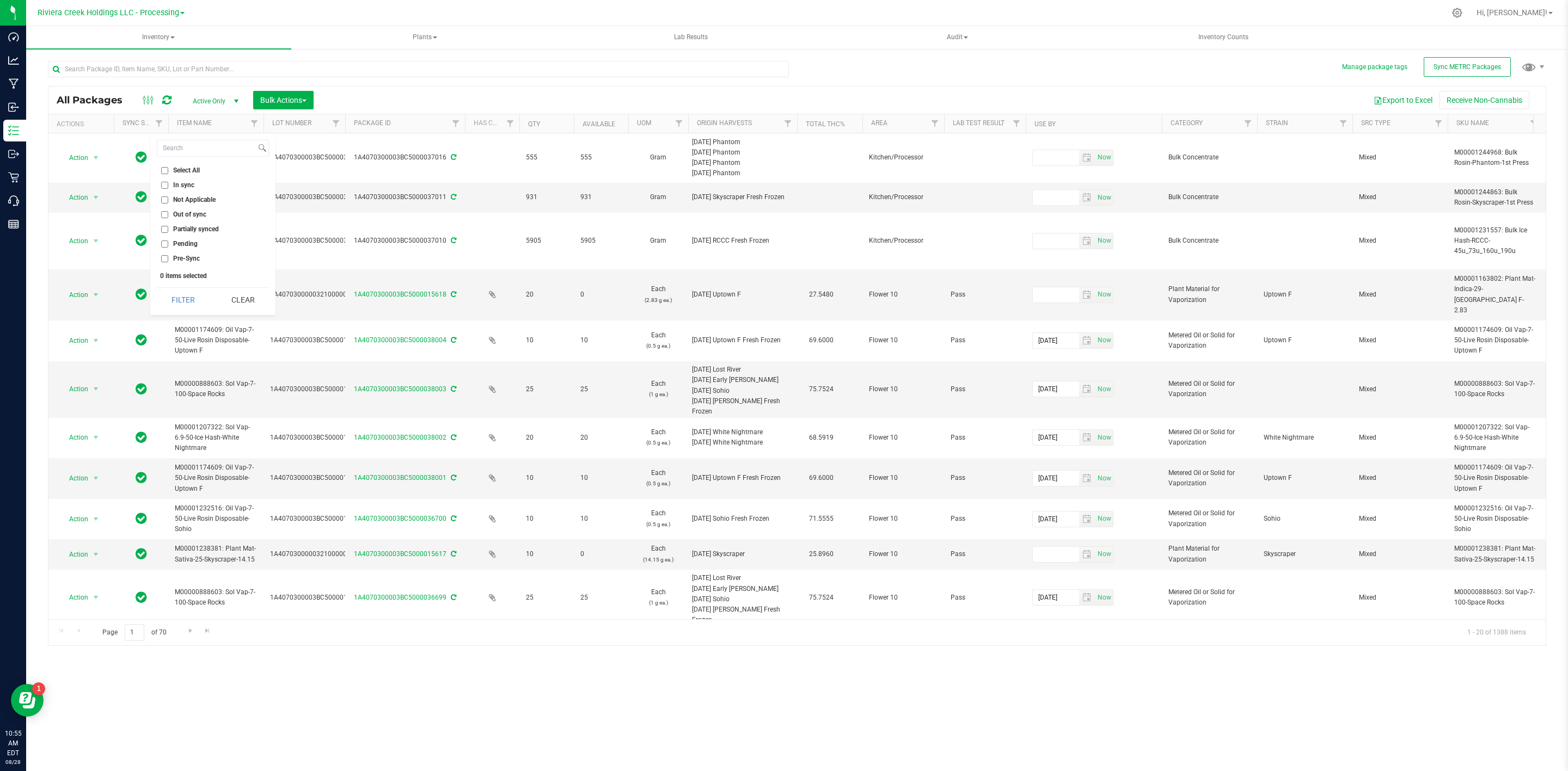
click at [196, 219] on li "Out of sync" at bounding box center [212, 215] width 112 height 11
click at [188, 207] on ul "Select All In sync Not Applicable Out of sync Partially synced Pending Pre-Sync" at bounding box center [212, 215] width 112 height 100
click at [185, 216] on span "Out of sync" at bounding box center [190, 214] width 34 height 6
click at [168, 216] on input "Out of sync" at bounding box center [164, 214] width 7 height 7
checkbox input "true"
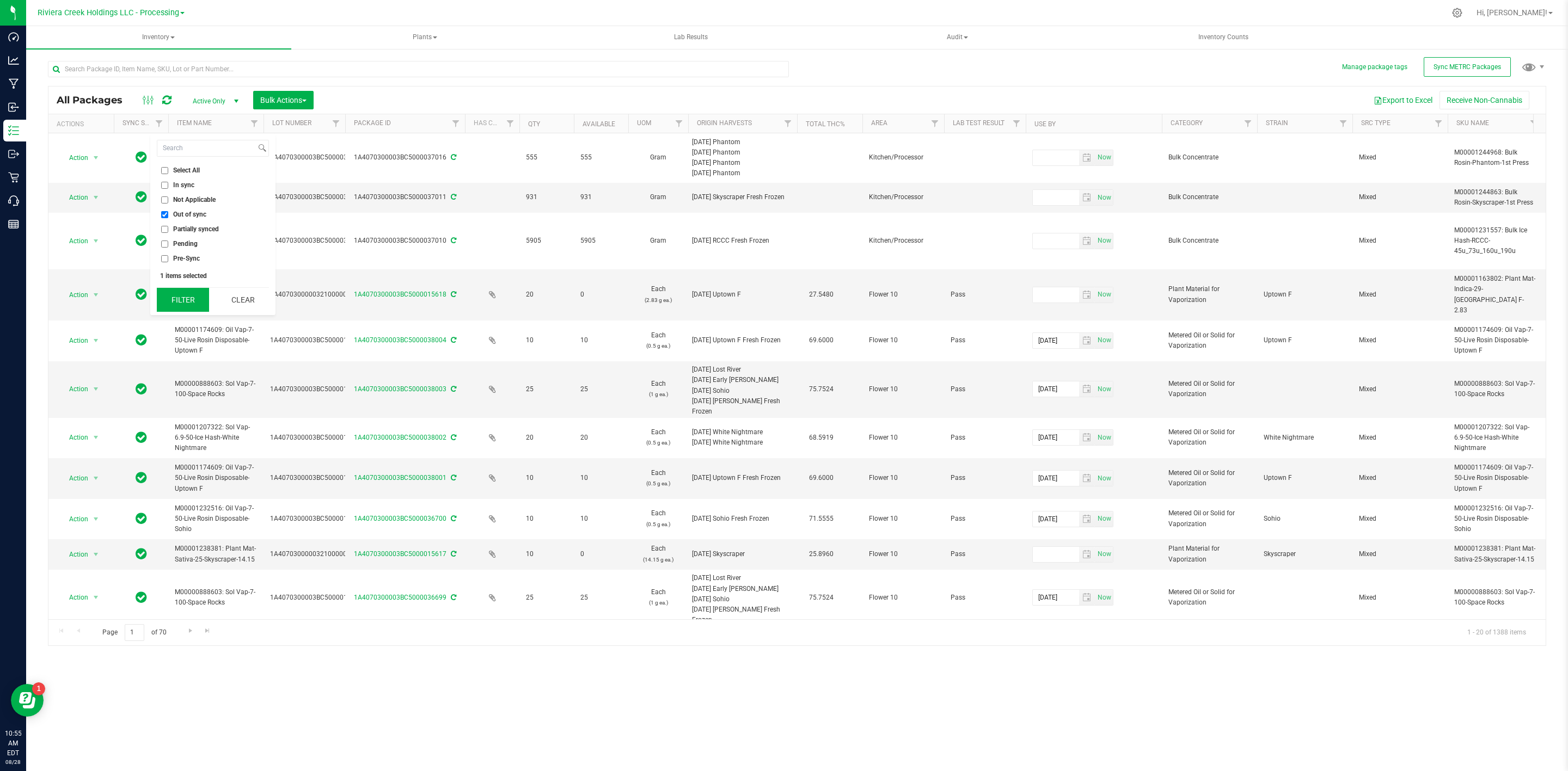
click at [173, 307] on button "Filter" at bounding box center [183, 300] width 52 height 24
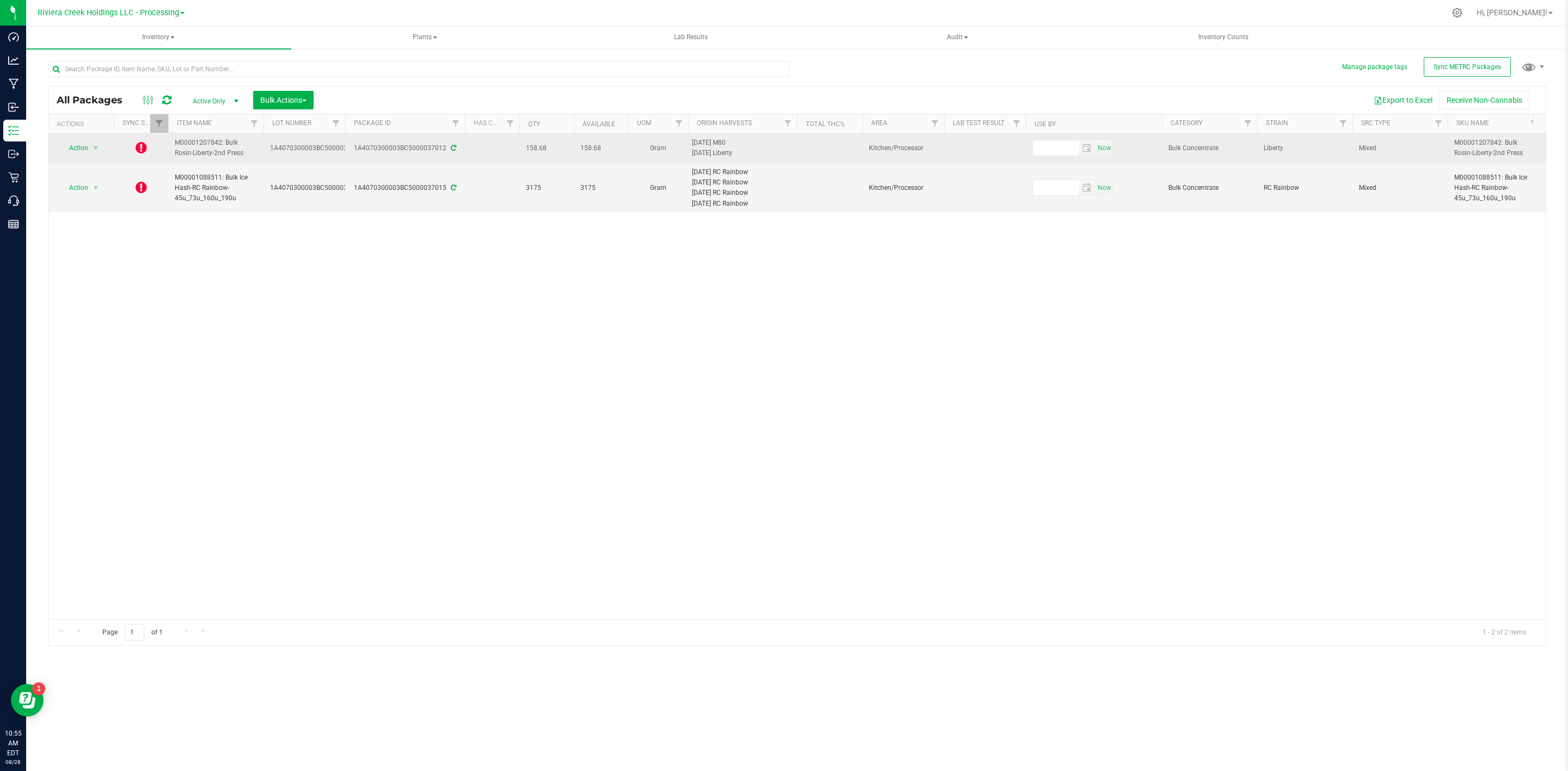
drag, startPoint x: 227, startPoint y: 143, endPoint x: 224, endPoint y: 155, distance: 12.4
click at [223, 155] on span "M00001207842: Bulk Rosin-Liberty-2nd Press" at bounding box center [216, 148] width 82 height 21
drag, startPoint x: 232, startPoint y: 155, endPoint x: 223, endPoint y: 141, distance: 16.6
click at [231, 155] on span "M00001207842: Bulk Rosin-Liberty-2nd Press" at bounding box center [216, 148] width 82 height 21
drag, startPoint x: 224, startPoint y: 142, endPoint x: 229, endPoint y: 154, distance: 13.0
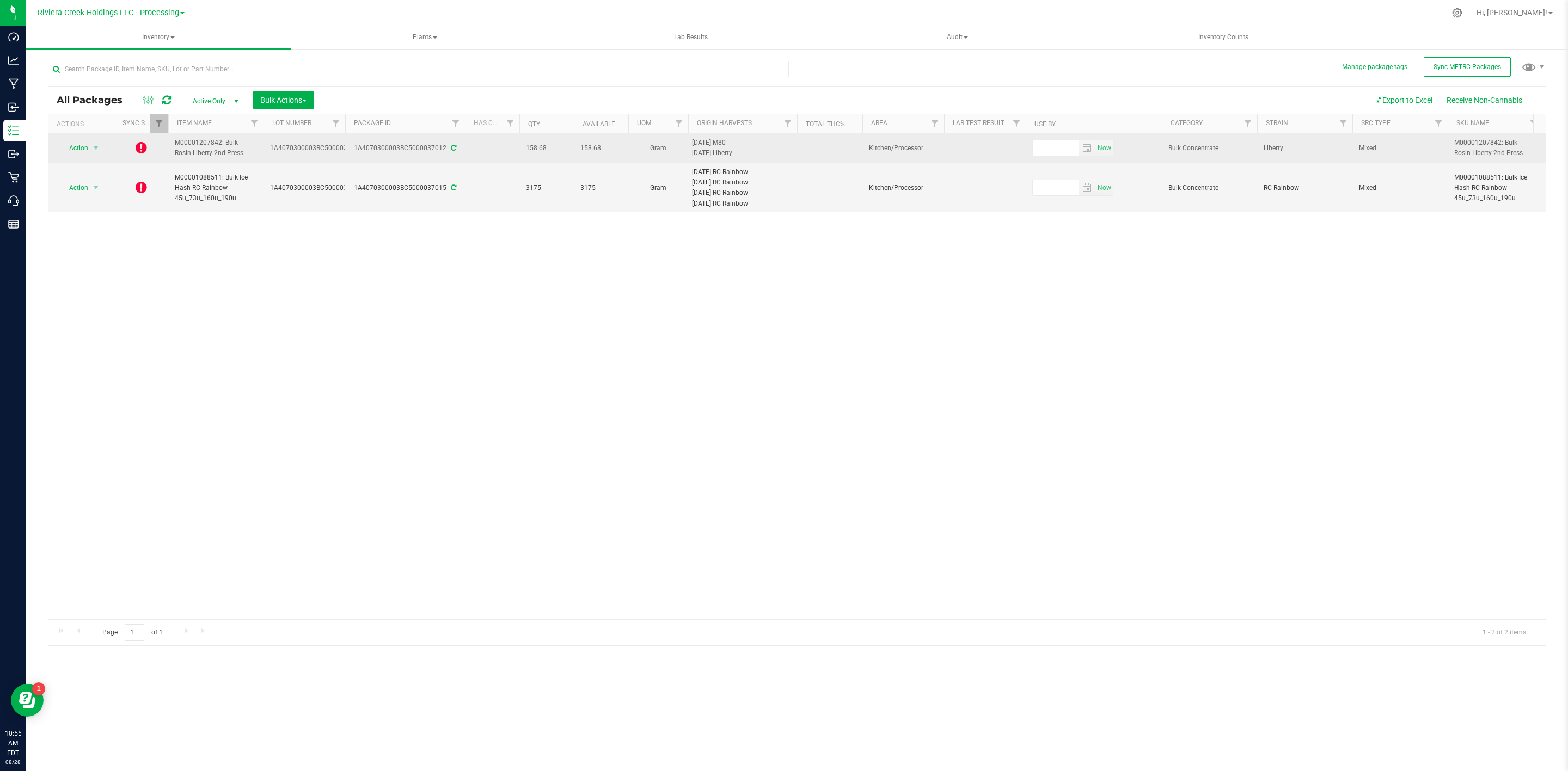
click at [229, 154] on span "M00001207842: Bulk Rosin-Liberty-2nd Press" at bounding box center [216, 148] width 82 height 21
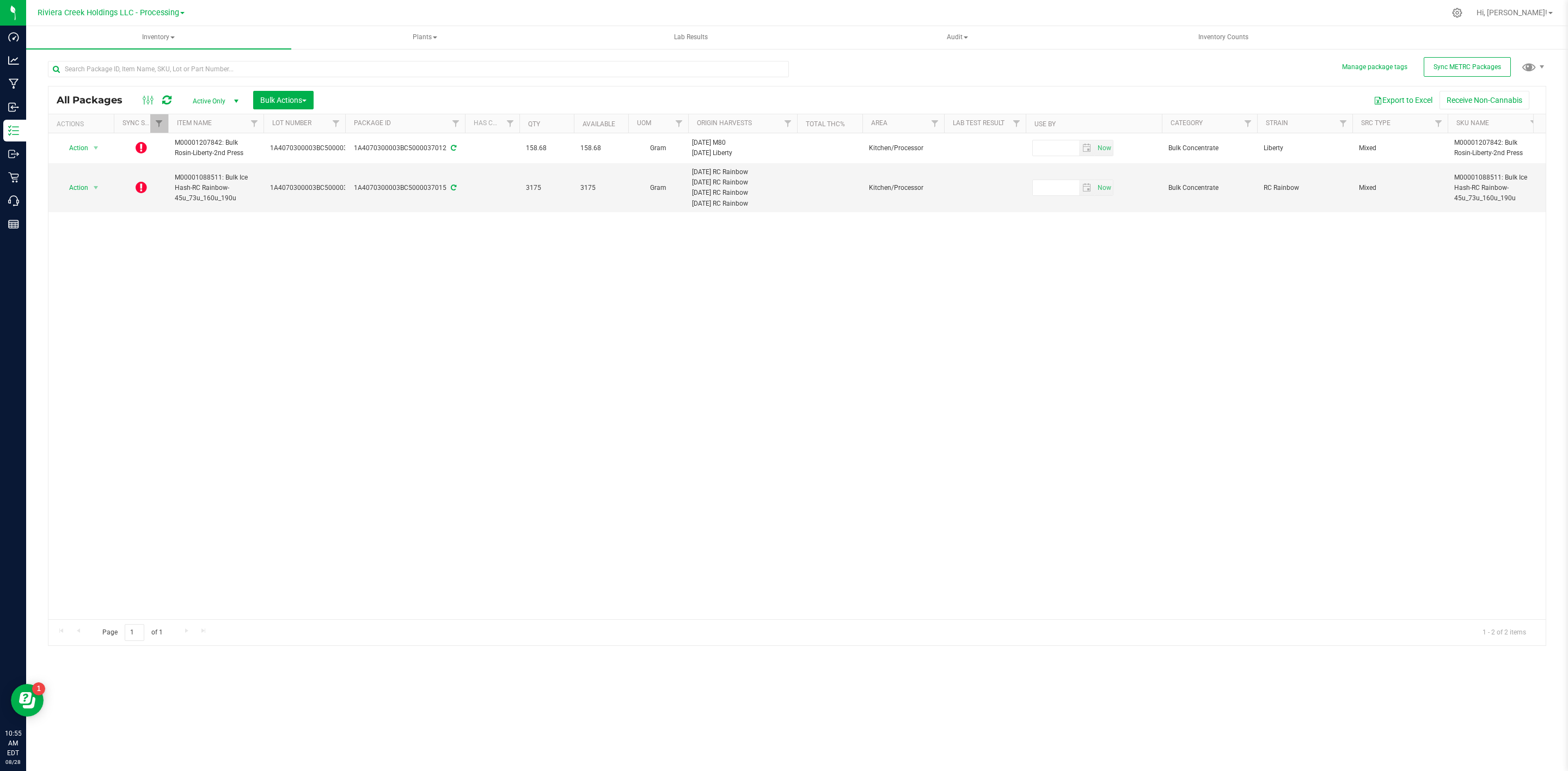
copy span "Bulk Rosin-Liberty-2nd Press"
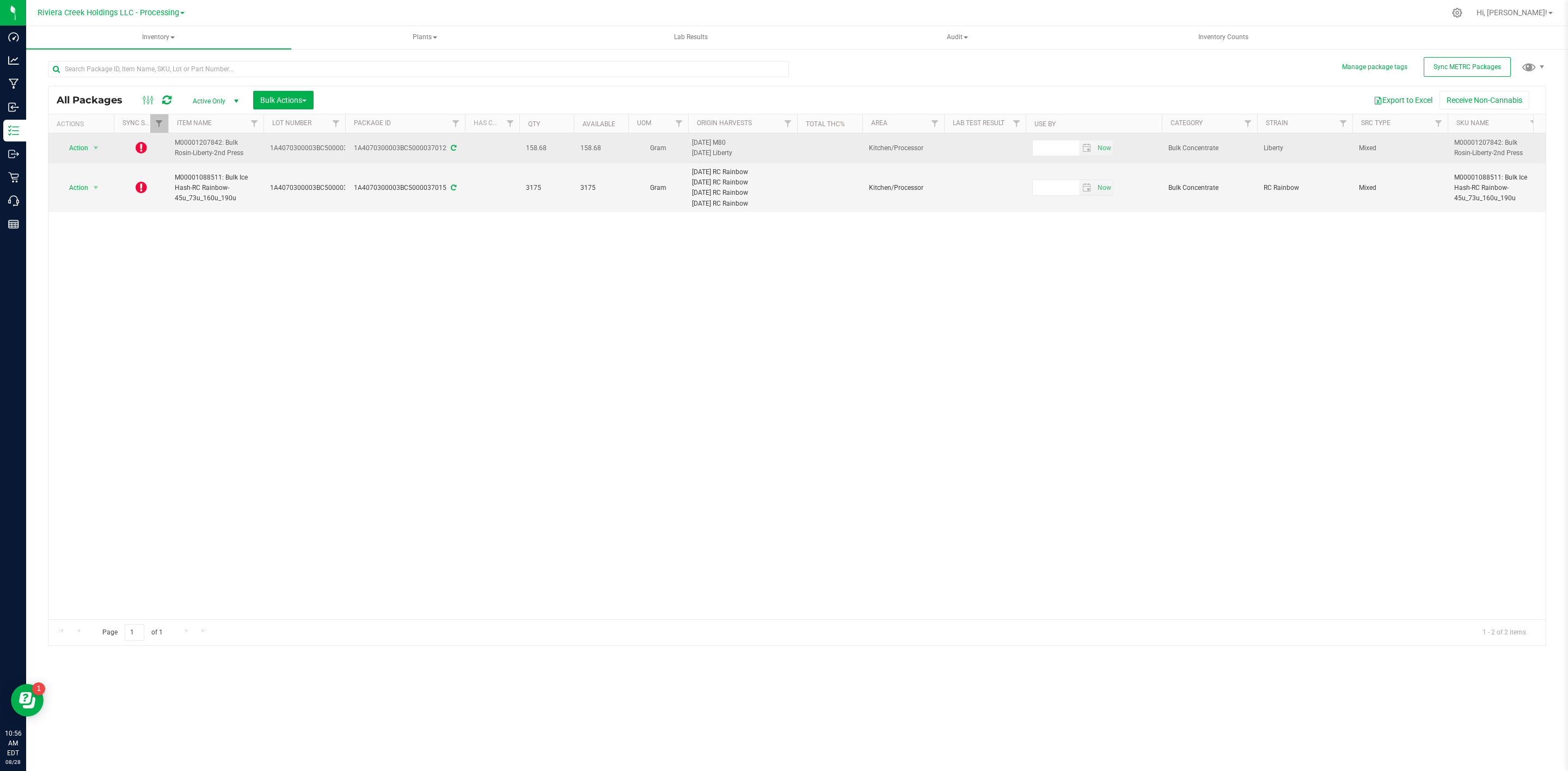
click at [140, 152] on icon at bounding box center [141, 147] width 11 height 13
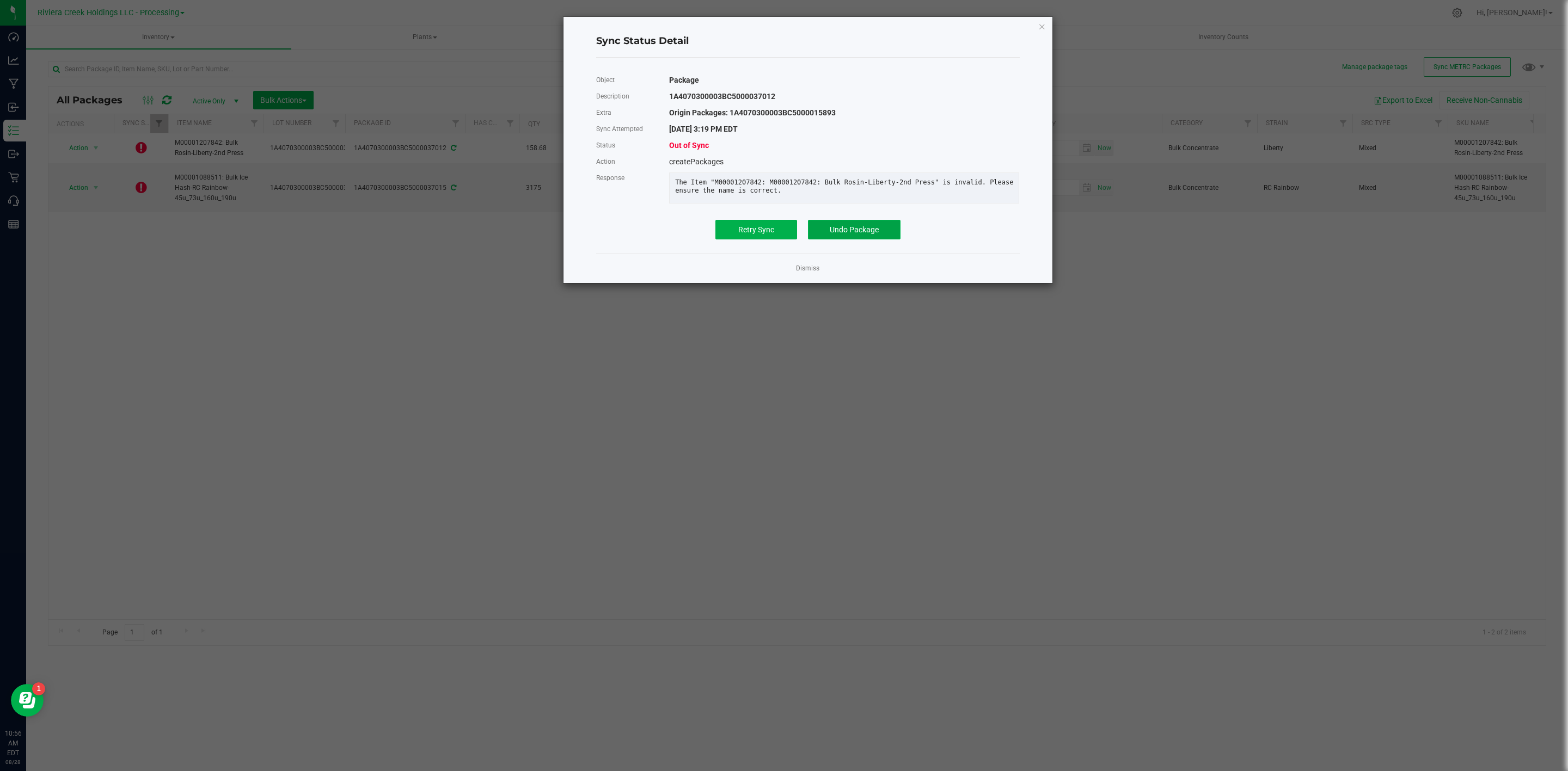
click at [877, 240] on button "Undo Package" at bounding box center [854, 229] width 92 height 20
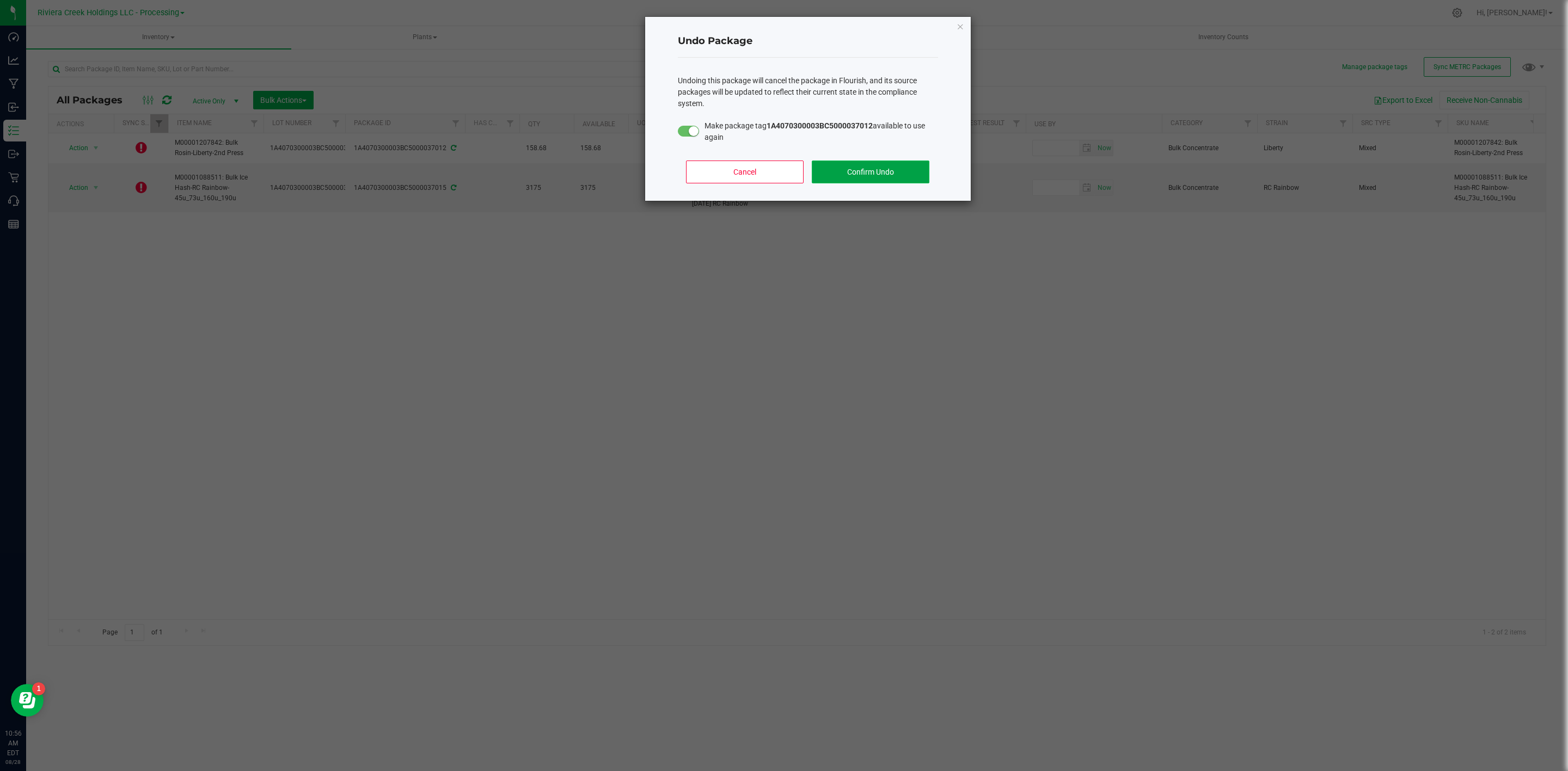
click at [847, 182] on button "Confirm Undo" at bounding box center [870, 172] width 117 height 23
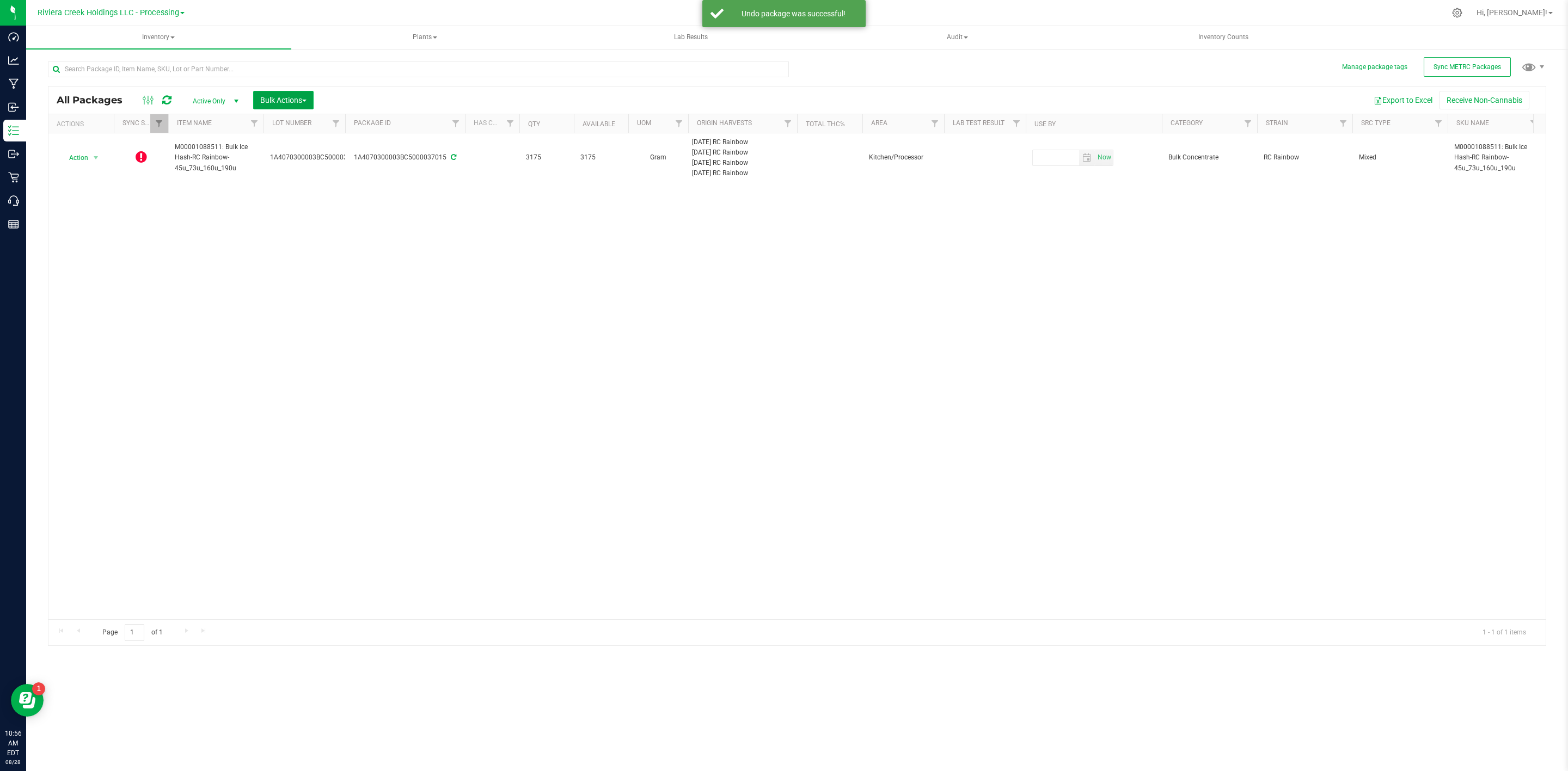
click at [303, 99] on span "Bulk Actions" at bounding box center [283, 100] width 46 height 9
click at [340, 126] on span "Add to manufacturing run" at bounding box center [301, 124] width 82 height 9
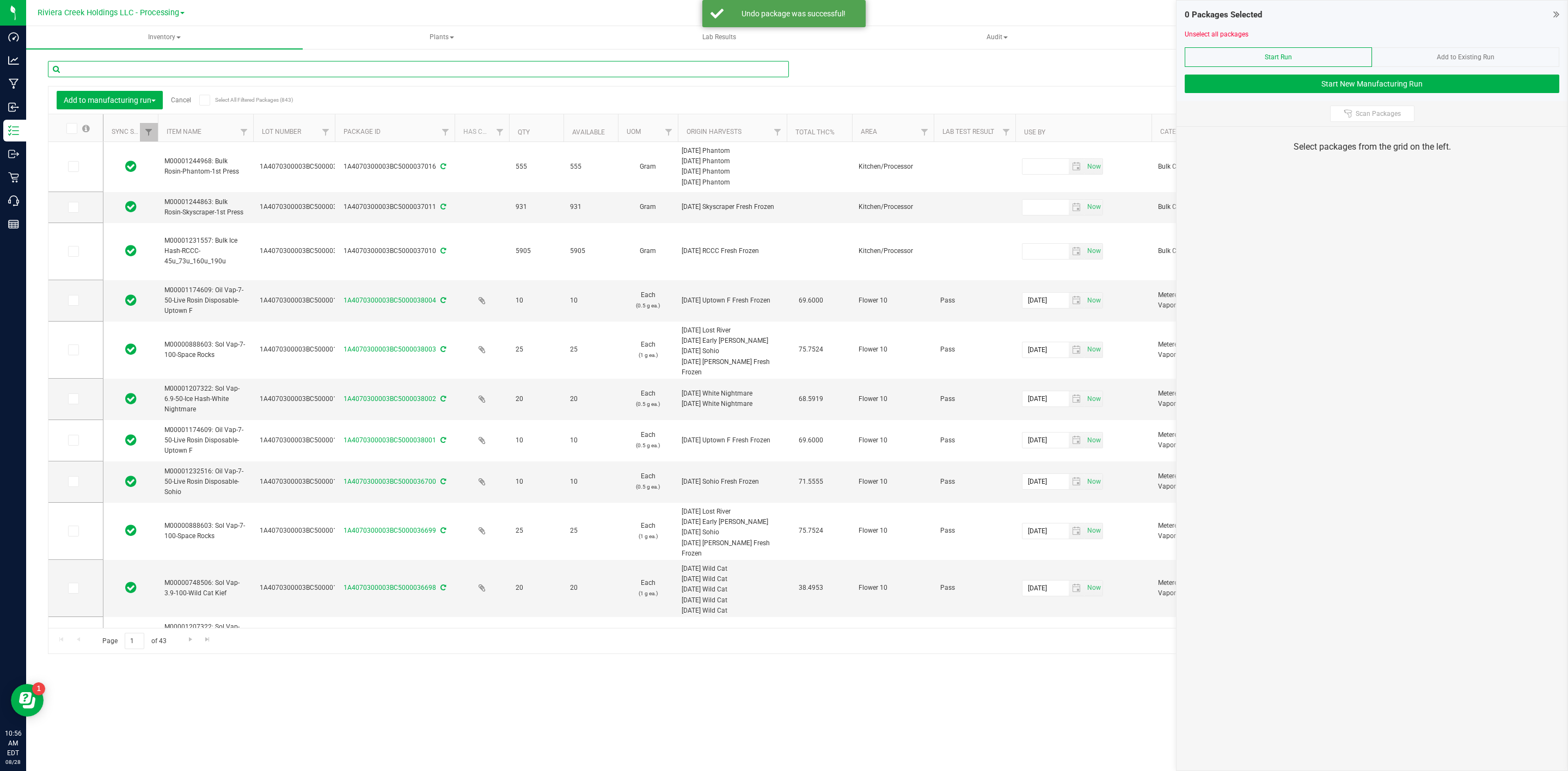
click at [162, 68] on input "text" at bounding box center [419, 69] width 741 height 16
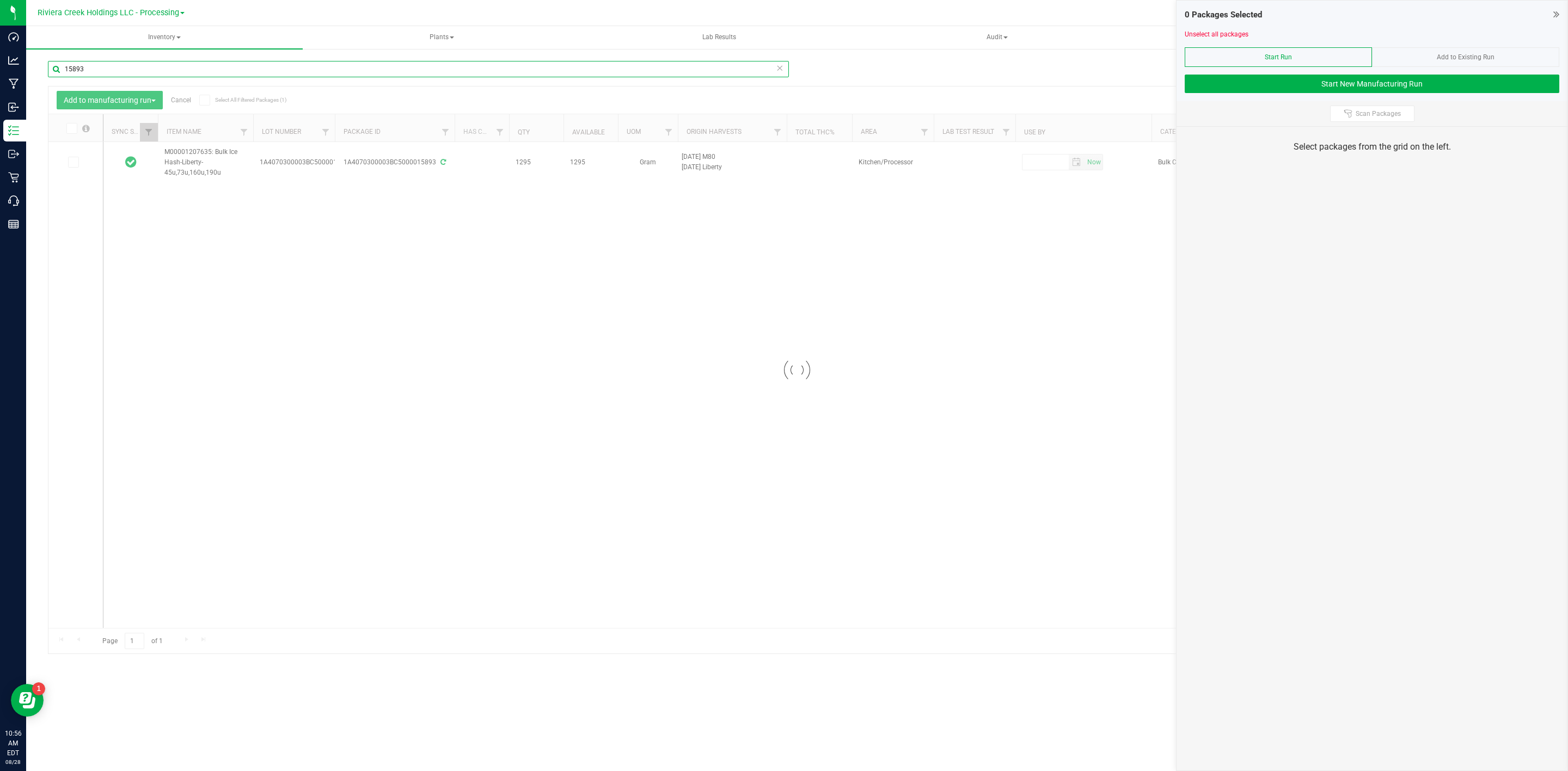
type input "15893"
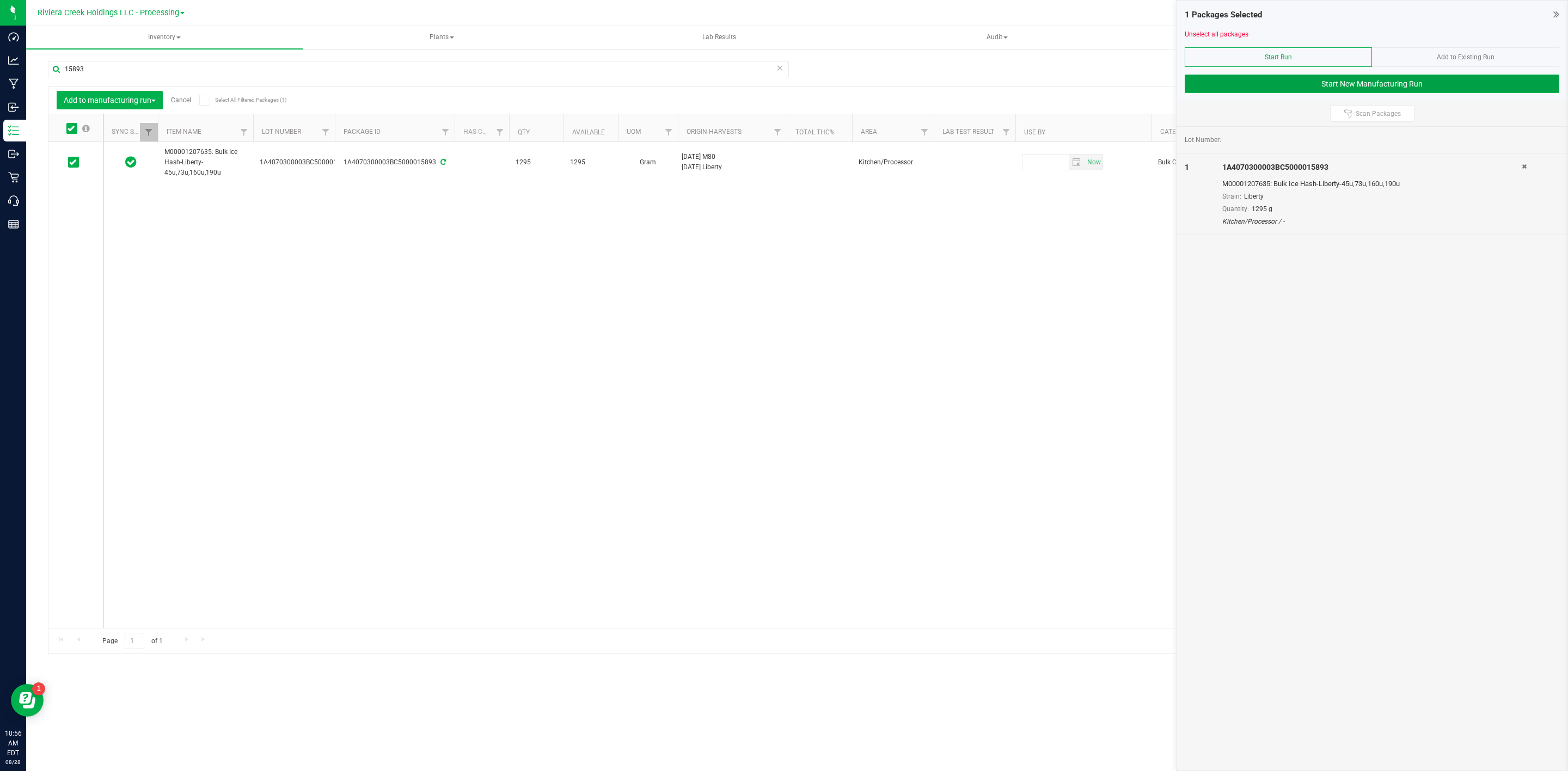
click at [1342, 85] on button "Start New Manufacturing Run" at bounding box center [1372, 83] width 374 height 18
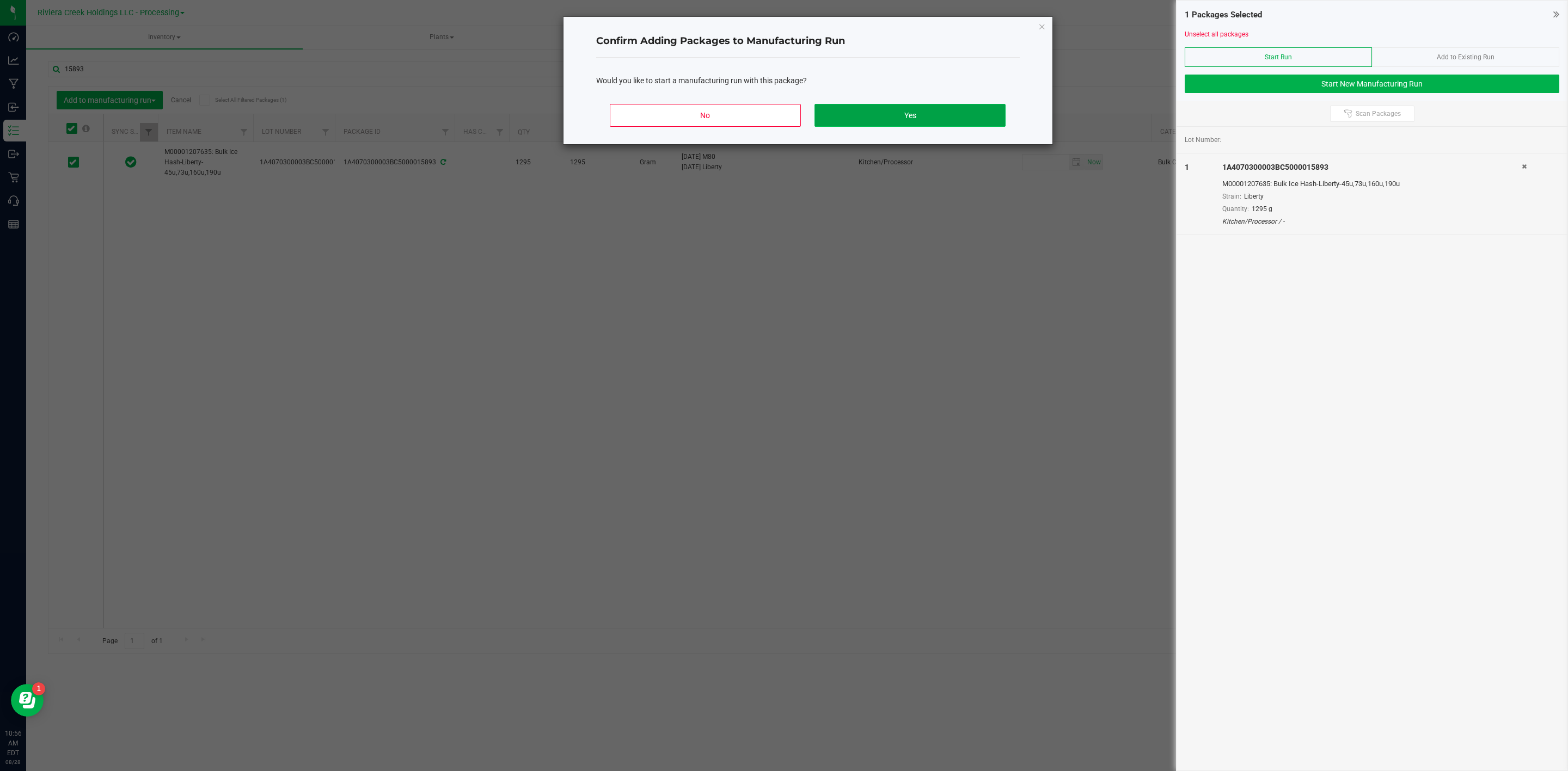
click at [866, 118] on button "Yes" at bounding box center [909, 115] width 190 height 23
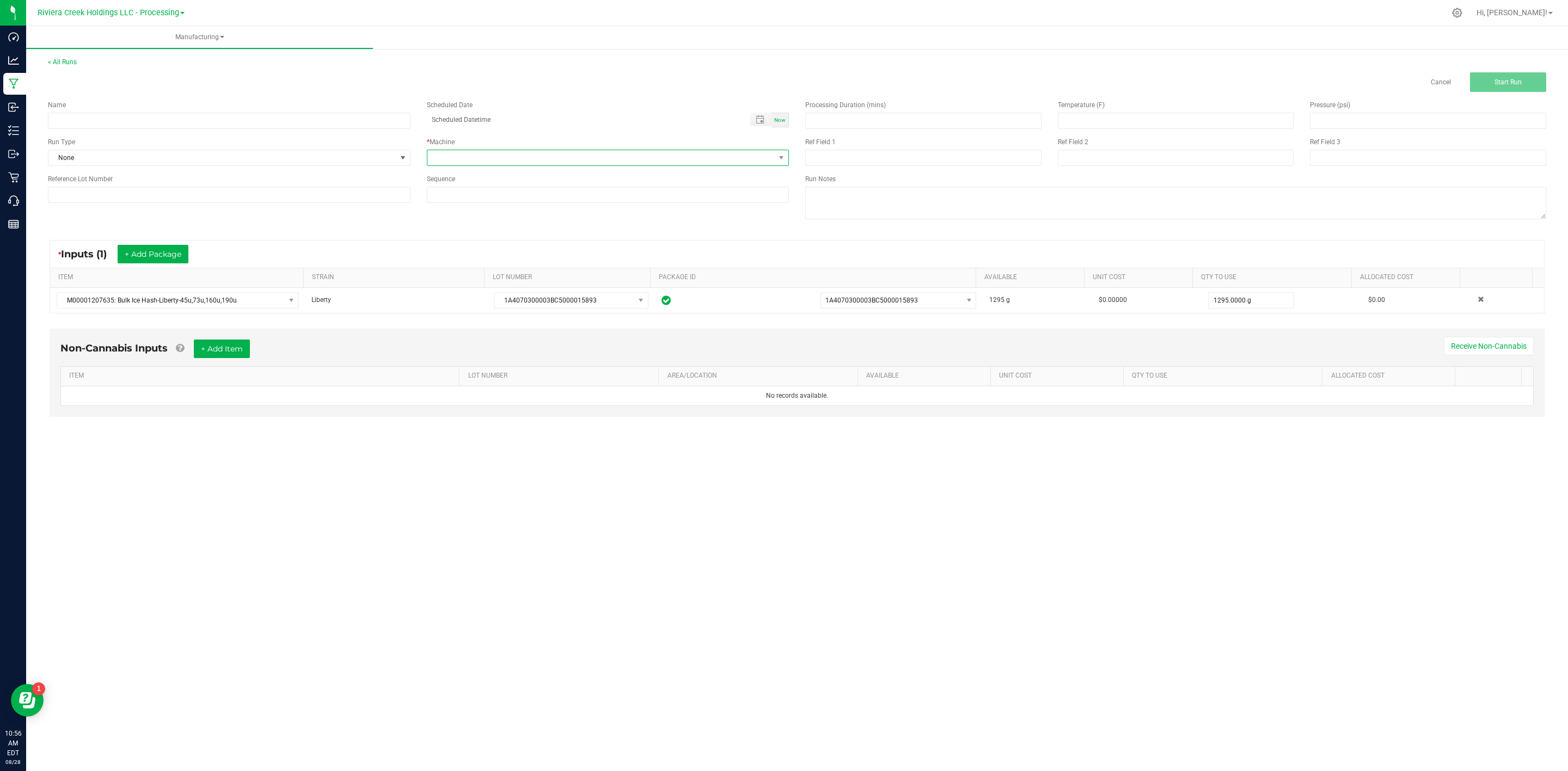
click at [492, 159] on span at bounding box center [601, 158] width 348 height 15
click at [482, 280] on li "Rosin" at bounding box center [608, 278] width 362 height 18
click at [1506, 80] on span "Start Run" at bounding box center [1508, 82] width 27 height 8
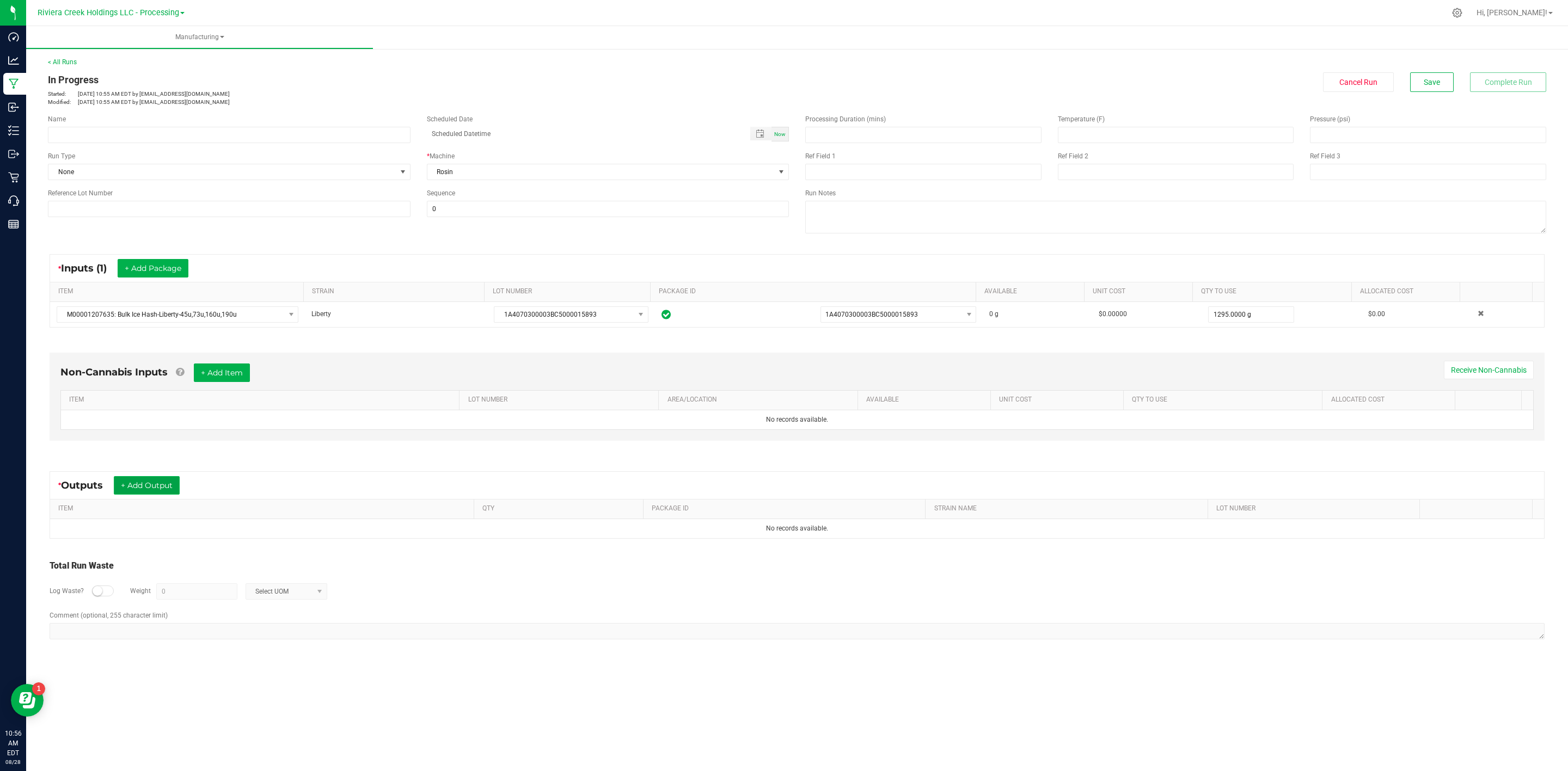
click at [169, 489] on button "+ Add Output" at bounding box center [147, 485] width 66 height 18
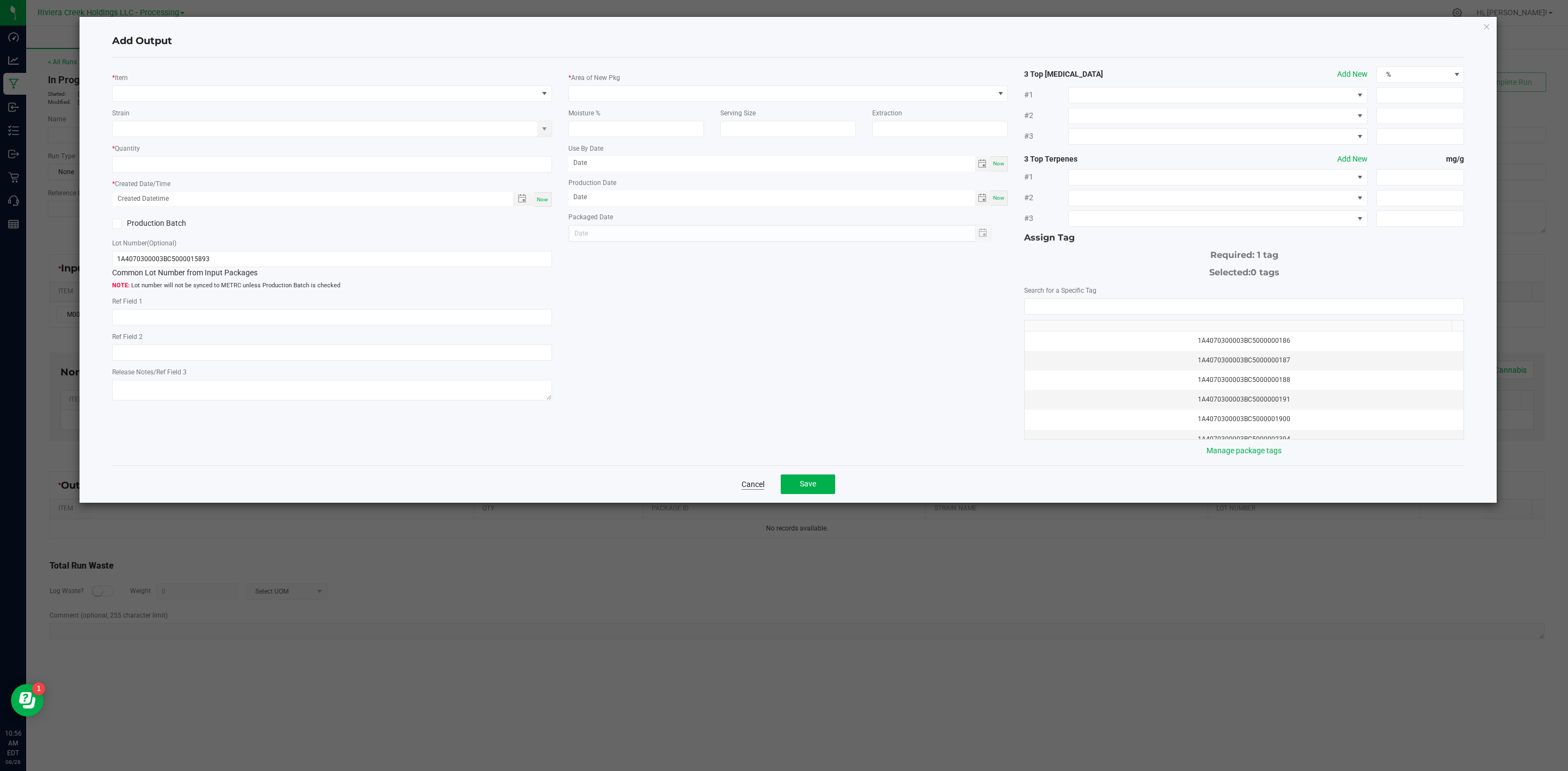
click at [758, 487] on link "Cancel" at bounding box center [753, 484] width 23 height 11
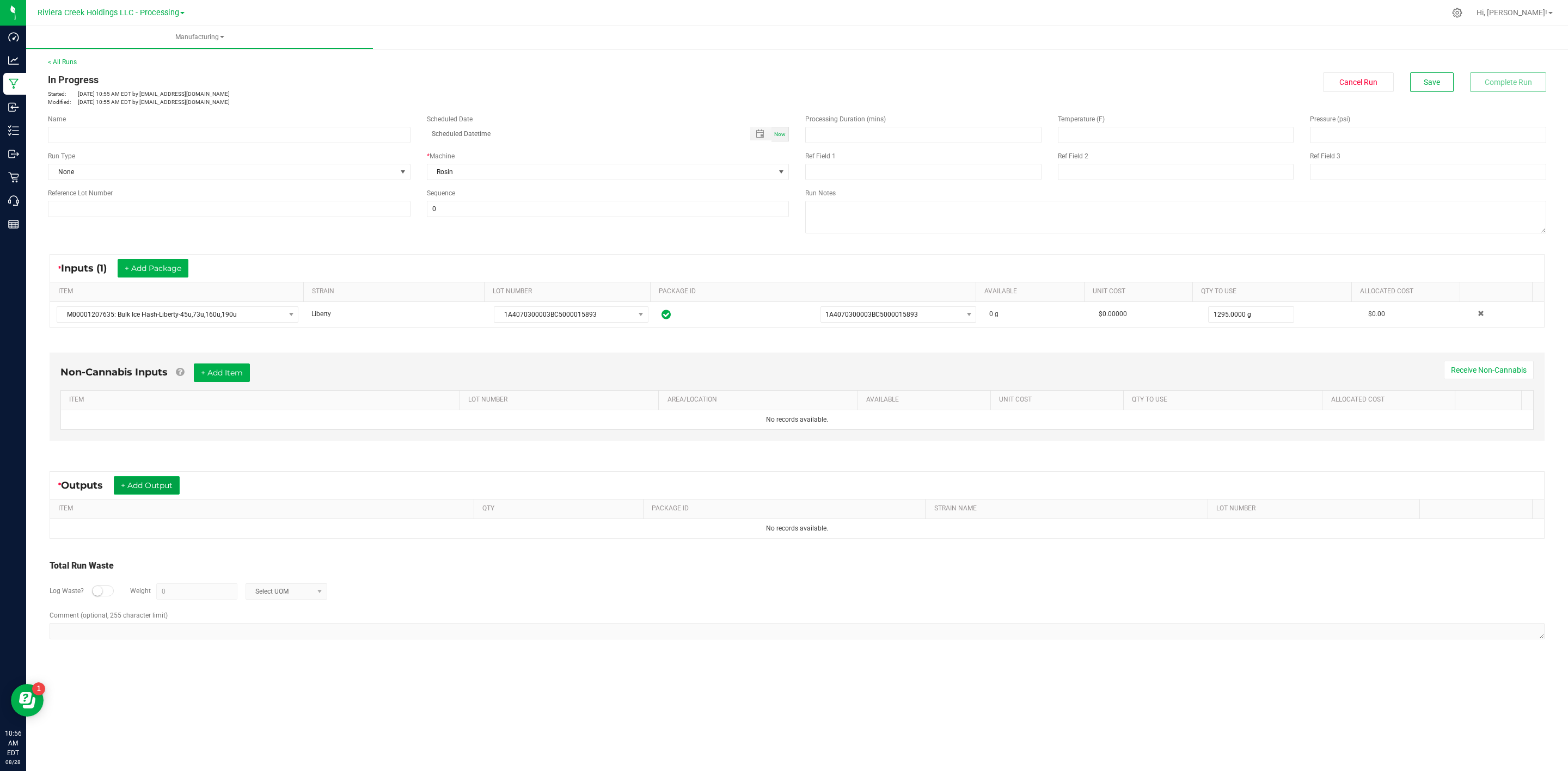
click at [147, 488] on button "+ Add Output" at bounding box center [147, 485] width 66 height 18
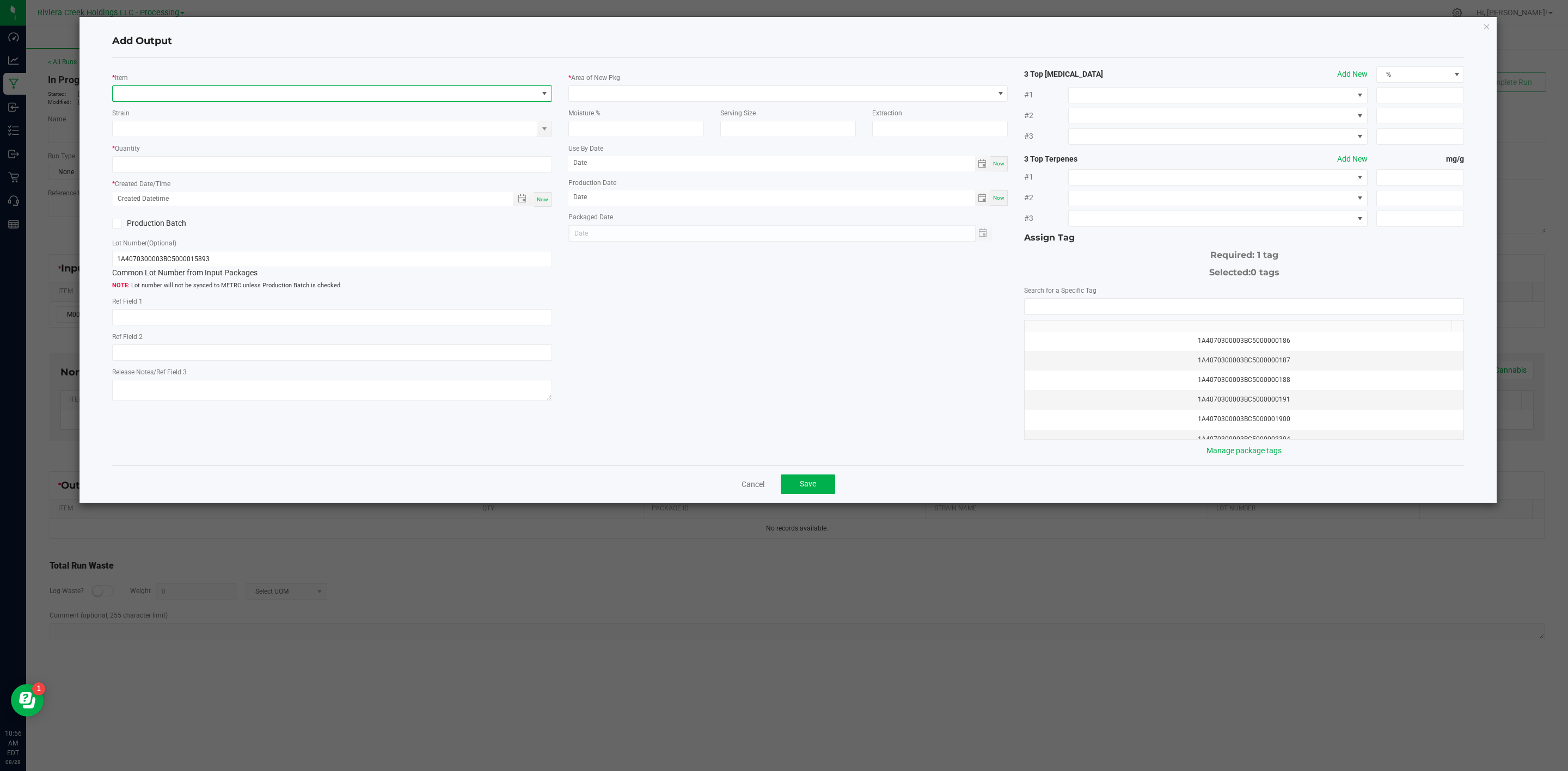
click at [237, 97] on span "NO DATA FOUND" at bounding box center [325, 94] width 426 height 15
click at [204, 103] on div "* Item Strain * Quantity * Created Date/Time Now Production Batch Lot Number (O…" at bounding box center [332, 235] width 456 height 338
click at [198, 94] on span "NO DATA FOUND" at bounding box center [325, 94] width 426 height 15
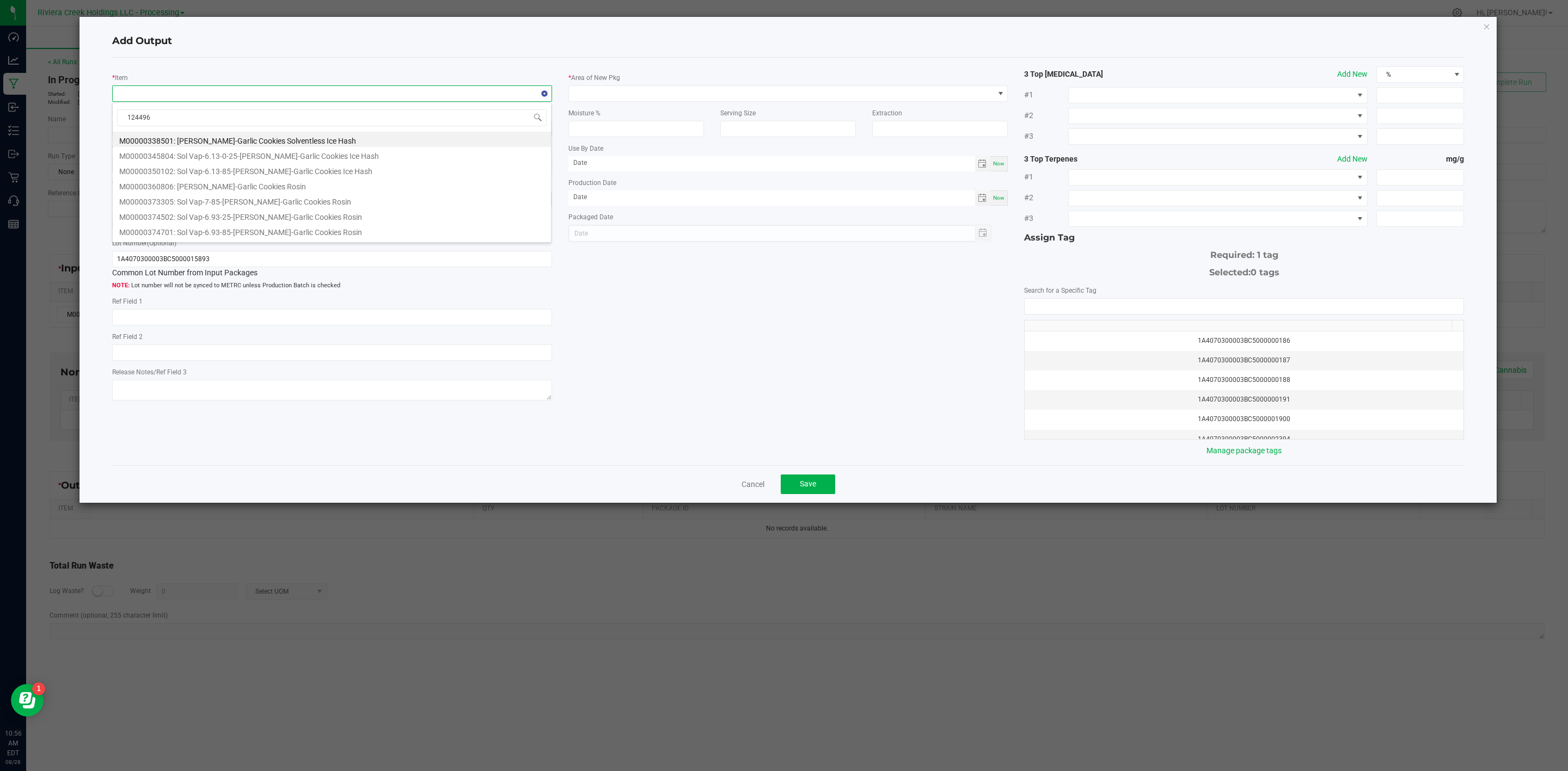
type input "1244969"
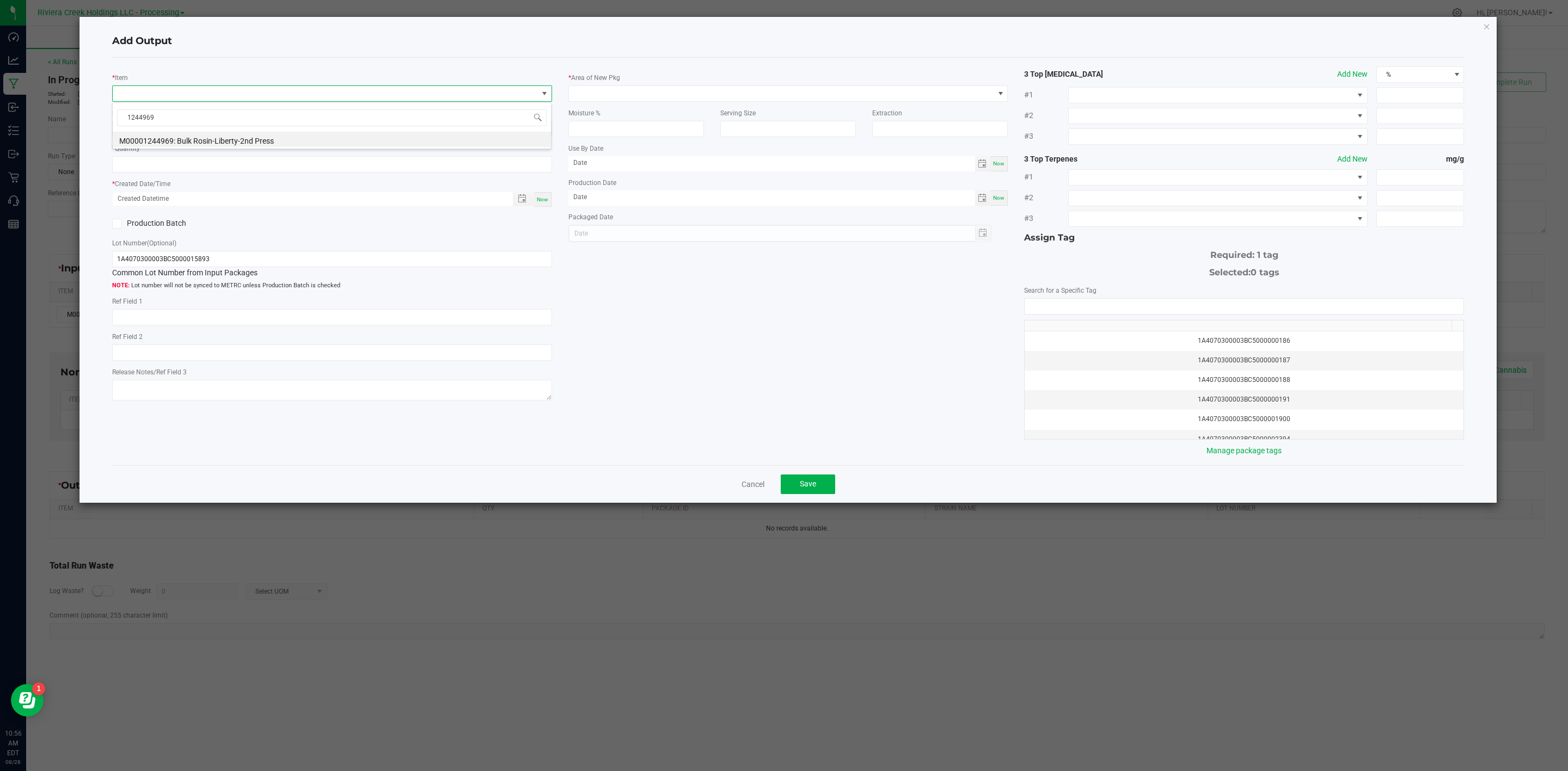
click at [213, 131] on span "1244969" at bounding box center [331, 118] width 438 height 25
click at [216, 135] on li "M00001244969: Bulk Rosin-Liberty-2nd Press" at bounding box center [331, 139] width 438 height 15
click at [525, 167] on input "0" at bounding box center [332, 165] width 438 height 15
type input "158.6800 g"
click at [541, 200] on span "Now" at bounding box center [542, 199] width 11 height 6
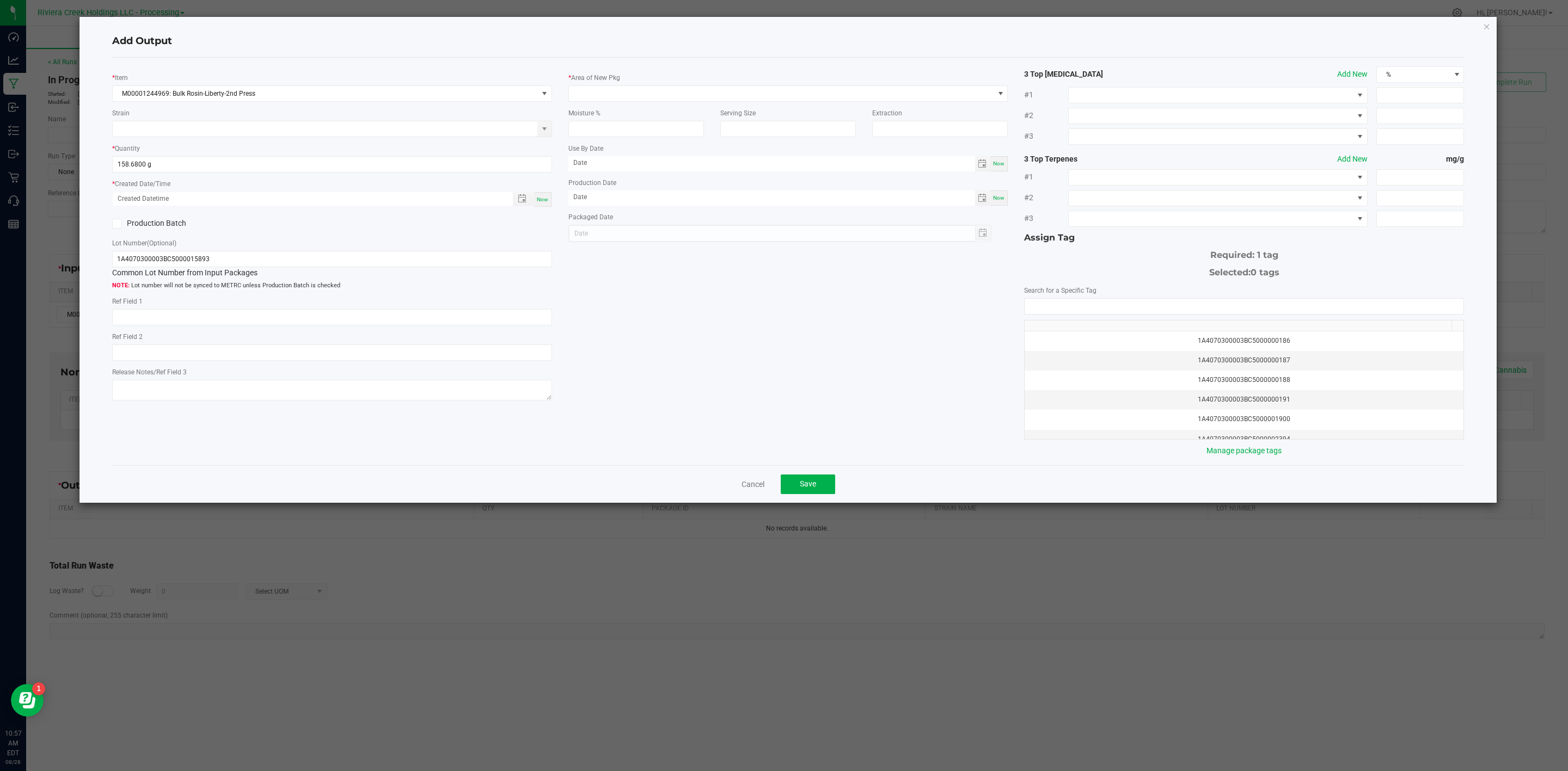
type input "08/28/2025 10:57 AM"
type input "[DATE]"
click at [1098, 304] on input "NO DATA FOUND" at bounding box center [1244, 307] width 439 height 15
click at [1088, 328] on li "1A4070300003BC5000037012" at bounding box center [1244, 330] width 438 height 18
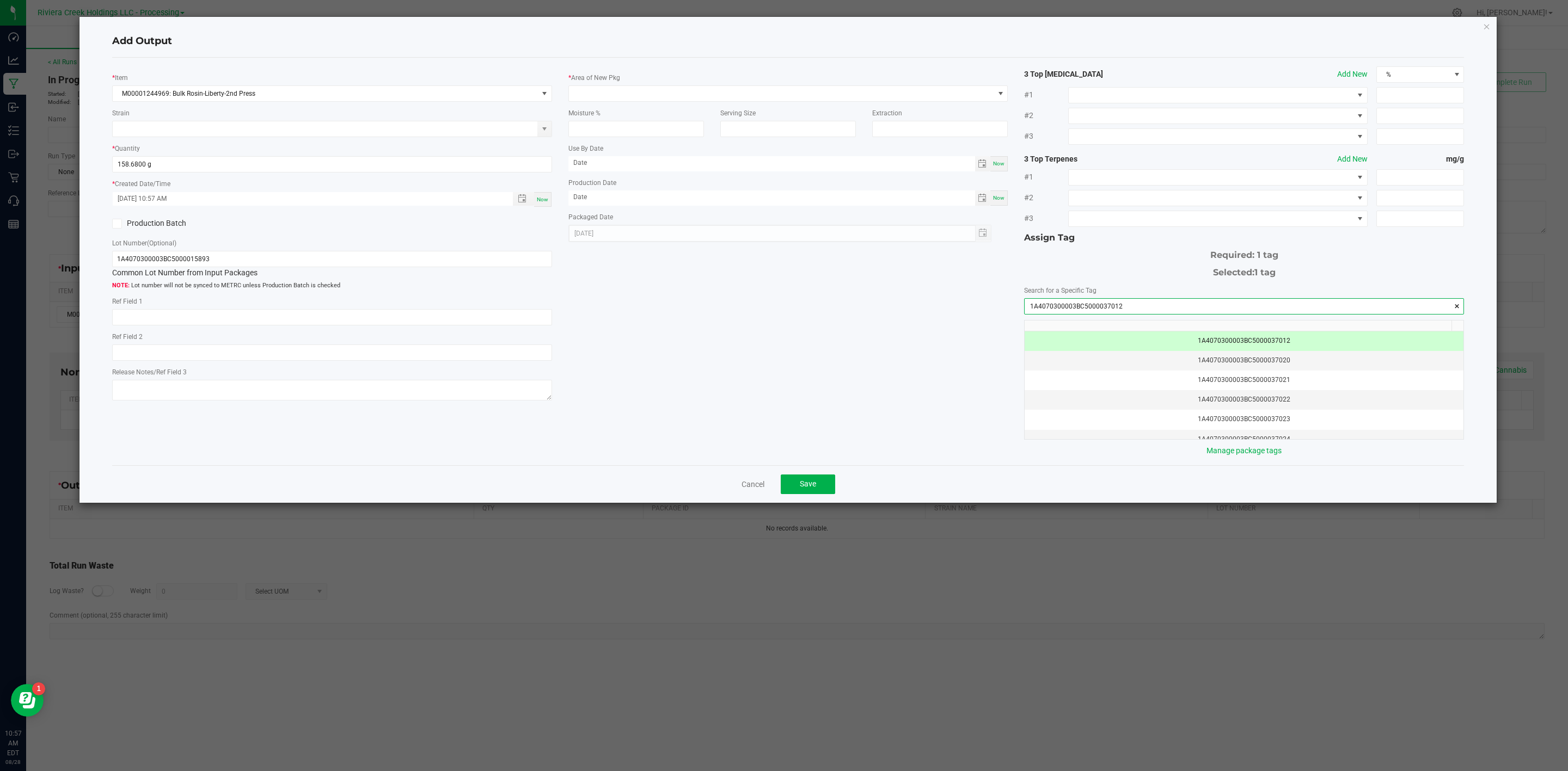
drag, startPoint x: 1163, startPoint y: 308, endPoint x: 933, endPoint y: 311, distance: 230.0
click at [933, 311] on div "* Item M00001244969: Bulk Rosin-Liberty-2nd Press Strain * Quantity 158.6800 g …" at bounding box center [788, 261] width 1369 height 390
type input "1A4070300003BC5000037012"
drag, startPoint x: 275, startPoint y: 263, endPoint x: -24, endPoint y: 263, distance: 299.0
click at [0, 263] on html "Dashboard Analytics Manufacturing Inbound Inventory Outbound Retail Call Center…" at bounding box center [784, 386] width 1568 height 771
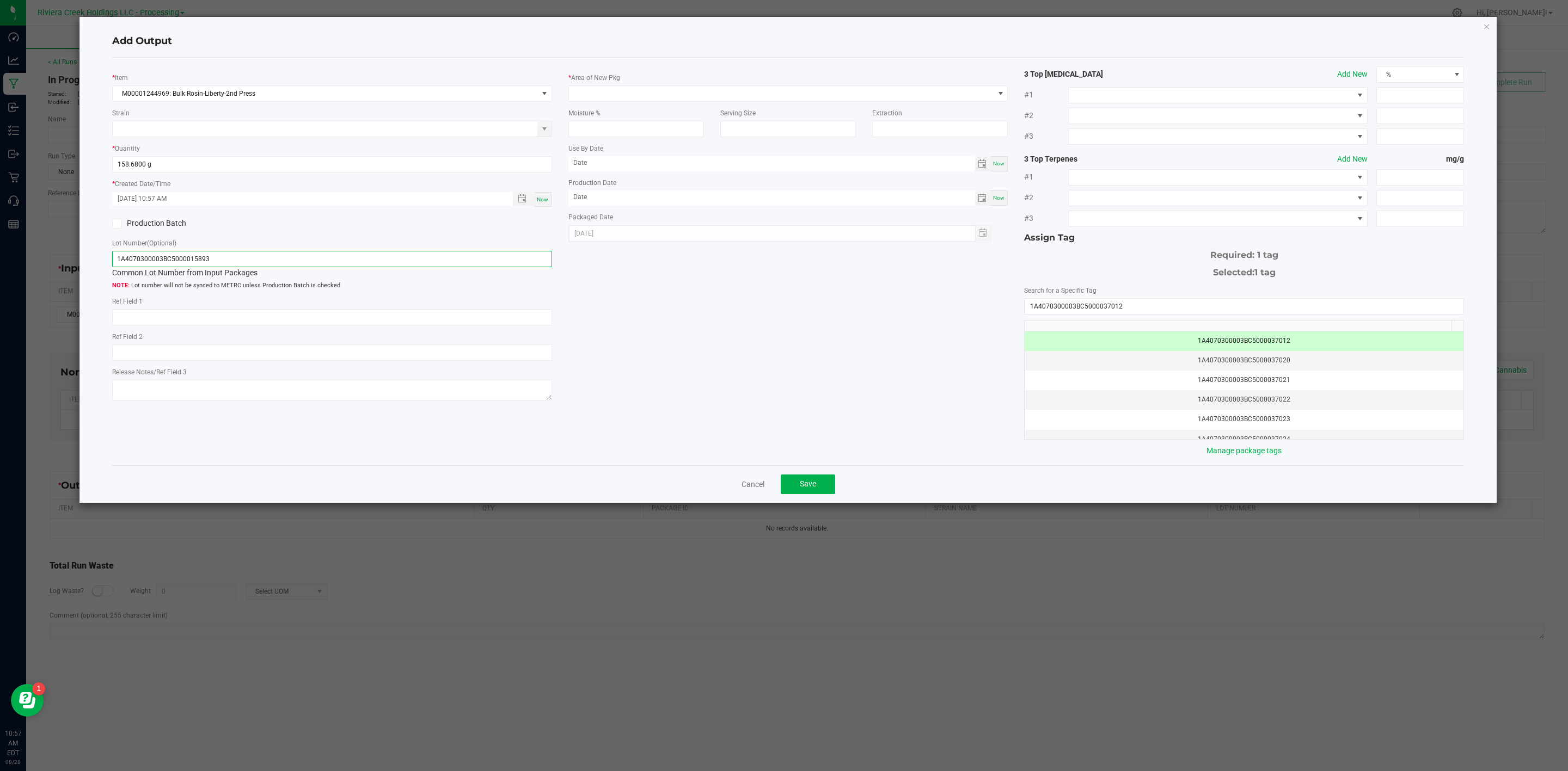
paste input "37012"
type input "1A4070300003BC5000037012"
click at [124, 221] on label "Production Batch" at bounding box center [217, 223] width 212 height 11
click at [0, 0] on input "Production Batch" at bounding box center [0, 0] width 0 height 0
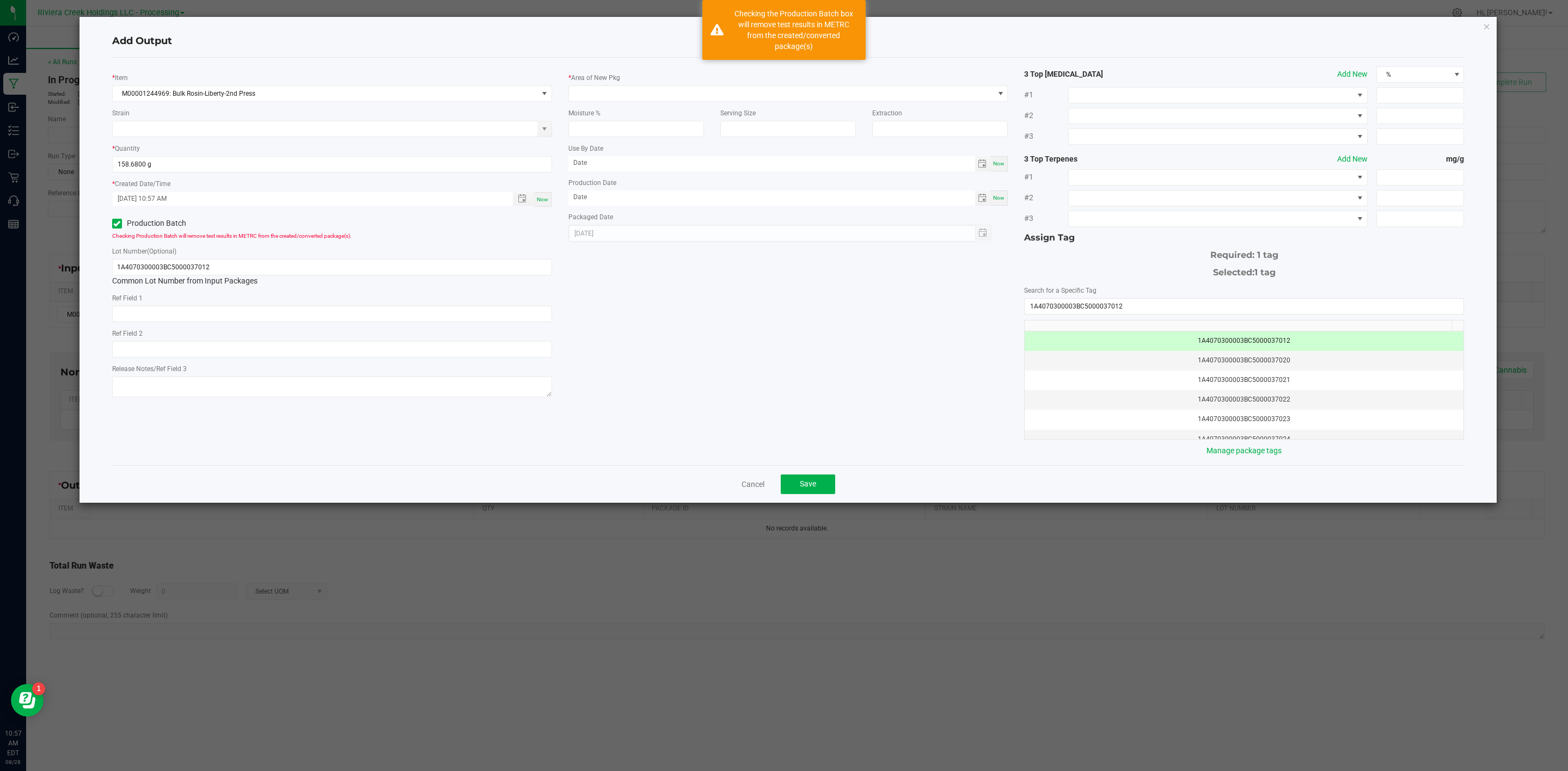
click at [673, 335] on div "* Item M00001244969: Bulk Rosin-Liberty-2nd Press Strain * Quantity 158.6800 g …" at bounding box center [788, 261] width 1369 height 390
click at [706, 80] on div "* Area of New Pkg" at bounding box center [788, 87] width 440 height 30
click at [702, 95] on span at bounding box center [781, 94] width 426 height 15
type input "kit"
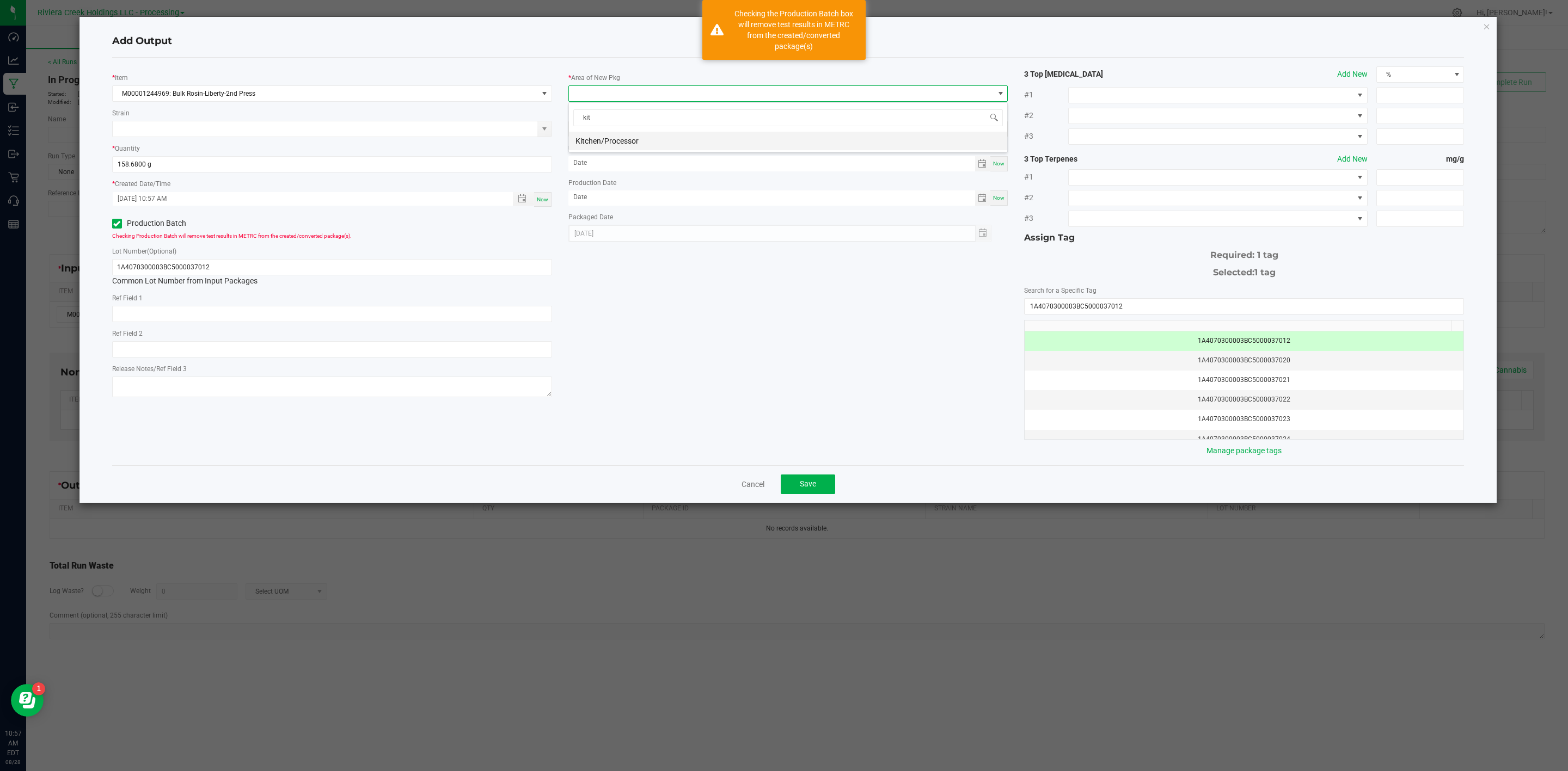
click at [603, 143] on li "Kitchen/Processor" at bounding box center [788, 140] width 438 height 18
click at [819, 483] on button "Save" at bounding box center [808, 484] width 54 height 20
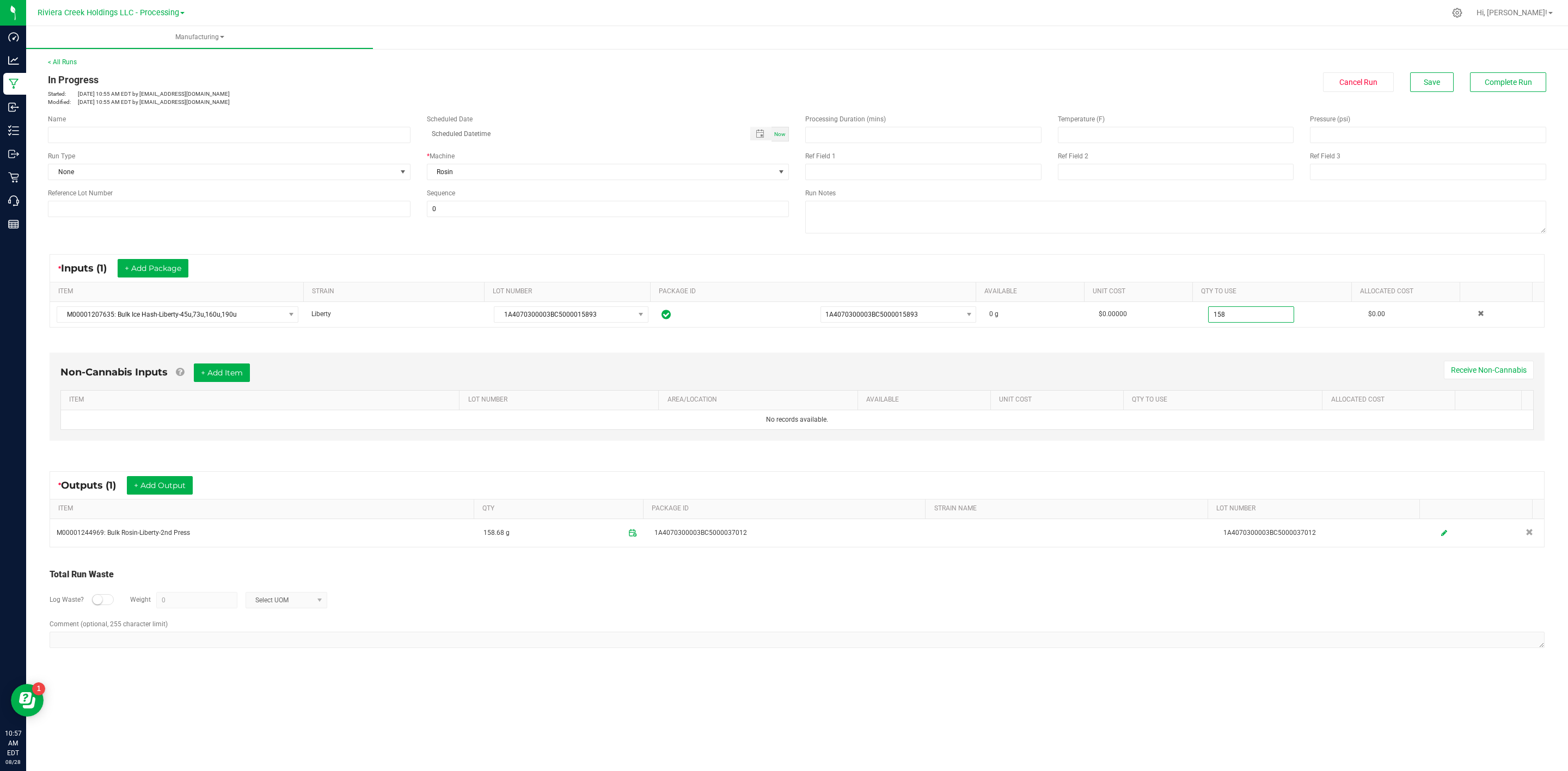
type input "158.0000 g"
click at [1115, 350] on div "Non-Cannabis Inputs + Add Item Receive Non-Cannabis ITEM LOT NUMBER AREA/LOCATI…" at bounding box center [797, 399] width 1515 height 124
click at [1507, 85] on span "Complete Run" at bounding box center [1508, 82] width 47 height 9
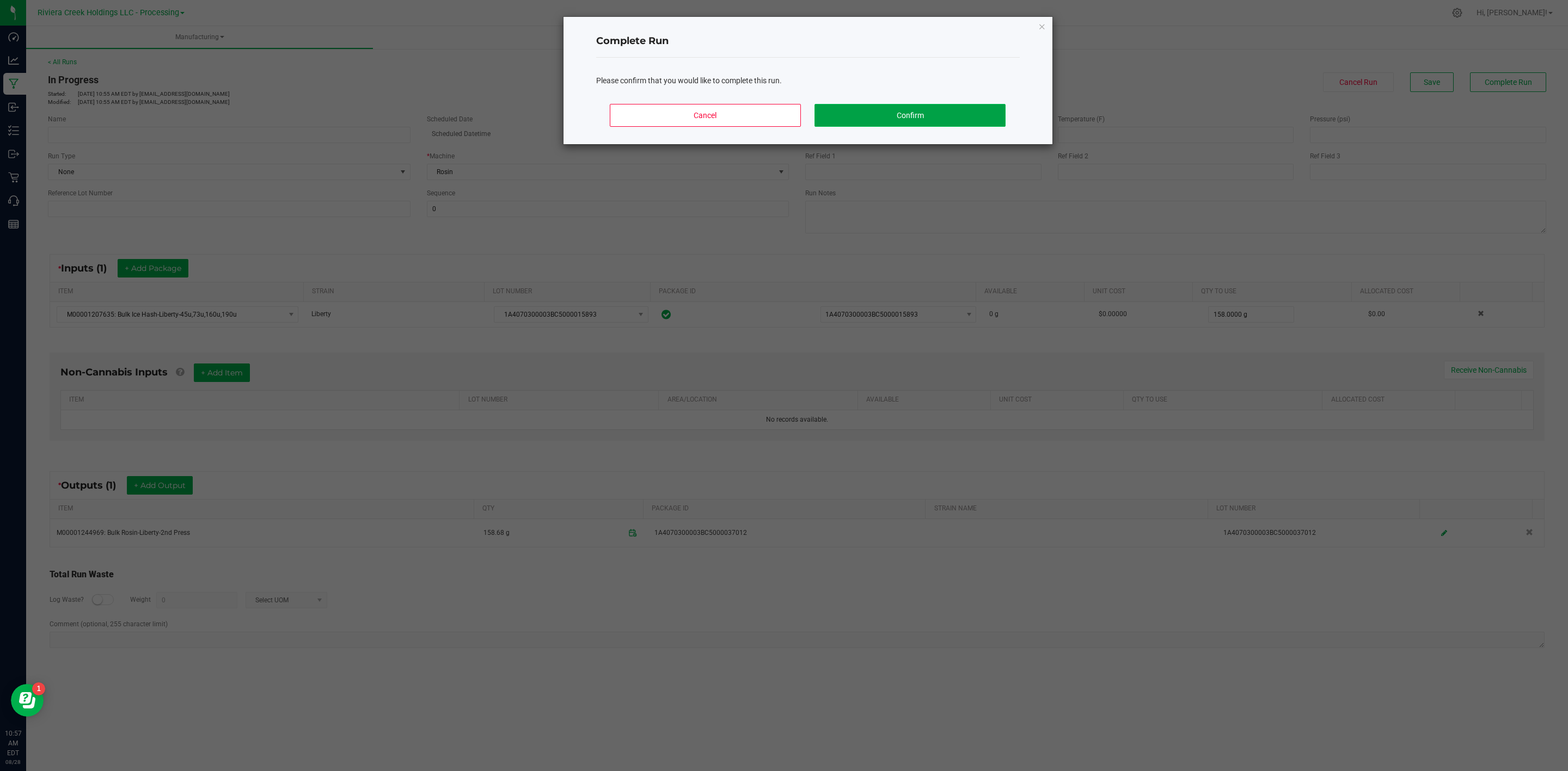
click at [909, 108] on button "Confirm" at bounding box center [909, 115] width 190 height 23
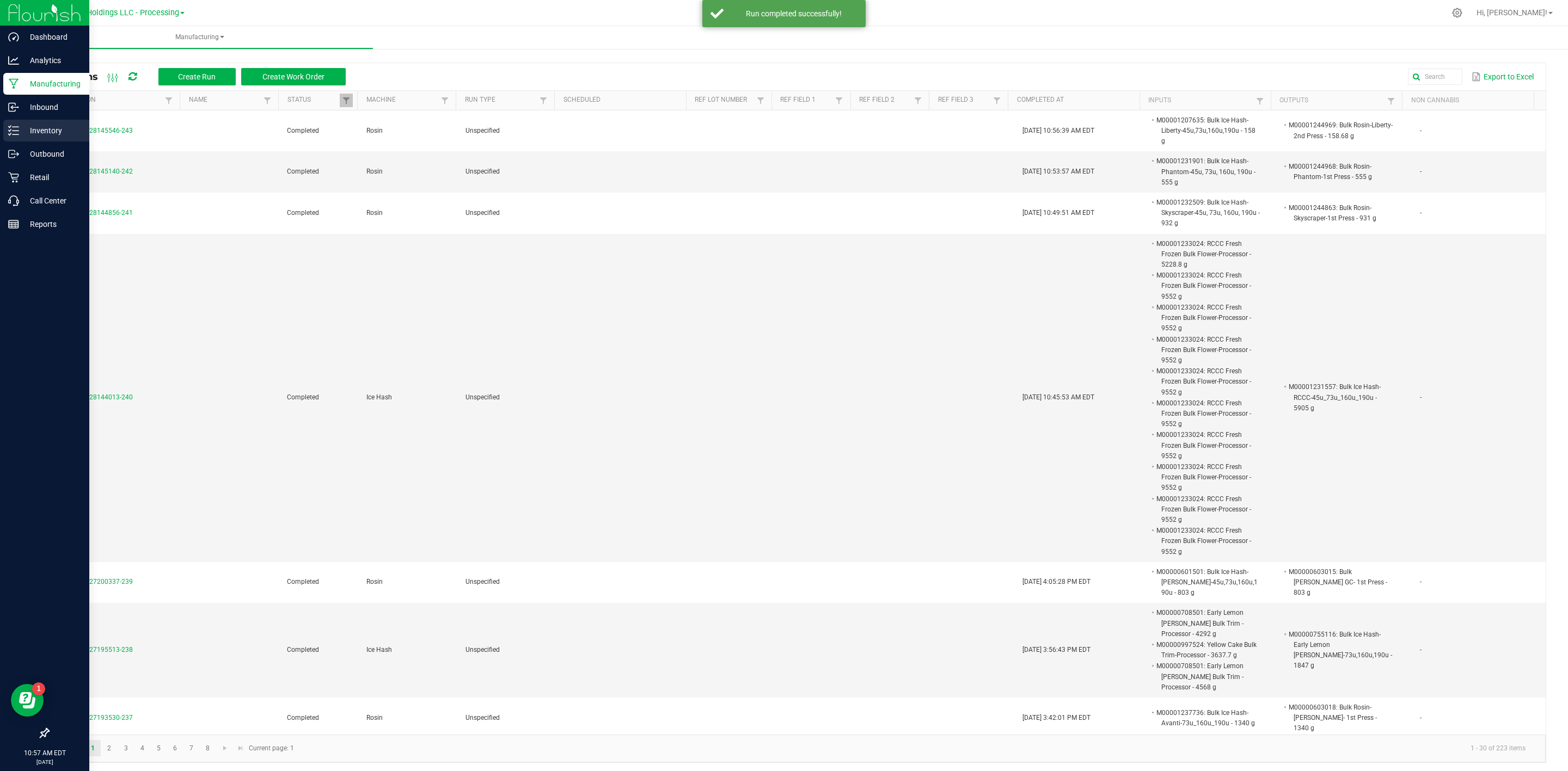
click at [15, 127] on line at bounding box center [15, 127] width 6 height 0
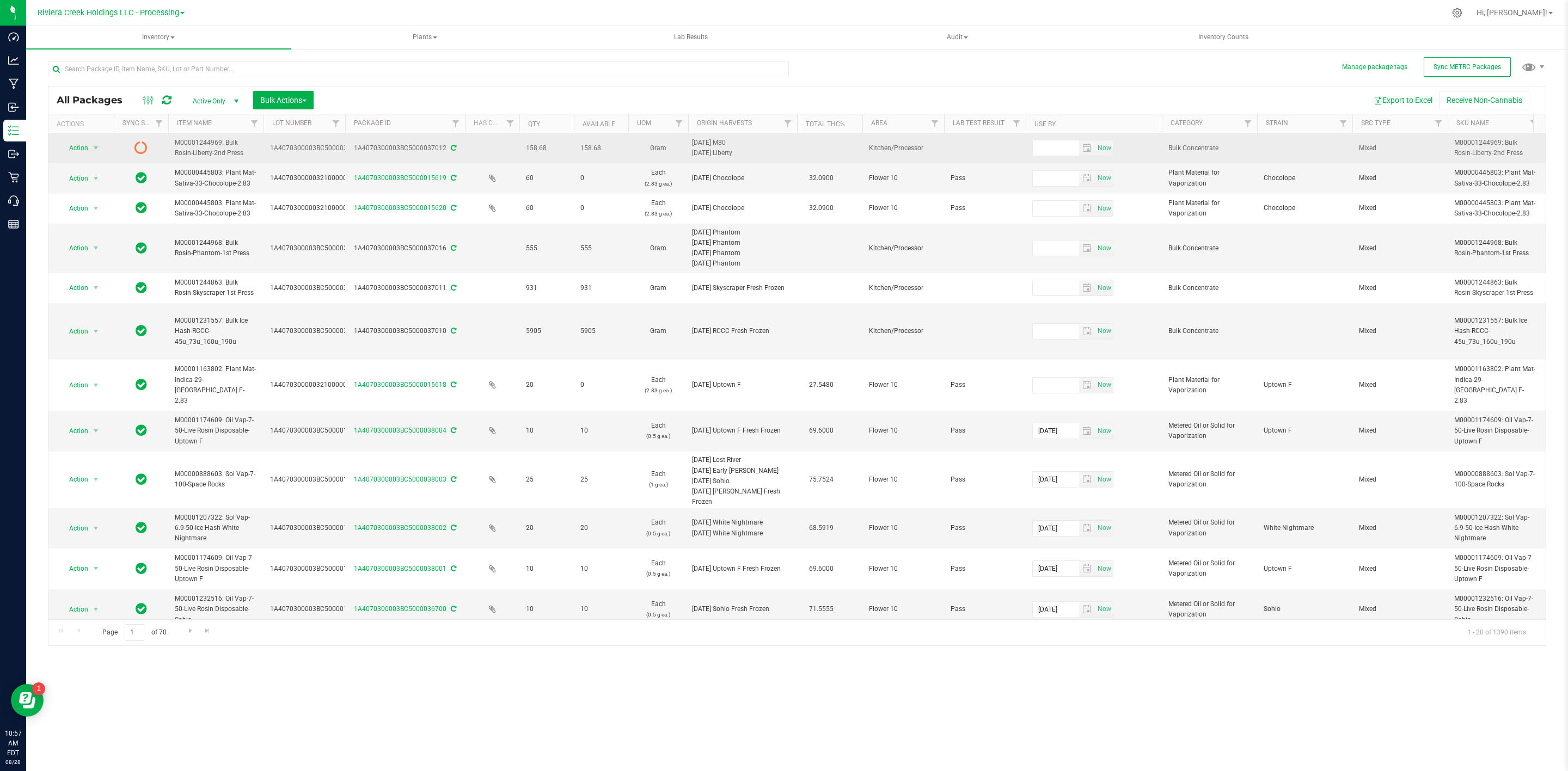
click at [451, 147] on icon at bounding box center [453, 148] width 6 height 6
drag, startPoint x: 232, startPoint y: 154, endPoint x: 224, endPoint y: 139, distance: 17.0
click at [224, 139] on span "M00001244969: Bulk Rosin-Liberty-2nd Press" at bounding box center [216, 148] width 82 height 21
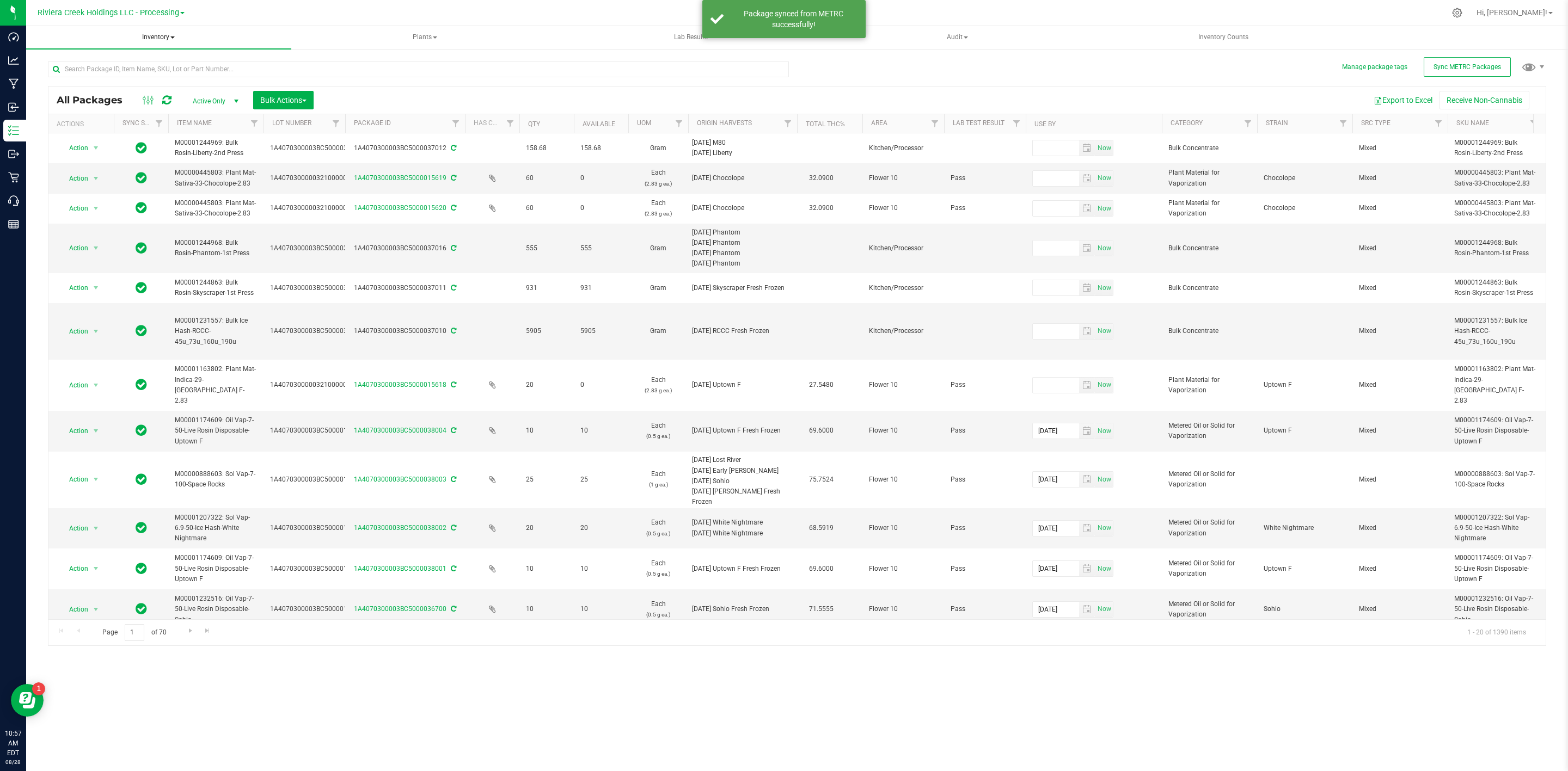
copy span "Bulk Rosin-Liberty-2nd Press"
click at [156, 126] on span "Filter" at bounding box center [159, 124] width 9 height 9
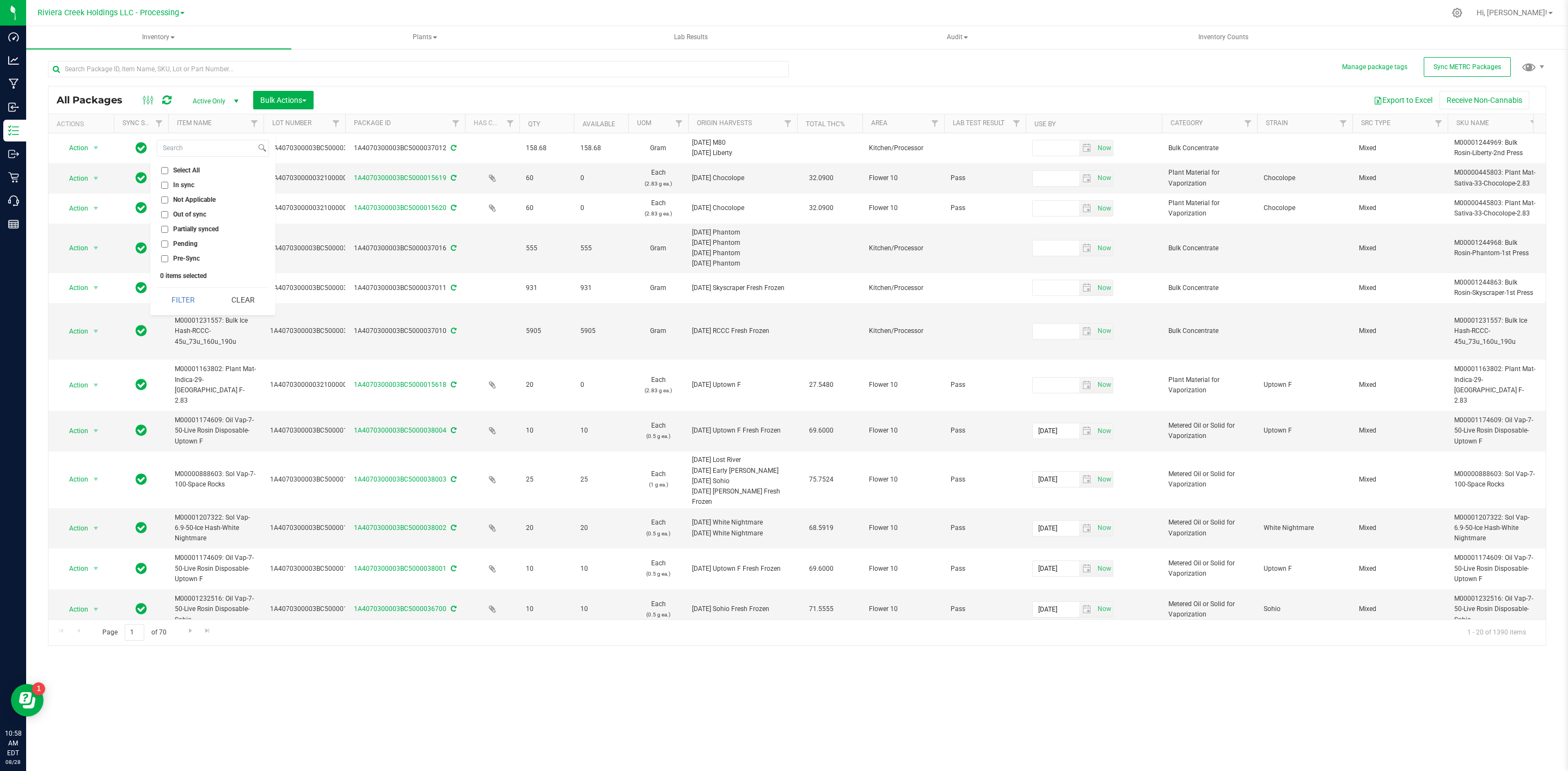
click at [190, 217] on span "Out of sync" at bounding box center [190, 214] width 34 height 6
click at [168, 217] on input "Out of sync" at bounding box center [164, 214] width 7 height 7
checkbox input "true"
click at [193, 312] on button "Filter" at bounding box center [183, 300] width 52 height 24
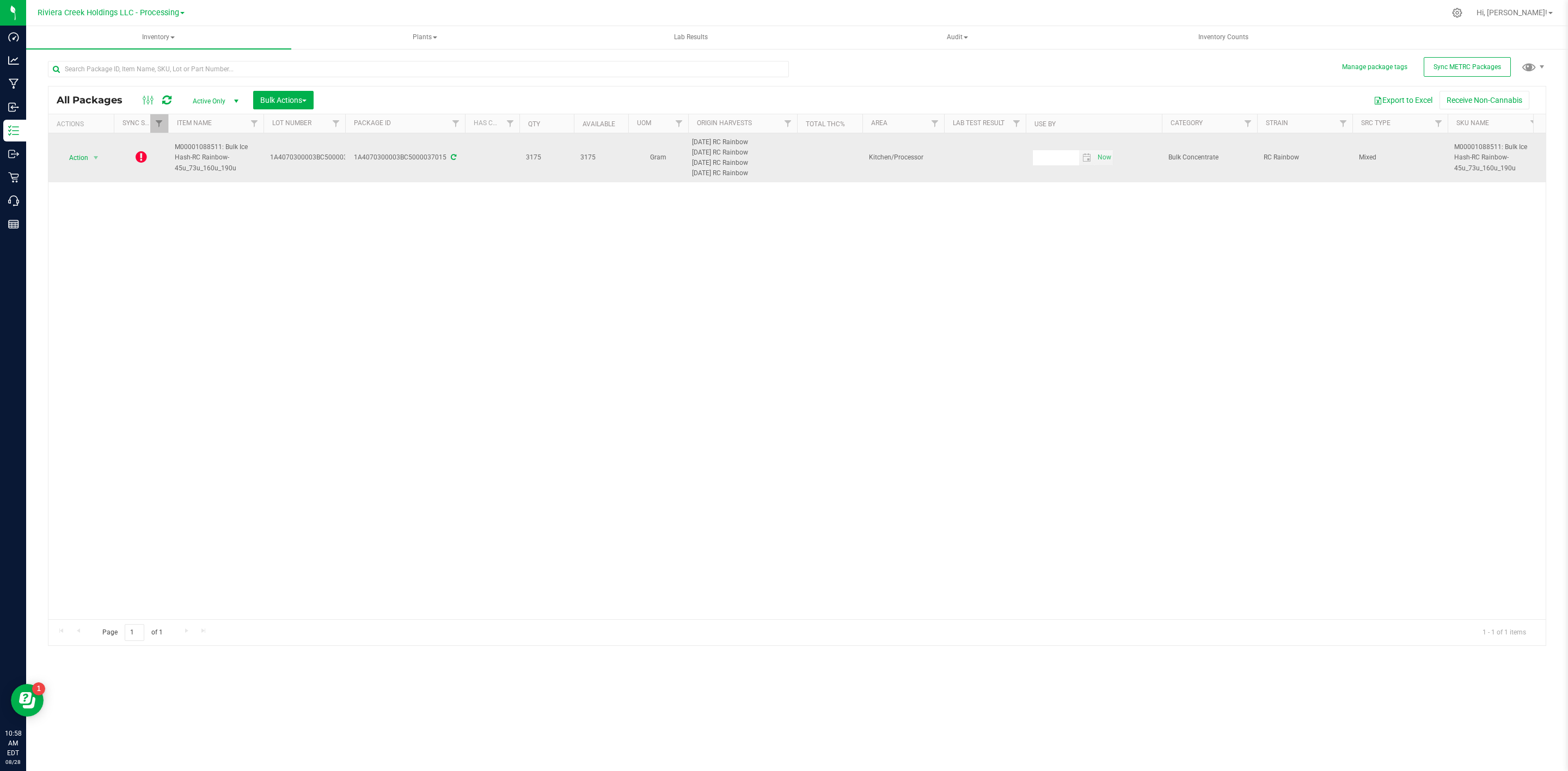
click at [141, 161] on icon at bounding box center [141, 157] width 11 height 13
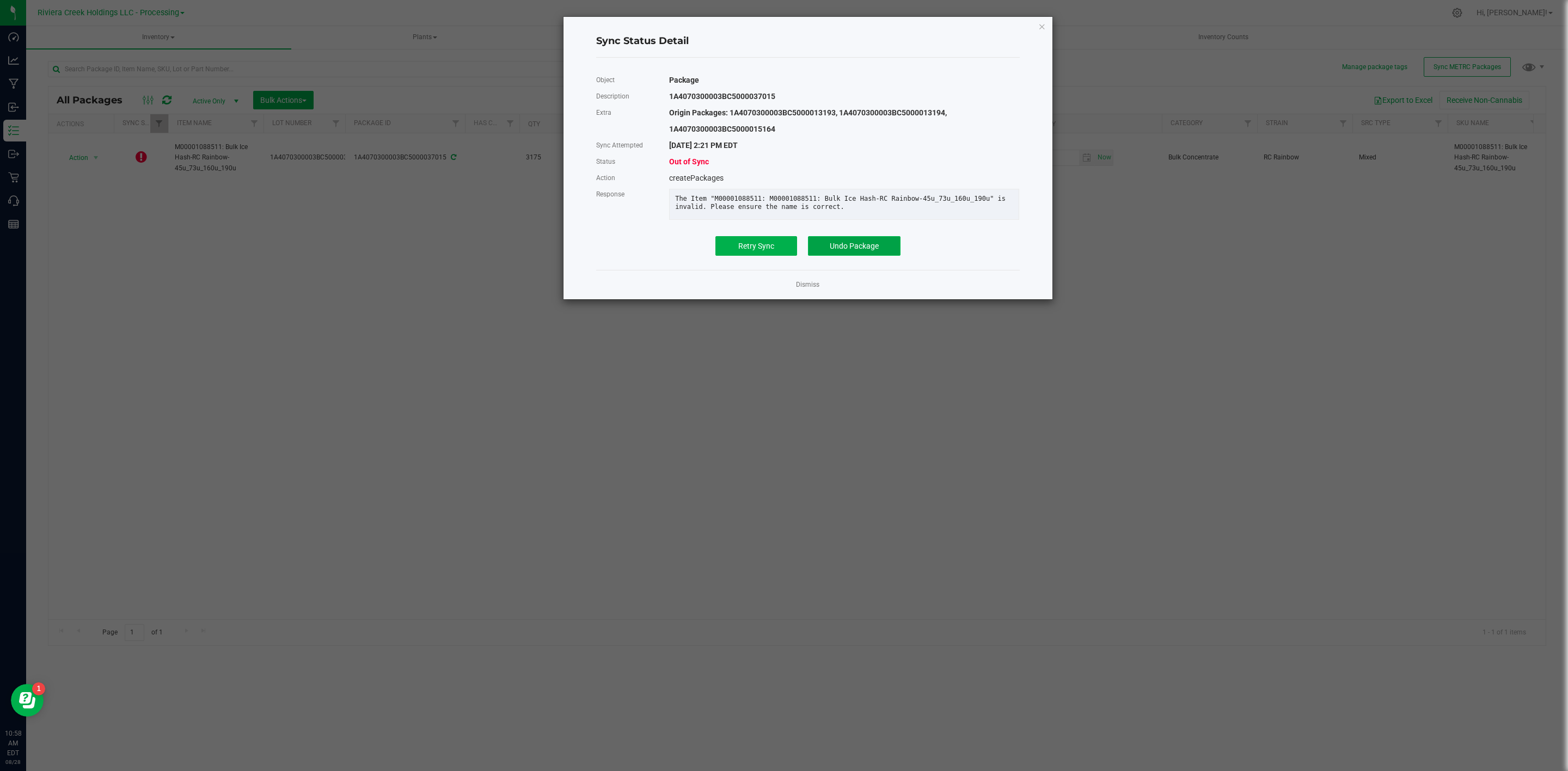
click at [843, 250] on button "Undo Package" at bounding box center [854, 246] width 92 height 20
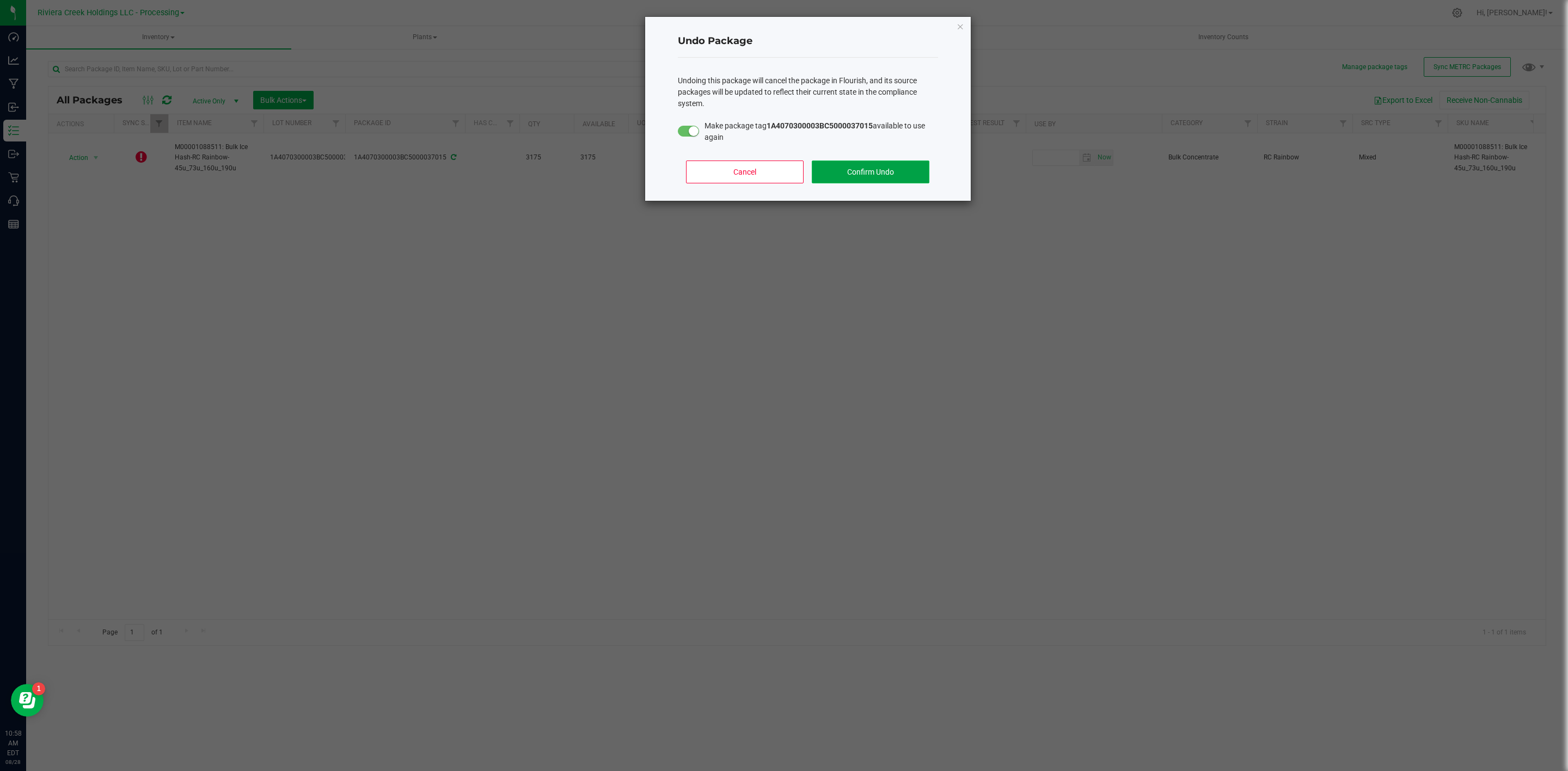
click at [892, 167] on button "Confirm Undo" at bounding box center [870, 172] width 117 height 23
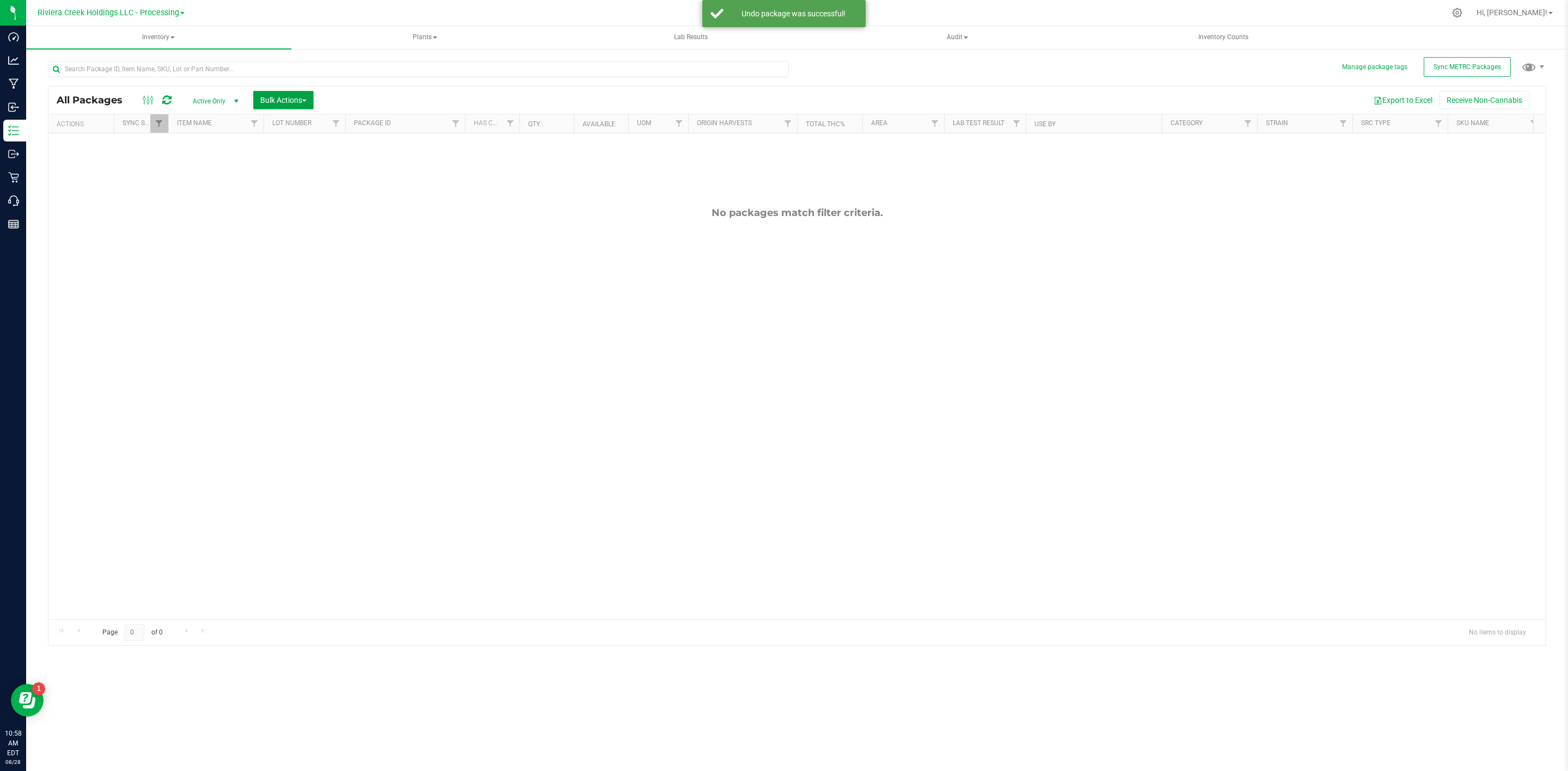
click at [283, 100] on span "Bulk Actions" at bounding box center [283, 100] width 46 height 9
click at [345, 123] on div "Add to manufacturing run" at bounding box center [308, 126] width 97 height 18
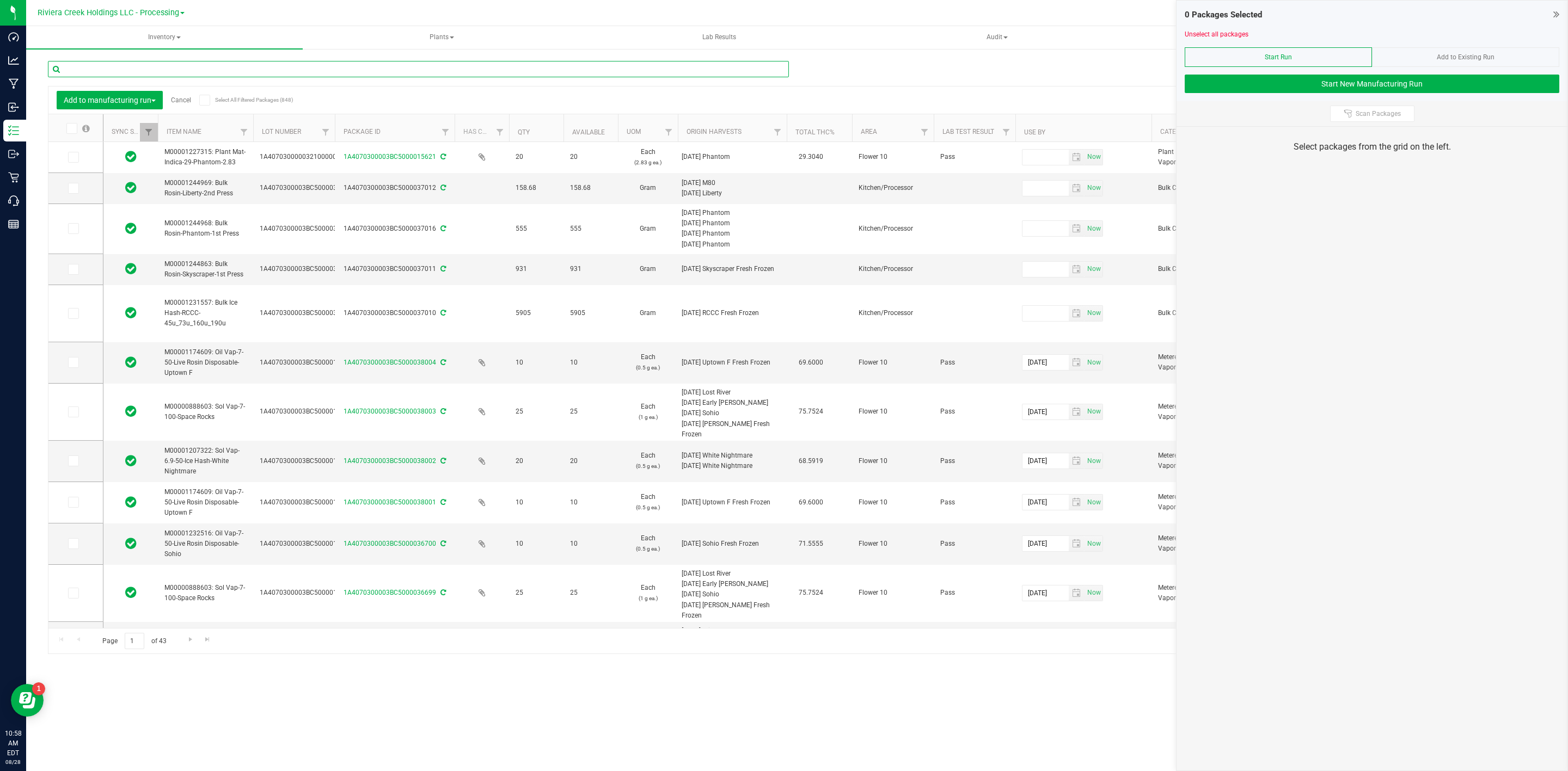
click at [272, 67] on input "text" at bounding box center [419, 69] width 741 height 16
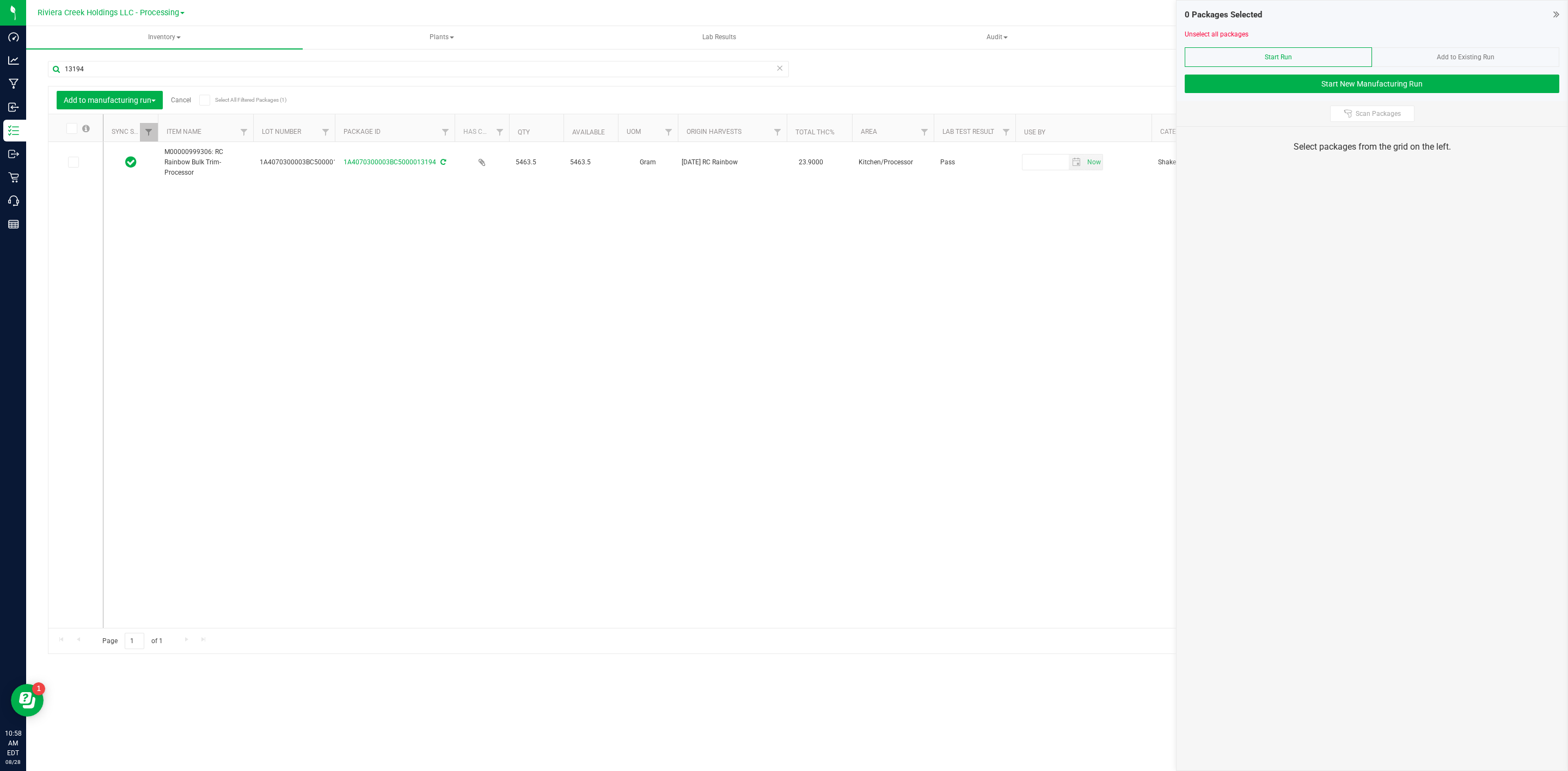
click at [71, 162] on icon at bounding box center [72, 162] width 7 height 0
click at [0, 0] on input "checkbox" at bounding box center [0, 0] width 0 height 0
click at [149, 65] on input "13194" at bounding box center [419, 69] width 741 height 16
click at [69, 162] on icon at bounding box center [72, 162] width 7 height 0
click at [0, 0] on input "checkbox" at bounding box center [0, 0] width 0 height 0
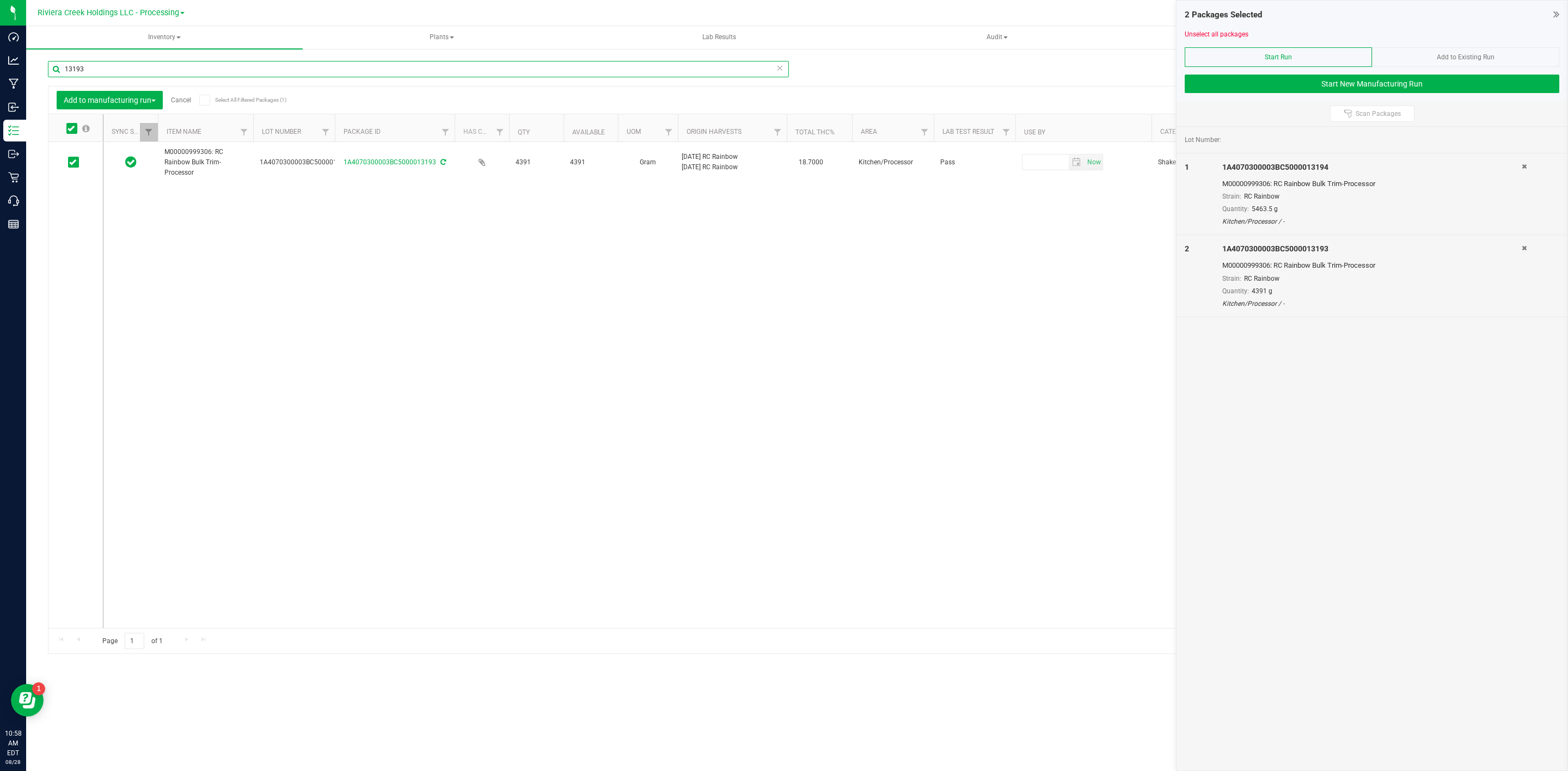
click at [126, 70] on input "13193" at bounding box center [419, 69] width 741 height 16
type input "15164"
click at [76, 162] on icon at bounding box center [72, 162] width 7 height 0
click at [0, 0] on input "checkbox" at bounding box center [0, 0] width 0 height 0
click at [1313, 73] on div at bounding box center [1372, 70] width 374 height 8
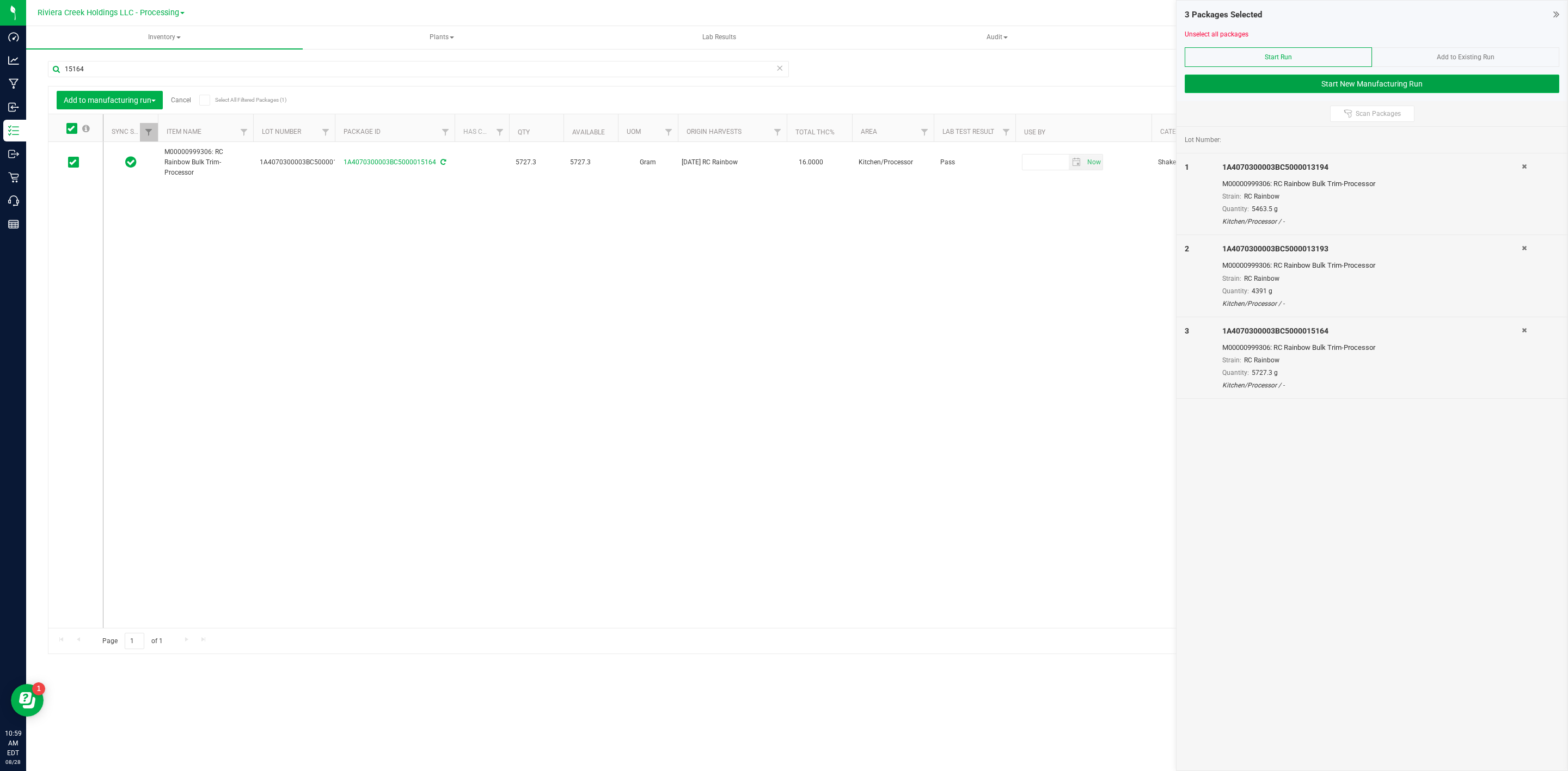
click at [1292, 90] on button "Start New Manufacturing Run" at bounding box center [1372, 83] width 374 height 18
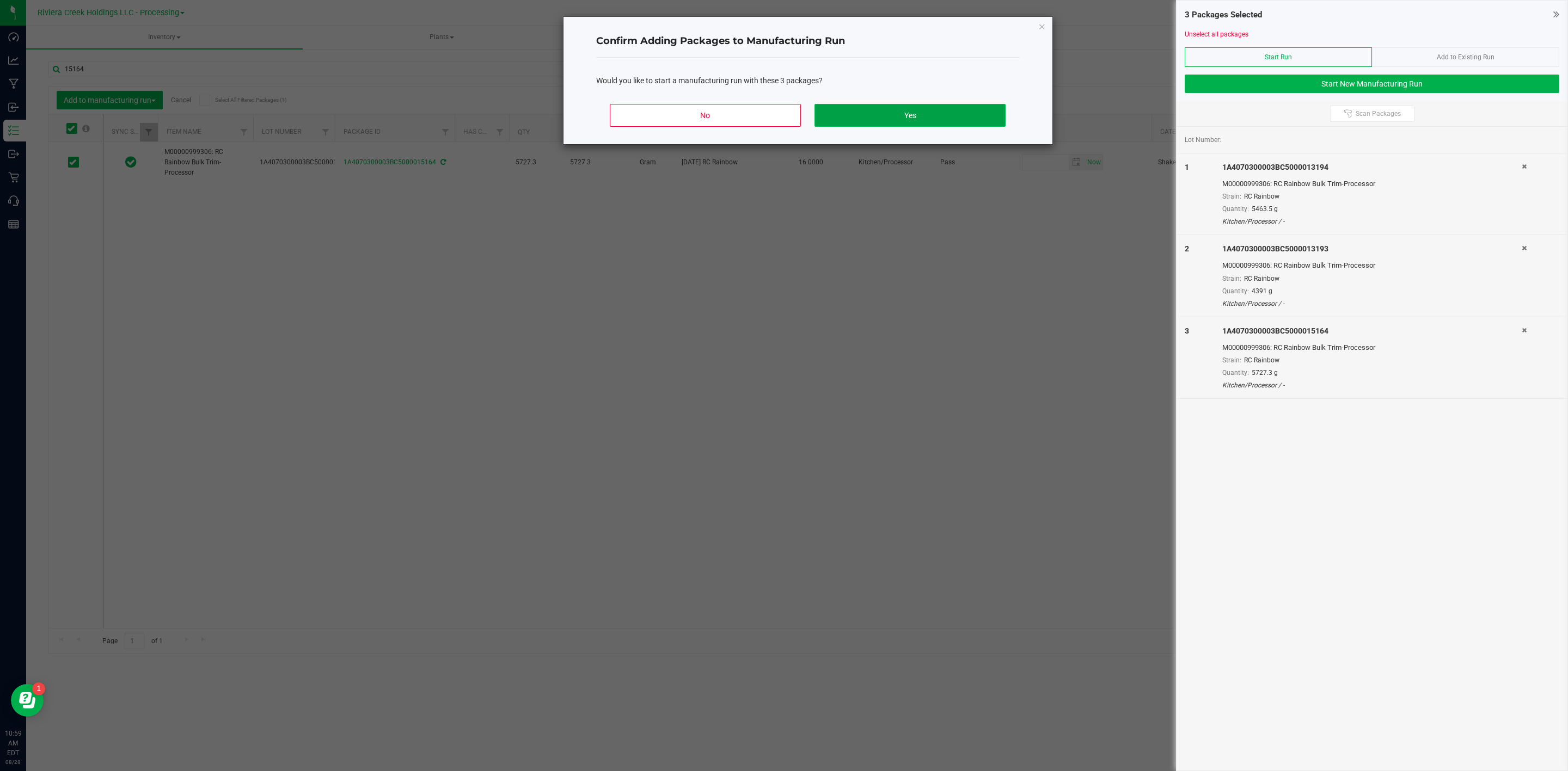
click at [914, 119] on button "Yes" at bounding box center [909, 115] width 190 height 23
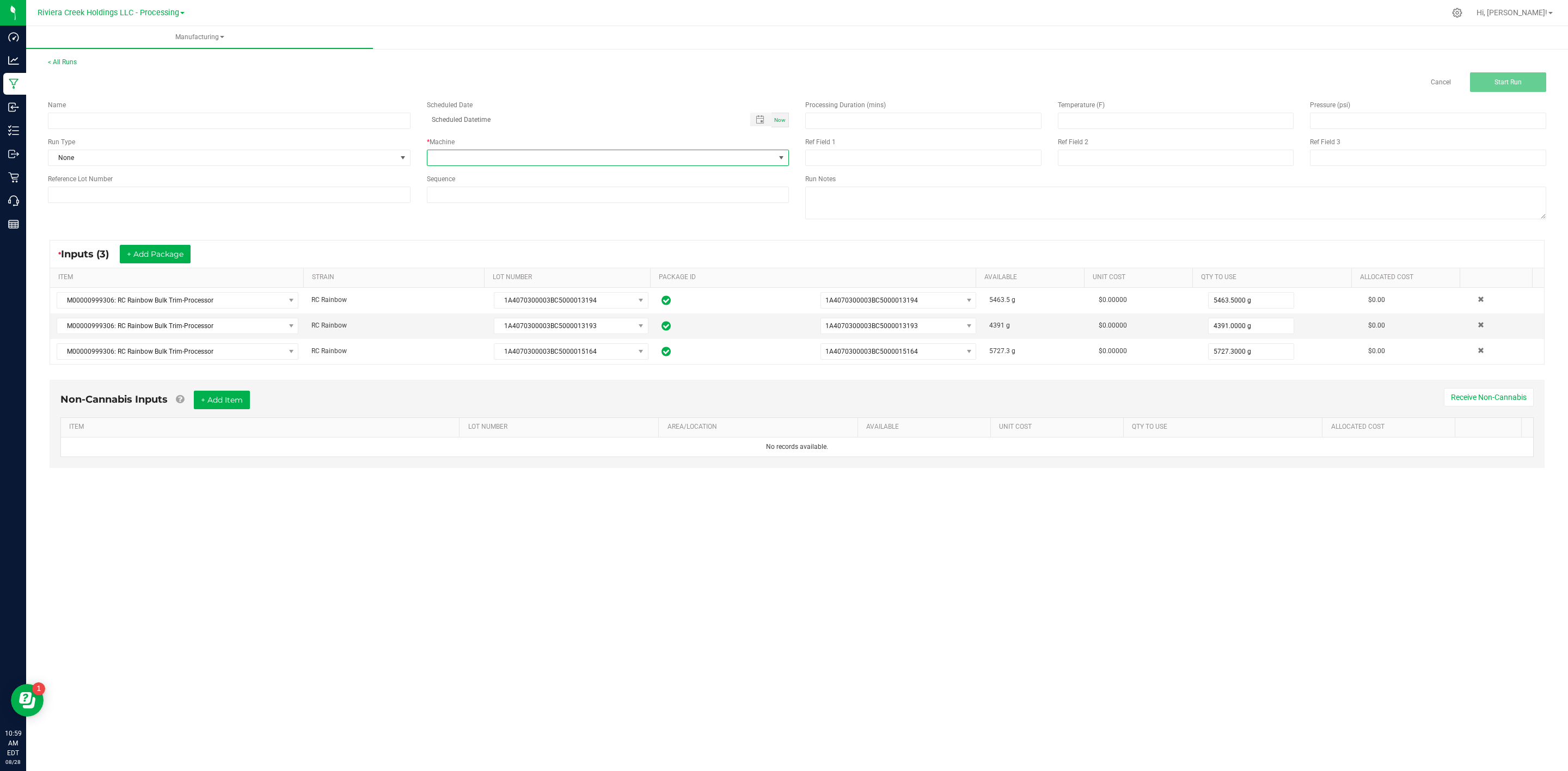
click at [482, 161] on span at bounding box center [601, 158] width 348 height 15
click at [492, 208] on li "Ice Hash" at bounding box center [608, 204] width 362 height 18
click at [1508, 78] on span "Start Run" at bounding box center [1508, 82] width 27 height 8
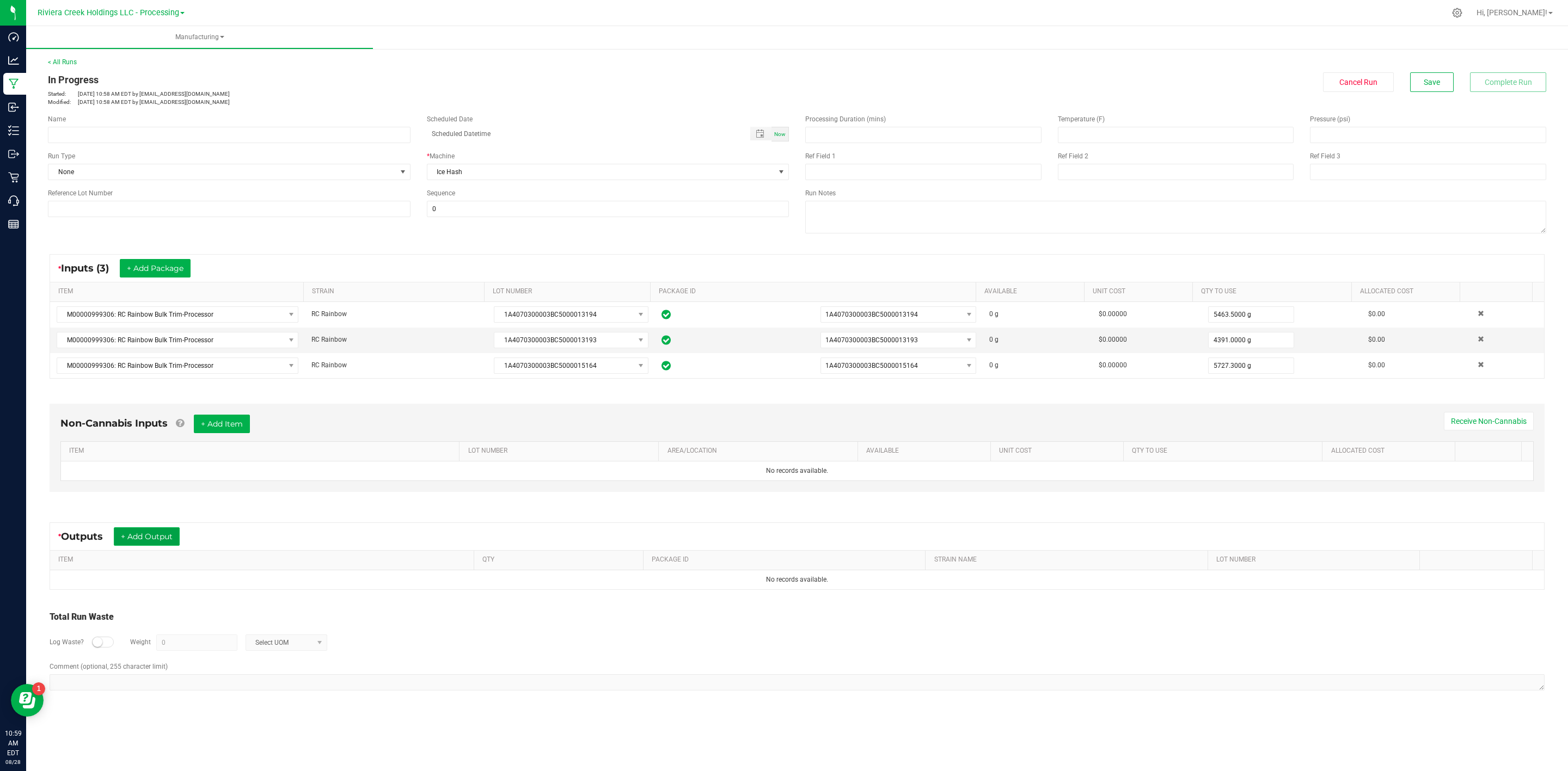
click at [159, 539] on button "+ Add Output" at bounding box center [147, 536] width 66 height 18
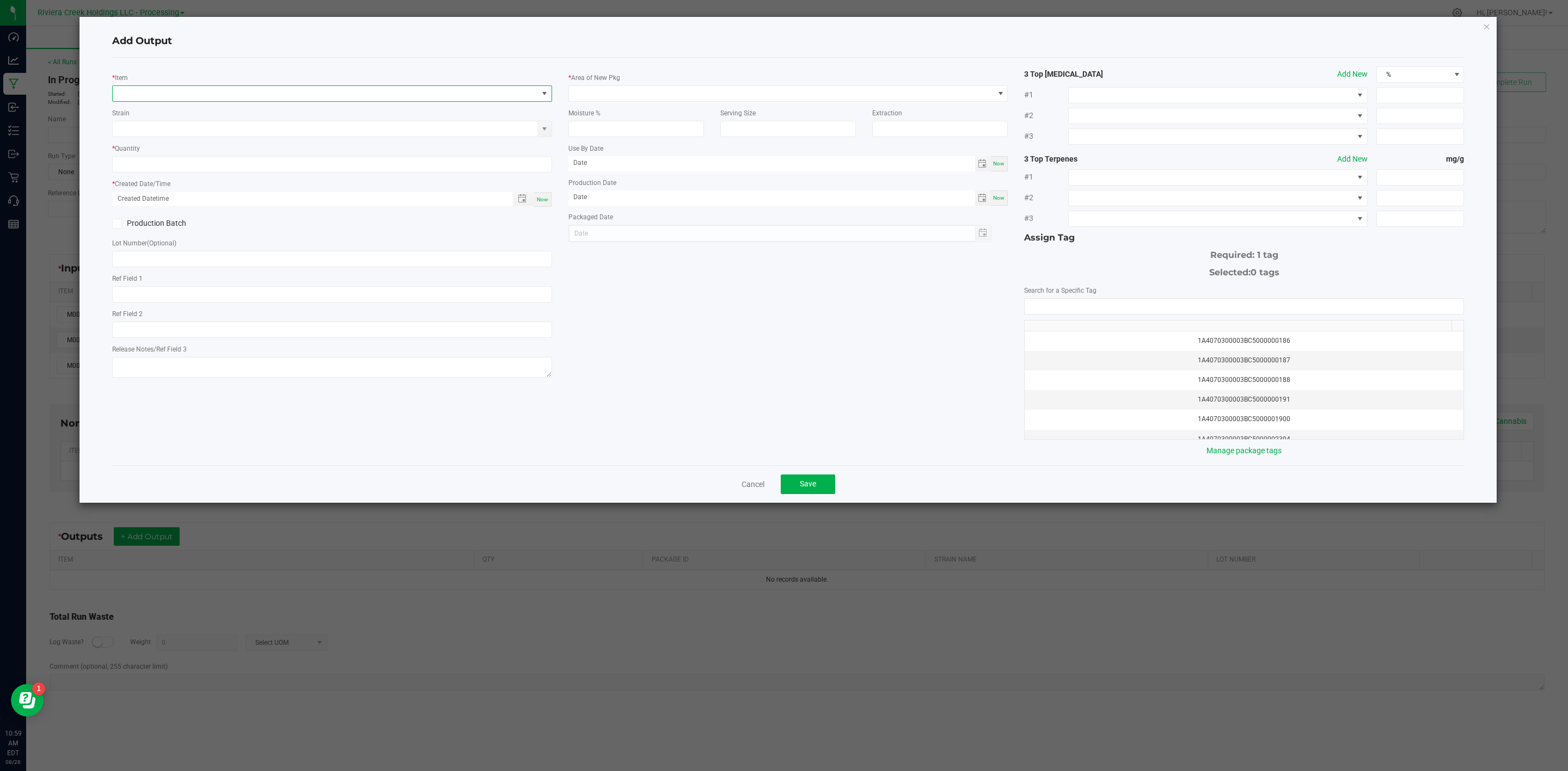
click at [262, 95] on span "NO DATA FOUND" at bounding box center [325, 94] width 426 height 15
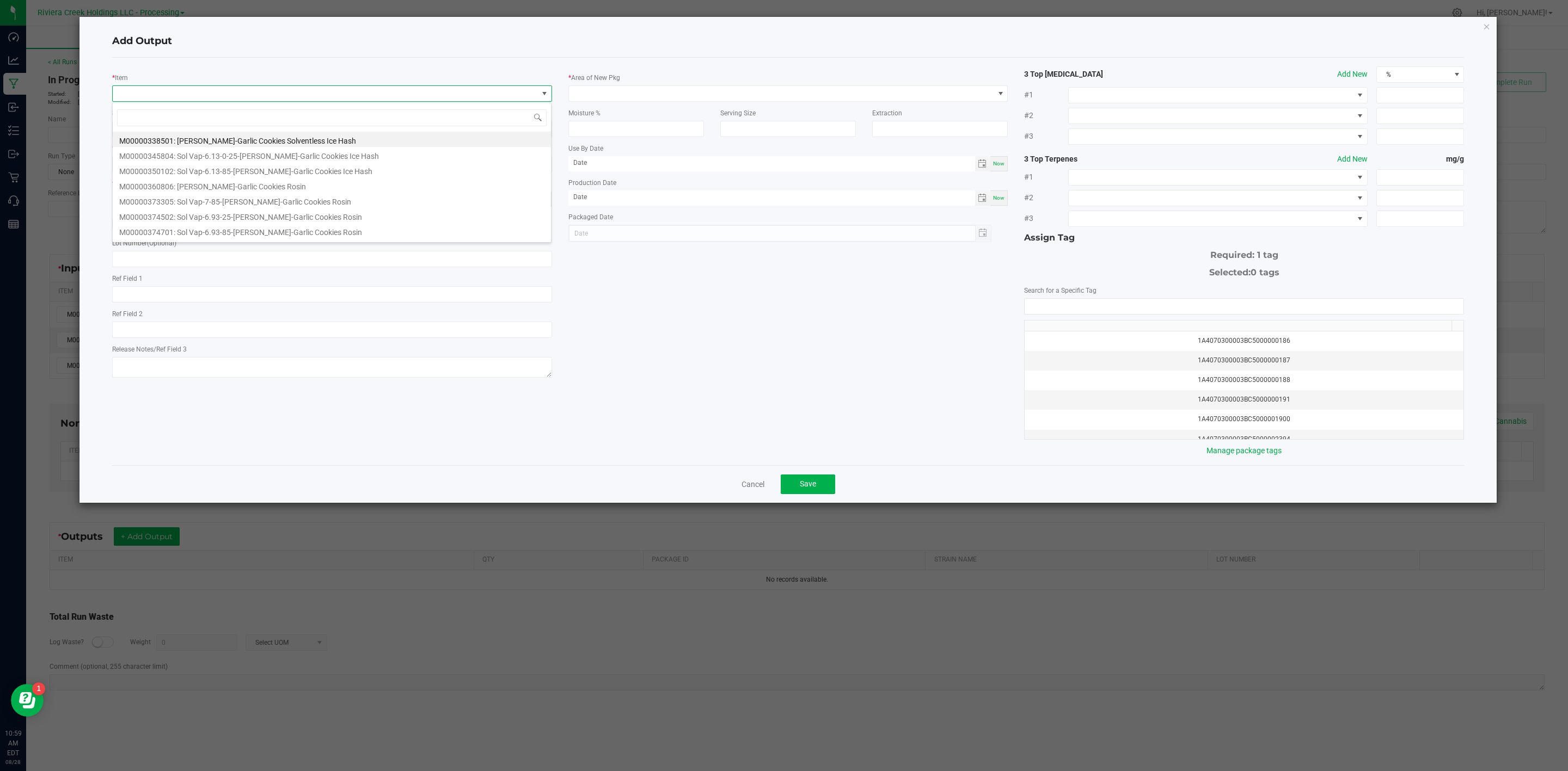
type input "Bulk Ice Hash-RC Rainbow-45u_73u_160u_190u"
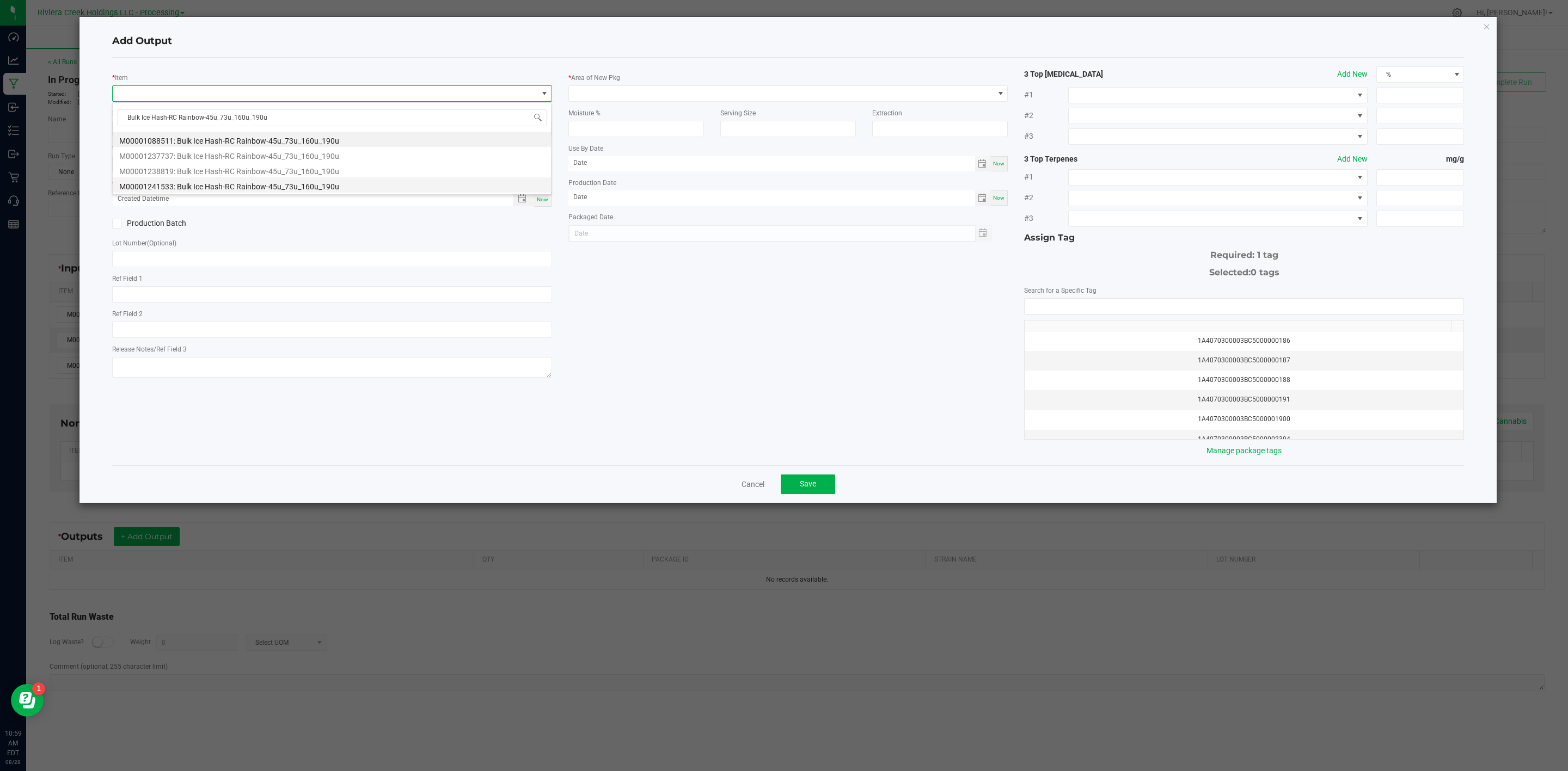
click at [188, 190] on li "M00001241533: Bulk Ice Hash-RC Rainbow-45u_73u_160u_190u" at bounding box center [331, 185] width 438 height 15
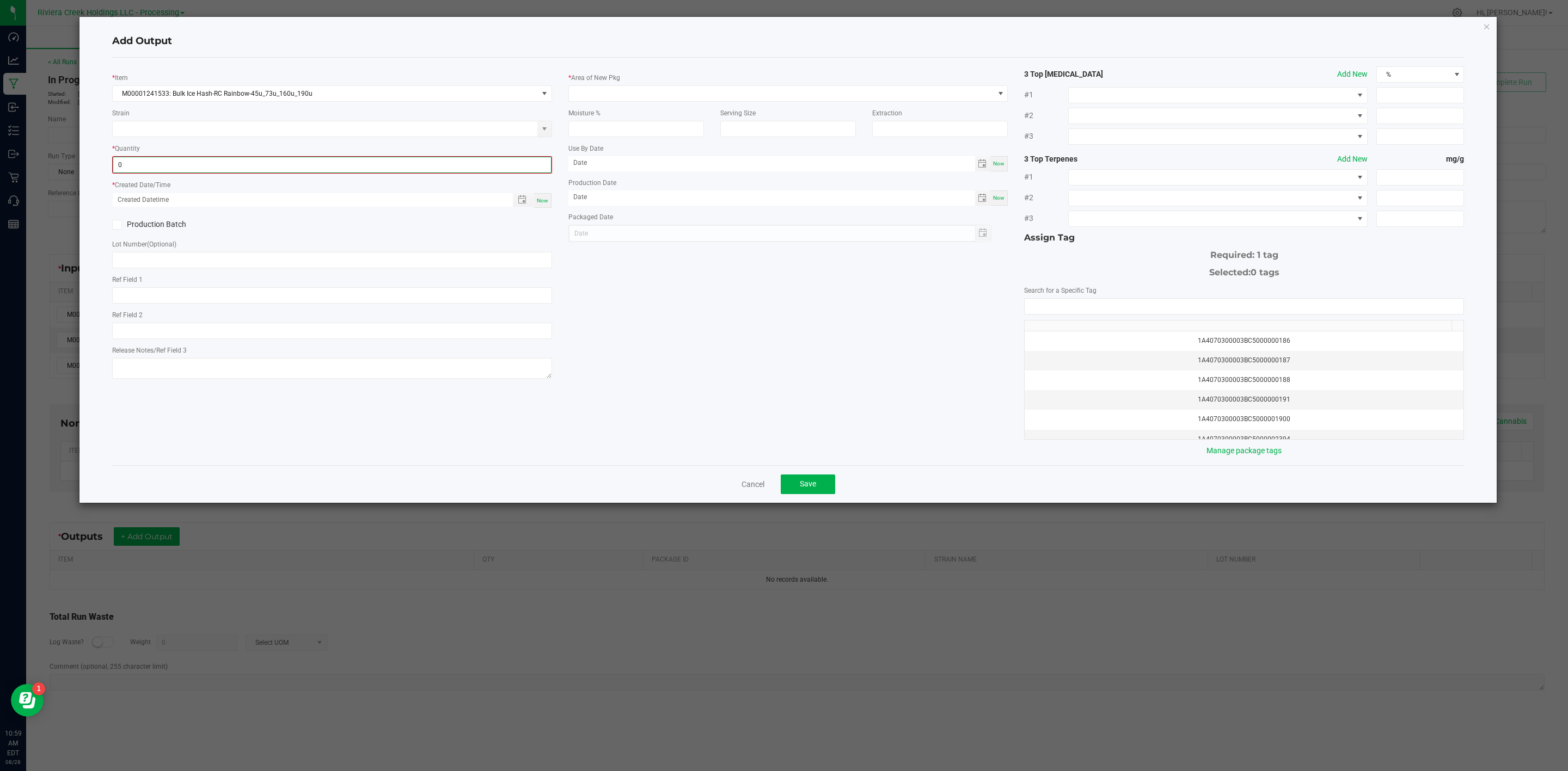
click at [182, 165] on input "0" at bounding box center [332, 165] width 438 height 15
type input "3175.0000 g"
click at [549, 198] on div "Now" at bounding box center [543, 199] width 18 height 15
type input "08/28/2025 10:59 AM"
type input "[DATE]"
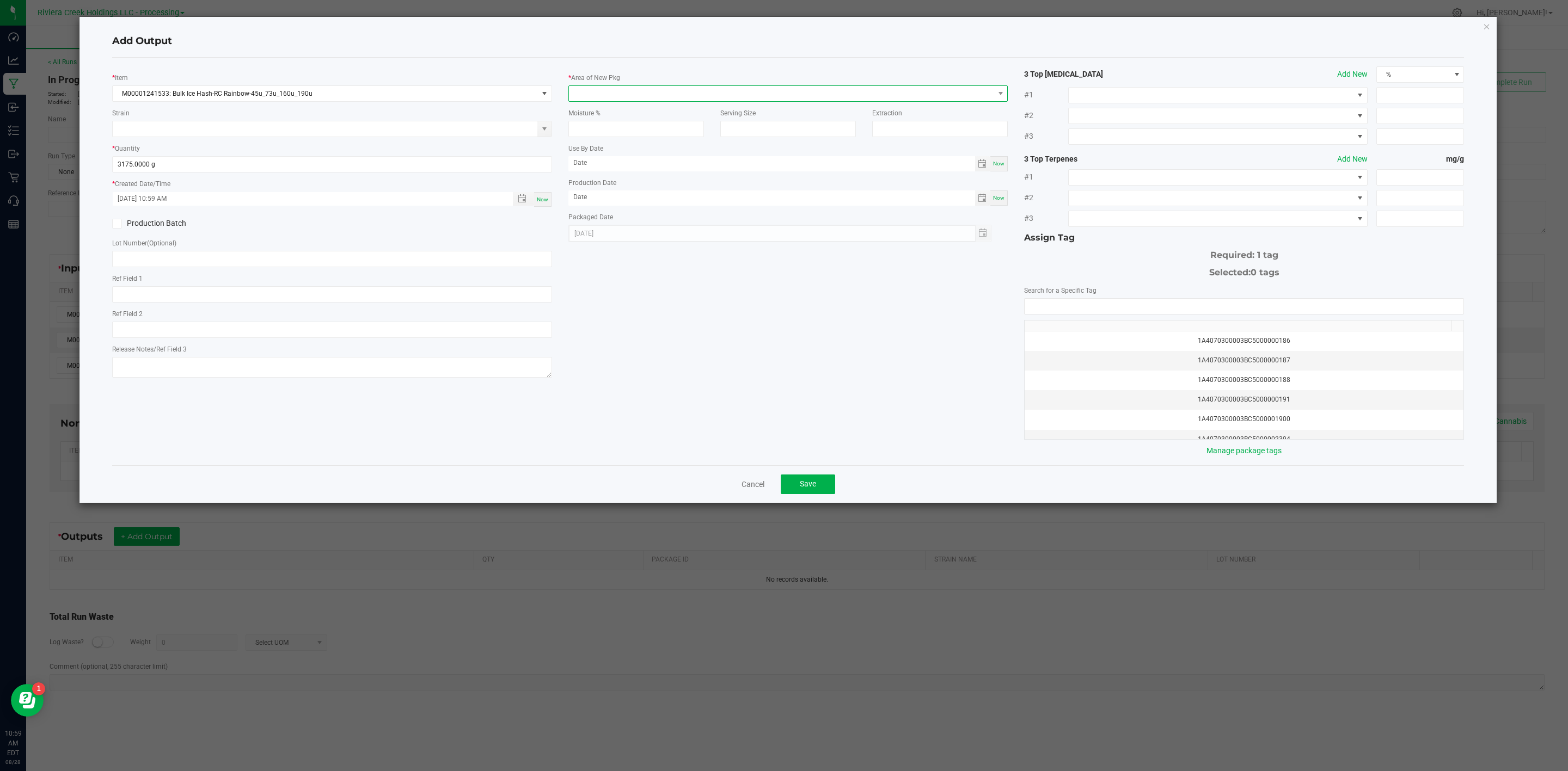
click at [703, 87] on span at bounding box center [781, 94] width 426 height 15
type input "kit"
click at [601, 139] on li "Kitchen/Processor" at bounding box center [788, 140] width 438 height 18
click at [1186, 308] on input "NO DATA FOUND" at bounding box center [1244, 307] width 439 height 15
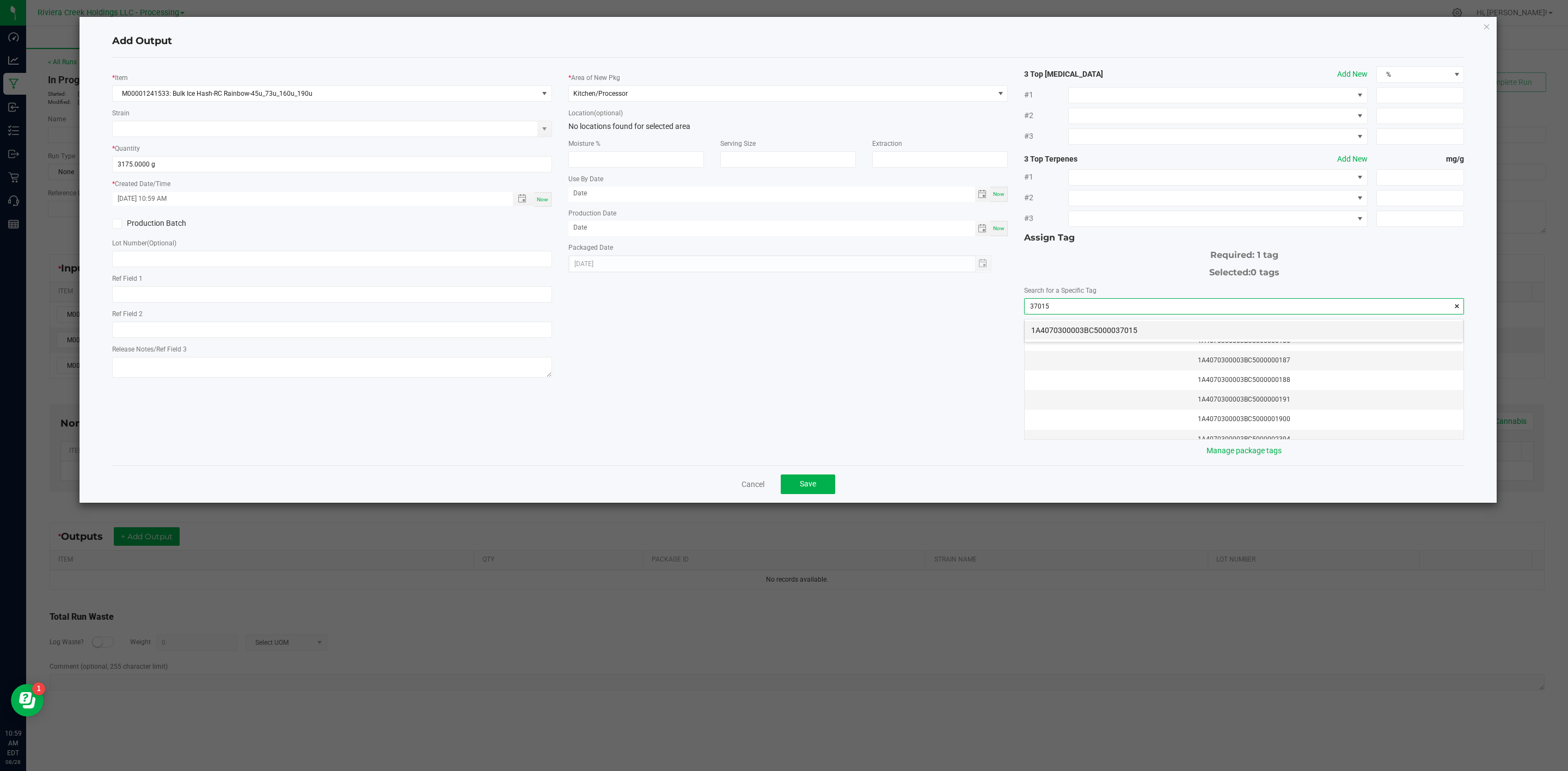
click at [1204, 325] on li "1A4070300003BC5000037015" at bounding box center [1244, 330] width 438 height 18
drag, startPoint x: 1160, startPoint y: 308, endPoint x: 953, endPoint y: 292, distance: 207.6
click at [953, 292] on div "* Item M00001241533: Bulk Ice Hash-RC Rainbow-45u_73u_160u_190u Strain * Quanti…" at bounding box center [788, 261] width 1369 height 390
type input "1A4070300003BC5000037015"
click at [283, 264] on input "text" at bounding box center [332, 259] width 440 height 16
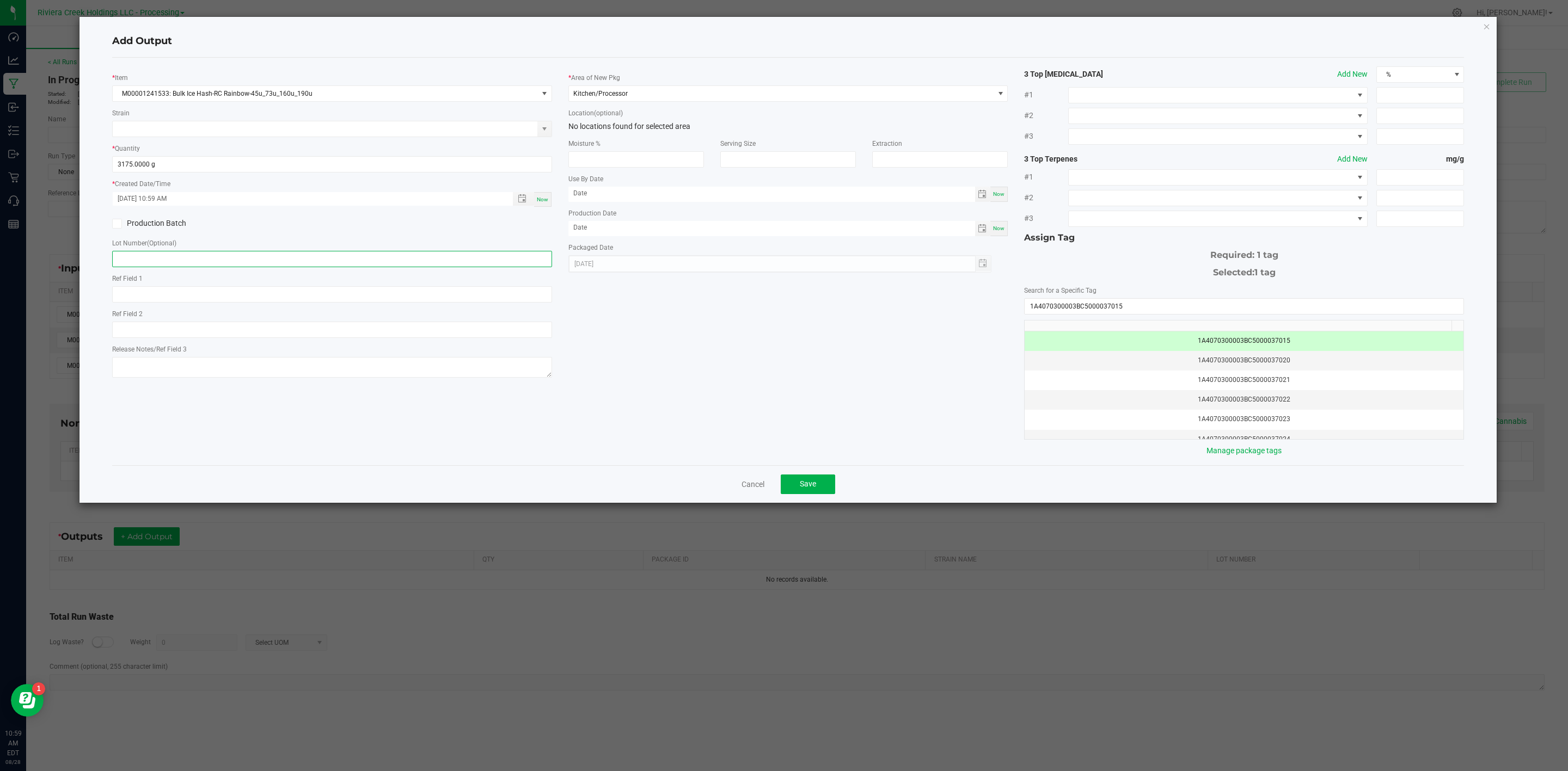
paste input "1A4070300003BC5000037015"
type input "1A4070300003BC5000037015"
click at [116, 224] on icon at bounding box center [116, 224] width 7 height 0
click at [0, 0] on input "Production Batch" at bounding box center [0, 0] width 0 height 0
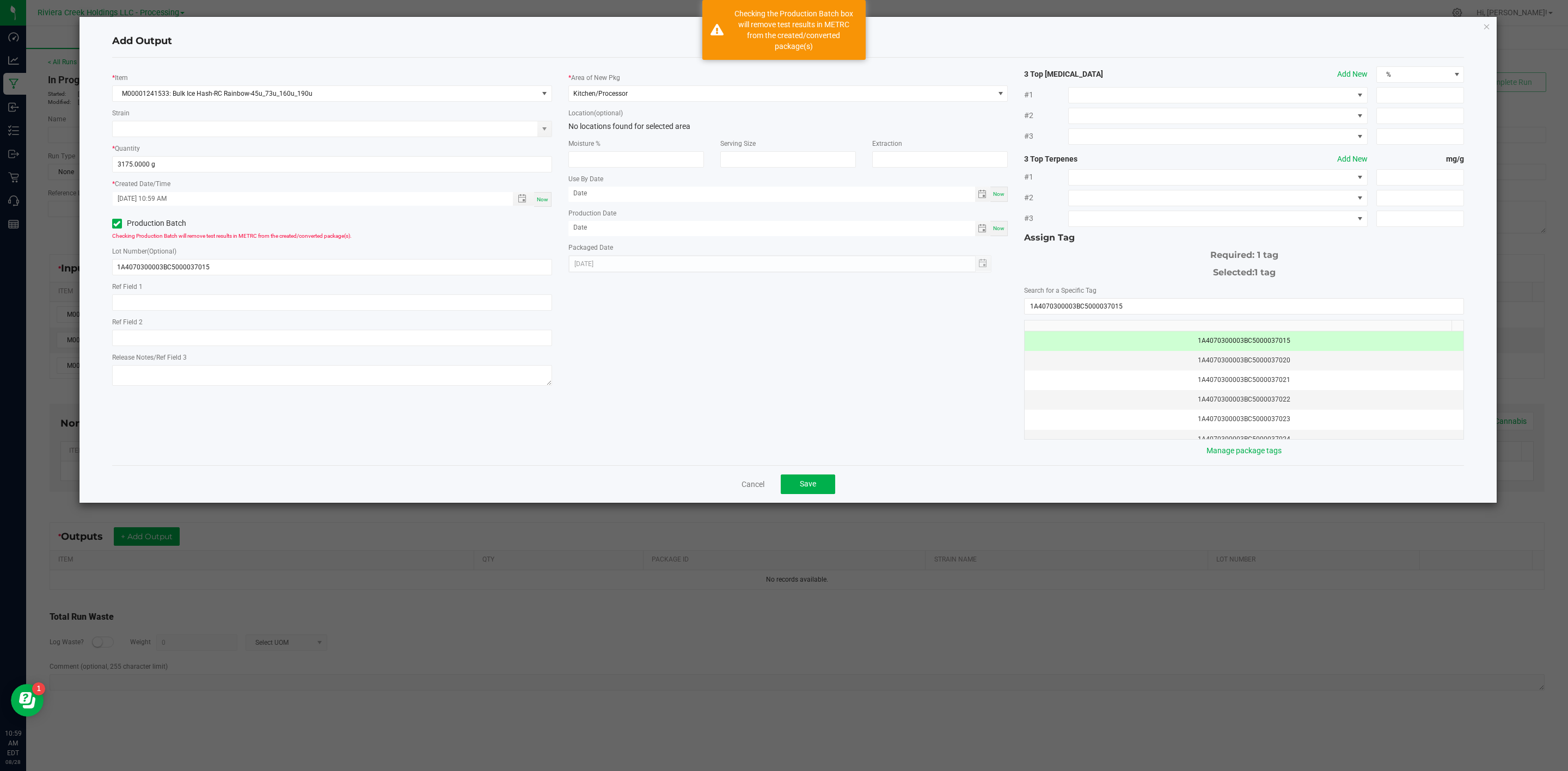
click at [776, 348] on div "* Item M00001241533: Bulk Ice Hash-RC Rainbow-45u_73u_160u_190u Strain * Quanti…" at bounding box center [788, 261] width 1369 height 390
click at [820, 483] on button "Save" at bounding box center [808, 484] width 54 height 20
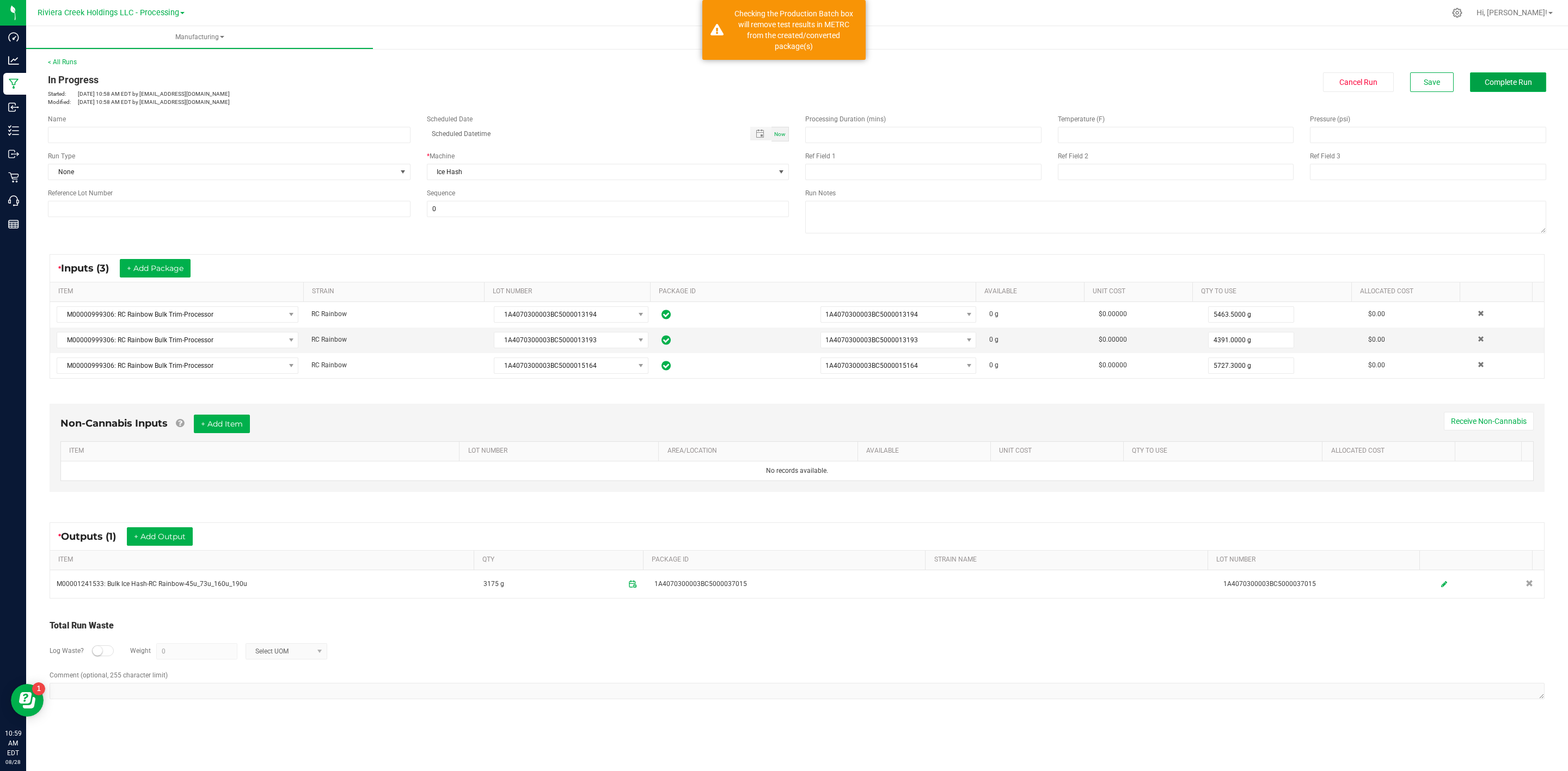
click at [1516, 78] on span "Complete Run" at bounding box center [1508, 82] width 47 height 9
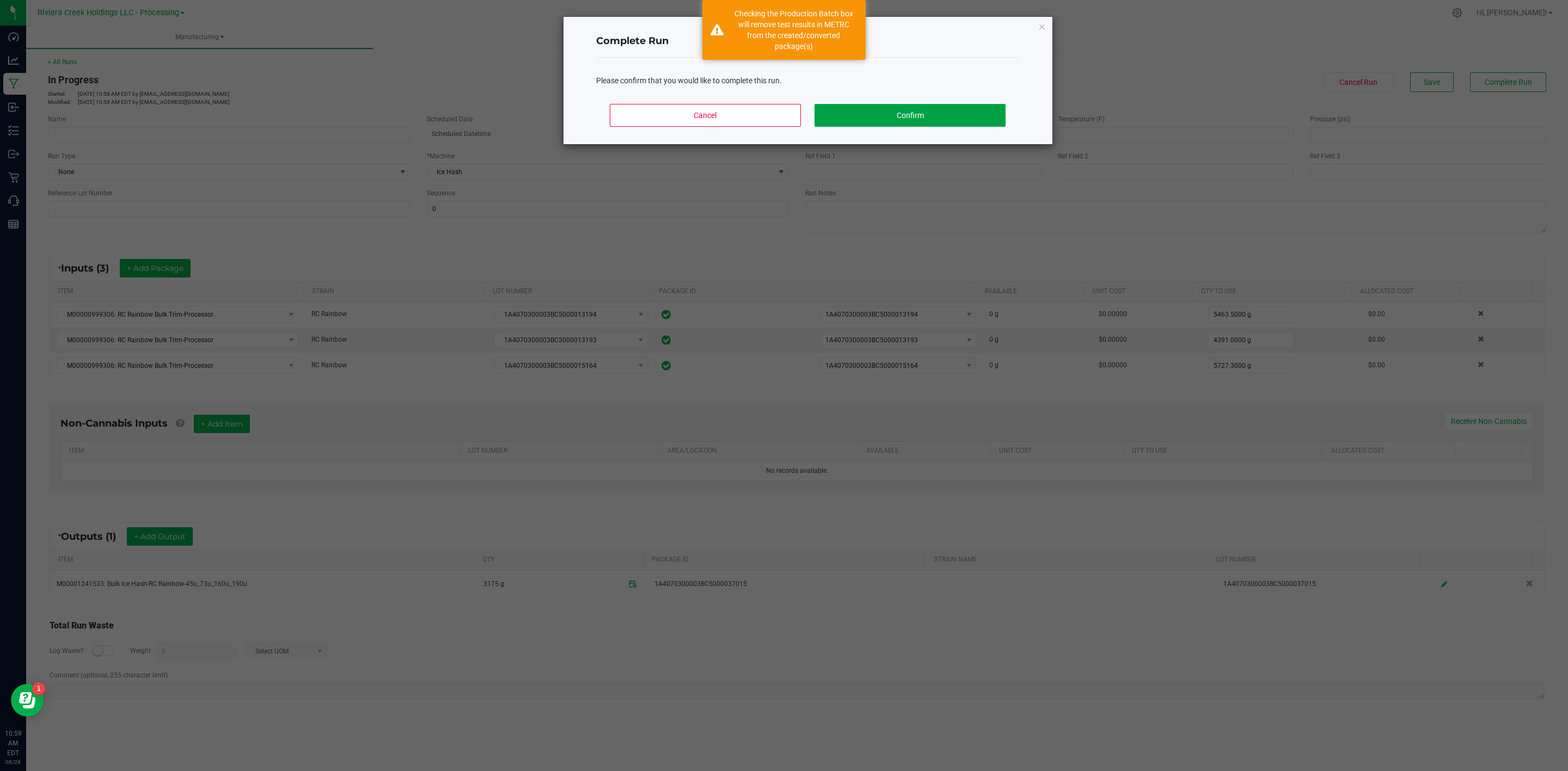
drag, startPoint x: 890, startPoint y: 112, endPoint x: 862, endPoint y: 114, distance: 28.1
click at [891, 112] on button "Confirm" at bounding box center [909, 115] width 190 height 23
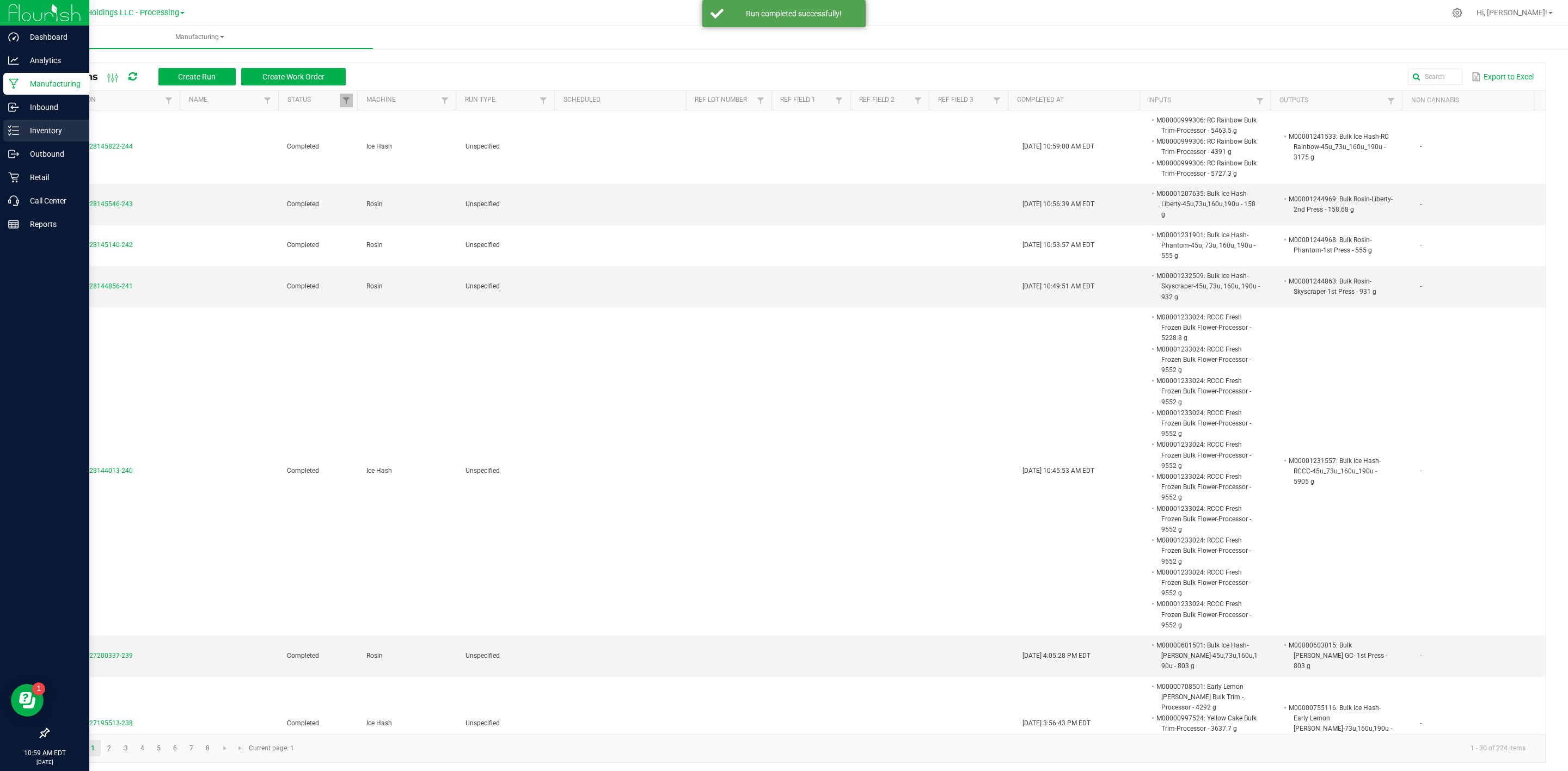
click at [27, 133] on p "Inventory" at bounding box center [51, 130] width 65 height 13
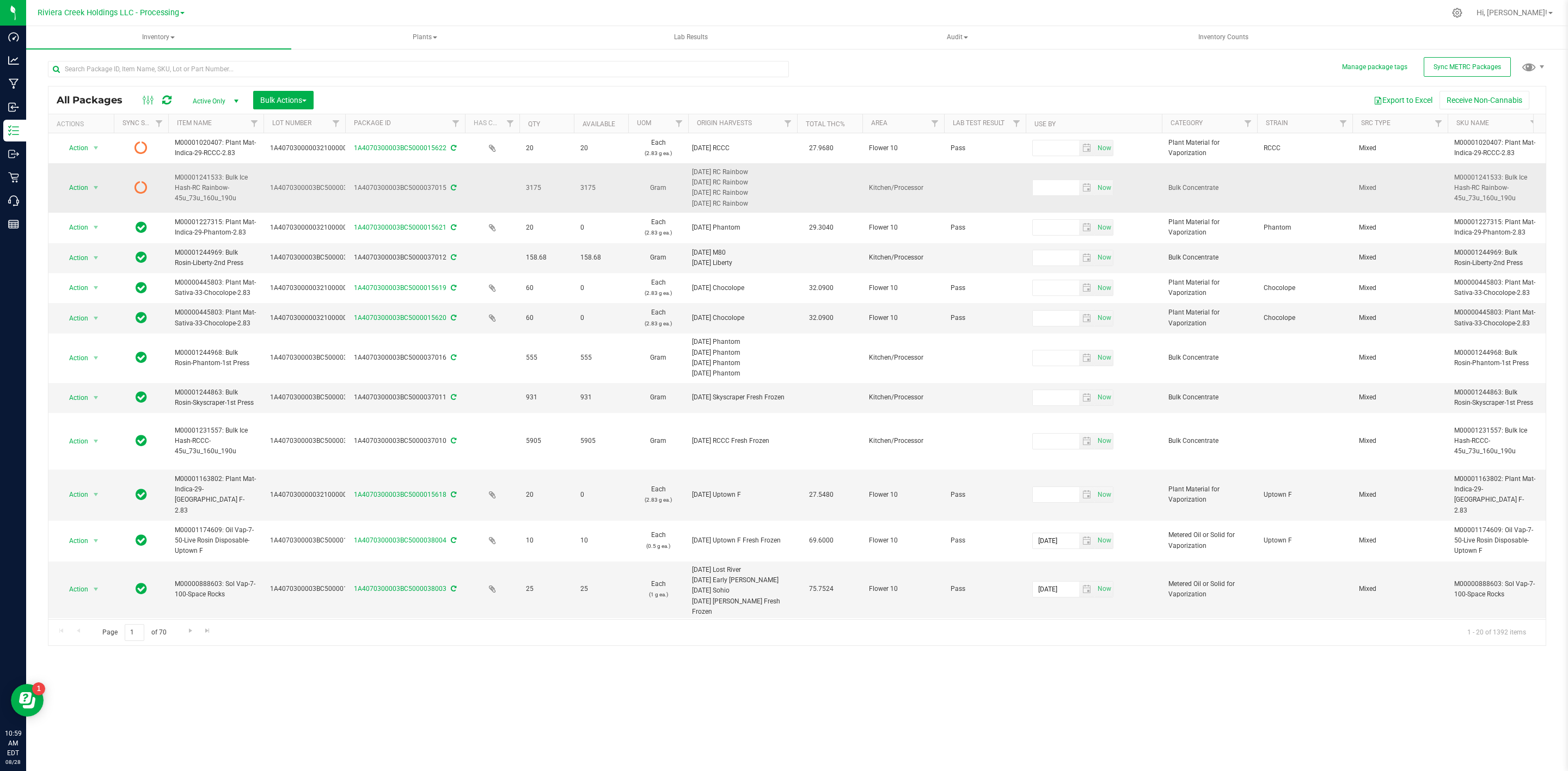
click at [455, 185] on icon at bounding box center [453, 188] width 6 height 6
click at [171, 124] on th "Item Name" at bounding box center [216, 124] width 95 height 19
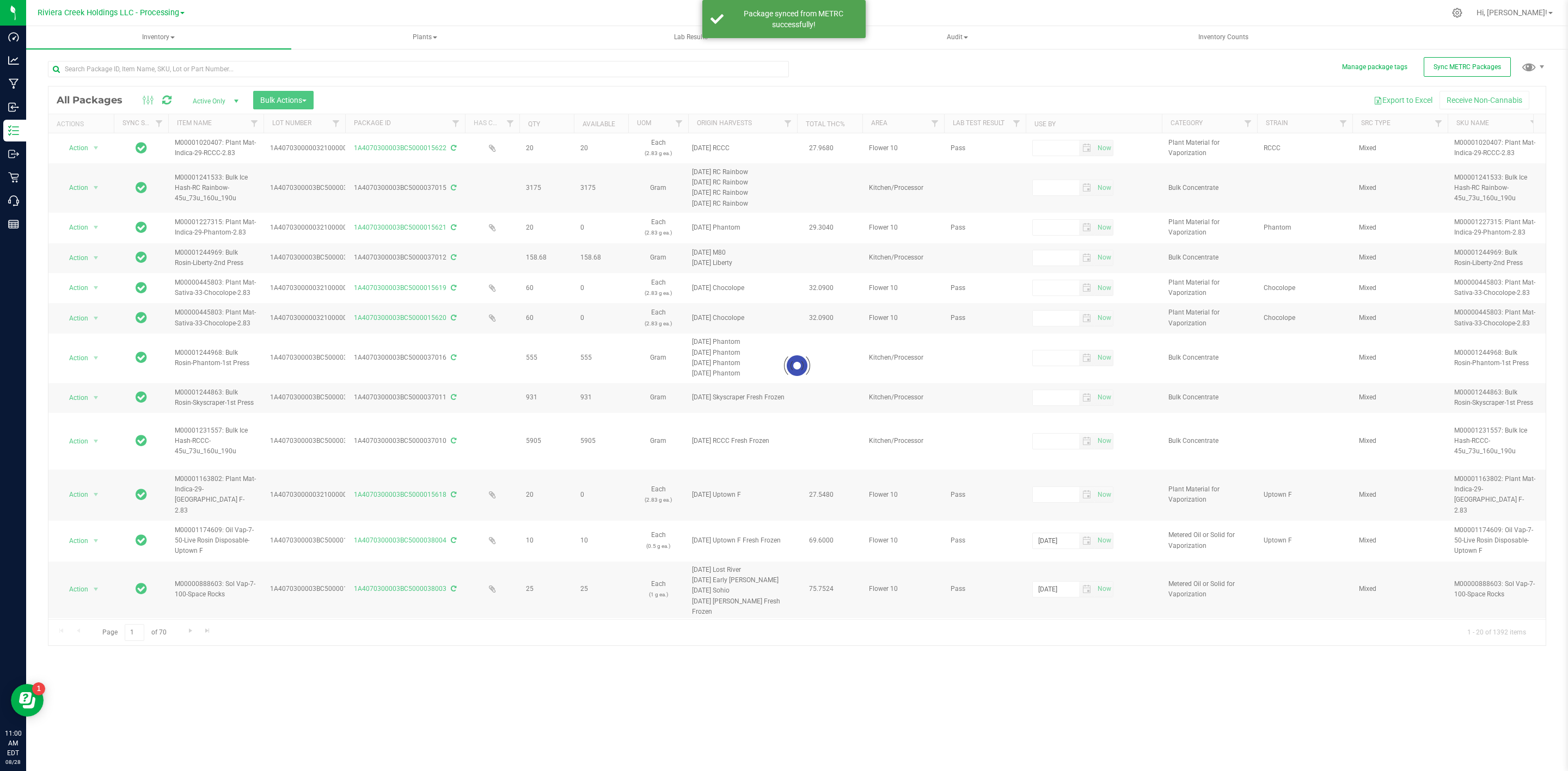
click at [160, 124] on div at bounding box center [797, 366] width 1497 height 559
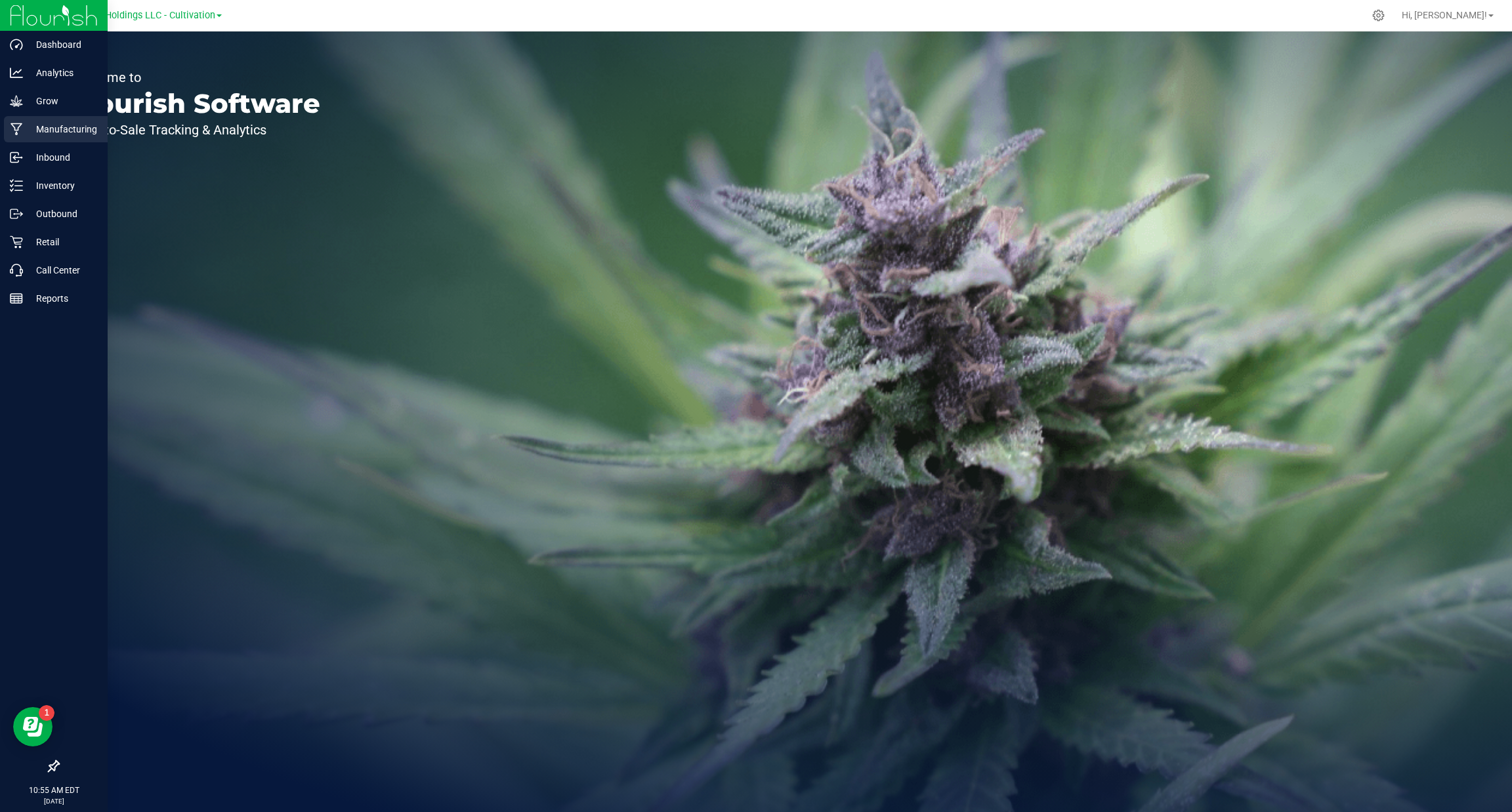
click at [64, 126] on p "Manufacturing" at bounding box center [62, 129] width 78 height 16
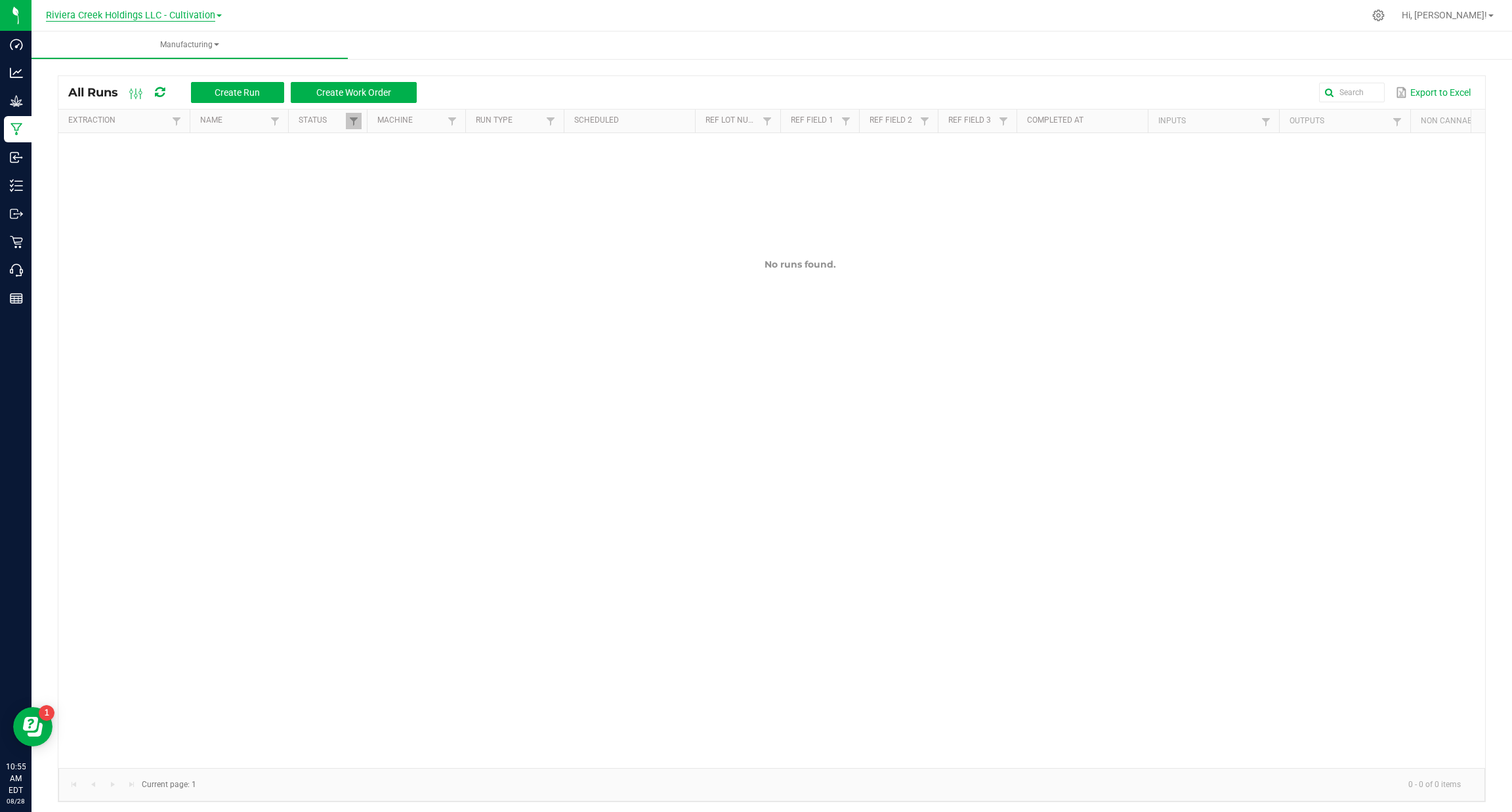
click at [156, 19] on span "Riviera Creek Holdings LLC - Cultivation" at bounding box center [130, 16] width 169 height 12
click at [139, 67] on link "Riviera Creek Holdings LLC - Processing" at bounding box center [133, 63] width 191 height 18
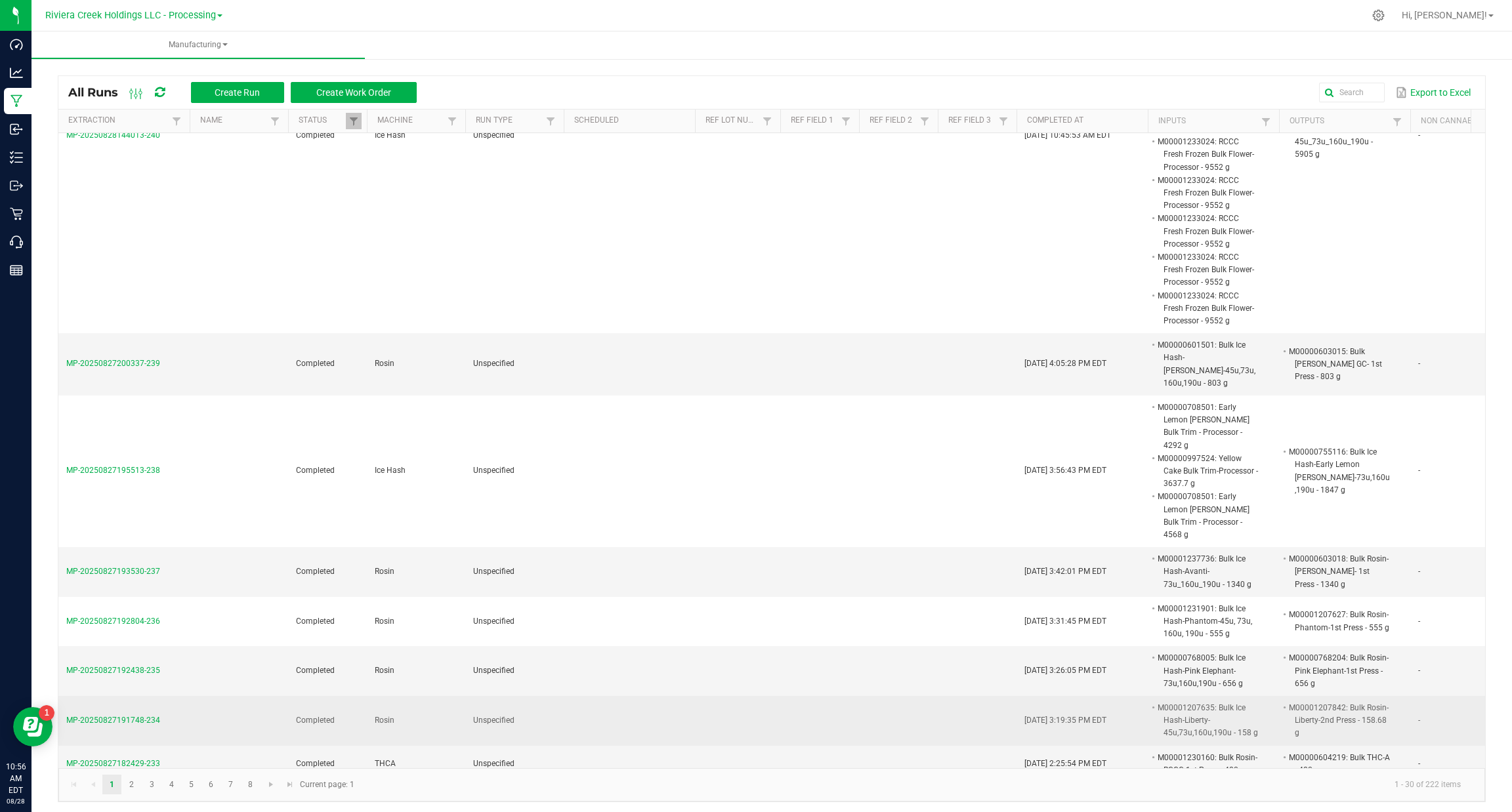
click at [152, 715] on span "MP-20250827191748-234" at bounding box center [113, 720] width 94 height 9
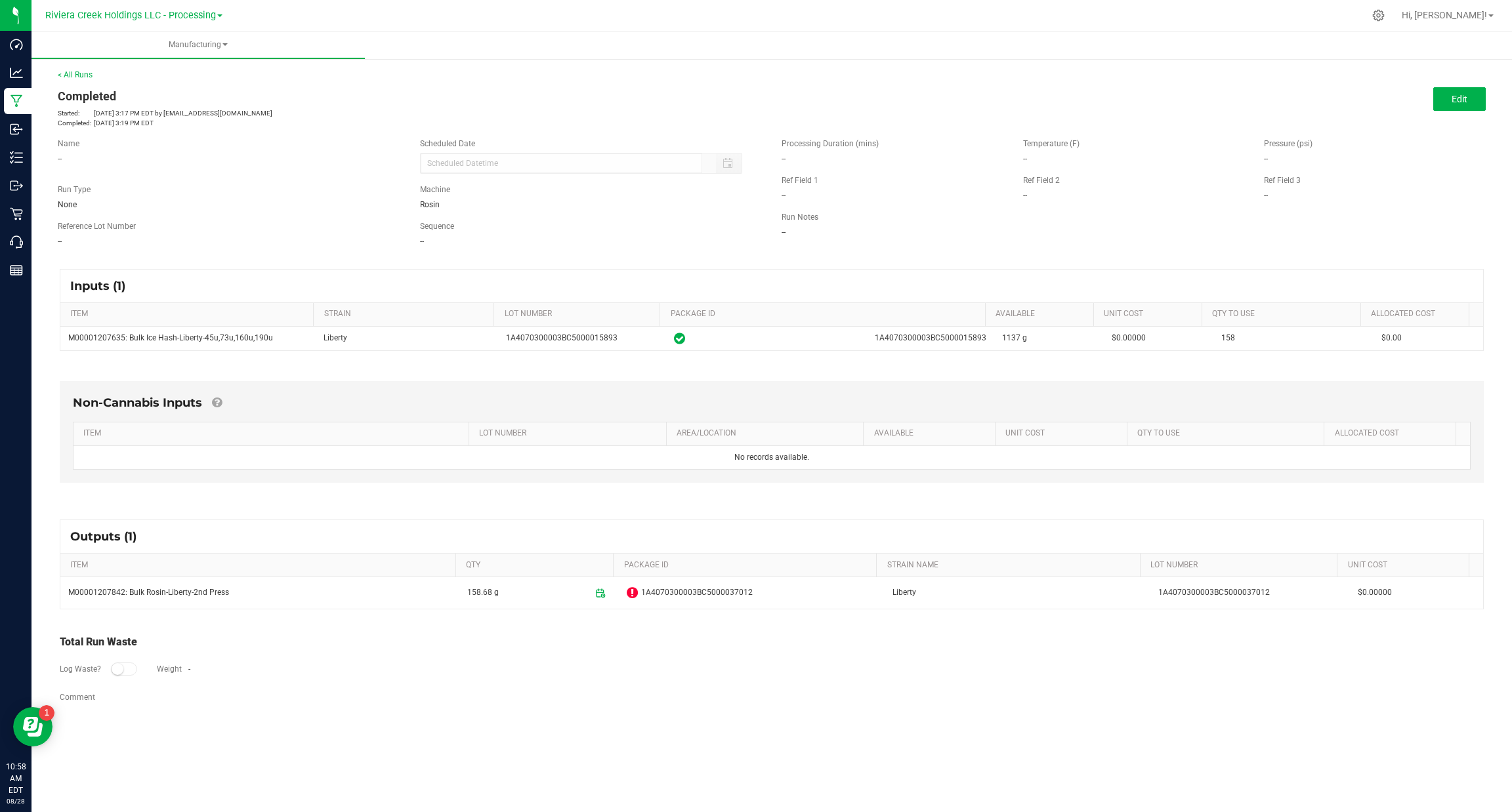
click at [68, 63] on div "< All Runs Completed Started: Aug 27, 2025 3:17 PM EDT by dhaney@rivieracreek.c…" at bounding box center [771, 393] width 1481 height 676
click at [69, 71] on link "< All Runs" at bounding box center [75, 75] width 35 height 9
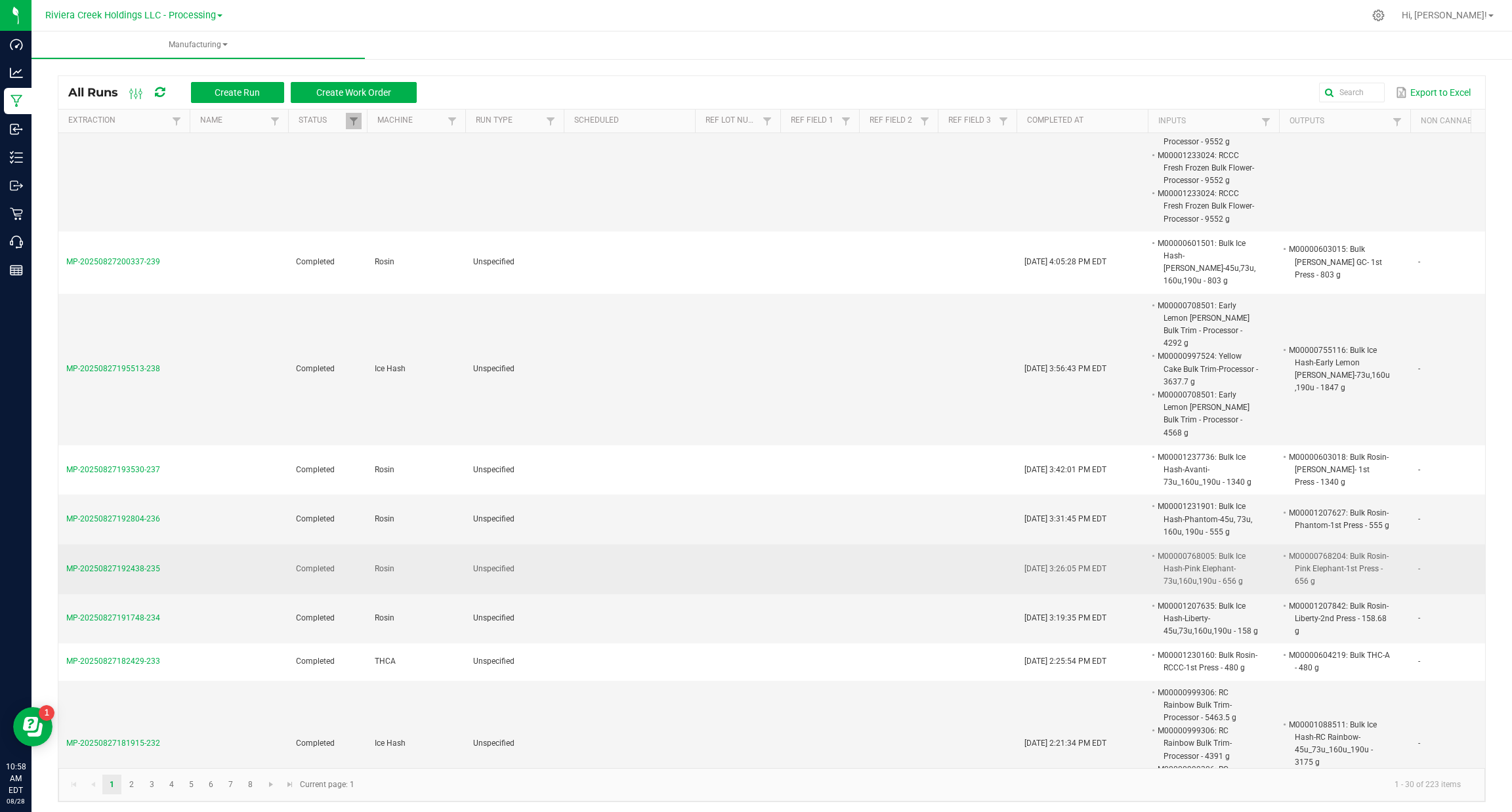
scroll to position [491, 0]
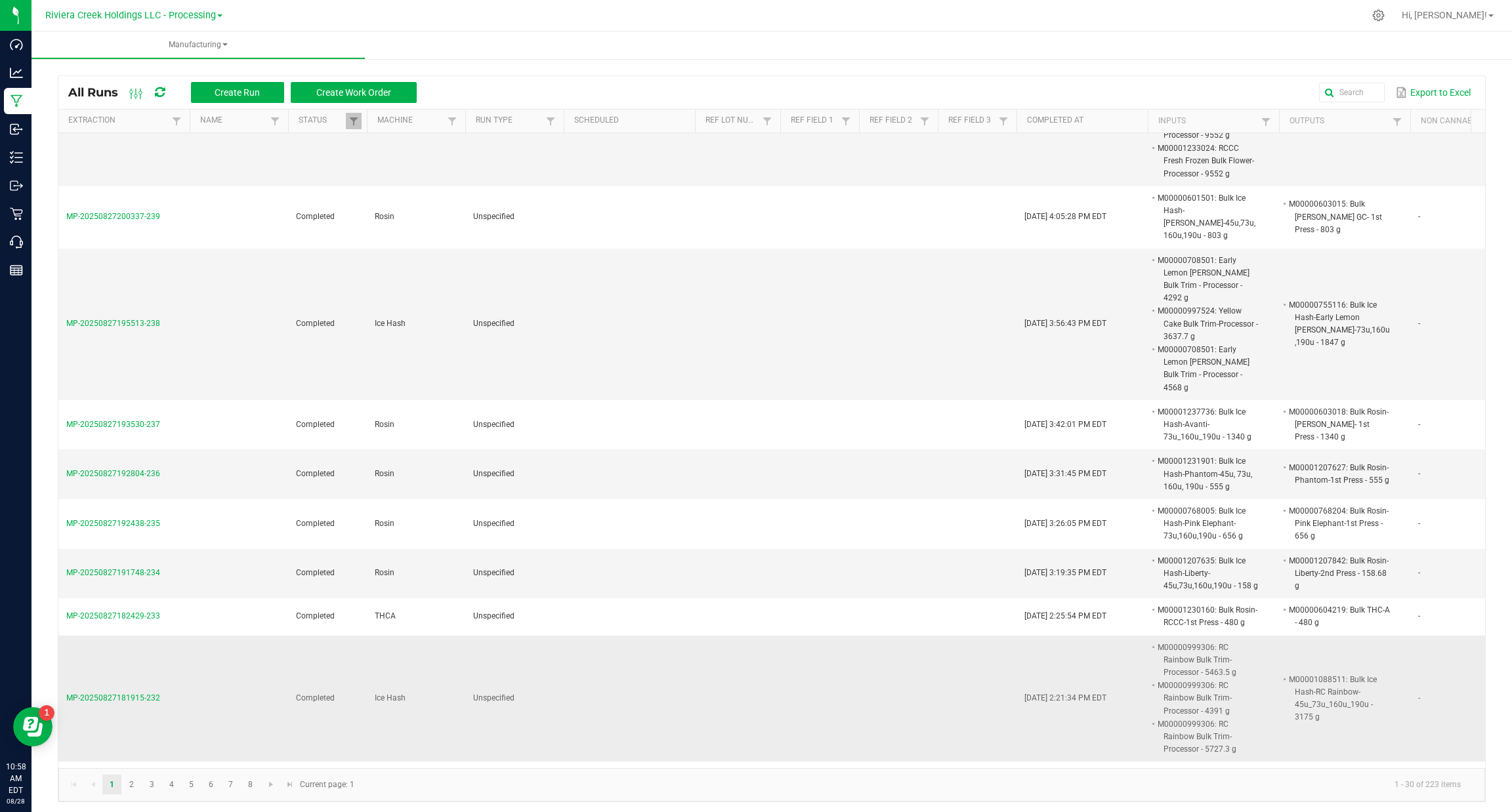
click at [1188, 679] on li "M00000999306: RC Rainbow Bulk Trim-Processor - 4391 g" at bounding box center [1207, 698] width 104 height 39
click at [106, 693] on span "MP-20250827181915-232" at bounding box center [113, 698] width 94 height 9
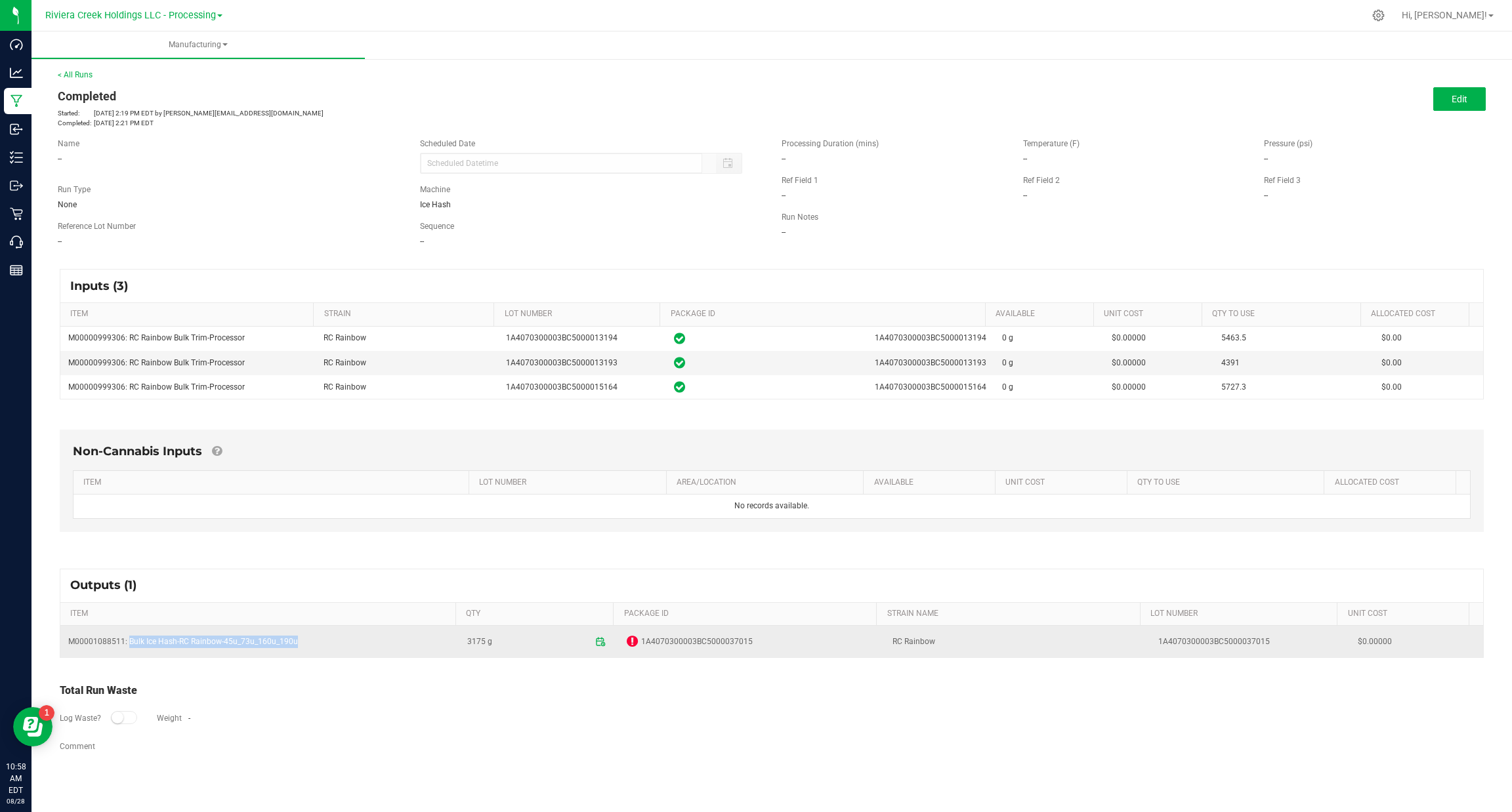
drag, startPoint x: 306, startPoint y: 638, endPoint x: 130, endPoint y: 655, distance: 176.8
click at [130, 655] on td "M00001088511: Bulk Ice Hash-RC Rainbow-45u_73u_160u_190u" at bounding box center [260, 641] width 399 height 31
copy td "Bulk Ice Hash-RC Rainbow-45u_73u_160u_190u"
